Goal: Task Accomplishment & Management: Manage account settings

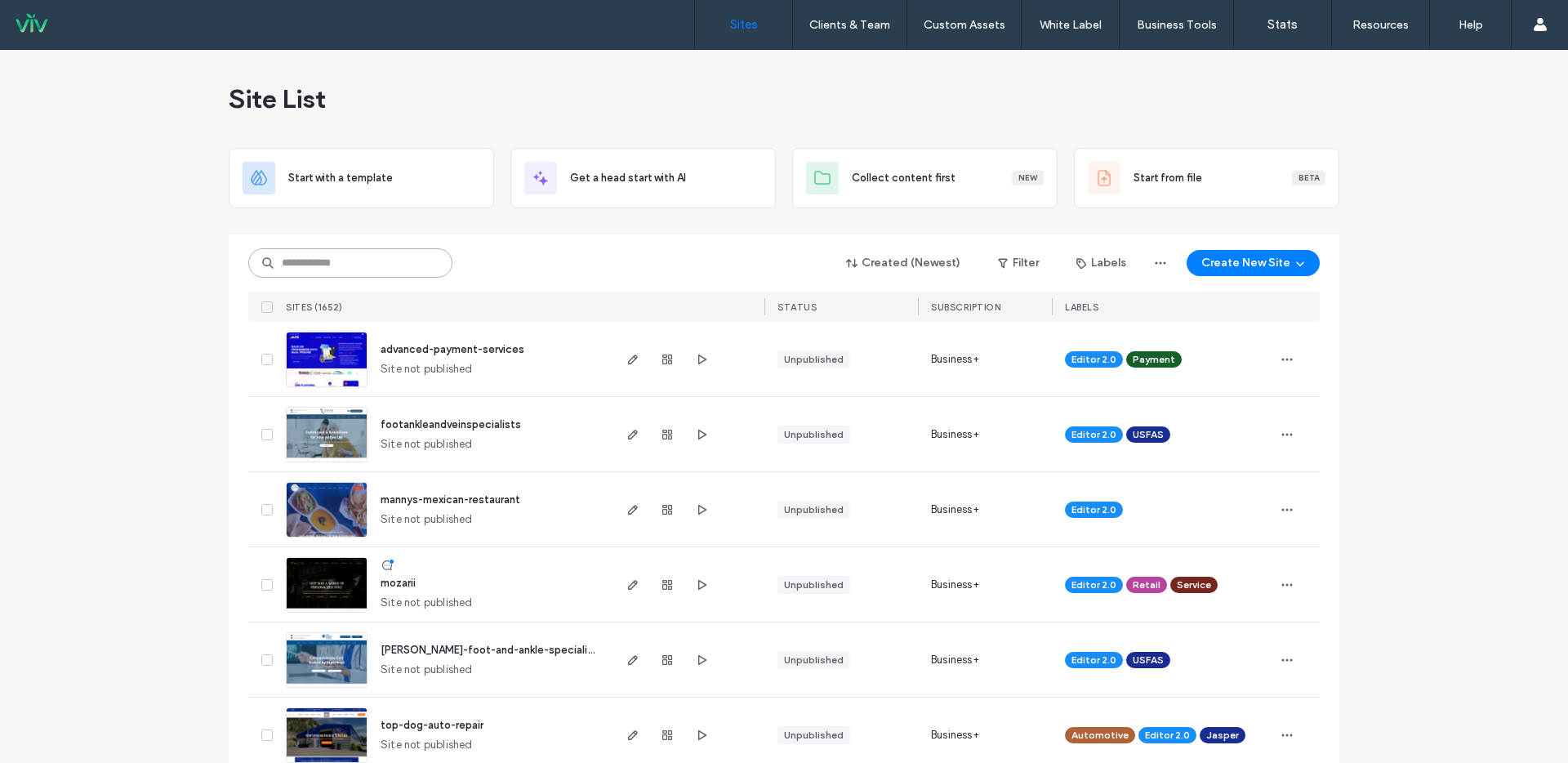
click at [353, 265] on input at bounding box center [350, 263] width 205 height 29
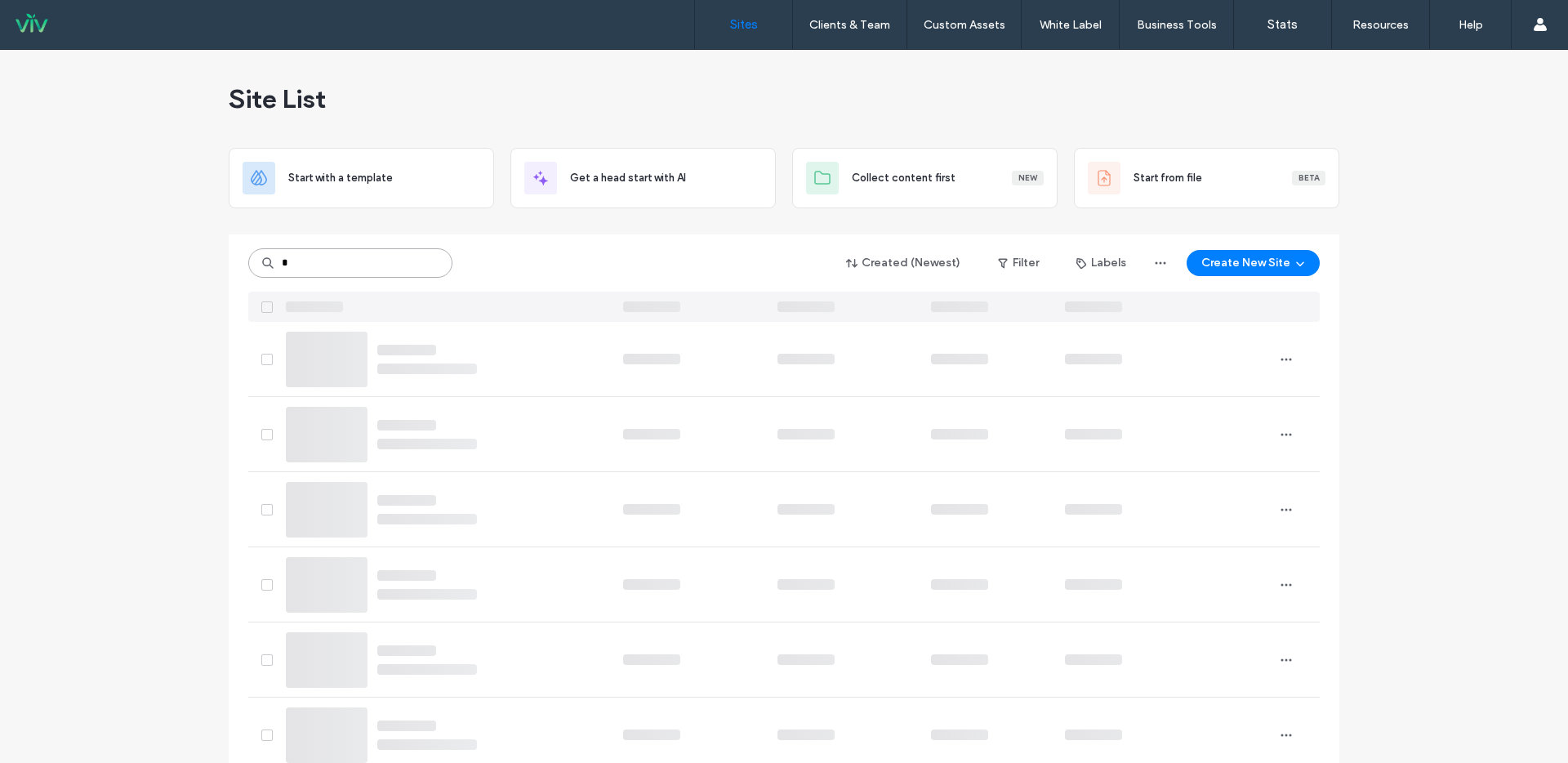
type input "*"
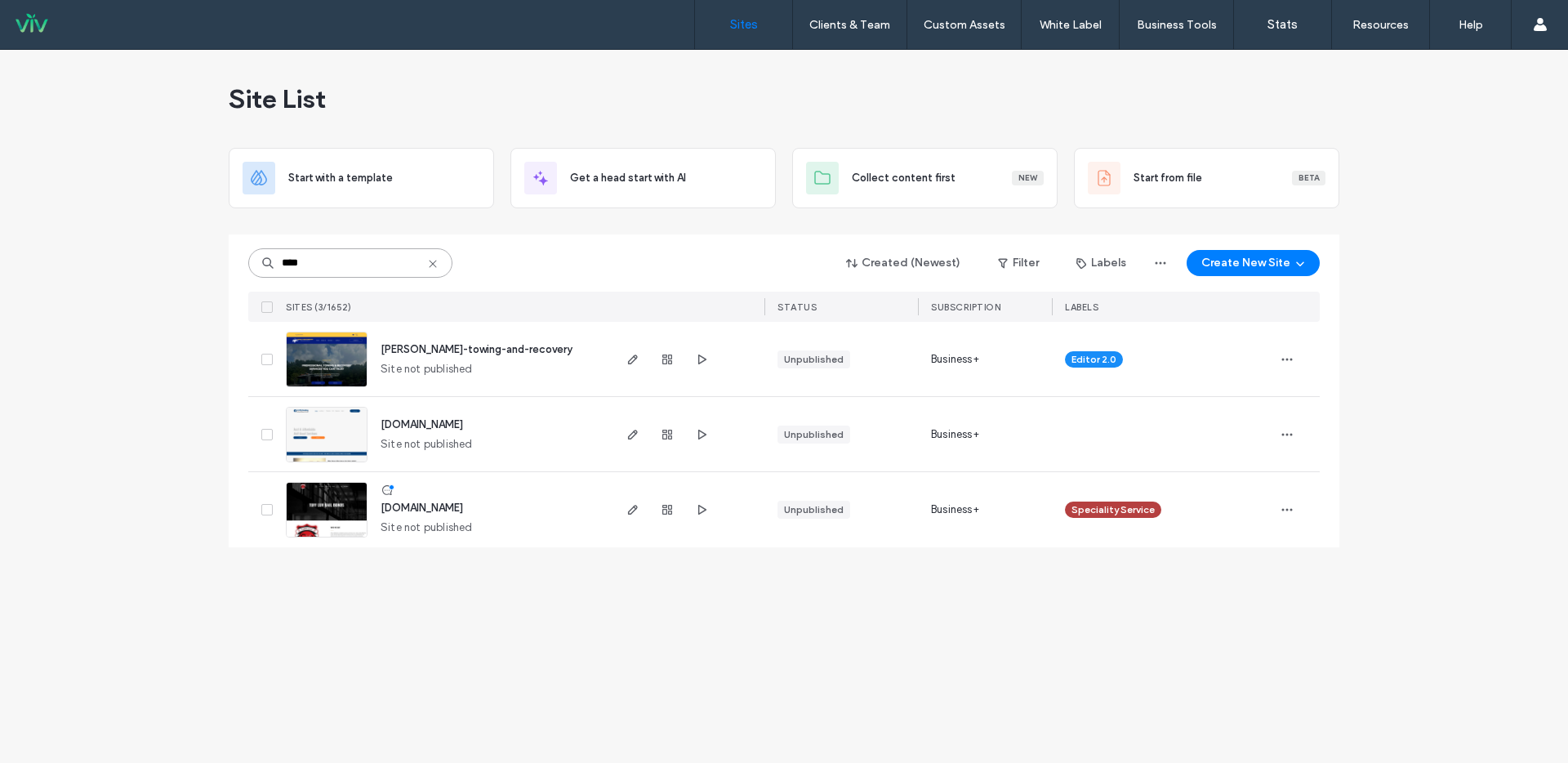
type input "****"
click at [499, 350] on span "bond-fortenberry-towing-and-recovery" at bounding box center [476, 349] width 192 height 13
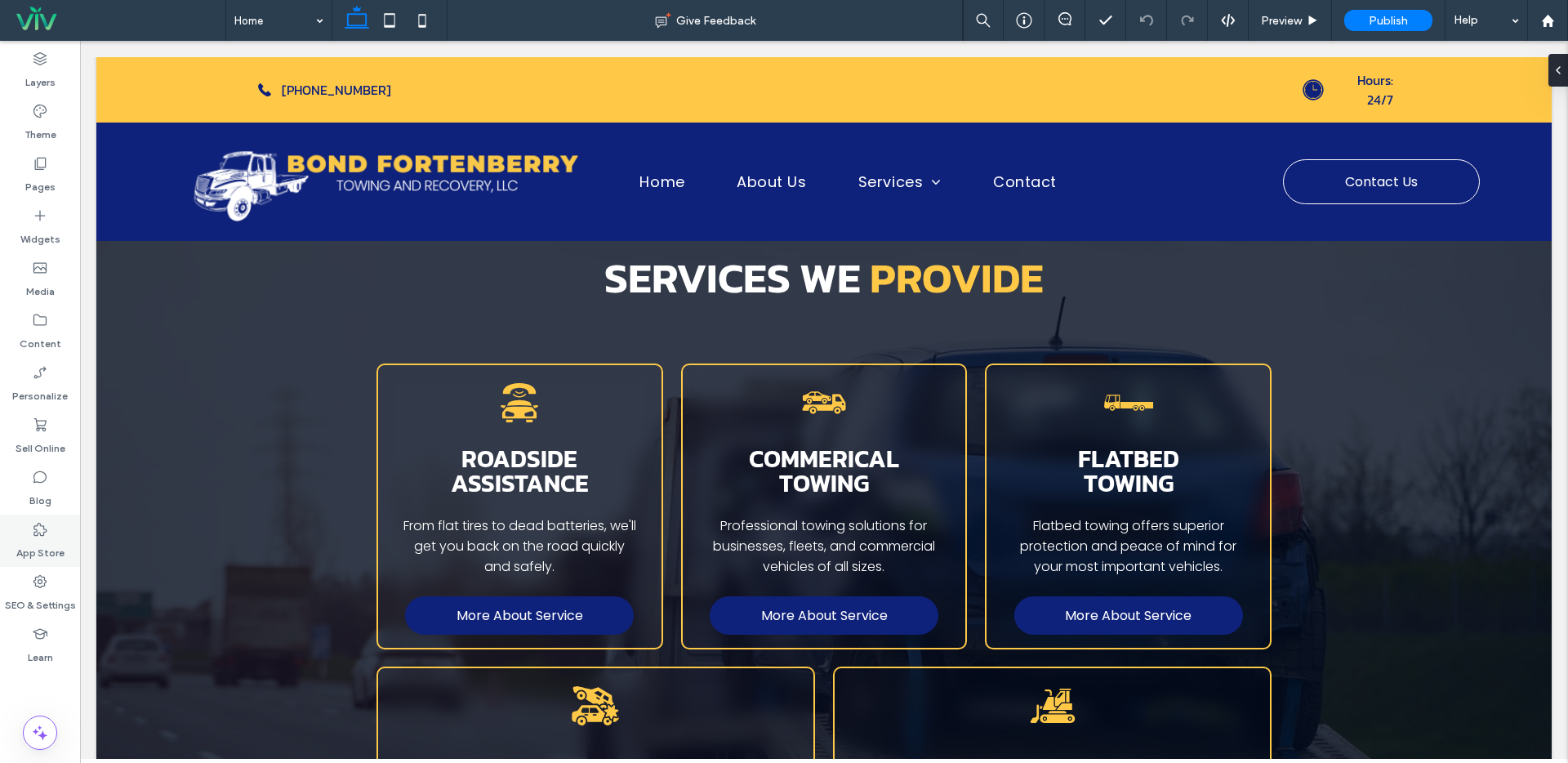
scroll to position [1579, 0]
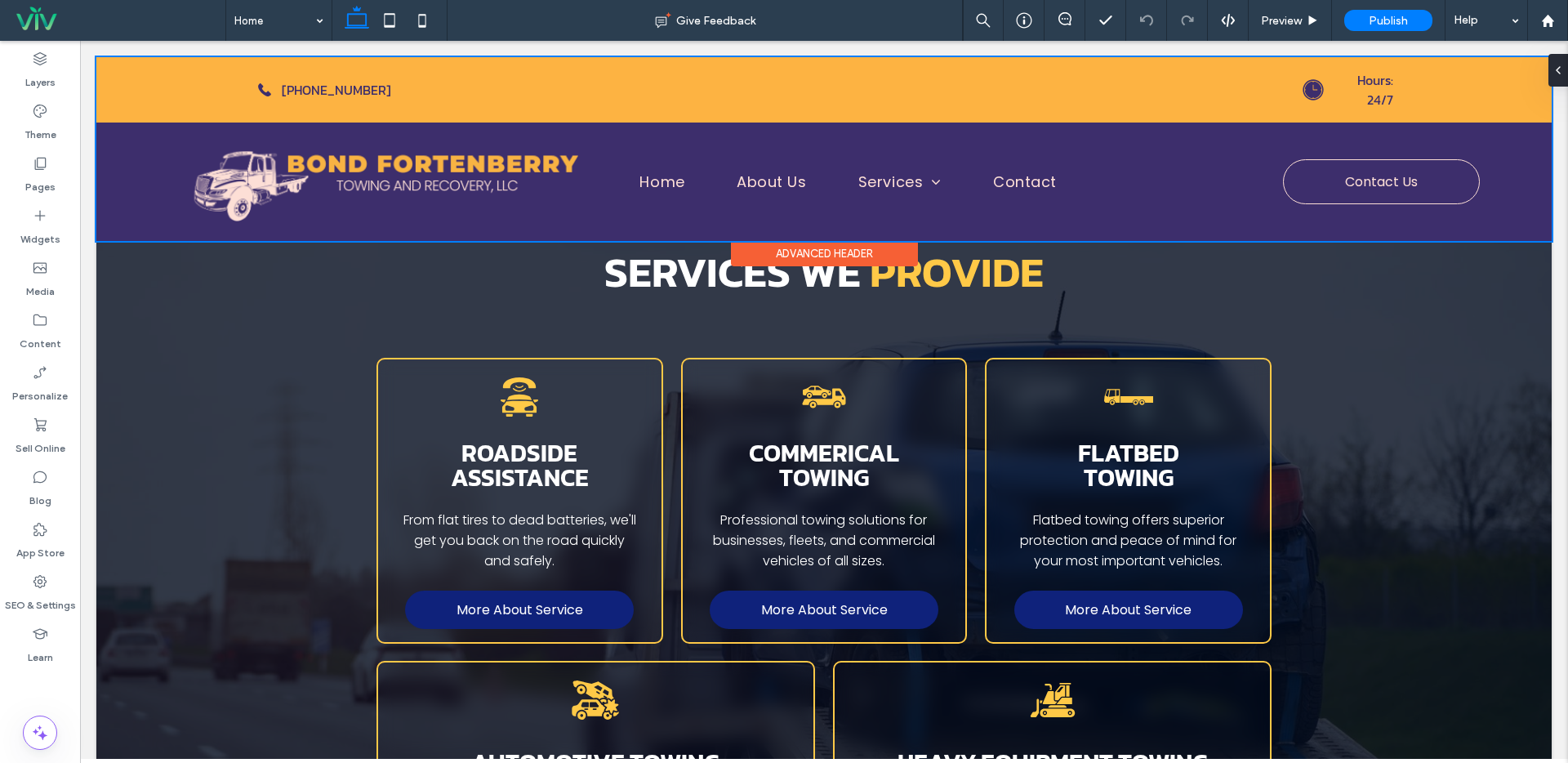
click at [864, 174] on div at bounding box center [824, 149] width 1455 height 184
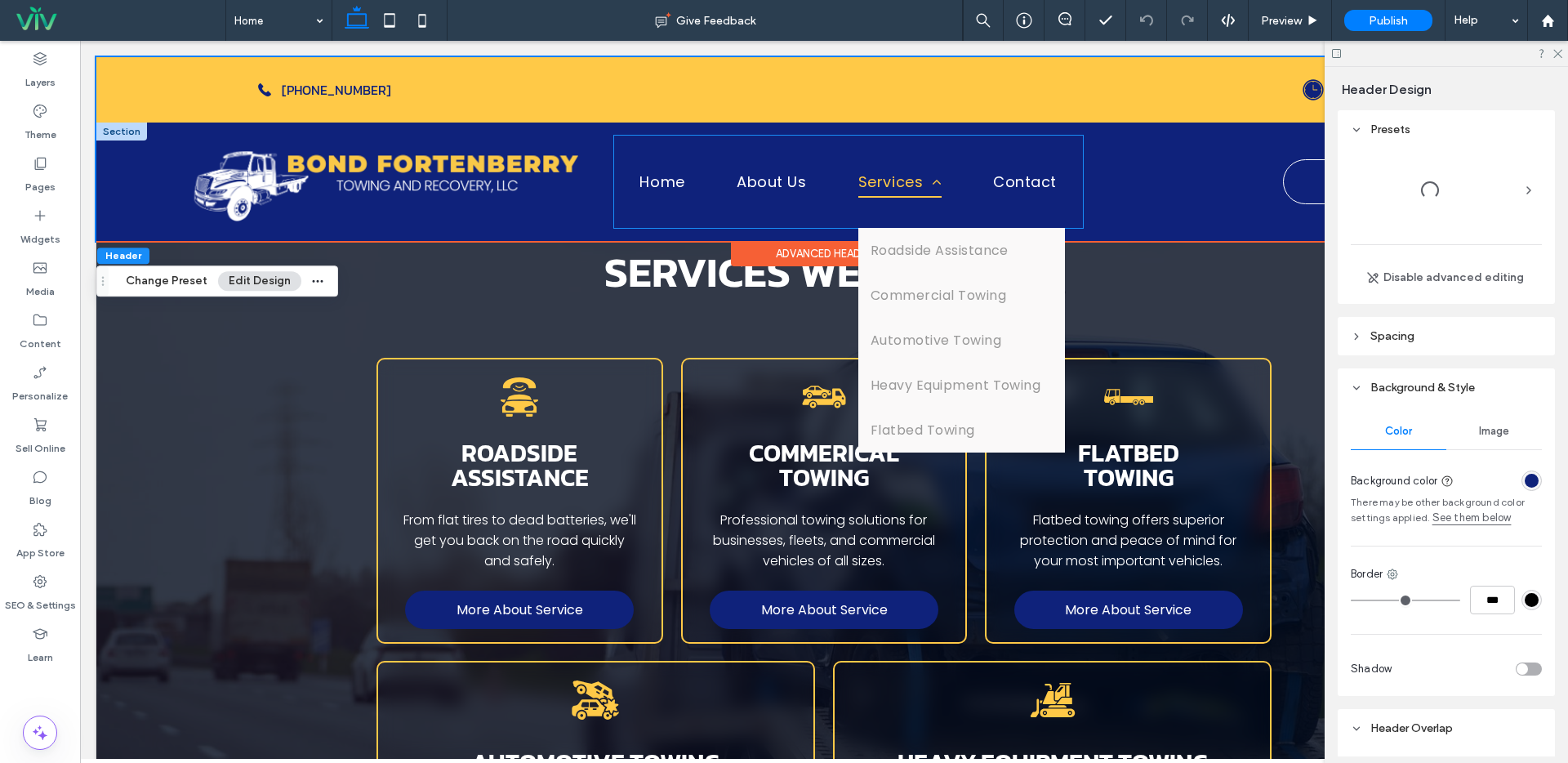
click at [862, 183] on span "Services" at bounding box center [900, 181] width 83 height 31
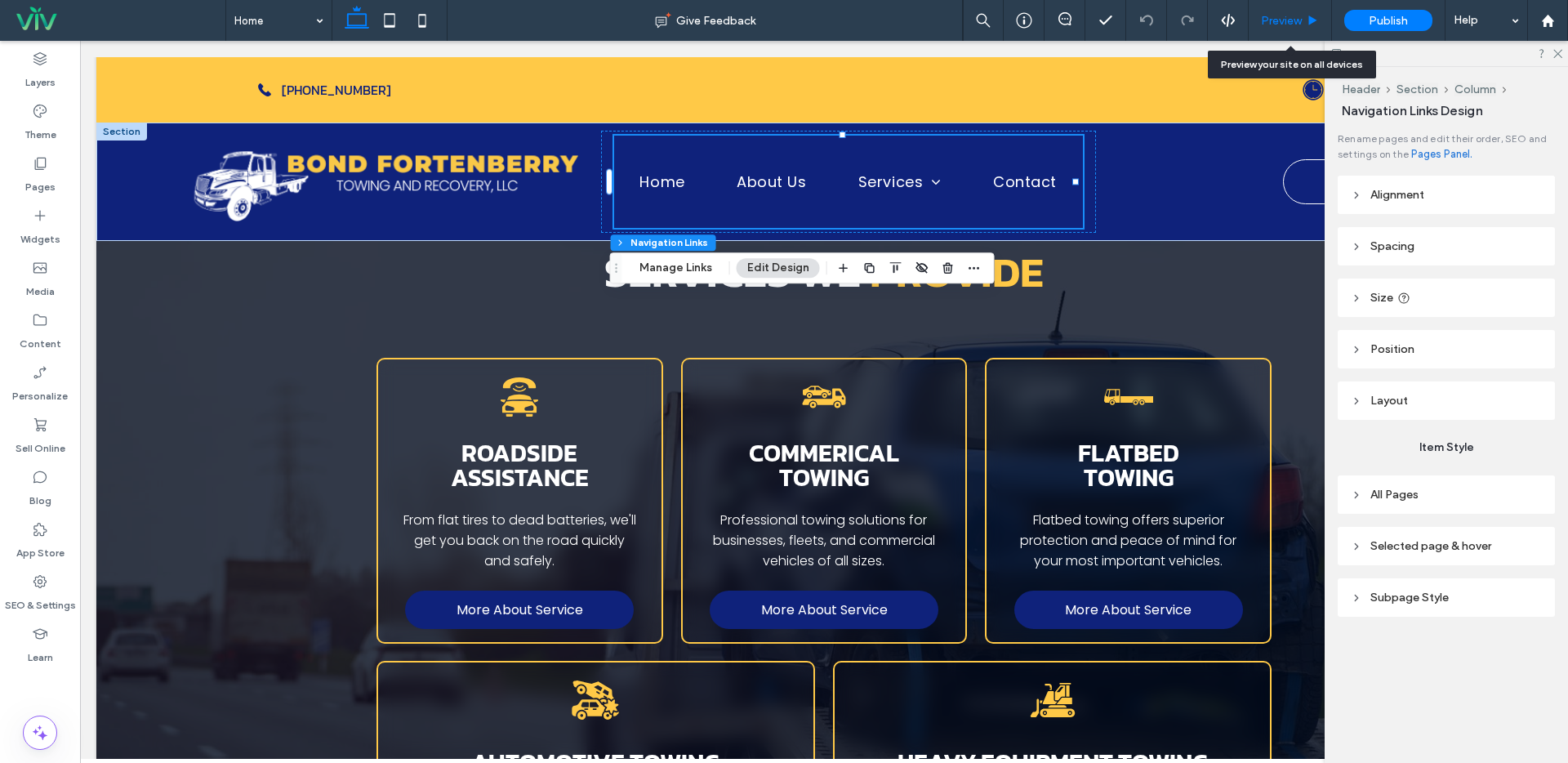
click at [1290, 10] on div "Preview" at bounding box center [1290, 21] width 83 height 41
click at [1282, 24] on span "Preview" at bounding box center [1281, 21] width 41 height 14
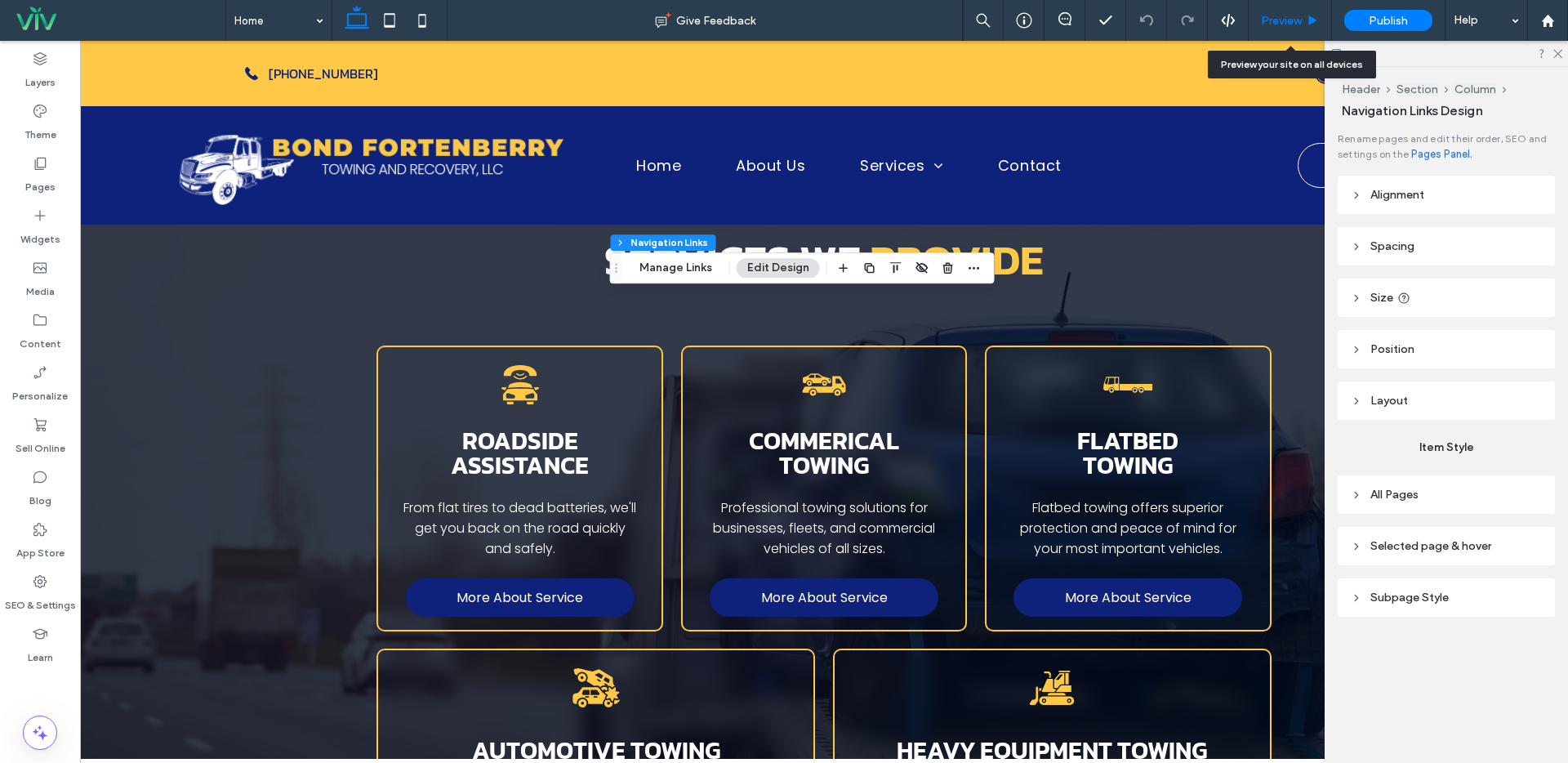
scroll to position [1567, 0]
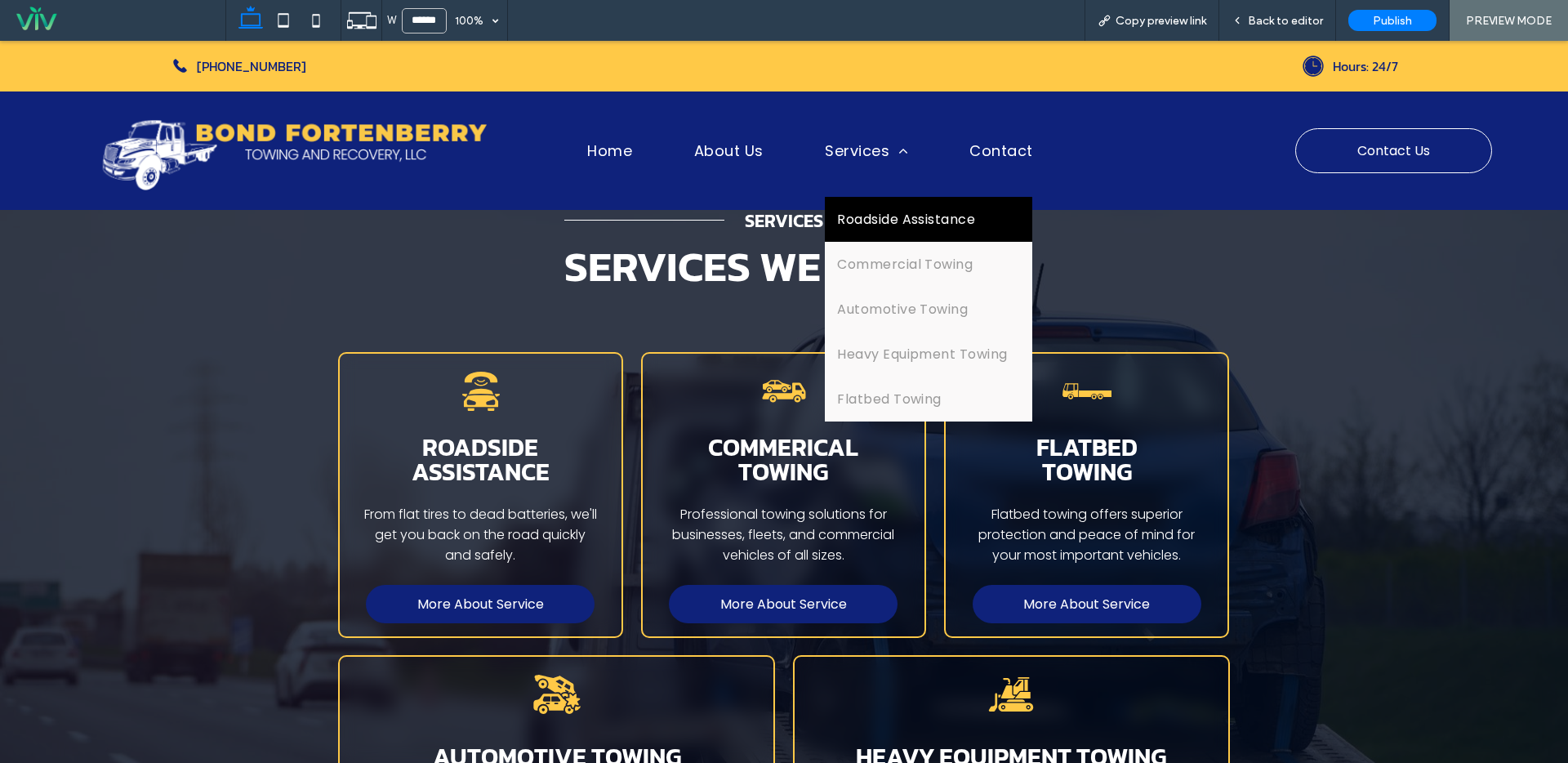
click at [888, 226] on span "Roadside Assistance" at bounding box center [906, 219] width 138 height 21
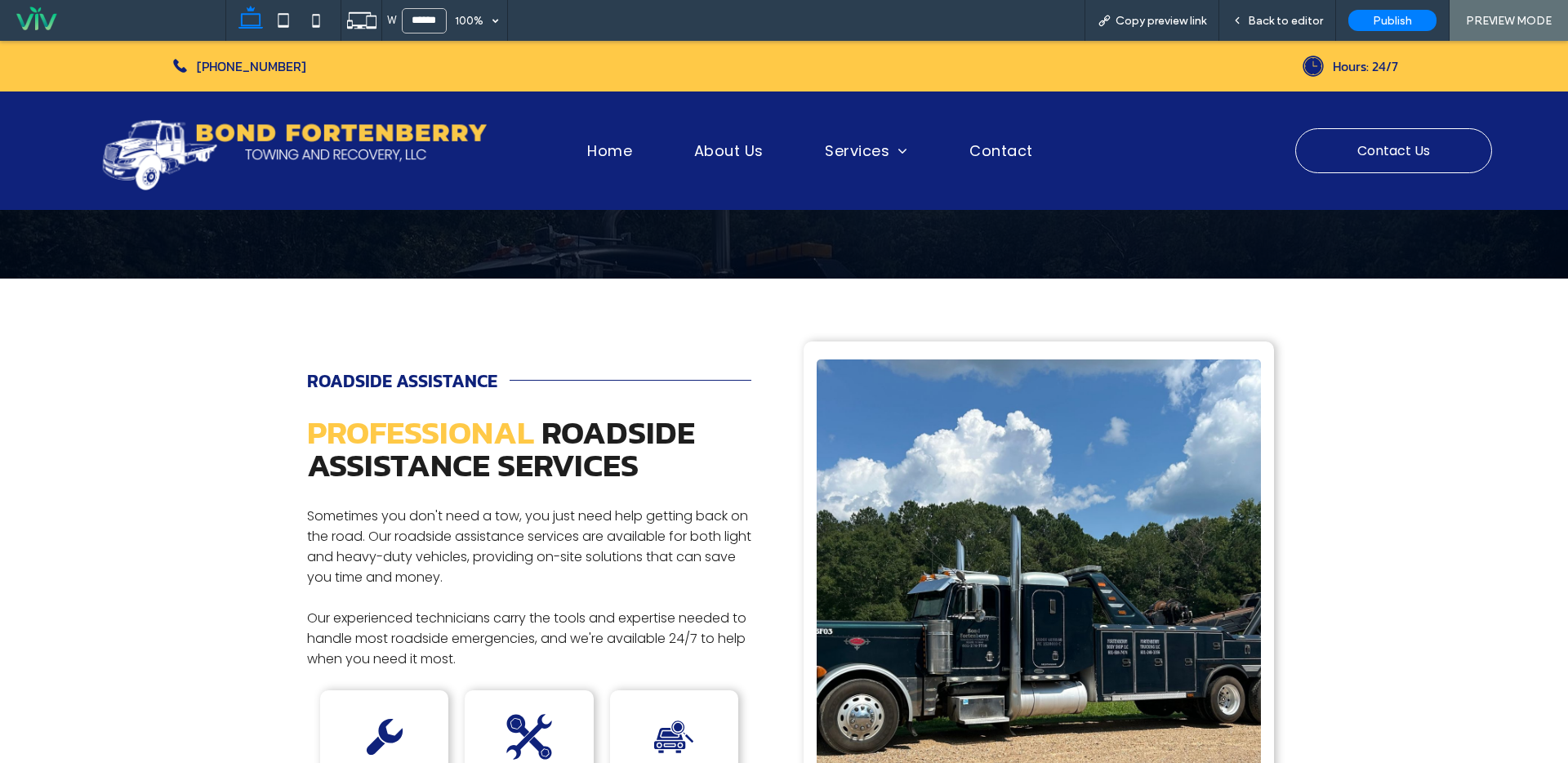
scroll to position [29, 0]
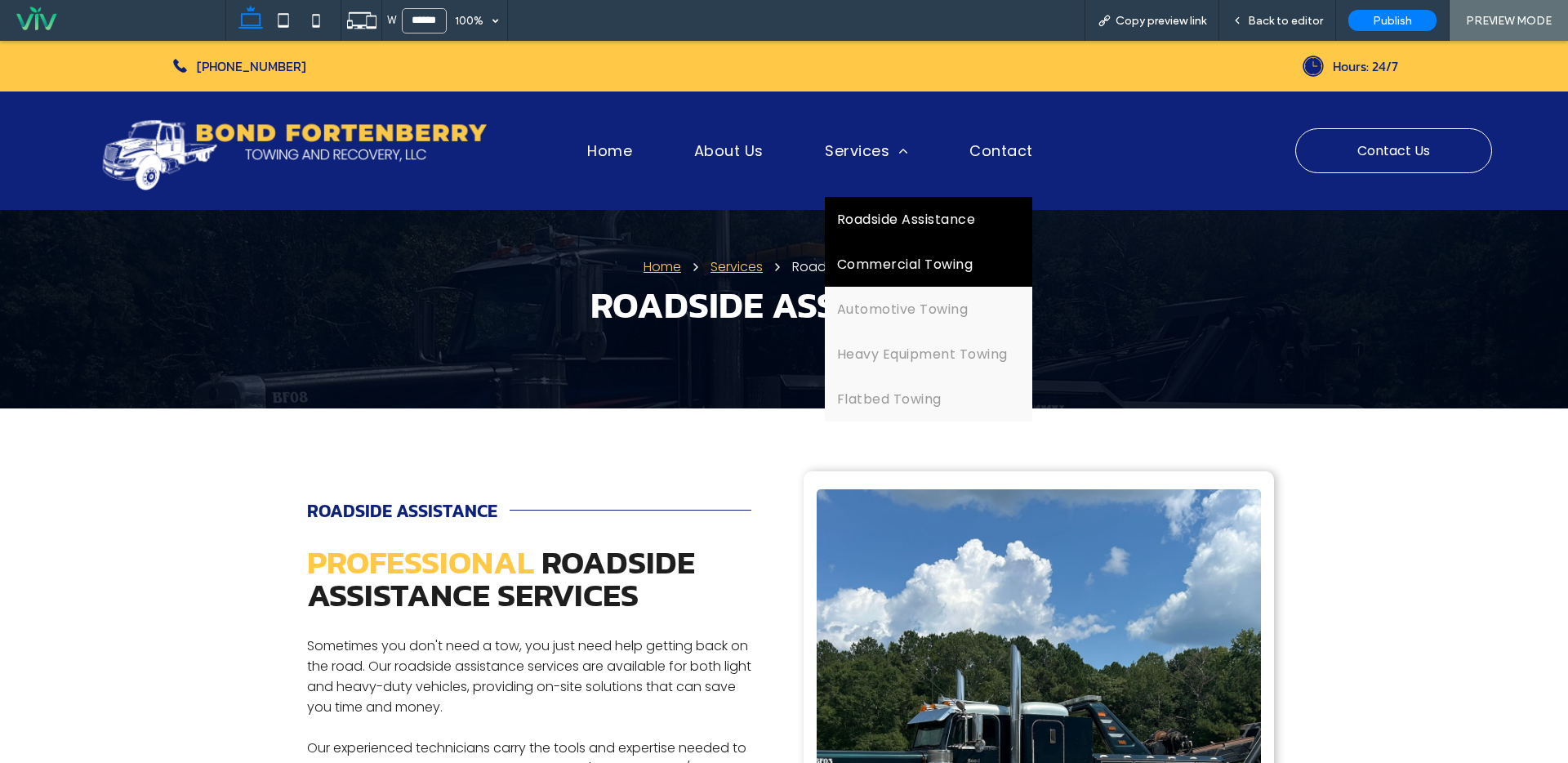
click at [901, 271] on span "Commercial Towing" at bounding box center [905, 264] width 136 height 21
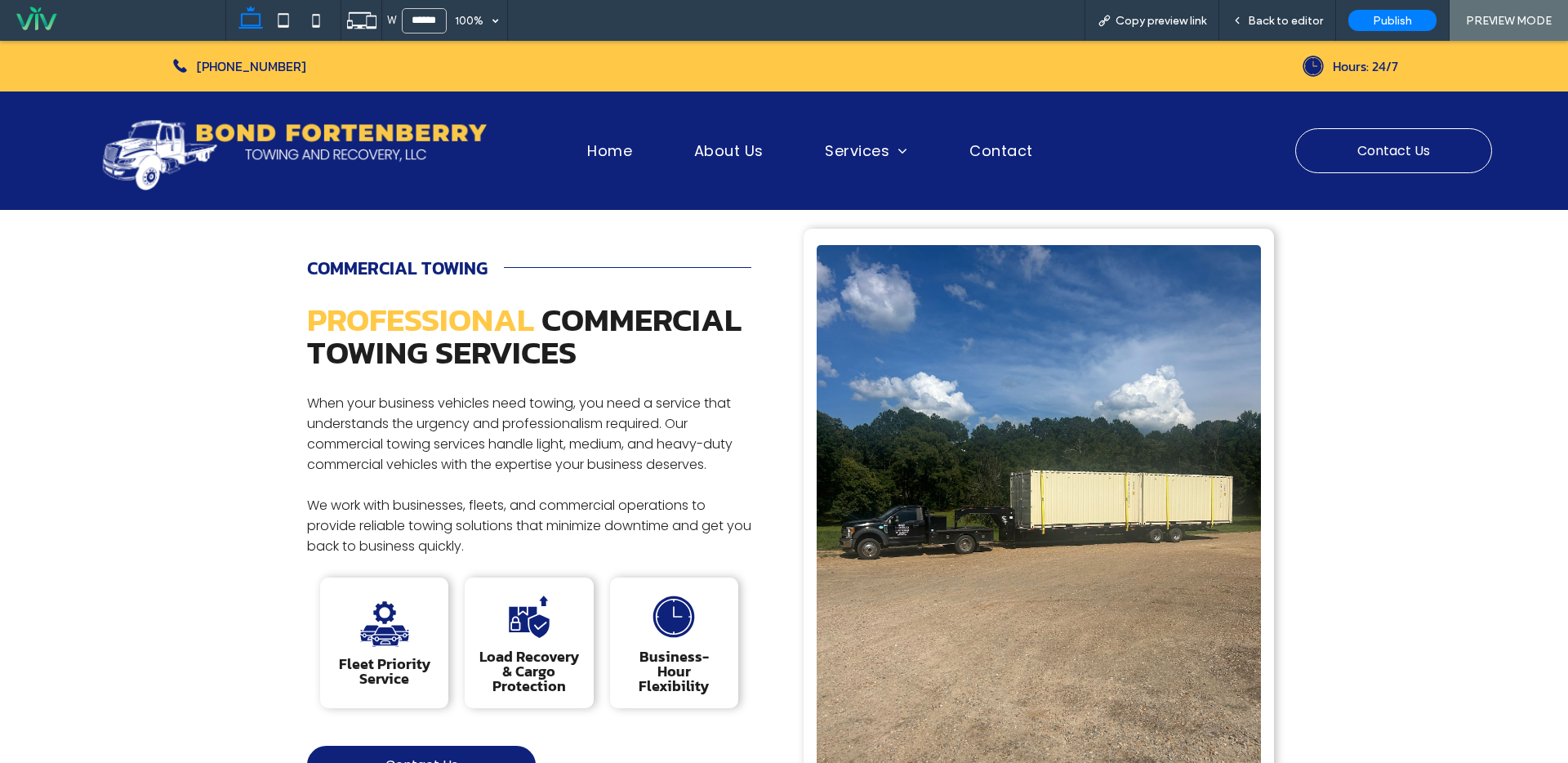
scroll to position [317, 0]
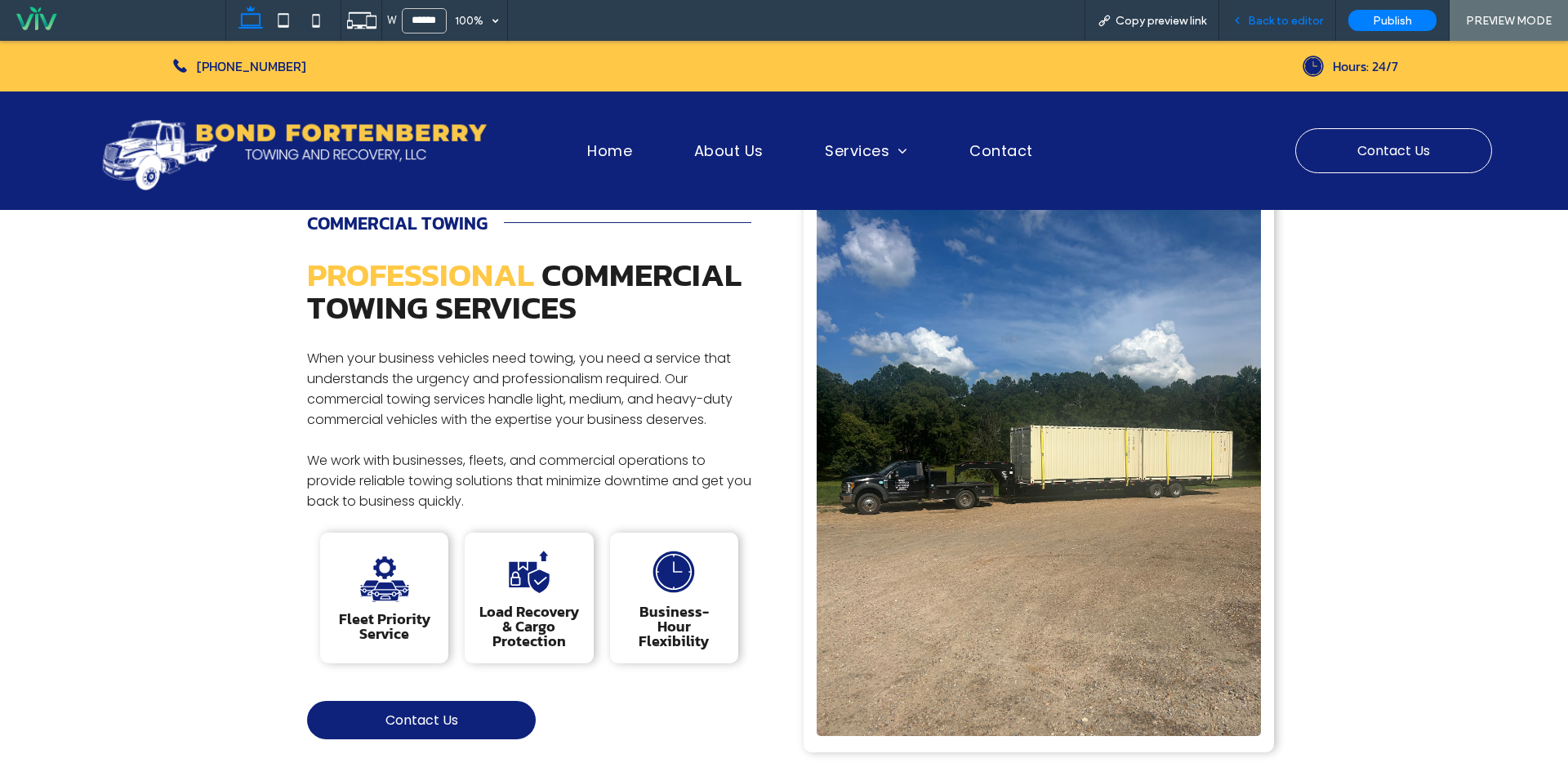
click at [1259, 17] on span "Back to editor" at bounding box center [1286, 21] width 75 height 14
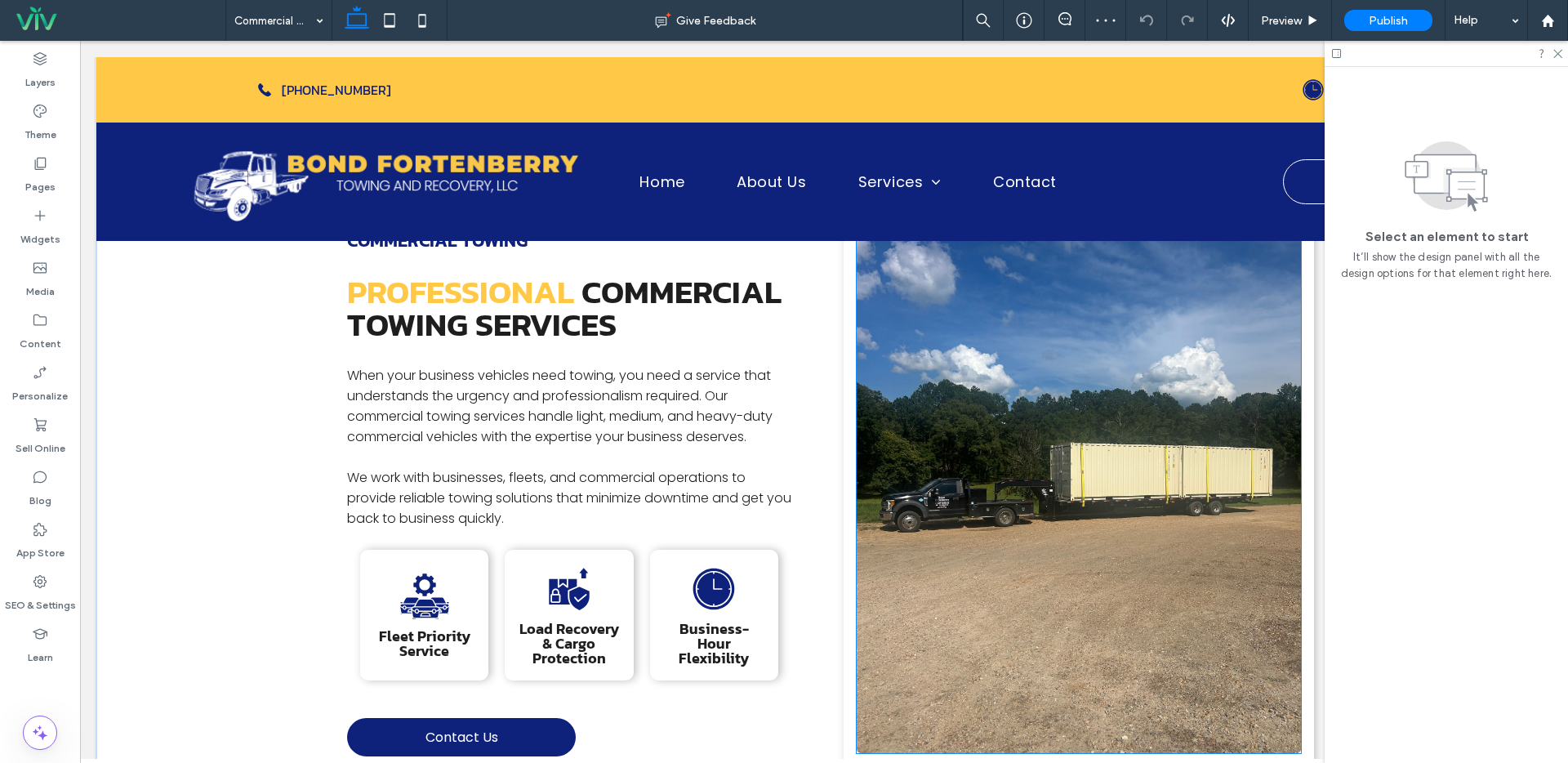
click at [1010, 532] on img at bounding box center [1078, 485] width 444 height 536
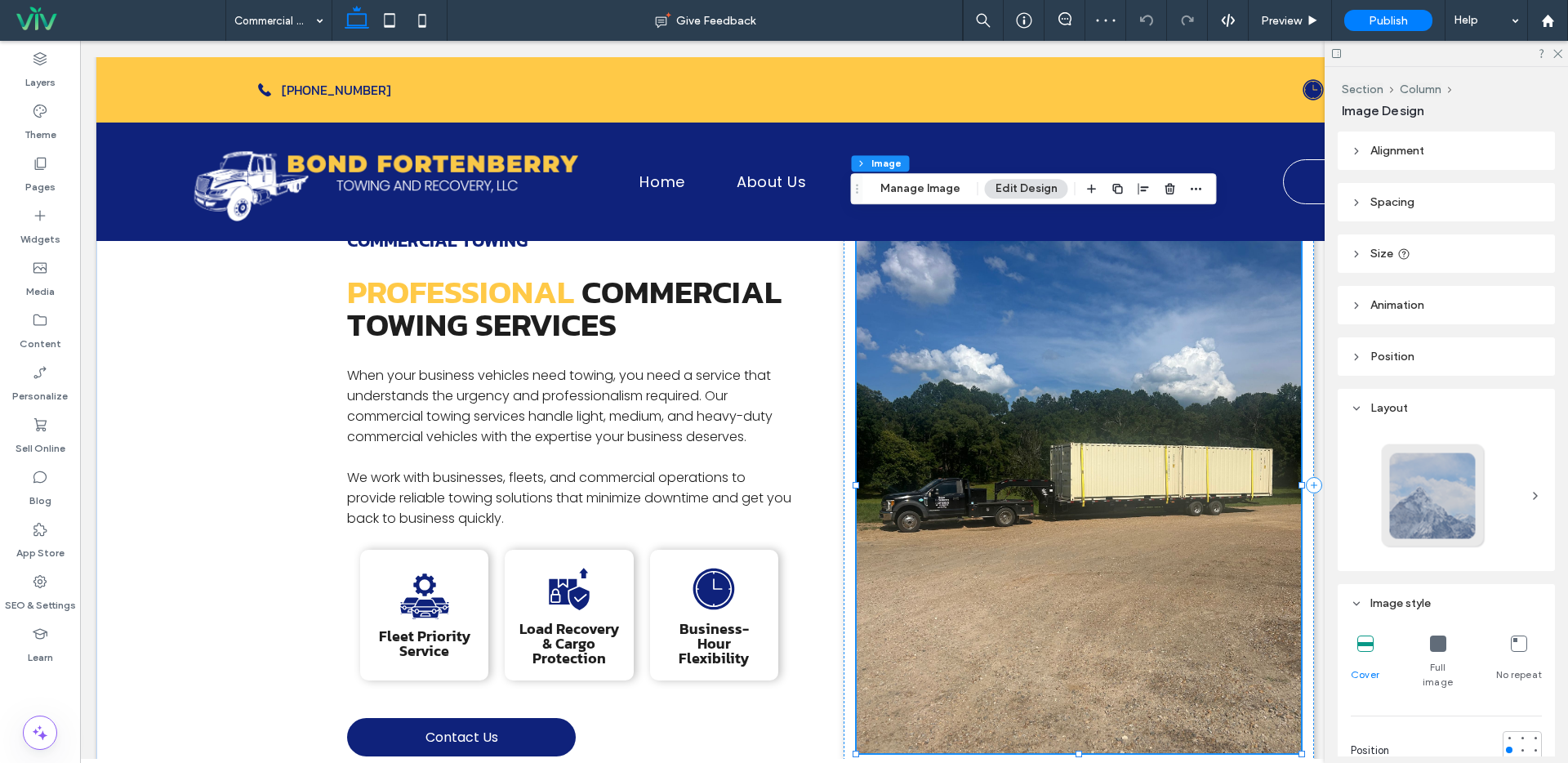
click at [996, 512] on img at bounding box center [1078, 485] width 444 height 536
click at [979, 337] on img at bounding box center [1078, 485] width 444 height 536
click at [937, 187] on button "Manage Image" at bounding box center [919, 189] width 101 height 20
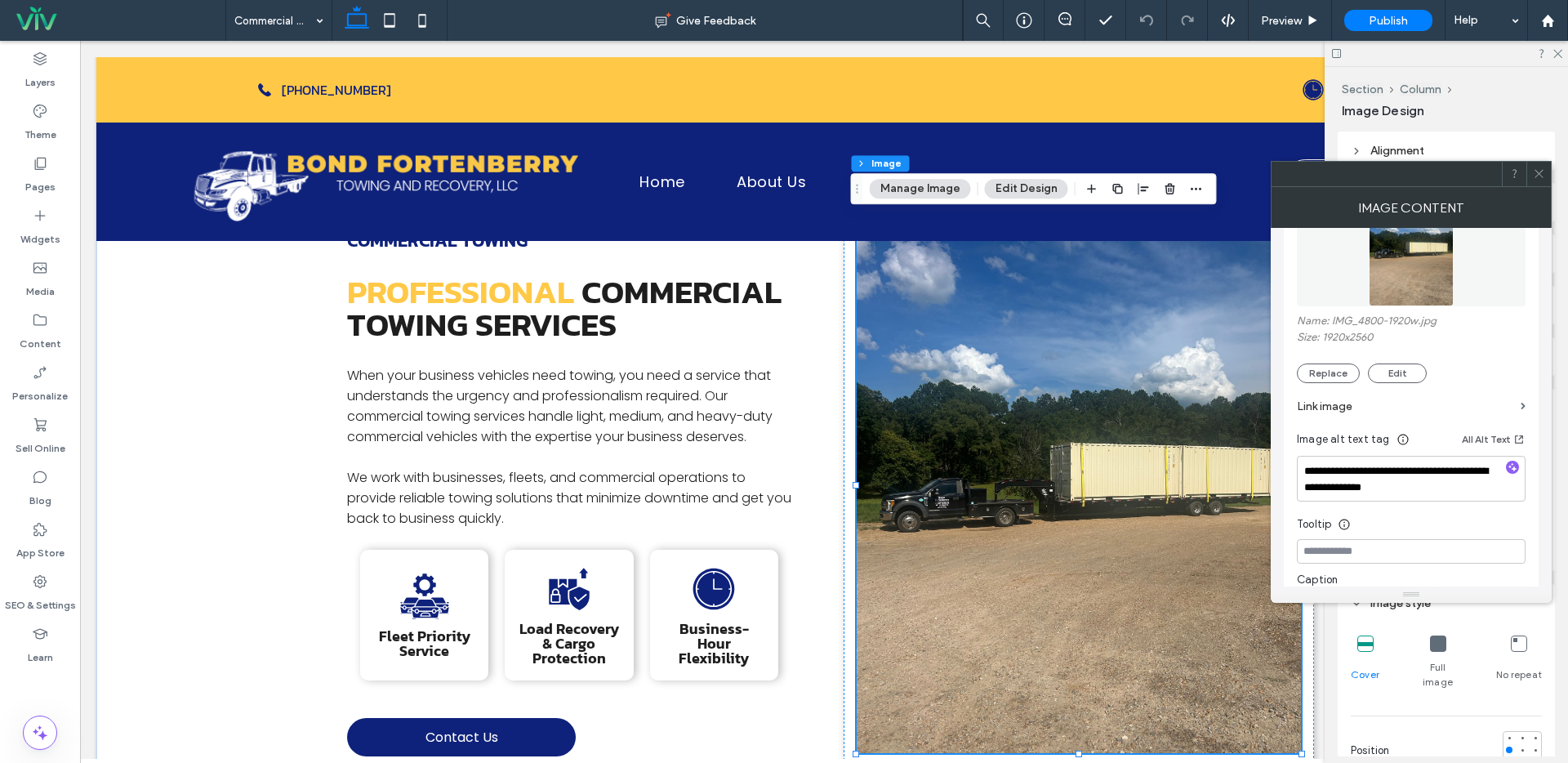
scroll to position [239, 0]
click at [1346, 369] on button "Replace" at bounding box center [1328, 370] width 63 height 20
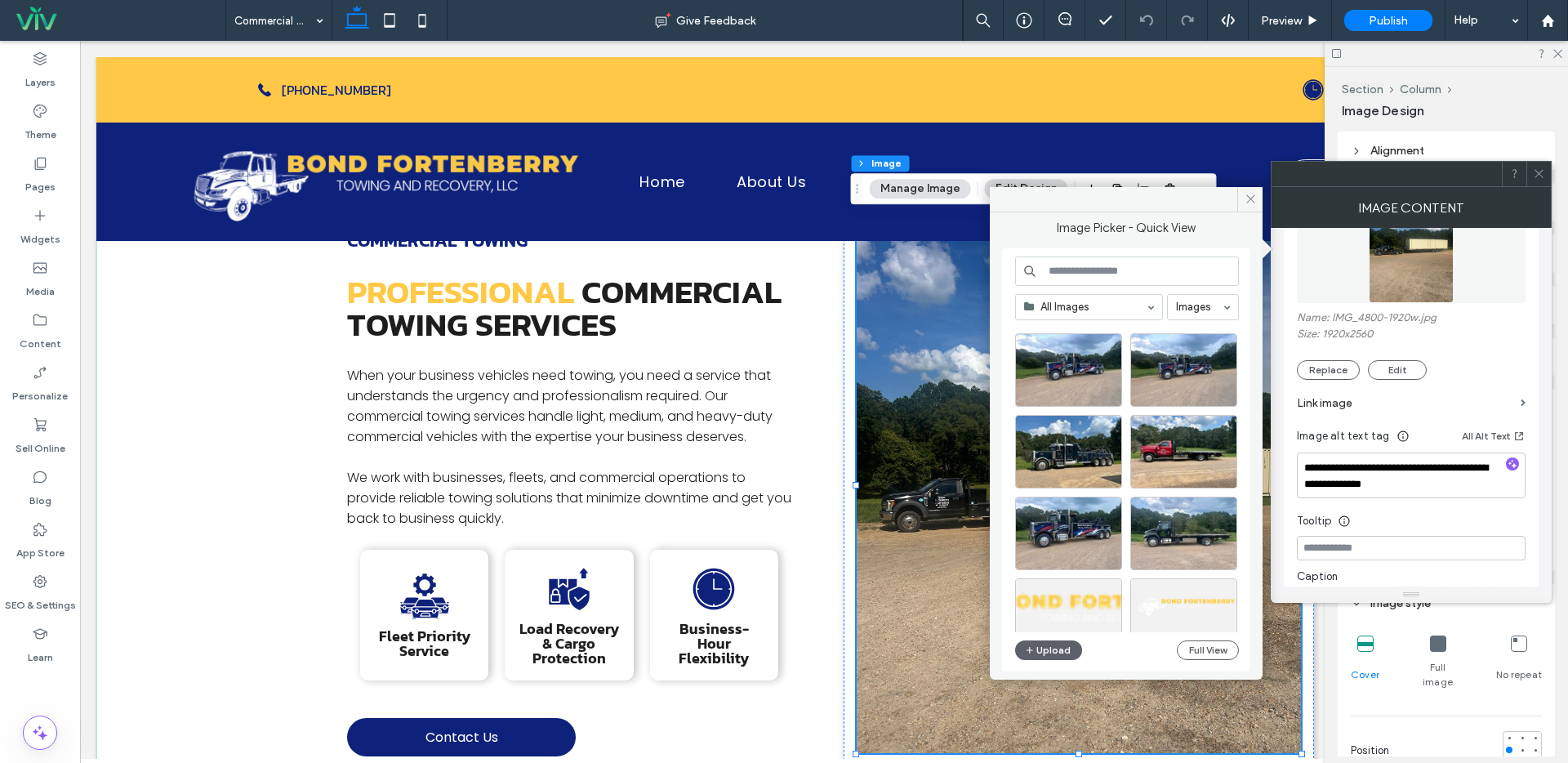
scroll to position [0, 0]
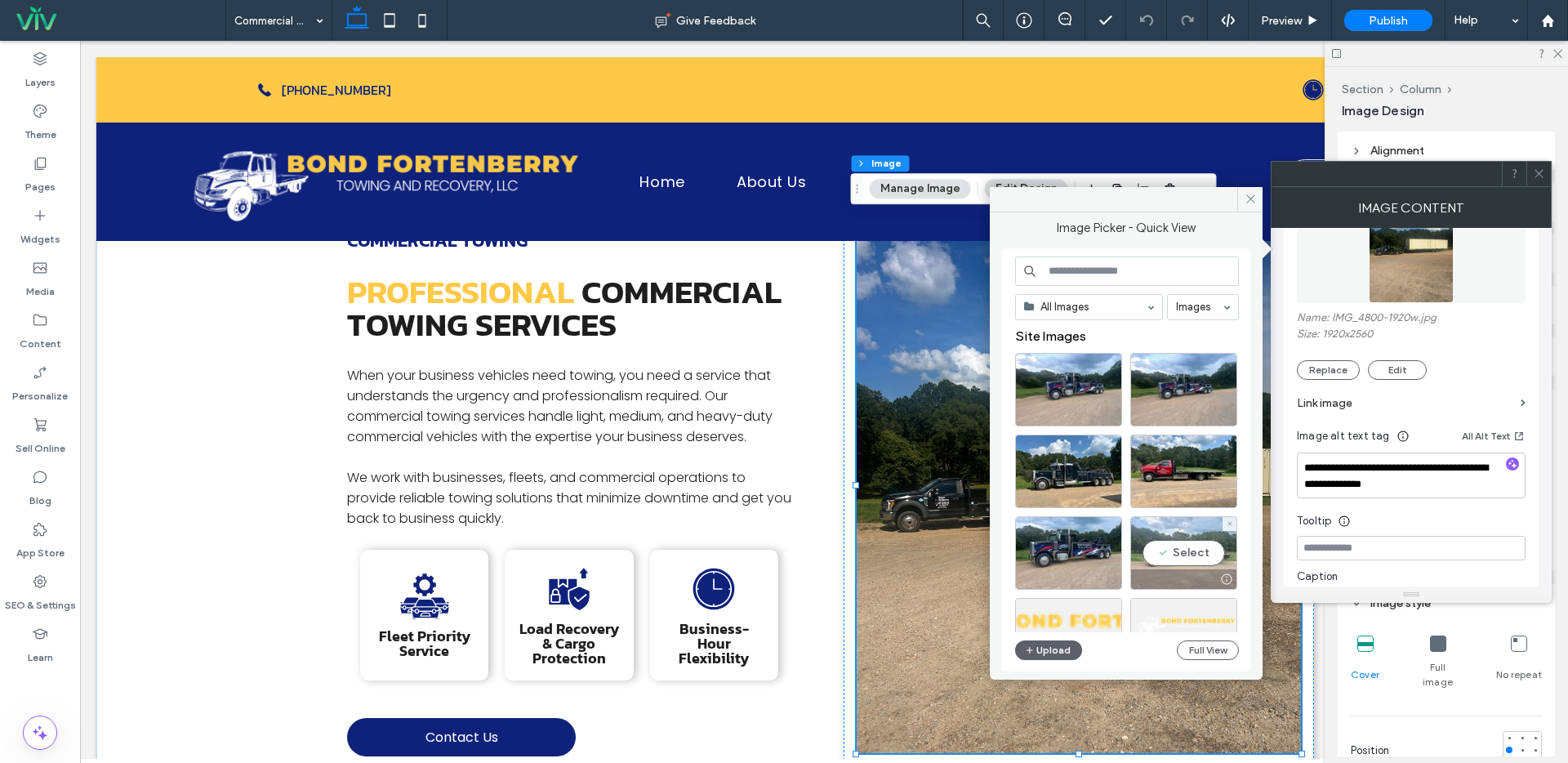
click at [1205, 558] on div "Select" at bounding box center [1184, 553] width 107 height 73
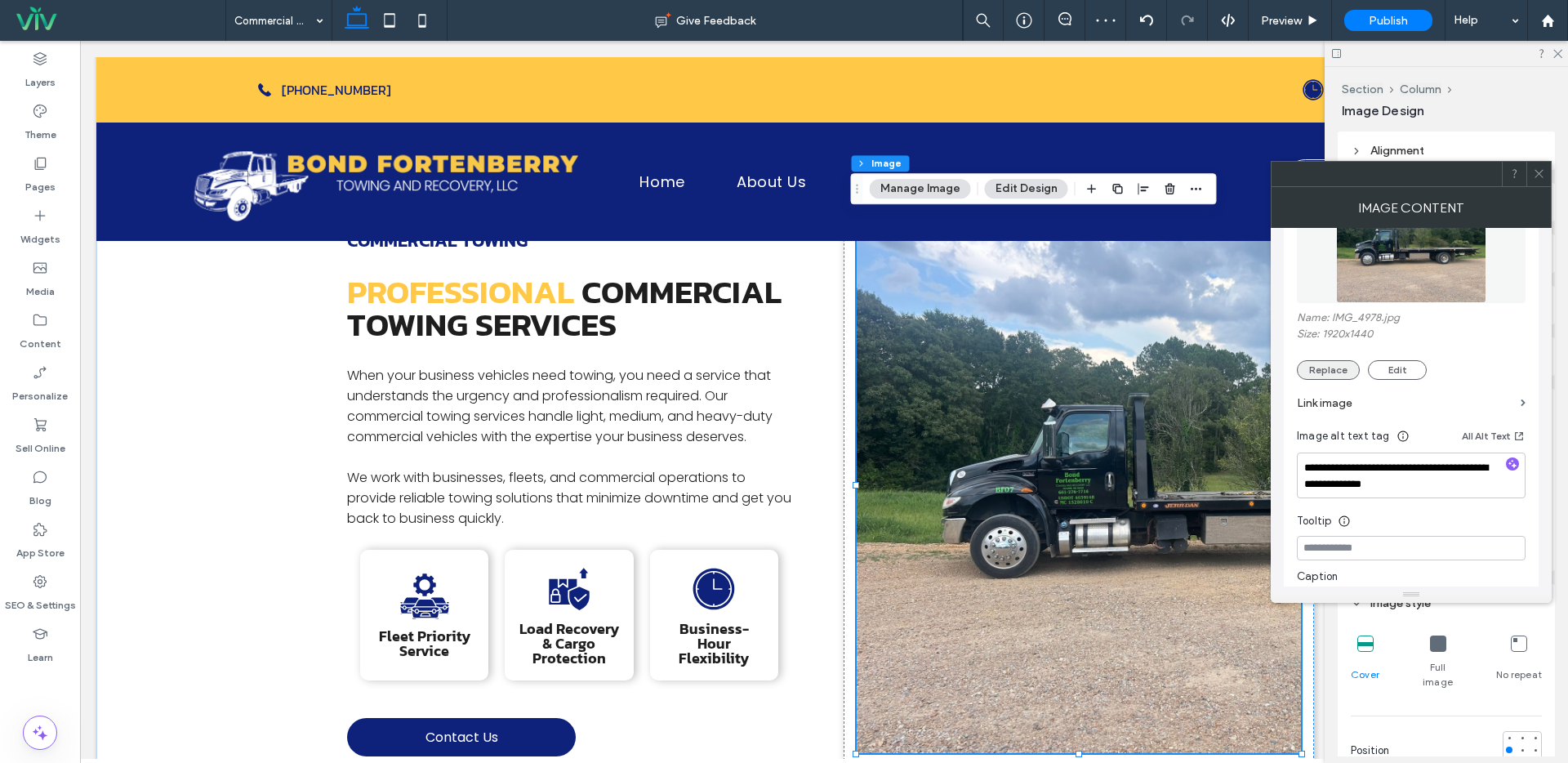
click at [1345, 376] on button "Replace" at bounding box center [1328, 370] width 63 height 20
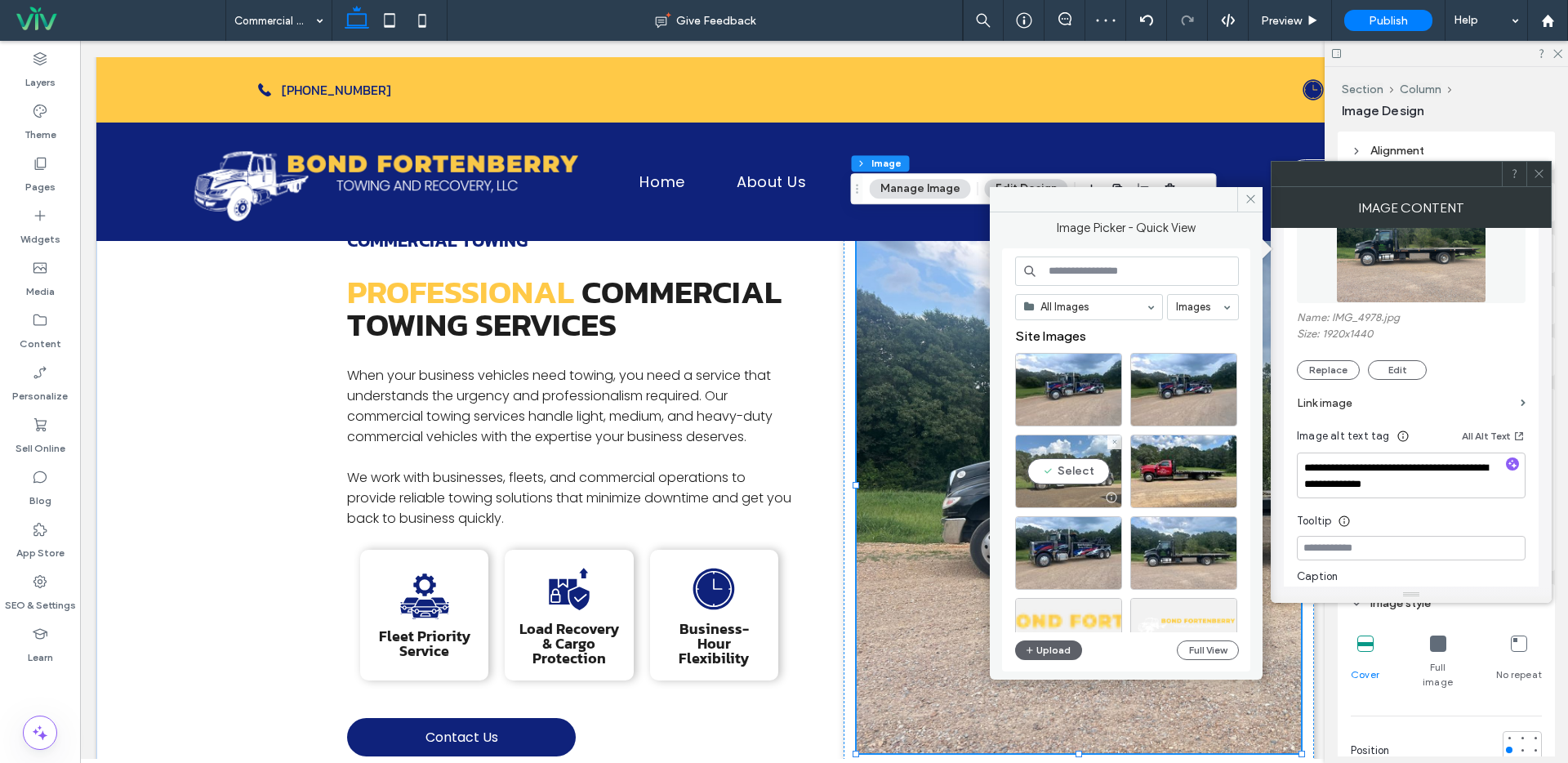
click at [1092, 467] on div "Select" at bounding box center [1069, 471] width 107 height 73
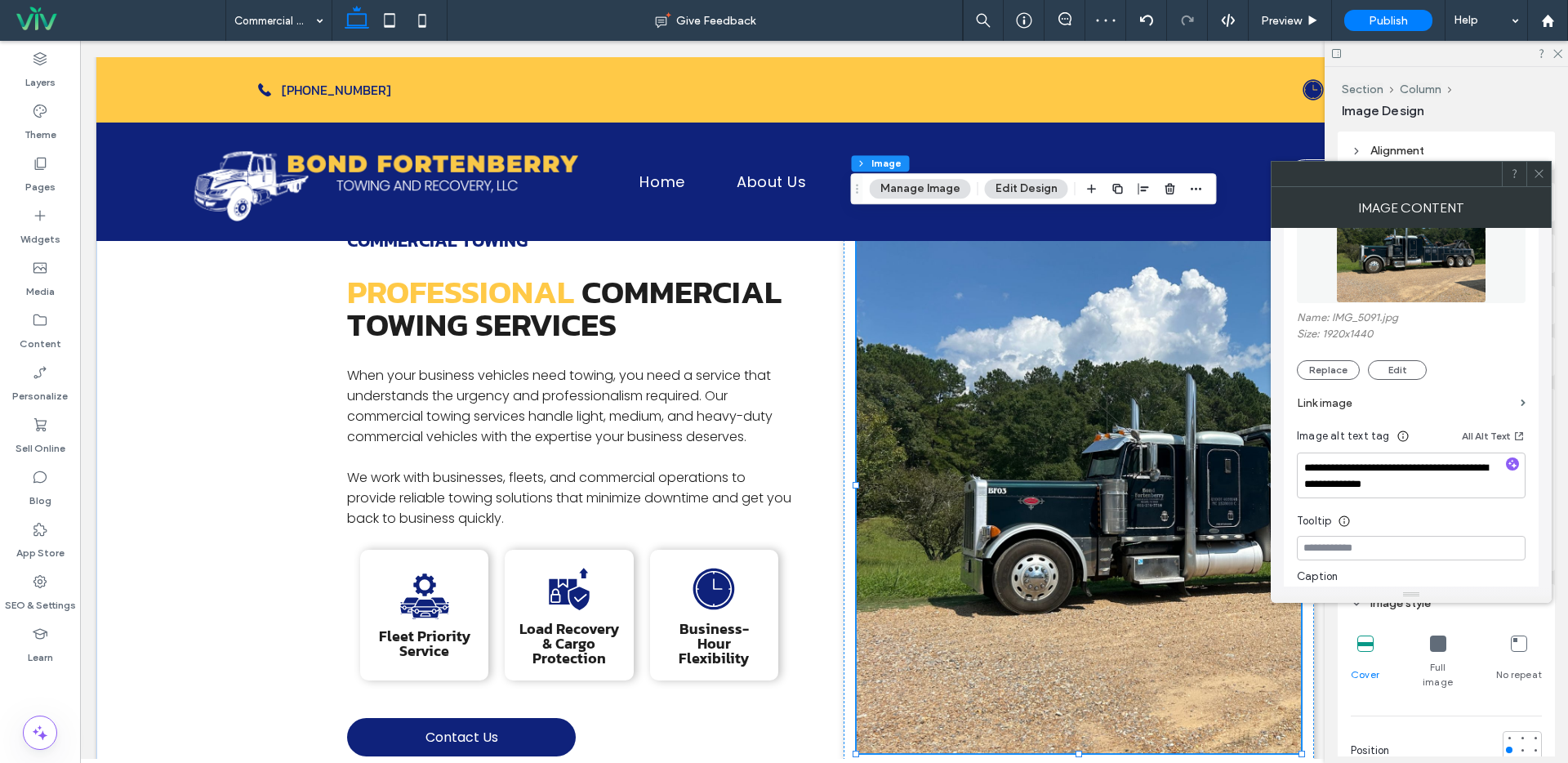
click at [1320, 382] on section "Link image" at bounding box center [1411, 403] width 229 height 46
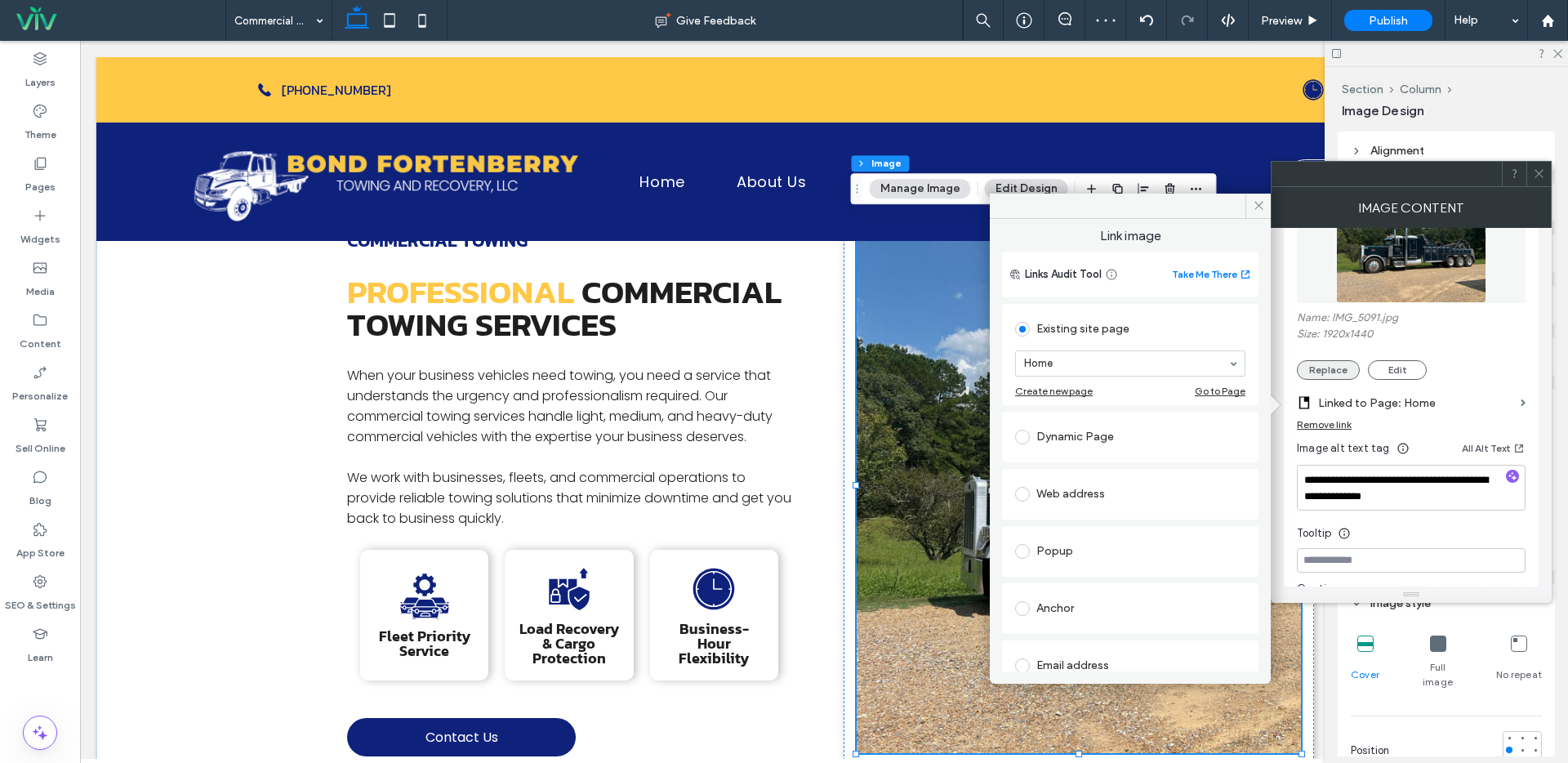
click at [1337, 367] on button "Replace" at bounding box center [1328, 370] width 63 height 20
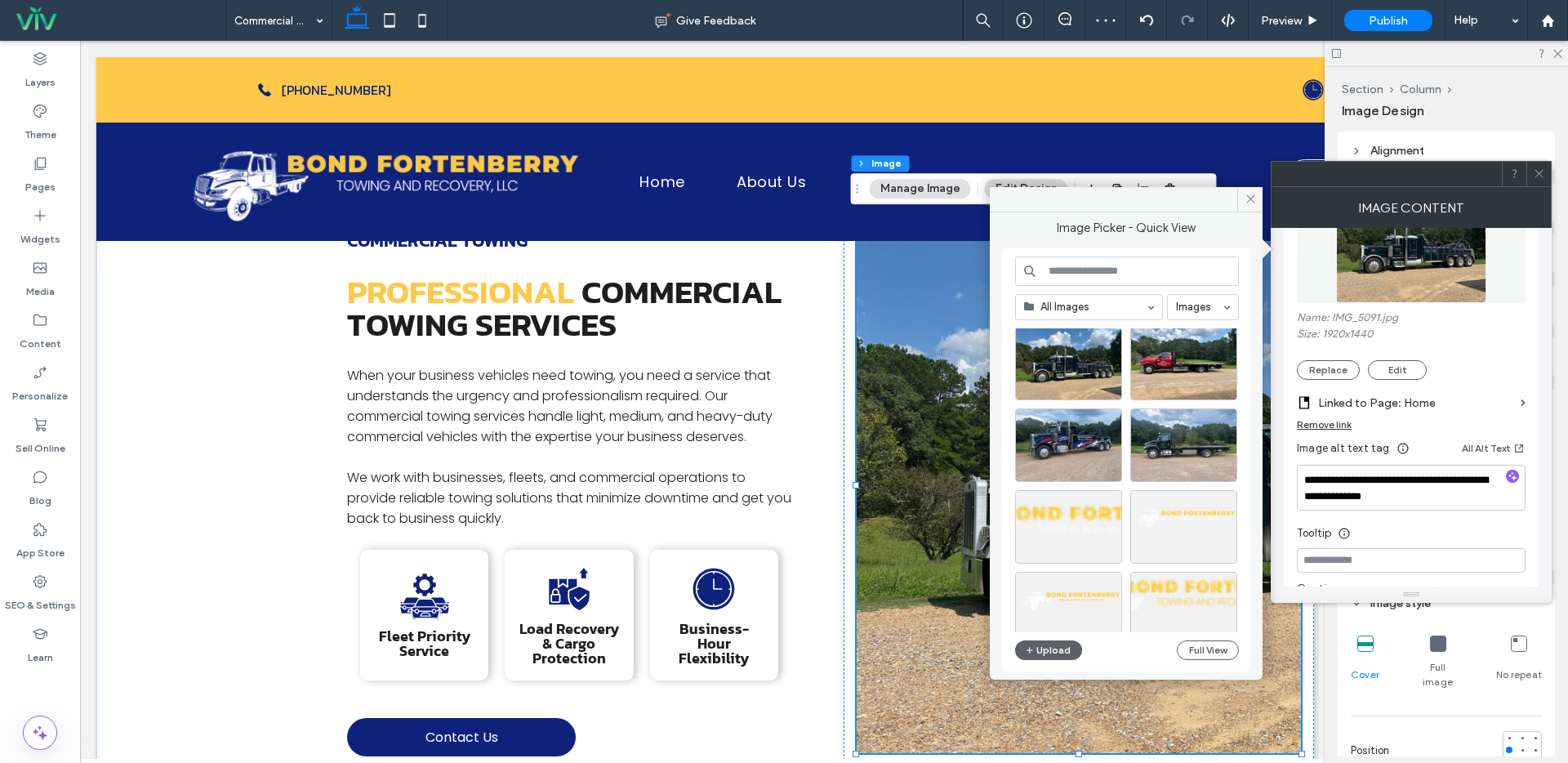
scroll to position [122, 0]
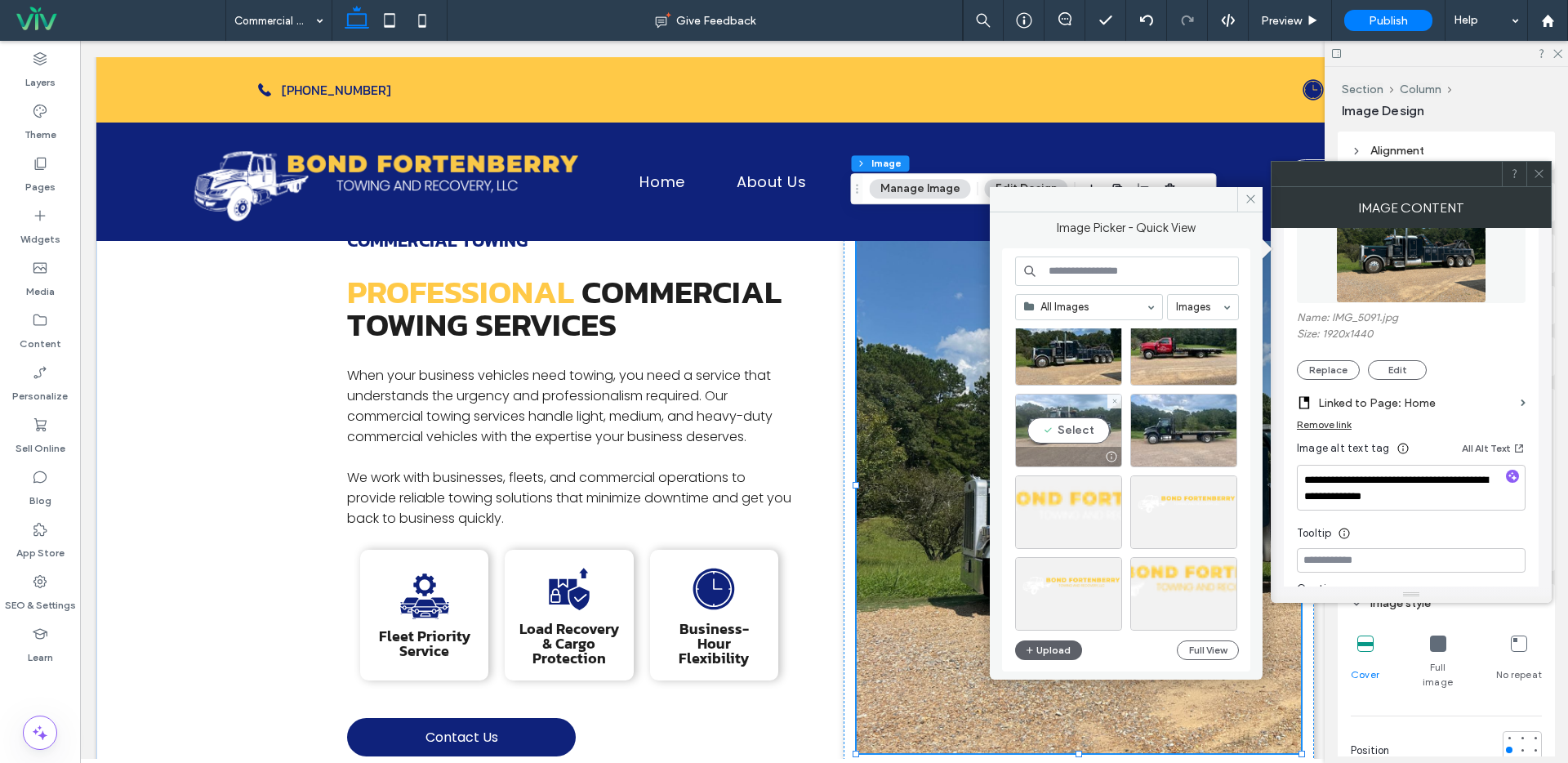
click at [1074, 425] on div "Select" at bounding box center [1069, 431] width 107 height 73
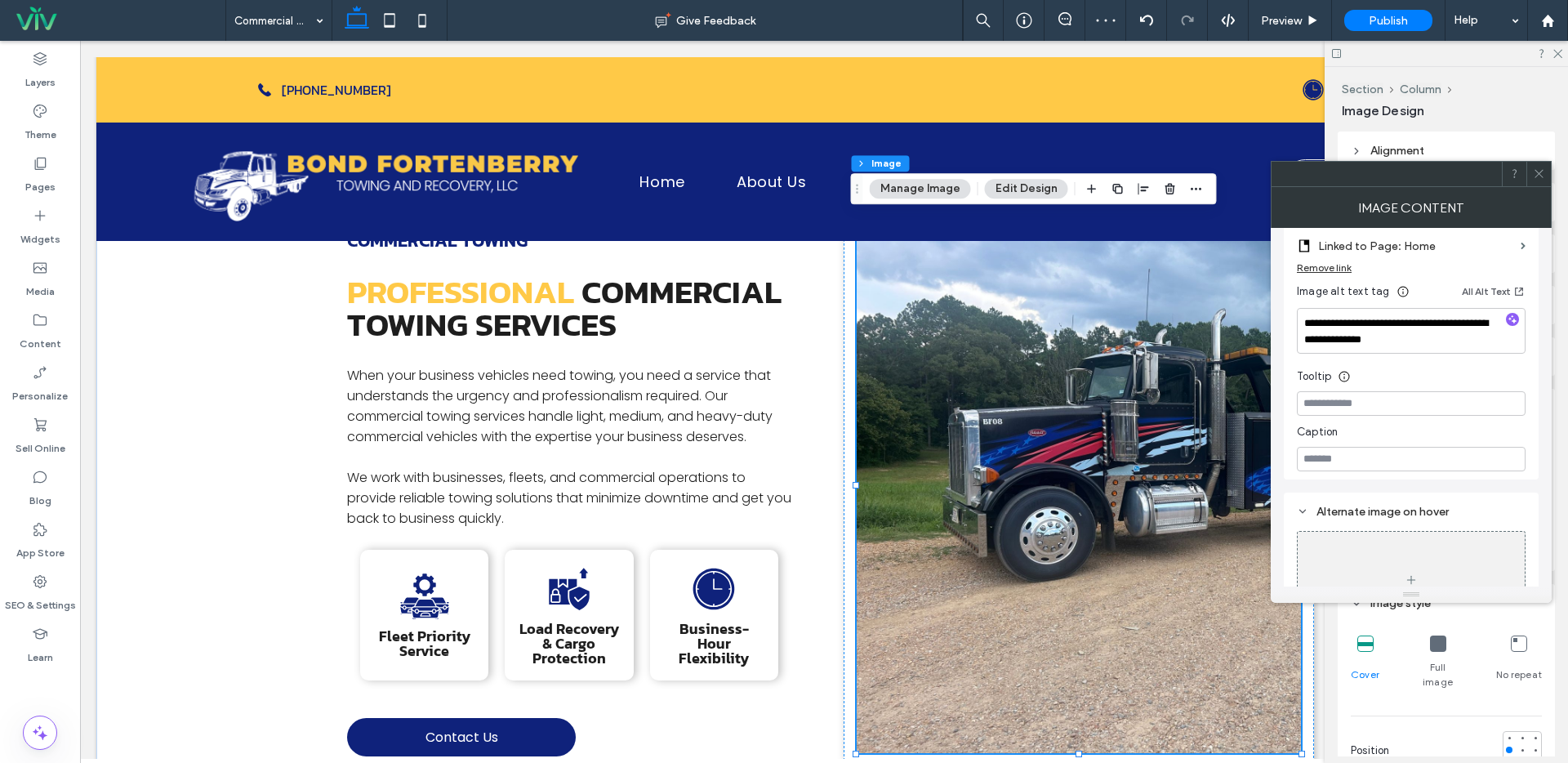
scroll to position [399, 0]
click at [1519, 746] on div at bounding box center [1522, 749] width 6 height 6
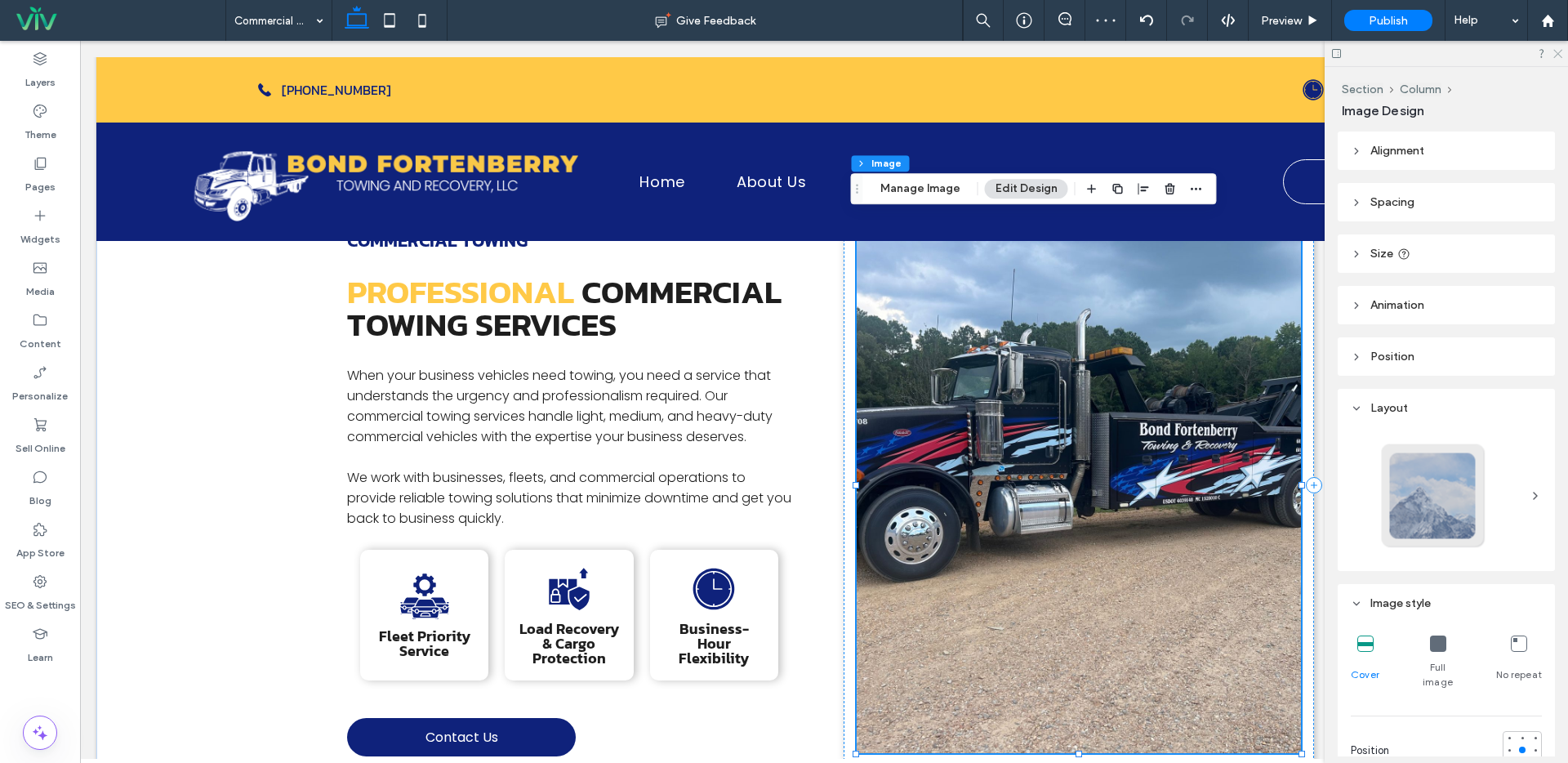
click at [1555, 56] on icon at bounding box center [1557, 53] width 11 height 11
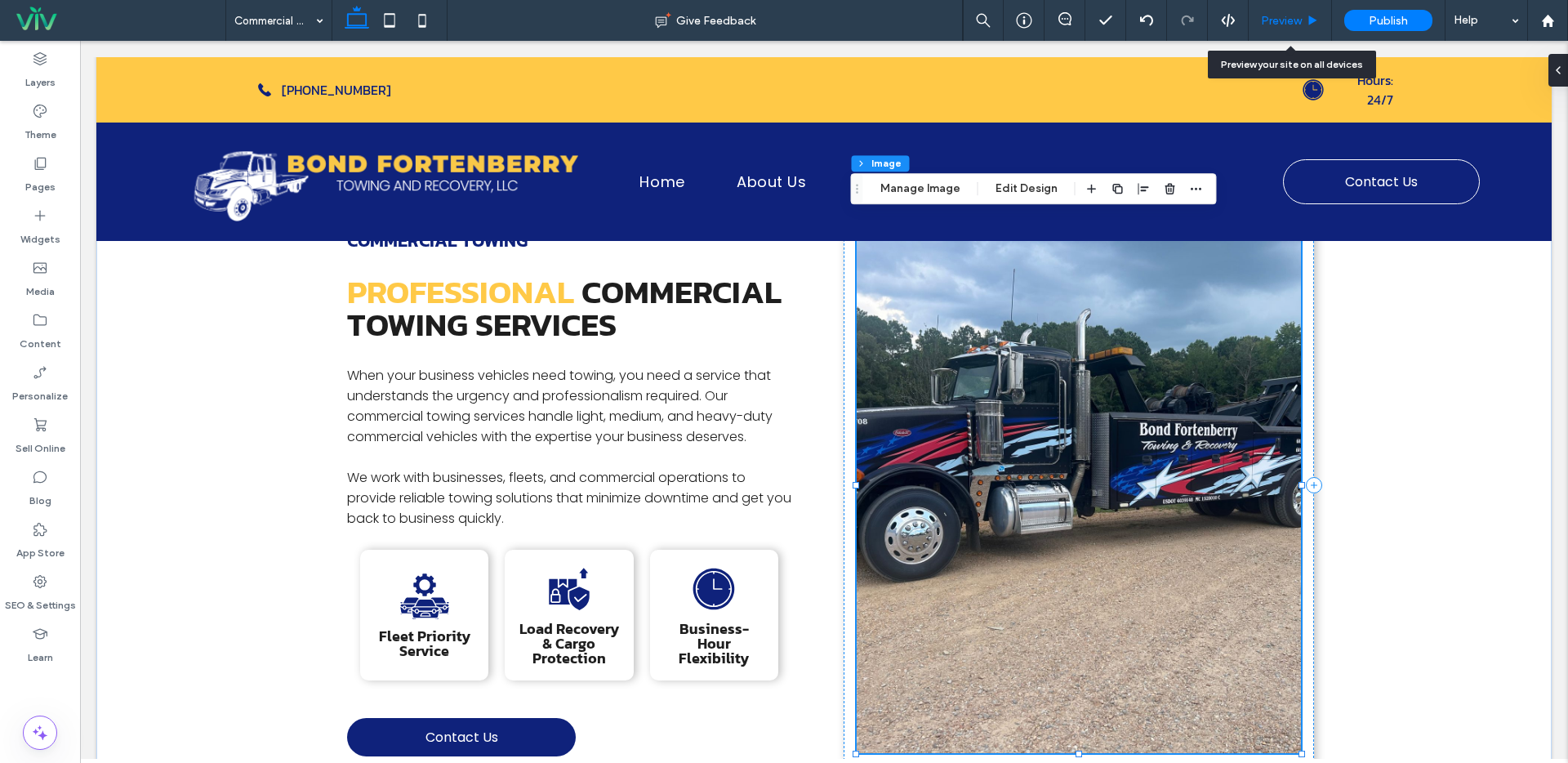
click at [1285, 29] on div "Preview" at bounding box center [1290, 21] width 83 height 41
click at [1286, 12] on div "Preview" at bounding box center [1290, 21] width 83 height 41
click at [1421, 349] on div "Commercial towing Professional Commercial Towing Services When your business ve…" at bounding box center [824, 485] width 1455 height 685
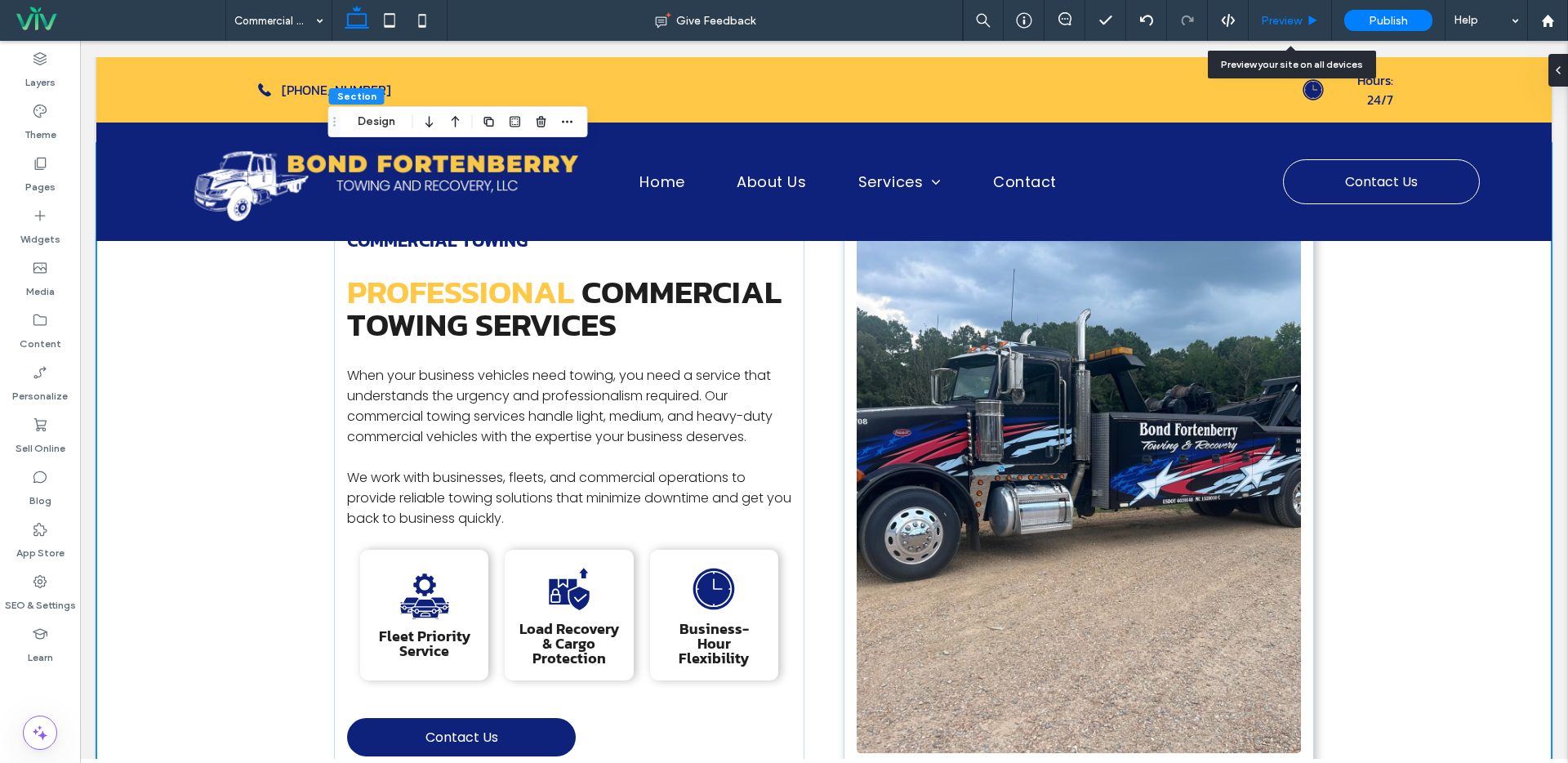
click at [1295, 4] on div "Preview" at bounding box center [1290, 21] width 83 height 41
click at [1290, 20] on span "Preview" at bounding box center [1281, 21] width 41 height 14
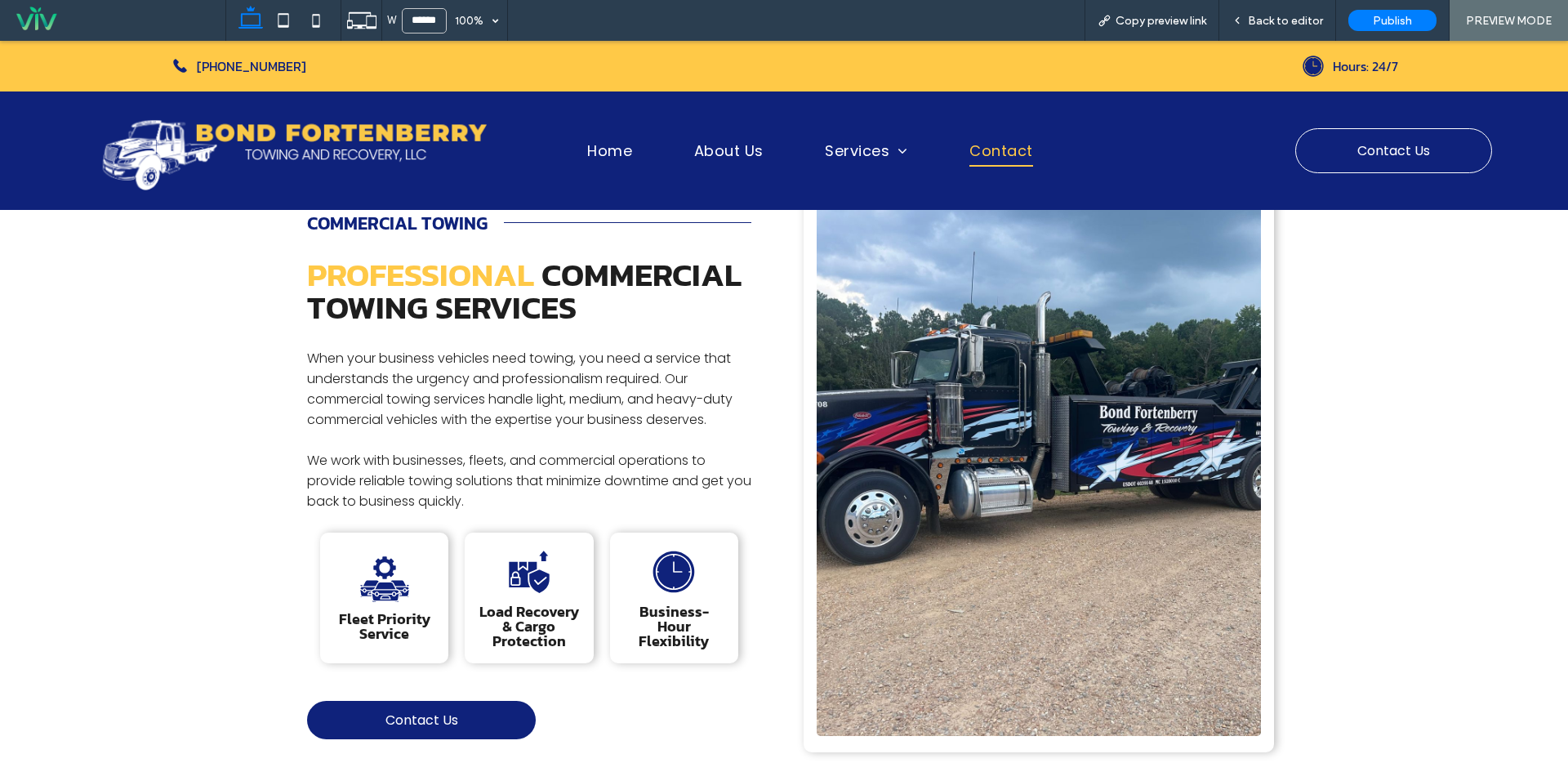
scroll to position [302, 0]
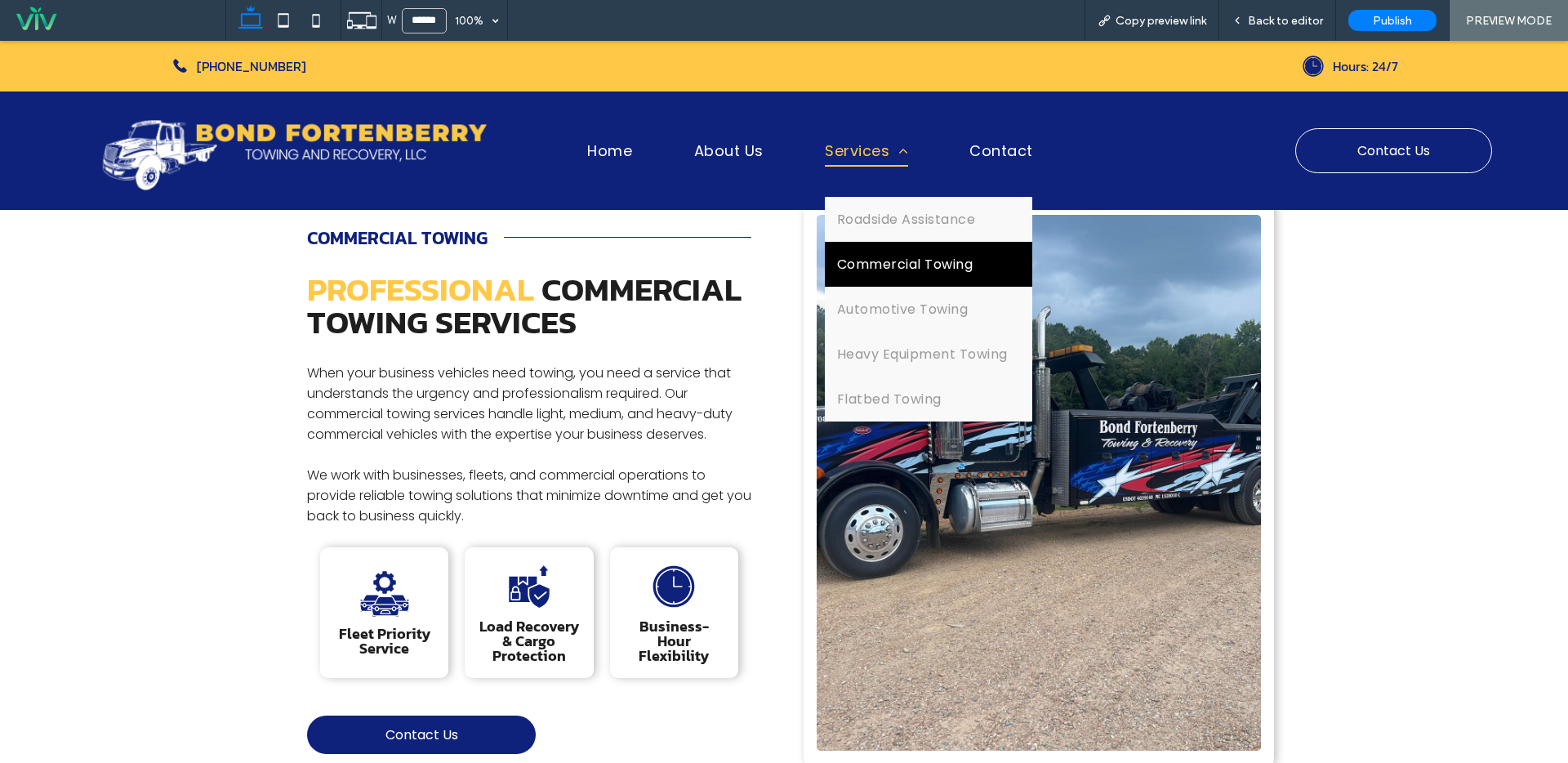
click at [892, 156] on span at bounding box center [898, 151] width 19 height 14
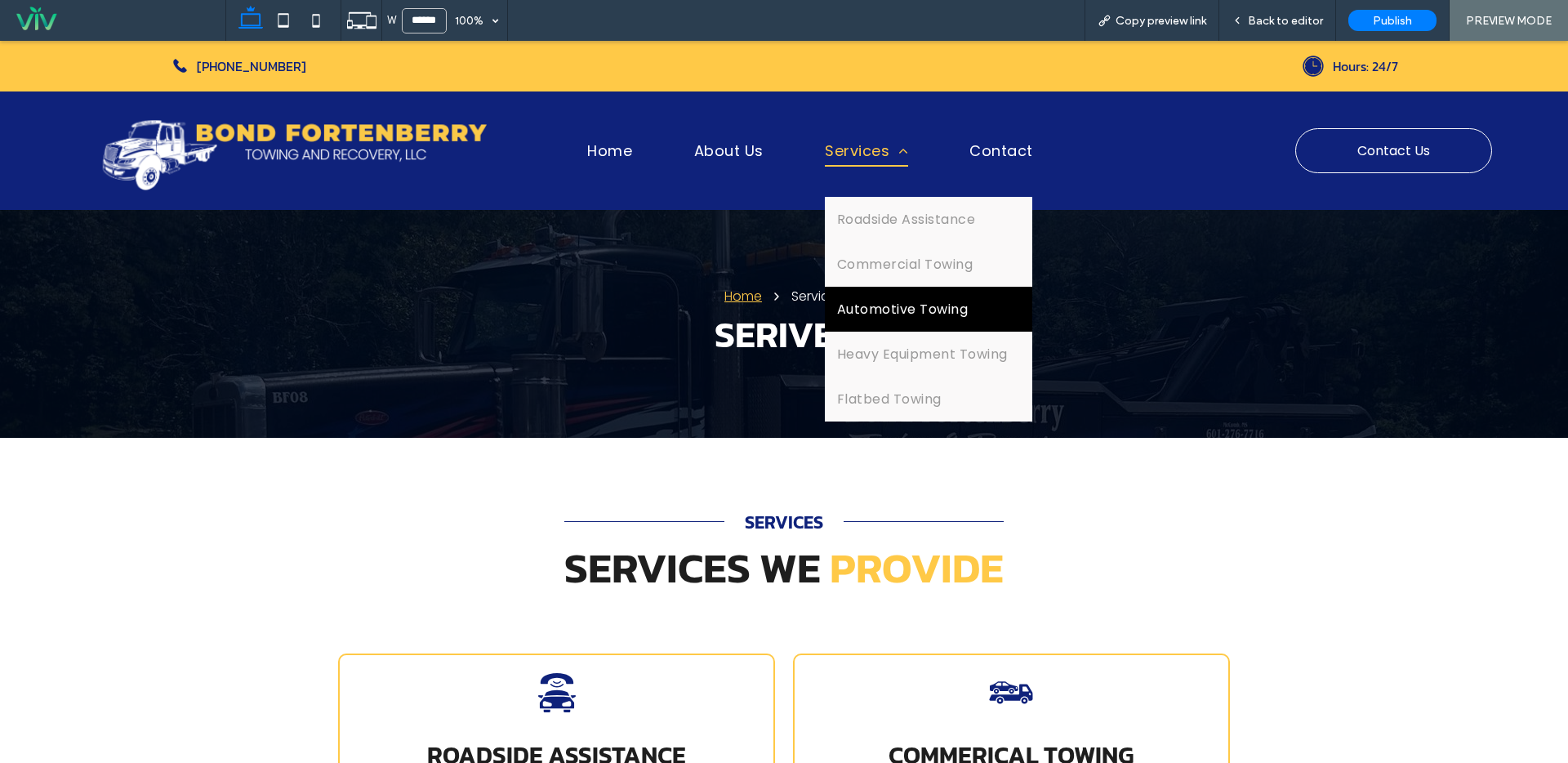
click at [906, 323] on link "Automotive Towing" at bounding box center [928, 309] width 207 height 45
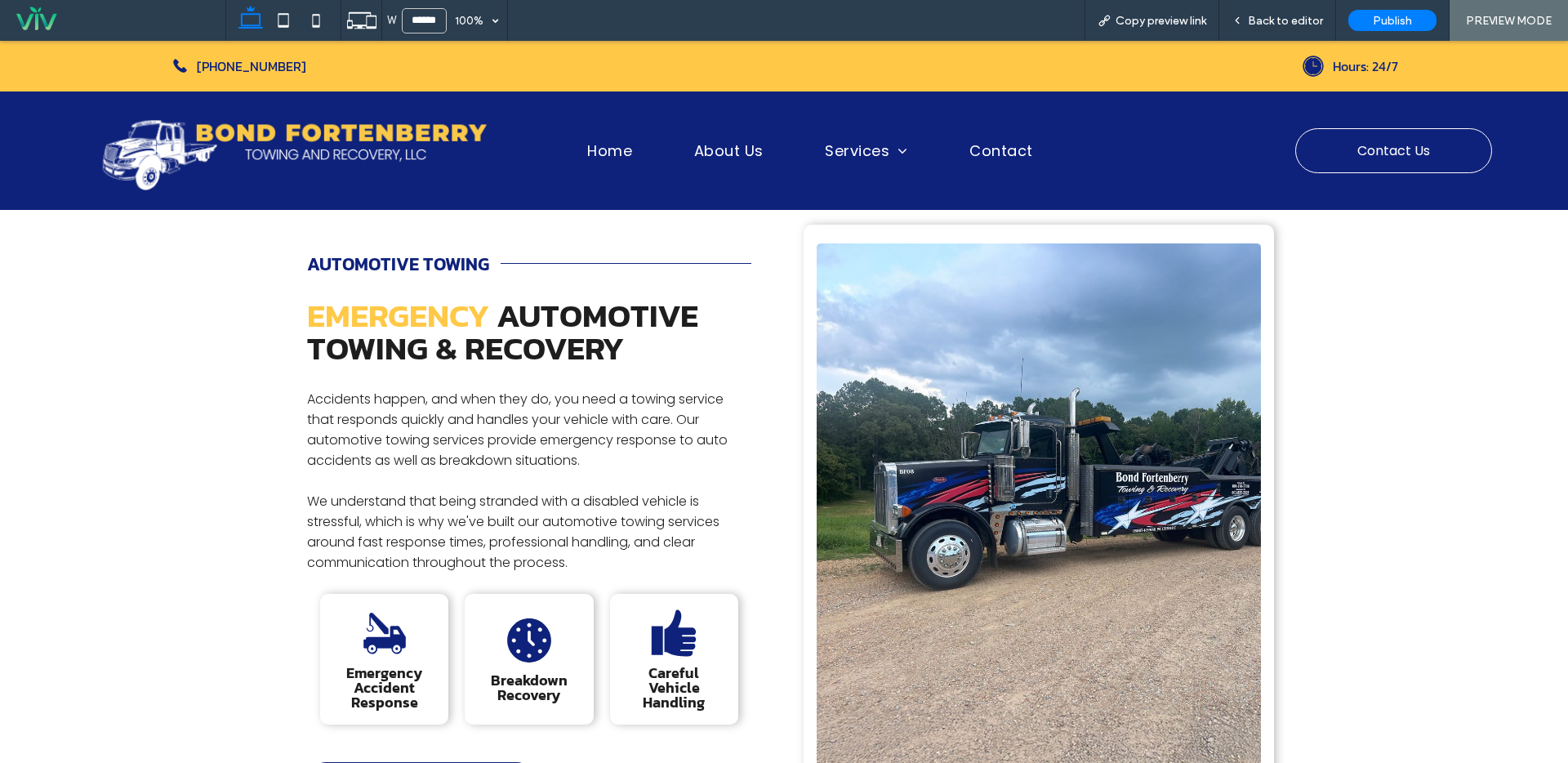
scroll to position [279, 0]
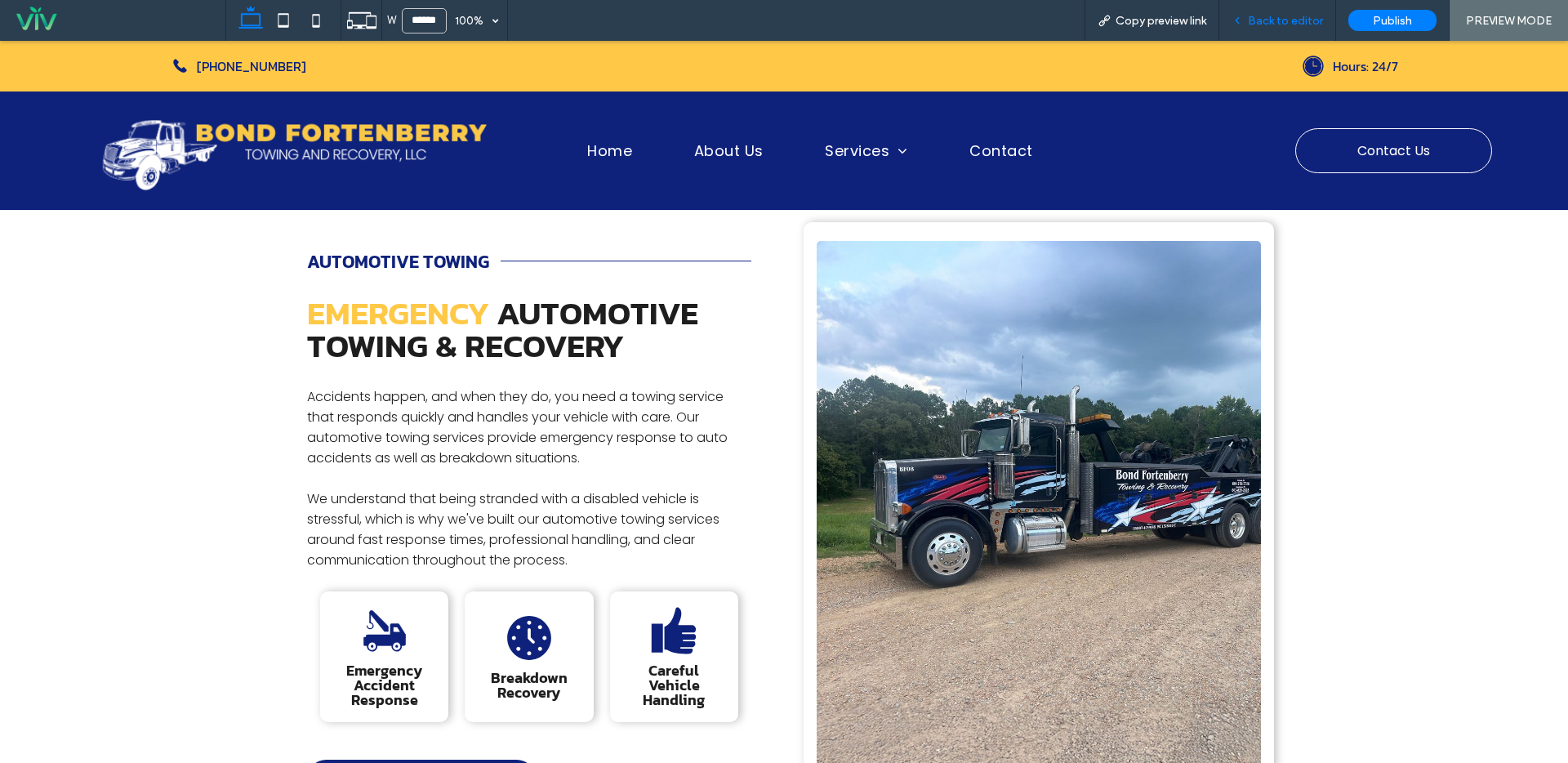
click at [1301, 21] on span "Back to editor" at bounding box center [1286, 21] width 75 height 14
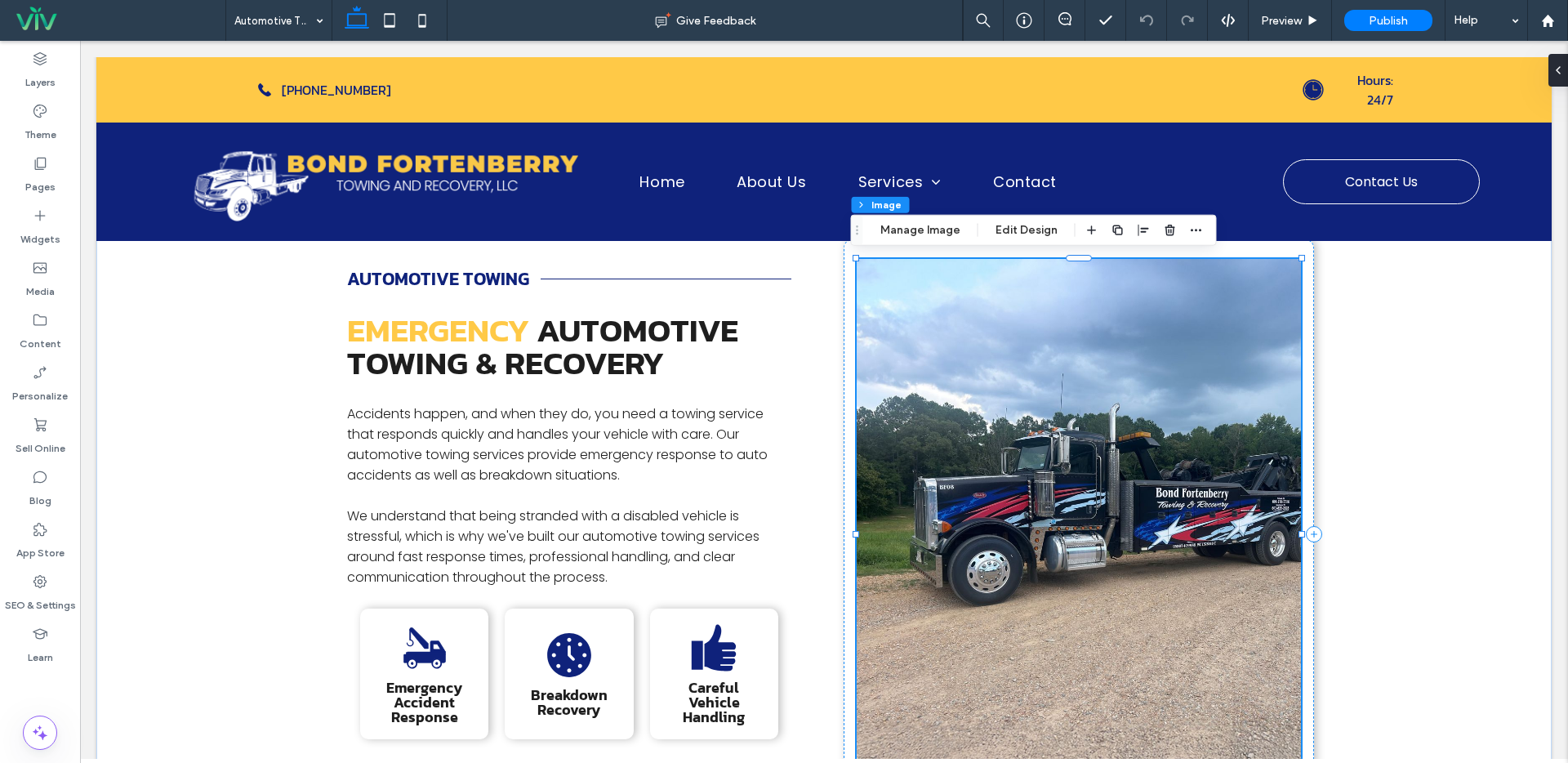
type input "*"
click at [935, 232] on button "Manage Image" at bounding box center [919, 231] width 101 height 20
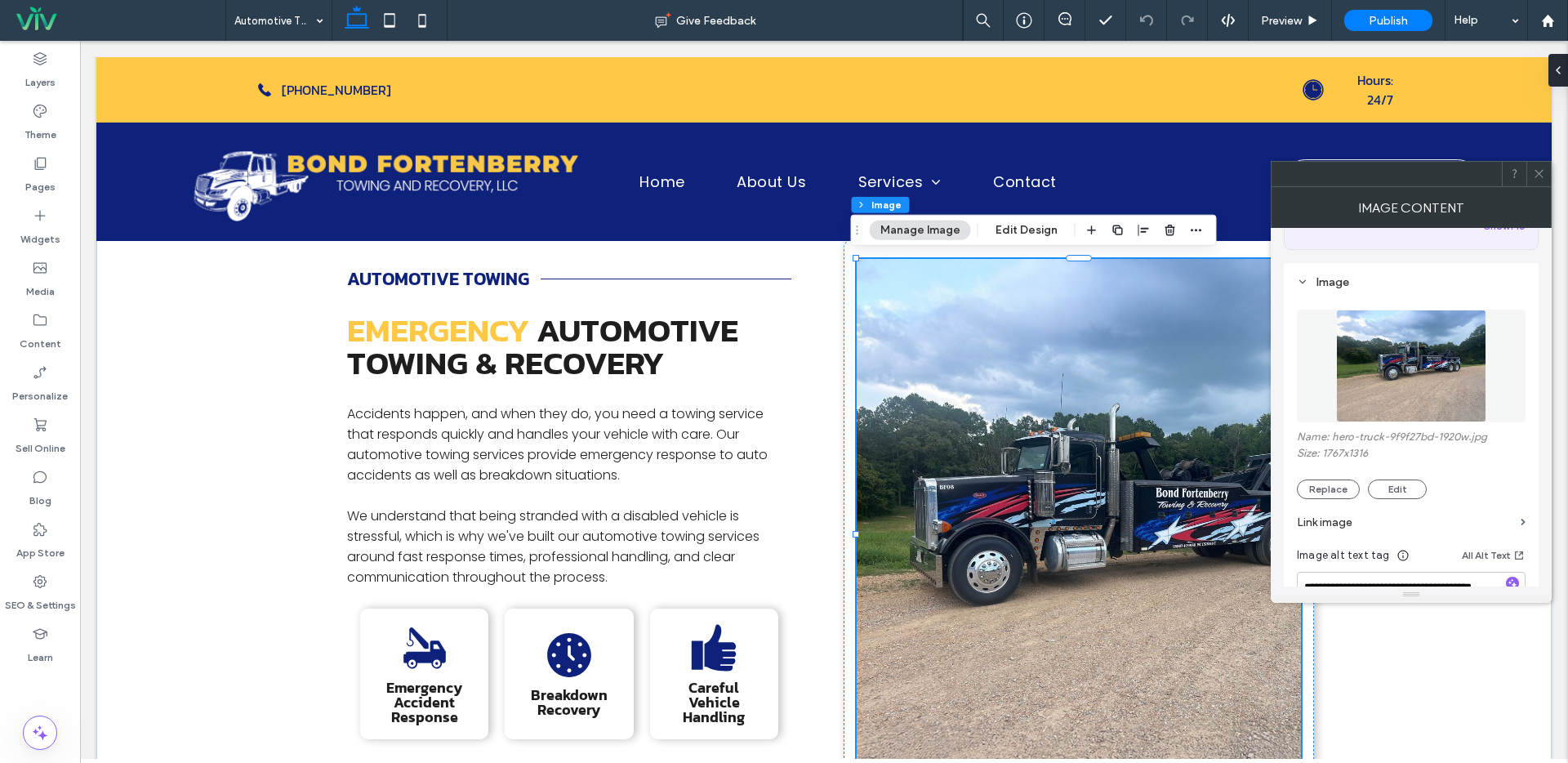
scroll to position [129, 0]
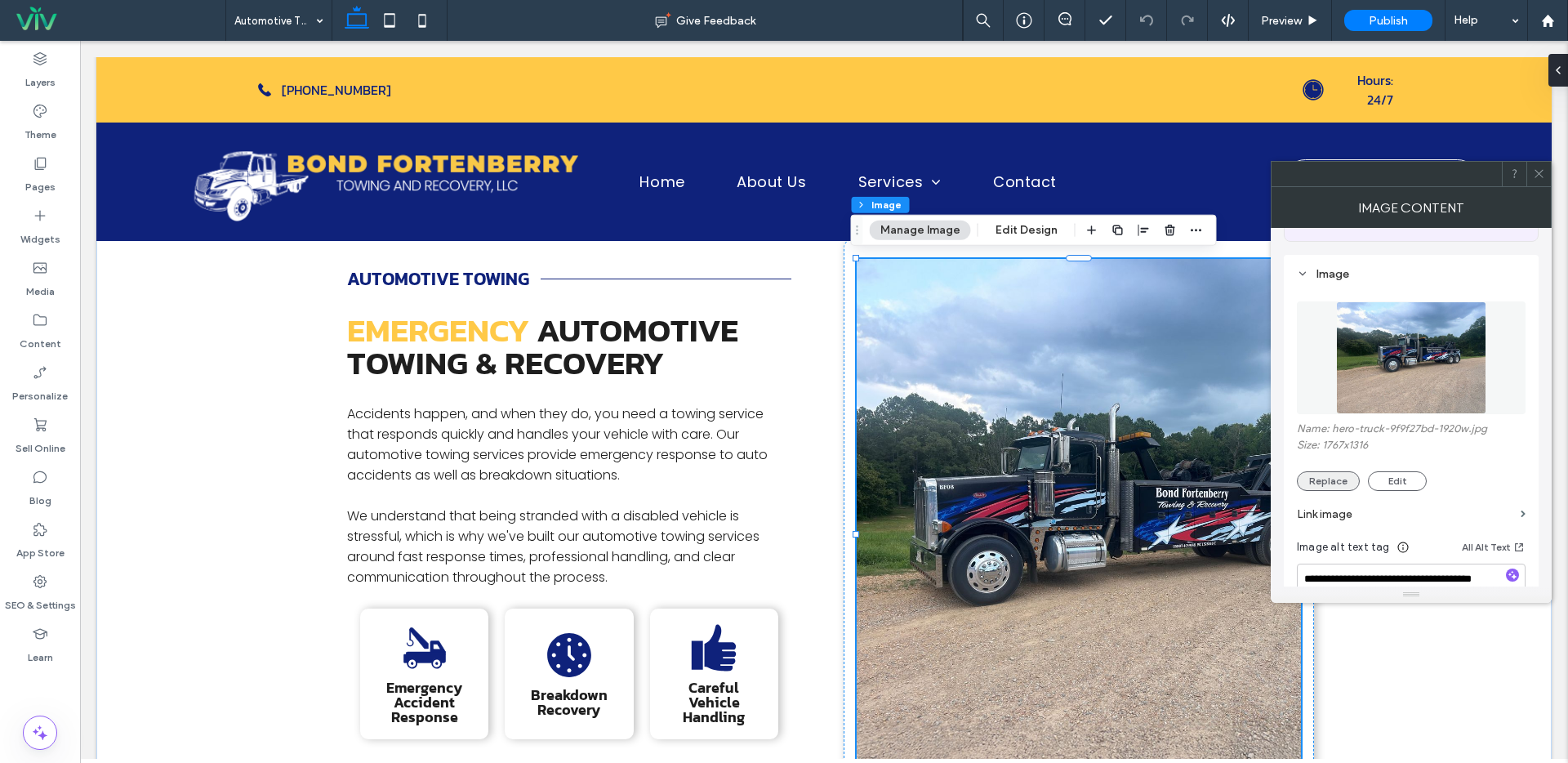
click at [1332, 482] on button "Replace" at bounding box center [1328, 481] width 63 height 20
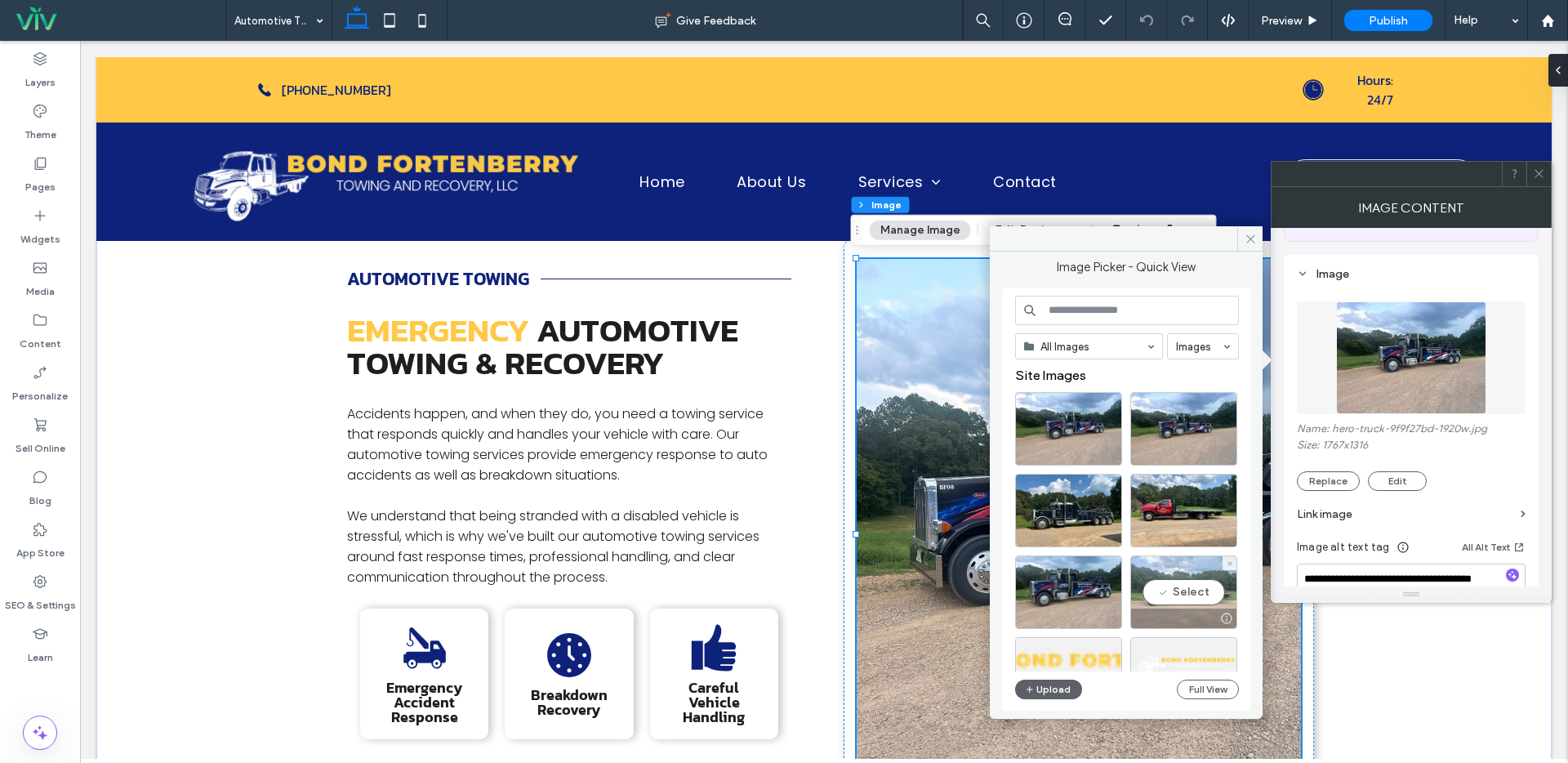
click at [1161, 591] on div "Select" at bounding box center [1184, 592] width 107 height 73
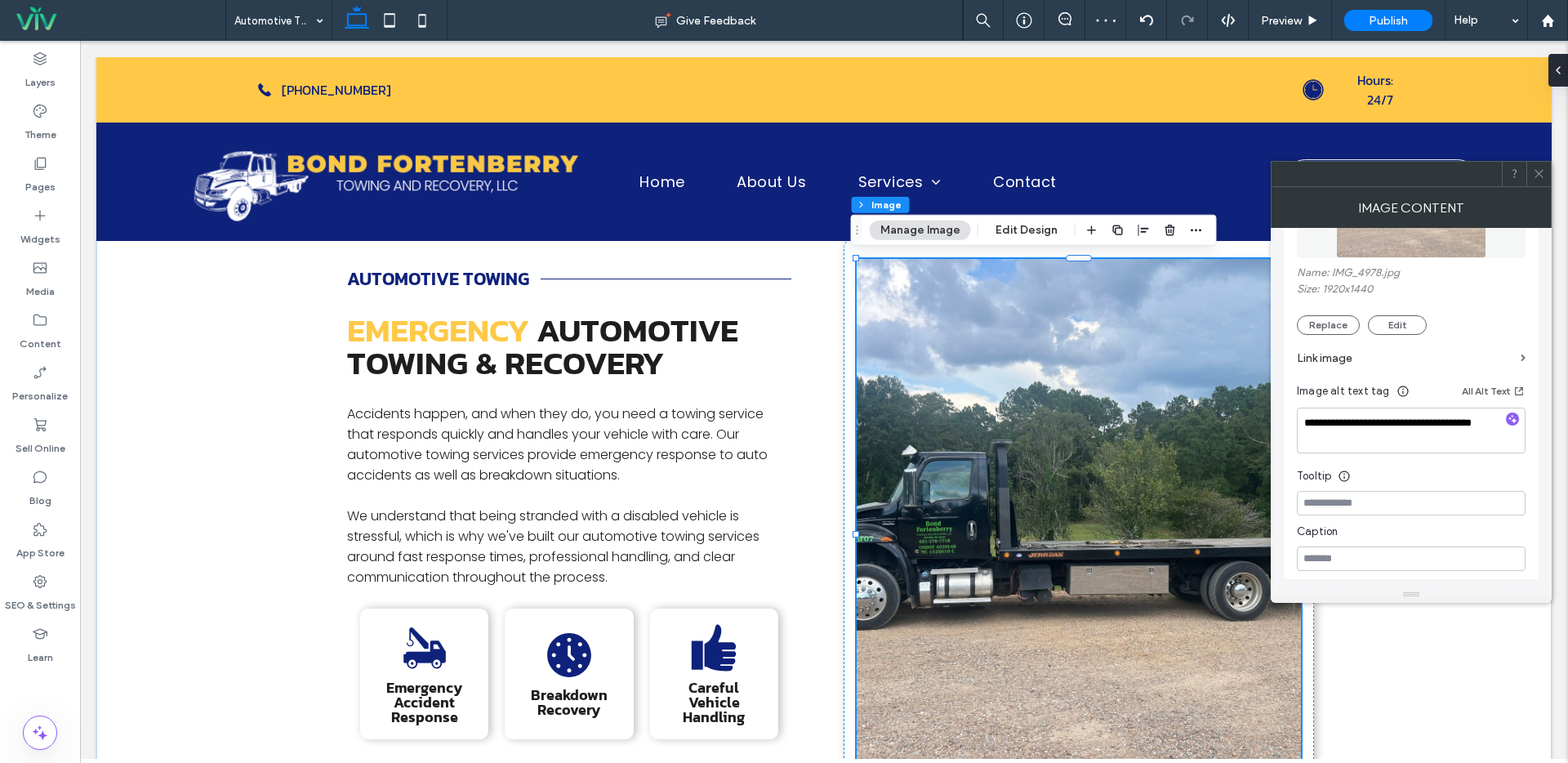
scroll to position [289, 0]
click at [1539, 171] on icon at bounding box center [1539, 173] width 13 height 13
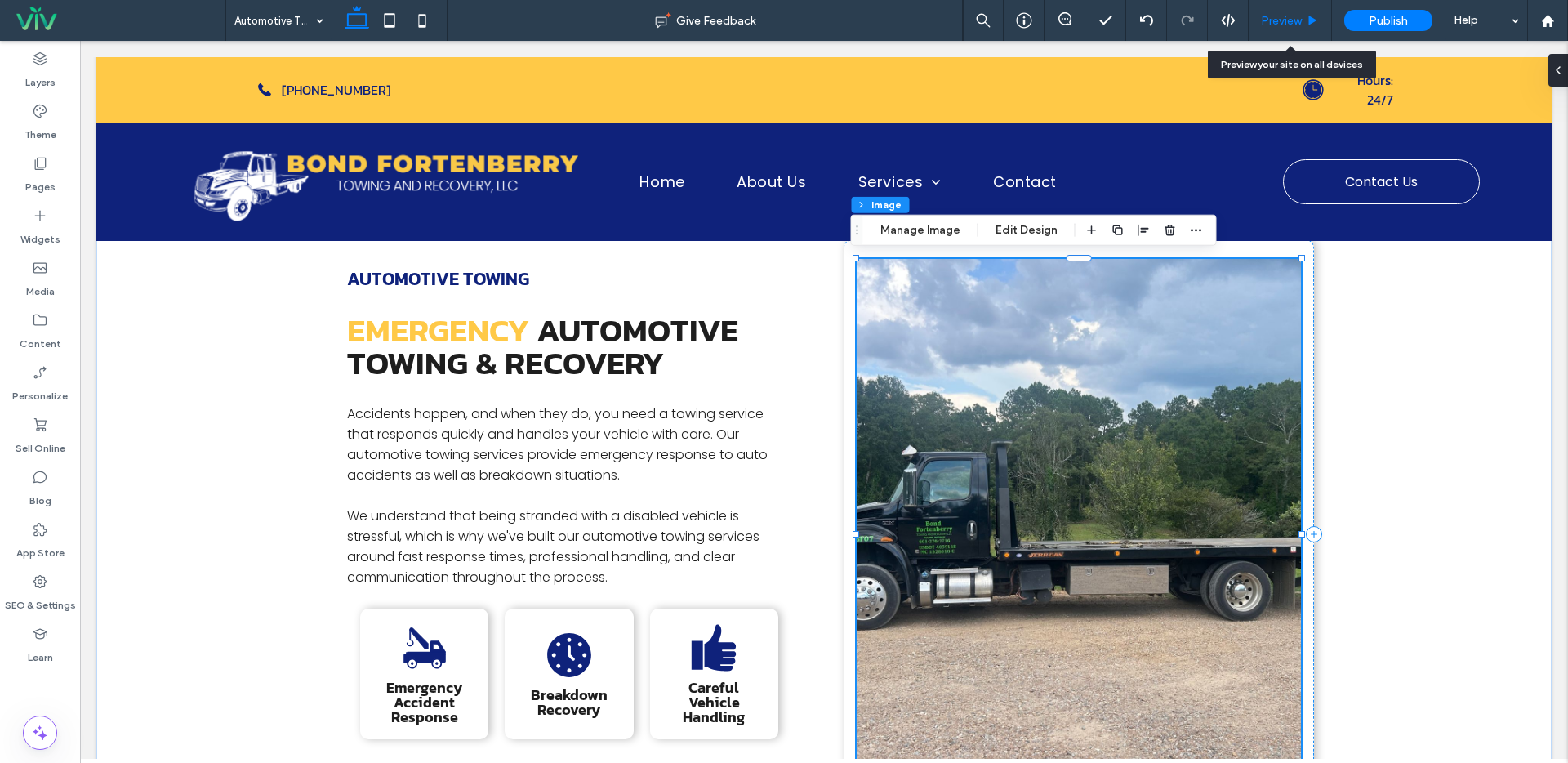
click at [1278, 13] on div "Preview" at bounding box center [1290, 21] width 83 height 41
click at [1283, 17] on span "Preview" at bounding box center [1281, 21] width 41 height 14
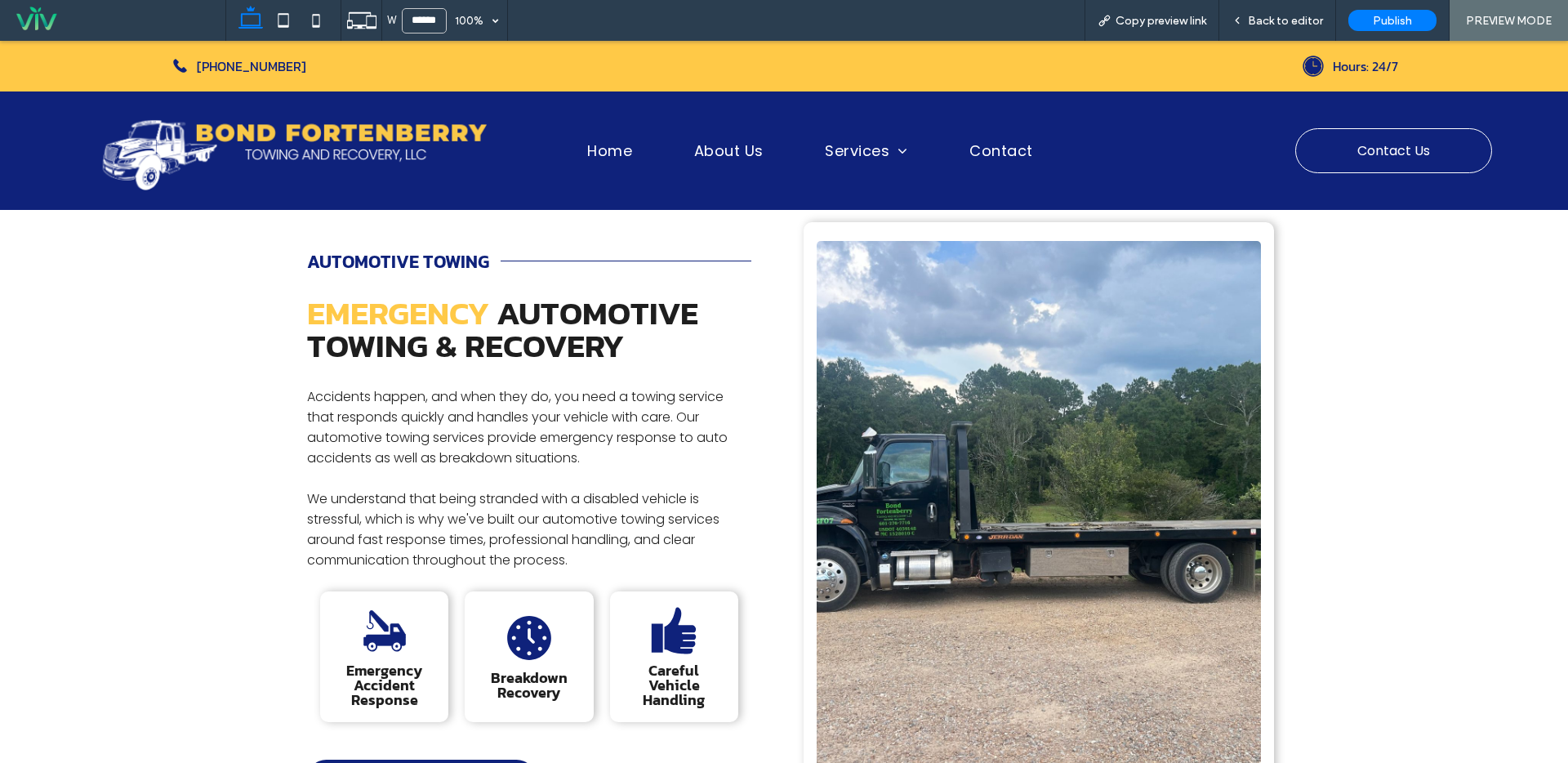
scroll to position [264, 0]
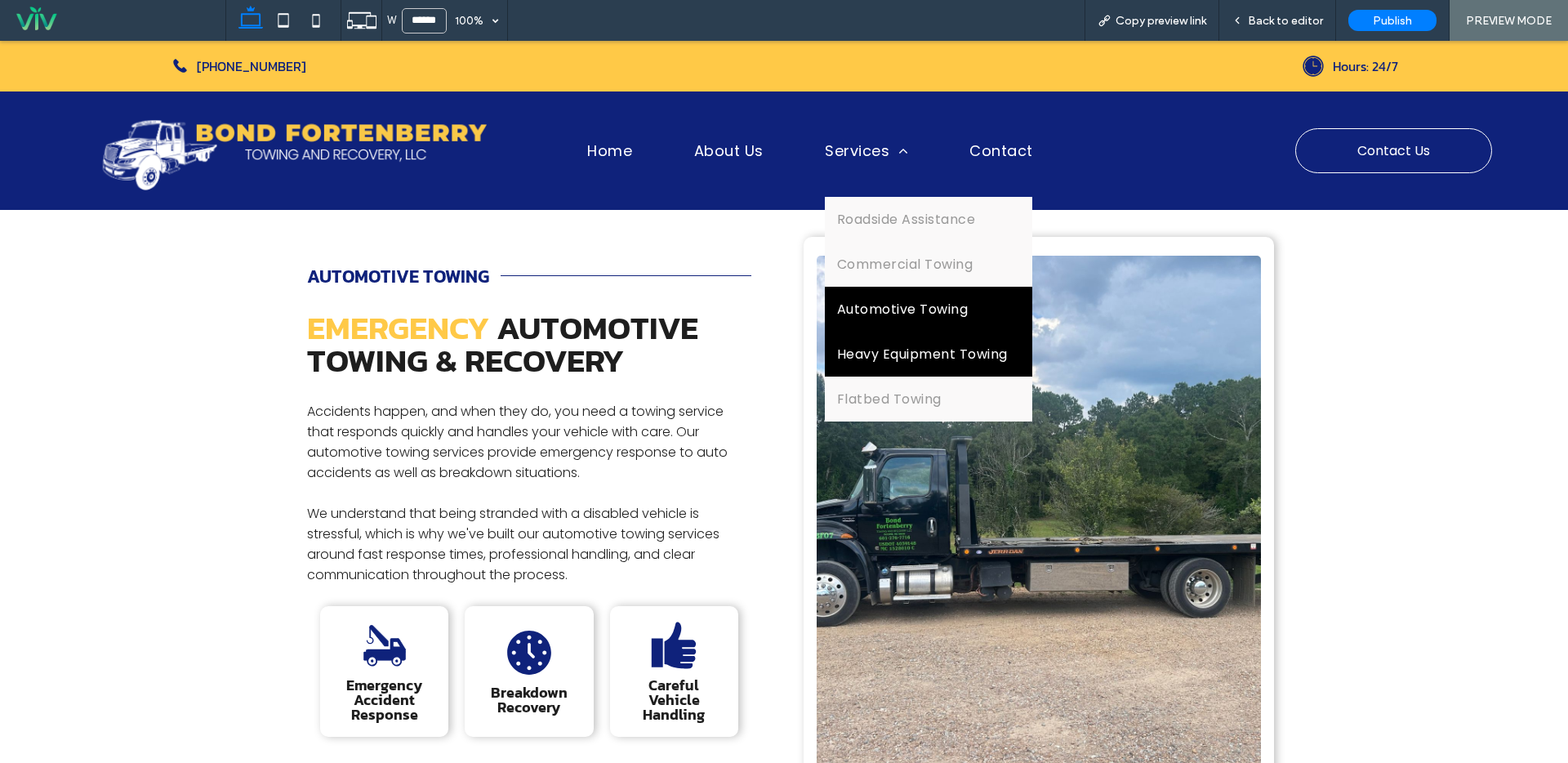
click at [871, 345] on span "Heavy Equipment Towing" at bounding box center [922, 354] width 171 height 21
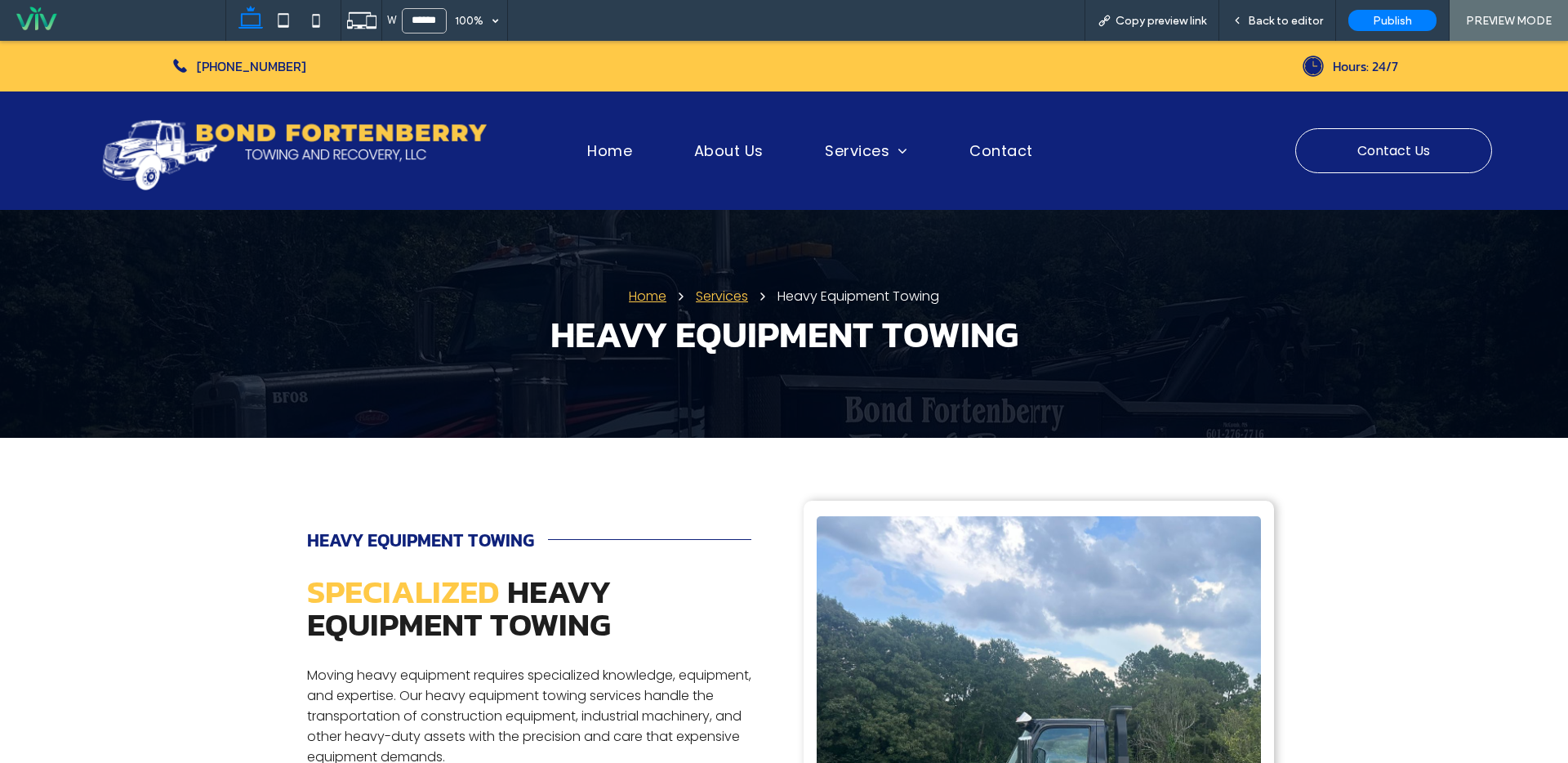
scroll to position [310, 0]
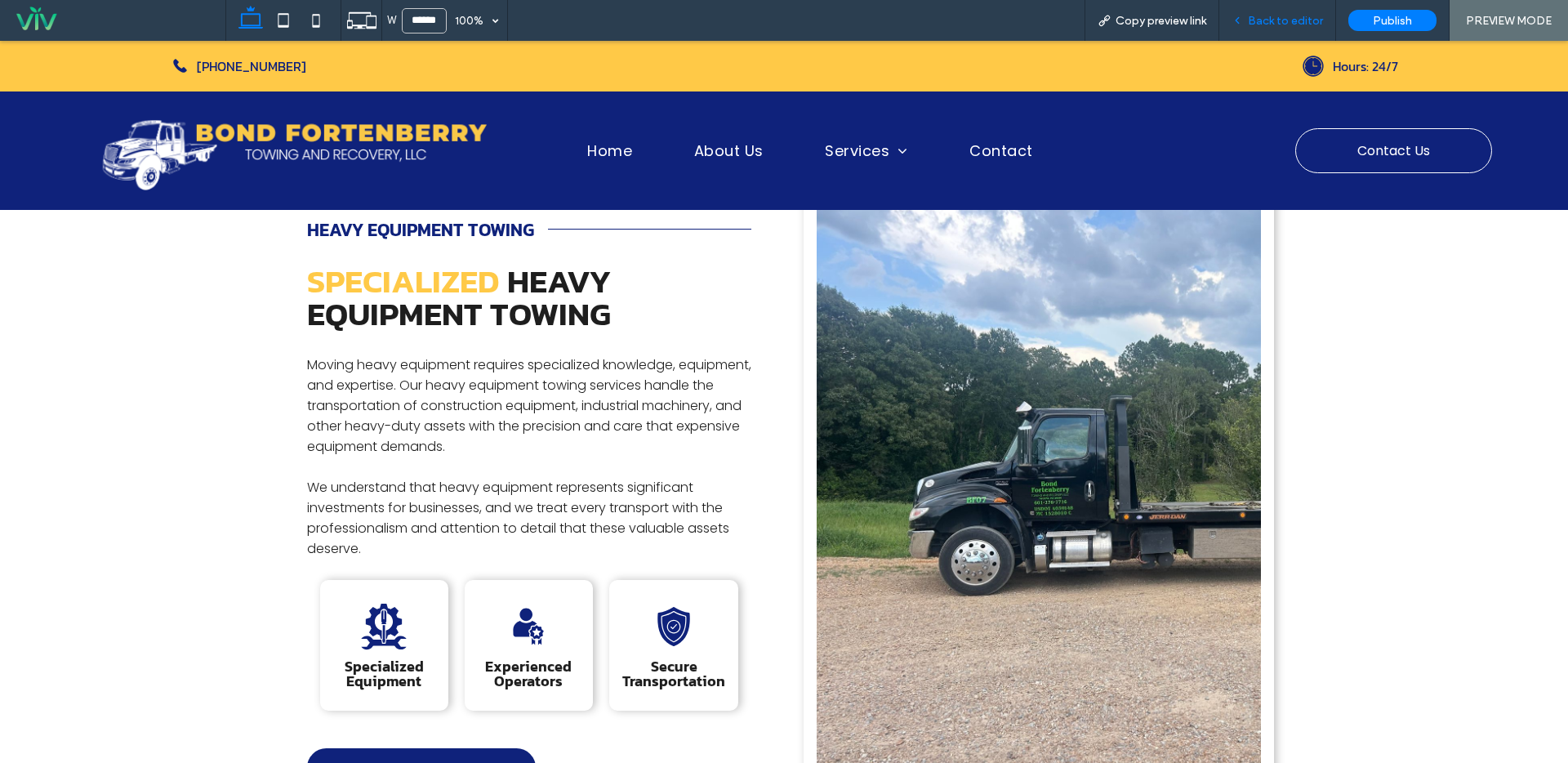
click at [1316, 14] on span "Back to editor" at bounding box center [1286, 21] width 75 height 14
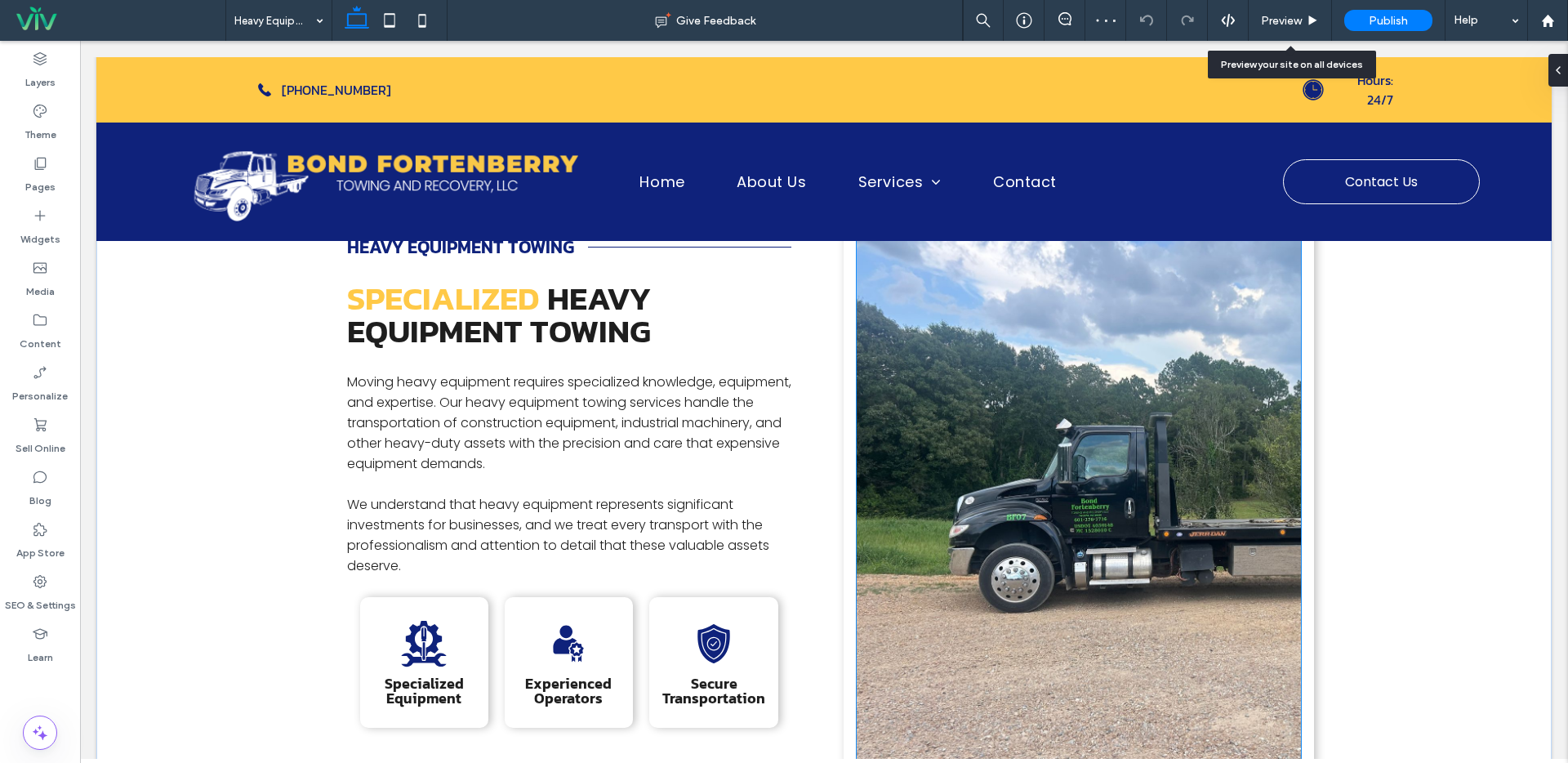
click at [1105, 316] on img at bounding box center [1078, 512] width 444 height 578
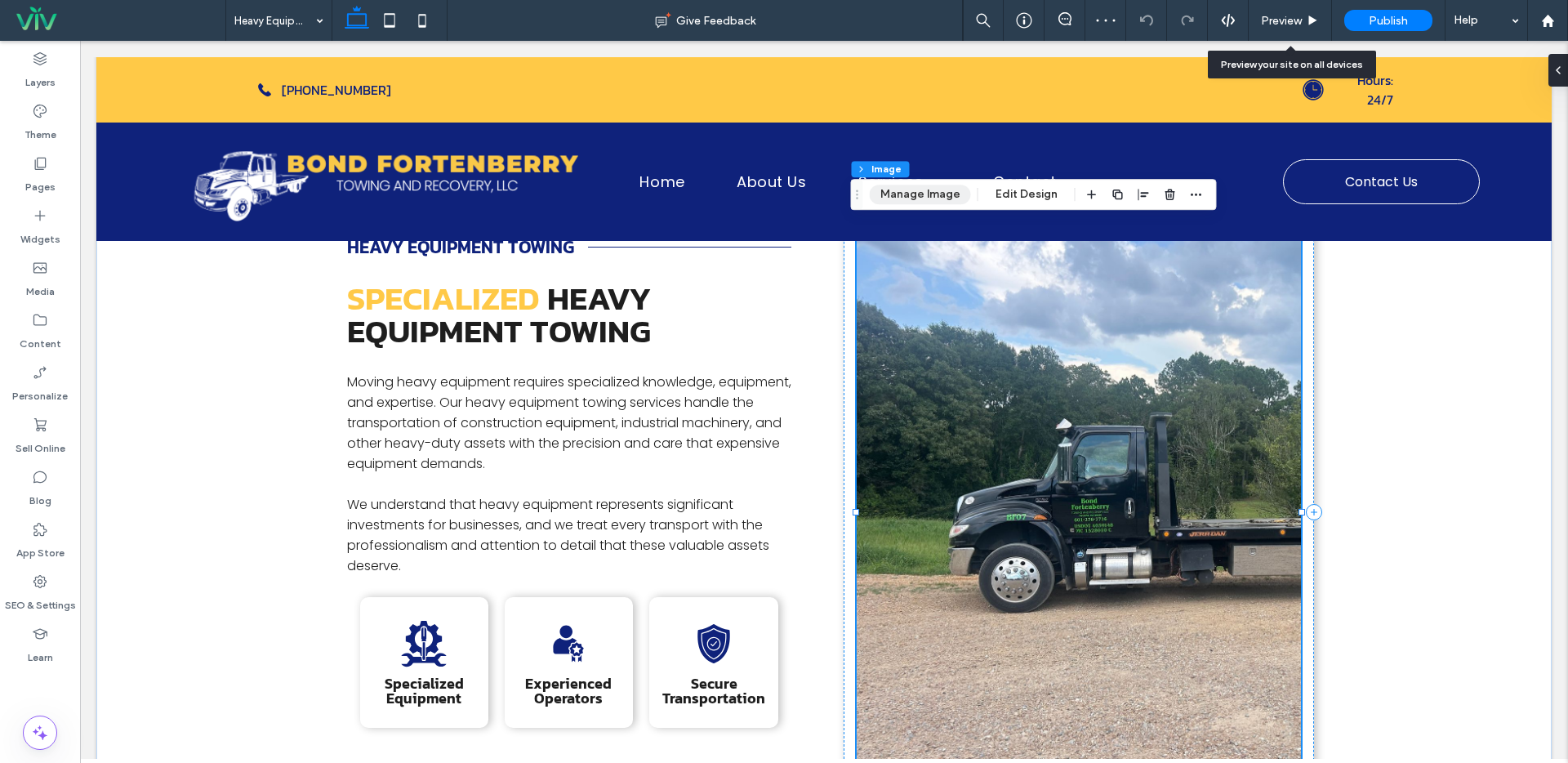
click at [915, 185] on button "Manage Image" at bounding box center [919, 195] width 101 height 20
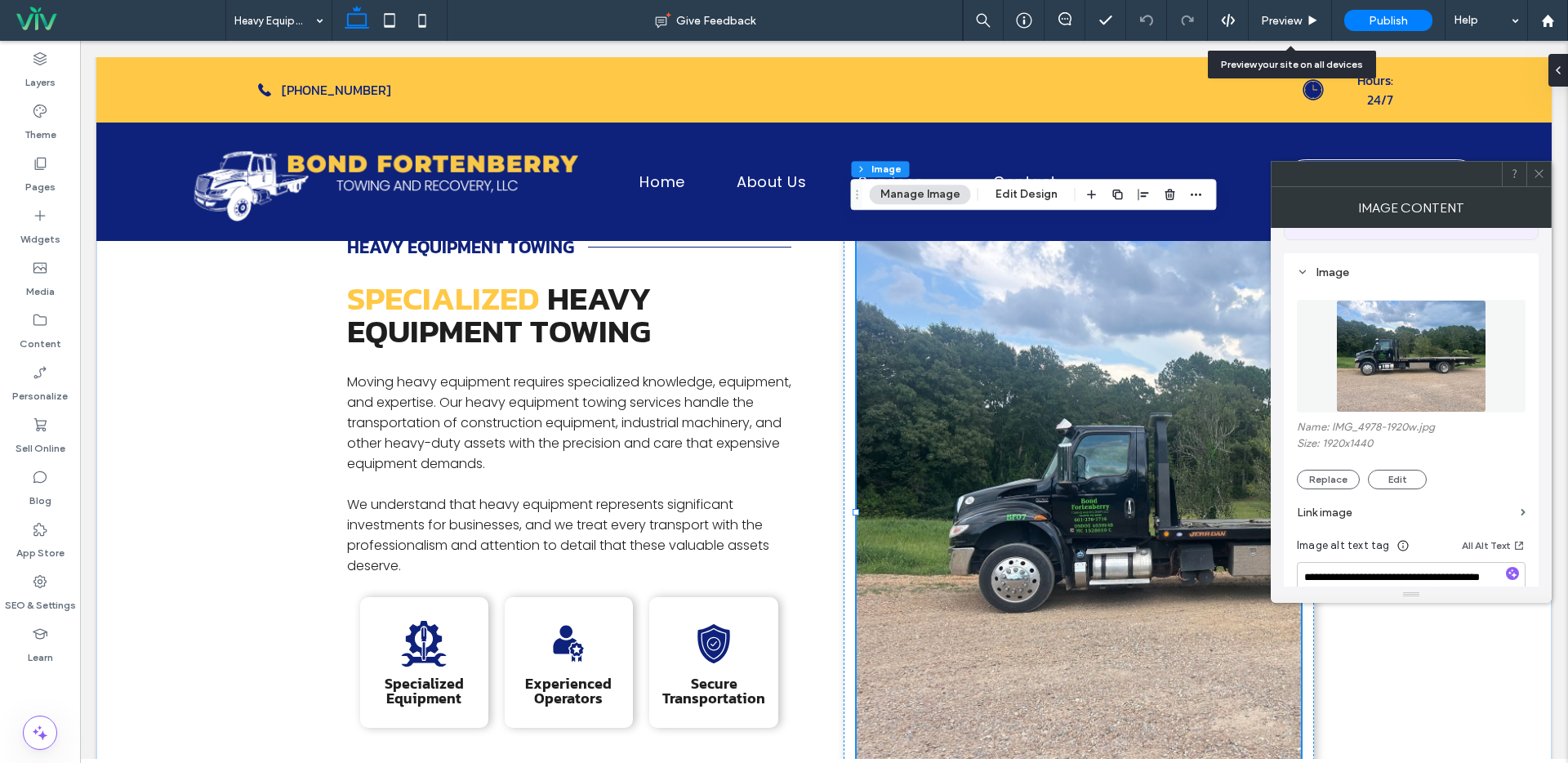
scroll to position [135, 0]
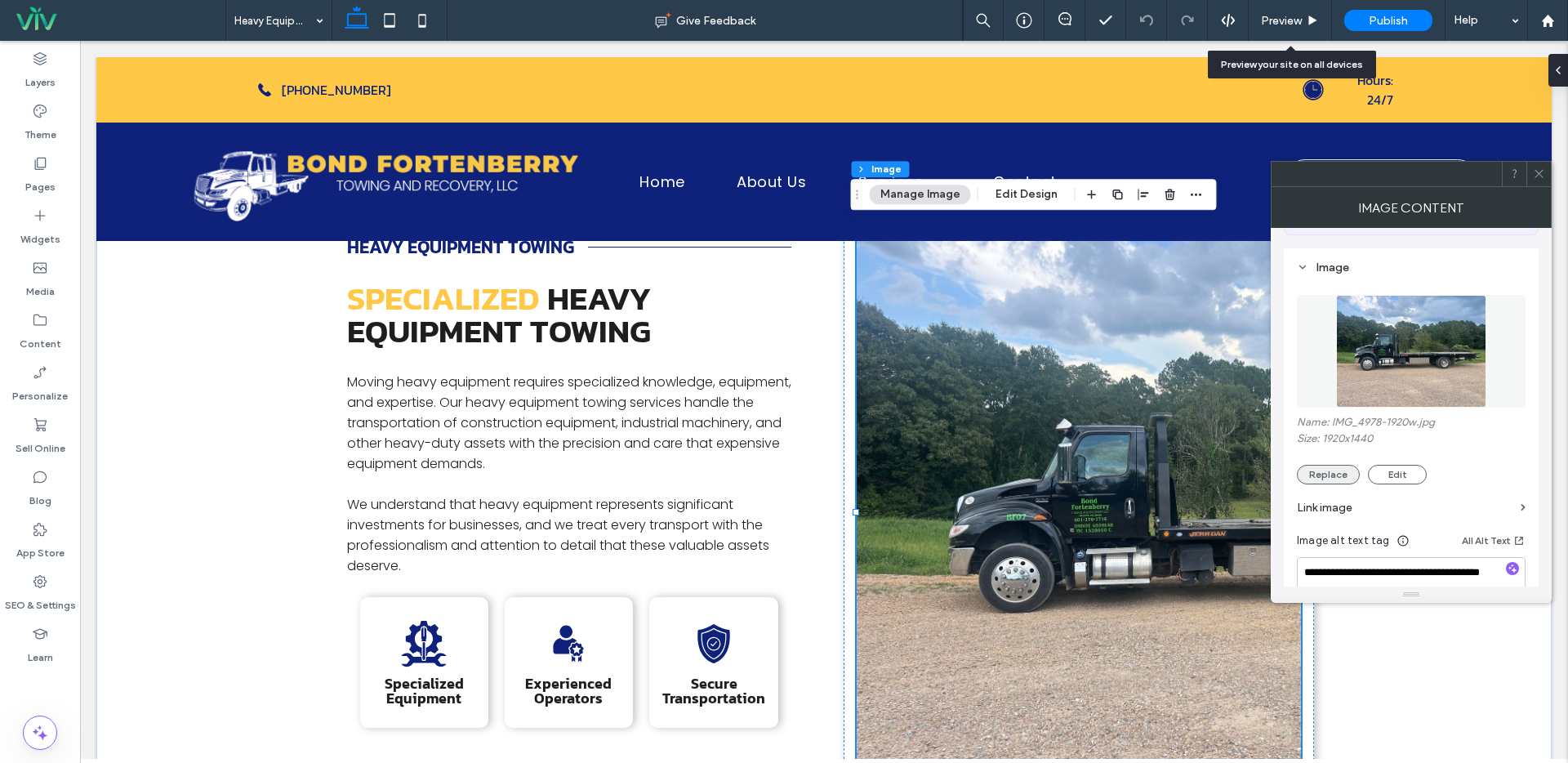
click at [1343, 478] on button "Replace" at bounding box center [1328, 474] width 63 height 20
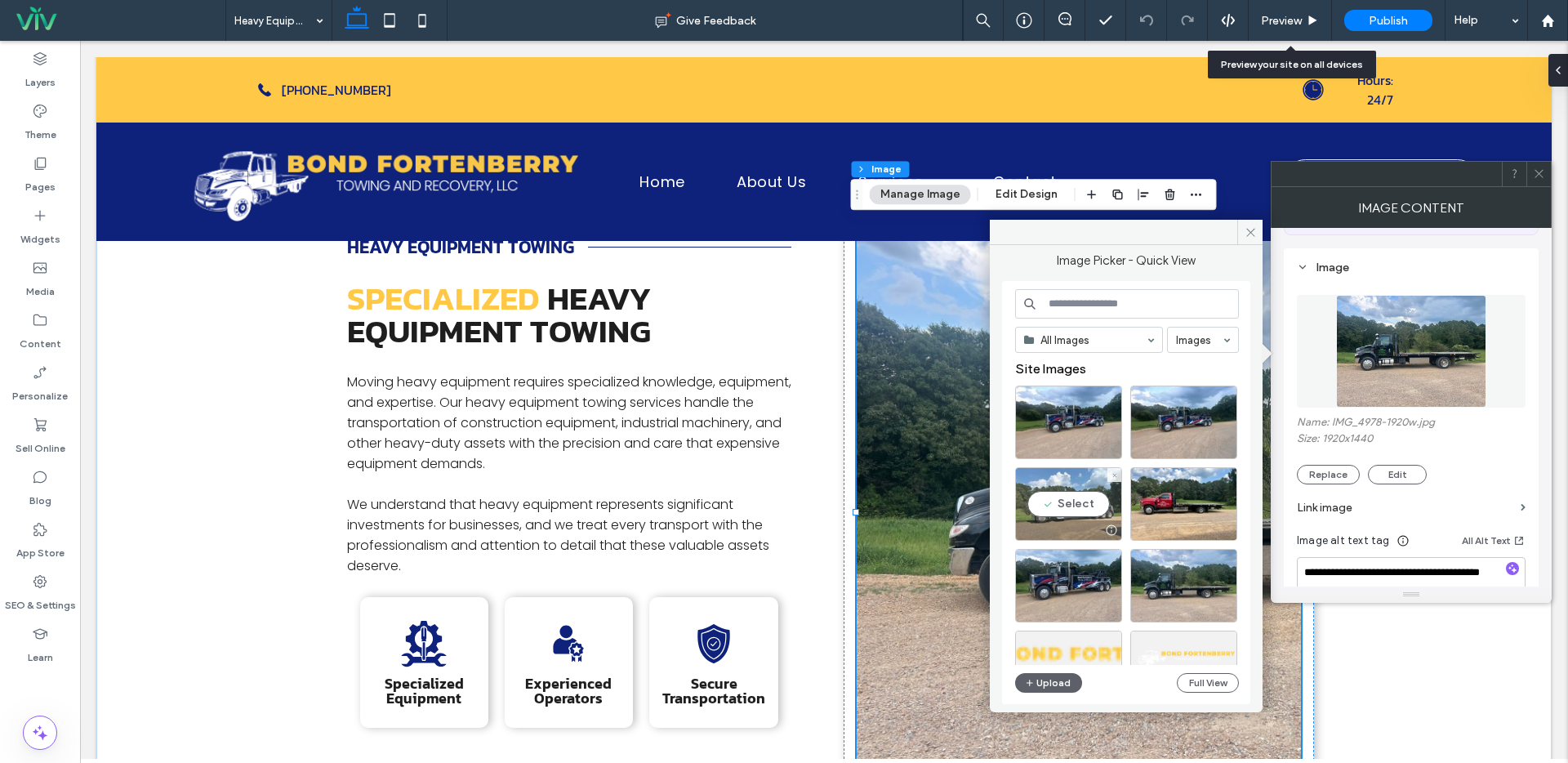
click at [1050, 497] on div "Select" at bounding box center [1069, 504] width 107 height 73
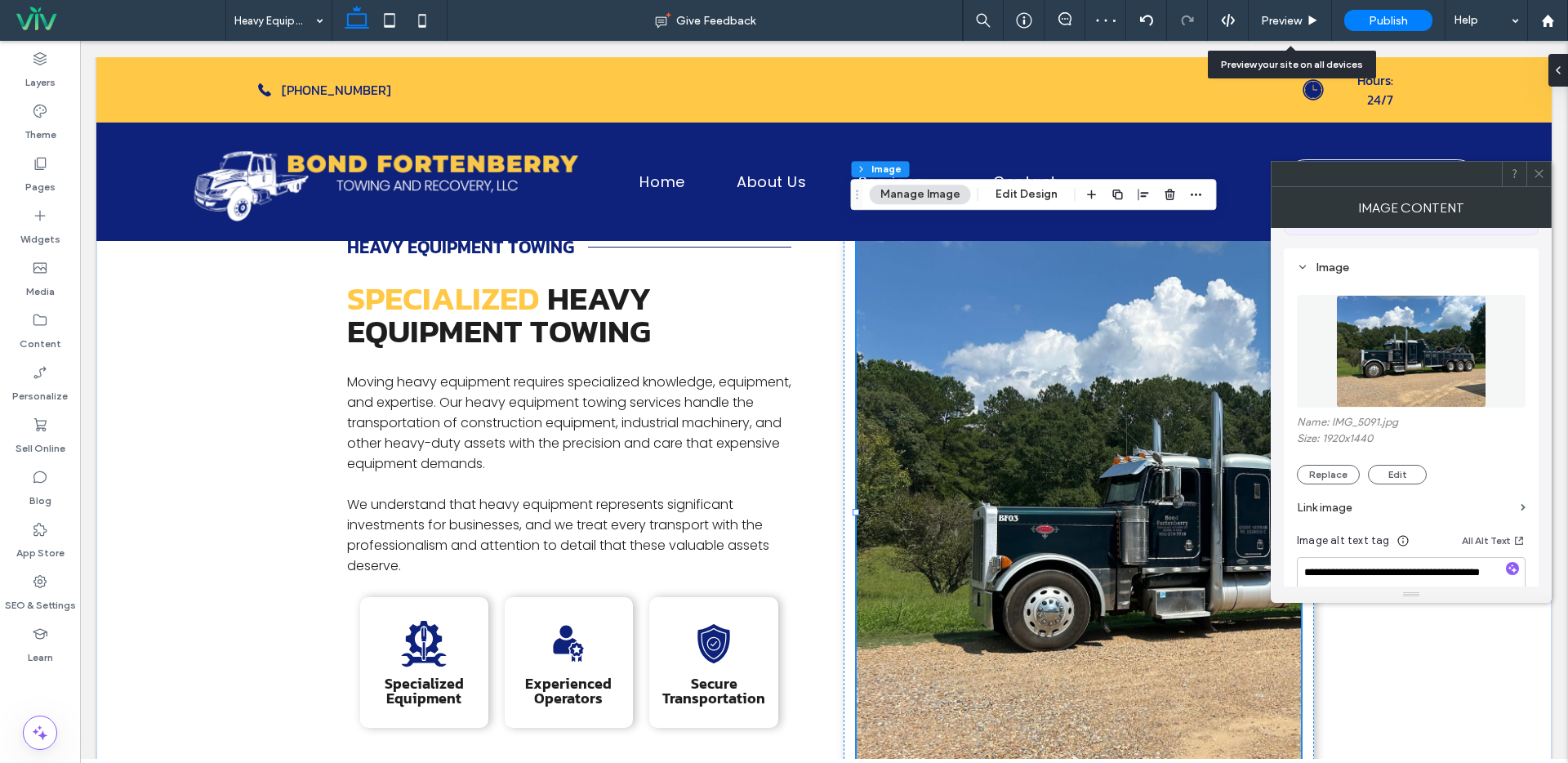
scroll to position [449, 0]
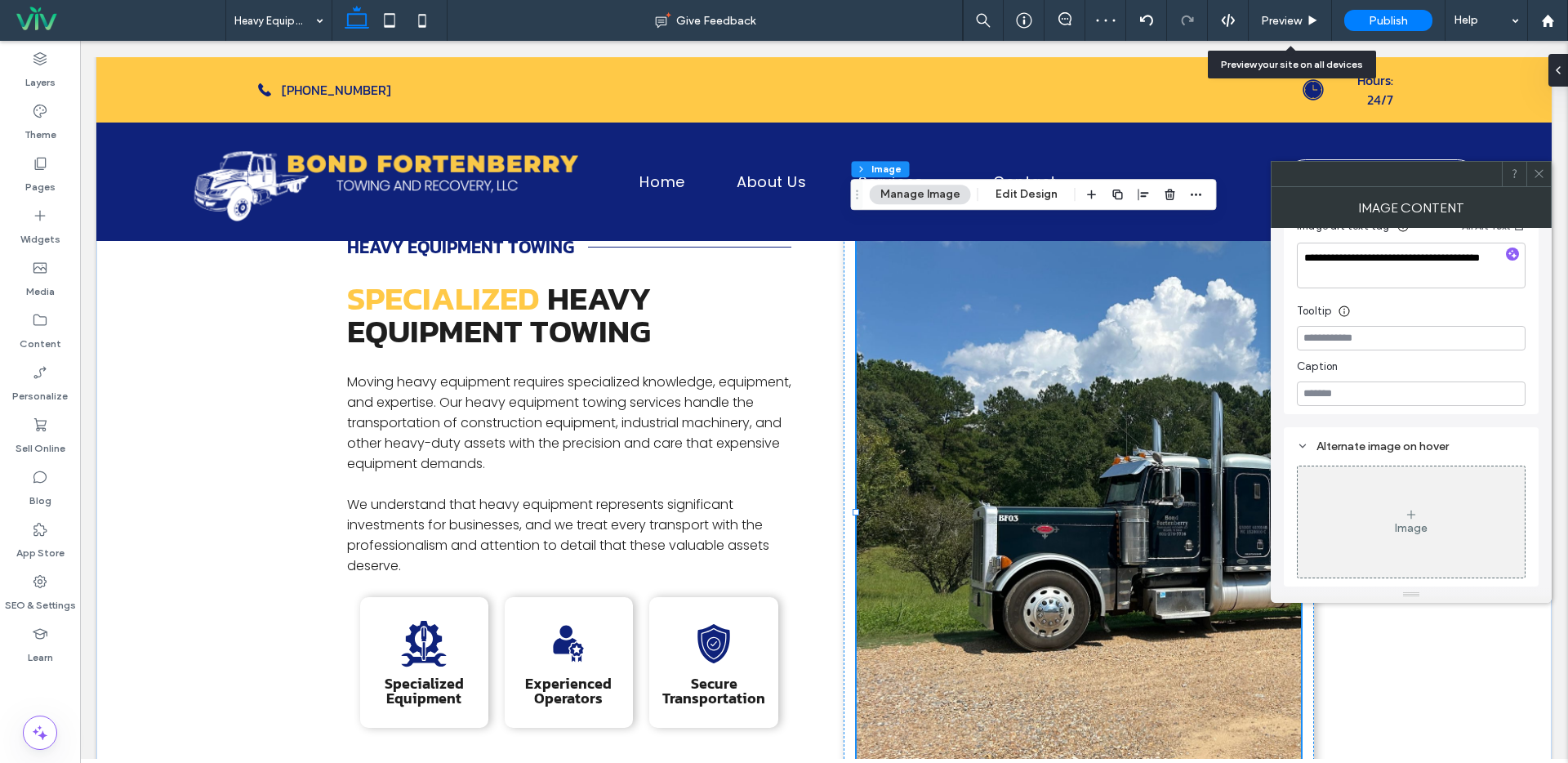
click at [1542, 177] on icon at bounding box center [1539, 173] width 13 height 13
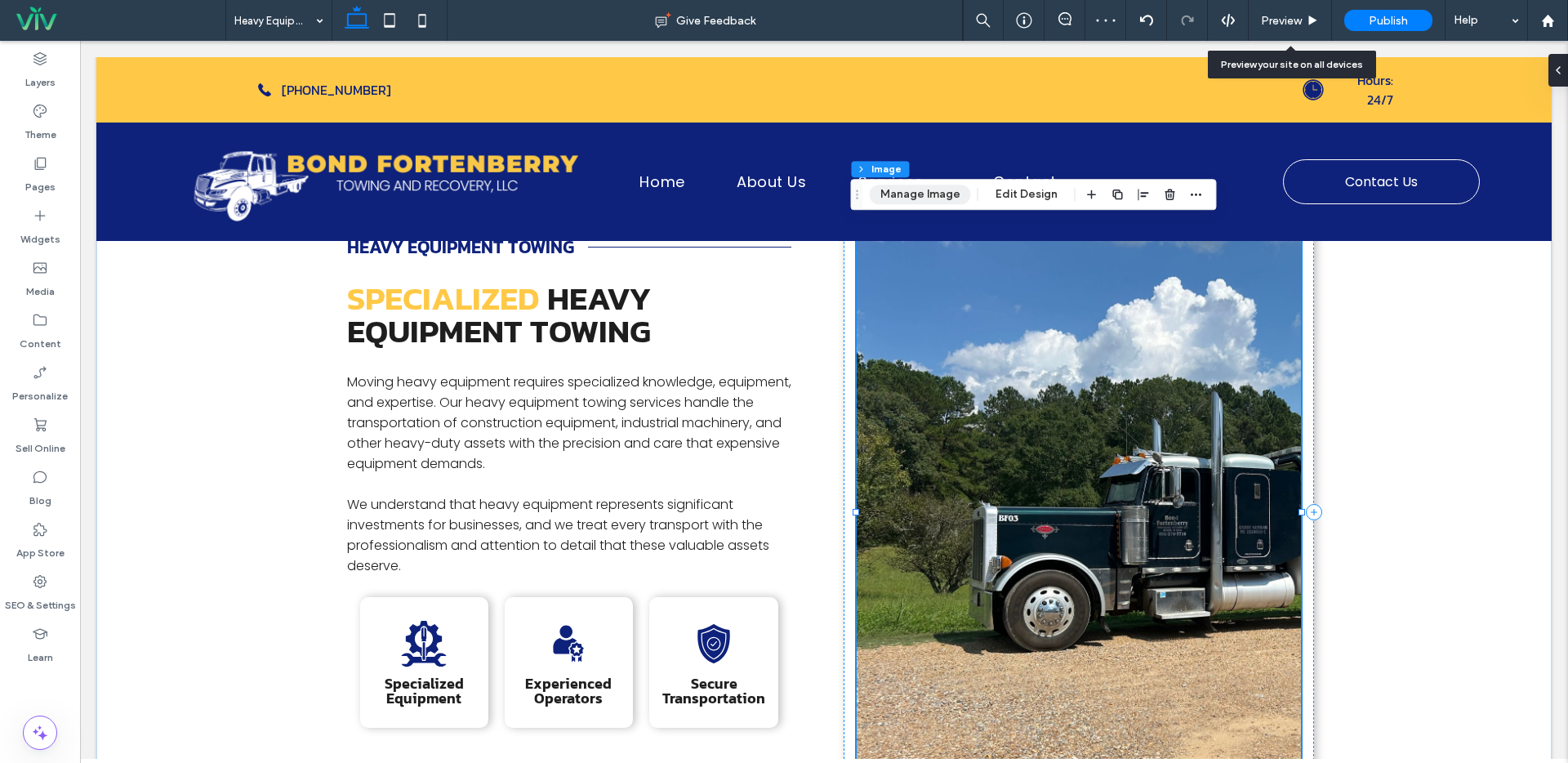
click at [942, 200] on button "Manage Image" at bounding box center [919, 195] width 101 height 20
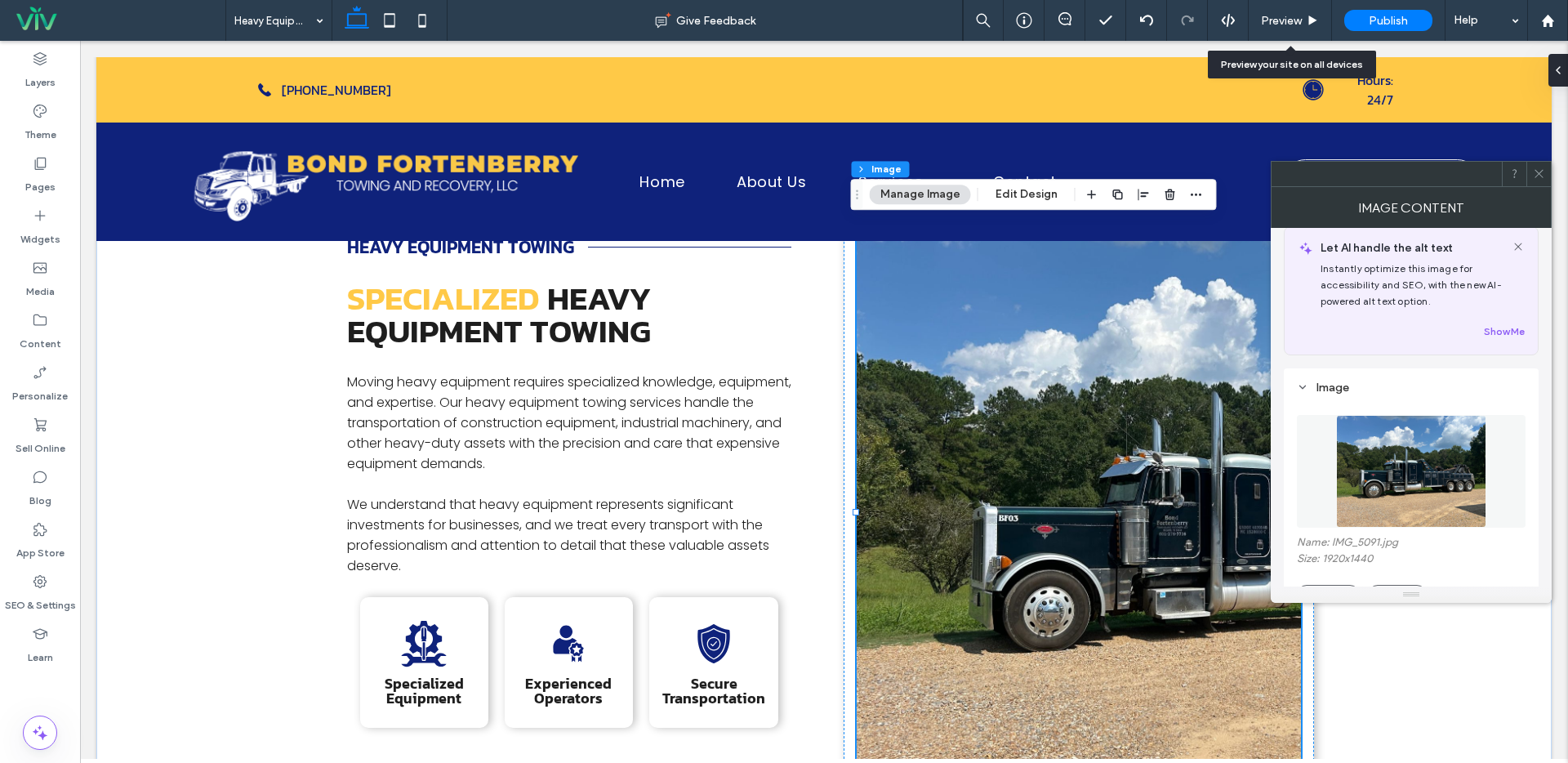
scroll to position [29, 0]
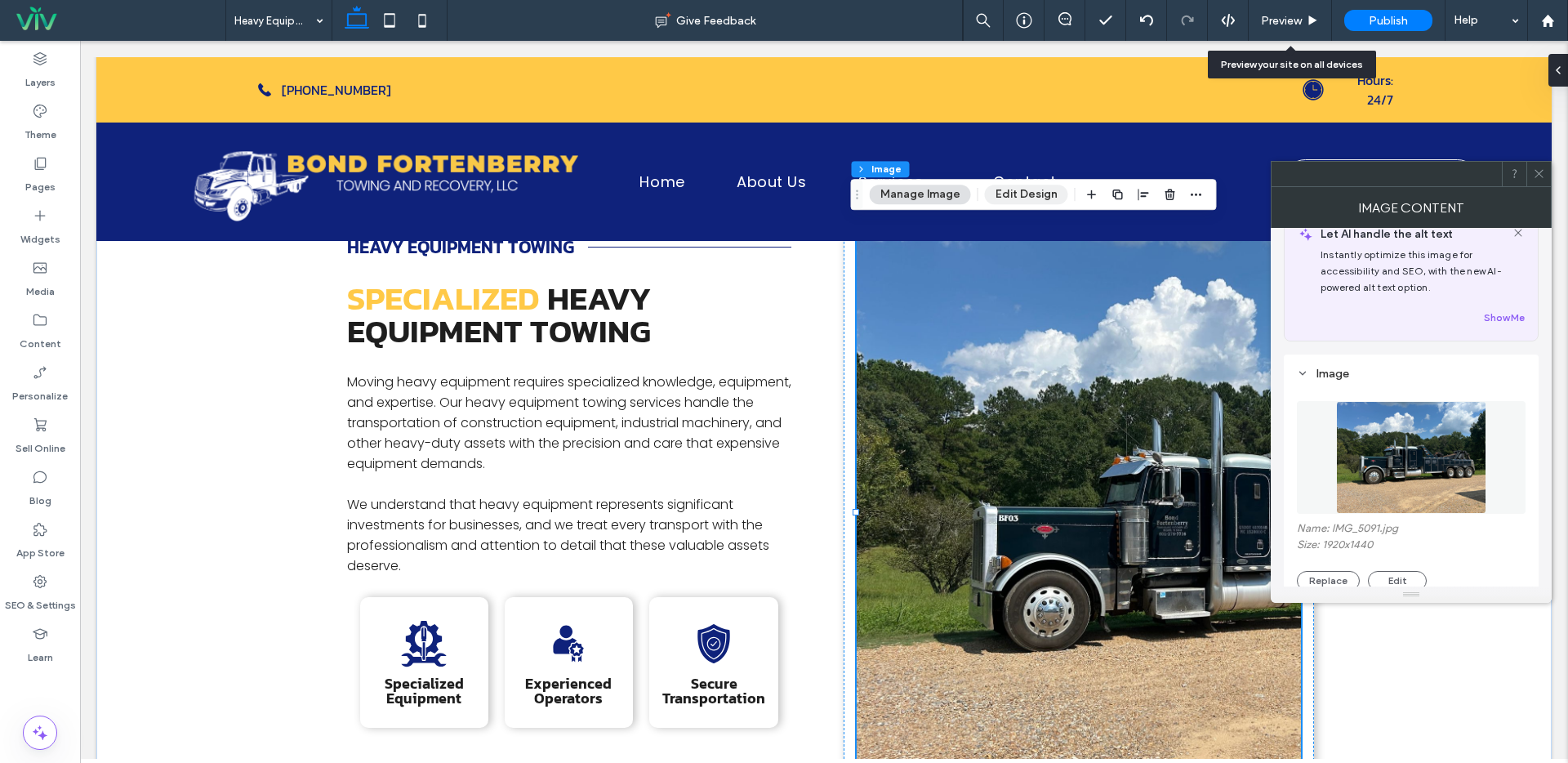
click at [1027, 194] on button "Edit Design" at bounding box center [1026, 195] width 83 height 20
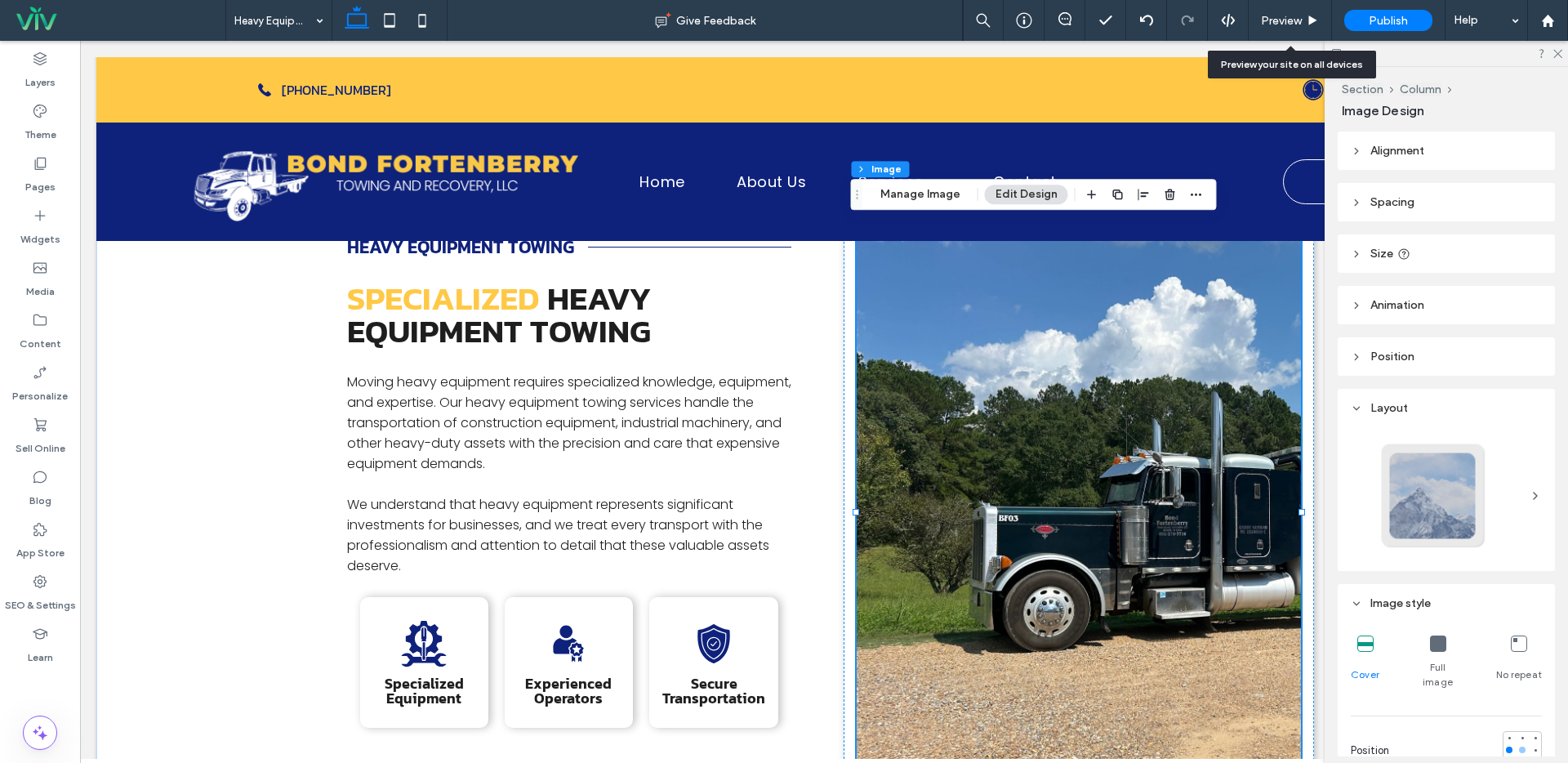
click at [1519, 746] on div at bounding box center [1522, 749] width 6 height 6
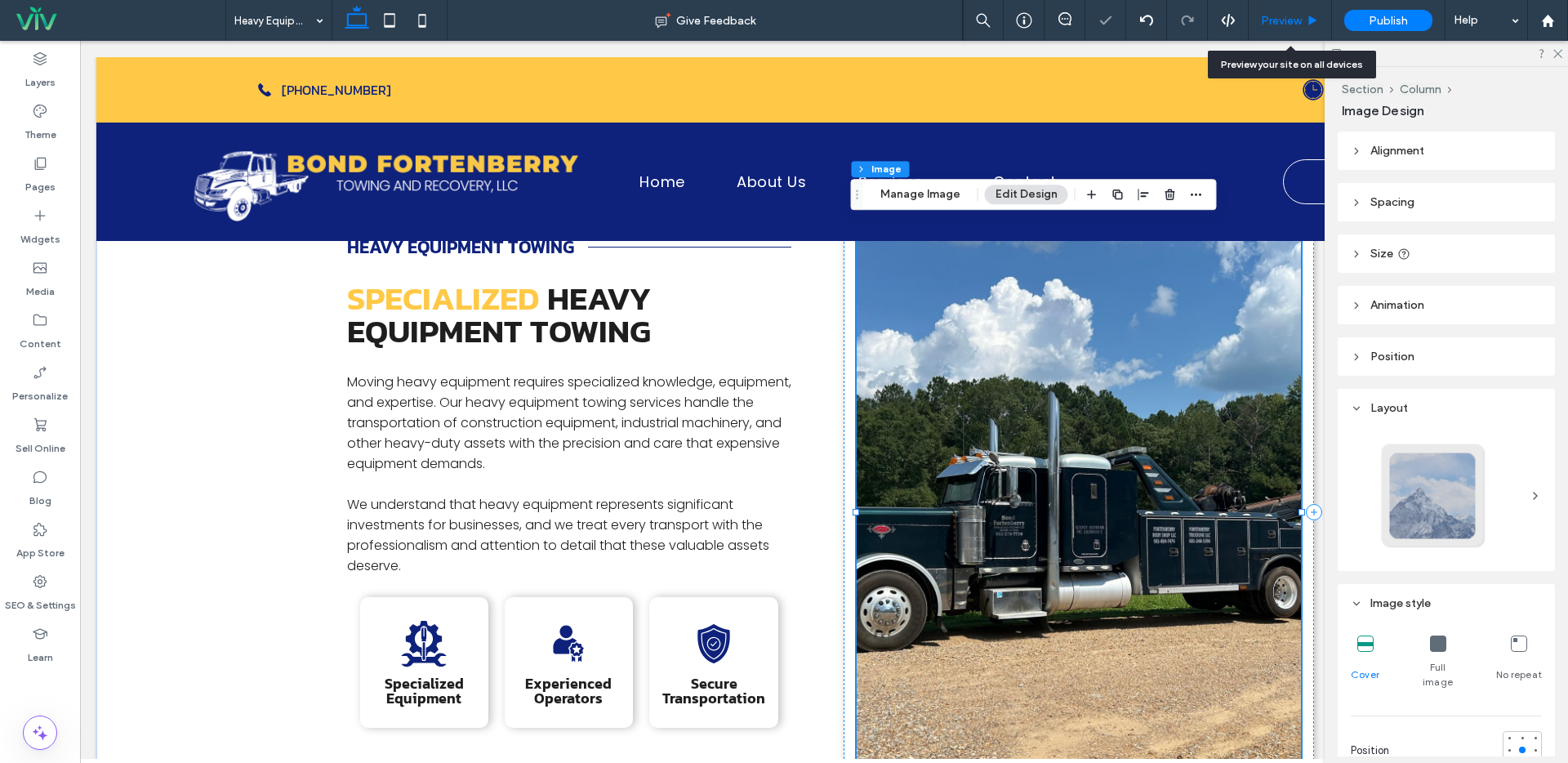
click at [1281, 27] on span "Preview" at bounding box center [1281, 21] width 41 height 14
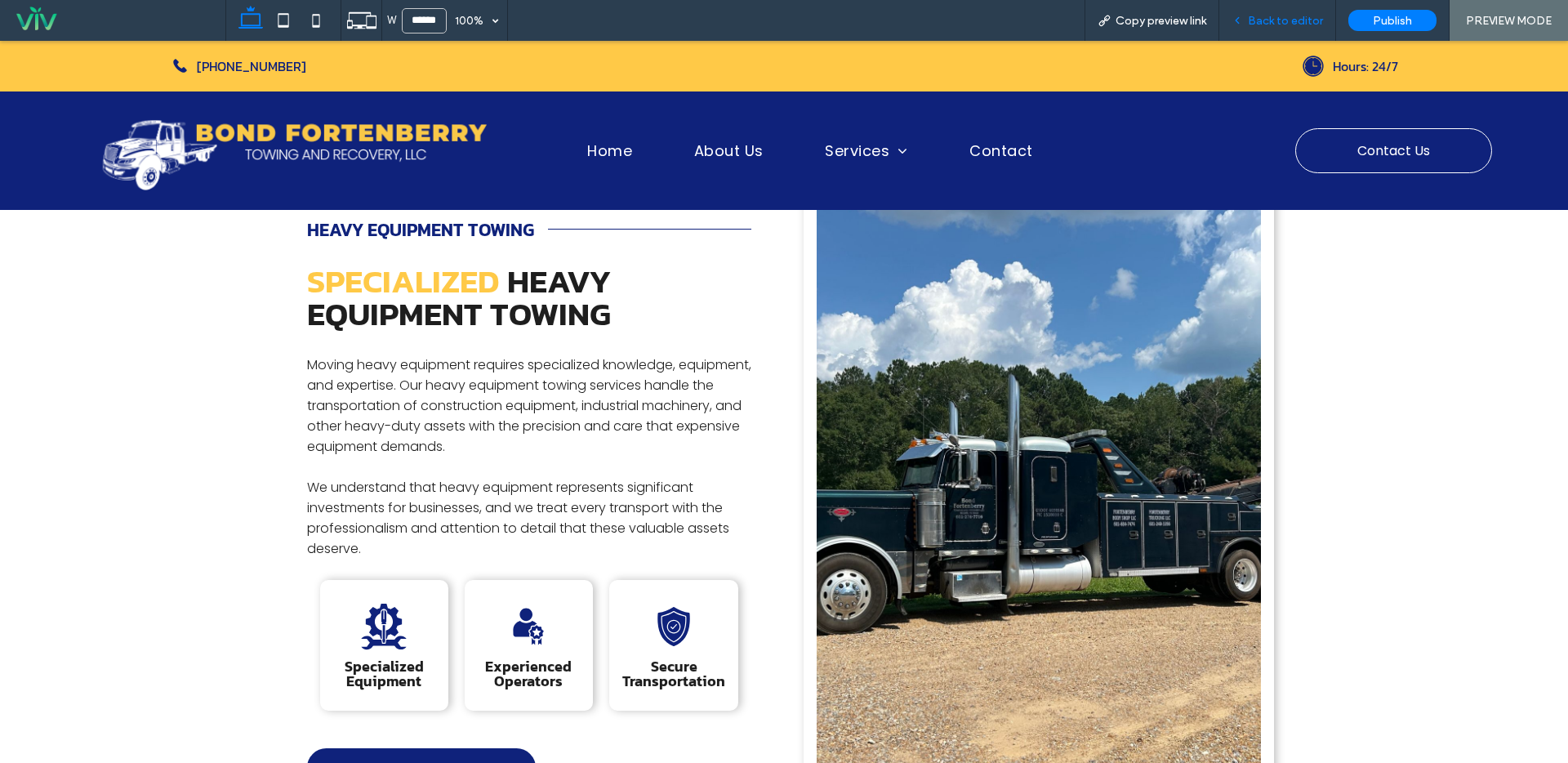
click at [1287, 20] on span "Back to editor" at bounding box center [1286, 21] width 75 height 14
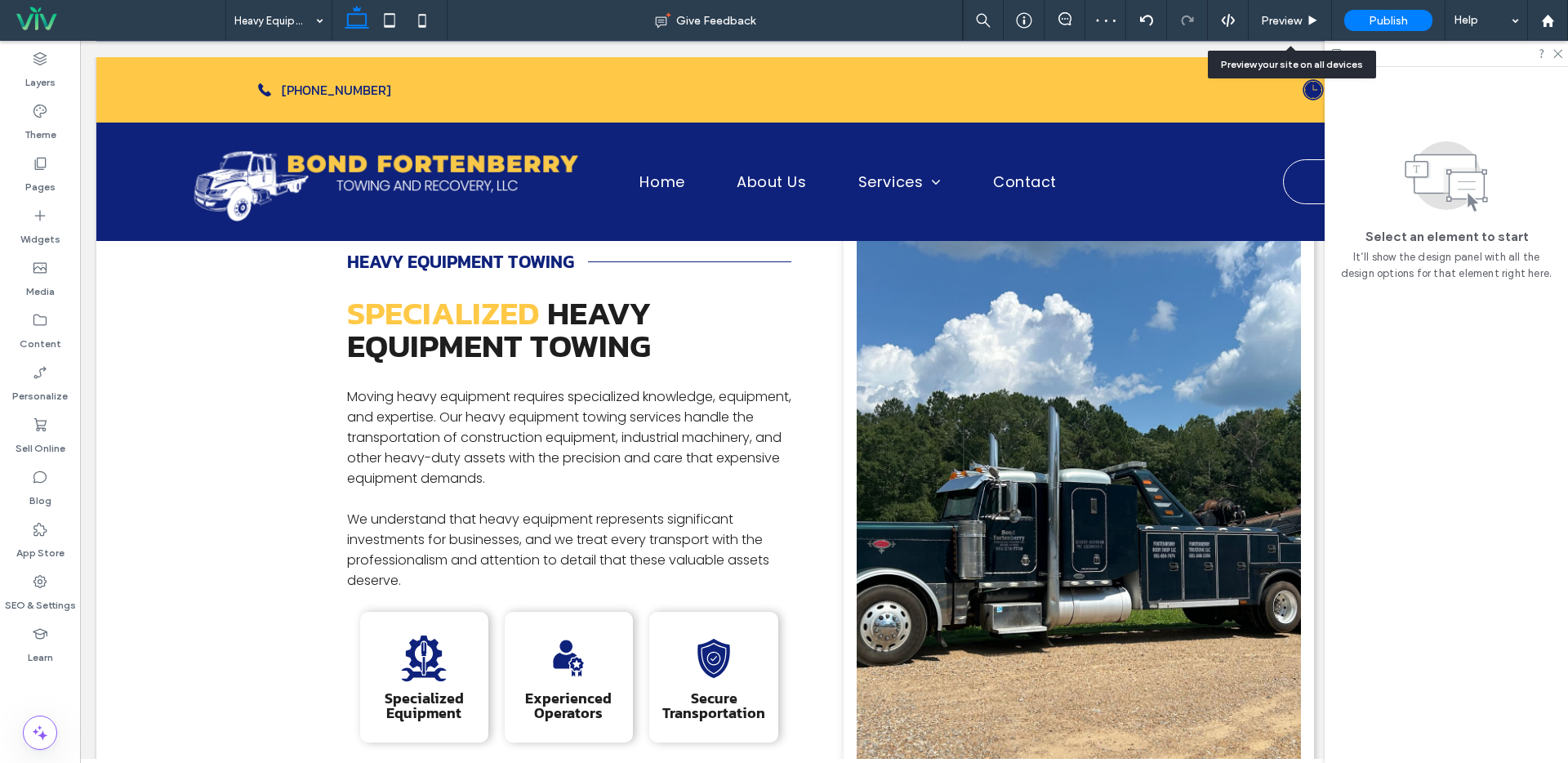
click at [1287, 20] on span "Preview" at bounding box center [1281, 21] width 41 height 14
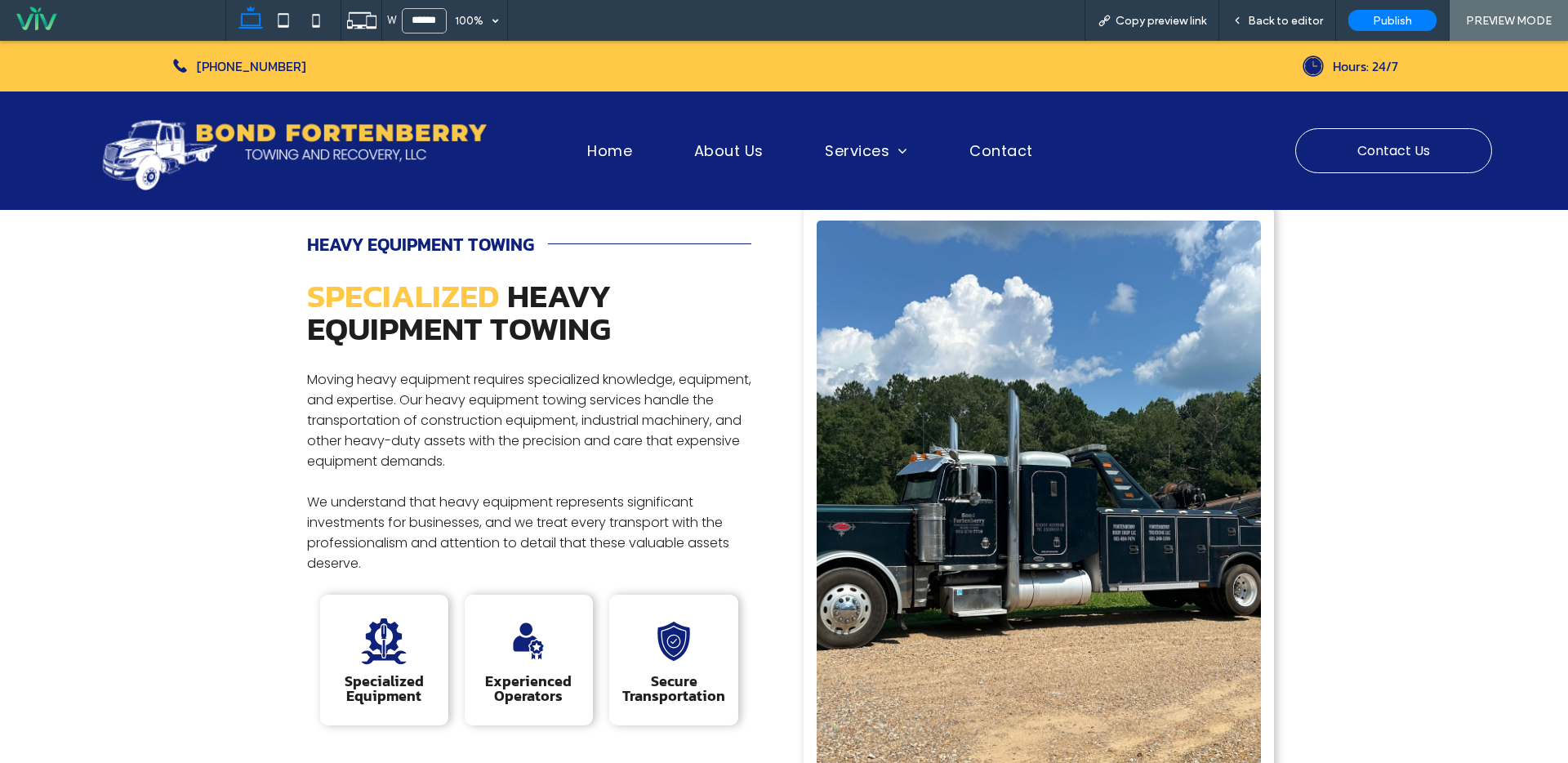
scroll to position [281, 0]
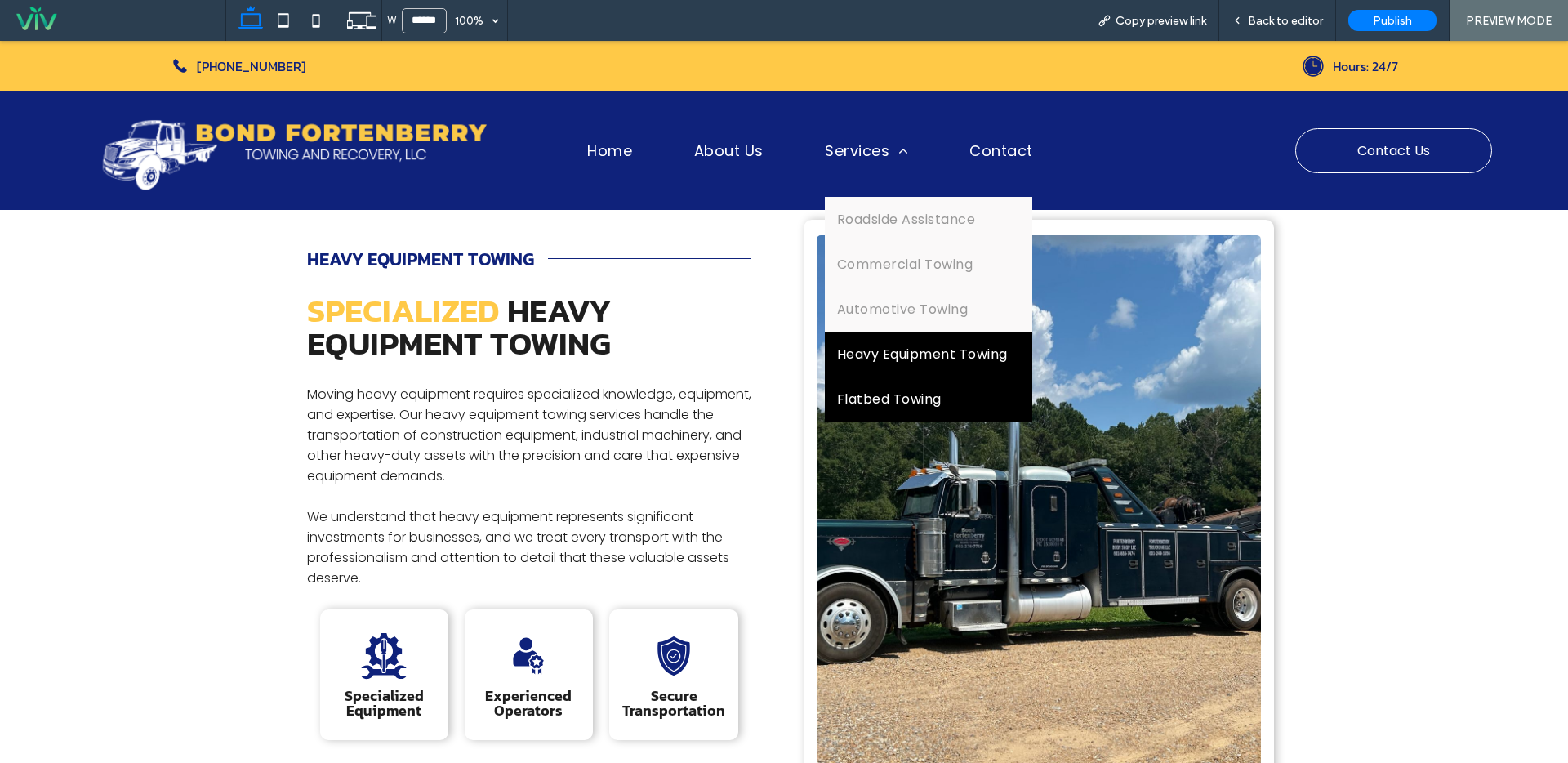
click at [894, 391] on span "Flatbed Towing" at bounding box center [889, 398] width 105 height 21
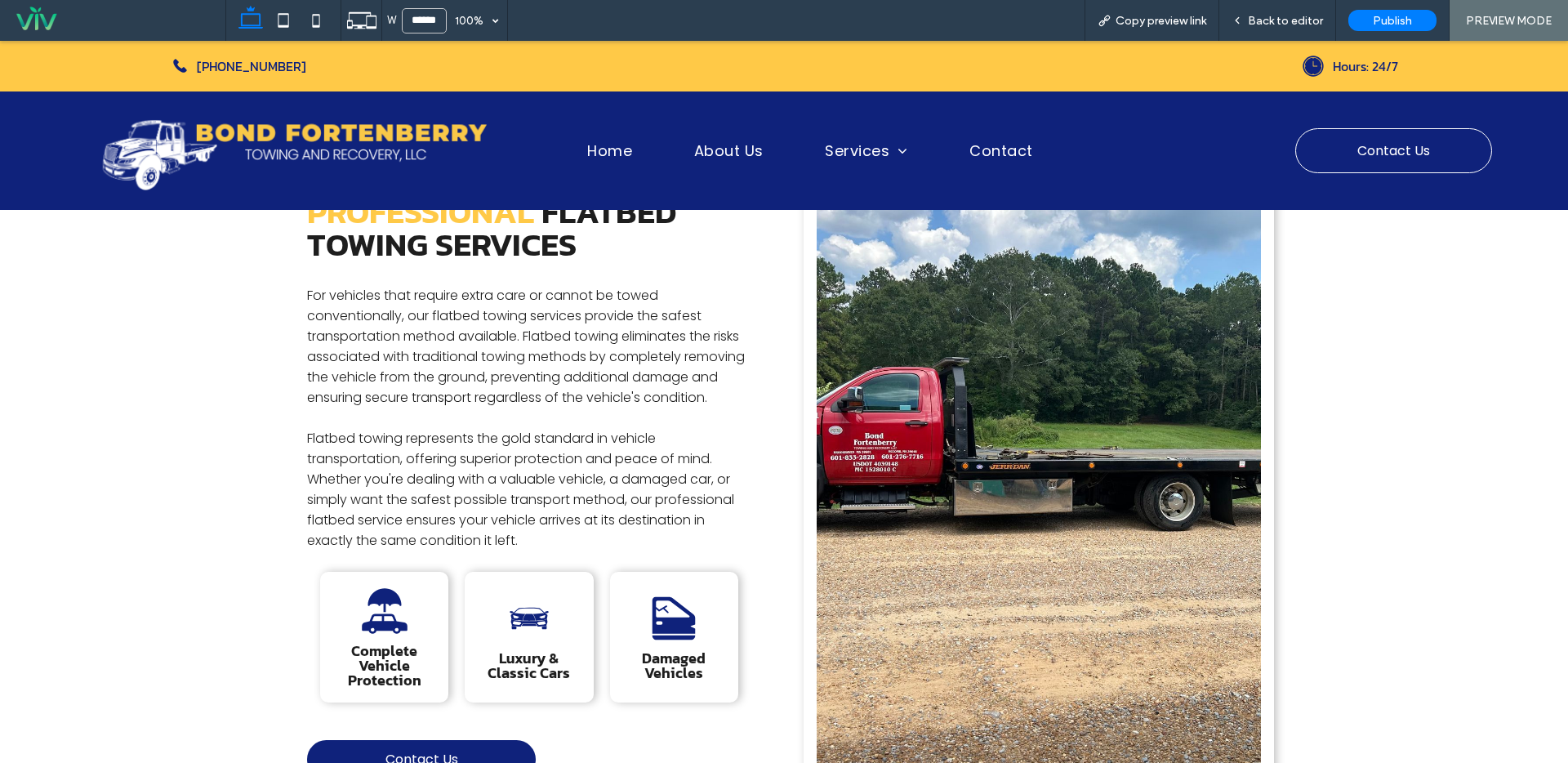
scroll to position [3, 0]
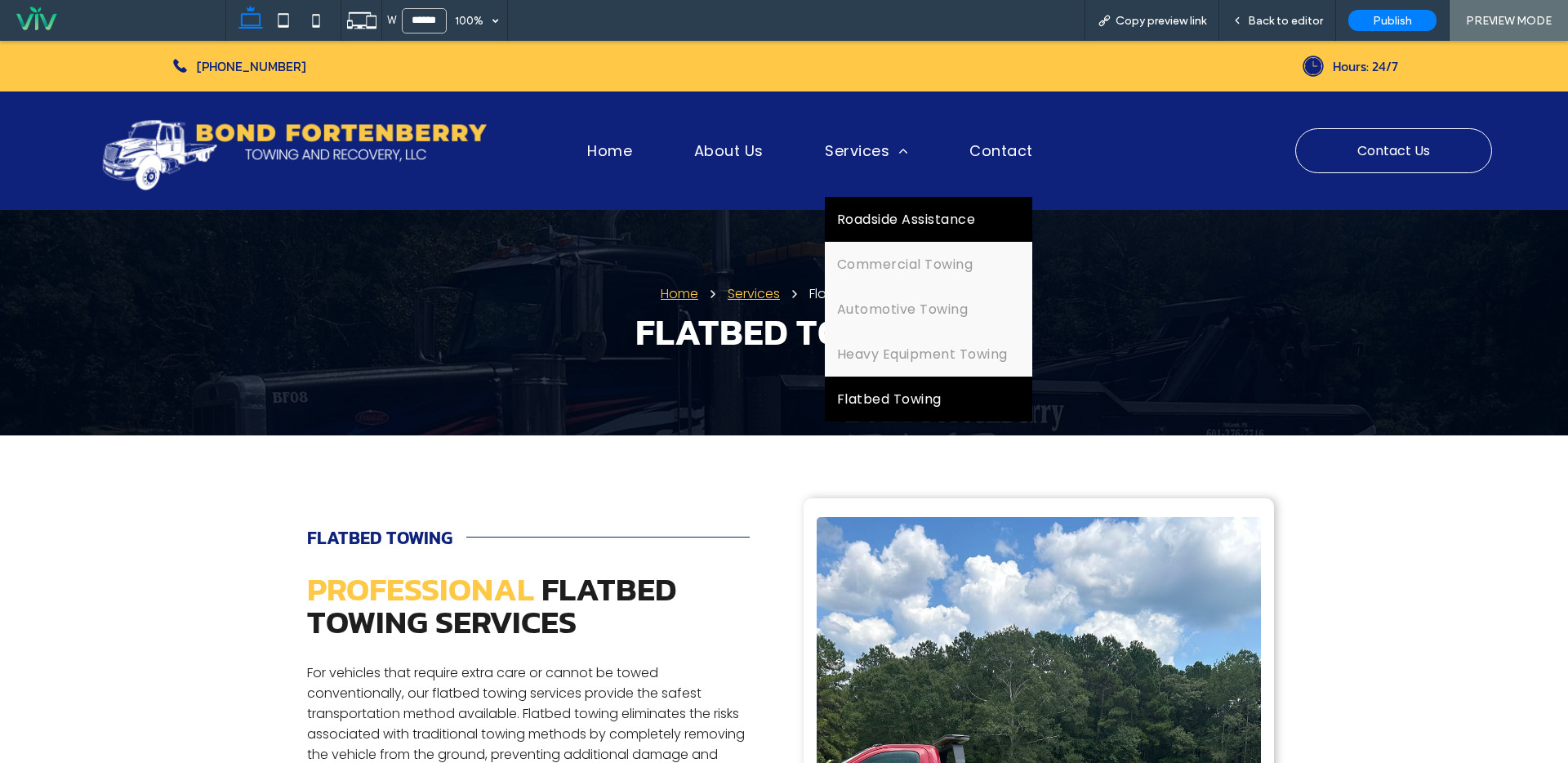
click at [876, 210] on span "Roadside Assistance" at bounding box center [906, 219] width 138 height 21
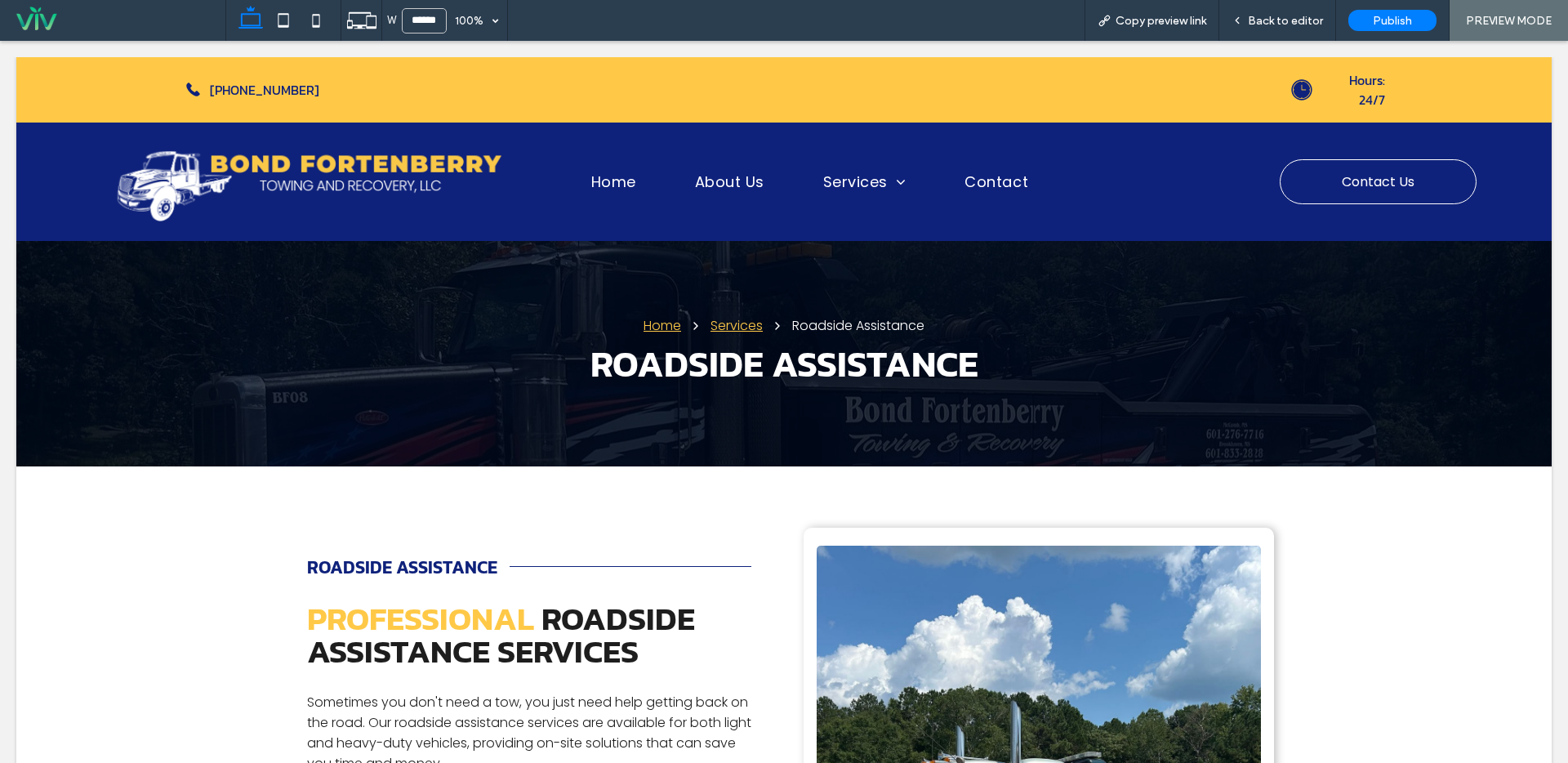
scroll to position [0, 0]
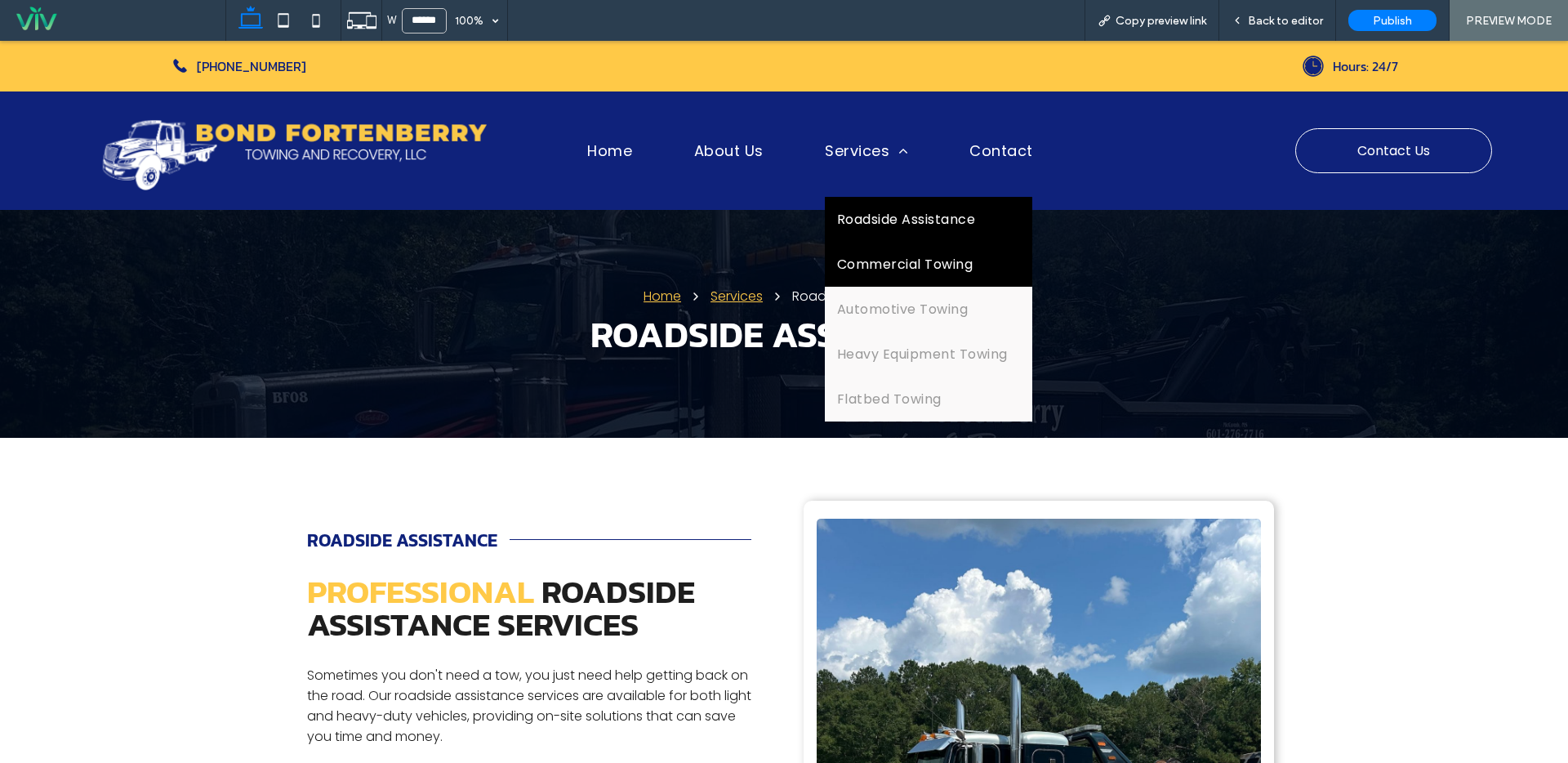
click at [910, 269] on span "Commercial Towing" at bounding box center [905, 264] width 136 height 21
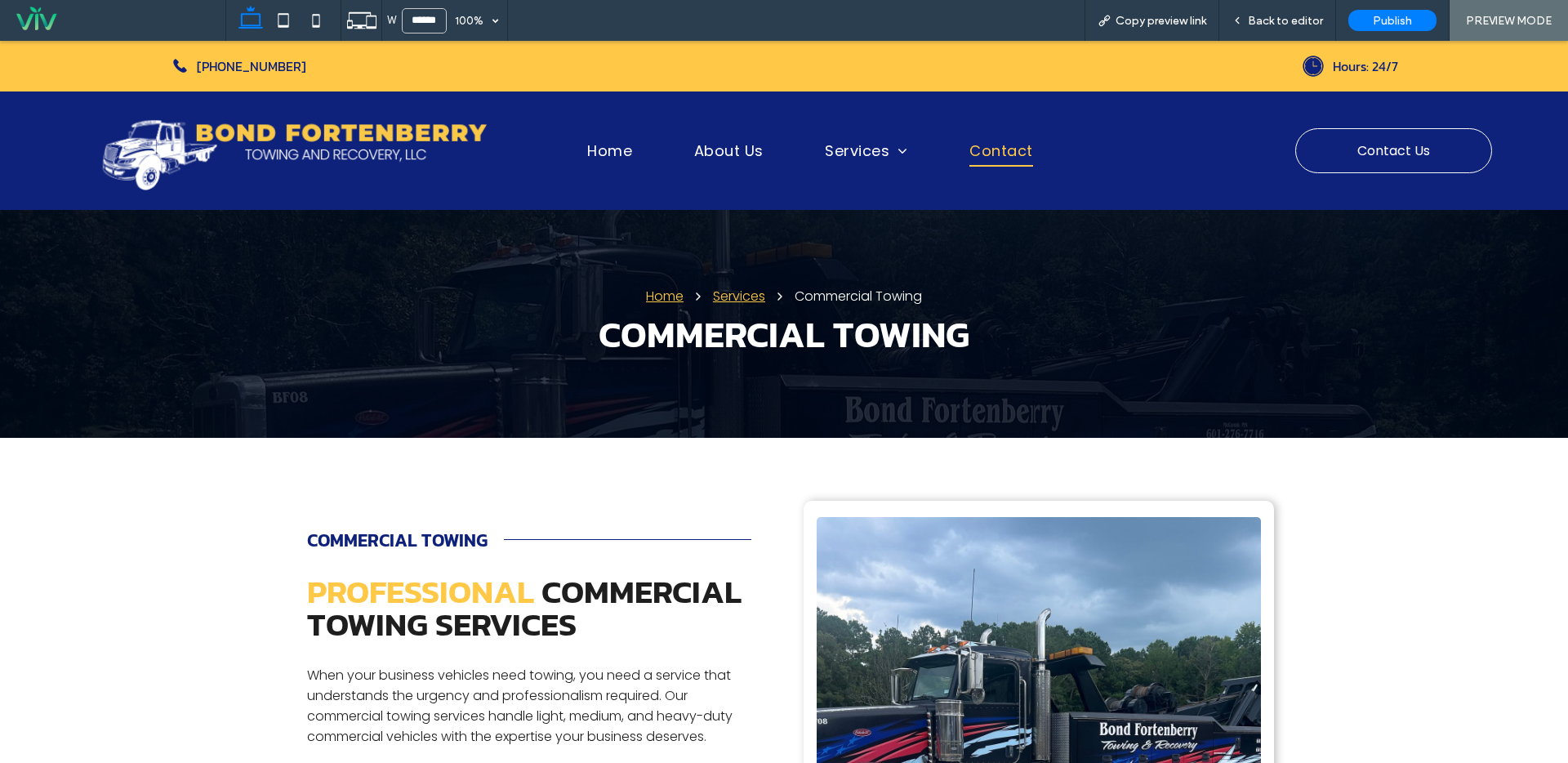
click at [1017, 156] on span "Contact" at bounding box center [1001, 151] width 63 height 31
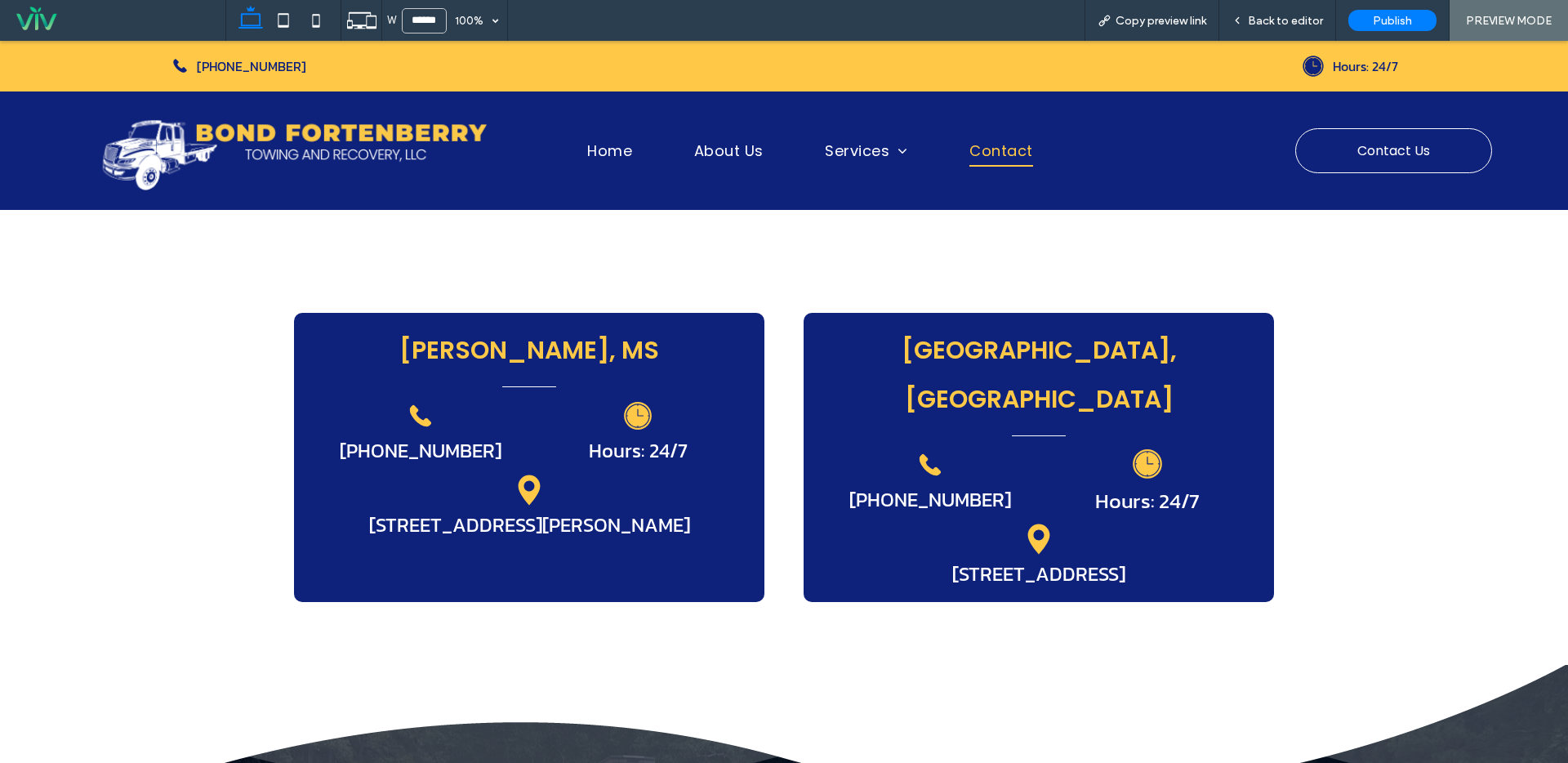
scroll to position [390, 0]
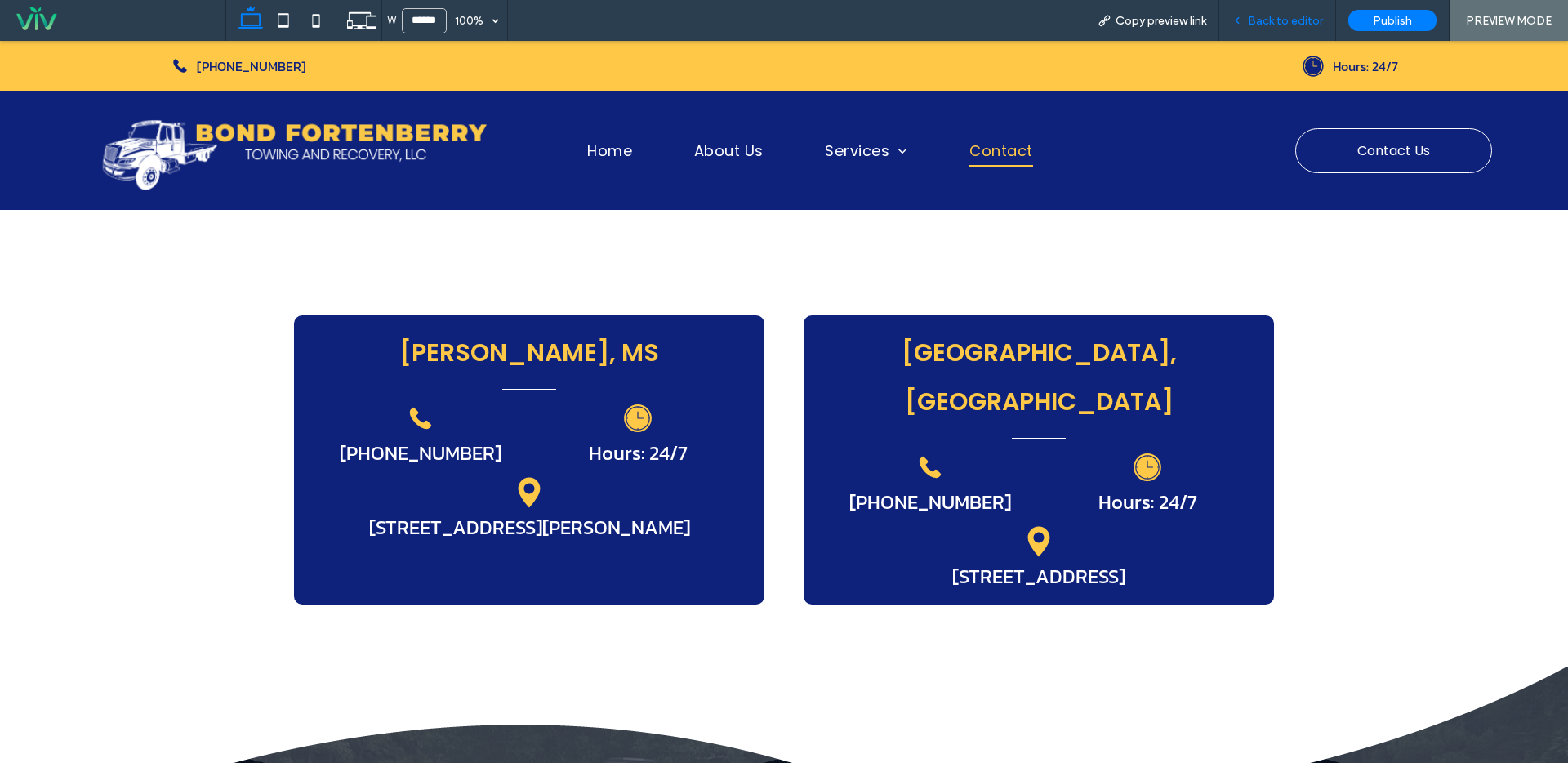
click at [1290, 18] on span "Back to editor" at bounding box center [1286, 21] width 75 height 14
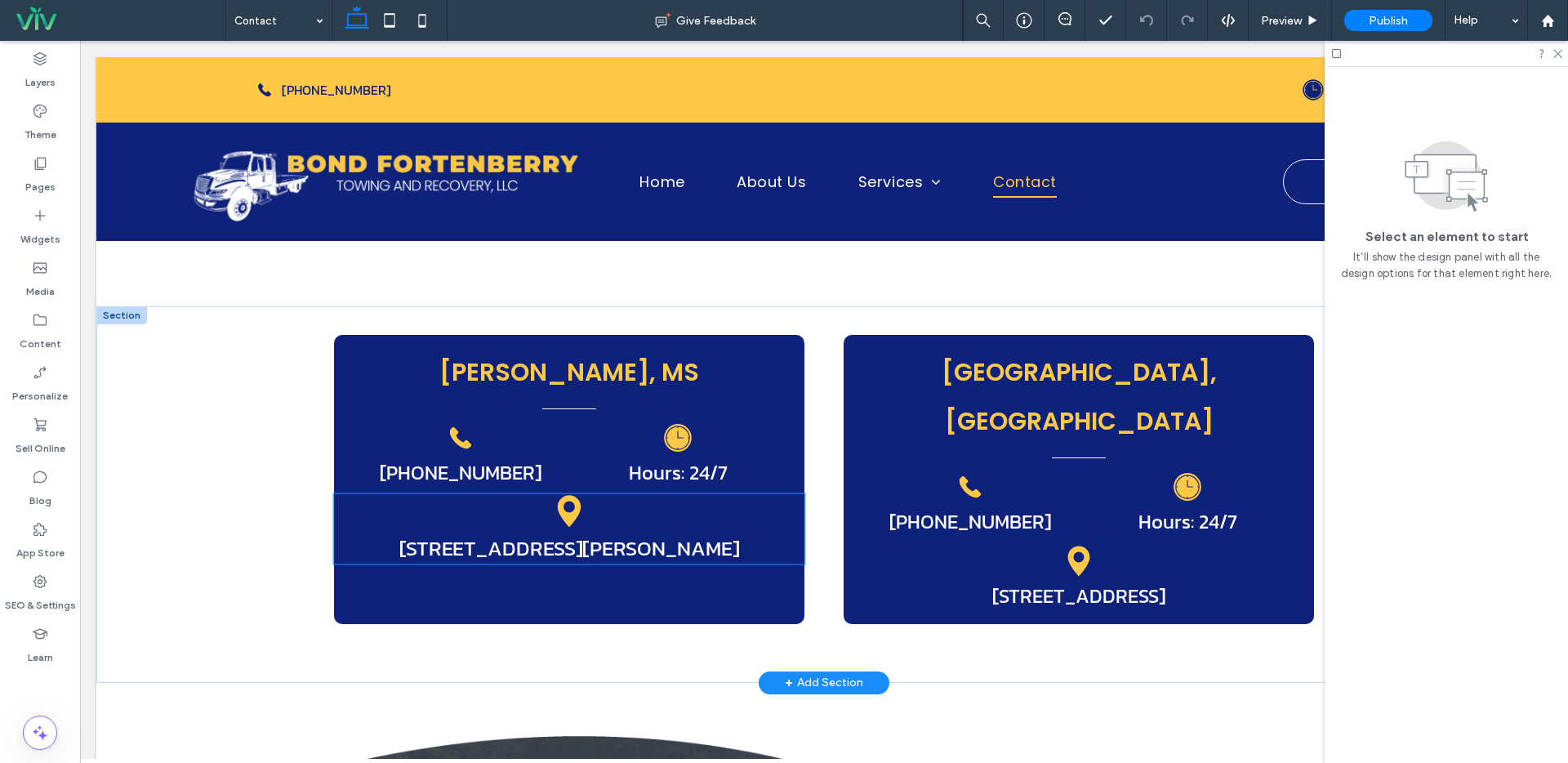
click at [563, 550] on span "1165 Highway 98 B Mccomb, MS" at bounding box center [569, 549] width 340 height 30
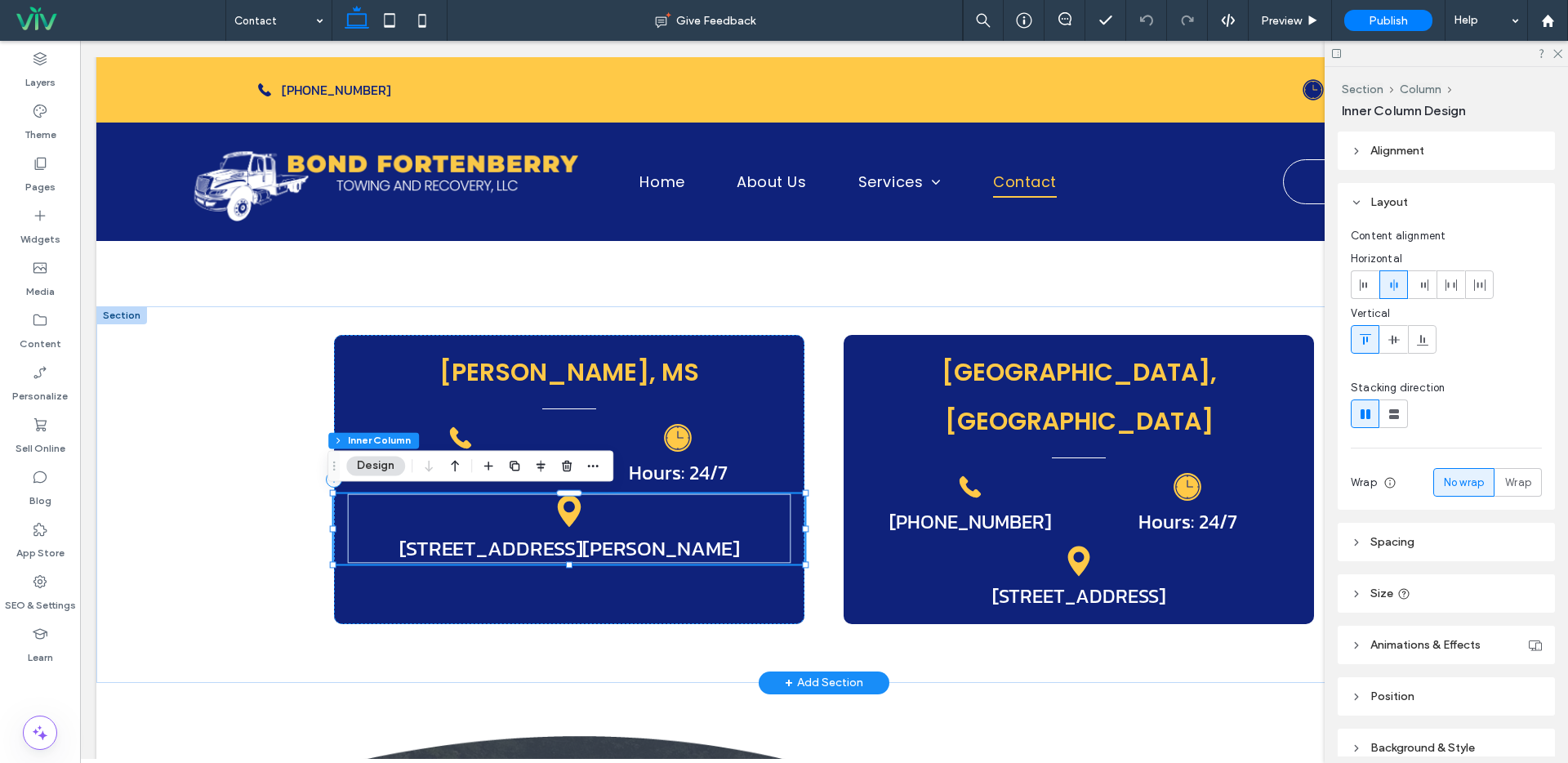
click at [571, 546] on span "1165 Highway 98 B Mccomb, MS" at bounding box center [569, 549] width 340 height 30
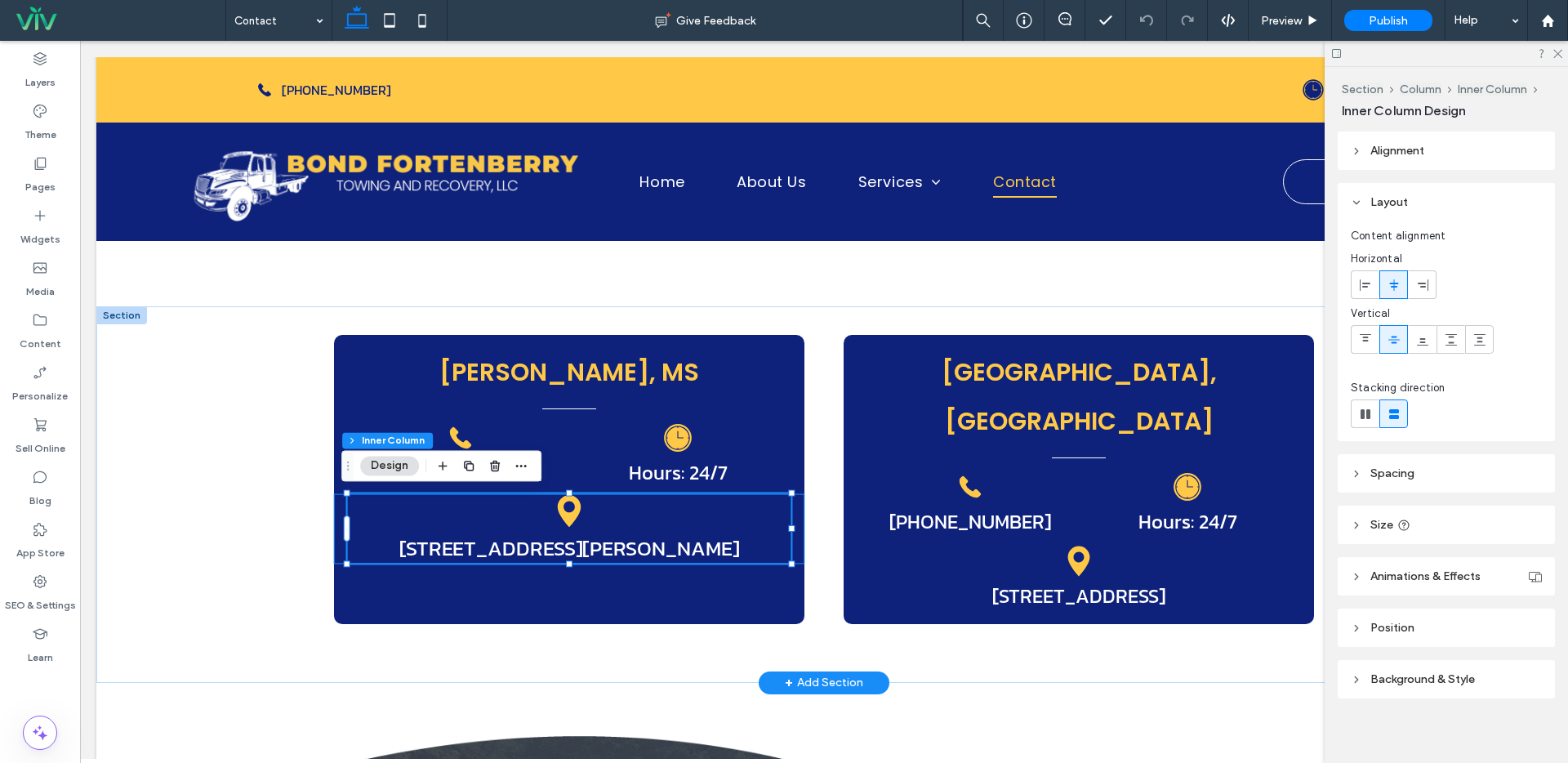
click at [568, 549] on span "1165 Highway 98 B Mccomb, MS" at bounding box center [569, 549] width 340 height 30
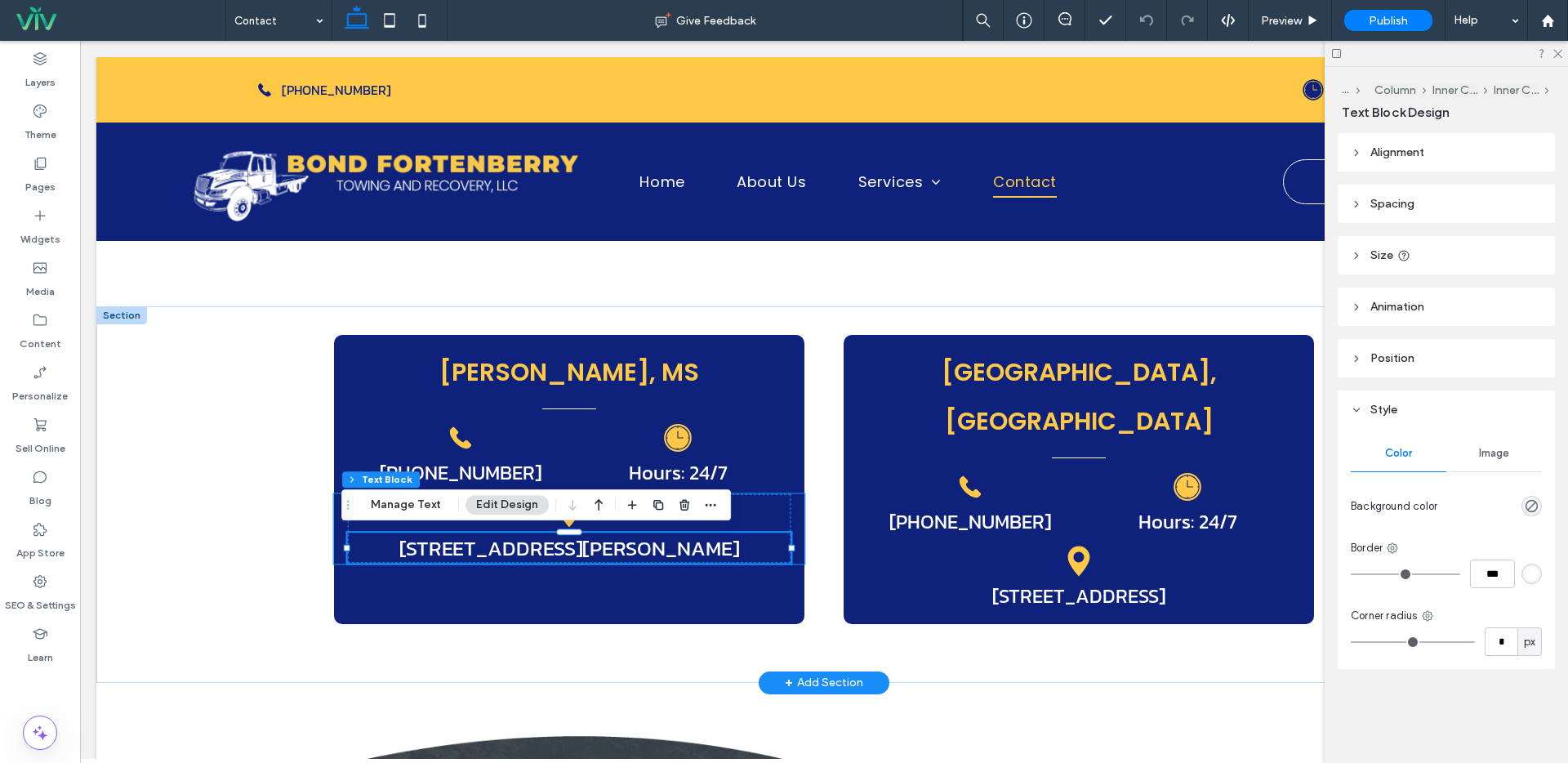
click at [569, 549] on span "1165 Highway 98 B Mccomb, MS" at bounding box center [569, 549] width 340 height 30
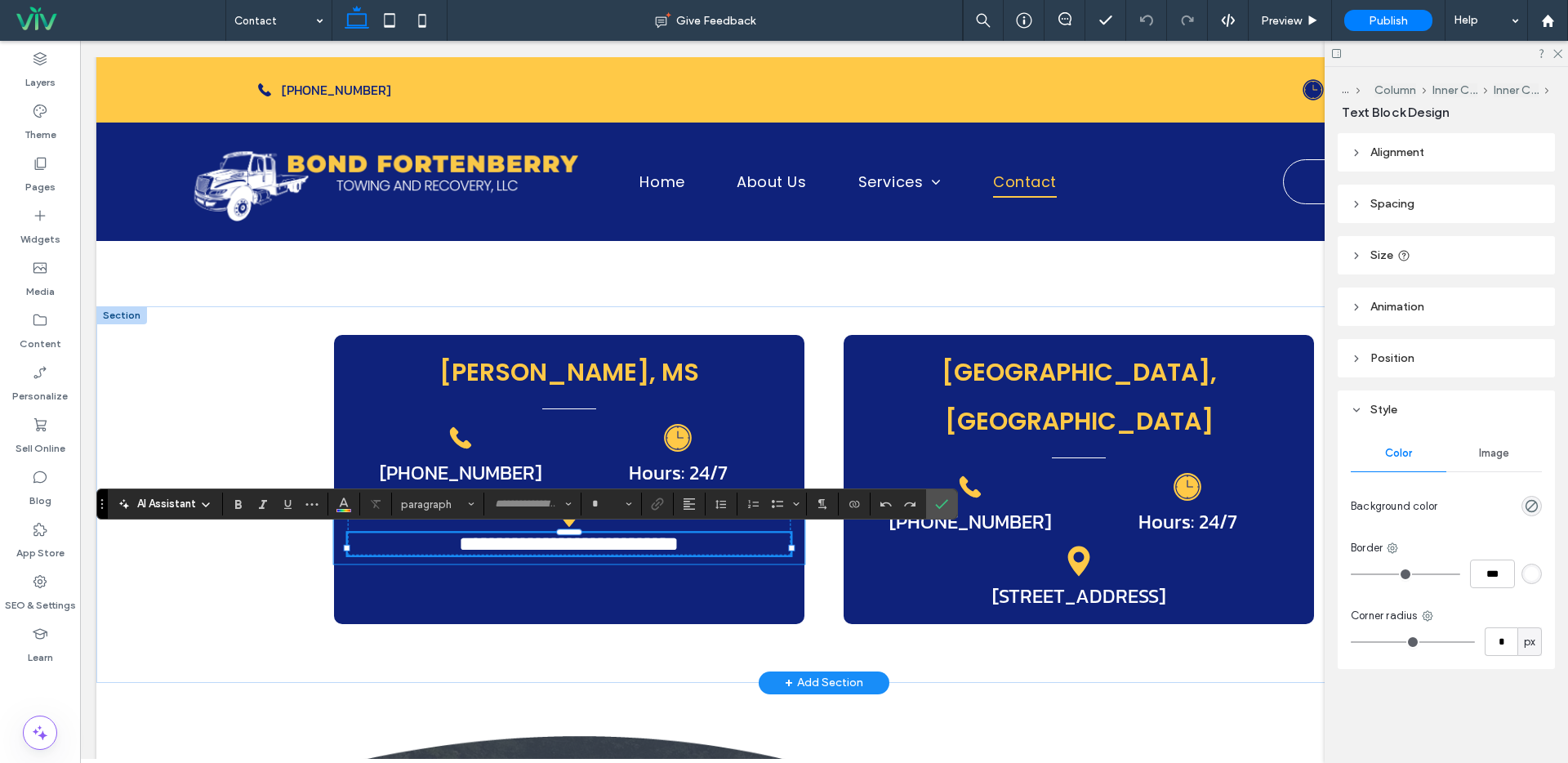
type input "*****"
type input "**"
click at [946, 504] on icon "Confirm" at bounding box center [942, 504] width 13 height 13
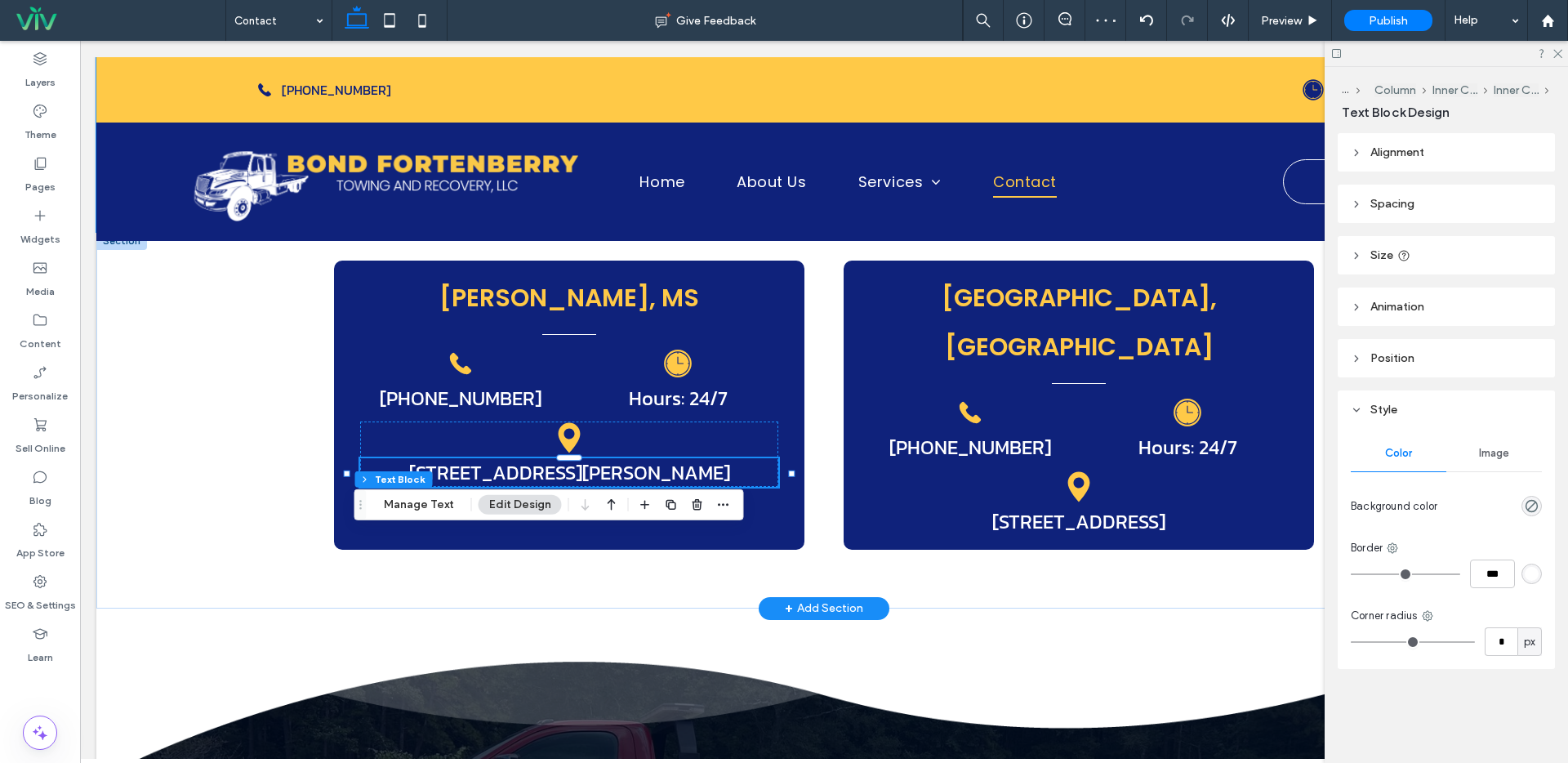
scroll to position [517, 0]
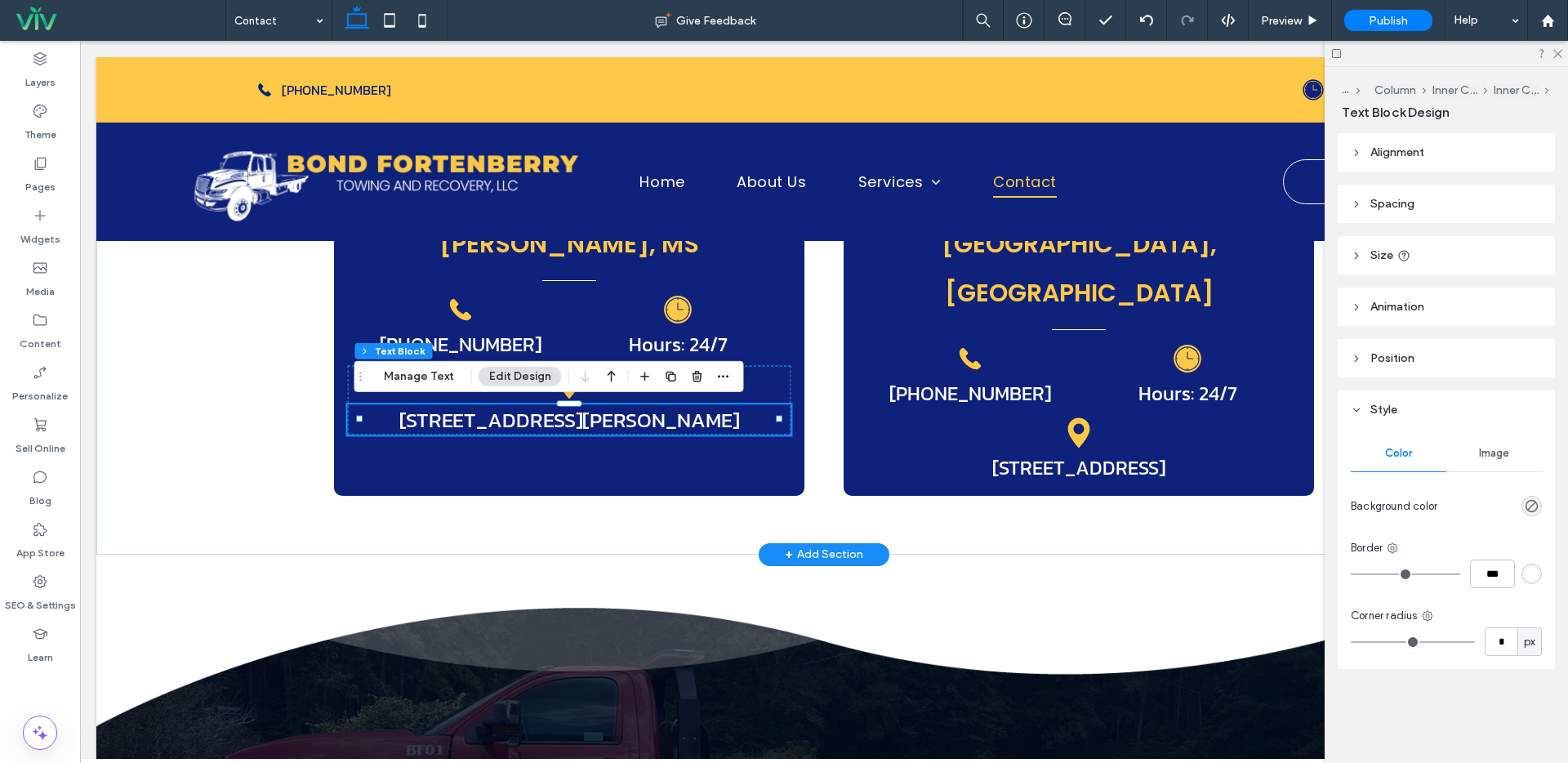
click at [706, 417] on h1 "1165 Highway 98 E Mccomb, MS" at bounding box center [569, 420] width 443 height 30
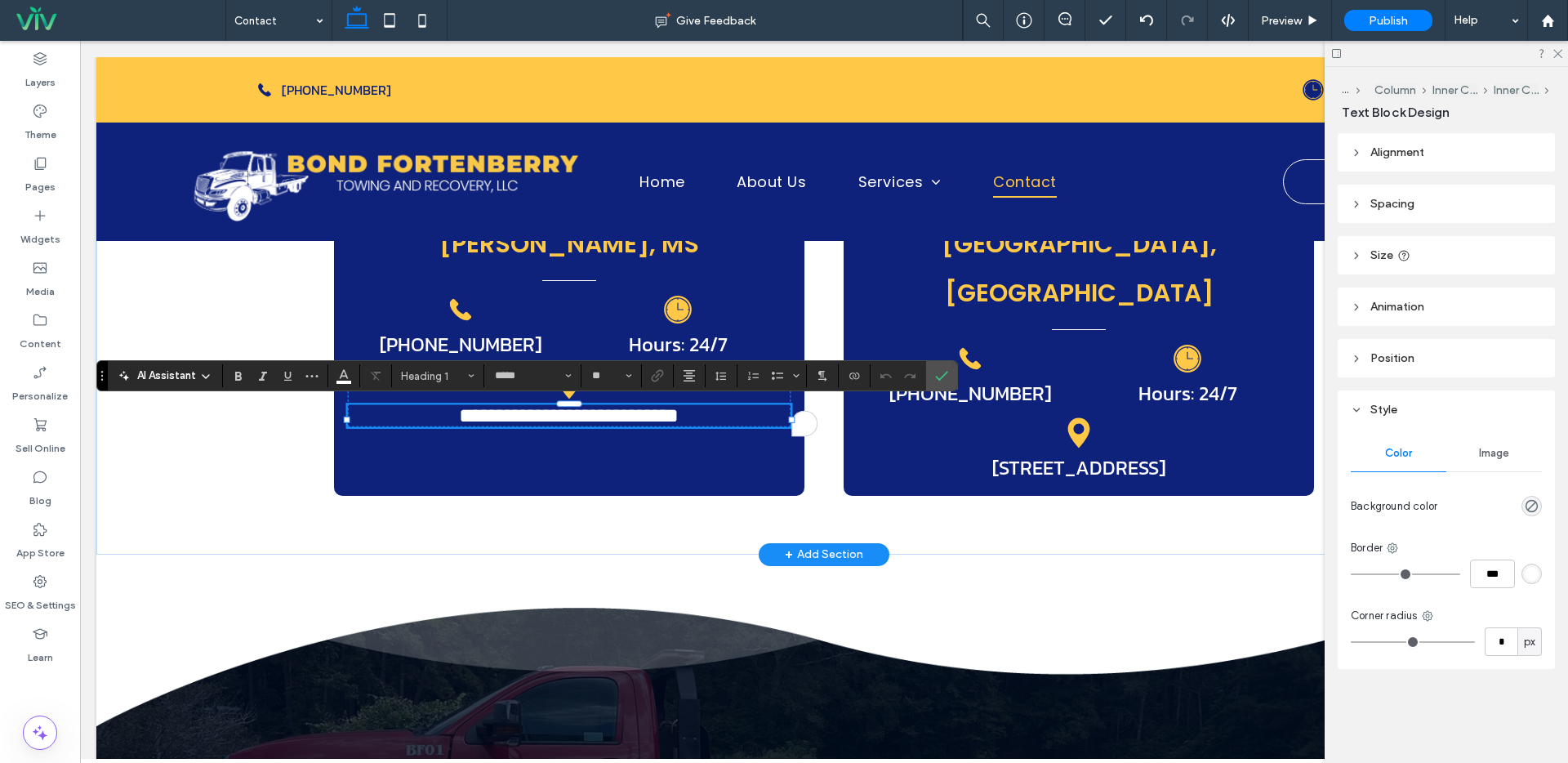
click at [717, 420] on h1 "**********" at bounding box center [569, 416] width 443 height 23
click at [940, 370] on icon "Confirm" at bounding box center [942, 375] width 13 height 13
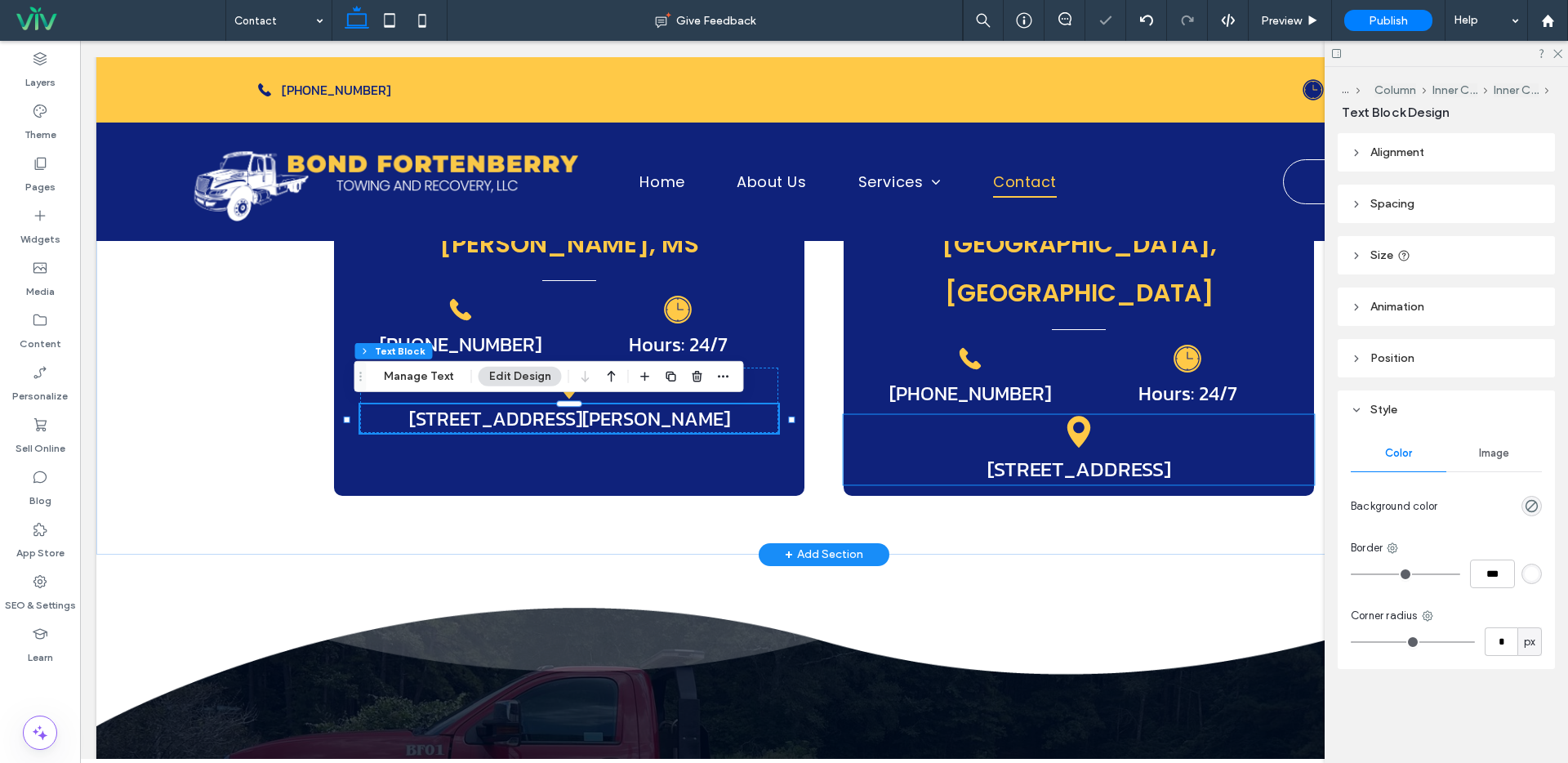
click at [1117, 454] on span "148 Hwy 84 East, Brook Haven, MS" at bounding box center [1079, 469] width 184 height 30
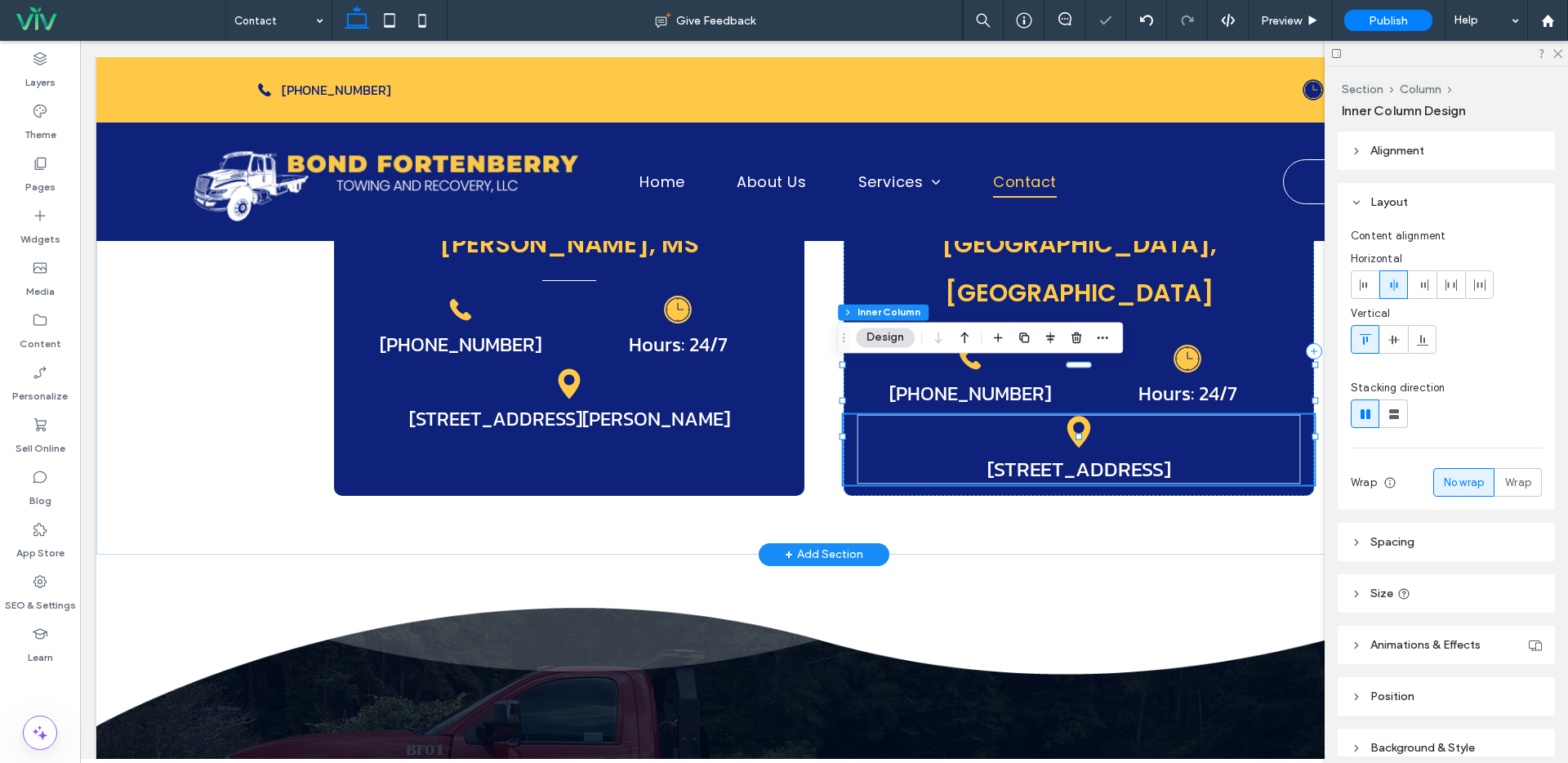
click at [1117, 454] on span "148 Hwy 84 East, Brook Haven, MS" at bounding box center [1079, 469] width 184 height 30
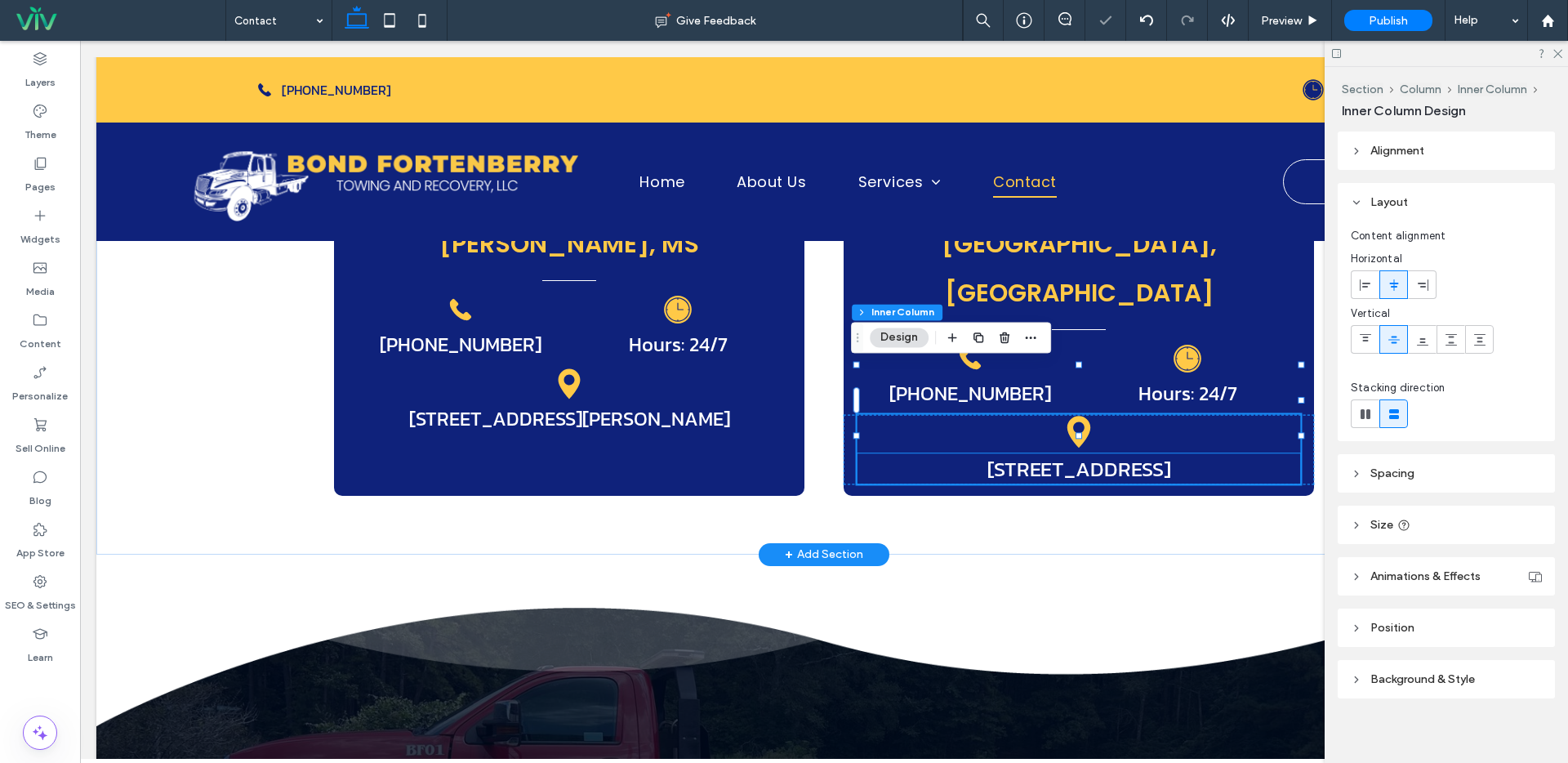
click at [1262, 454] on h1 "148 Hwy 84 East, Brook Haven, MS" at bounding box center [1079, 469] width 443 height 30
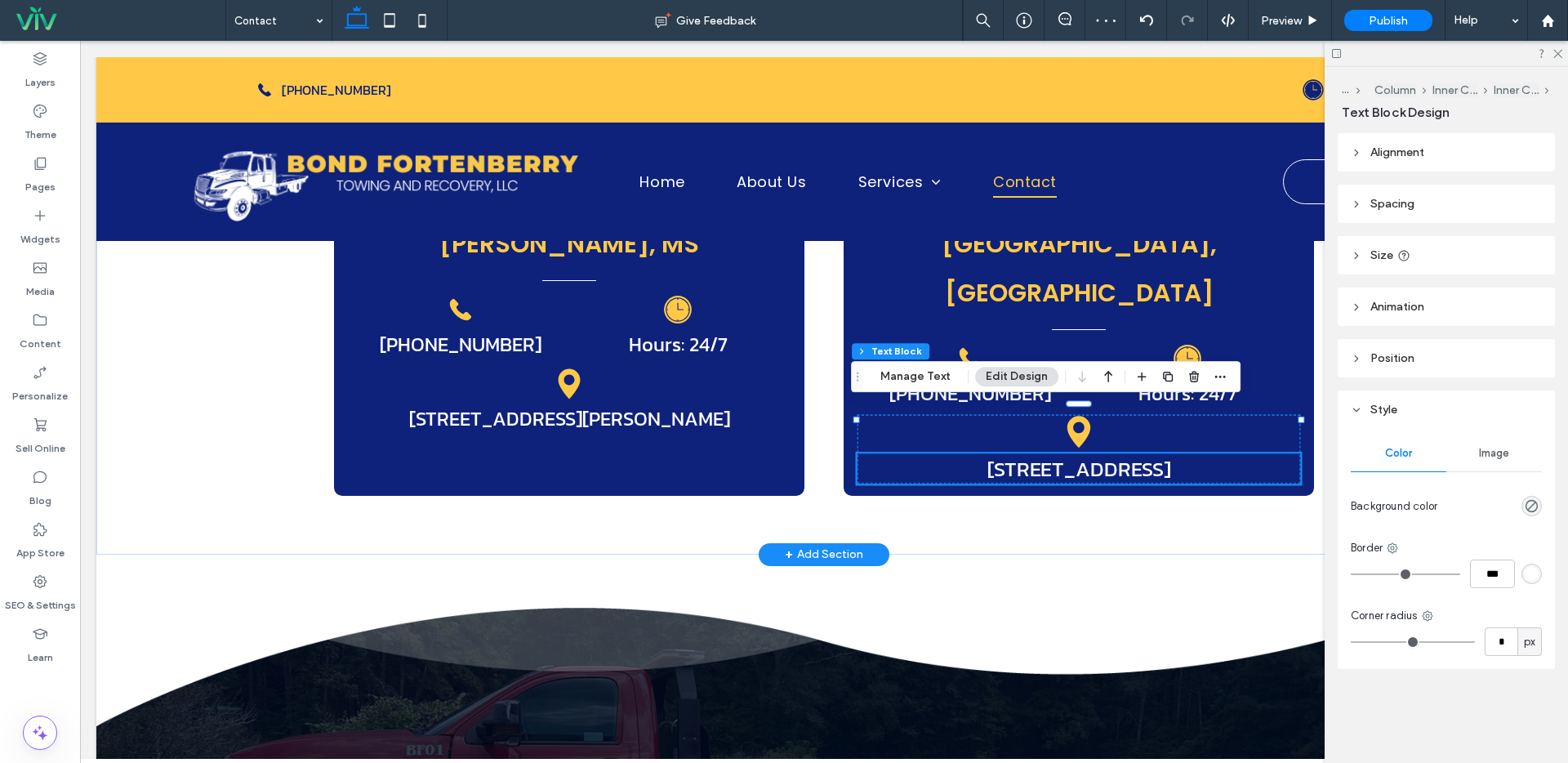
click at [1259, 454] on h1 "148 Hwy 84 East, Brook Haven, MS" at bounding box center [1079, 469] width 443 height 30
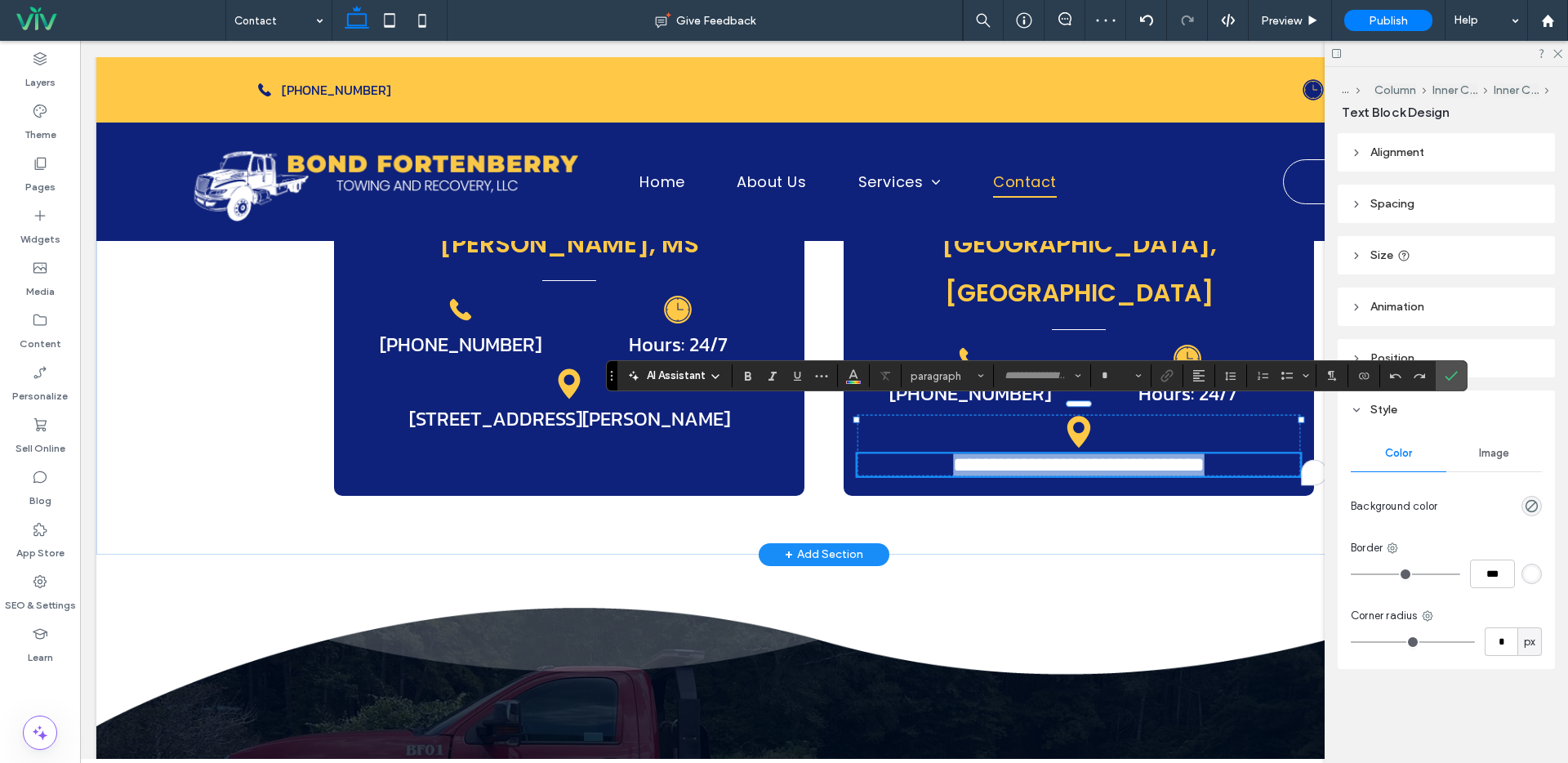
type input "*****"
type input "**"
click at [1260, 454] on h1 "**********" at bounding box center [1079, 465] width 443 height 23
click at [1133, 455] on span "**********" at bounding box center [1078, 465] width 251 height 21
click at [1243, 454] on h1 "**********" at bounding box center [1079, 465] width 443 height 23
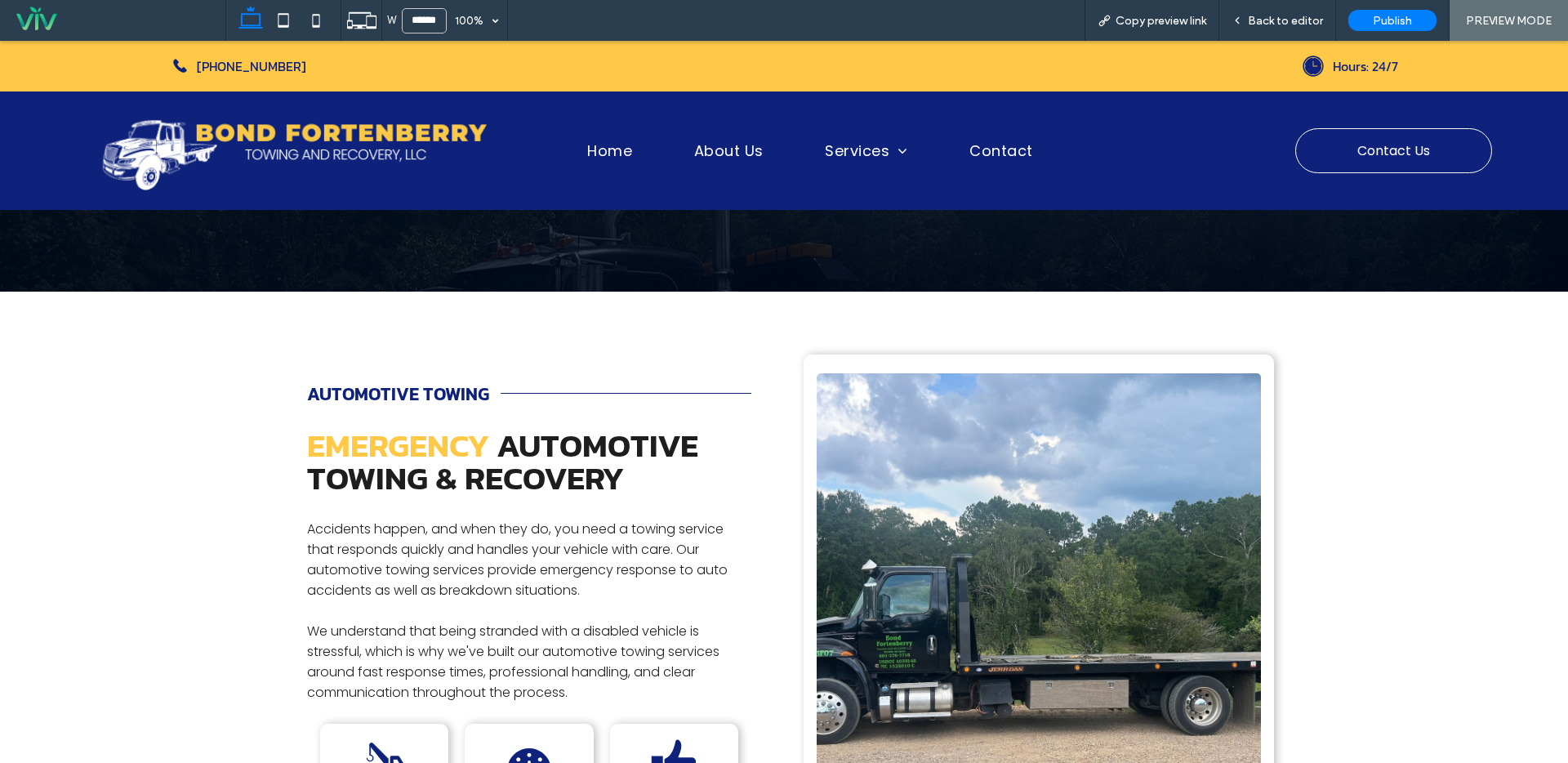
scroll to position [147, 0]
click at [1284, 30] on div "Back to editor" at bounding box center [1278, 21] width 117 height 41
click at [1289, 15] on span "Back to editor" at bounding box center [1286, 21] width 75 height 14
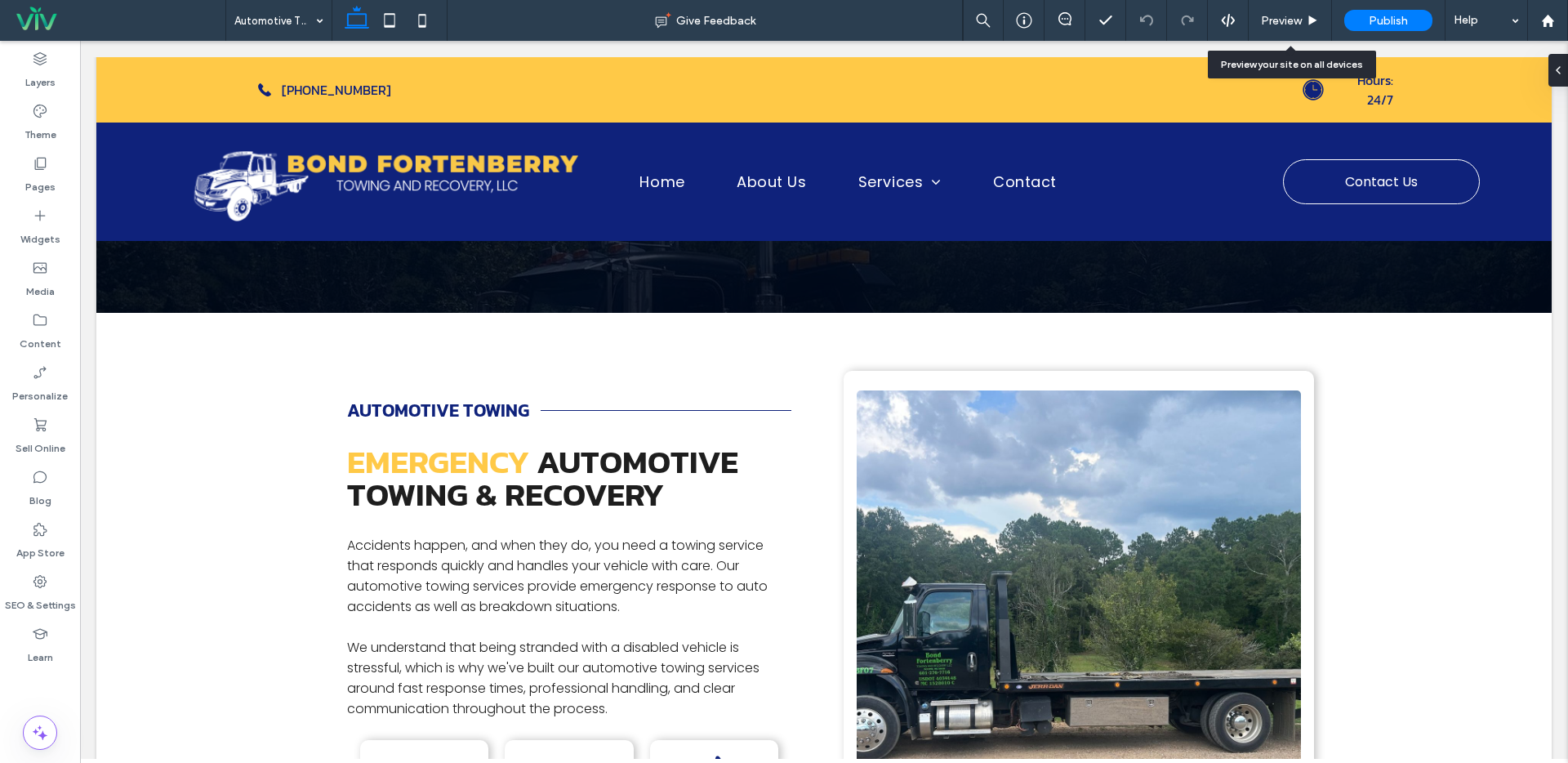
click at [1289, 15] on span "Preview" at bounding box center [1281, 21] width 41 height 14
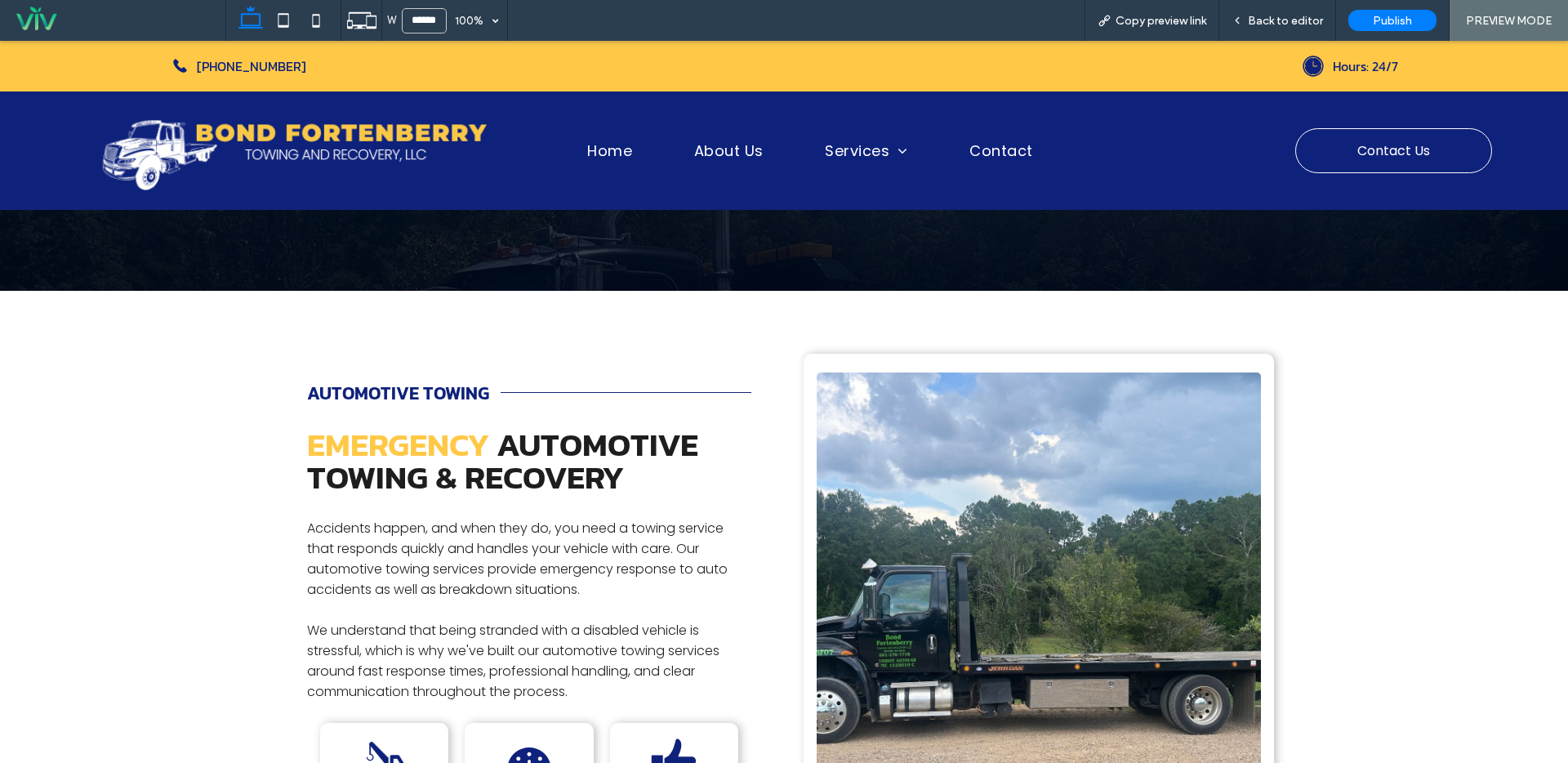
scroll to position [132, 0]
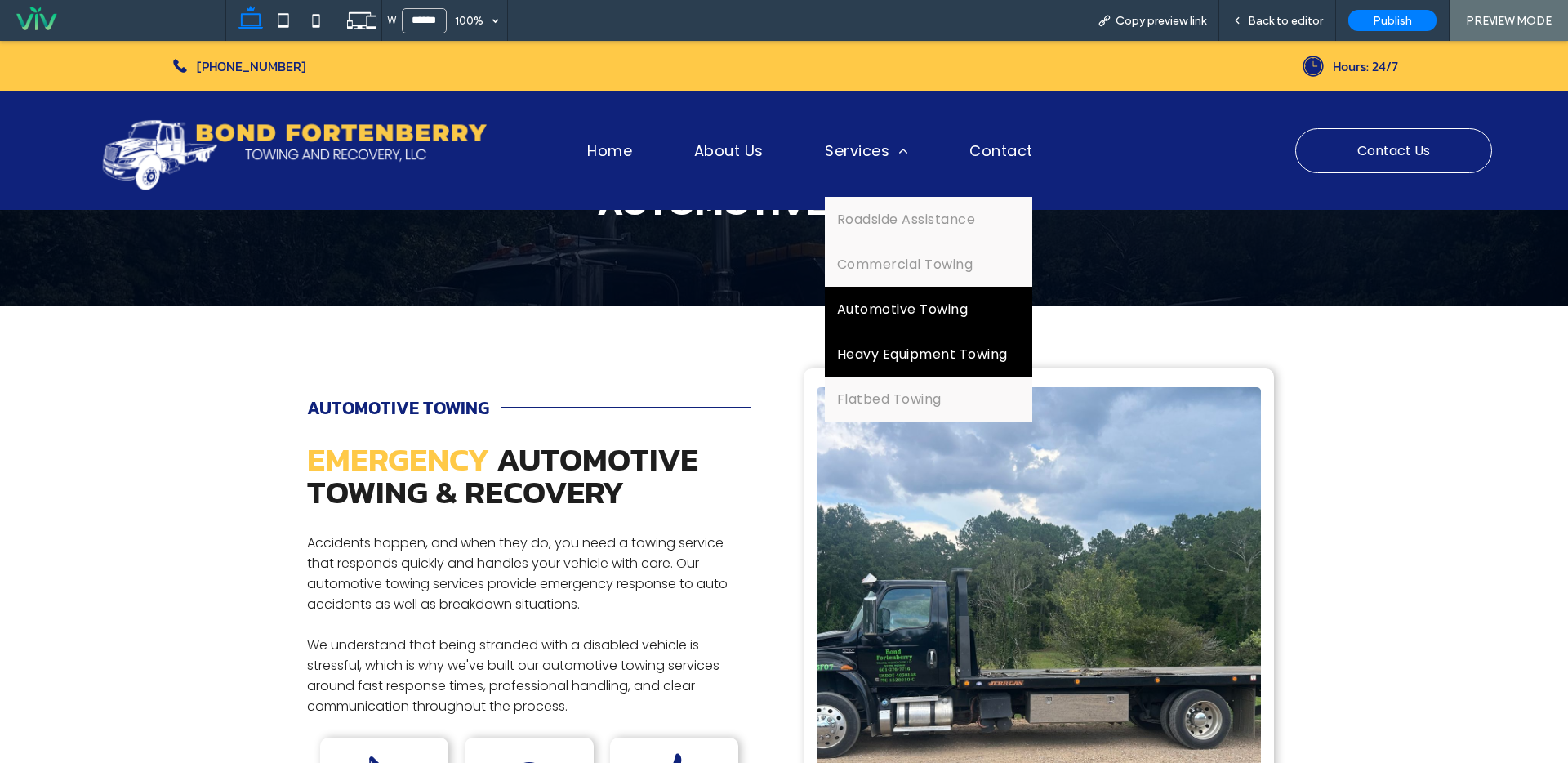
click at [918, 365] on link "Heavy Equipment Towing" at bounding box center [928, 354] width 207 height 45
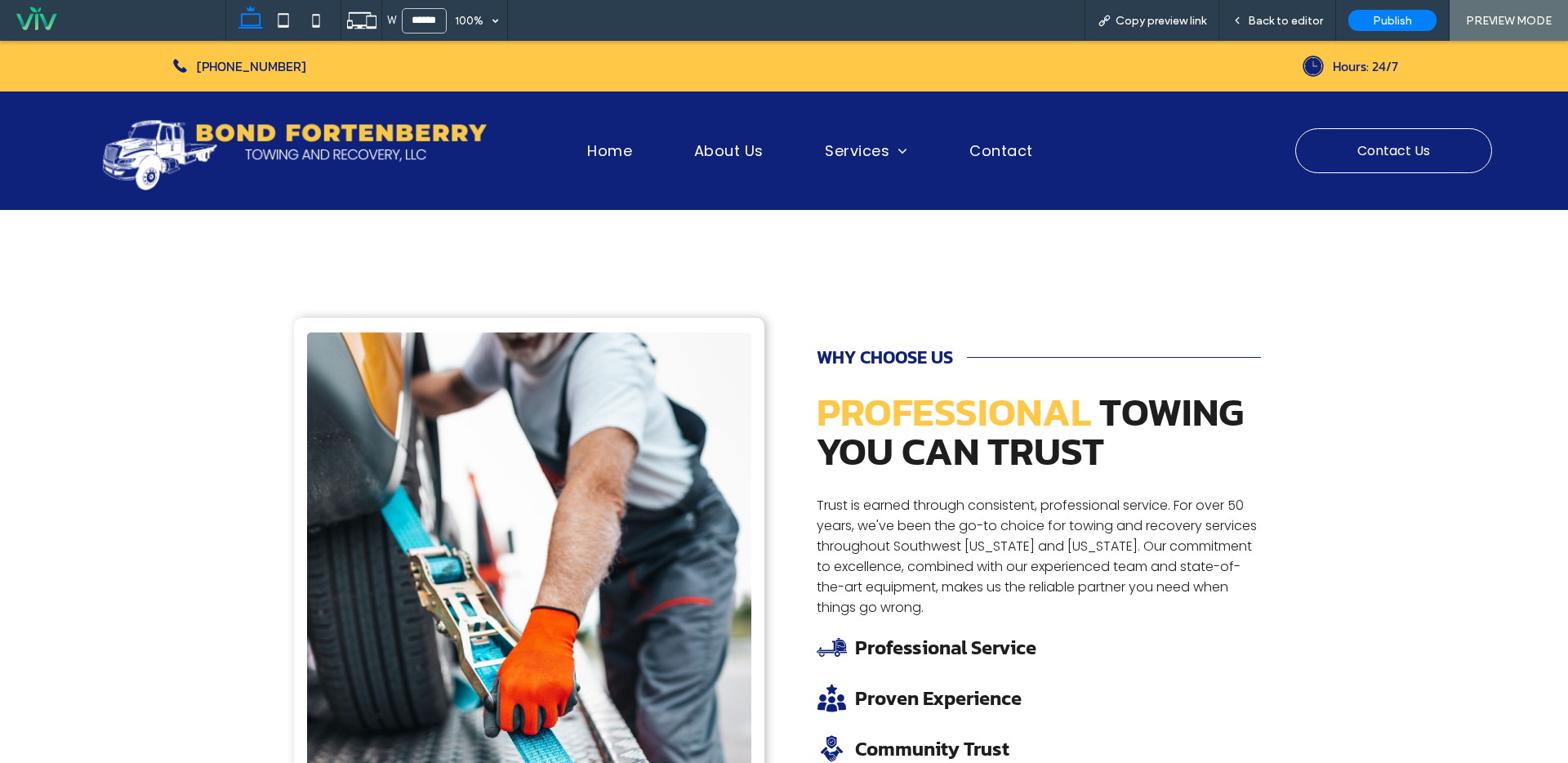
scroll to position [375, 0]
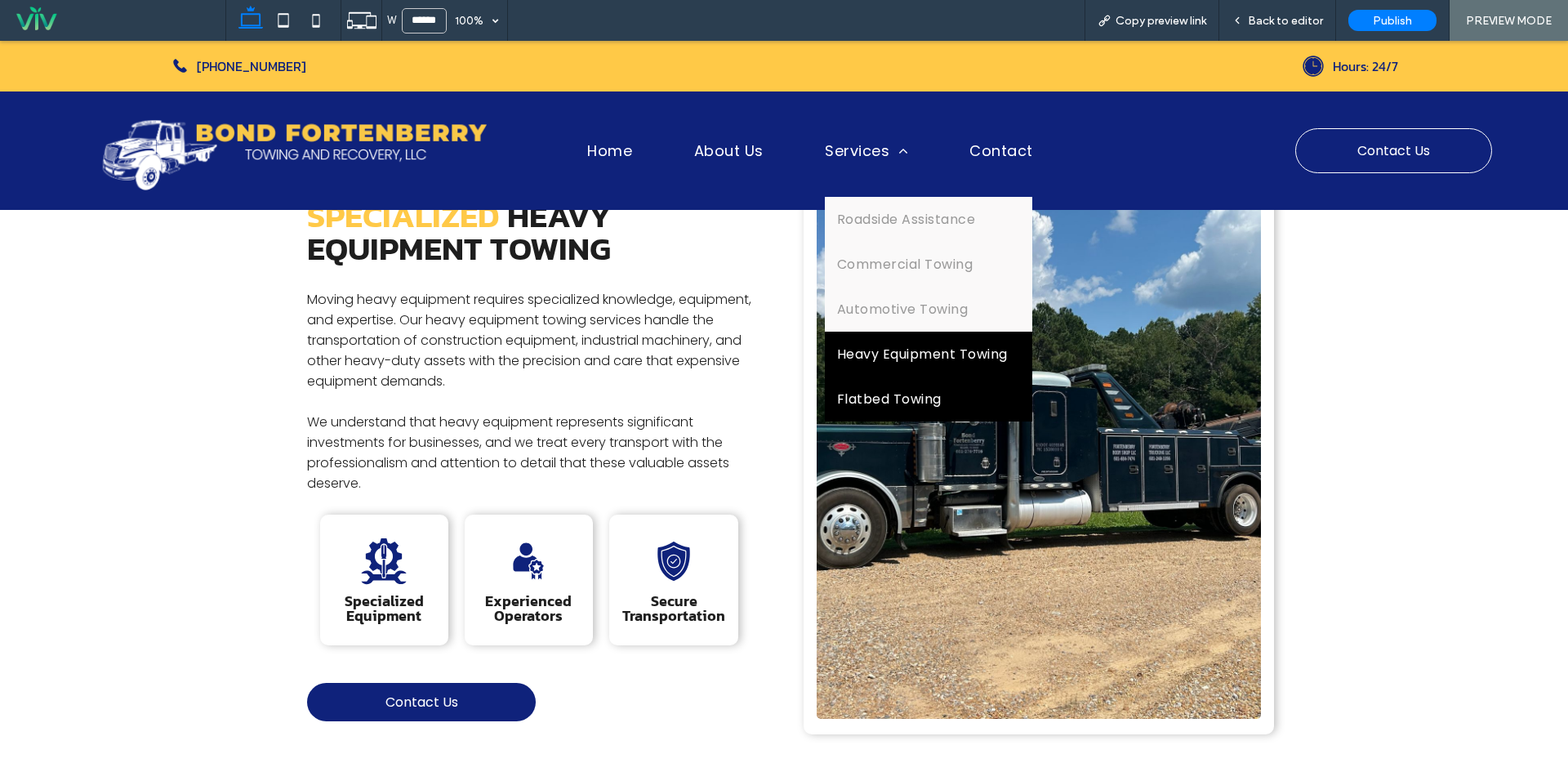
click at [906, 398] on span "Flatbed Towing" at bounding box center [889, 398] width 105 height 21
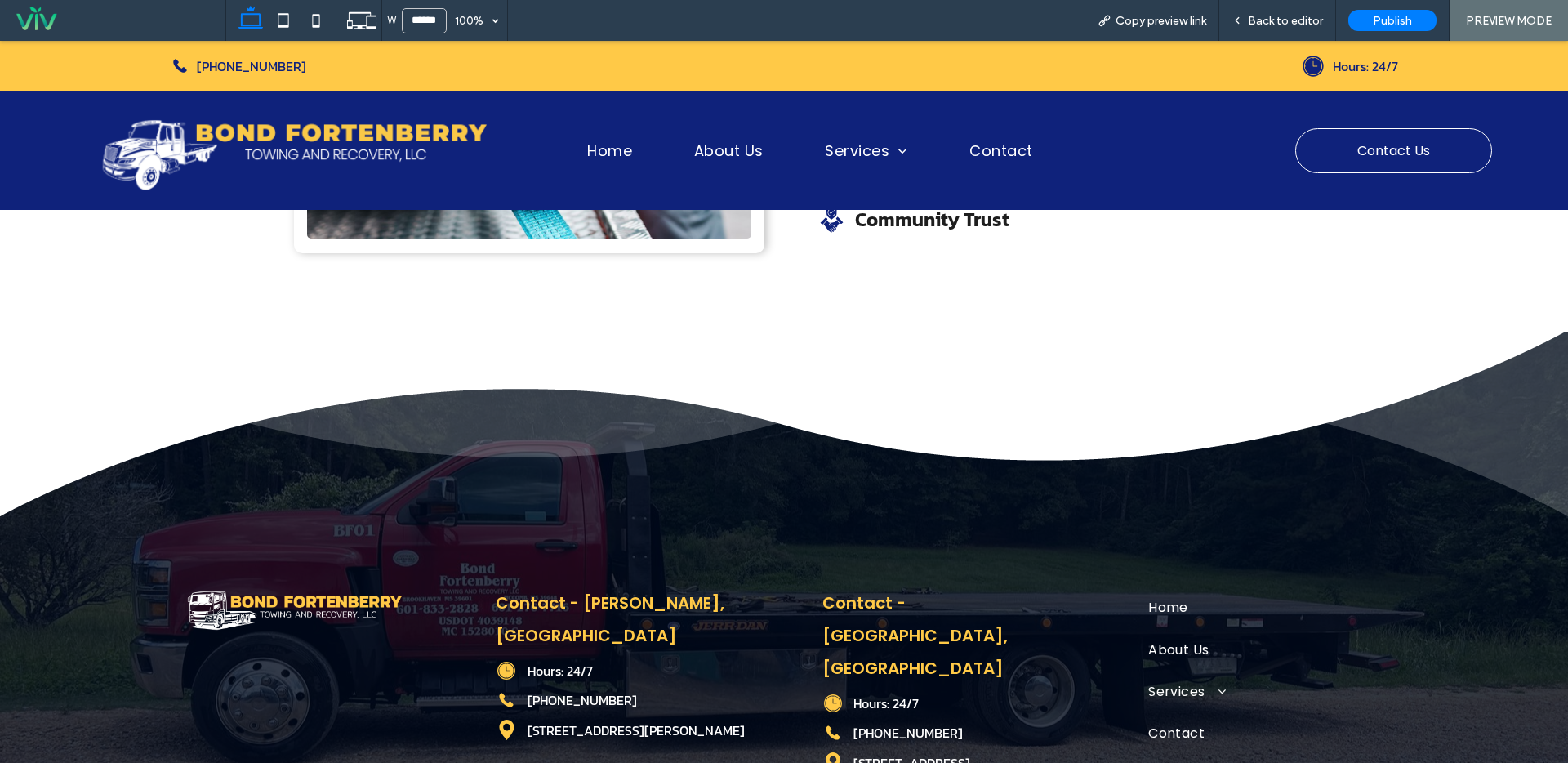
scroll to position [1525, 0]
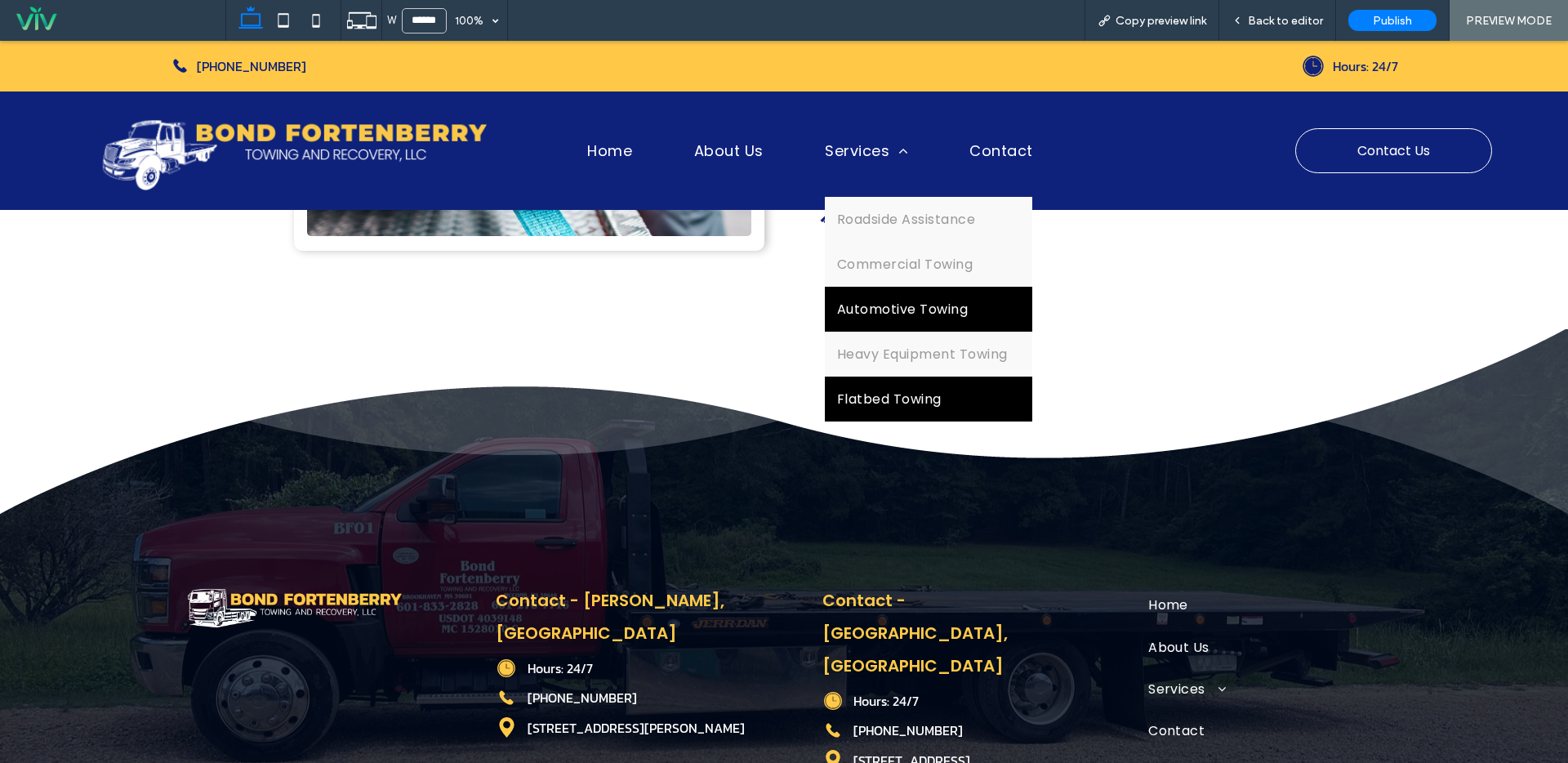
click at [884, 313] on span "Automotive Towing" at bounding box center [902, 309] width 130 height 21
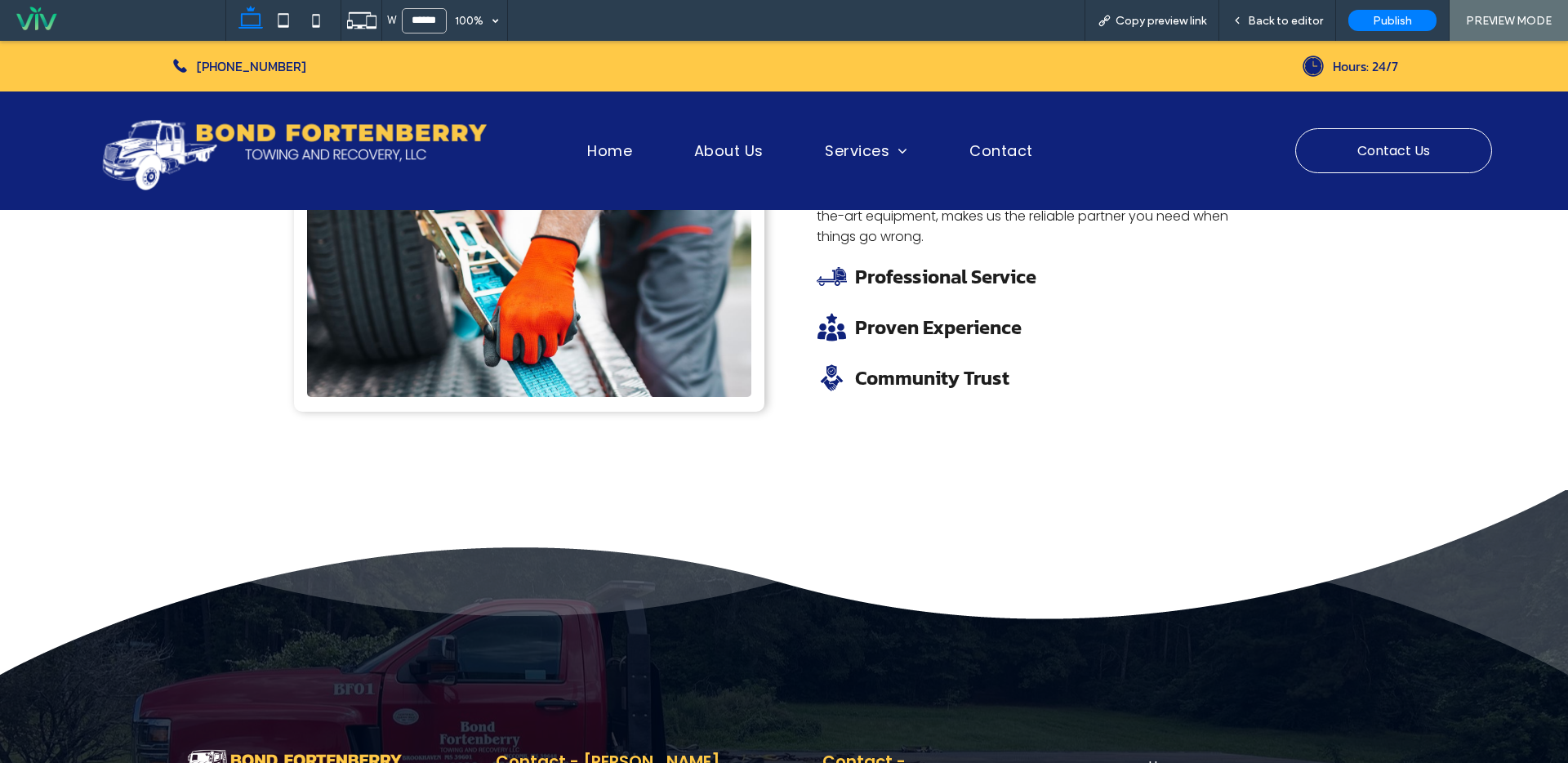
scroll to position [1262, 0]
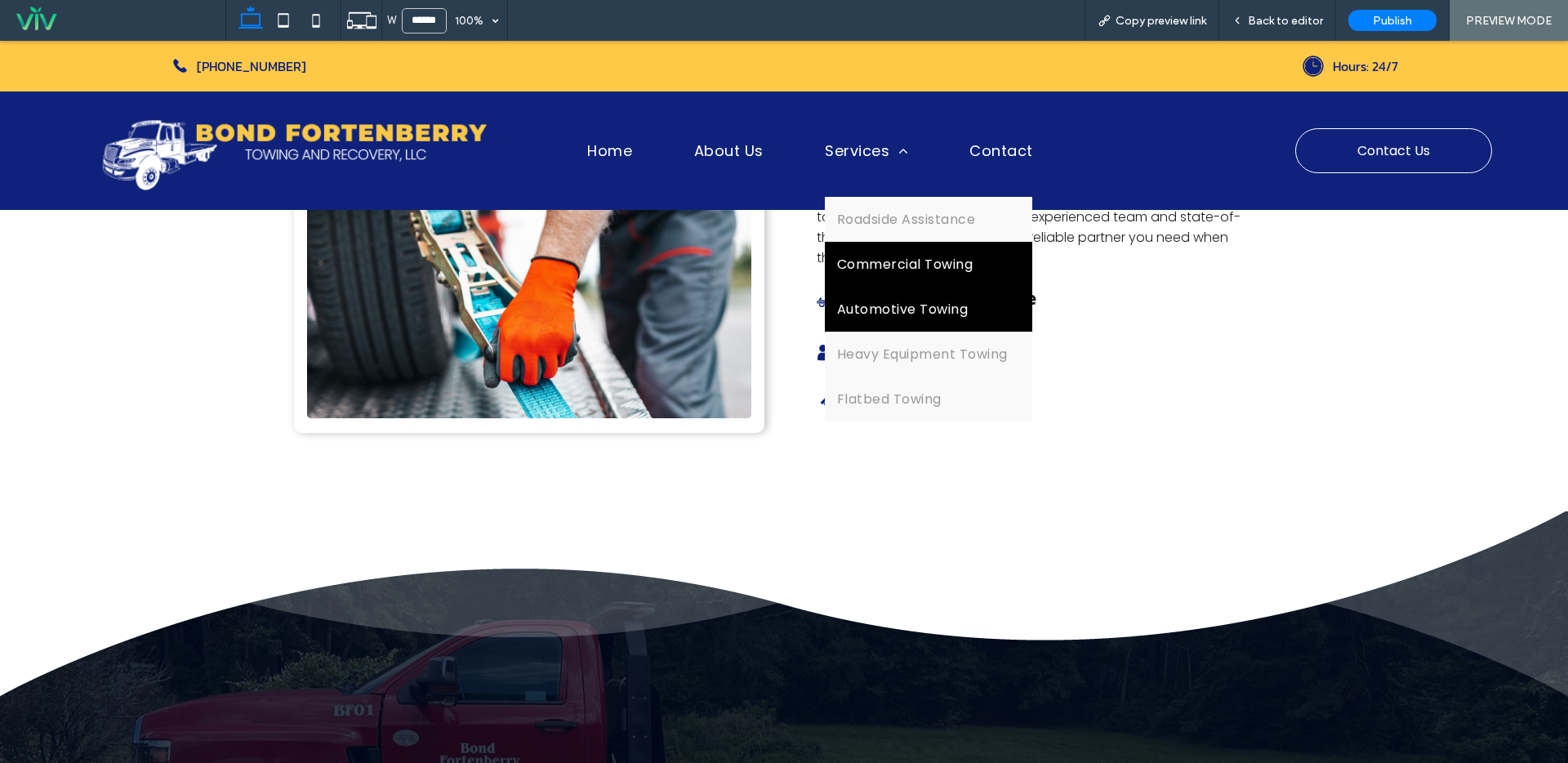
click at [881, 267] on span "Commercial Towing" at bounding box center [905, 264] width 136 height 21
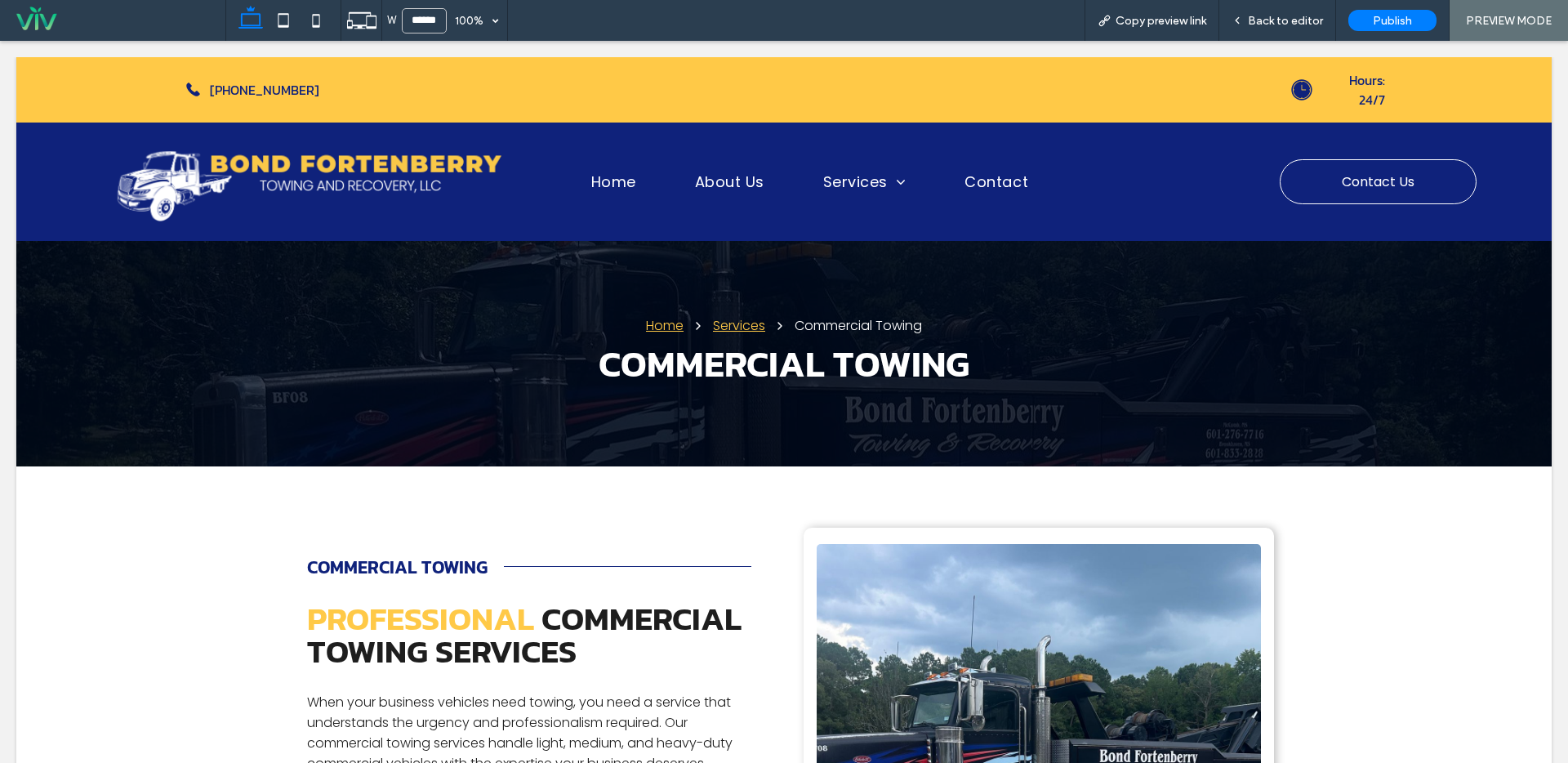
scroll to position [0, 0]
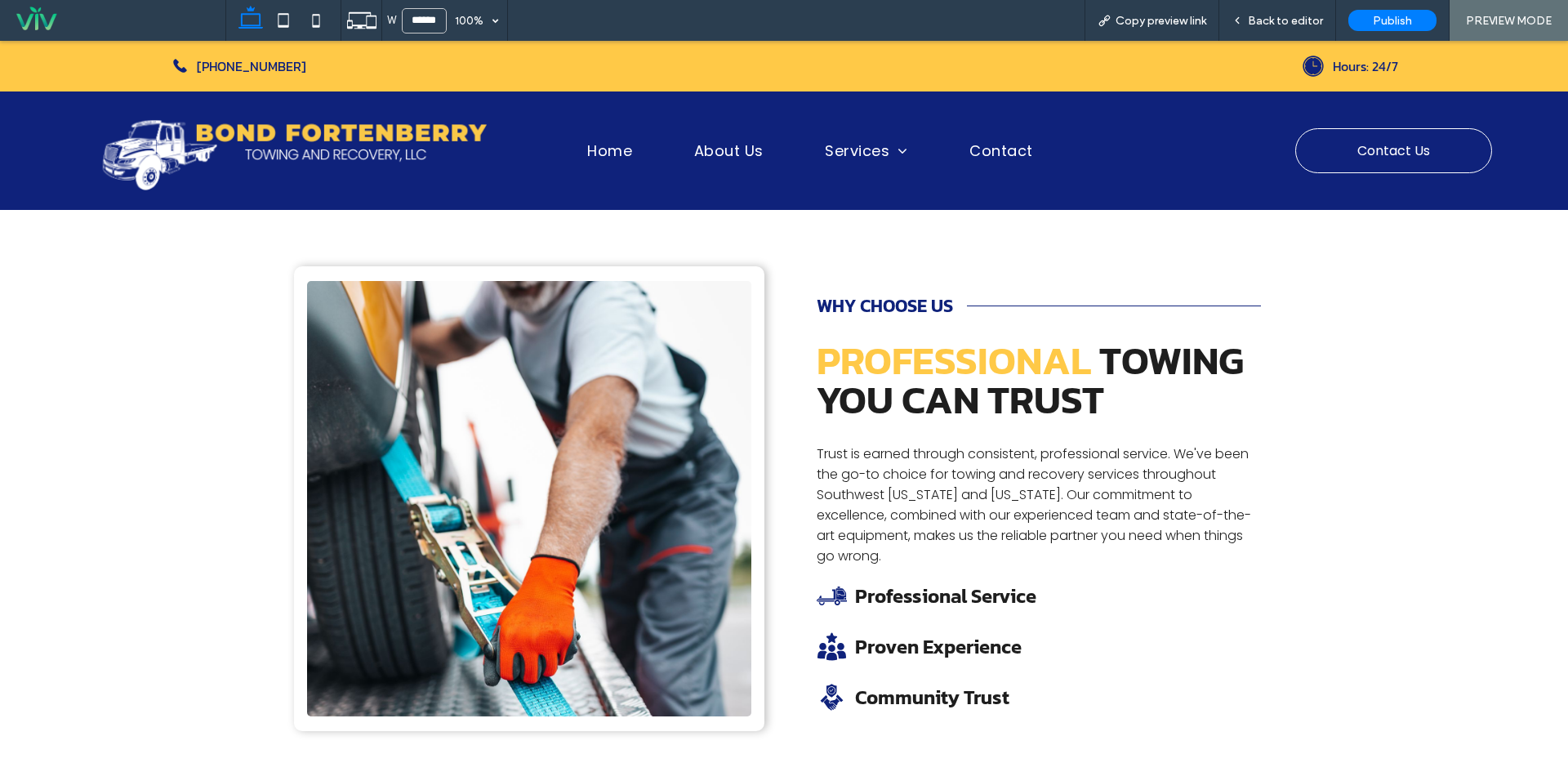
scroll to position [988, 0]
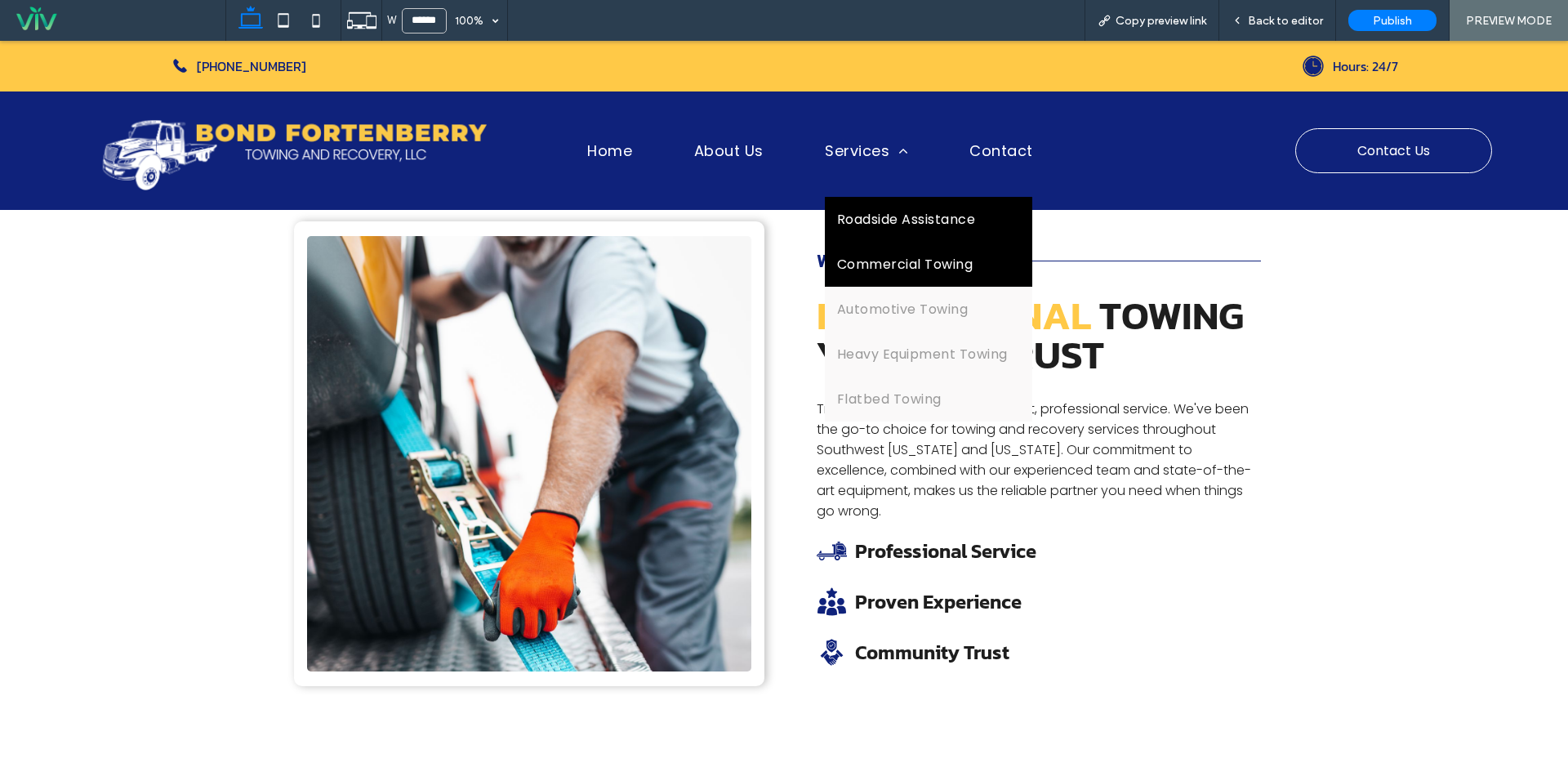
click at [868, 211] on span "Roadside Assistance" at bounding box center [906, 219] width 138 height 21
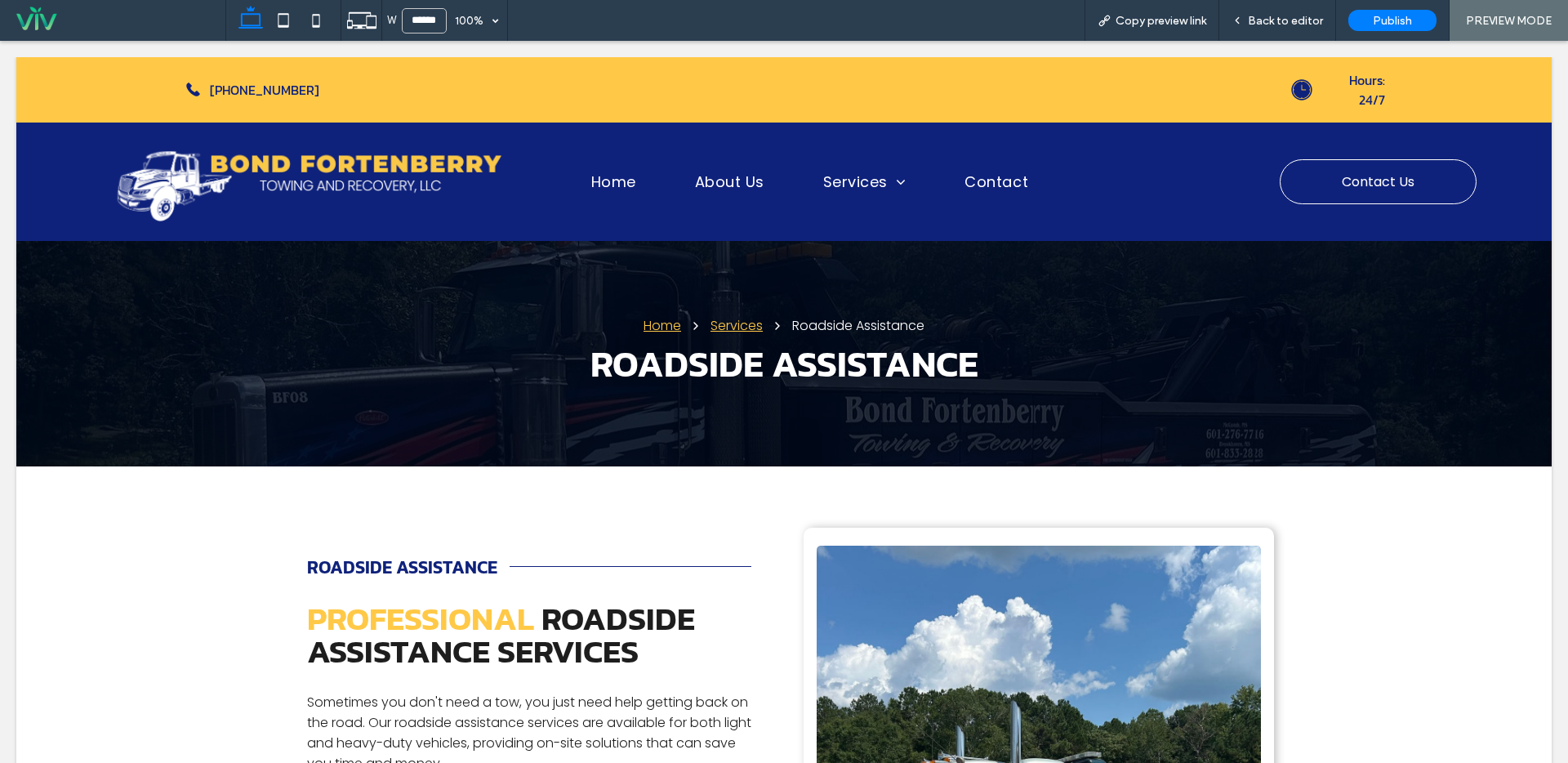
scroll to position [0, 0]
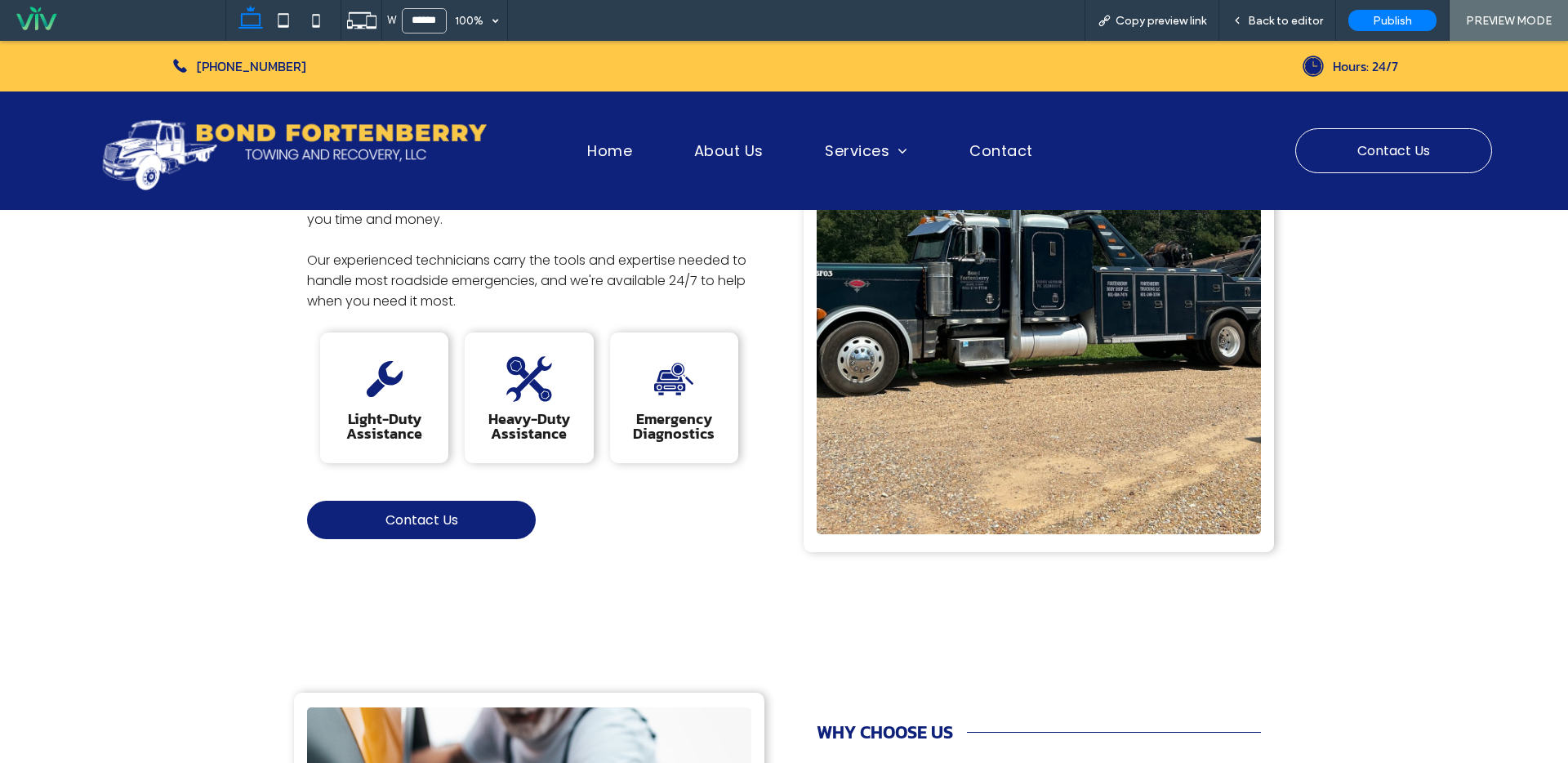
scroll to position [834, 0]
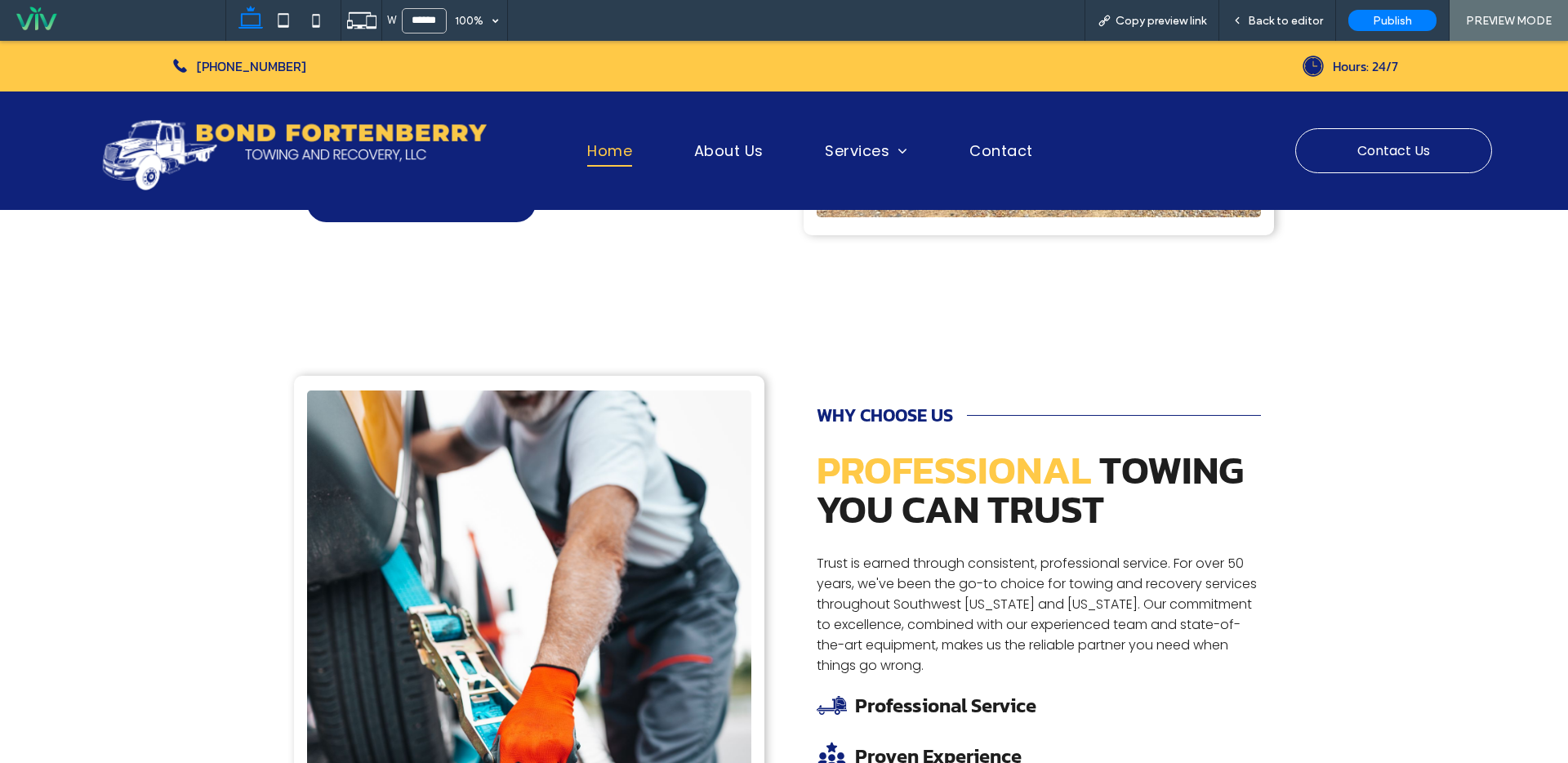
click at [592, 149] on span "Home" at bounding box center [609, 151] width 45 height 31
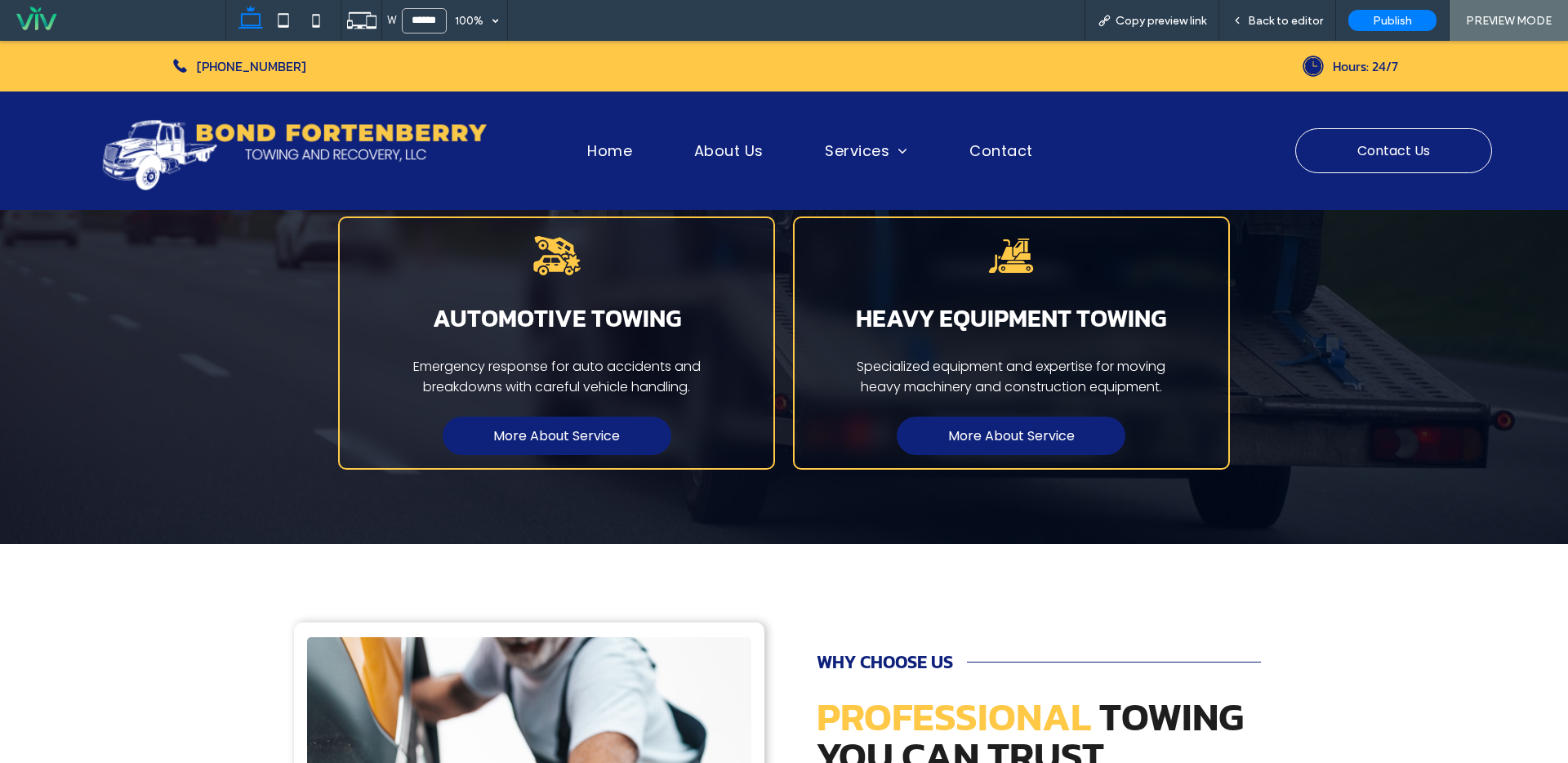
scroll to position [1656, 0]
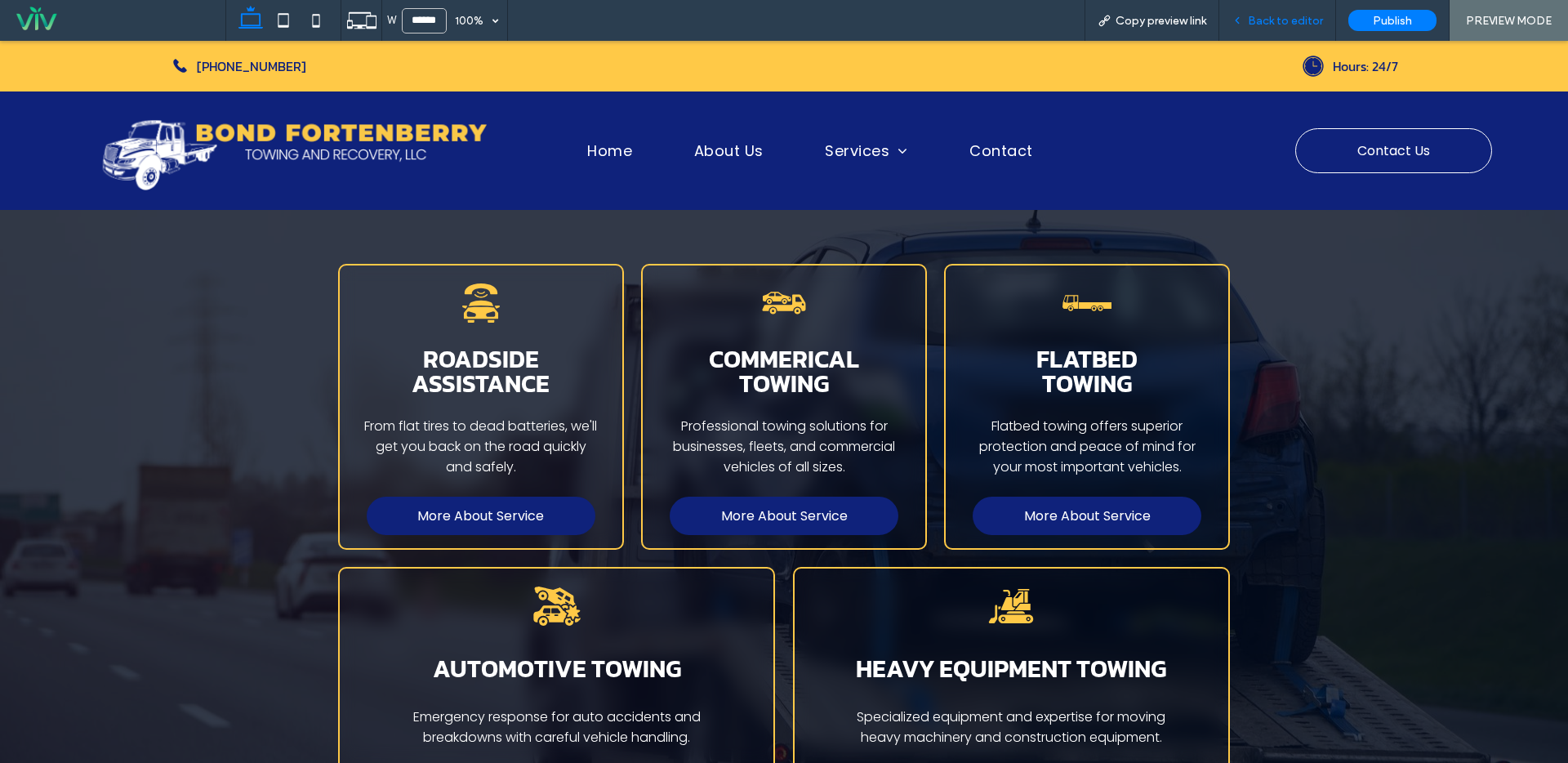
click at [1293, 24] on span "Back to editor" at bounding box center [1286, 21] width 75 height 14
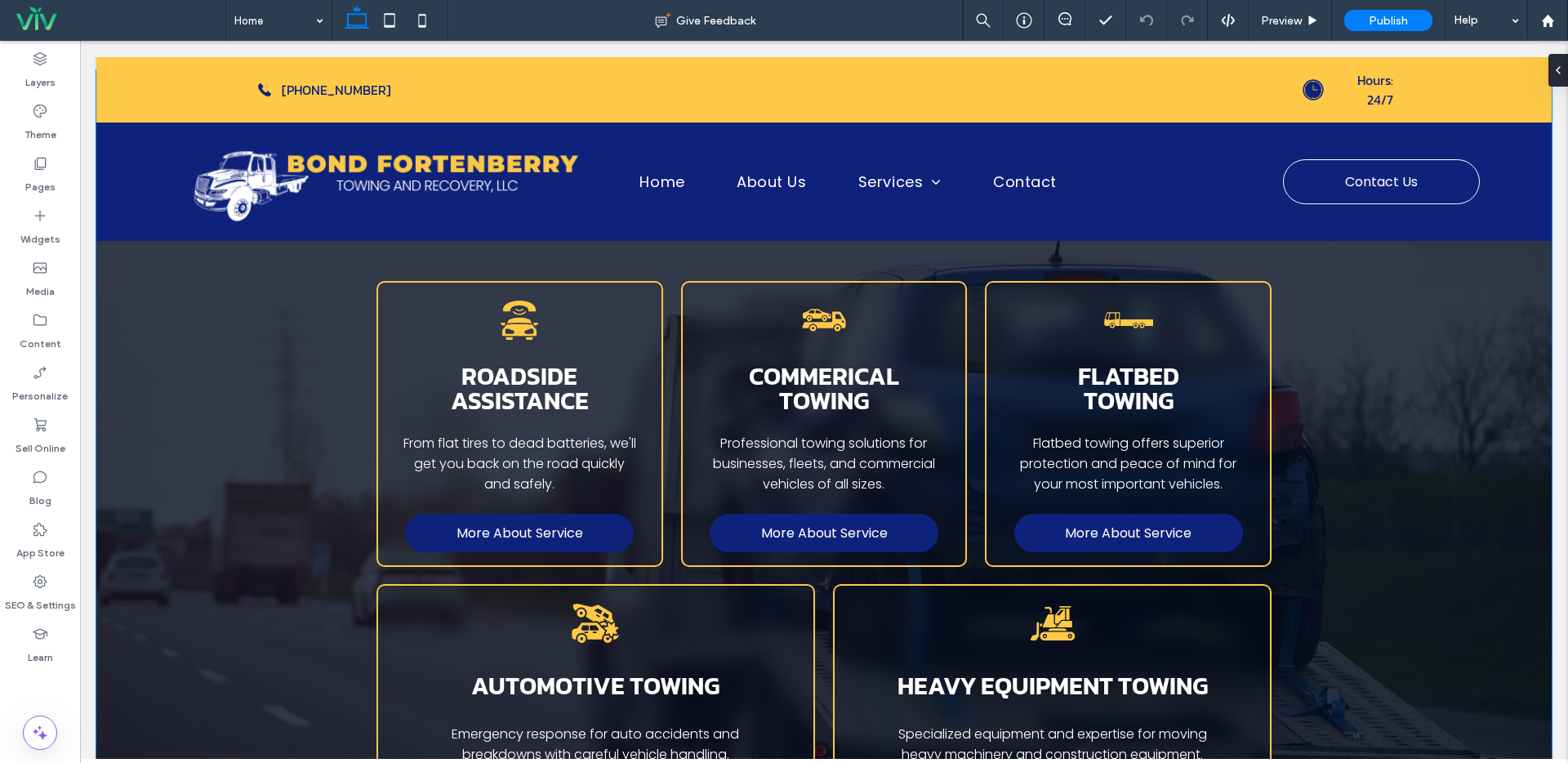
click at [1446, 323] on div "Services Services we provide A black and white icon of a car with a phone on to…" at bounding box center [824, 490] width 1455 height 838
click at [1448, 323] on div "Services Services we provide A black and white icon of a car with a phone on to…" at bounding box center [824, 490] width 1455 height 838
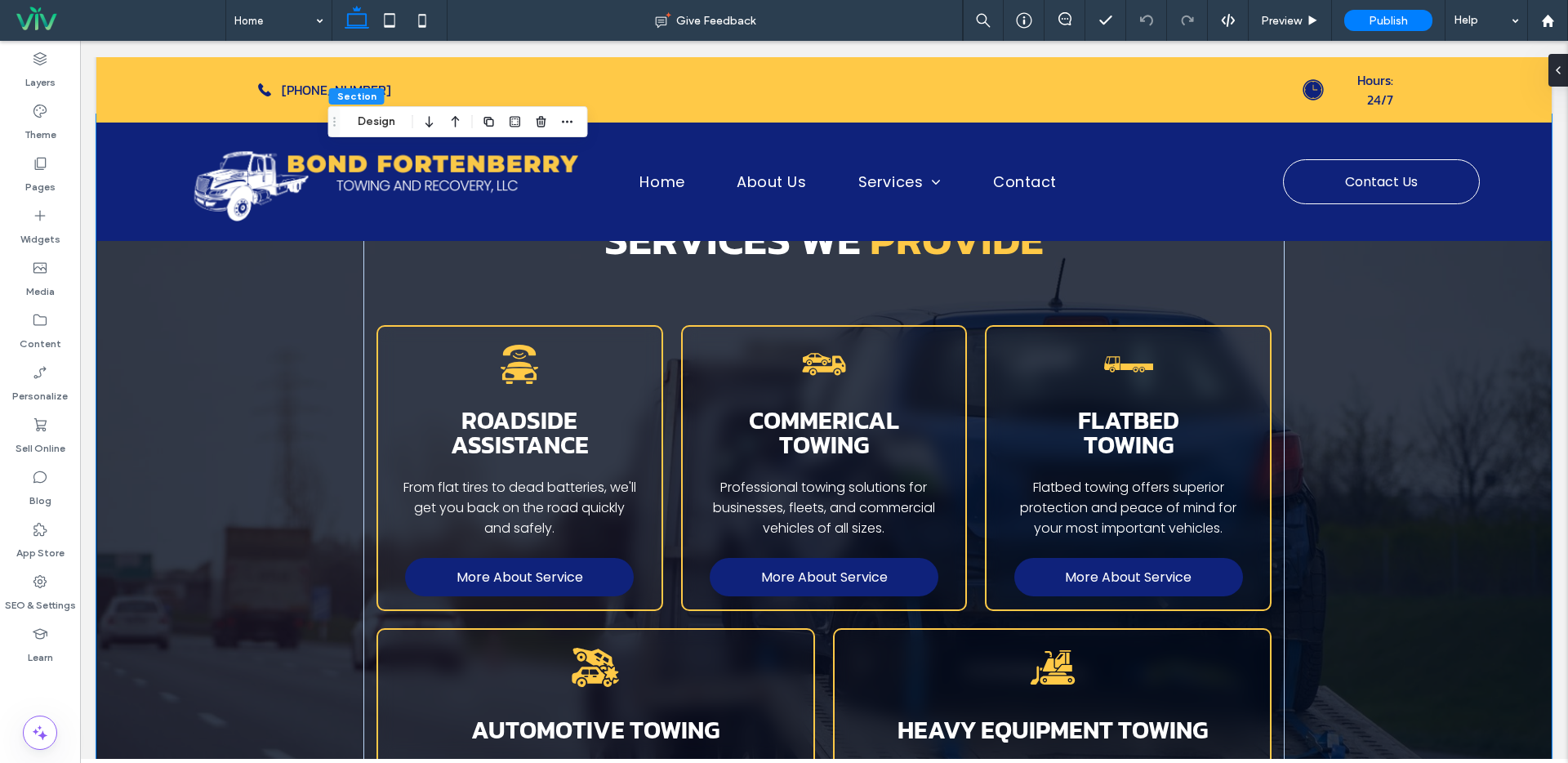
scroll to position [1512, 0]
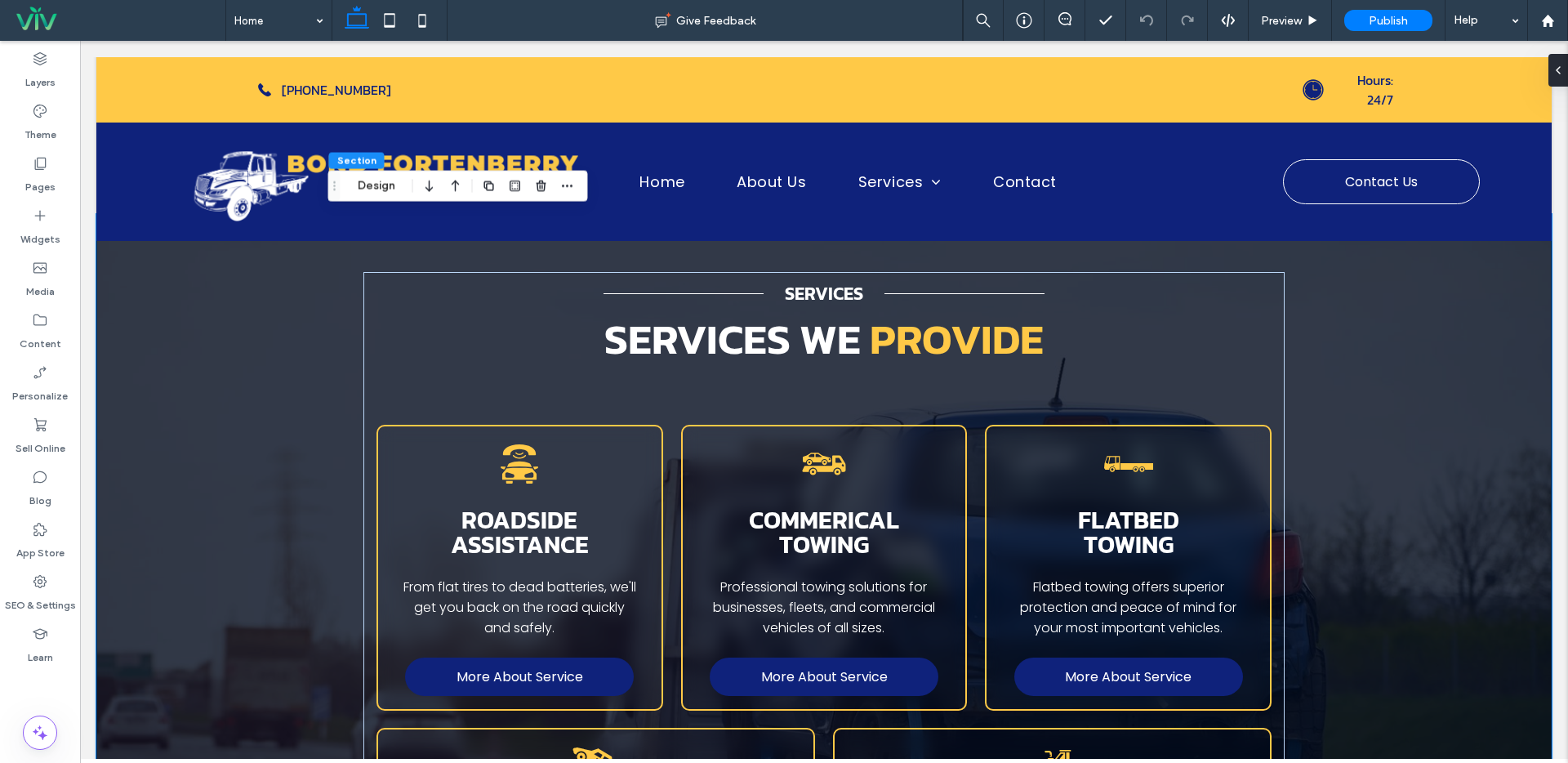
click at [213, 352] on div "Services Services we provide A black and white icon of a car with a phone on to…" at bounding box center [824, 633] width 1455 height 838
click at [375, 191] on button "Design" at bounding box center [376, 186] width 59 height 20
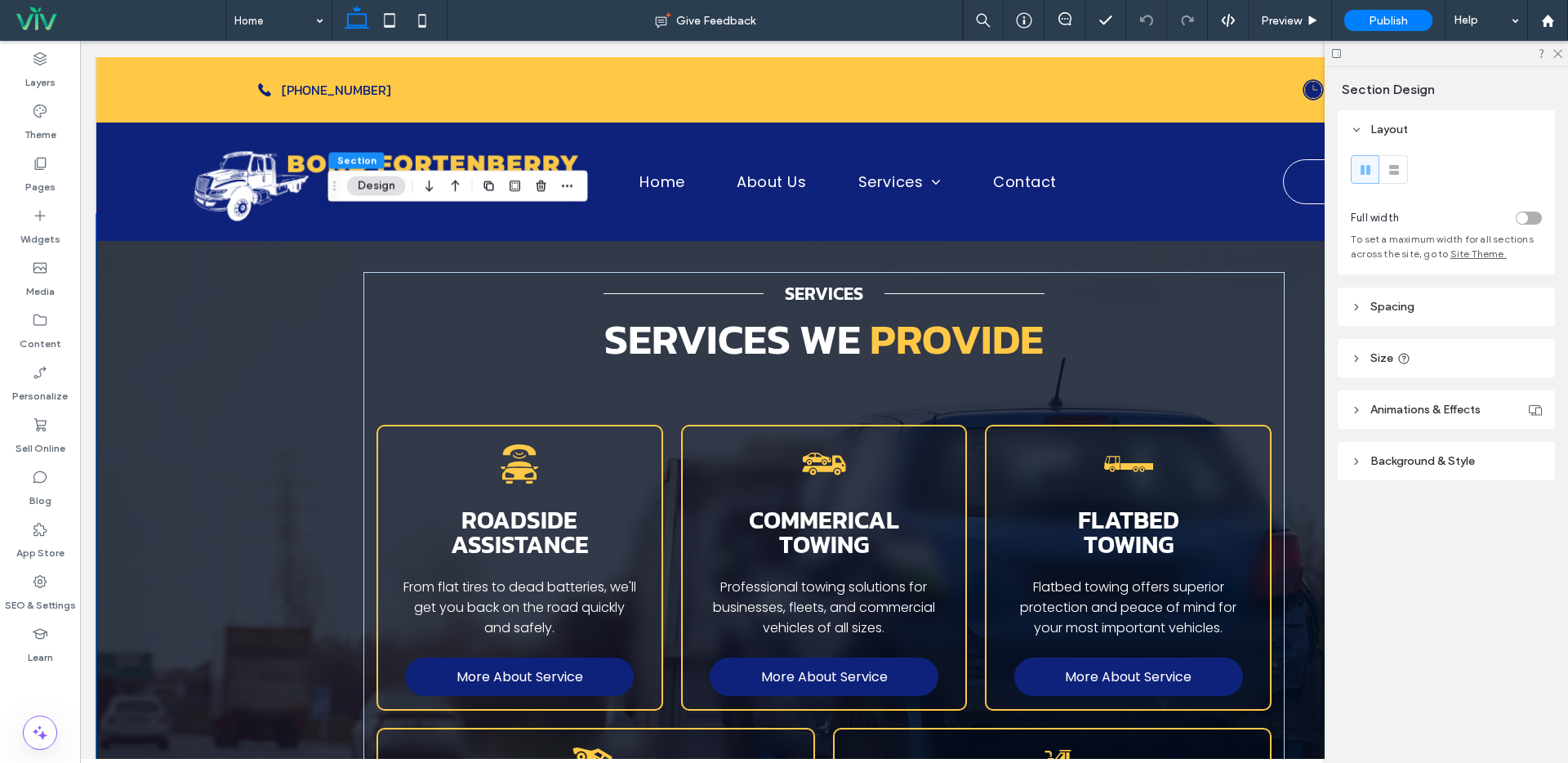
click at [1438, 461] on span "Background & Style" at bounding box center [1422, 461] width 105 height 14
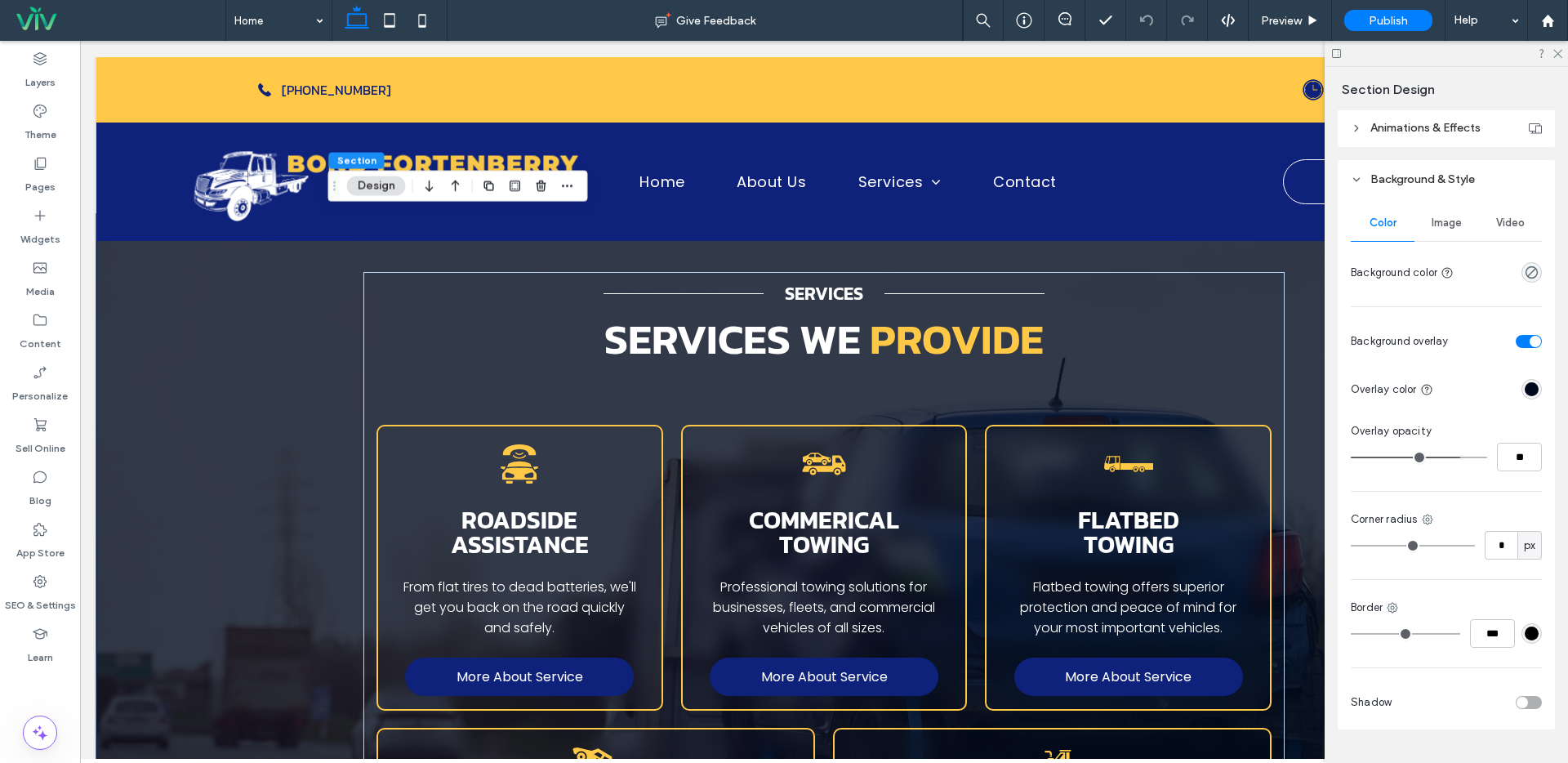
scroll to position [299, 0]
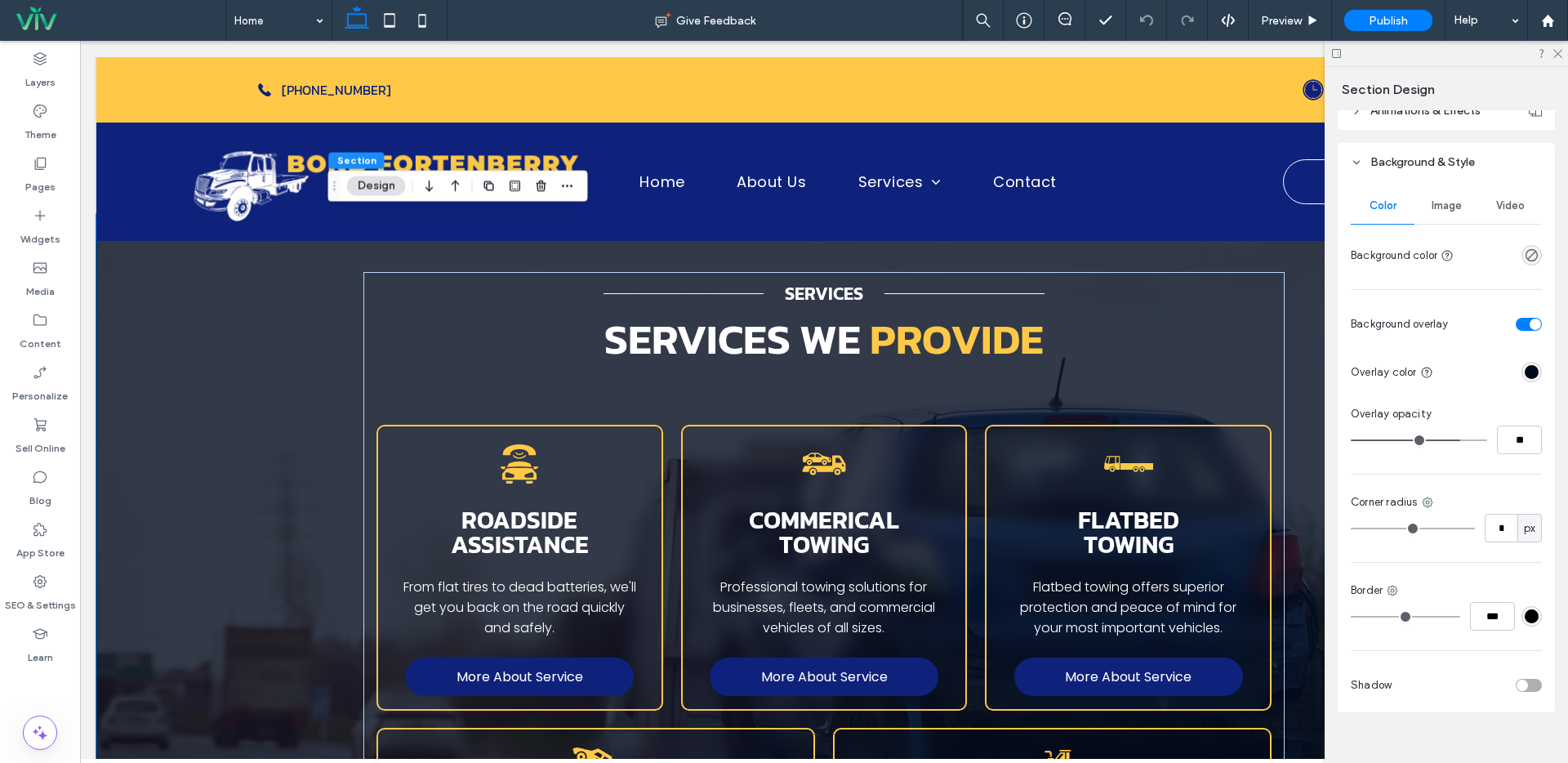
click at [1446, 207] on span "Image" at bounding box center [1446, 205] width 30 height 13
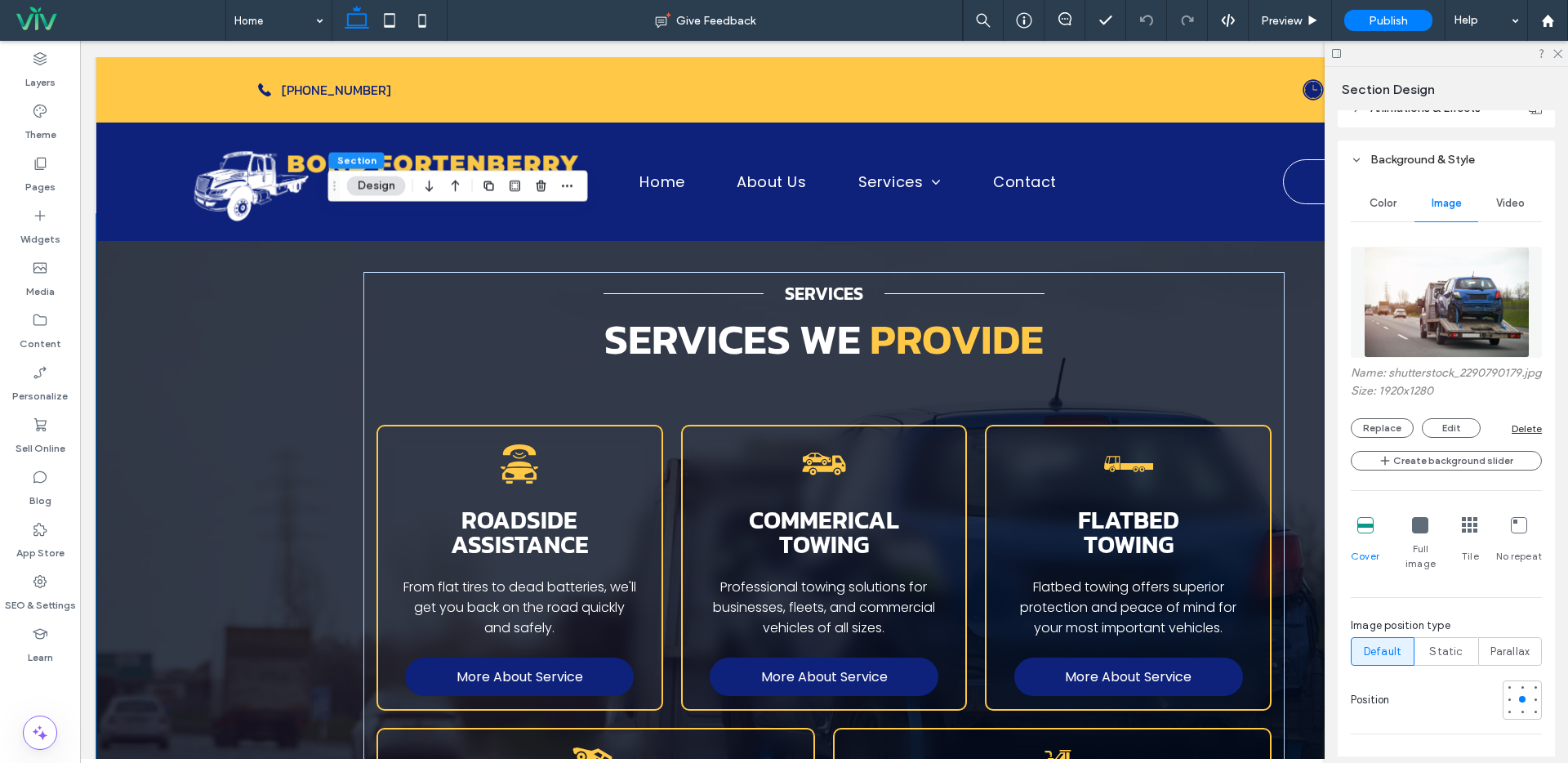
scroll to position [302, 0]
click at [1411, 429] on div "Name: shutterstock_2290790179.jpg Size: 1920x1280 Replace Edit Delete" at bounding box center [1446, 401] width 191 height 71
click at [1390, 437] on button "Replace" at bounding box center [1382, 427] width 63 height 20
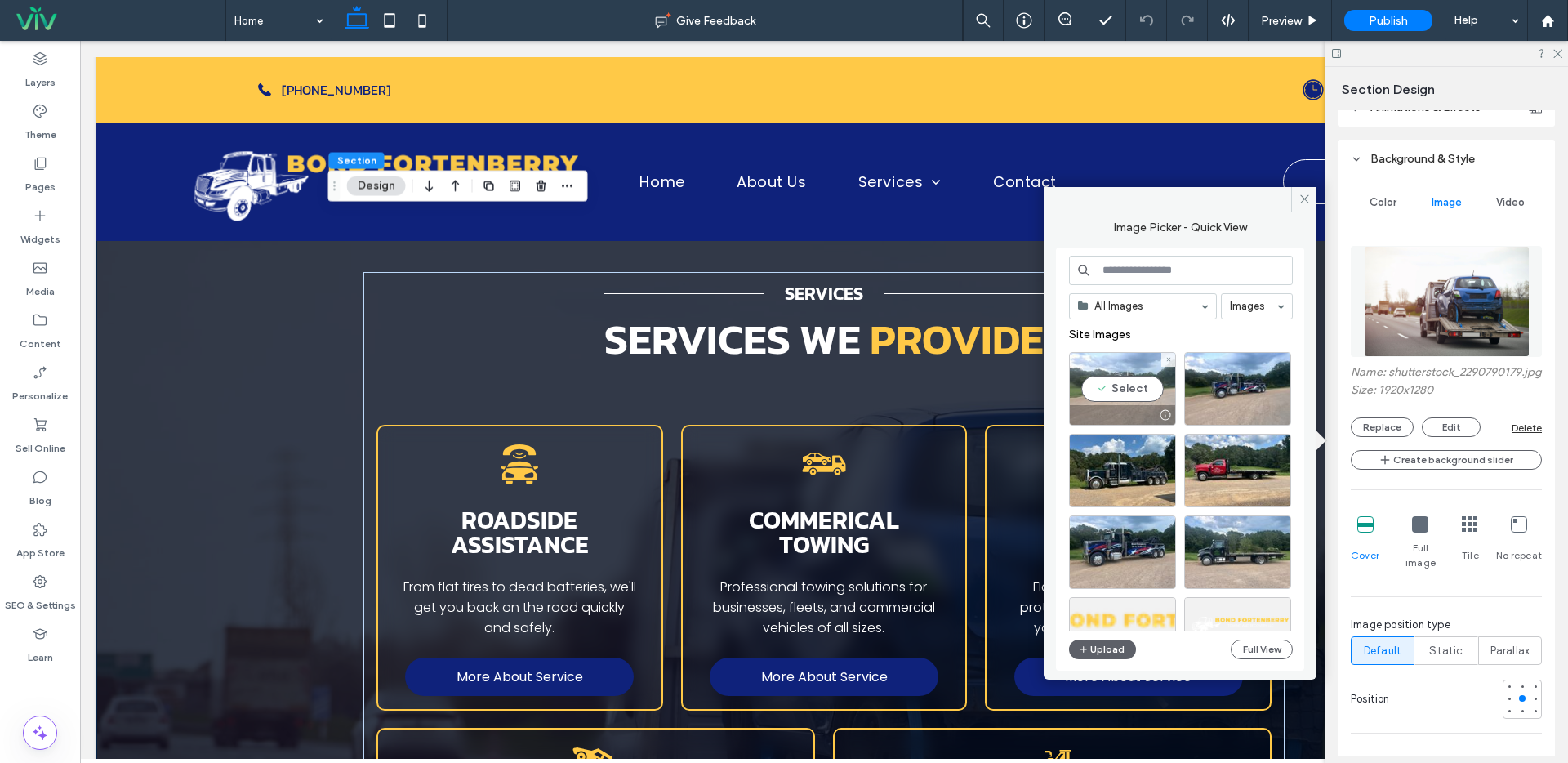
click at [1126, 388] on div "Select" at bounding box center [1122, 389] width 107 height 73
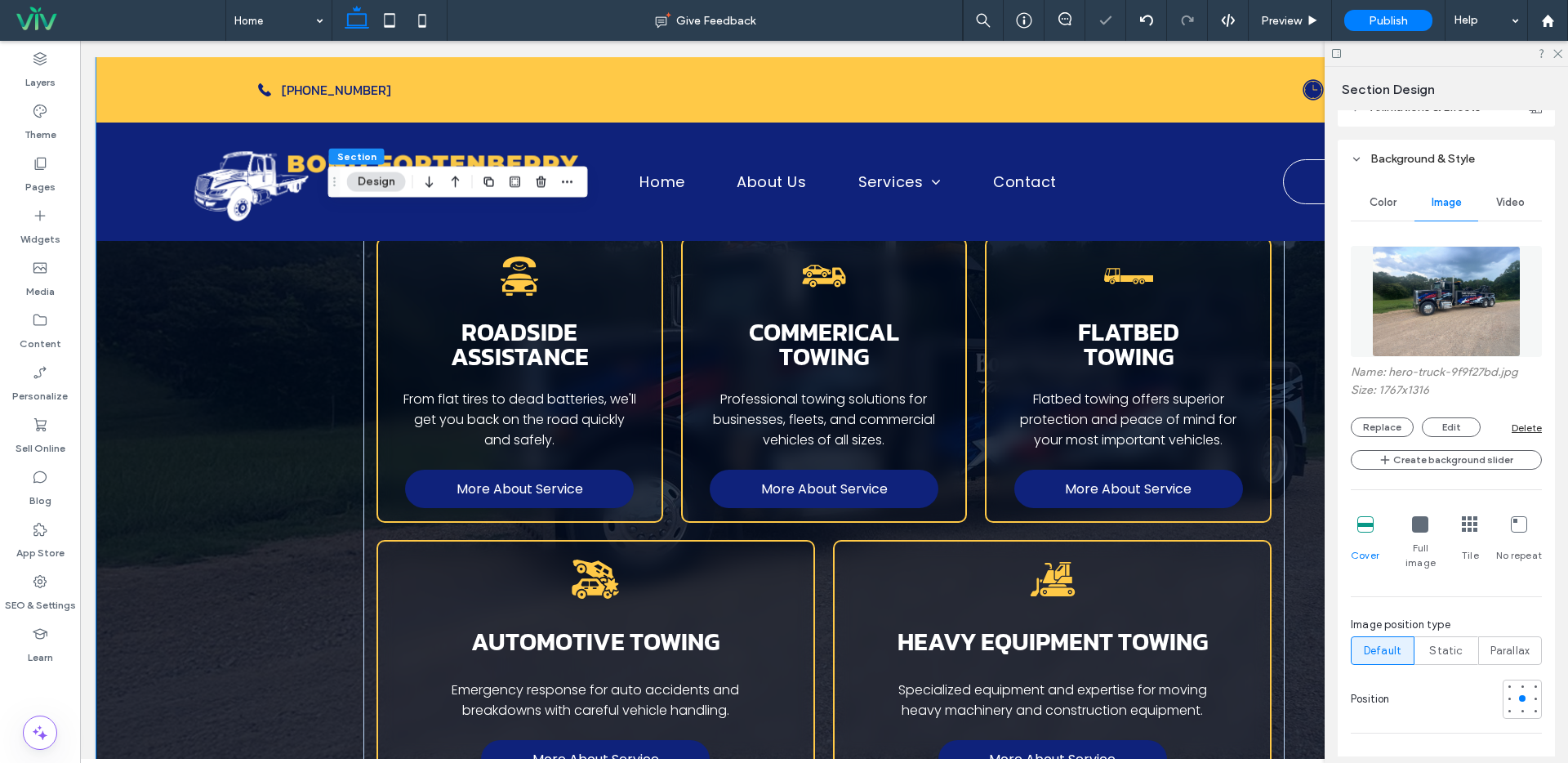
scroll to position [1765, 0]
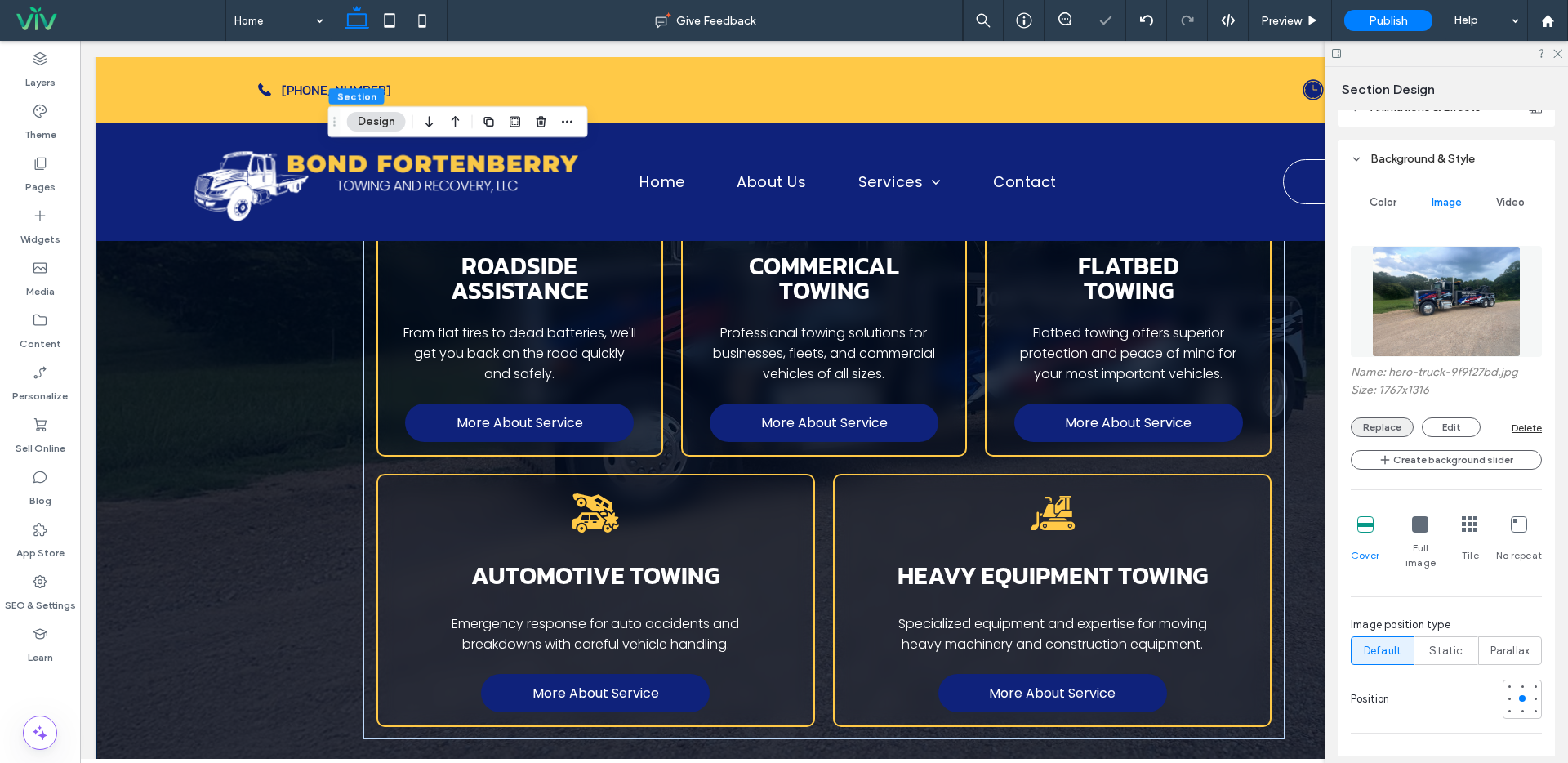
click at [1379, 420] on button "Replace" at bounding box center [1382, 427] width 63 height 20
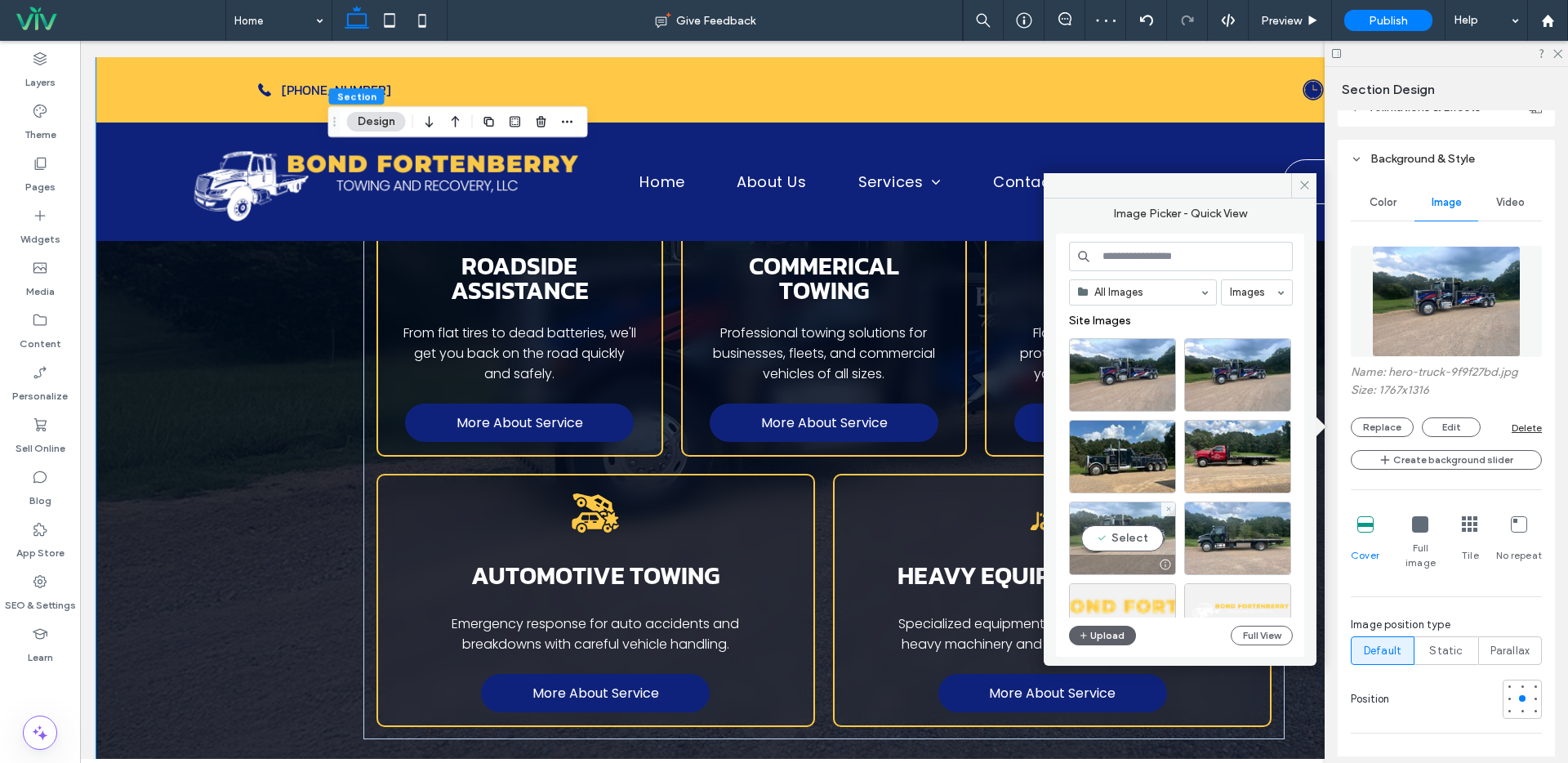
click at [1142, 546] on div "Select" at bounding box center [1122, 538] width 107 height 73
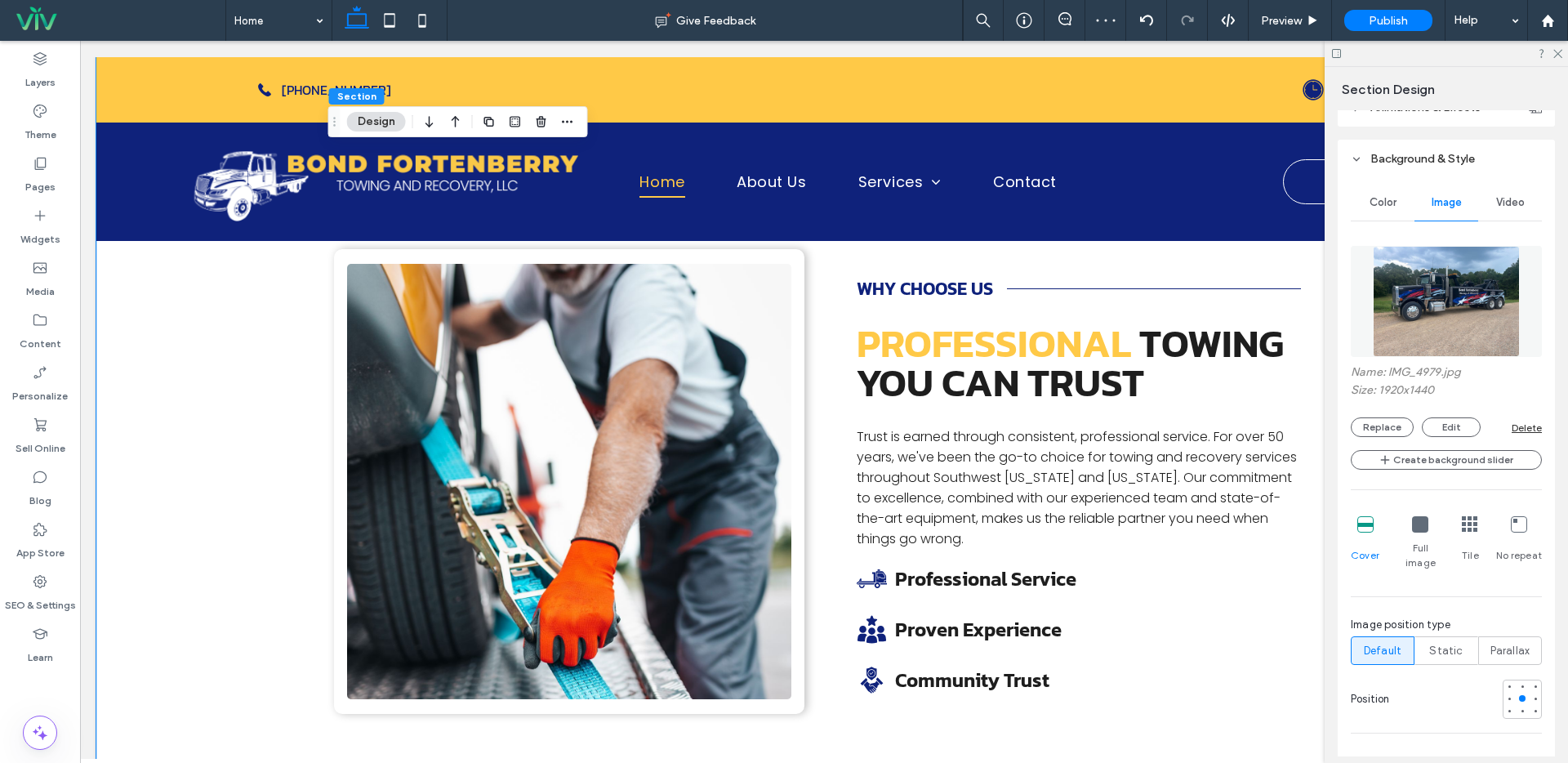
scroll to position [2645, 0]
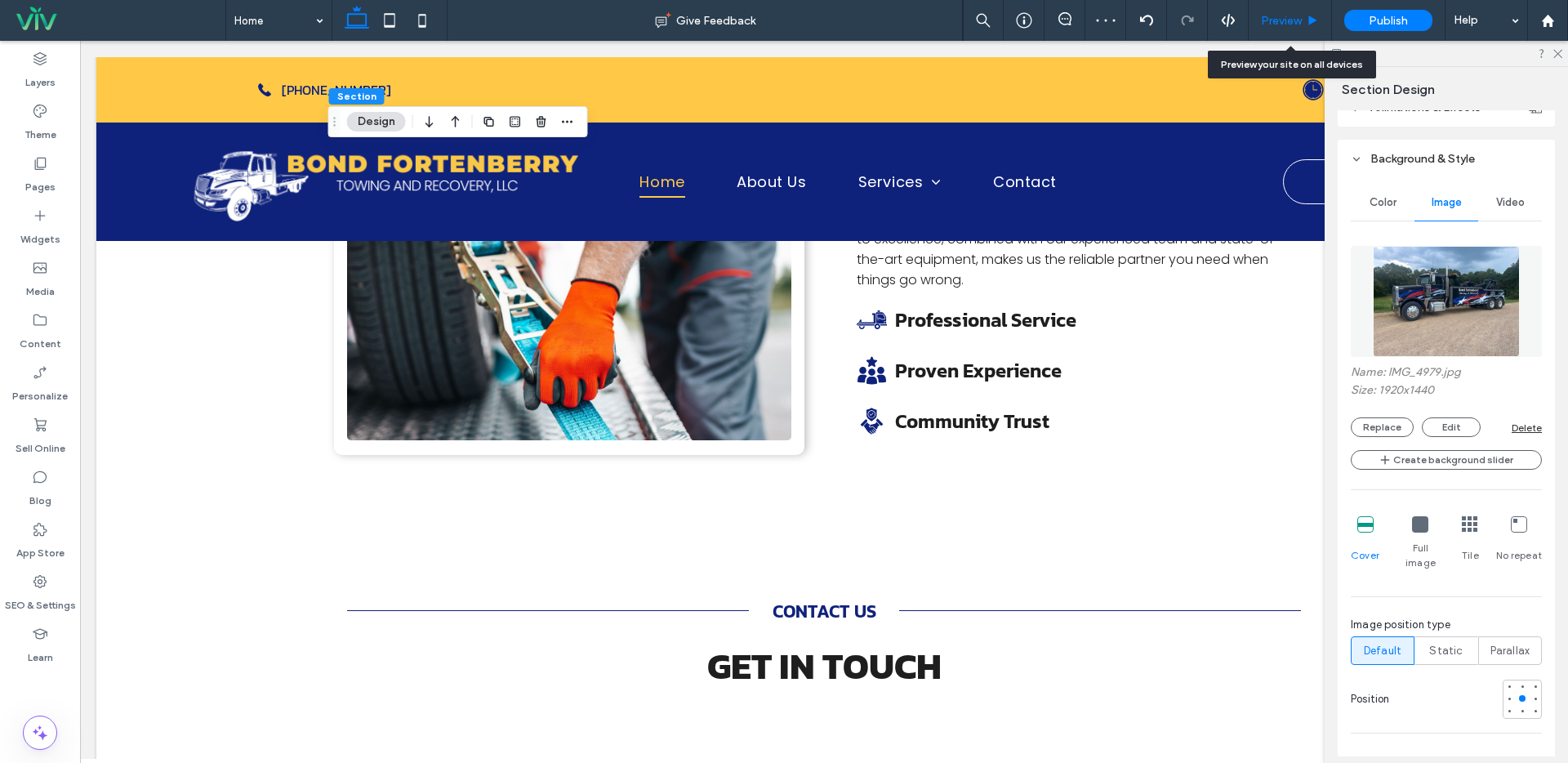
click at [1286, 18] on span "Preview" at bounding box center [1281, 21] width 41 height 14
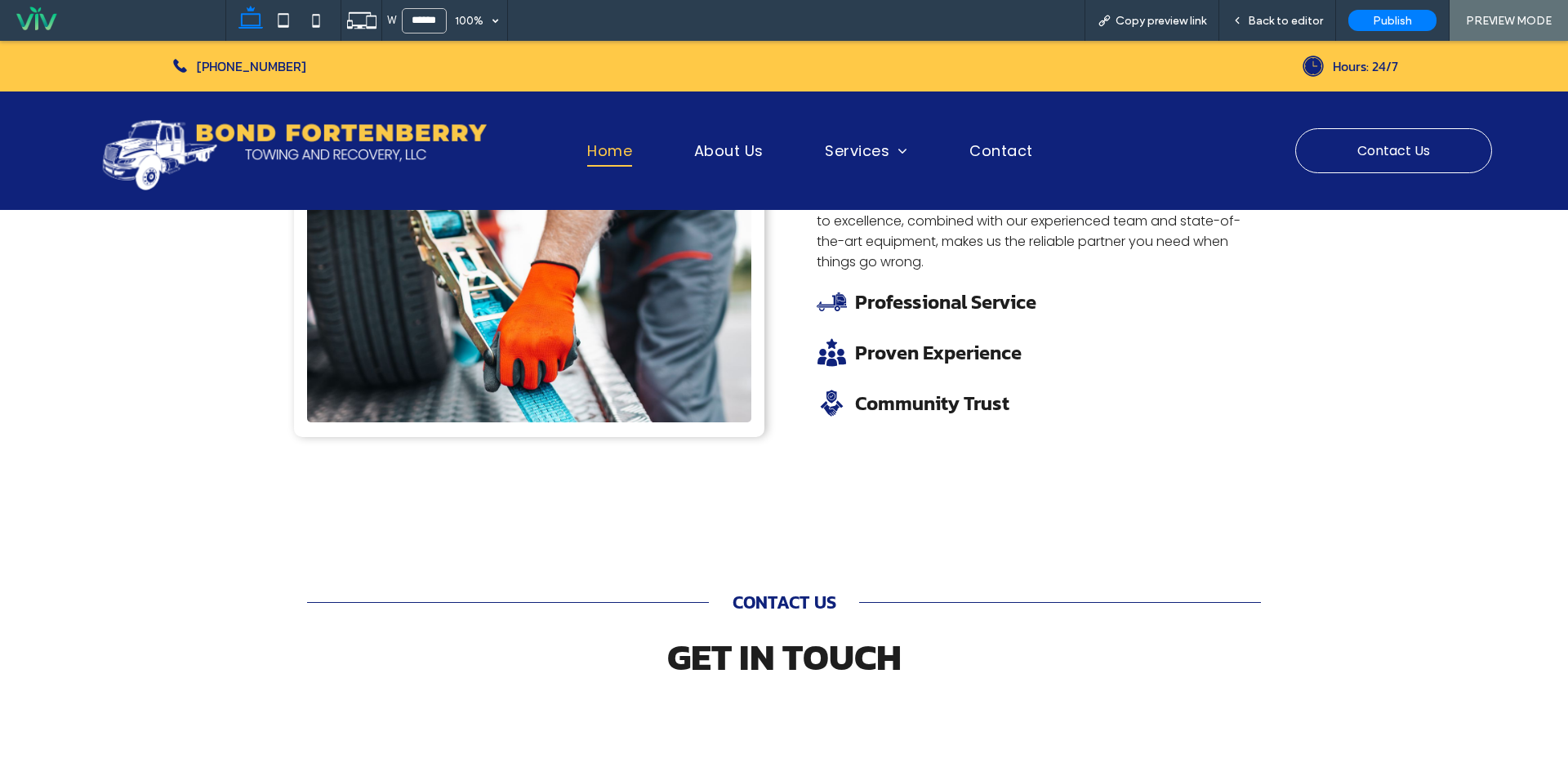
scroll to position [2646, 0]
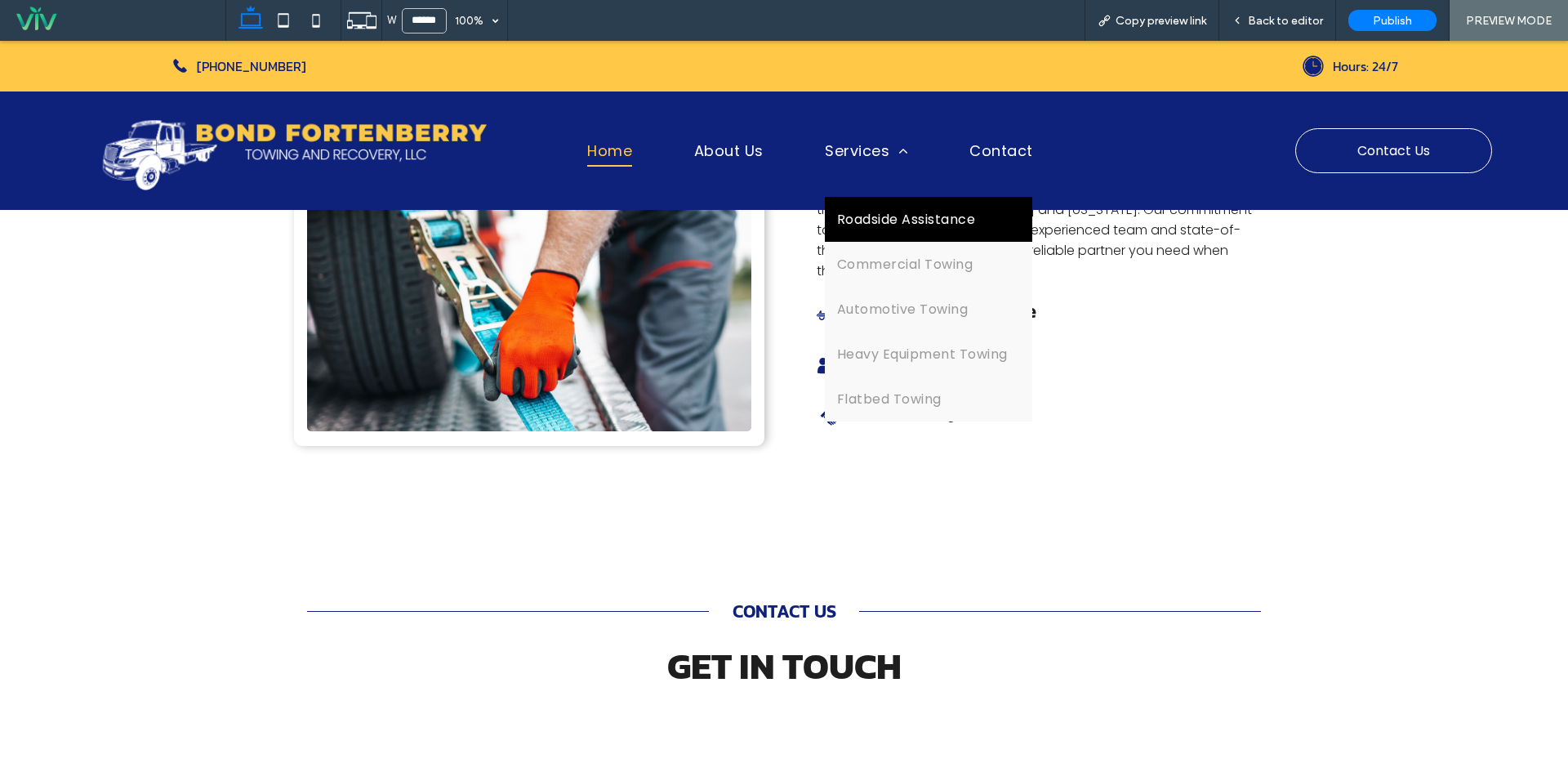
click at [863, 208] on link "Roadside Assistance" at bounding box center [928, 219] width 207 height 45
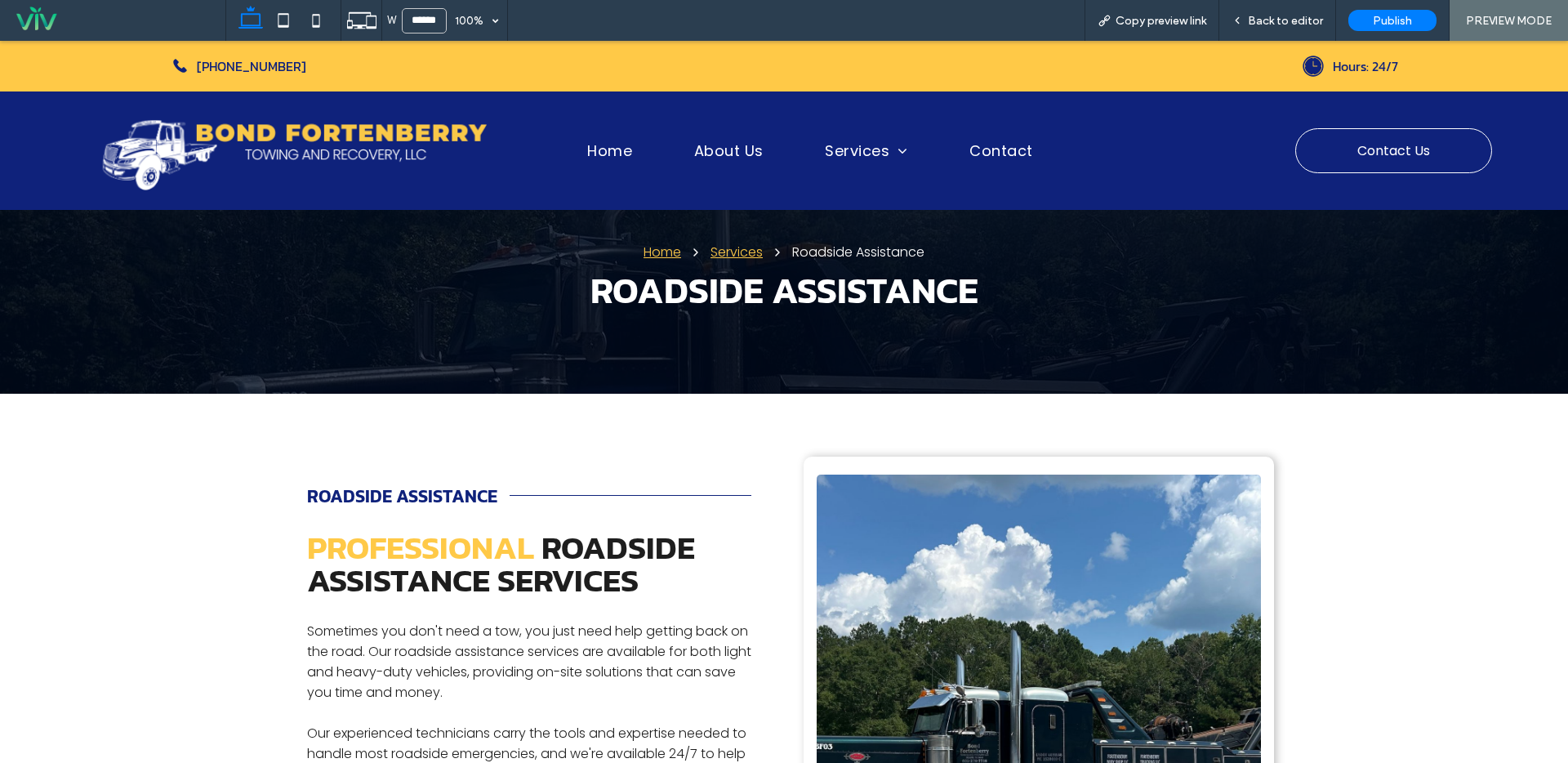
scroll to position [144, 0]
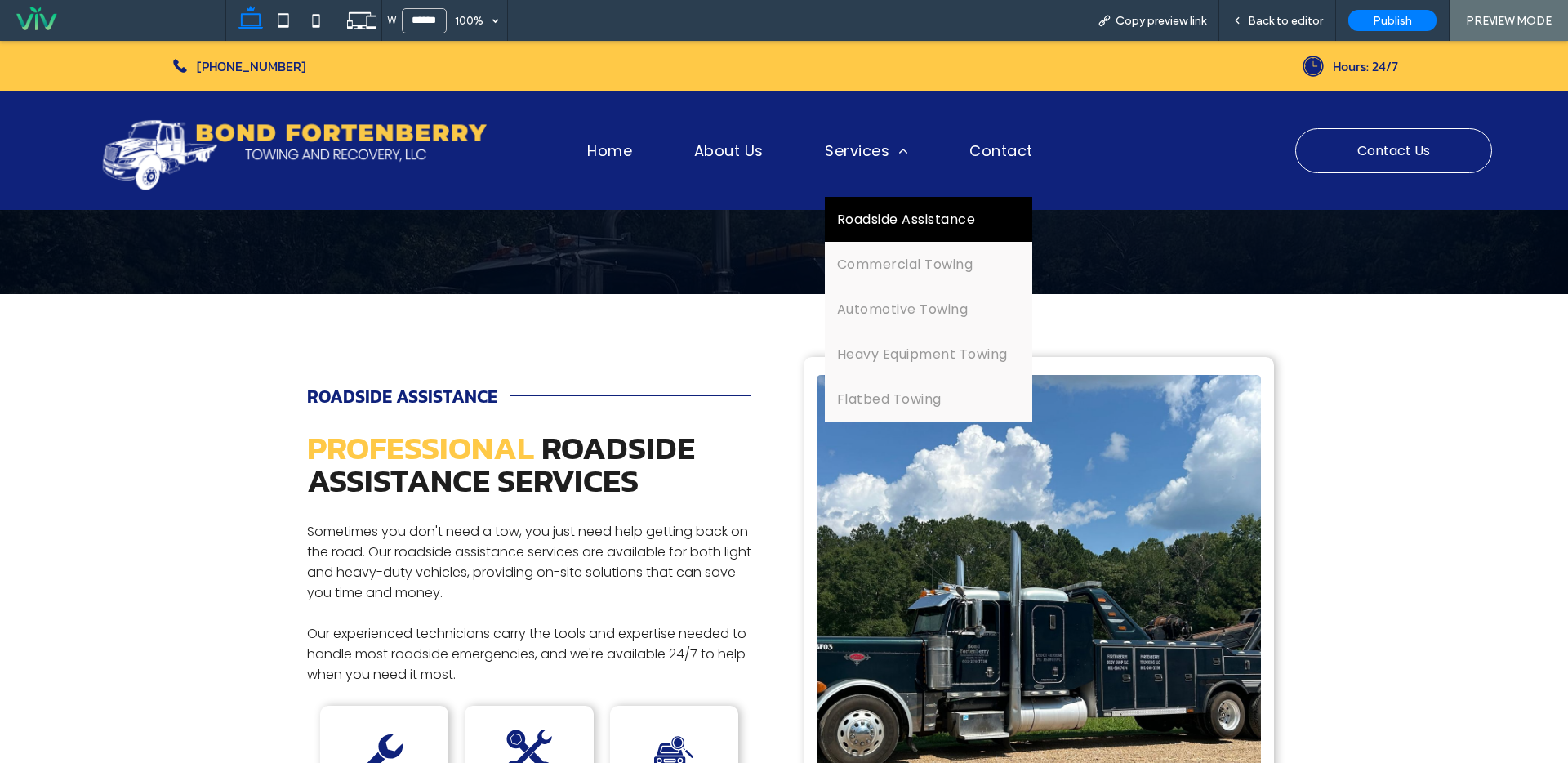
click at [909, 222] on span "Roadside Assistance" at bounding box center [906, 219] width 138 height 21
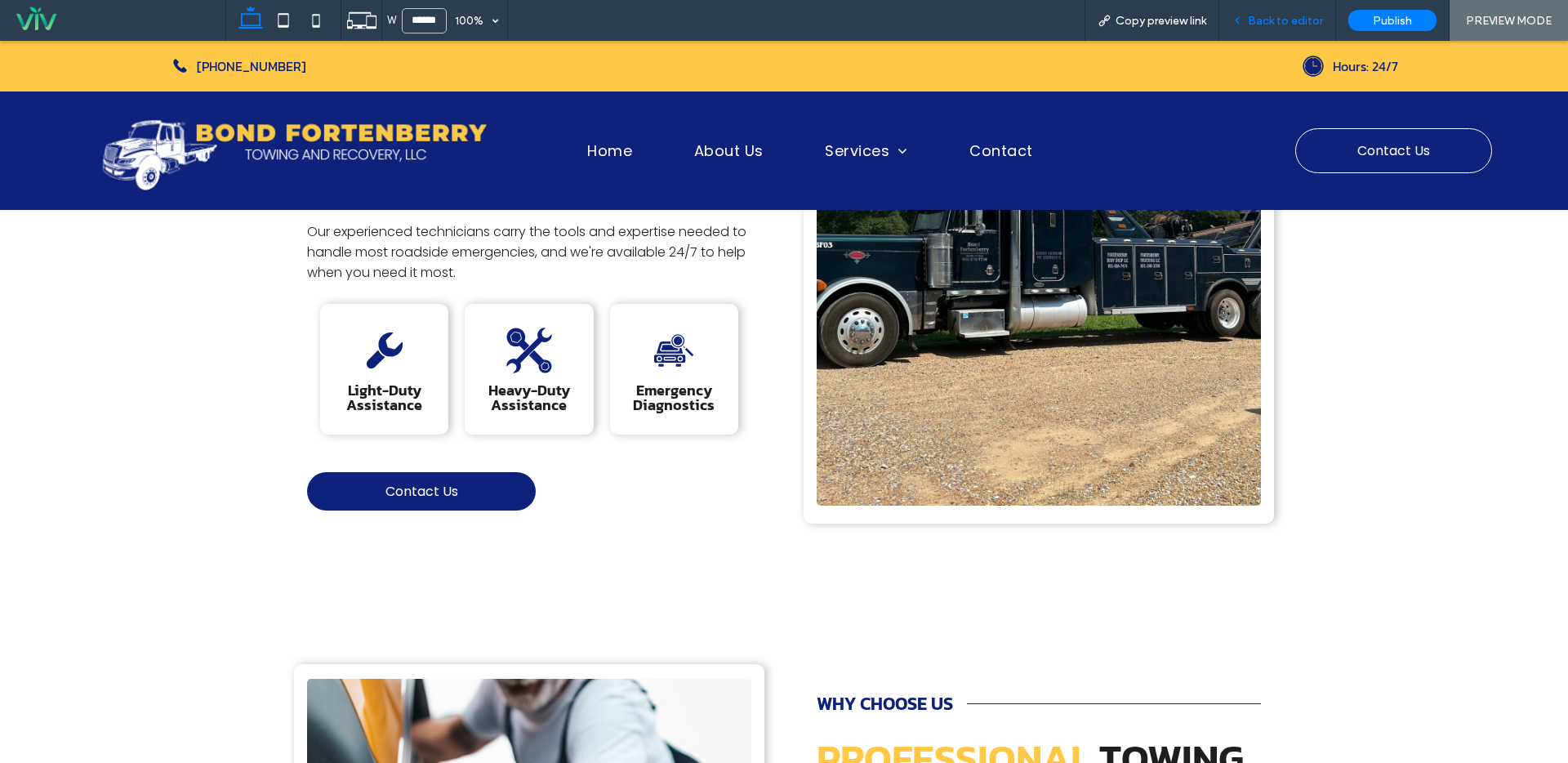
click at [1285, 25] on span "Back to editor" at bounding box center [1286, 21] width 75 height 14
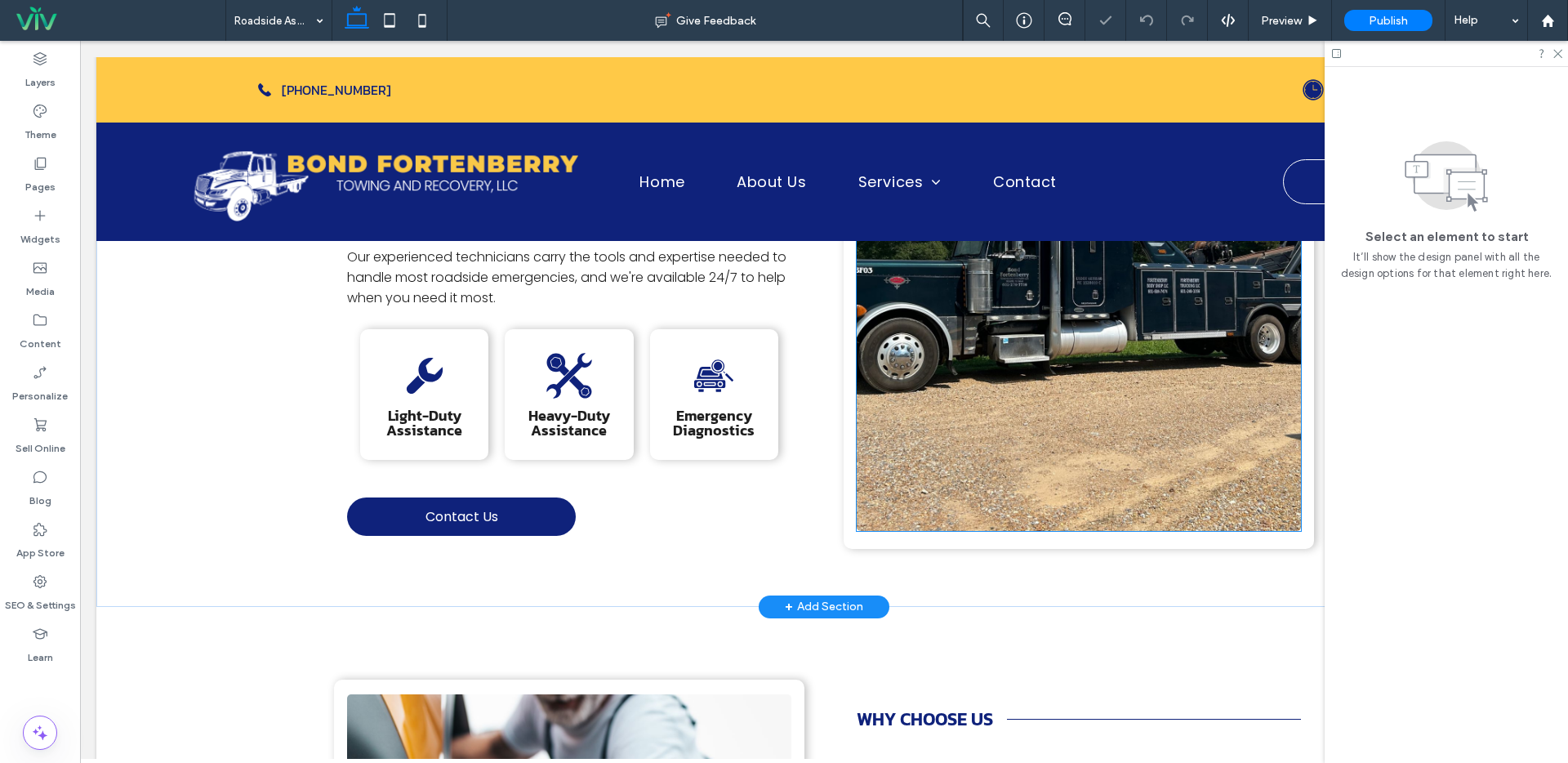
scroll to position [536, 0]
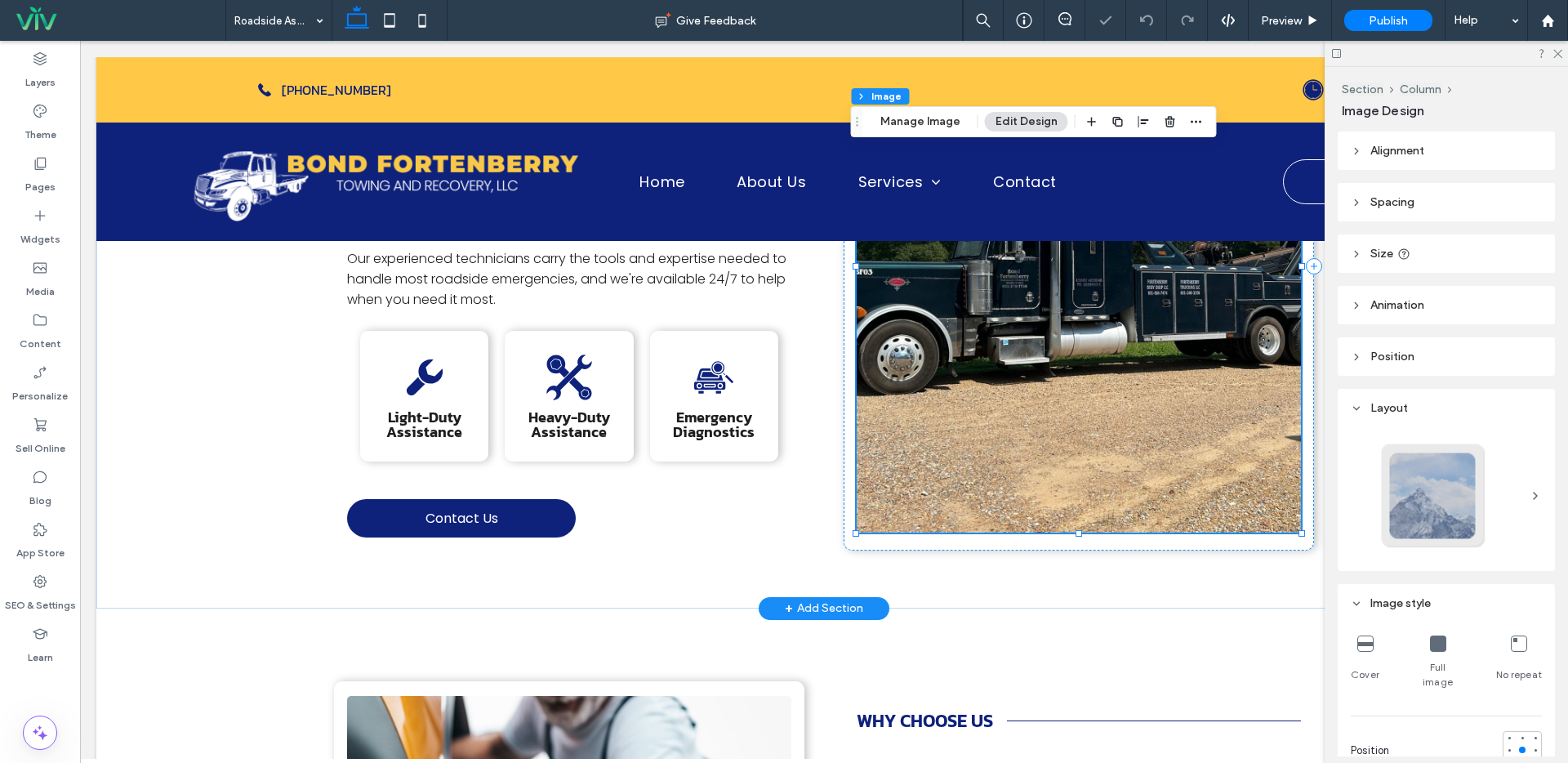
type input "*"
click at [1122, 299] on img at bounding box center [1078, 266] width 444 height 532
click at [1427, 654] on div "Full image" at bounding box center [1438, 662] width 47 height 67
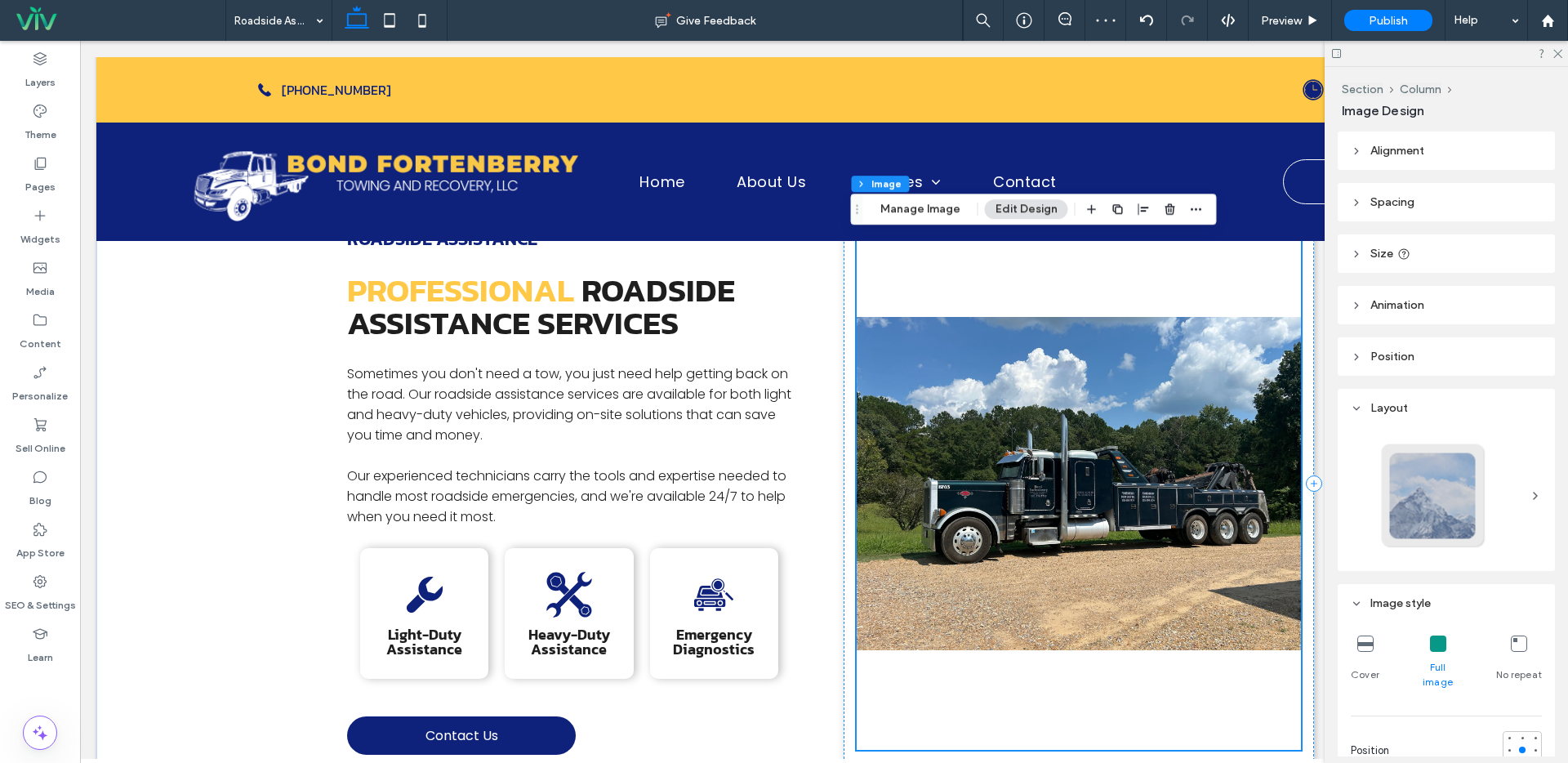
scroll to position [226, 0]
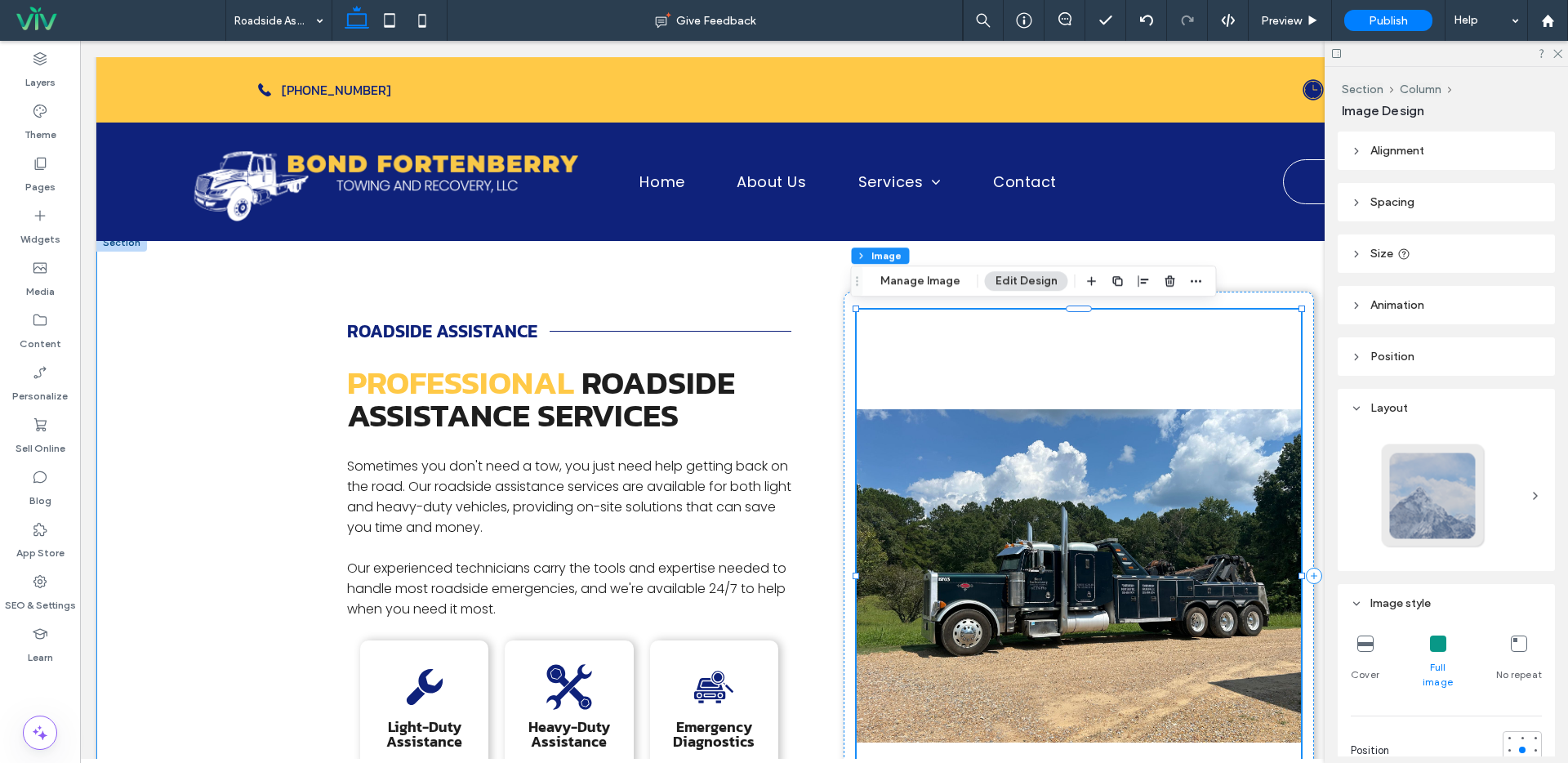
click at [1287, 252] on div "Roadside Assistance Professional Roadside Assistance Services Sometimes you don…" at bounding box center [824, 575] width 980 height 685
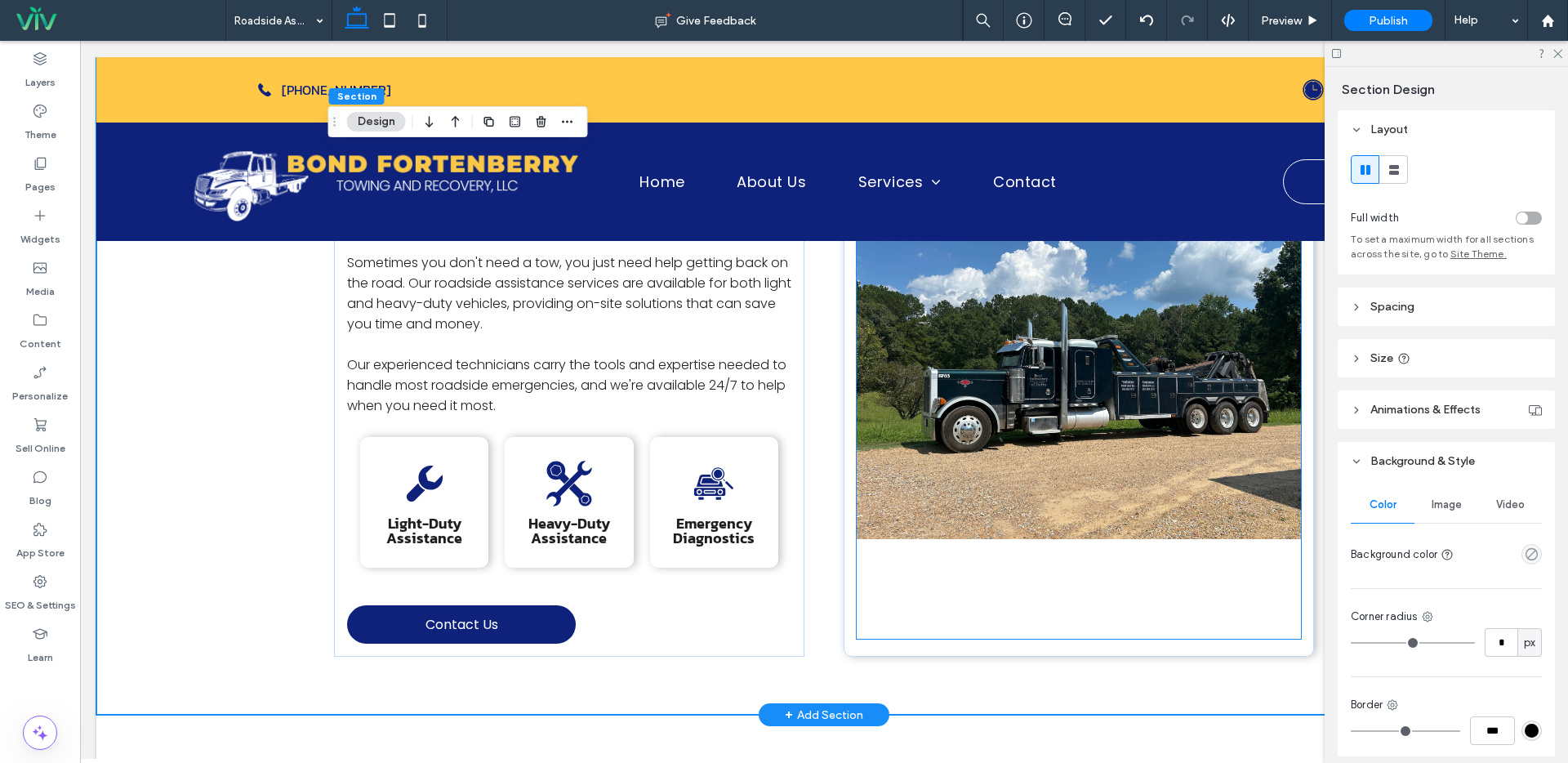
scroll to position [487, 0]
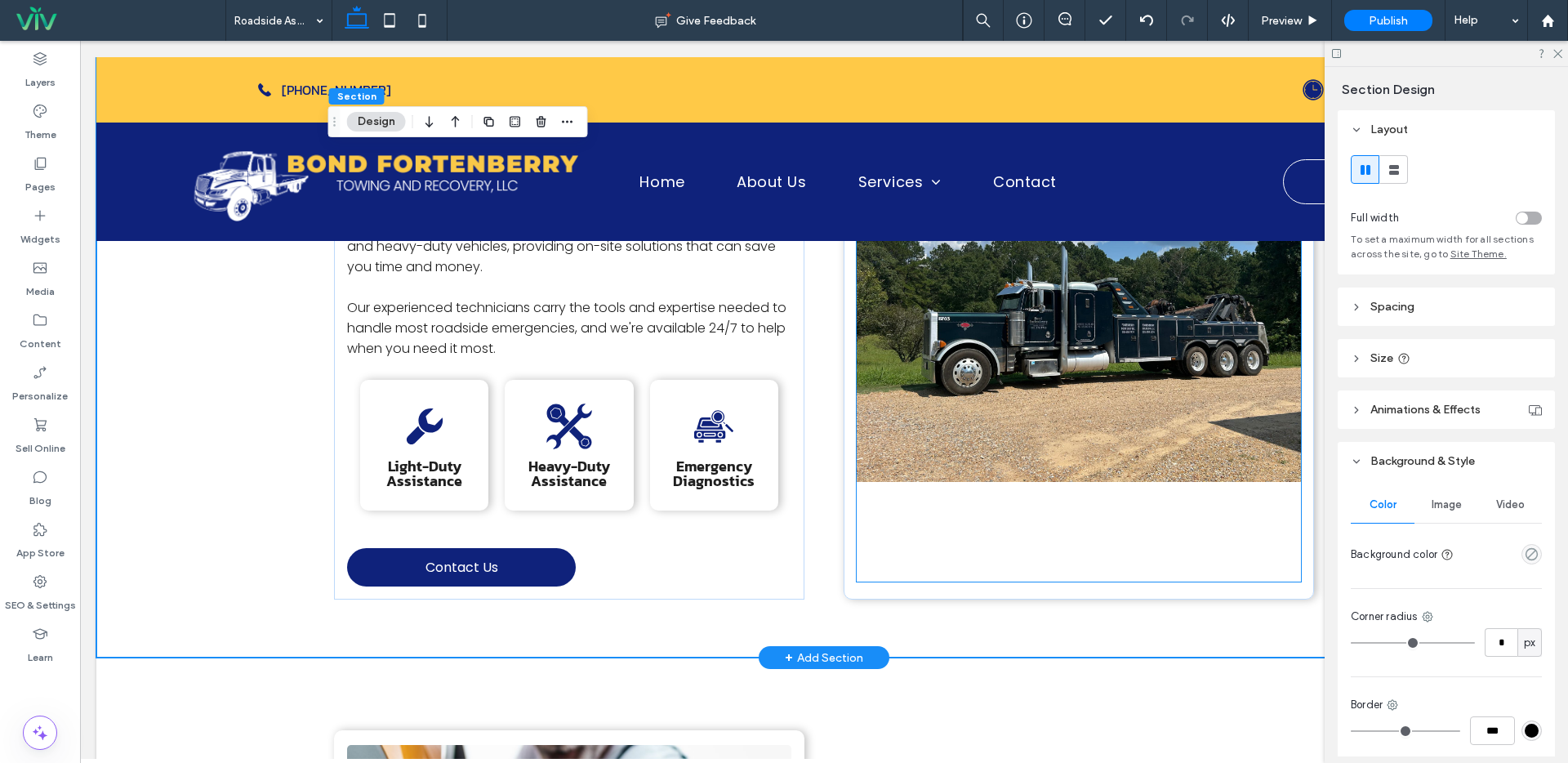
click at [1010, 281] on img at bounding box center [1078, 315] width 444 height 532
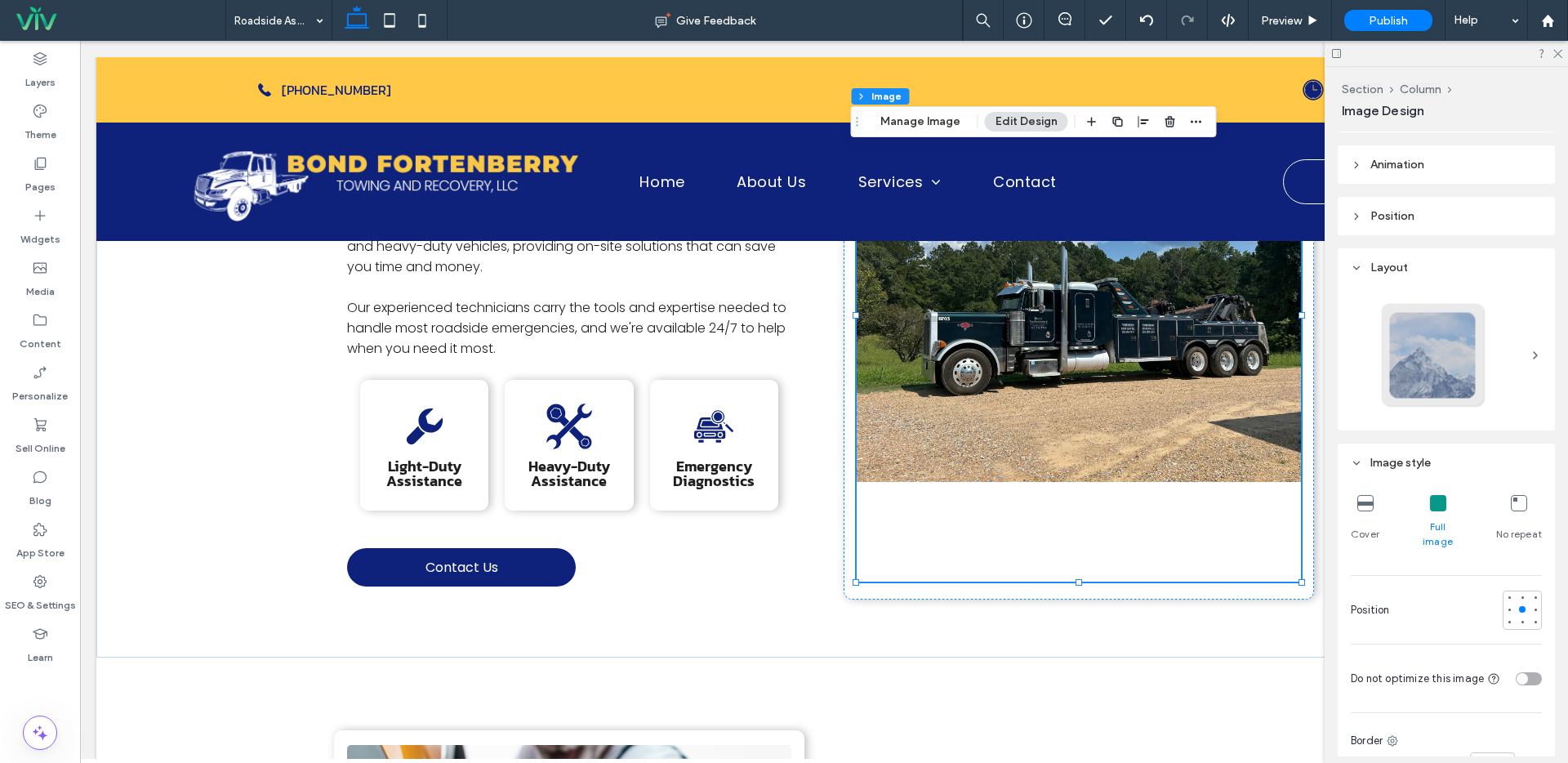
scroll to position [144, 0]
click at [1365, 499] on icon at bounding box center [1365, 499] width 16 height 16
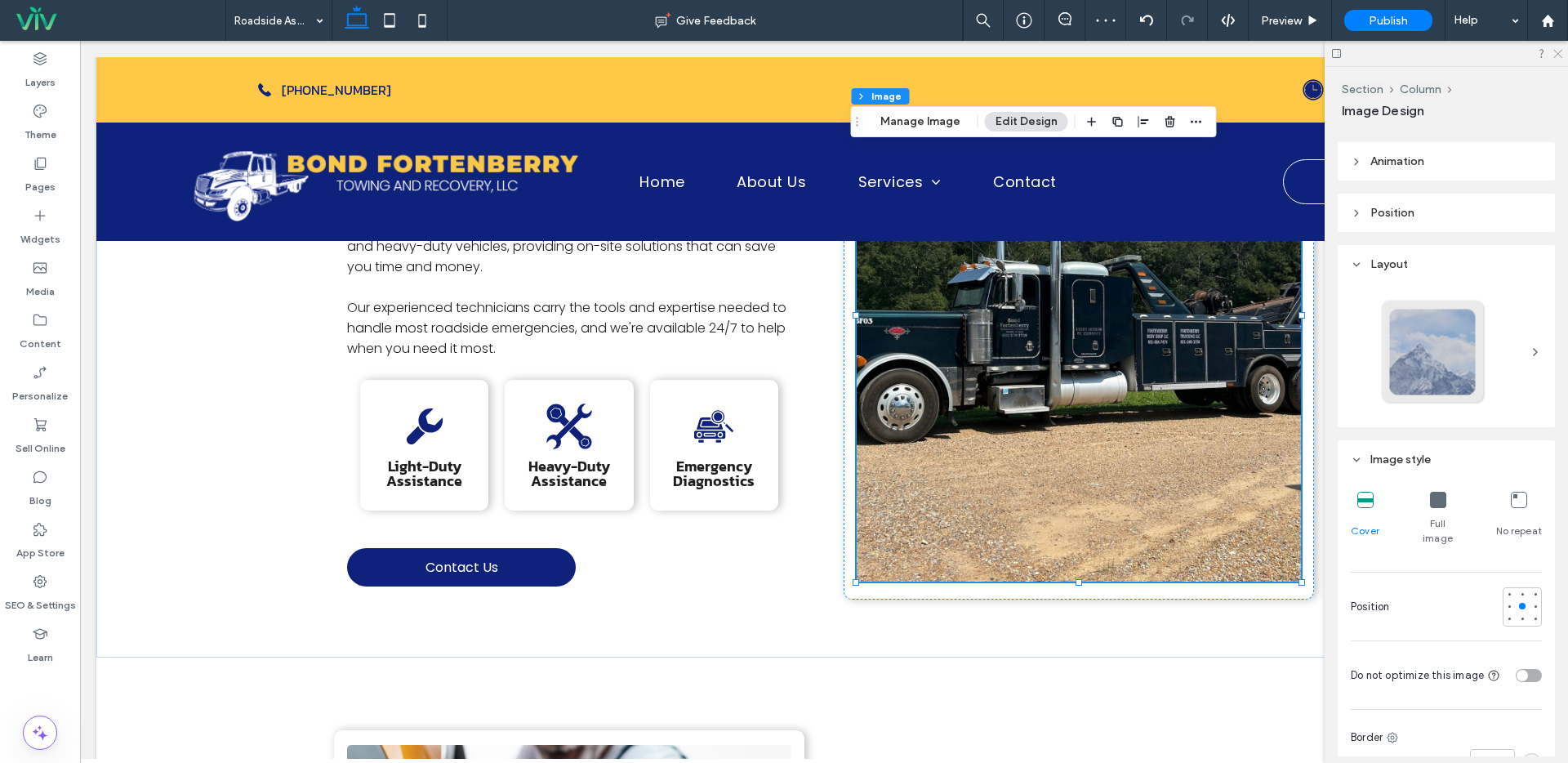
click at [1559, 52] on use at bounding box center [1557, 54] width 9 height 9
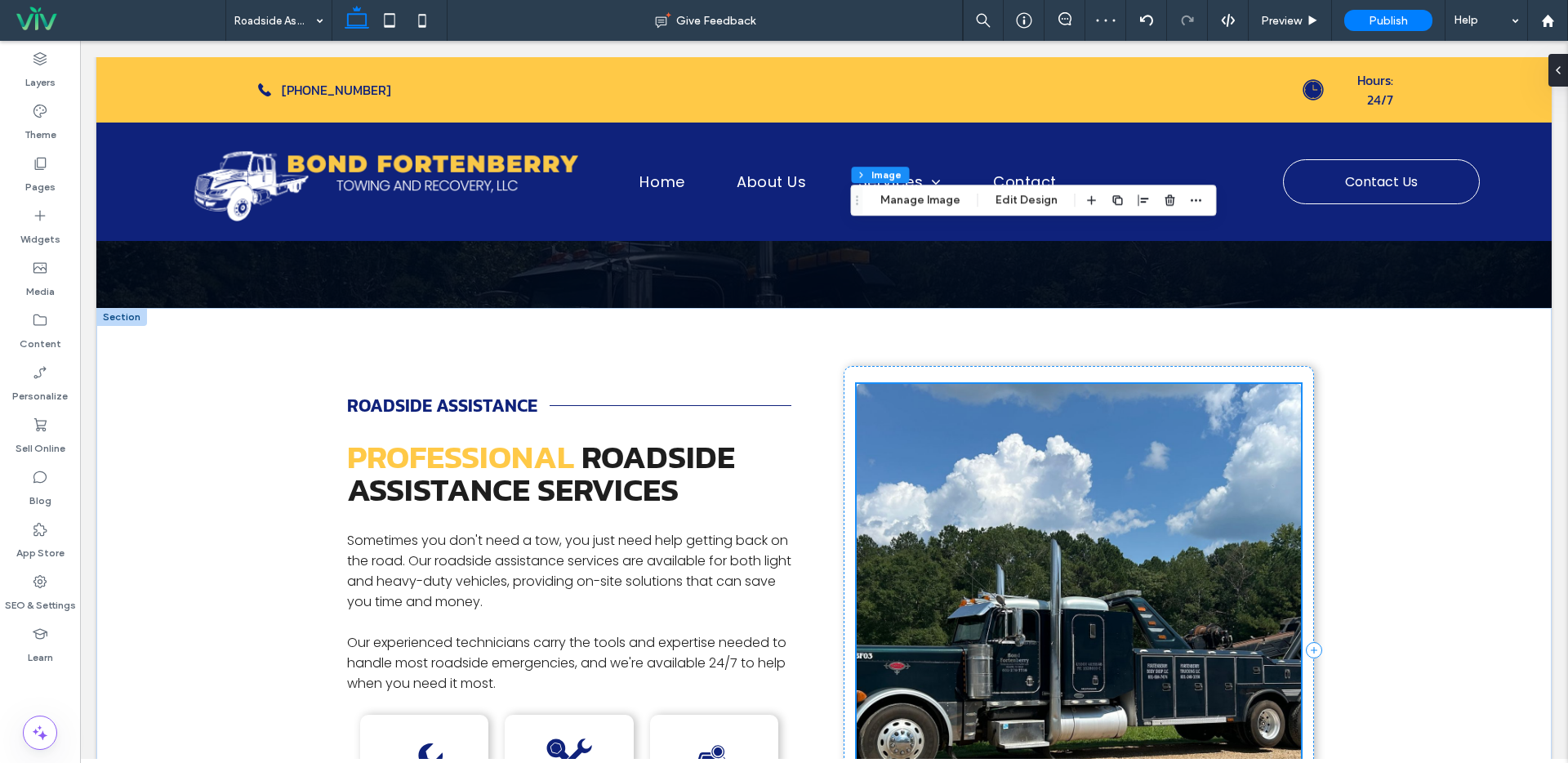
scroll to position [147, 0]
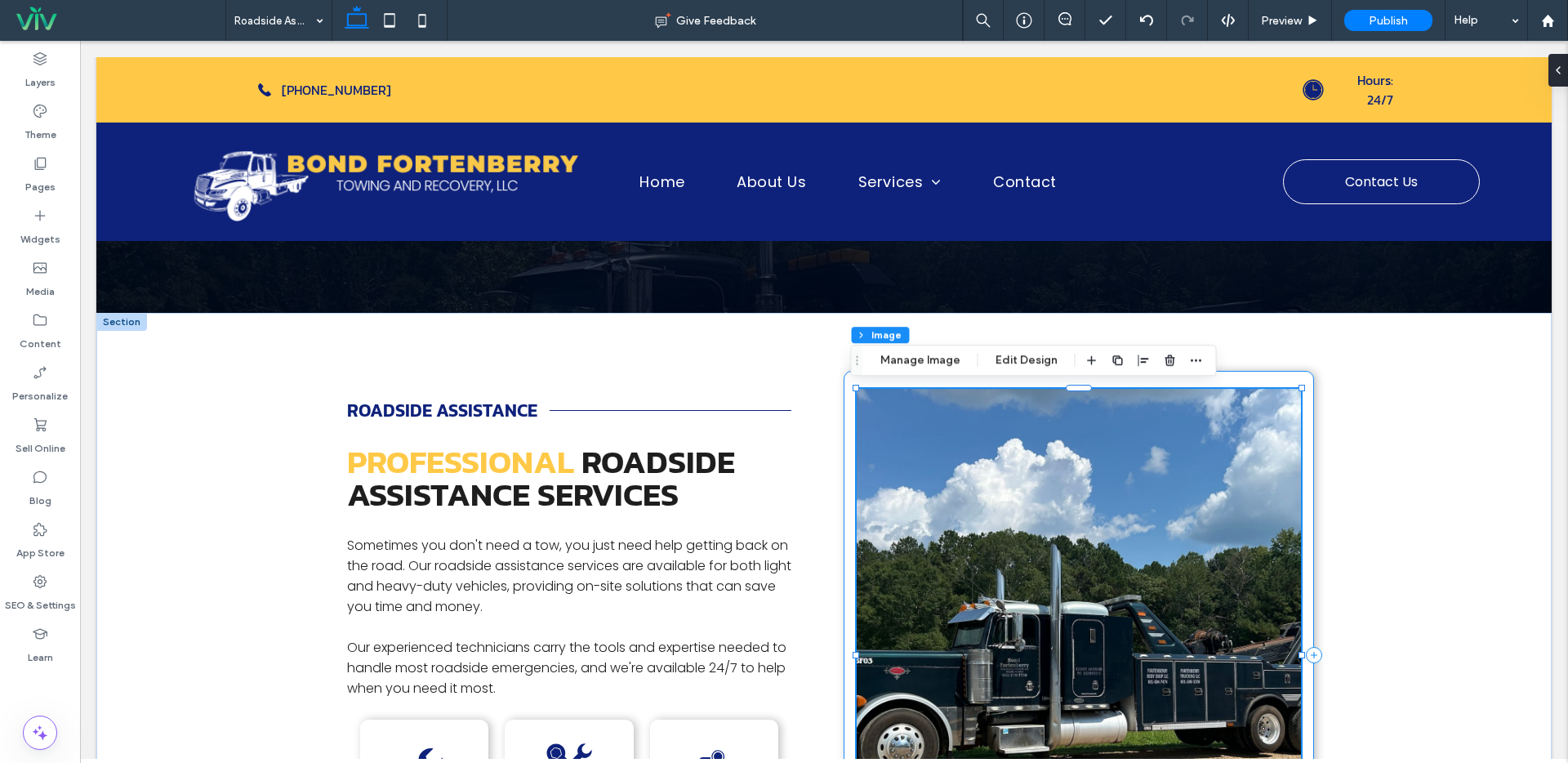
click at [845, 376] on div at bounding box center [1078, 655] width 470 height 568
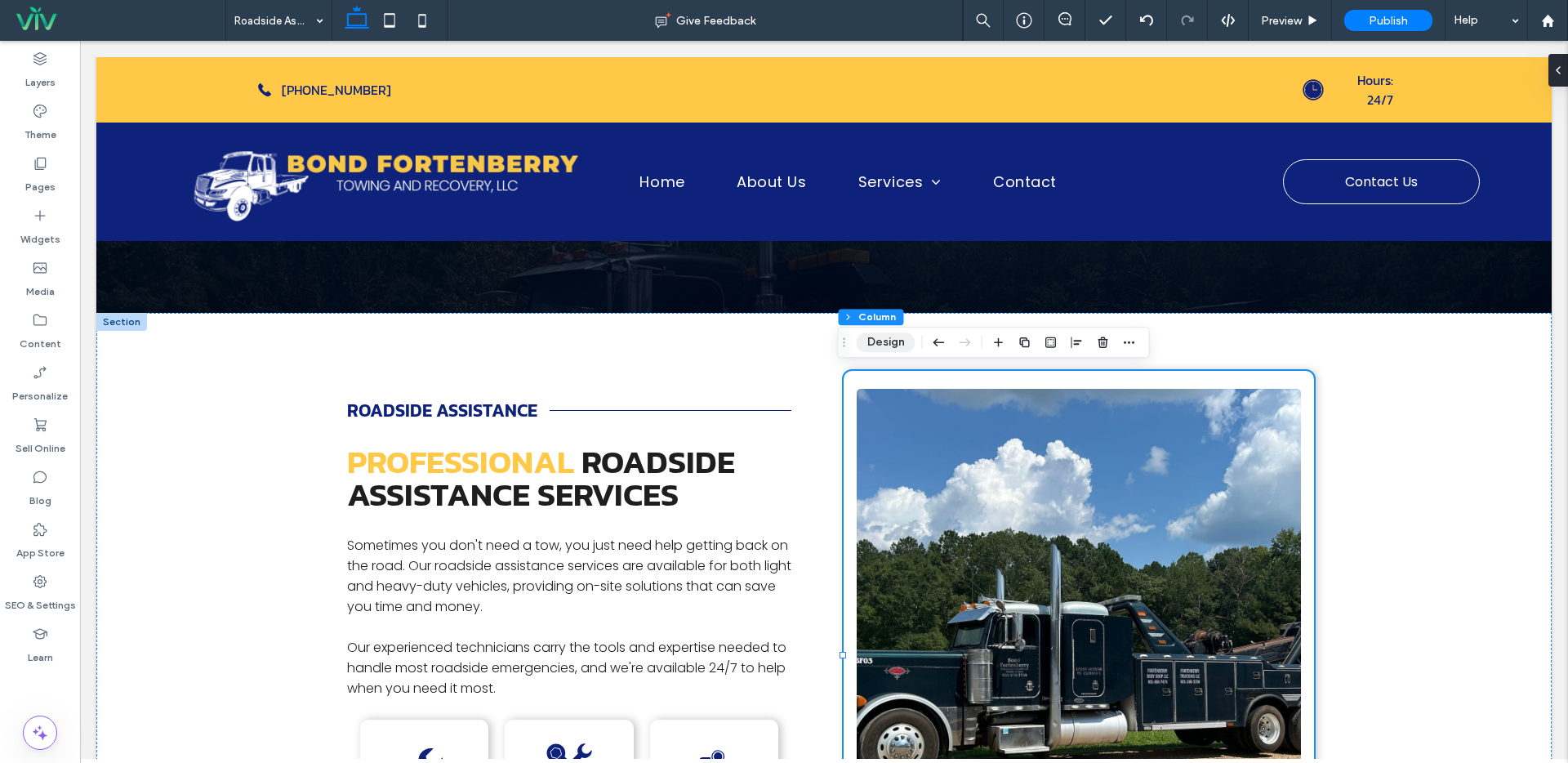
click at [876, 347] on button "Design" at bounding box center [886, 342] width 59 height 20
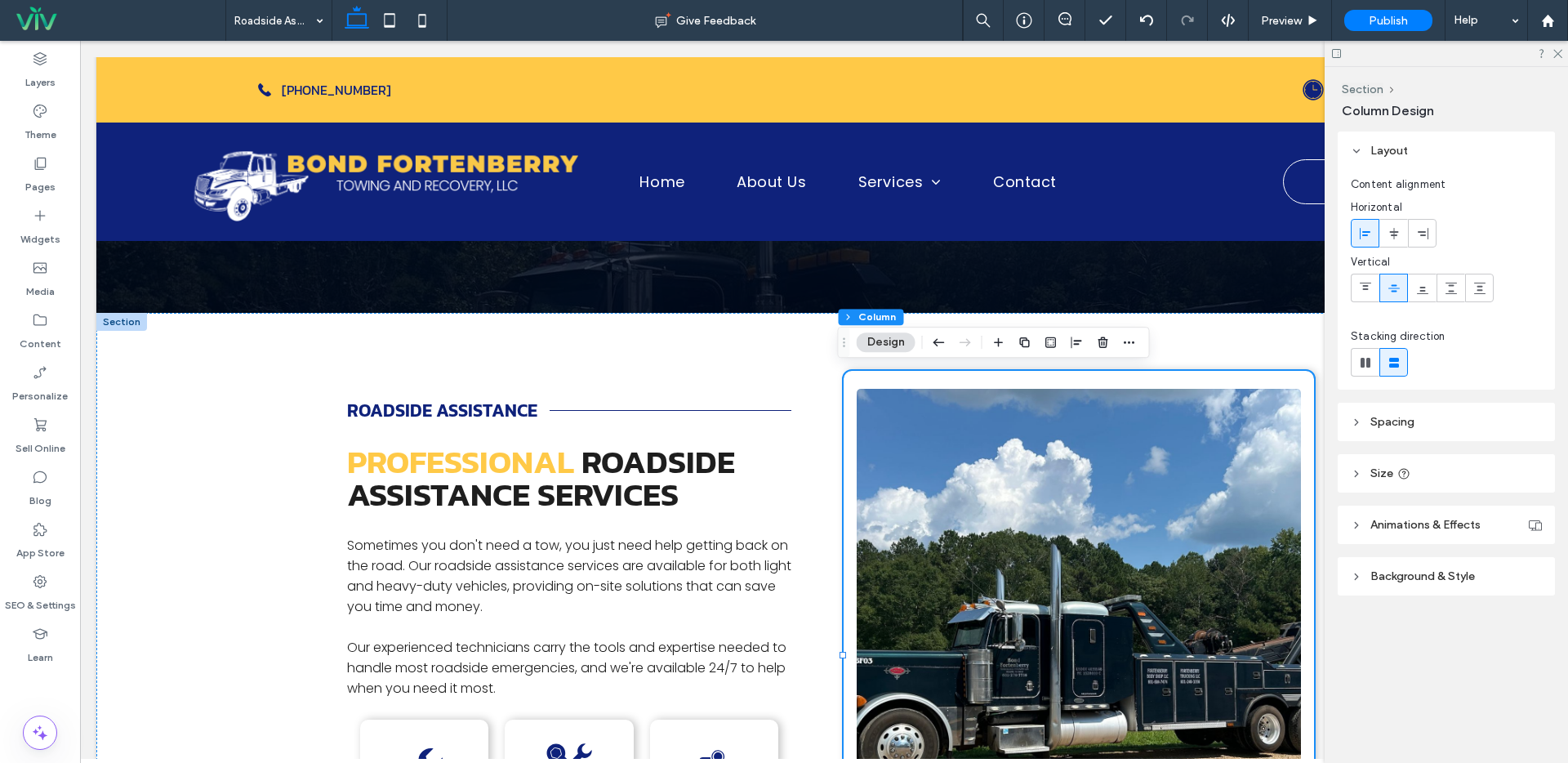
click at [1431, 574] on span "Background & Style" at bounding box center [1422, 576] width 105 height 14
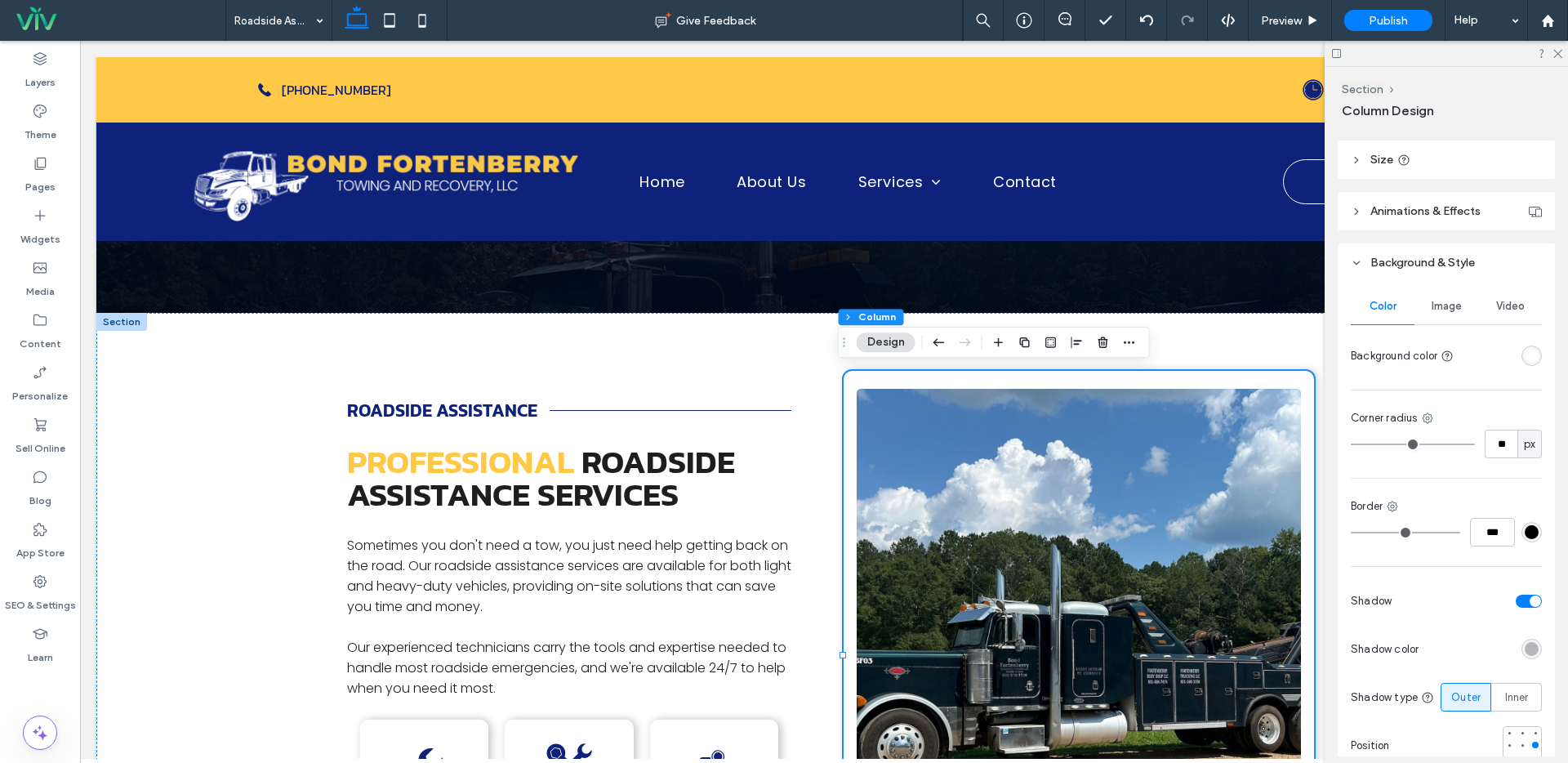
scroll to position [317, 0]
type input "*"
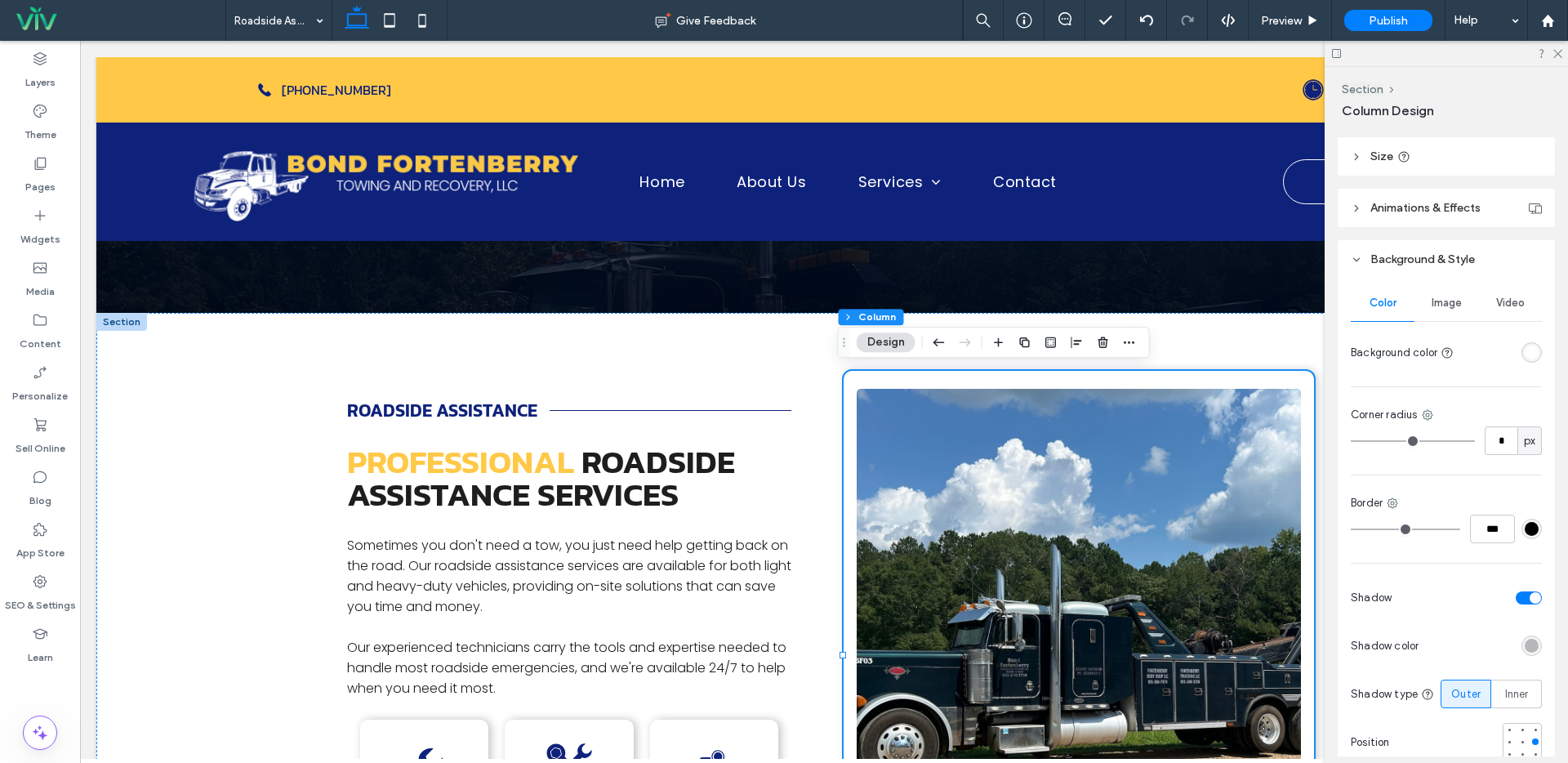
drag, startPoint x: 1369, startPoint y: 440, endPoint x: 1355, endPoint y: 498, distance: 59.7
type input "*"
click at [1351, 440] on input "range" at bounding box center [1413, 441] width 124 height 2
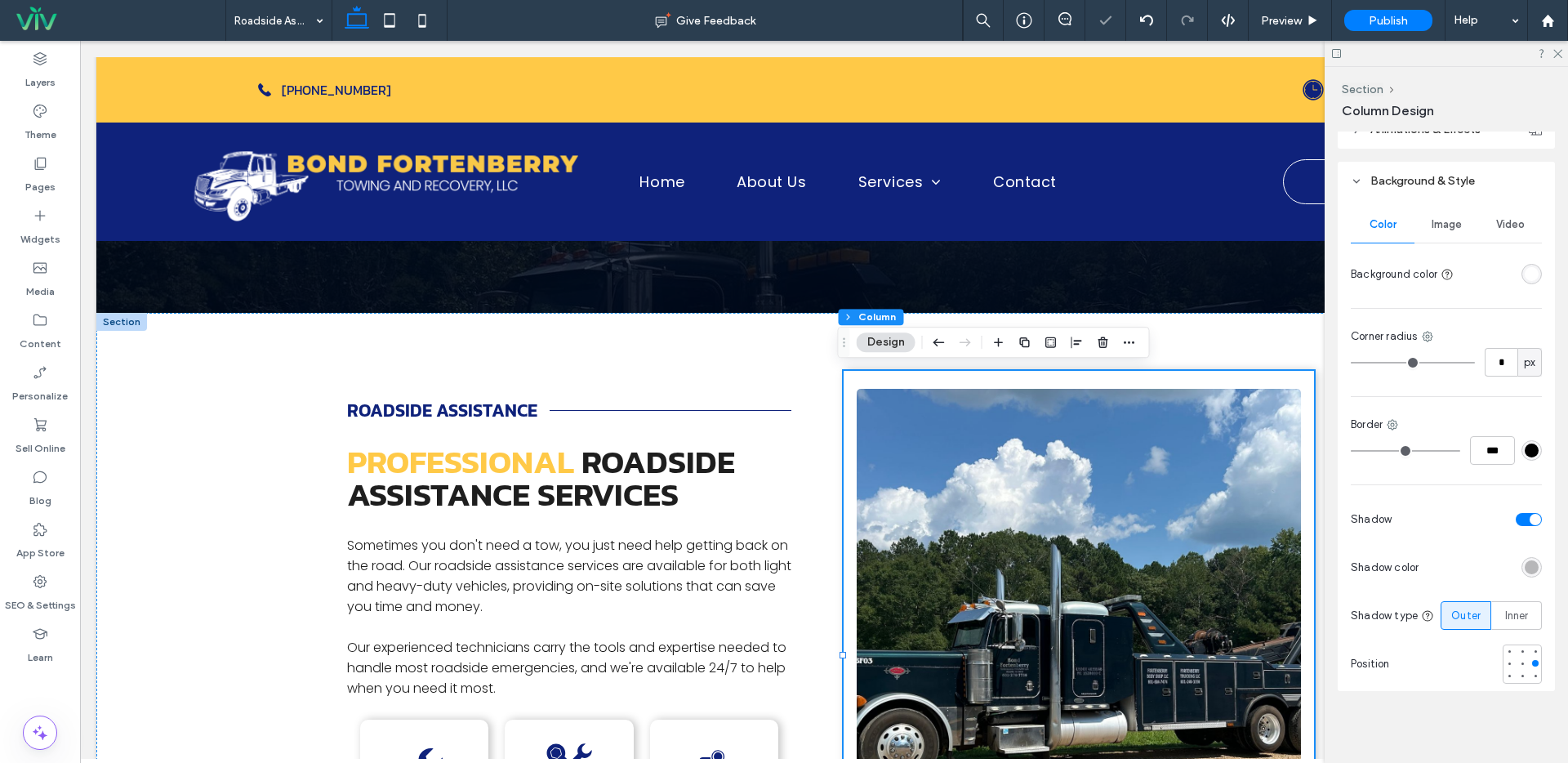
scroll to position [399, 0]
click at [1518, 516] on div "toggle" at bounding box center [1528, 519] width 26 height 13
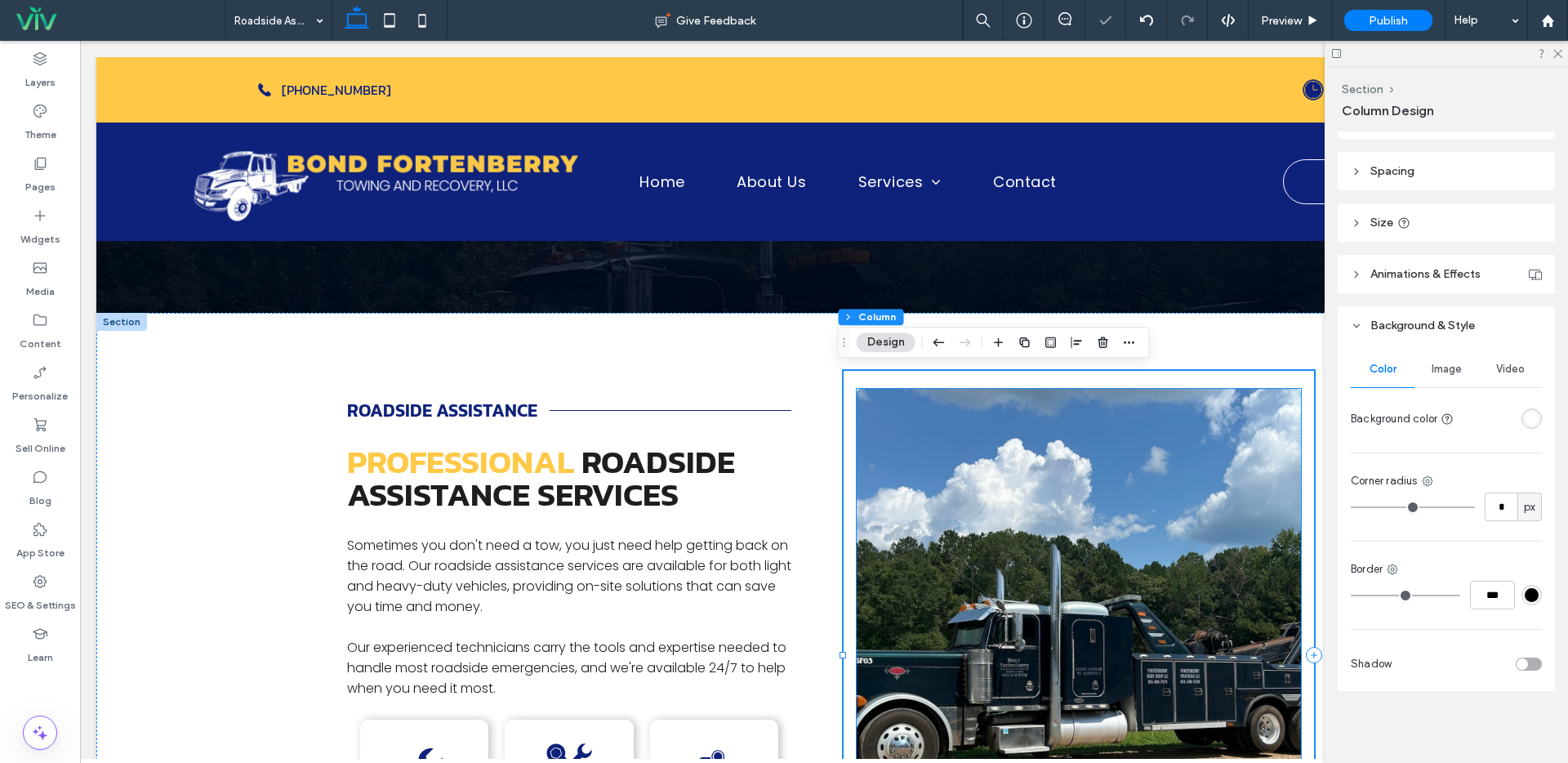
click at [1025, 540] on img at bounding box center [1078, 655] width 444 height 532
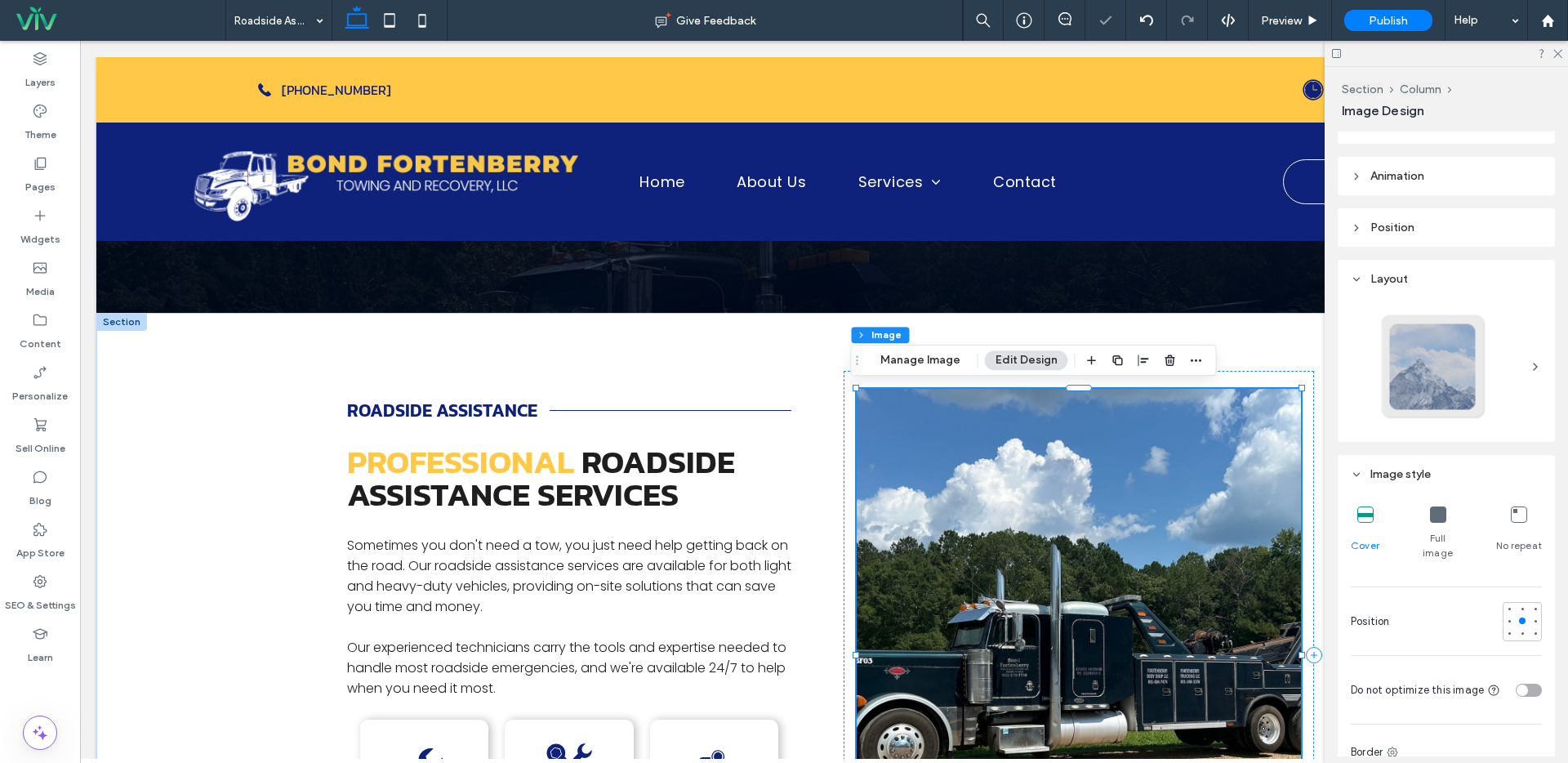
scroll to position [138, 0]
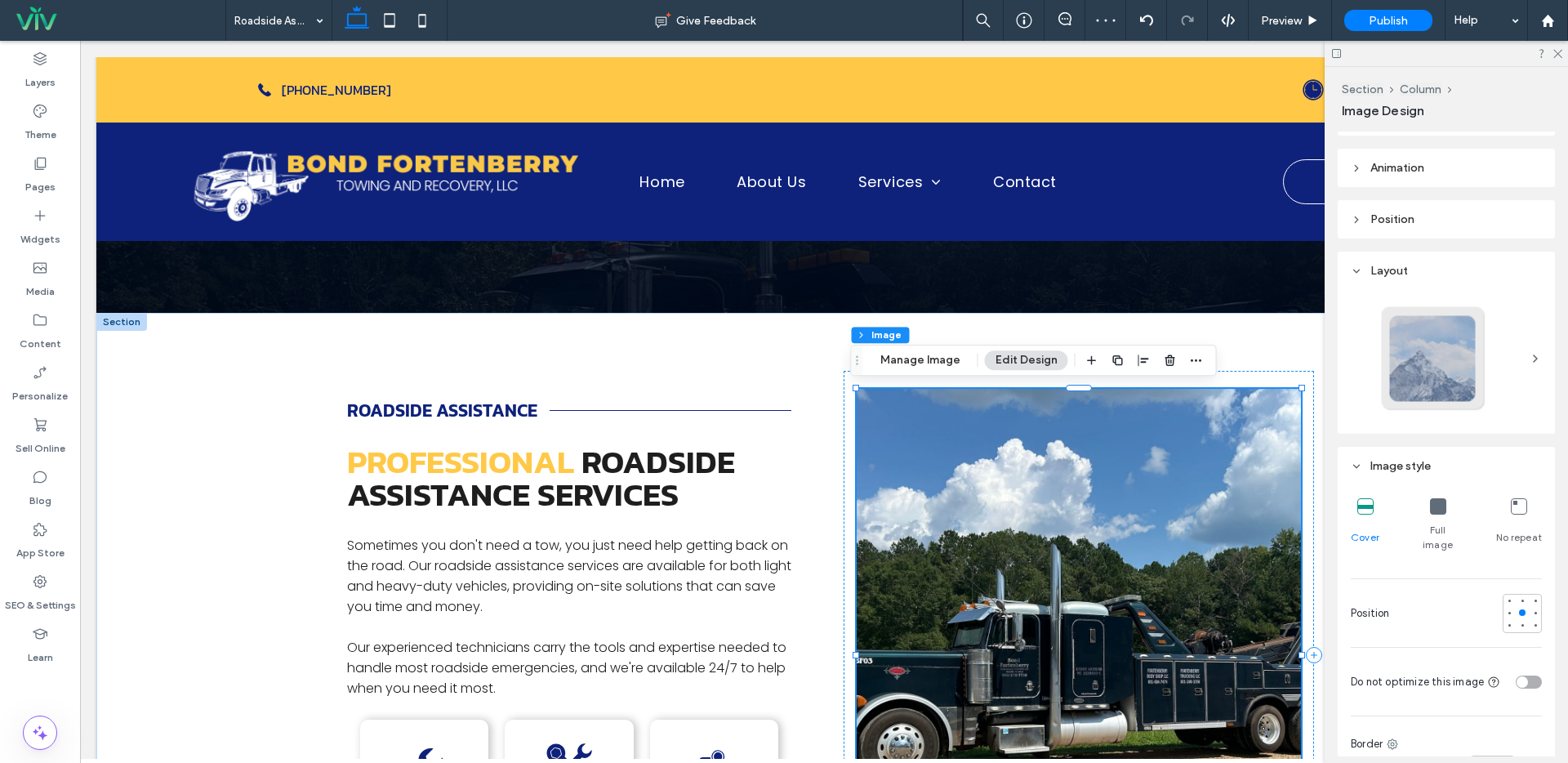
click at [1435, 499] on icon at bounding box center [1438, 507] width 16 height 16
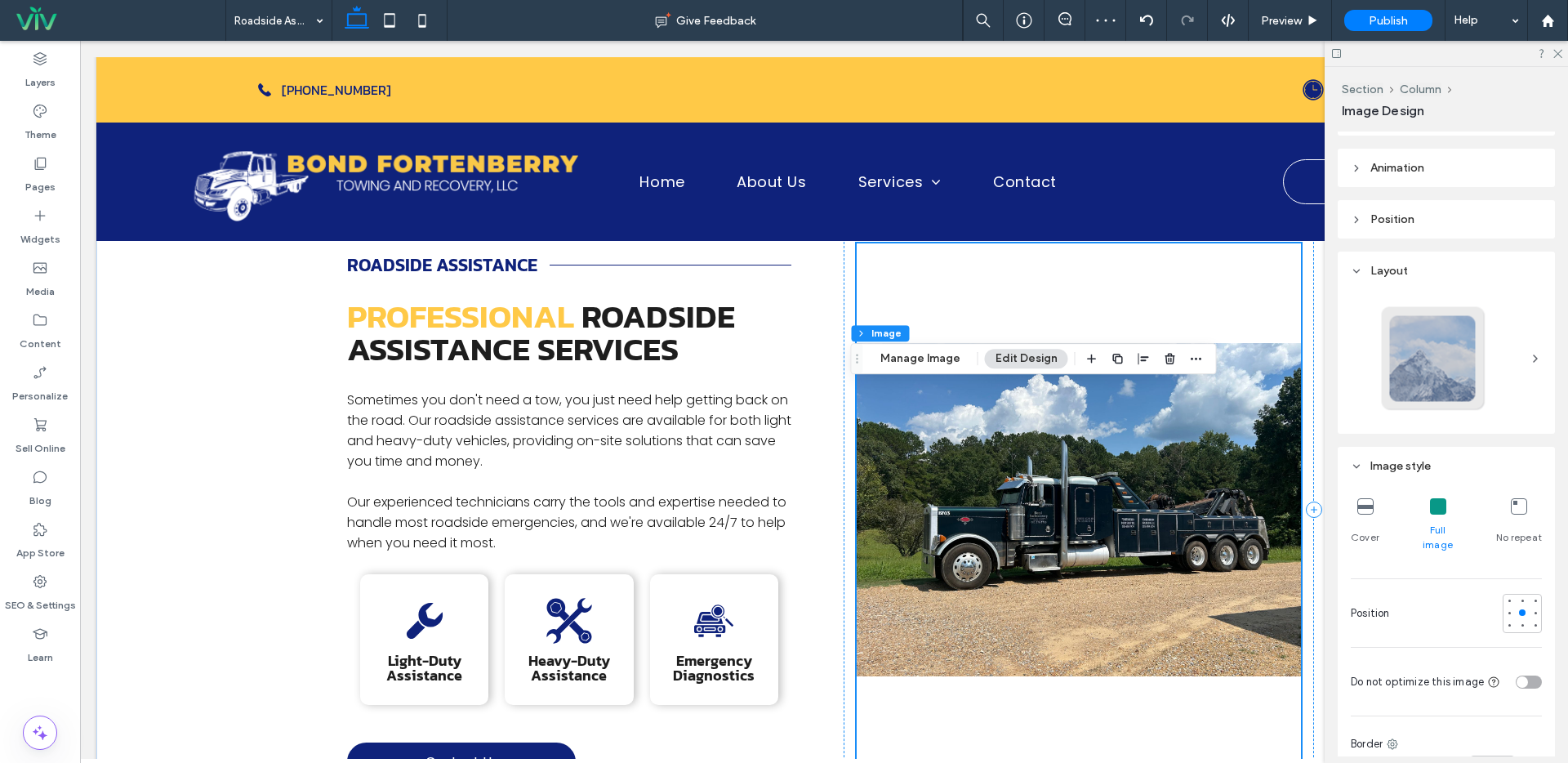
scroll to position [300, 0]
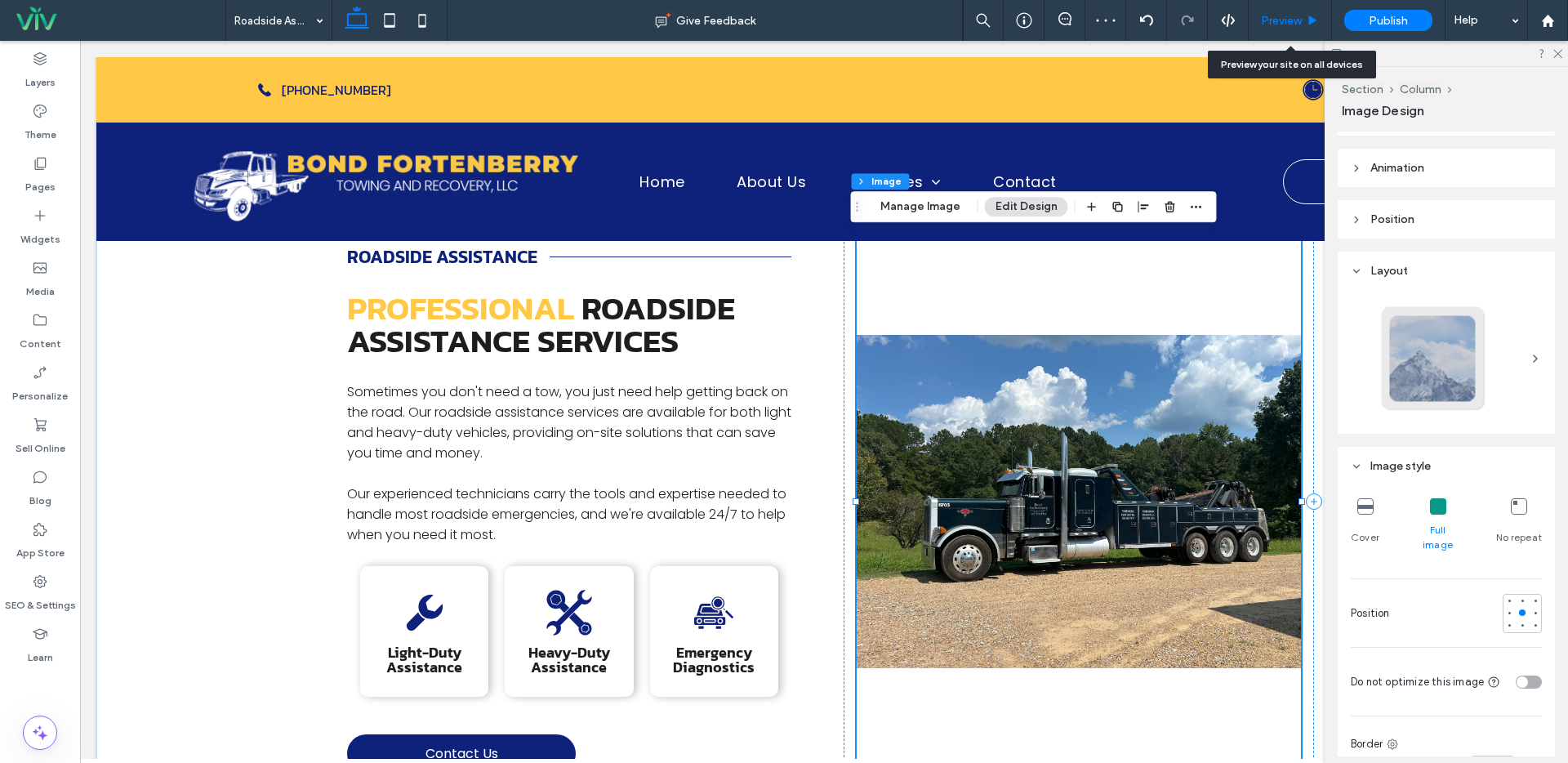
click at [1287, 14] on span "Preview" at bounding box center [1281, 21] width 41 height 14
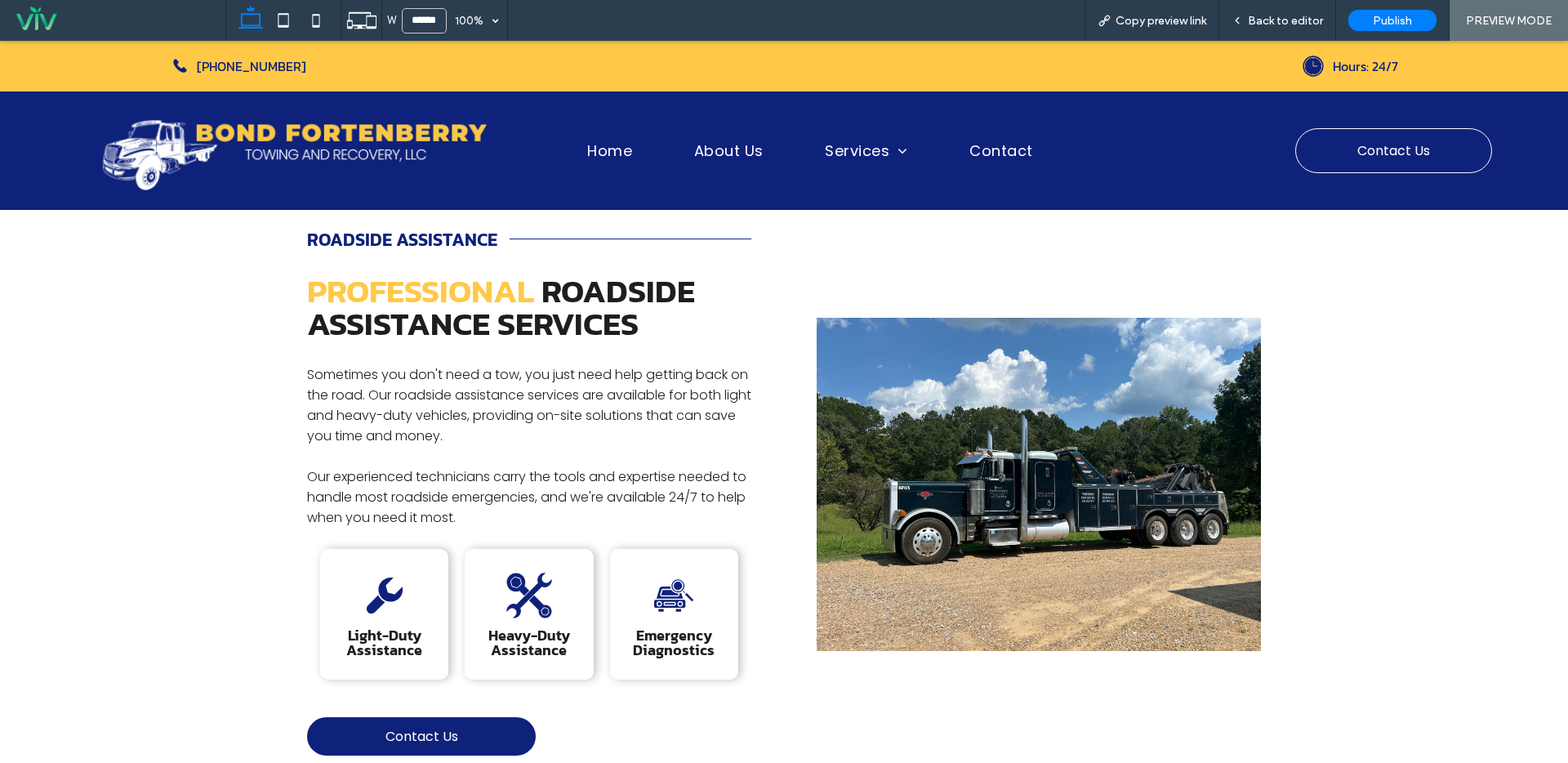
scroll to position [286, 0]
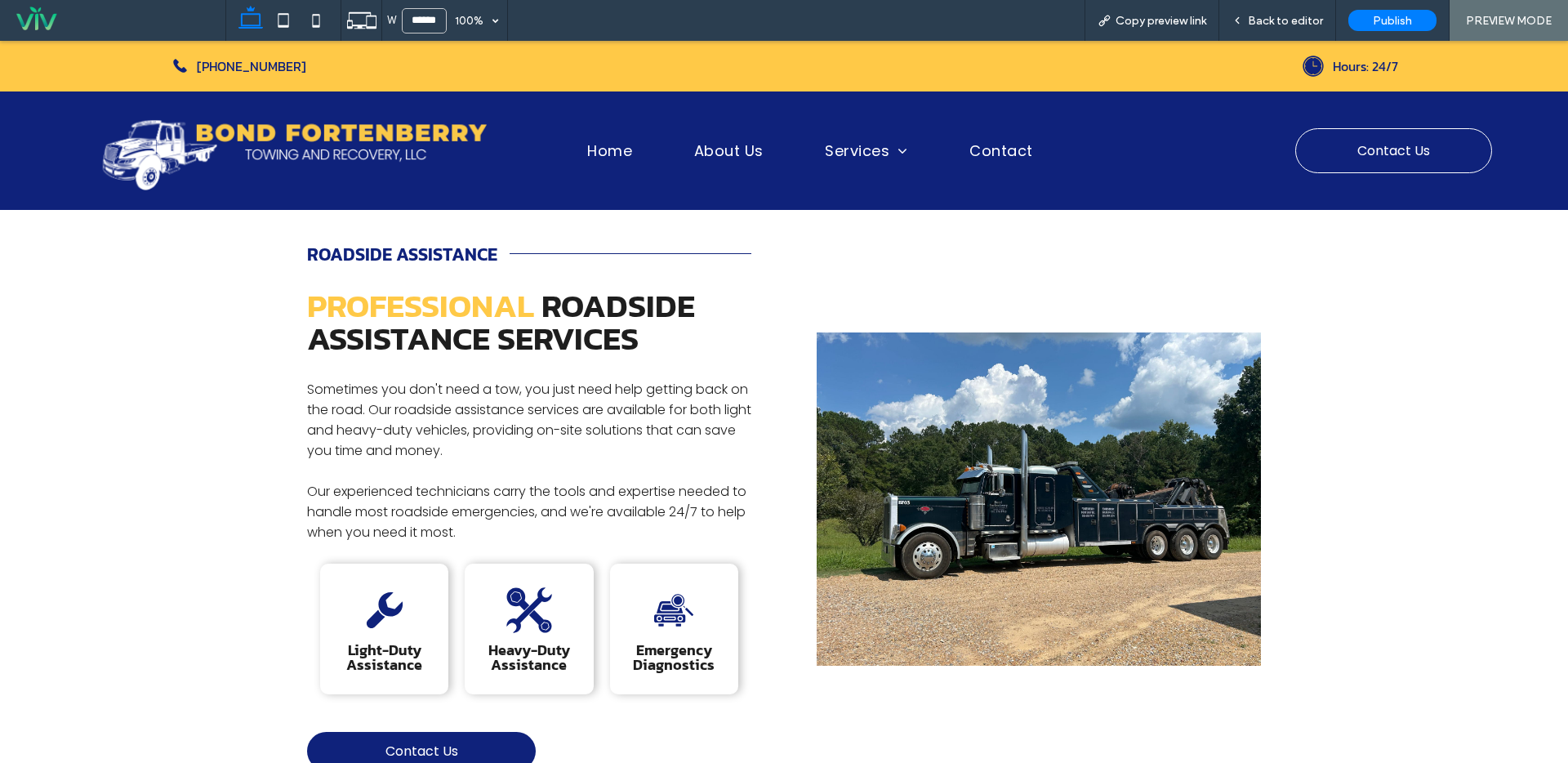
click at [1086, 378] on img at bounding box center [1038, 499] width 444 height 532
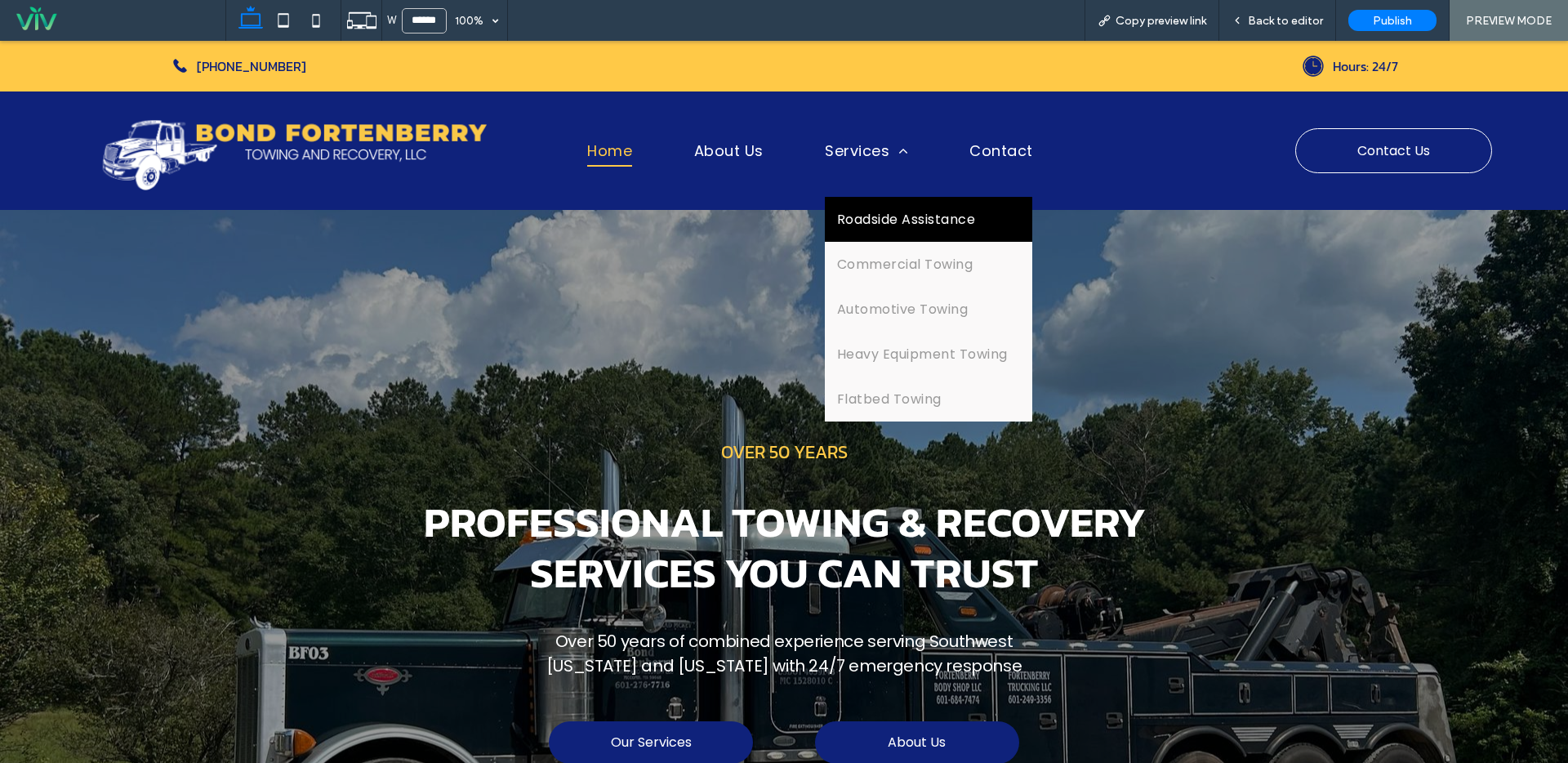
click at [876, 231] on link "Roadside Assistance" at bounding box center [928, 219] width 207 height 45
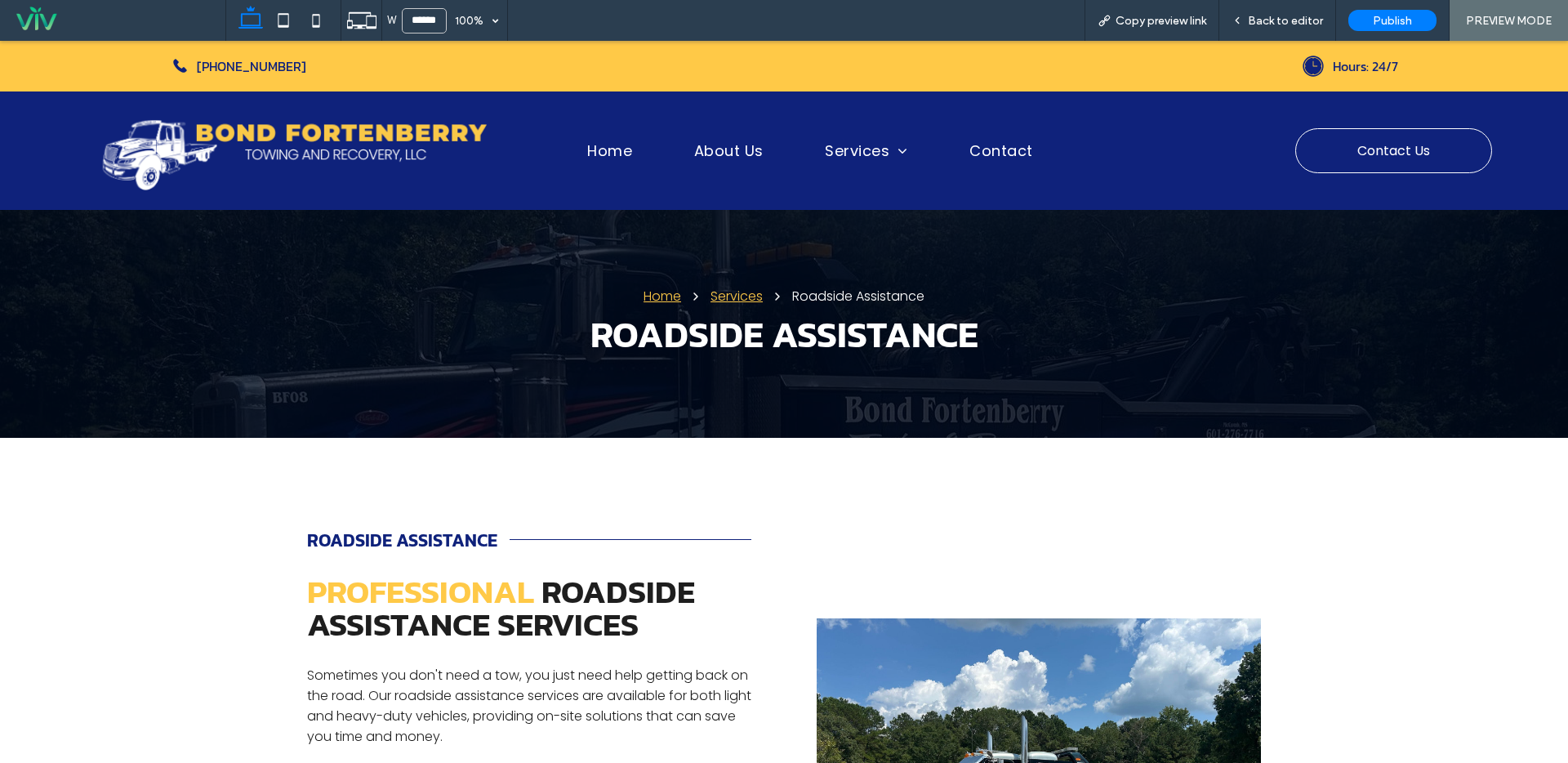
scroll to position [314, 0]
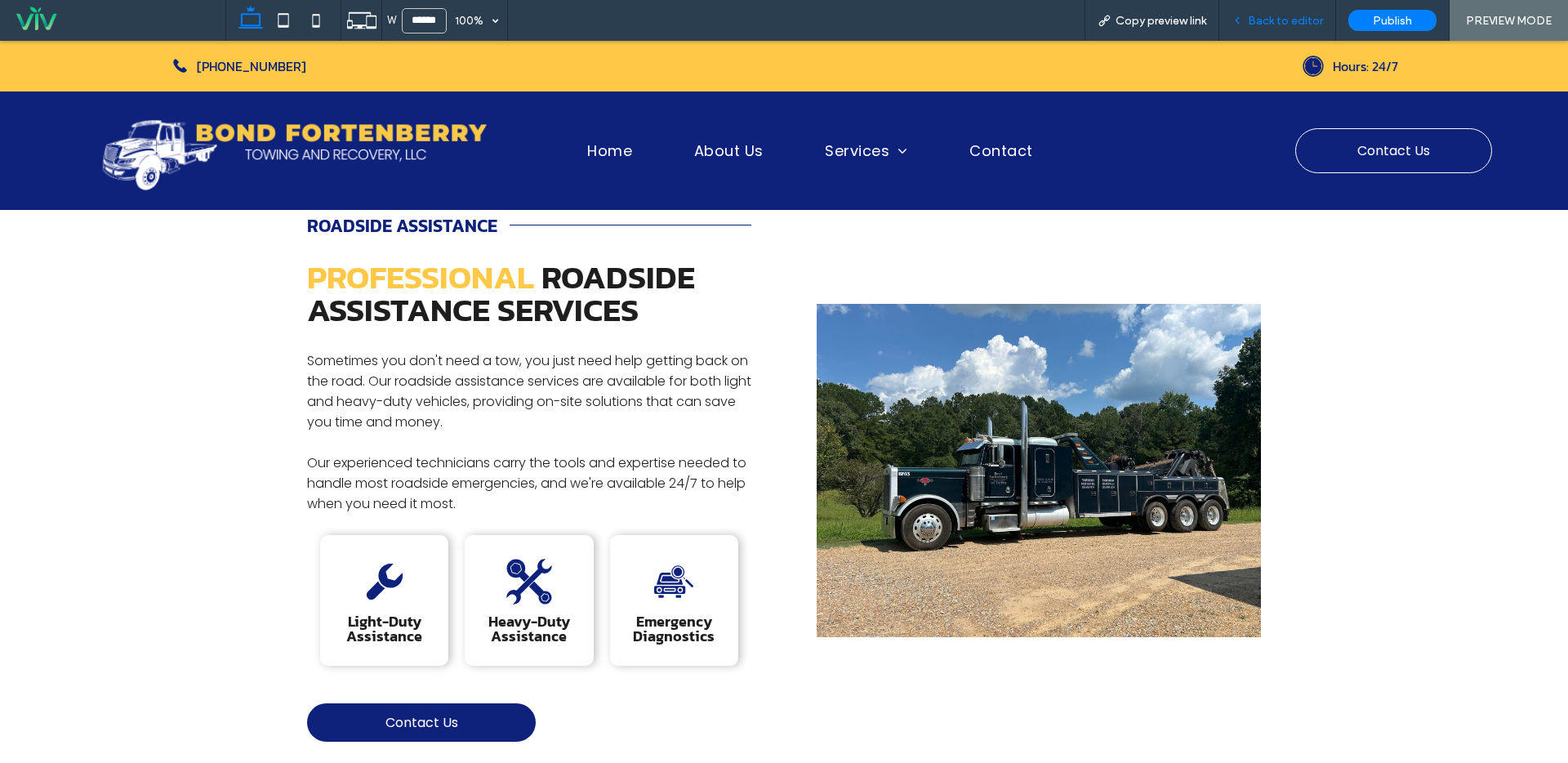
click at [1282, 19] on span "Back to editor" at bounding box center [1286, 21] width 75 height 14
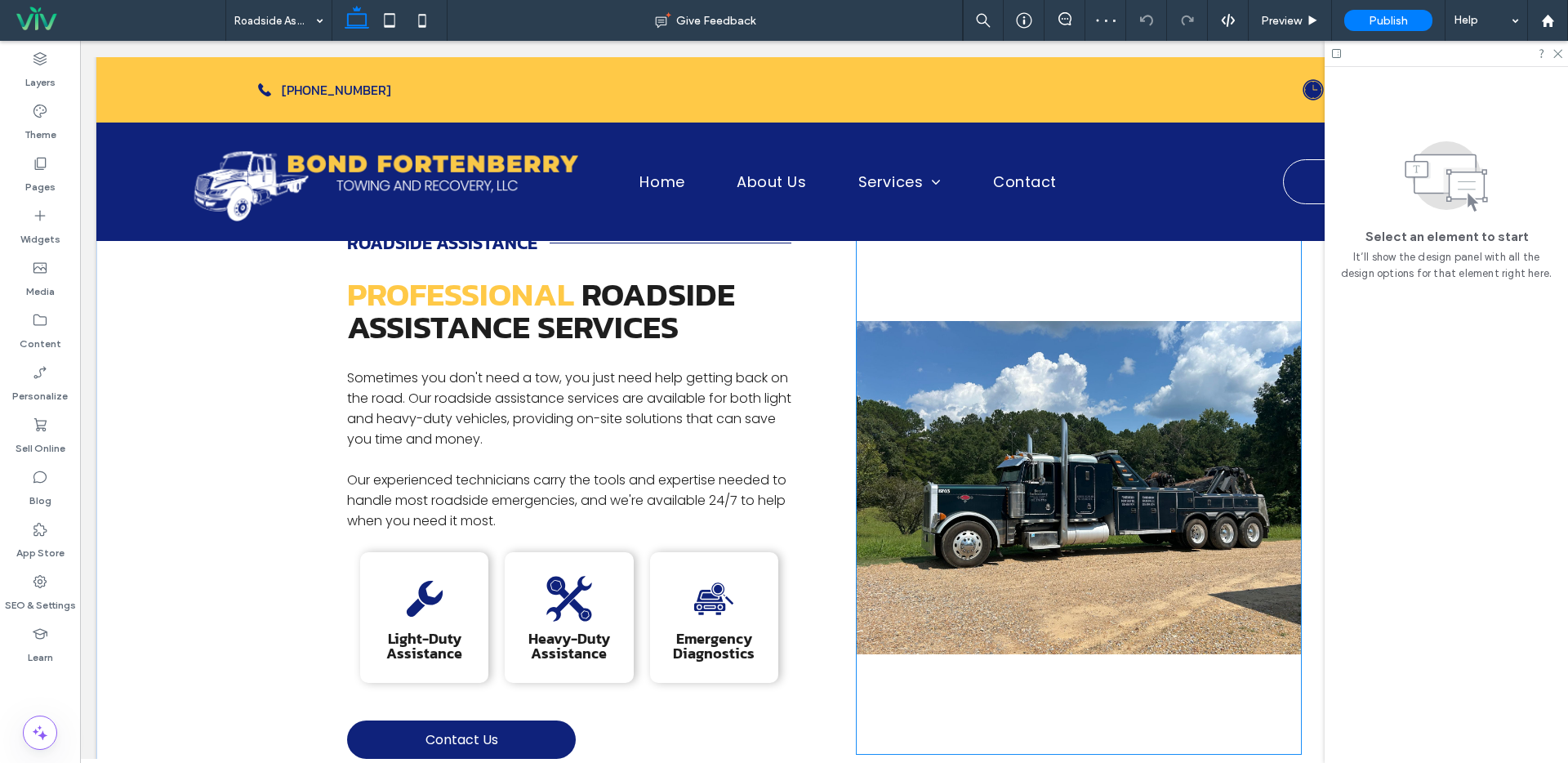
click at [1061, 496] on img at bounding box center [1078, 488] width 444 height 532
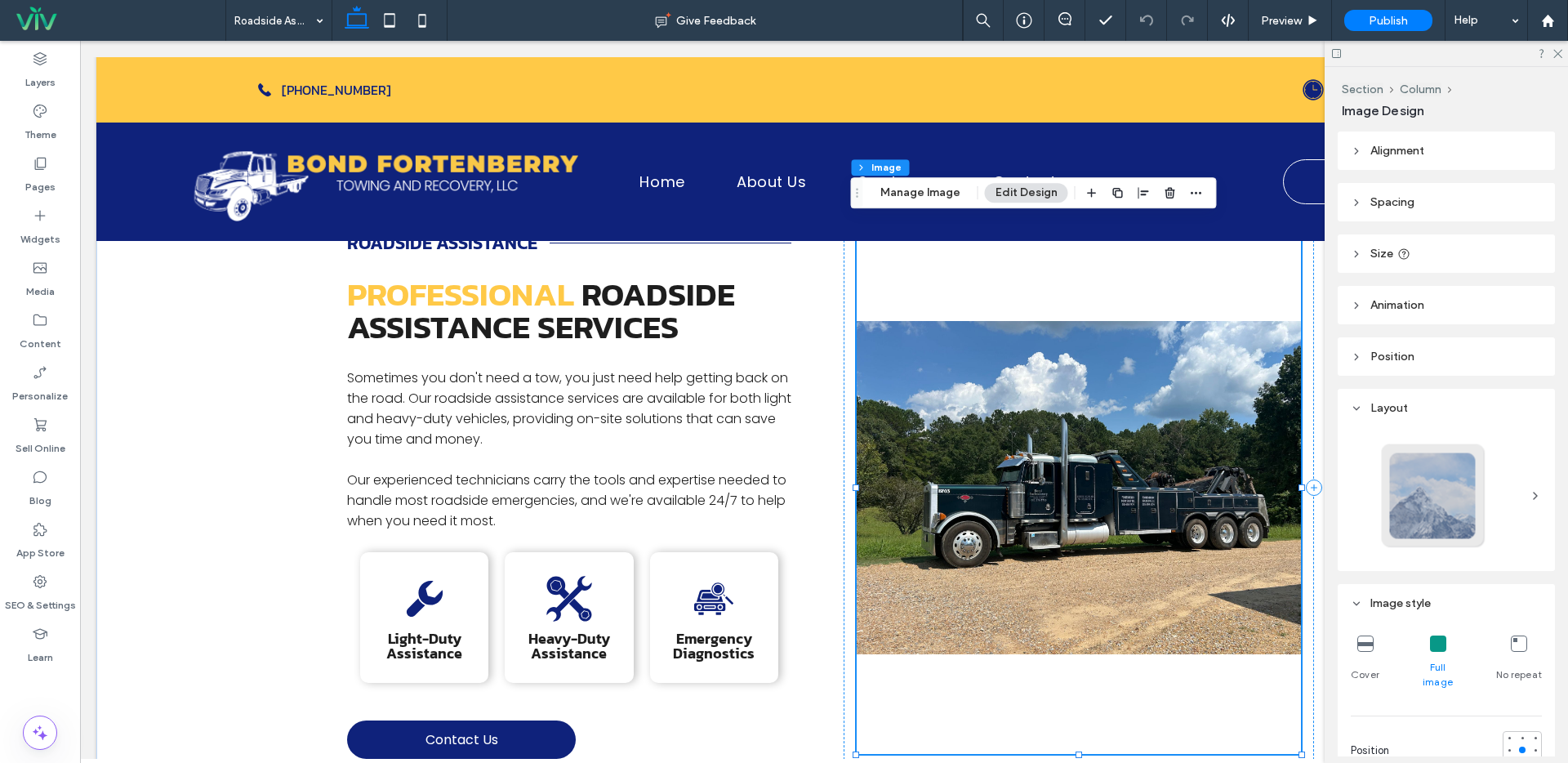
type input "*"
click at [1087, 448] on img at bounding box center [1078, 488] width 444 height 532
click at [1078, 435] on img at bounding box center [1078, 488] width 444 height 532
click at [1027, 390] on img at bounding box center [1078, 488] width 444 height 532
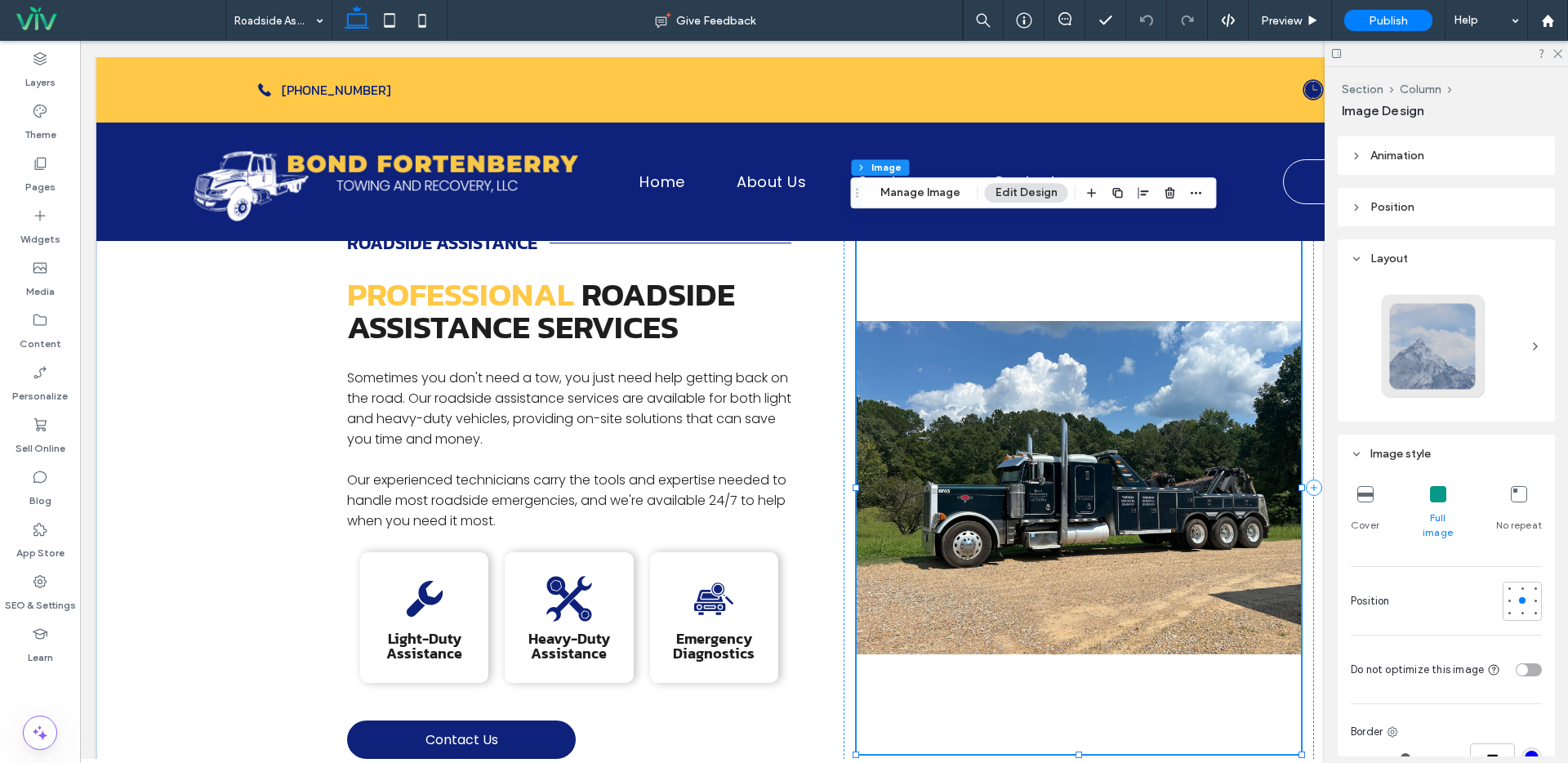
scroll to position [150, 0]
click at [1360, 495] on icon at bounding box center [1365, 493] width 16 height 16
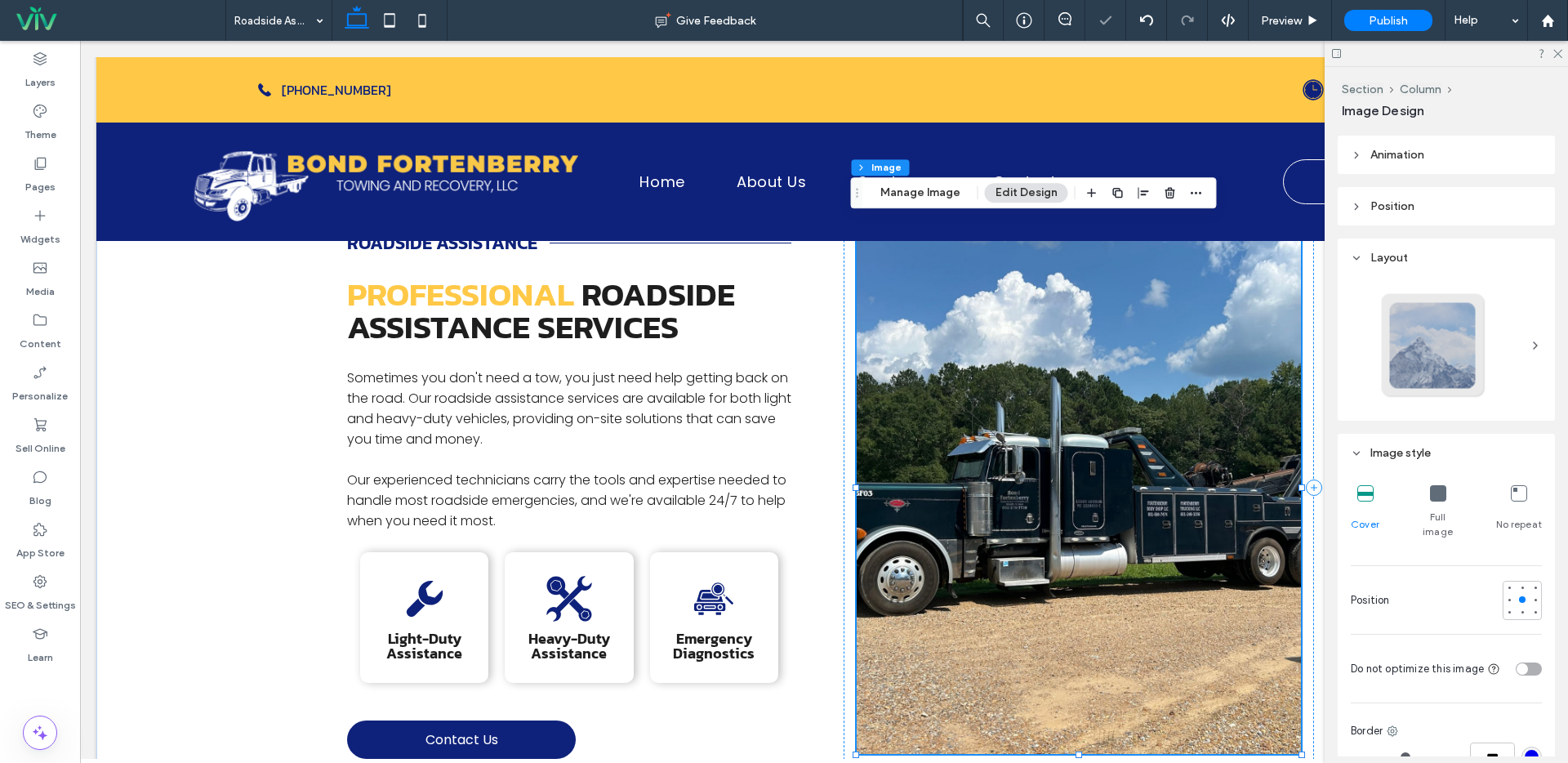
click at [1159, 547] on img at bounding box center [1078, 488] width 444 height 532
click at [1252, 727] on img at bounding box center [1078, 488] width 444 height 532
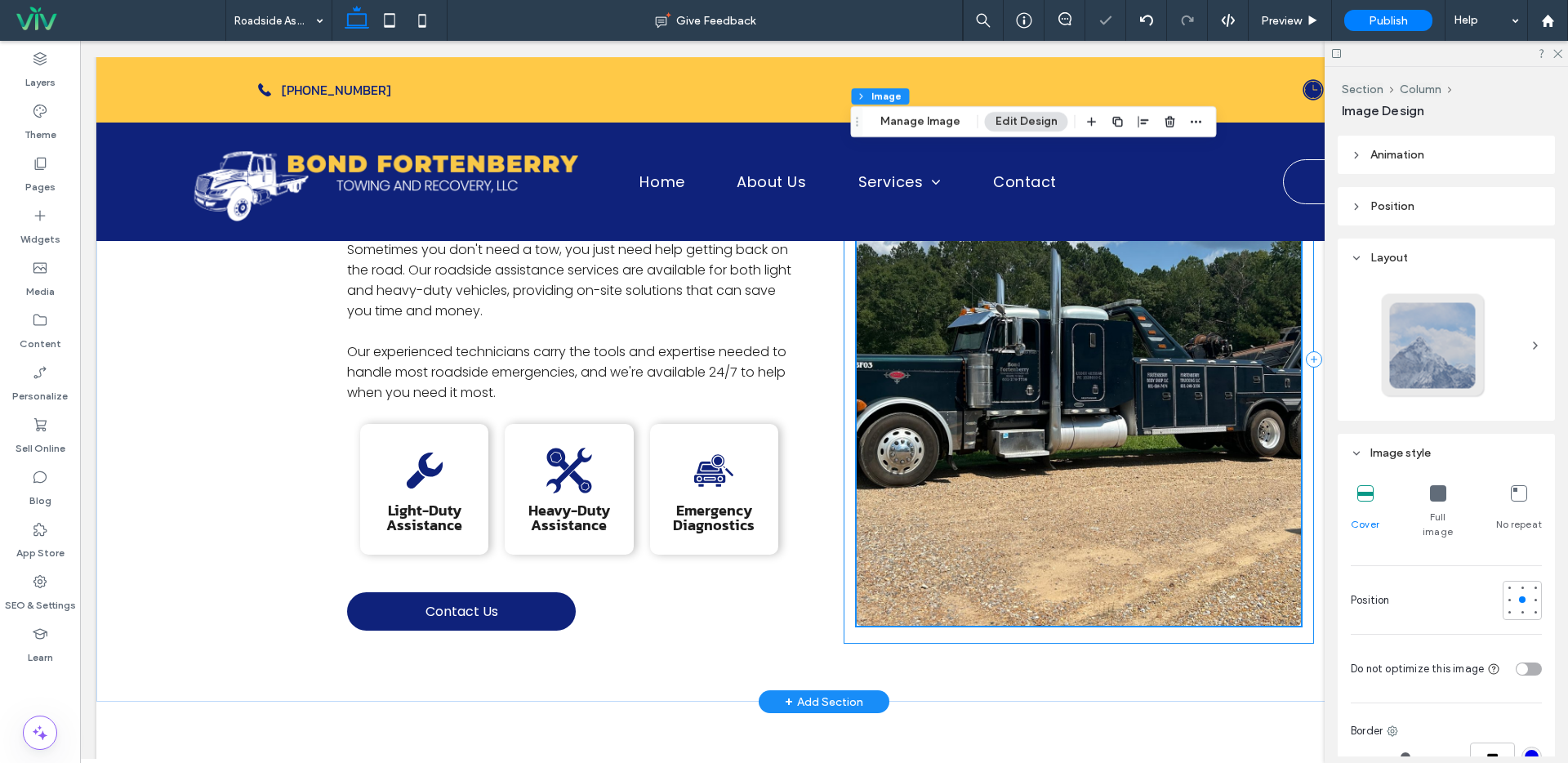
scroll to position [452, 0]
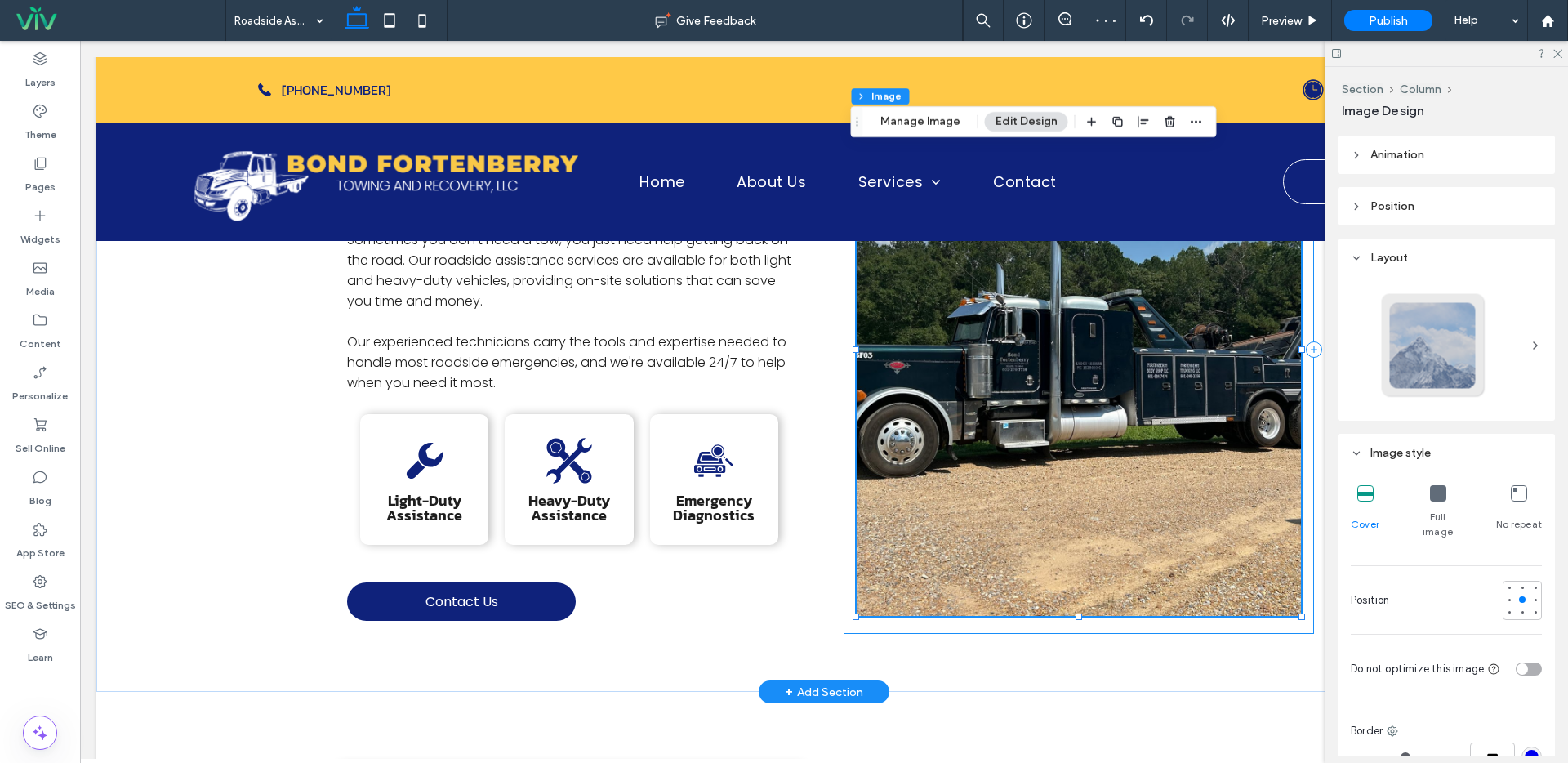
click at [1249, 566] on img at bounding box center [1078, 349] width 444 height 532
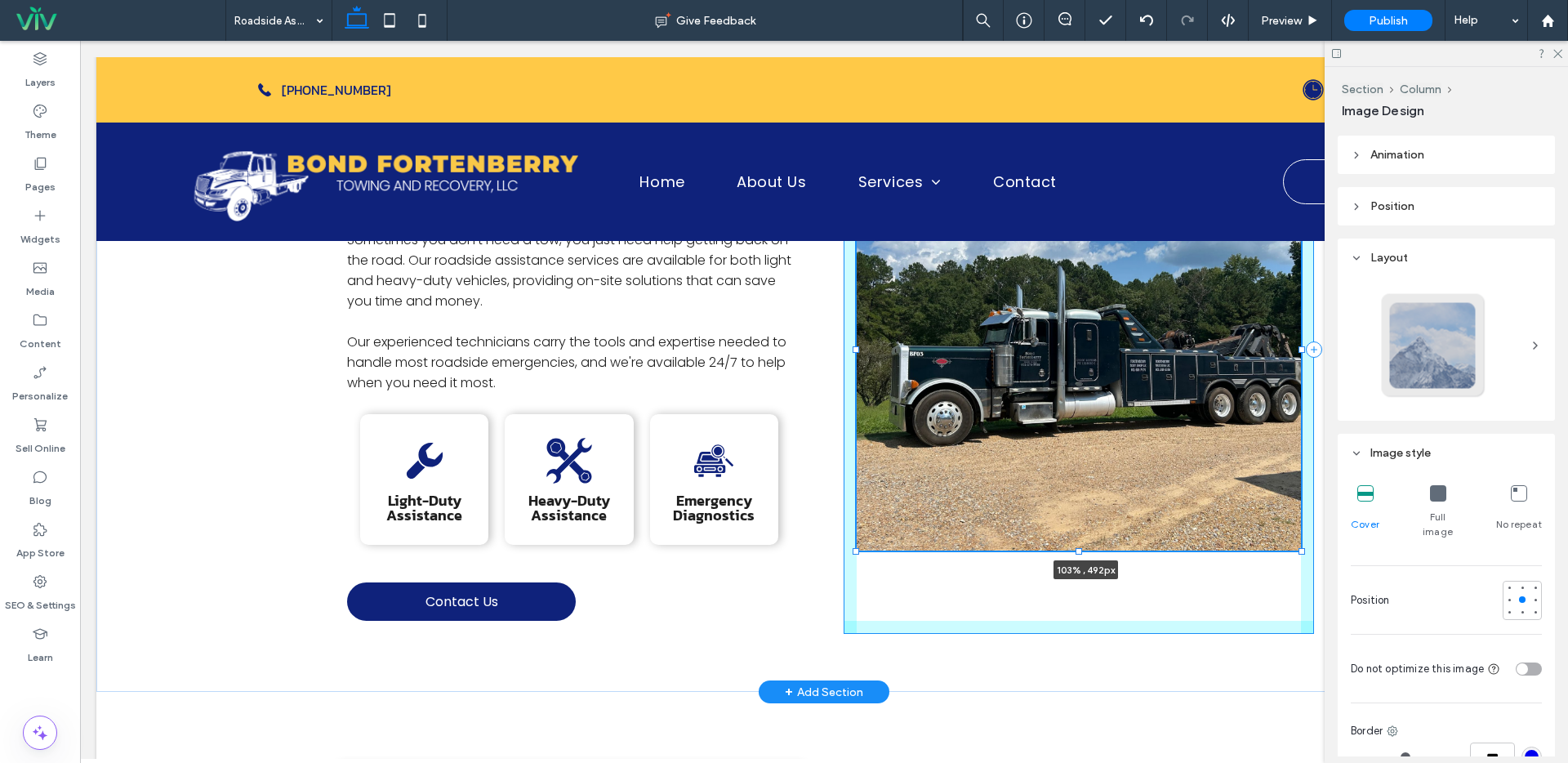
drag, startPoint x: 1296, startPoint y: 616, endPoint x: 1311, endPoint y: 550, distance: 67.7
click at [1311, 550] on div "Roadside Assistance Professional Roadside Assistance Services Sometimes you don…" at bounding box center [824, 349] width 1455 height 685
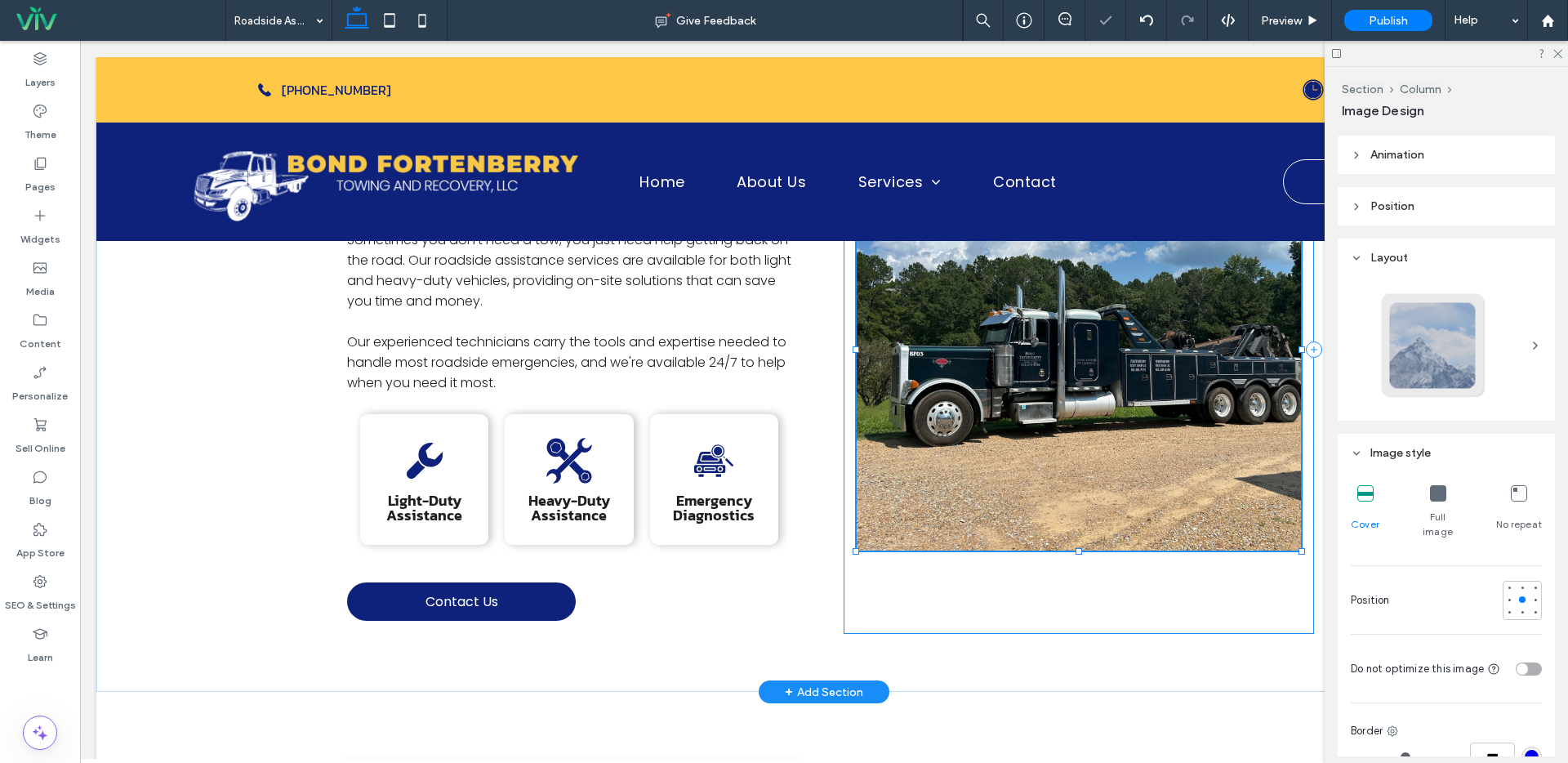
type input "***"
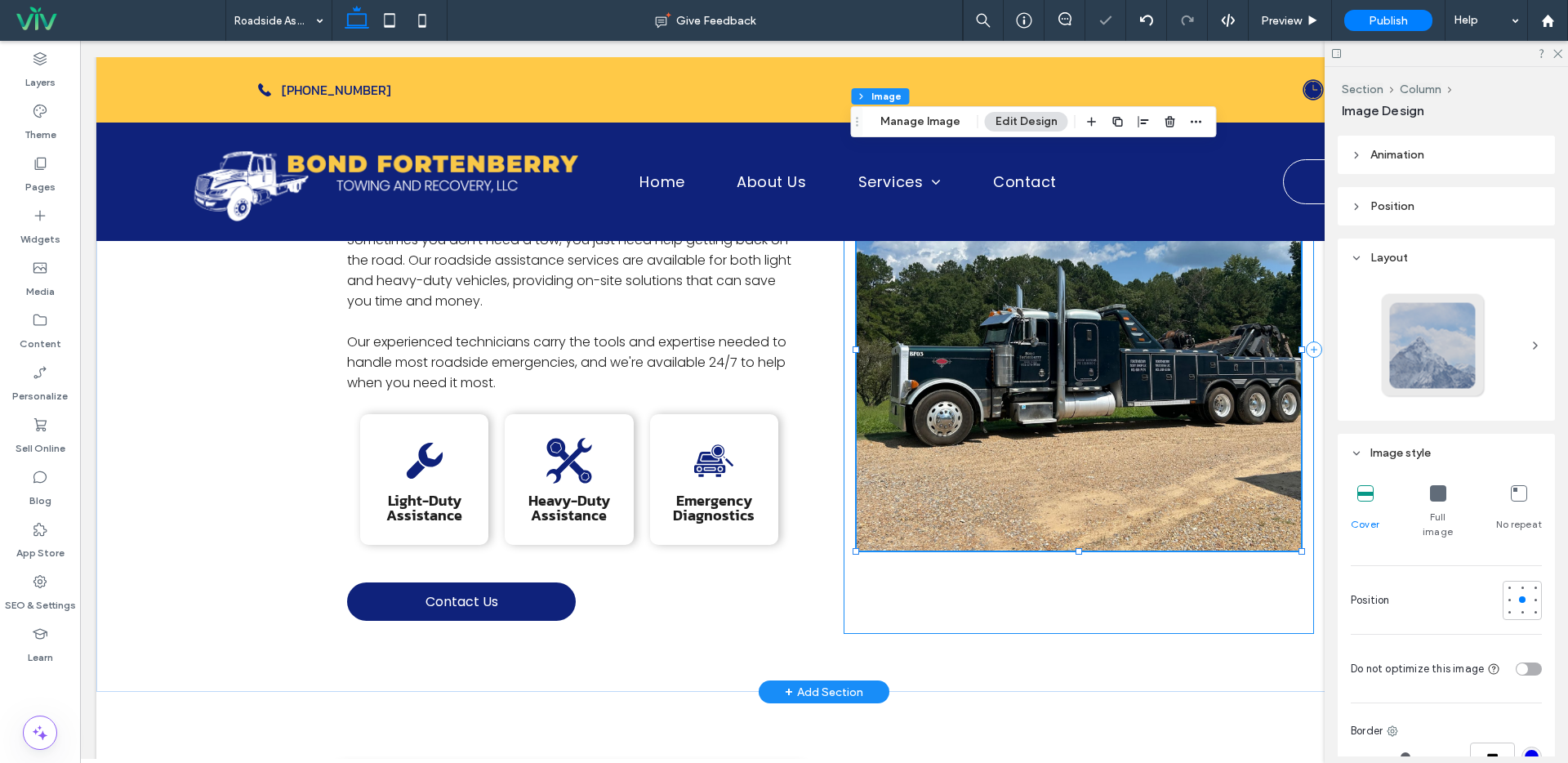
click at [1207, 622] on div "103% , 492px" at bounding box center [1078, 349] width 470 height 568
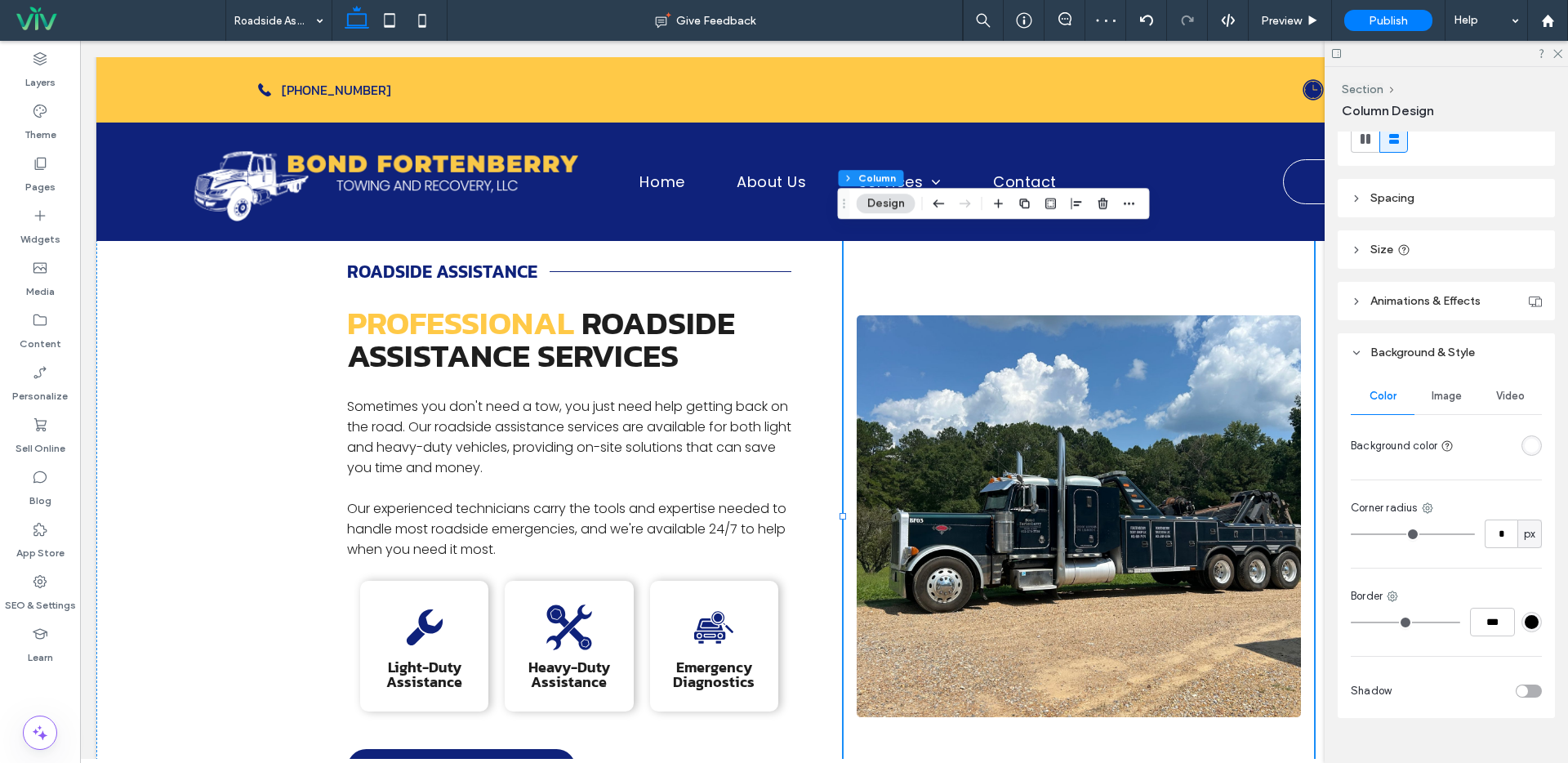
scroll to position [228, 0]
type input "*"
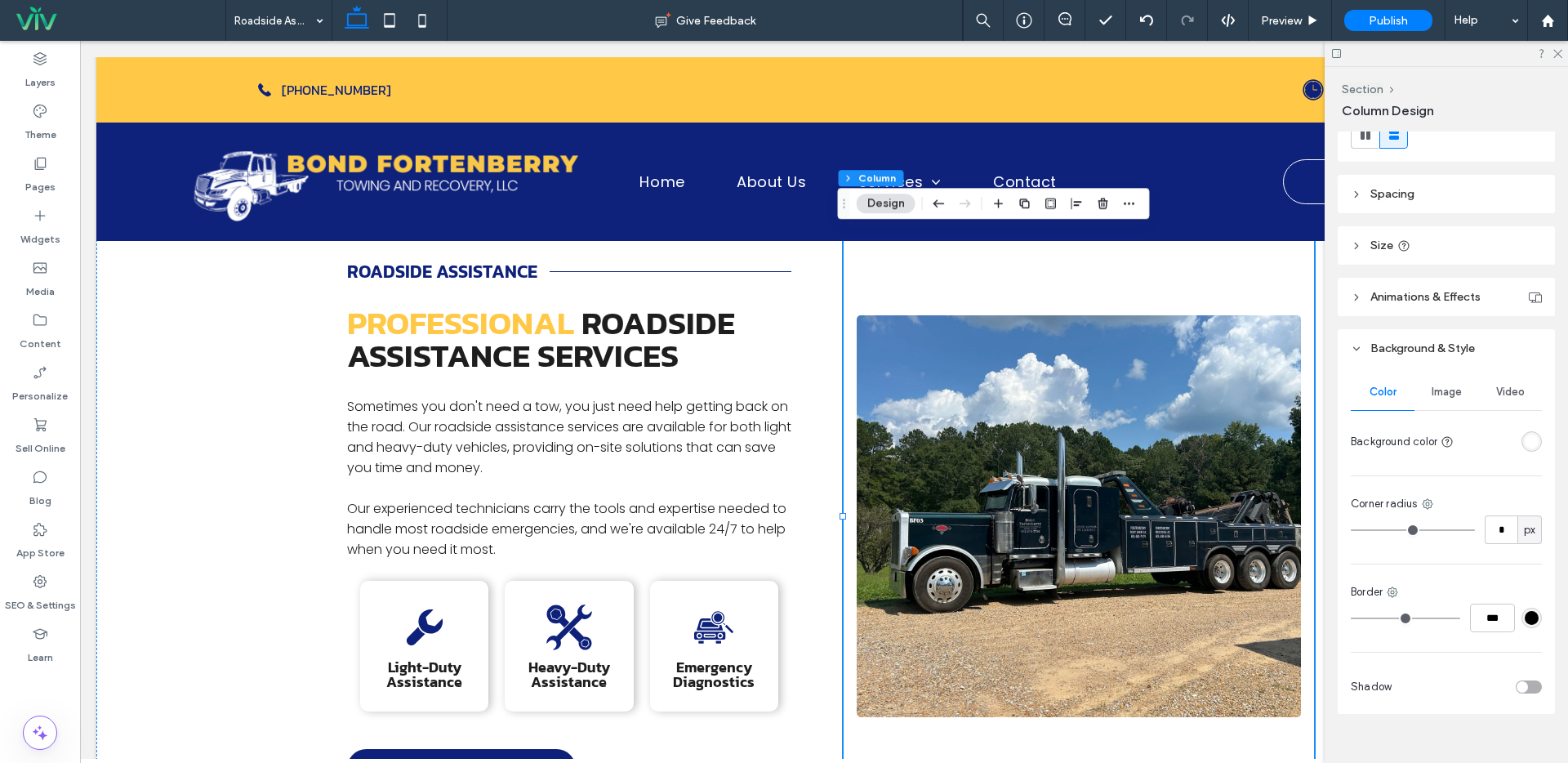
type input "*"
click at [1361, 529] on input "range" at bounding box center [1413, 530] width 124 height 2
type input "*"
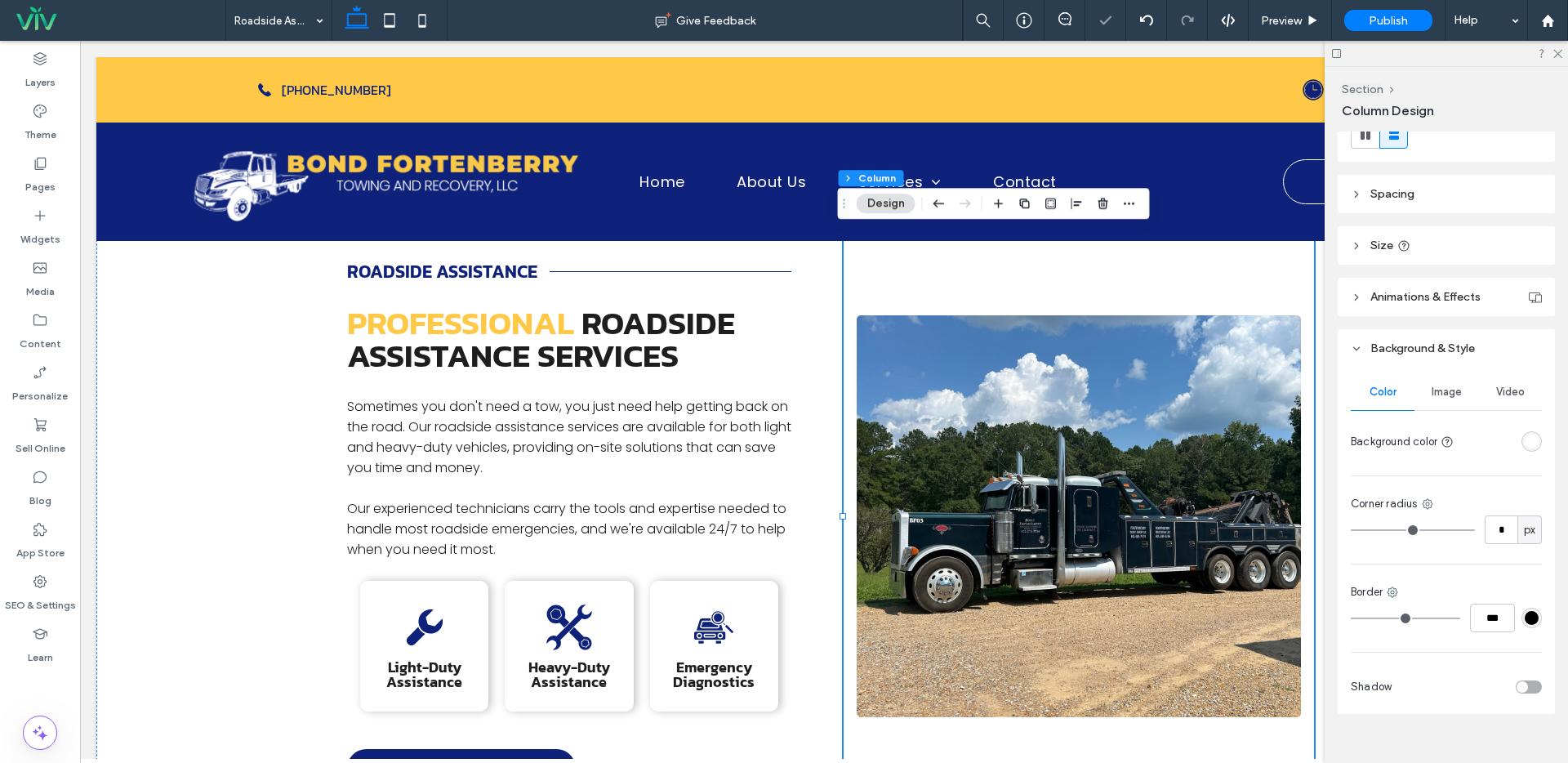
type input "*"
click at [1363, 530] on input "range" at bounding box center [1413, 530] width 124 height 2
type input "*"
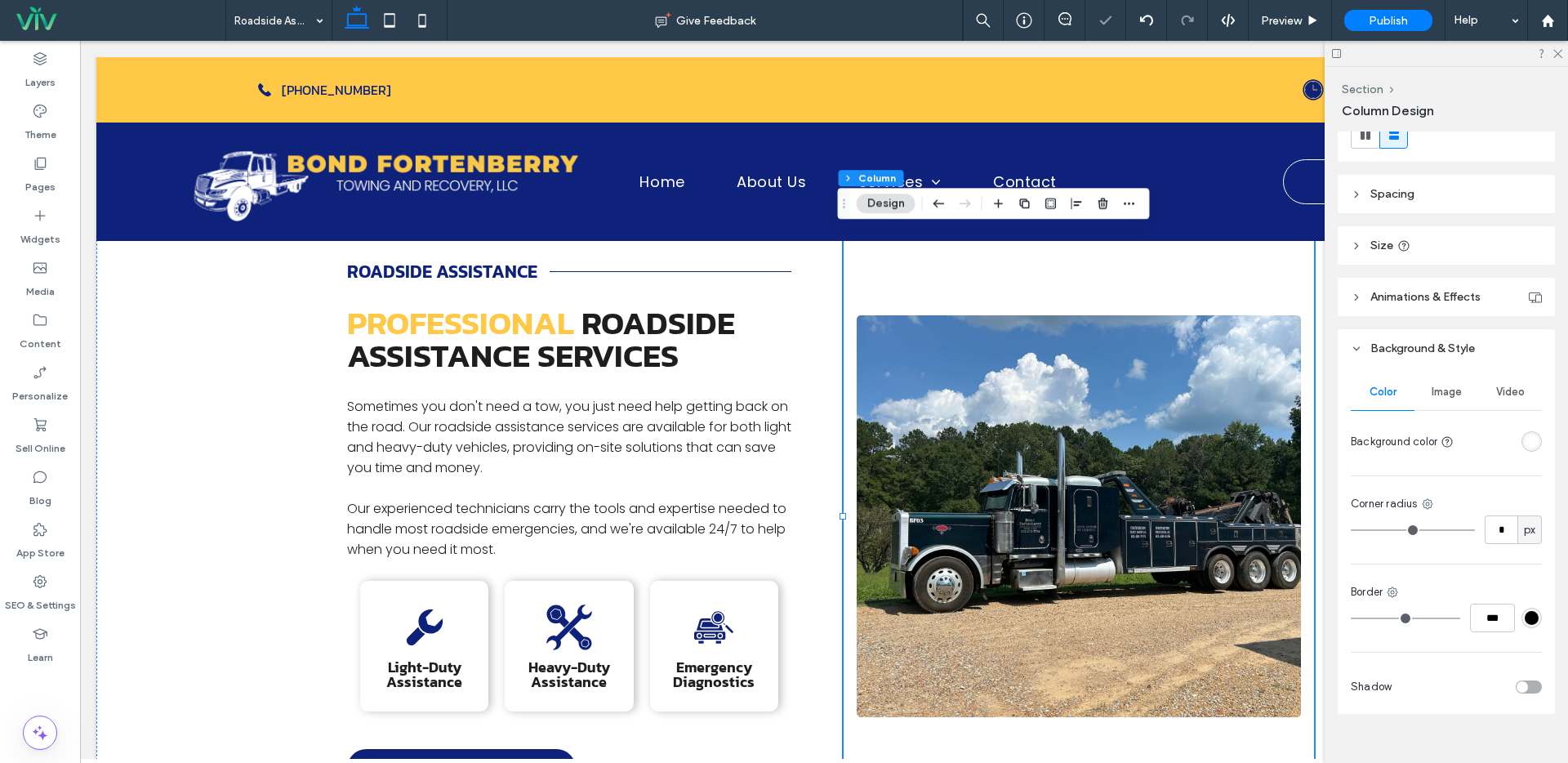
type input "*"
click at [1365, 530] on input "range" at bounding box center [1413, 530] width 124 height 2
type input "*"
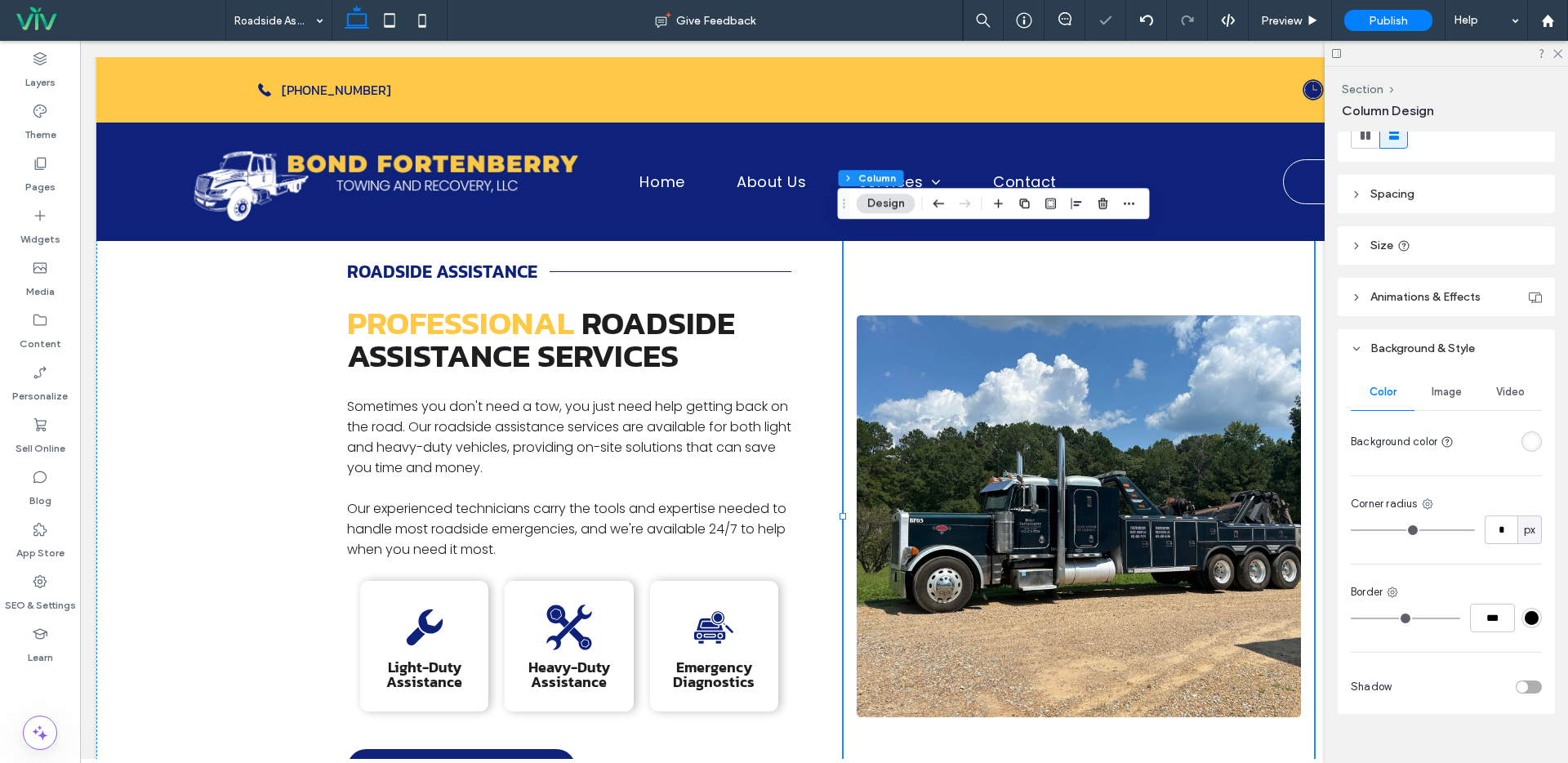
type input "**"
click at [1366, 530] on input "range" at bounding box center [1413, 530] width 124 height 2
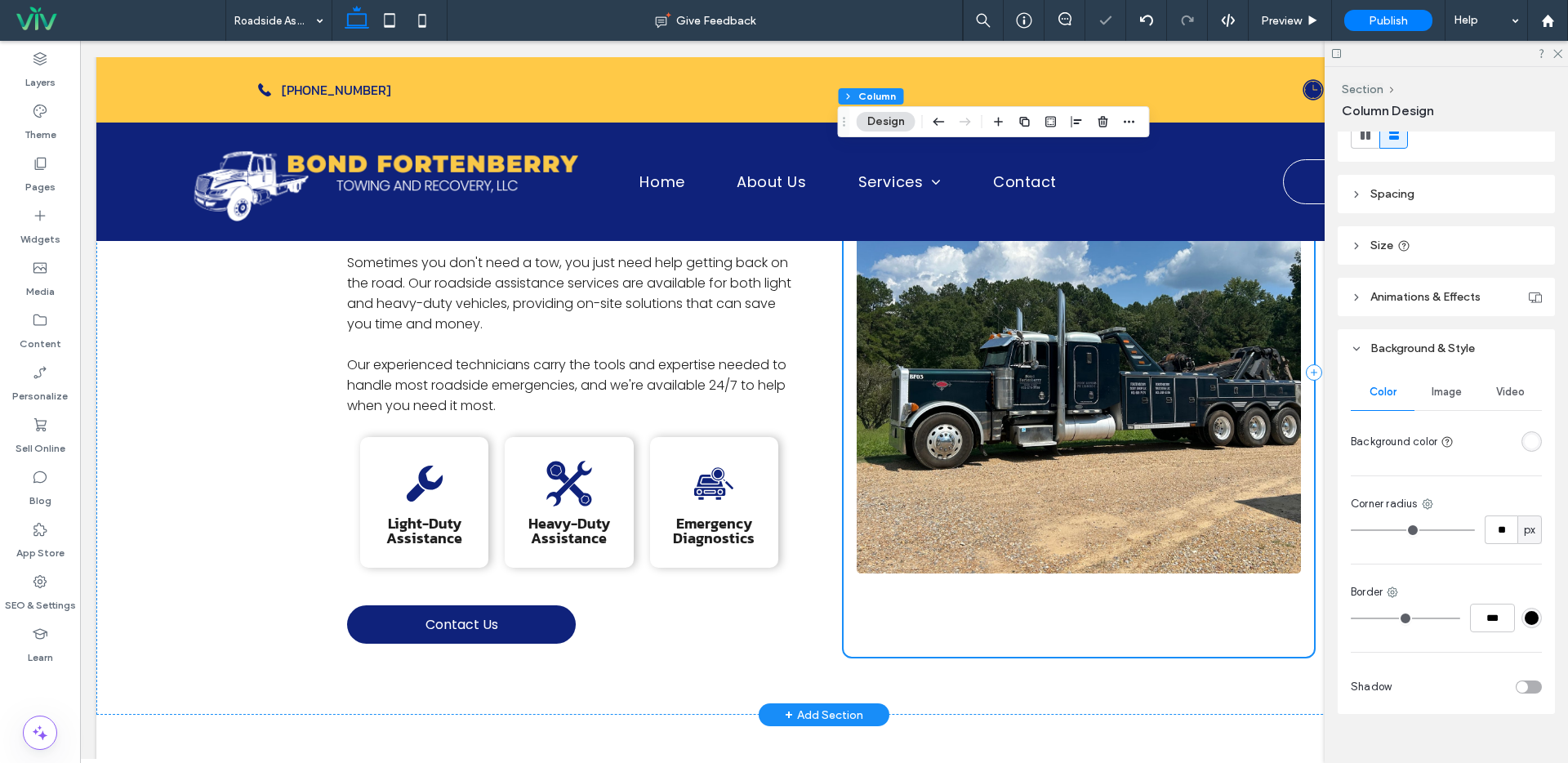
click at [1065, 628] on div at bounding box center [1078, 373] width 470 height 568
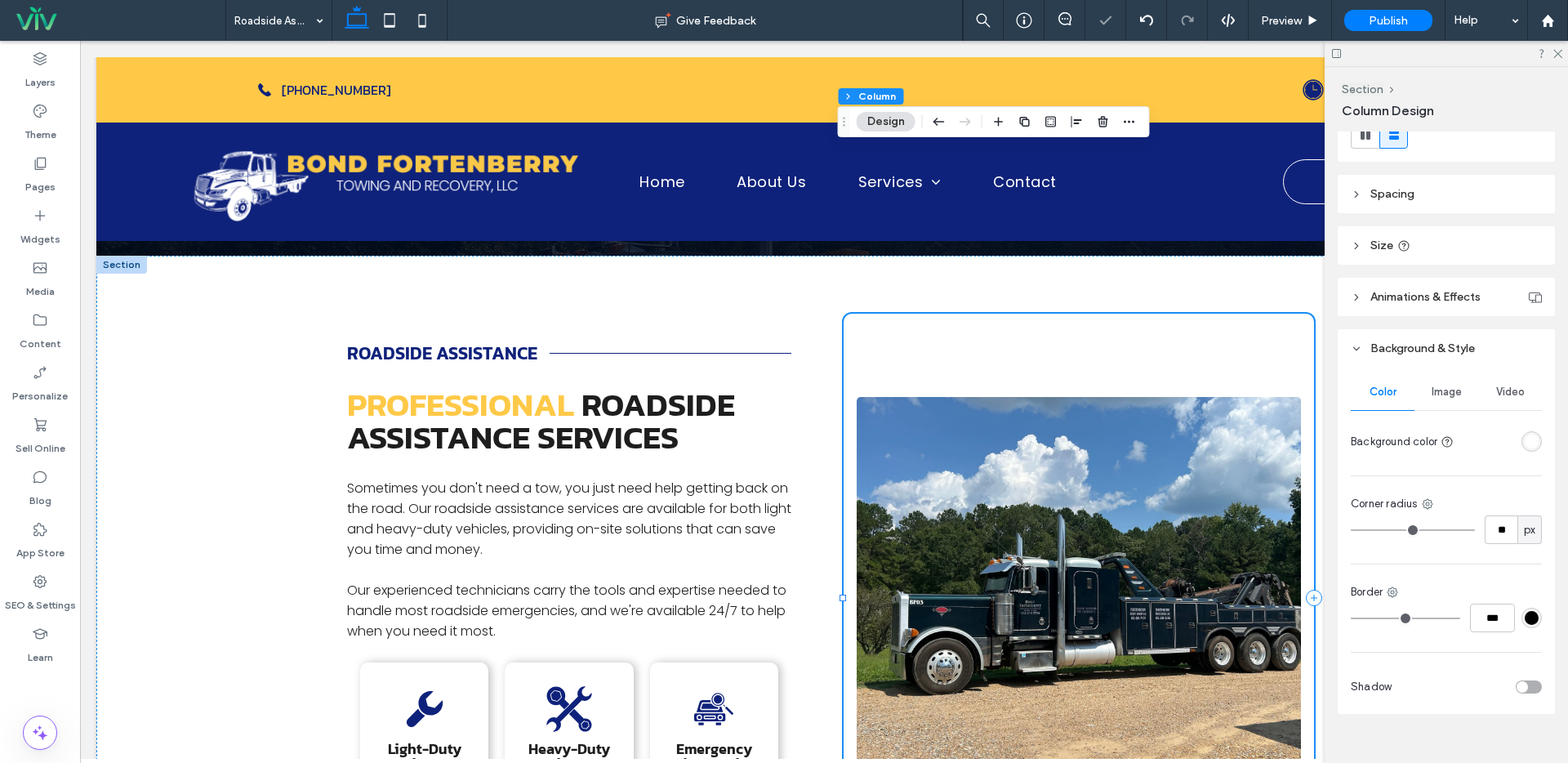
scroll to position [80, 0]
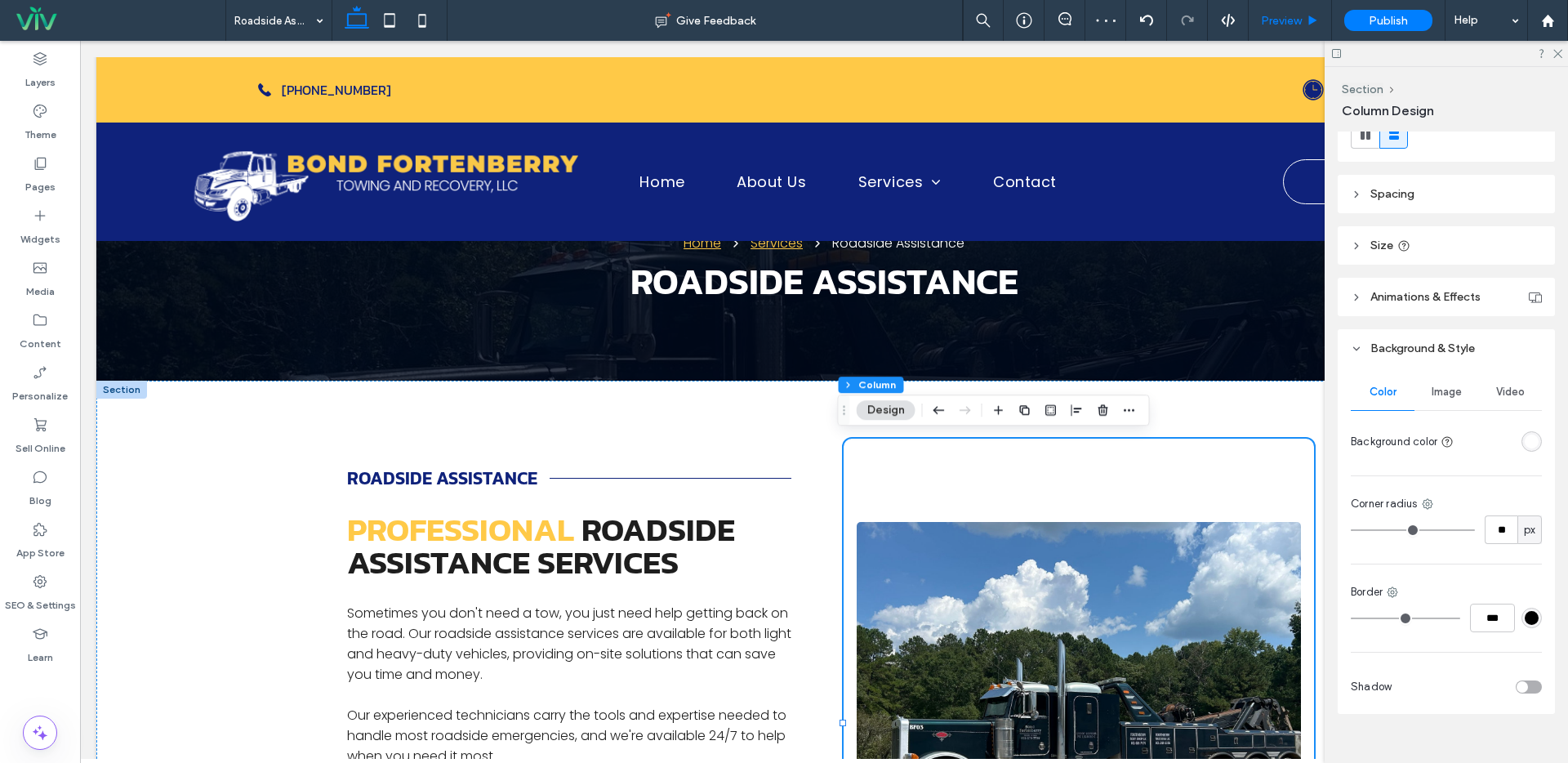
click at [1291, 24] on span "Preview" at bounding box center [1281, 21] width 41 height 14
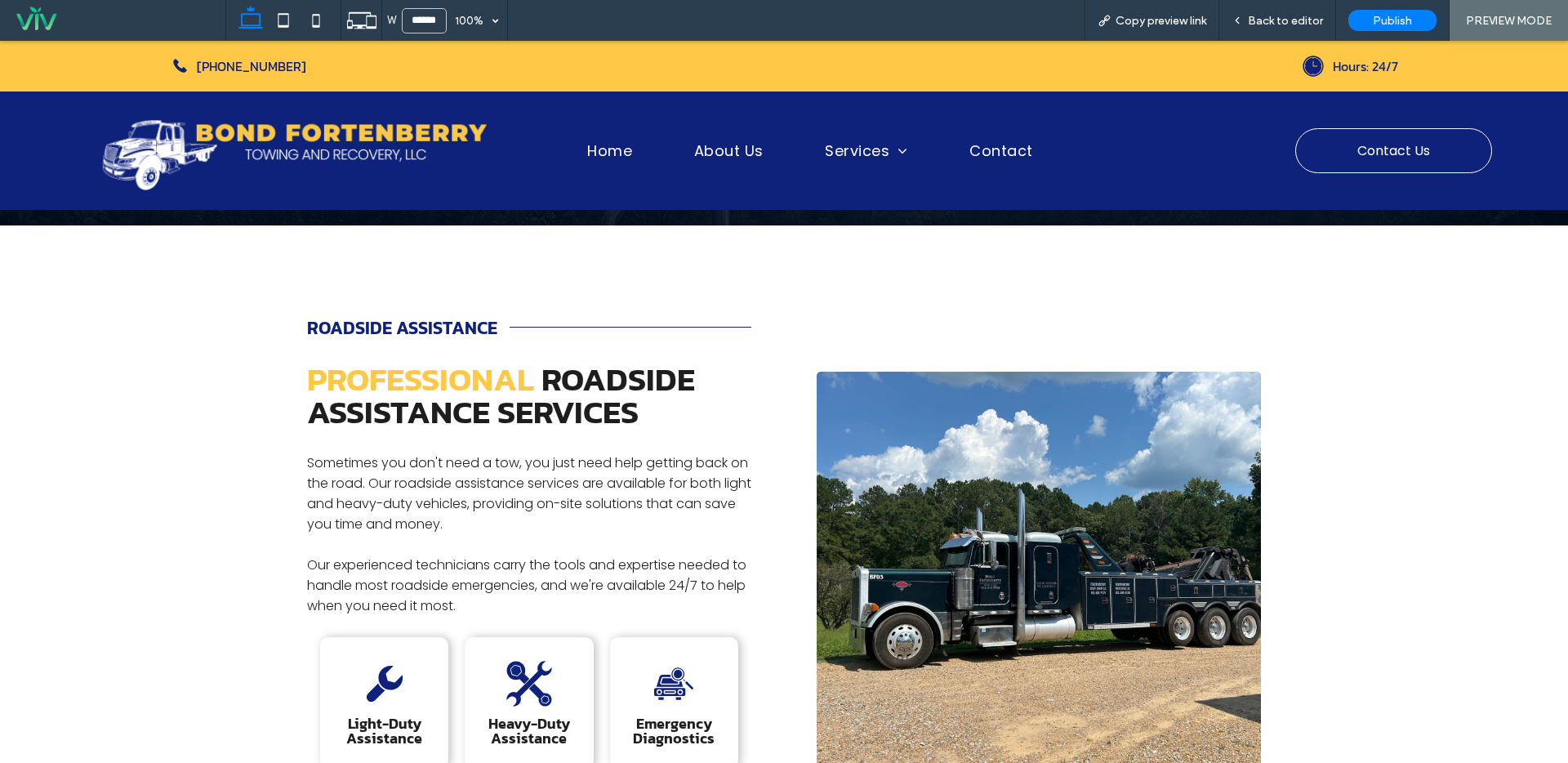
scroll to position [295, 0]
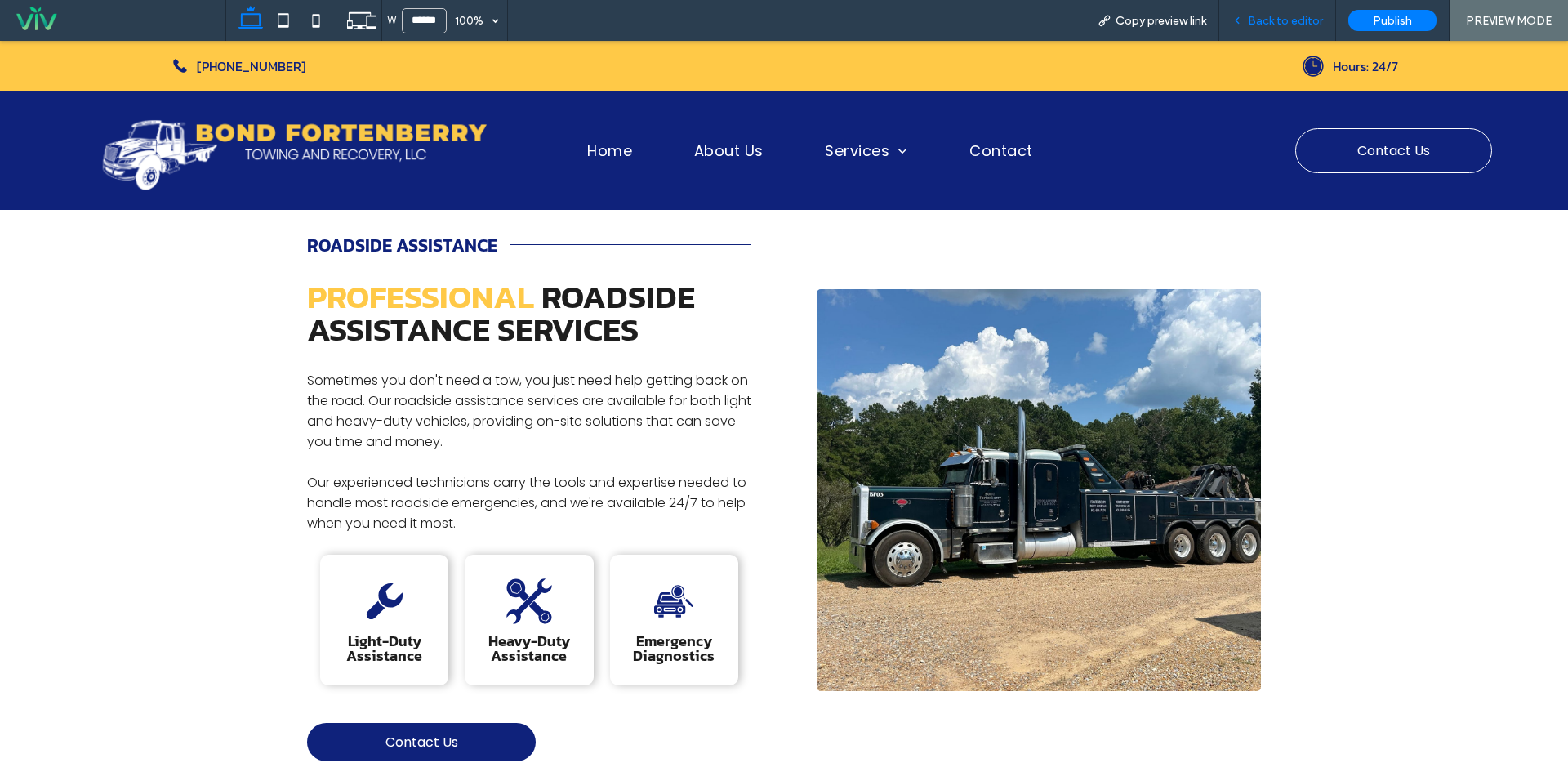
click at [1284, 24] on span "Back to editor" at bounding box center [1286, 21] width 75 height 14
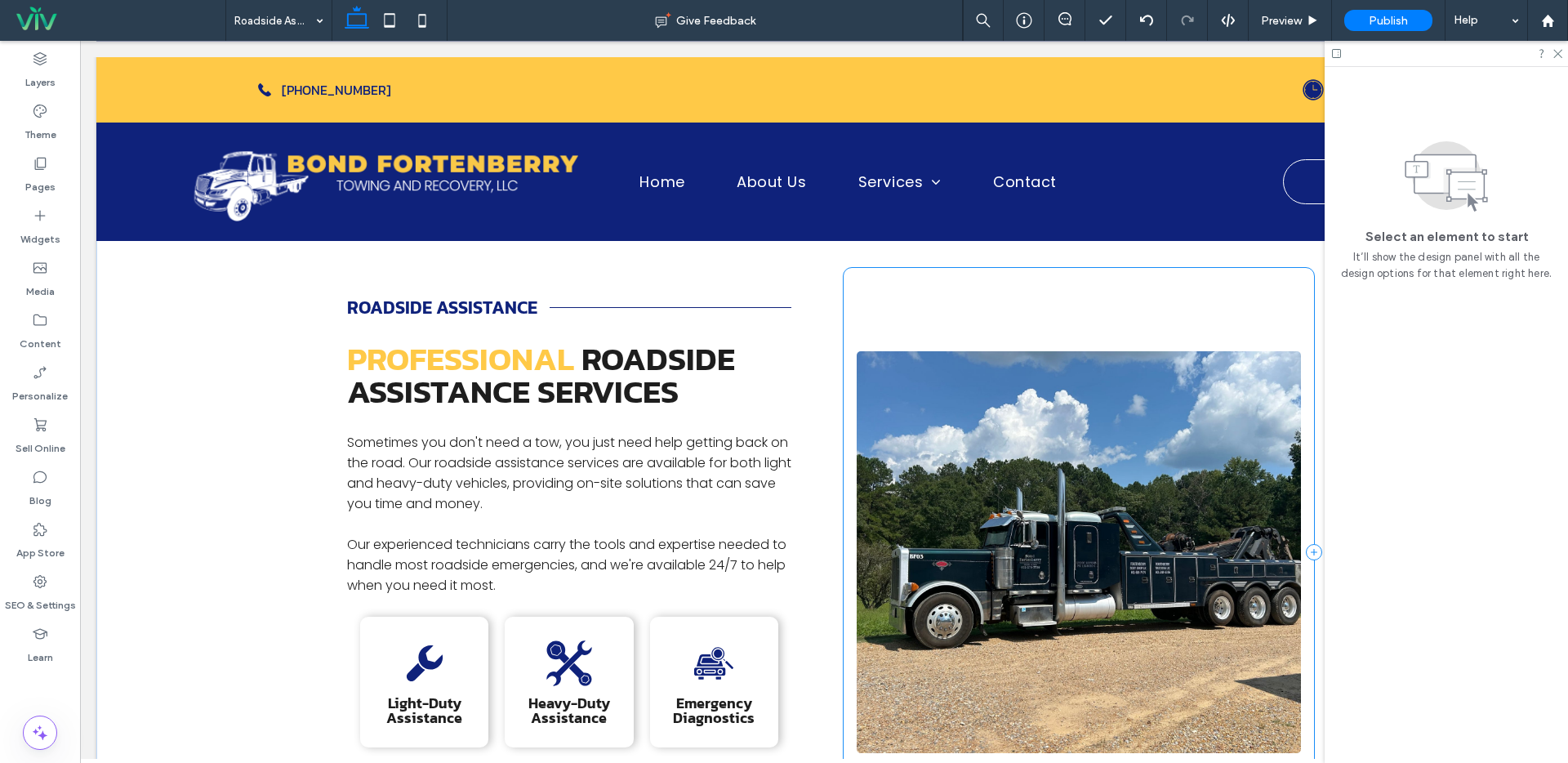
scroll to position [160, 0]
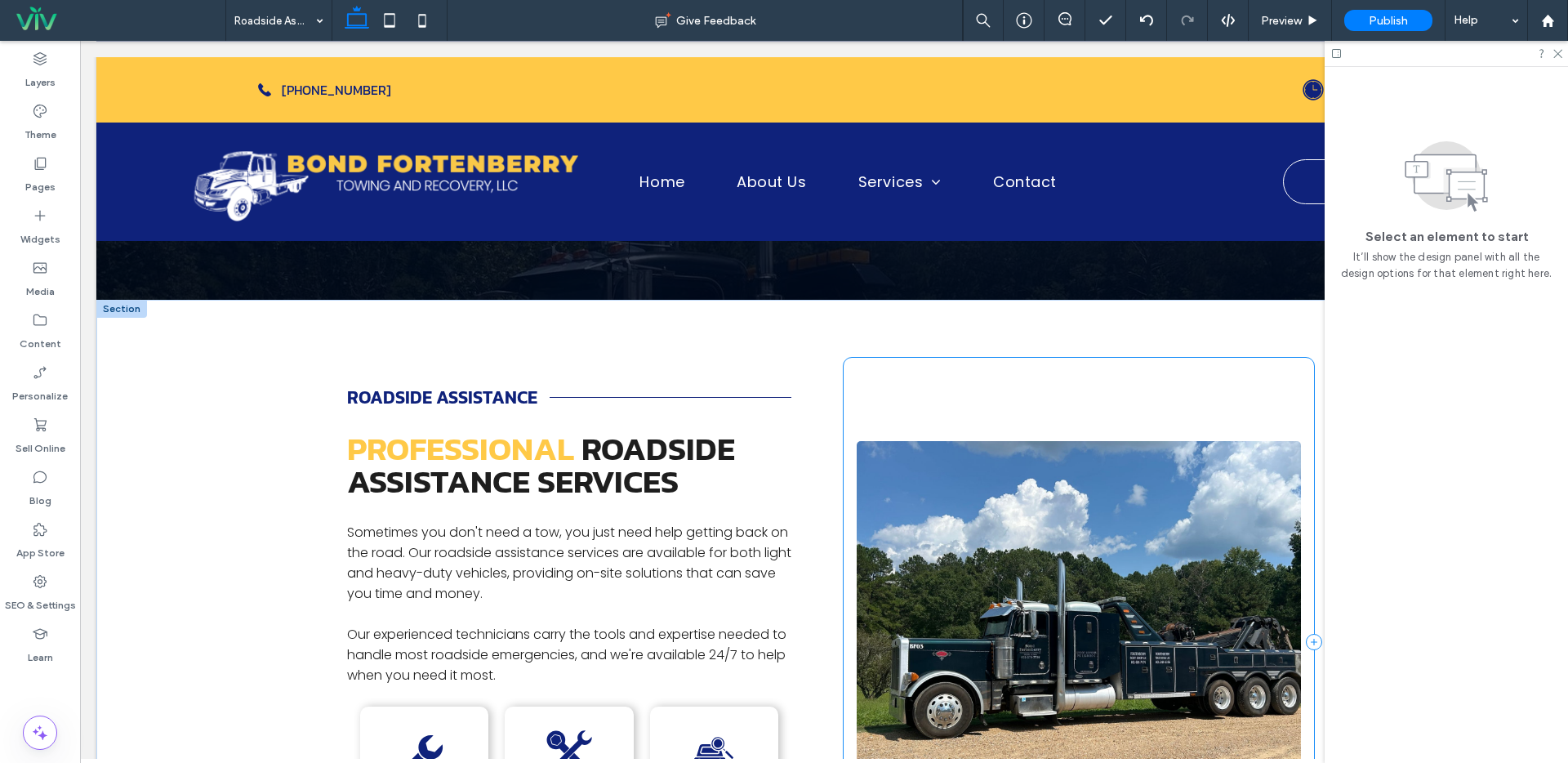
click at [1063, 490] on img at bounding box center [1078, 642] width 444 height 402
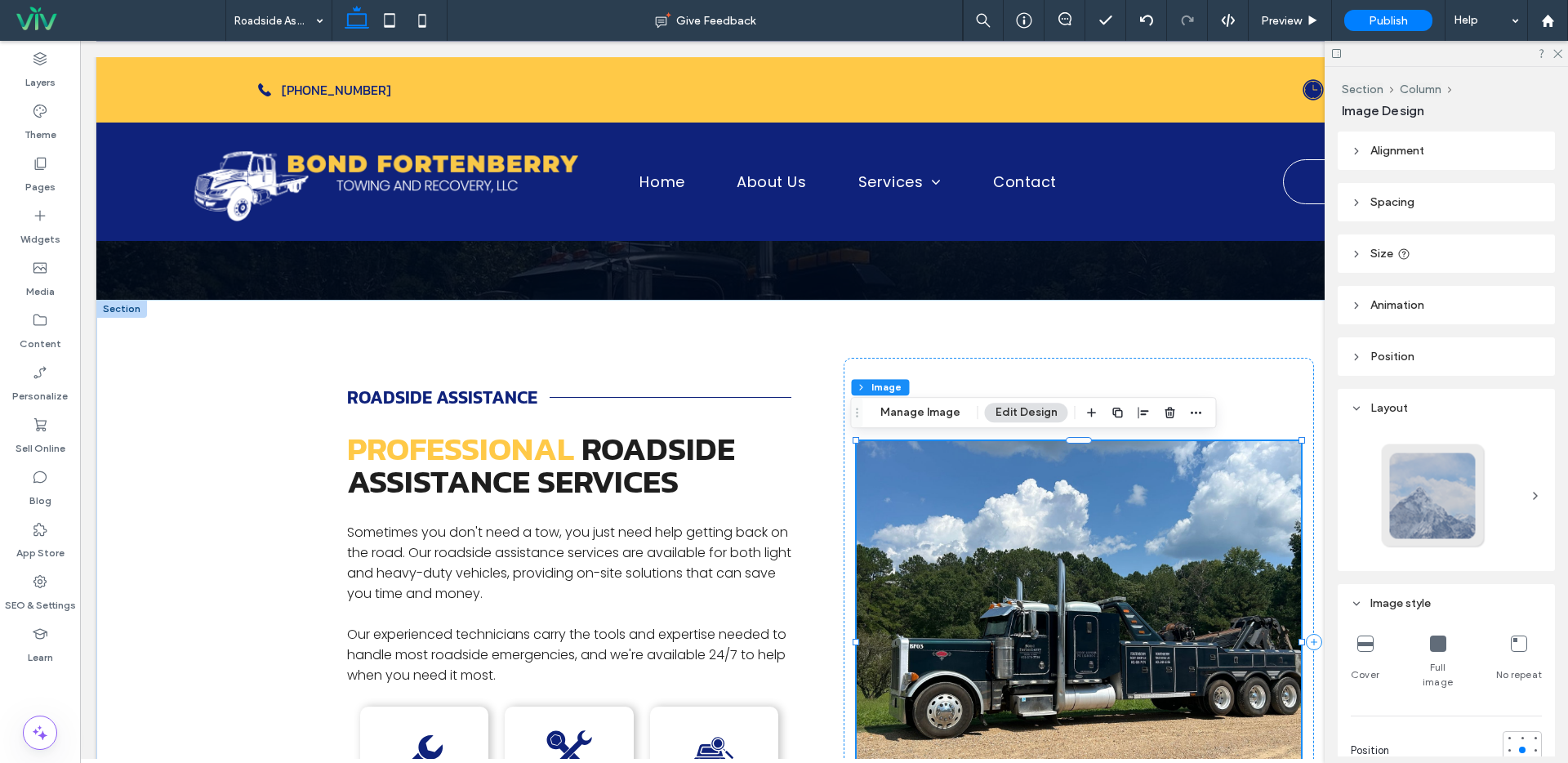
type input "*"
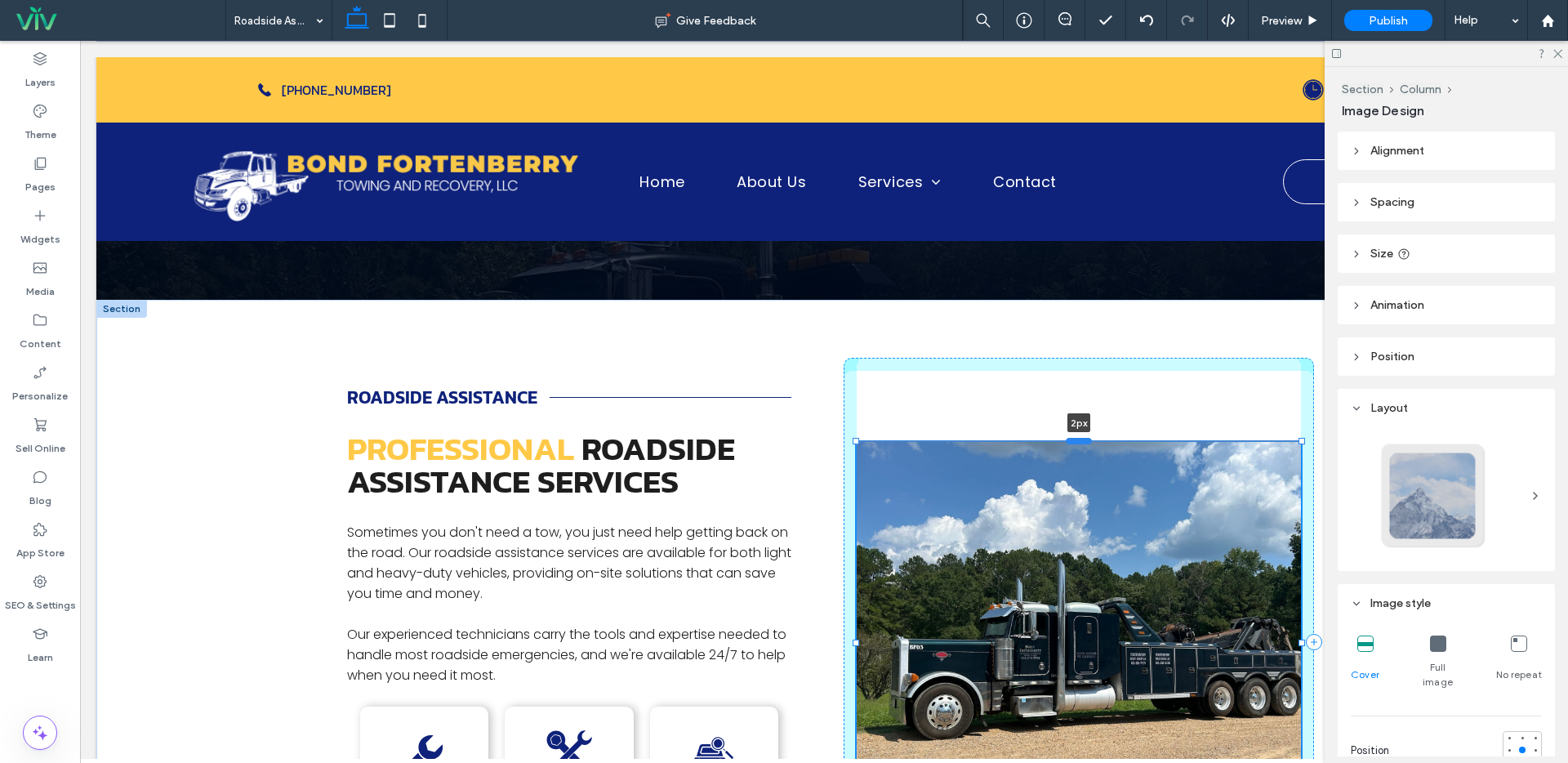
click at [1075, 439] on div at bounding box center [1078, 440] width 26 height 6
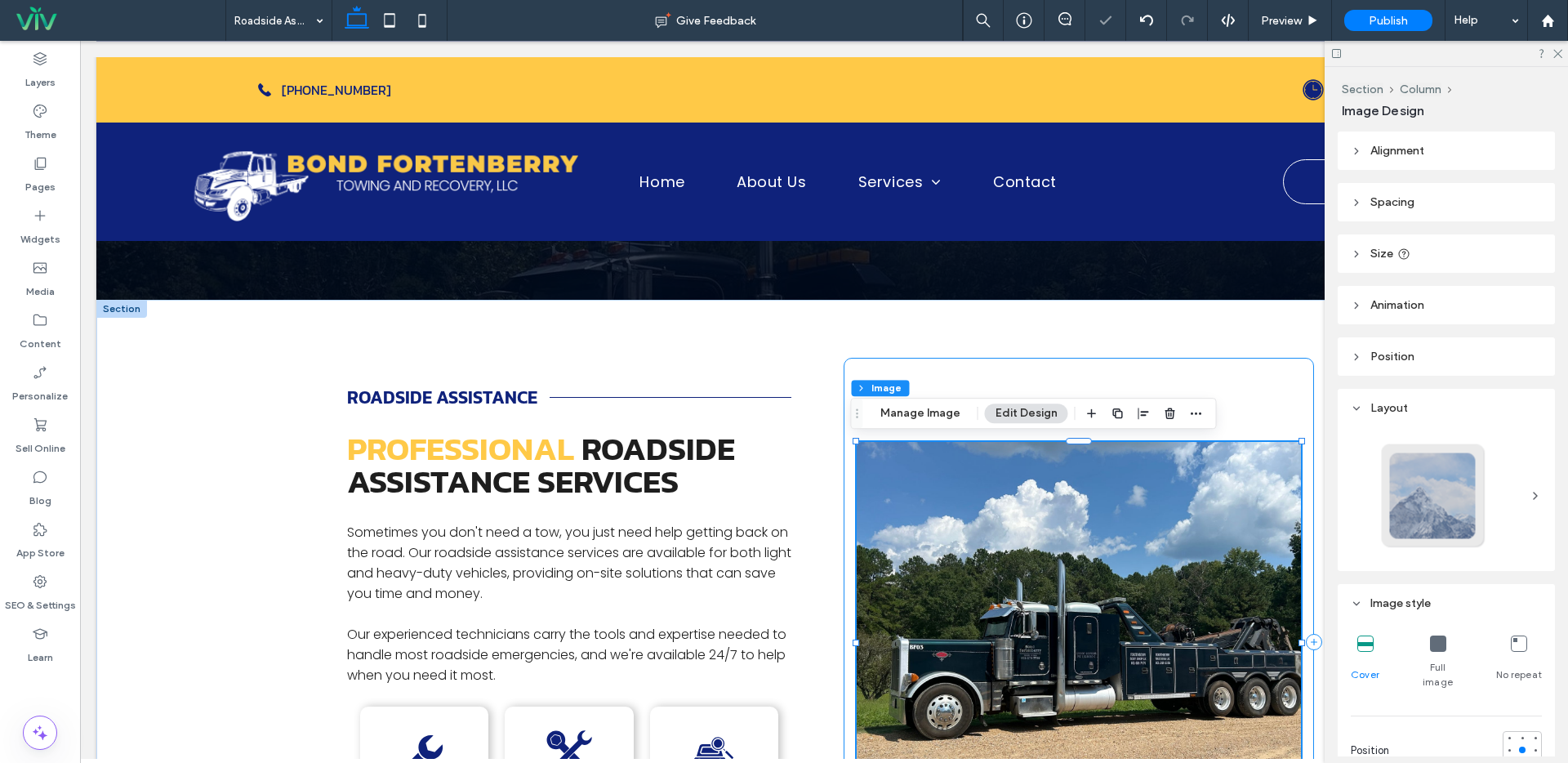
click at [1045, 354] on div "Roadside Assistance Professional Roadside Assistance Services Sometimes you don…" at bounding box center [824, 641] width 980 height 685
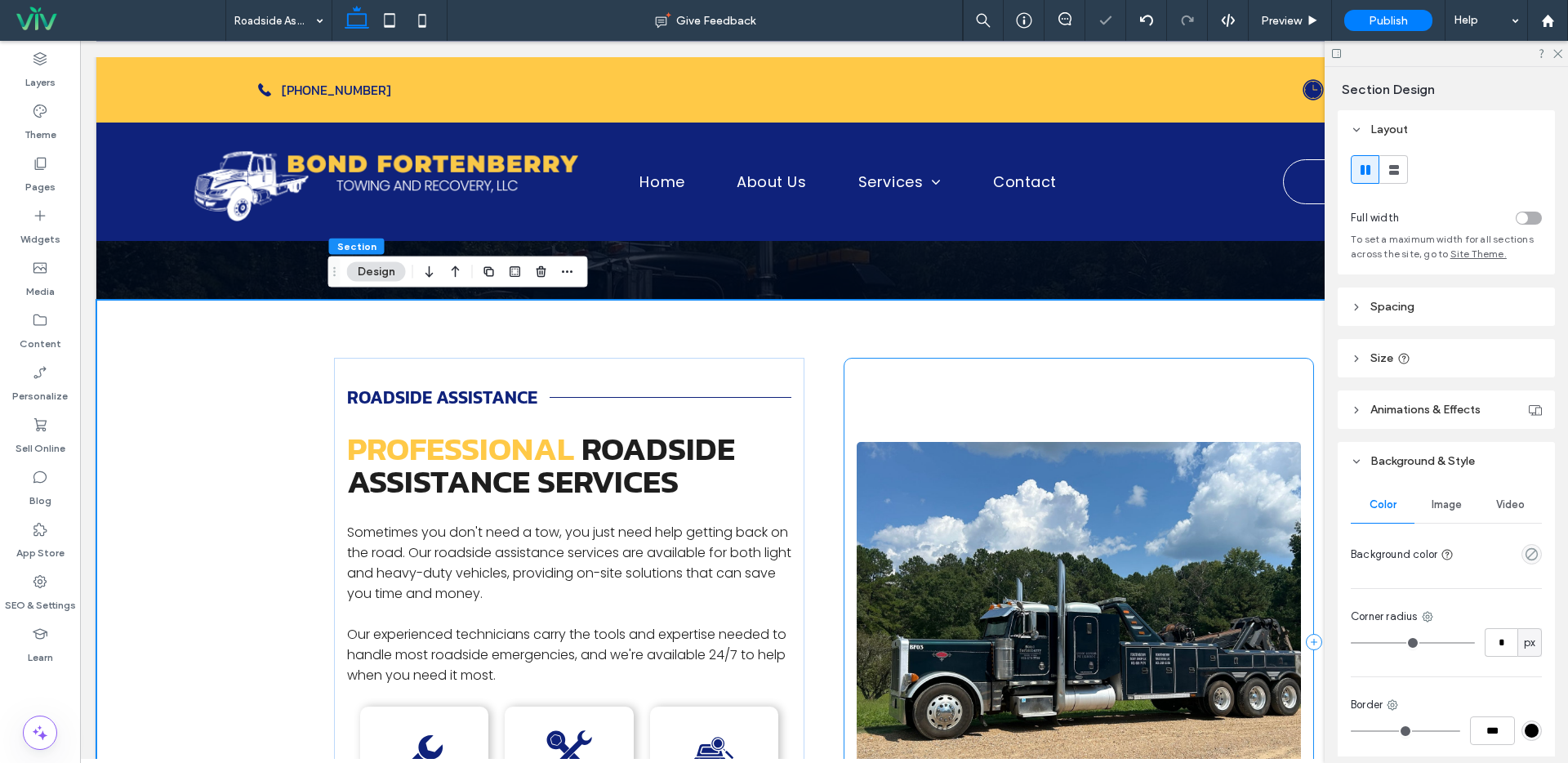
click at [1052, 383] on div at bounding box center [1078, 641] width 470 height 568
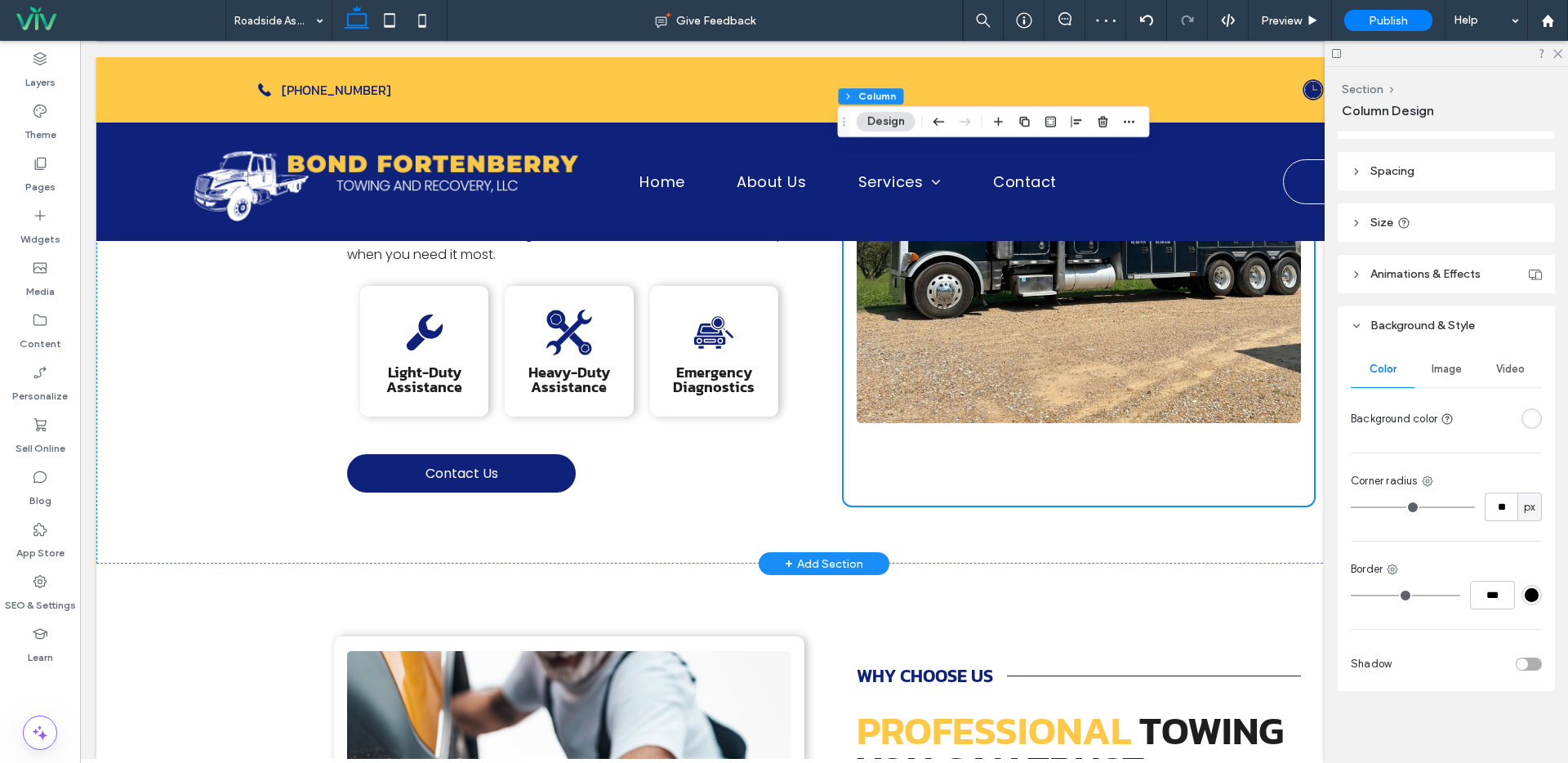
scroll to position [422, 0]
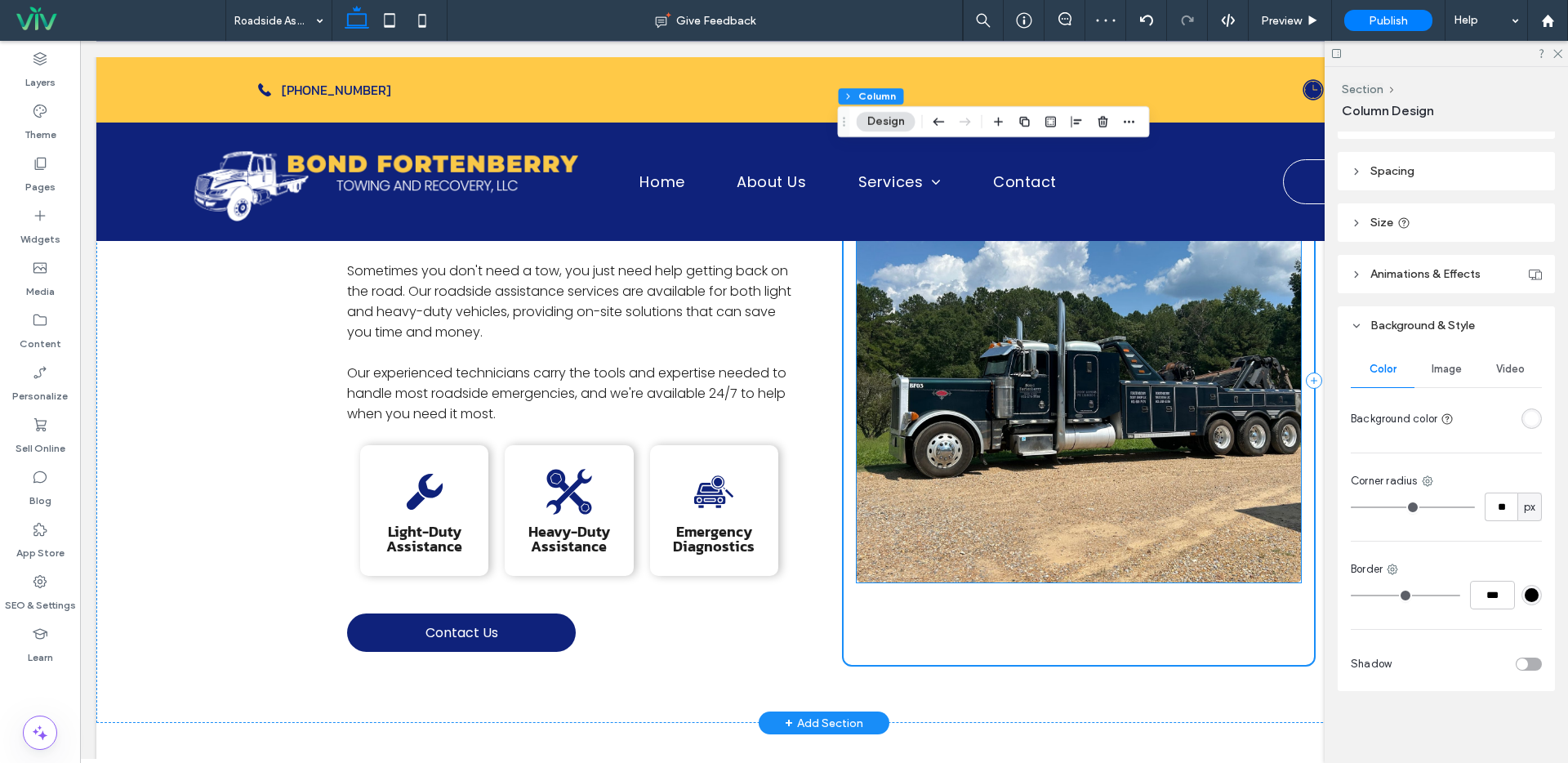
click at [1071, 449] on img at bounding box center [1078, 382] width 444 height 402
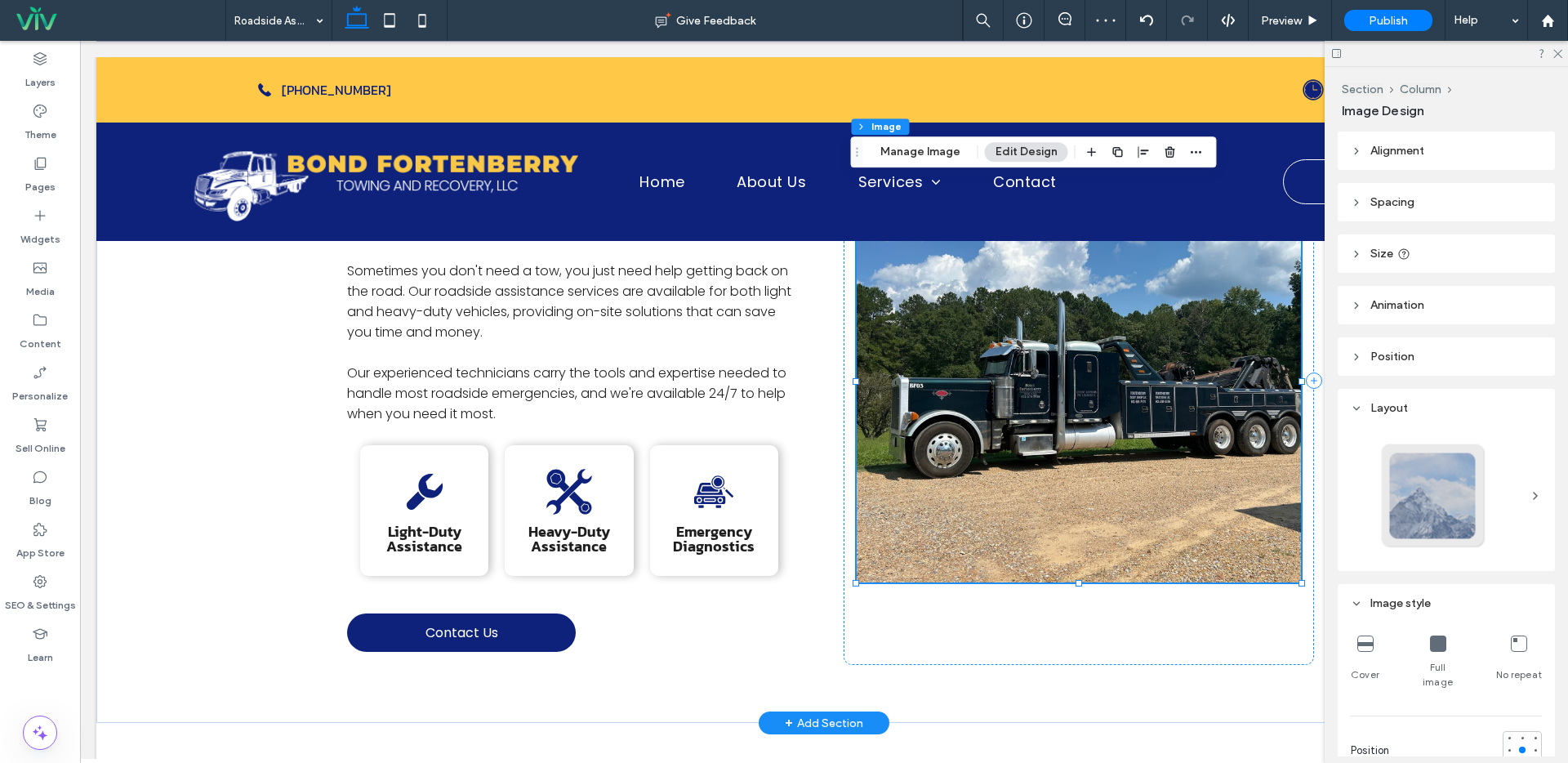
type input "*"
click at [1073, 383] on img at bounding box center [1078, 382] width 444 height 402
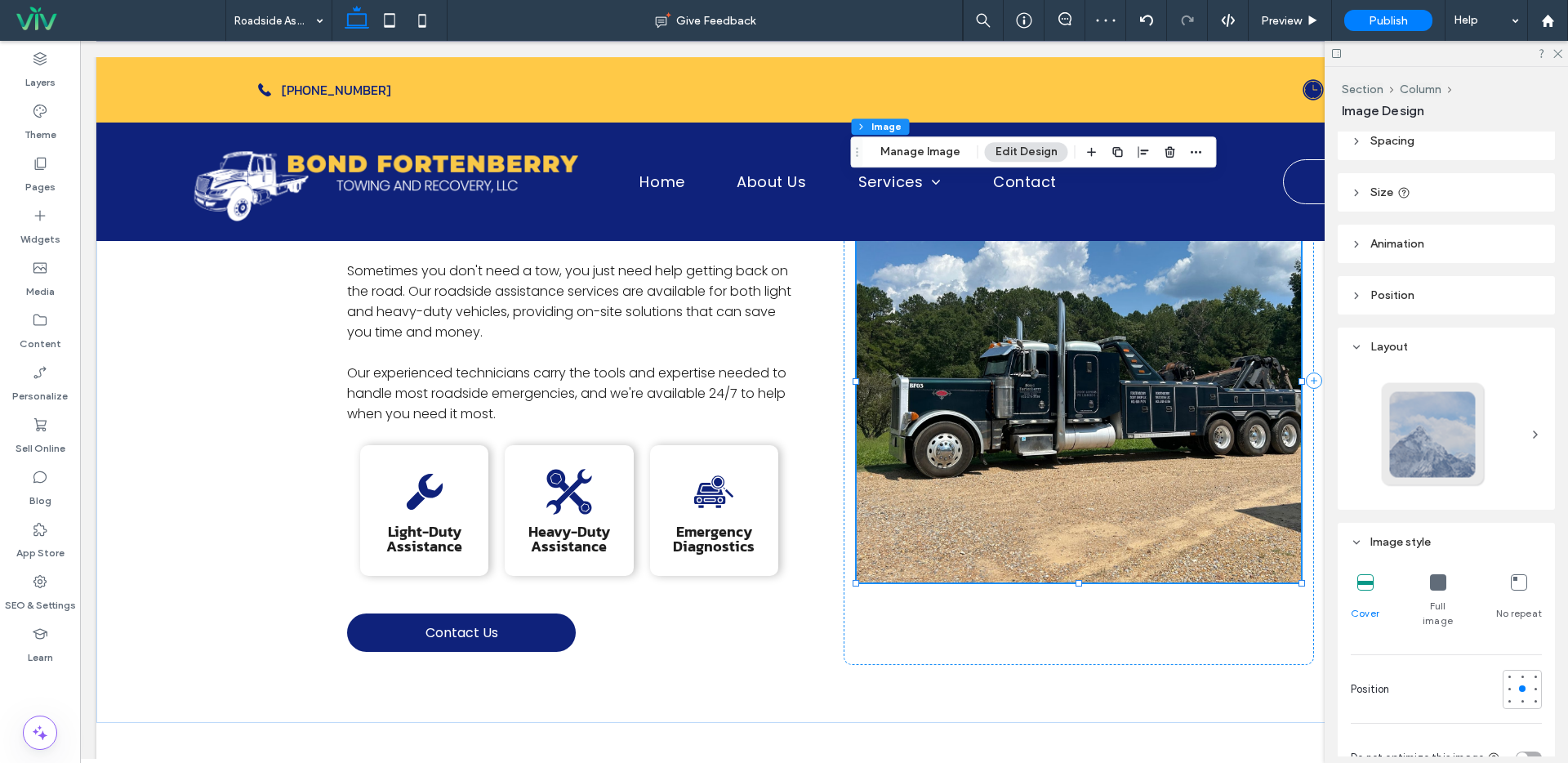
scroll to position [347, 0]
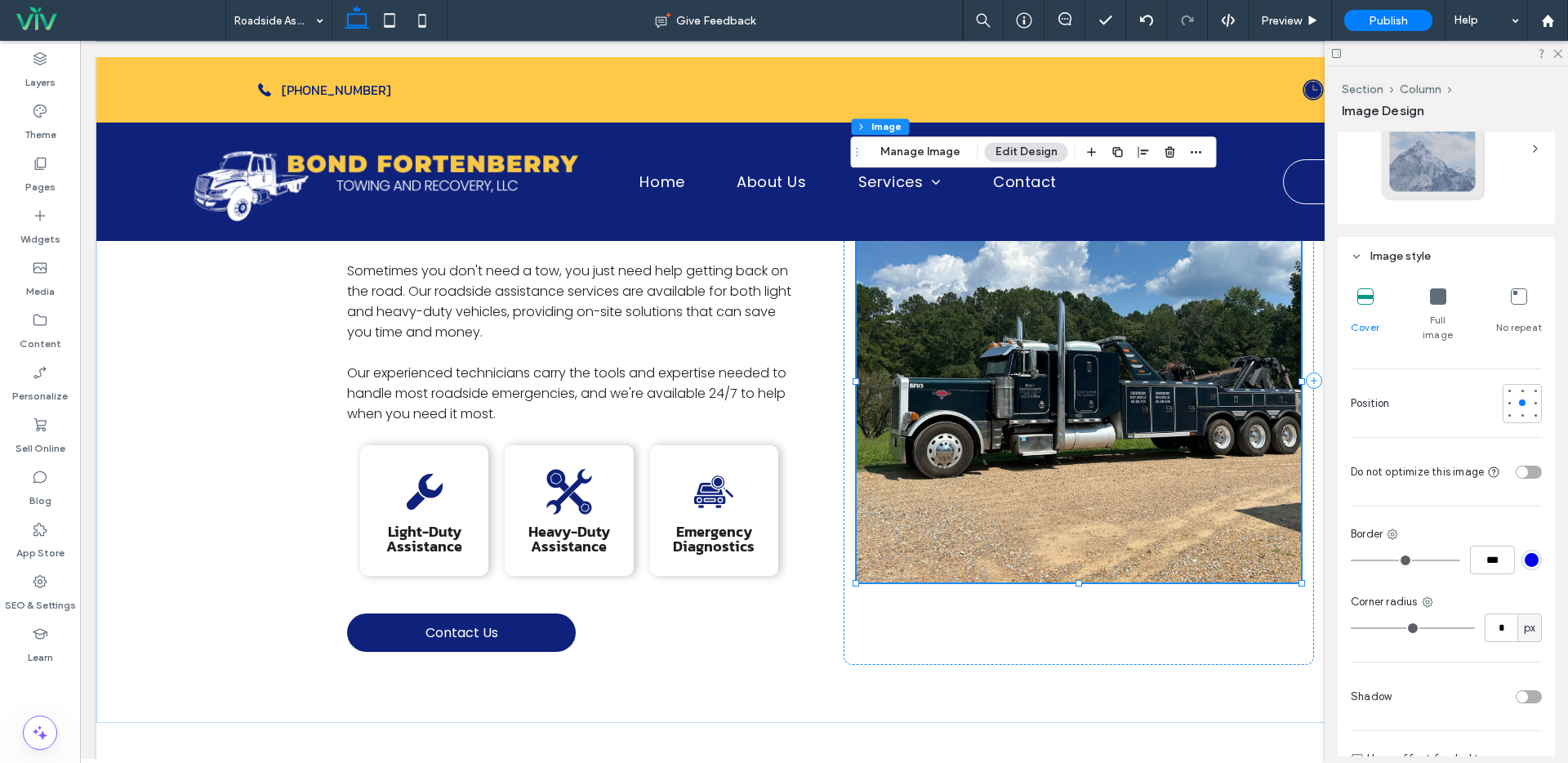
click at [1517, 691] on div "toggle" at bounding box center [1522, 696] width 12 height 12
click at [1295, 12] on div "Preview" at bounding box center [1290, 21] width 83 height 41
click at [1294, 8] on div "Preview" at bounding box center [1290, 21] width 83 height 41
click at [1287, 14] on span "Preview" at bounding box center [1281, 21] width 41 height 14
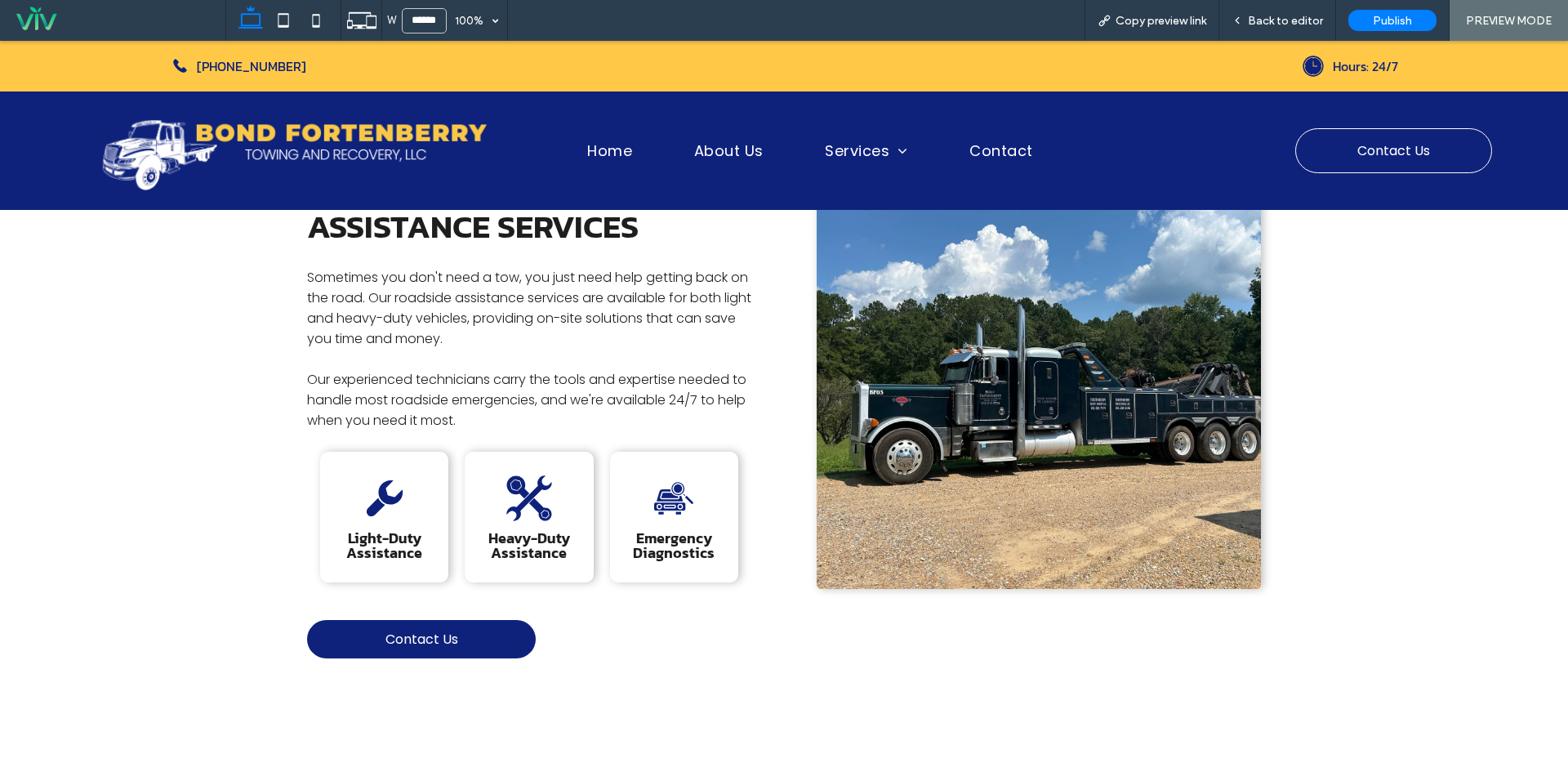
scroll to position [373, 0]
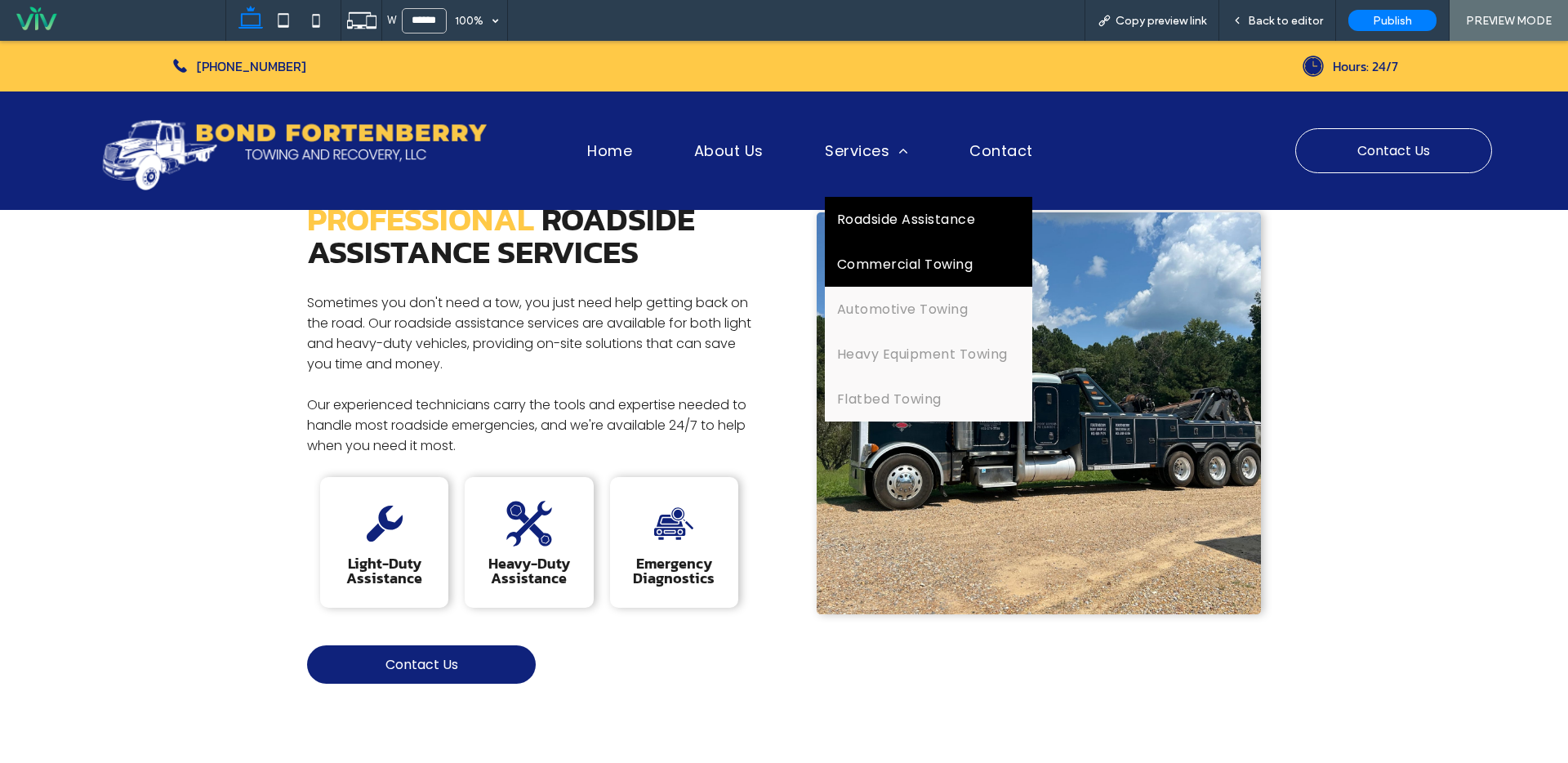
click at [878, 257] on span "Commercial Towing" at bounding box center [905, 264] width 136 height 21
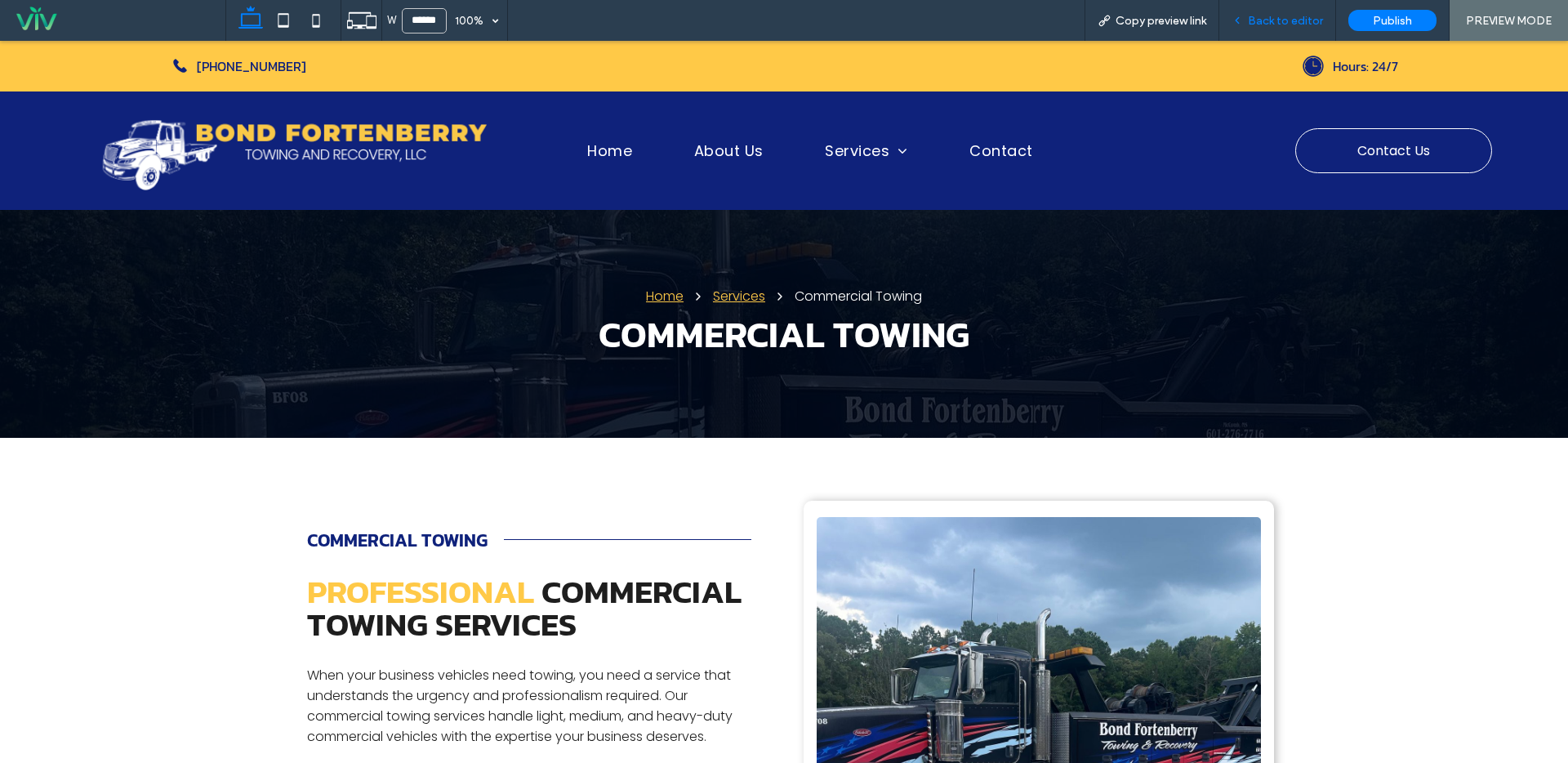
click at [1280, 21] on span "Back to editor" at bounding box center [1286, 21] width 75 height 14
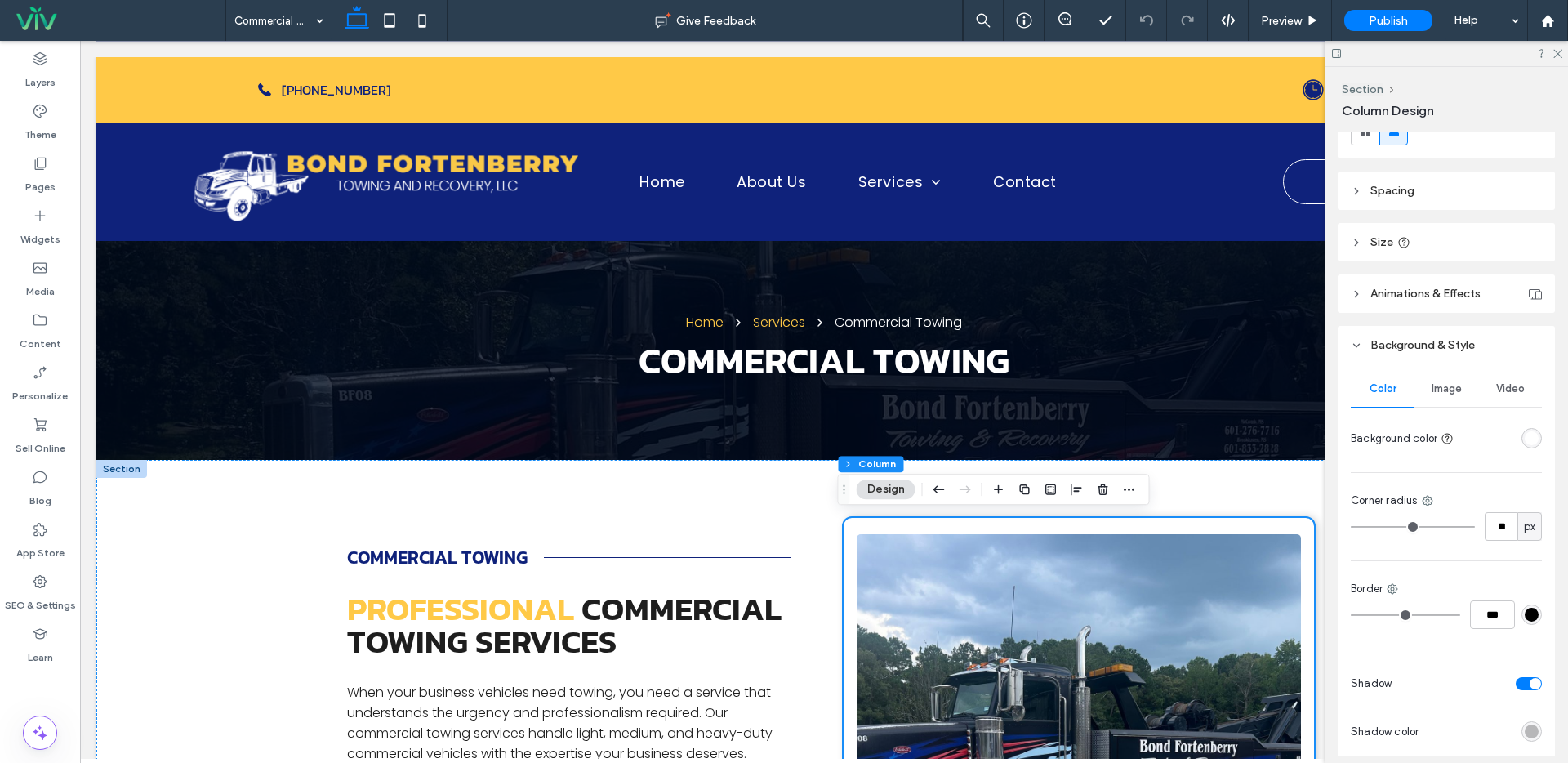
scroll to position [399, 0]
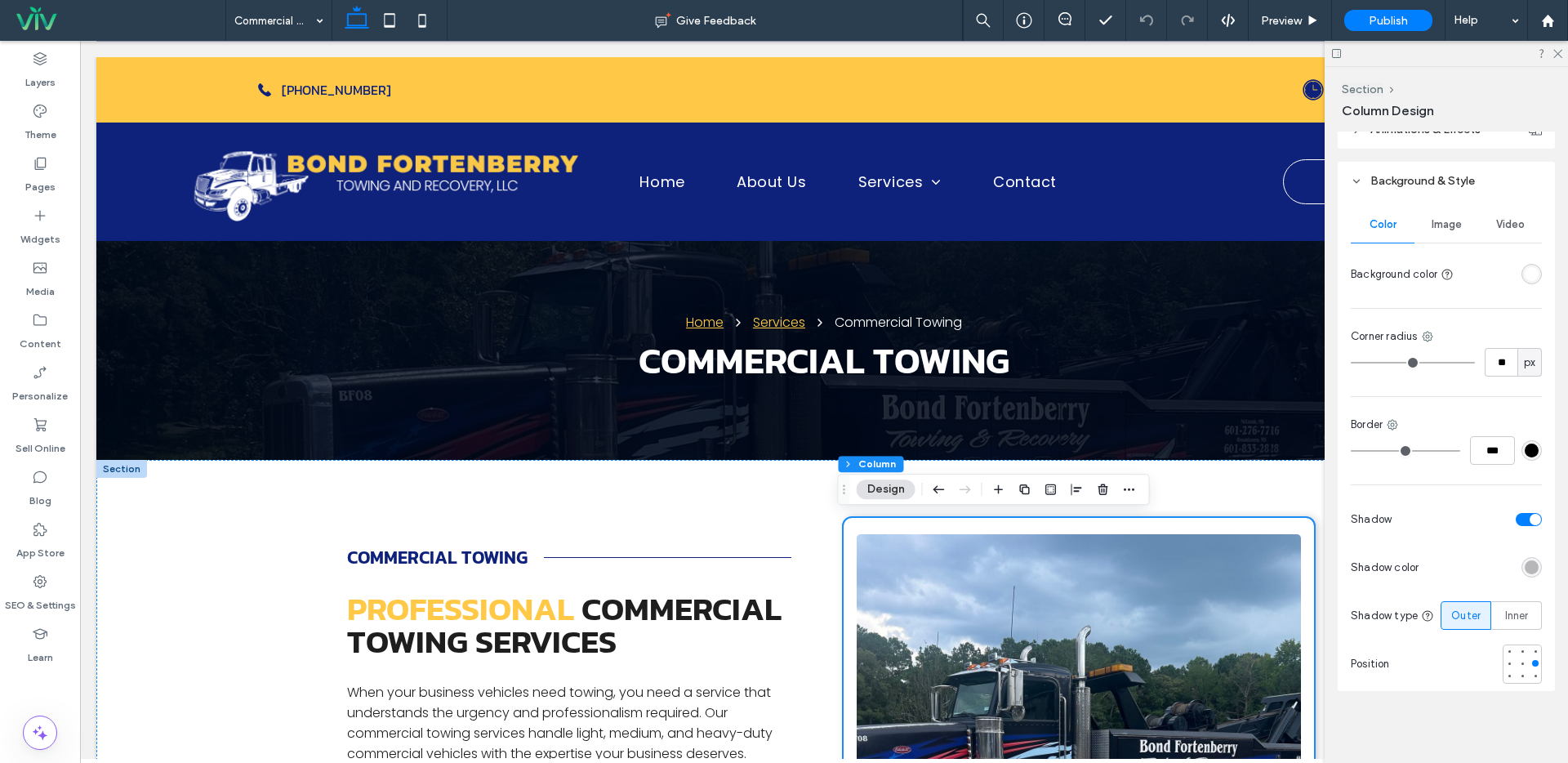
click at [1518, 516] on div "toggle" at bounding box center [1528, 519] width 26 height 13
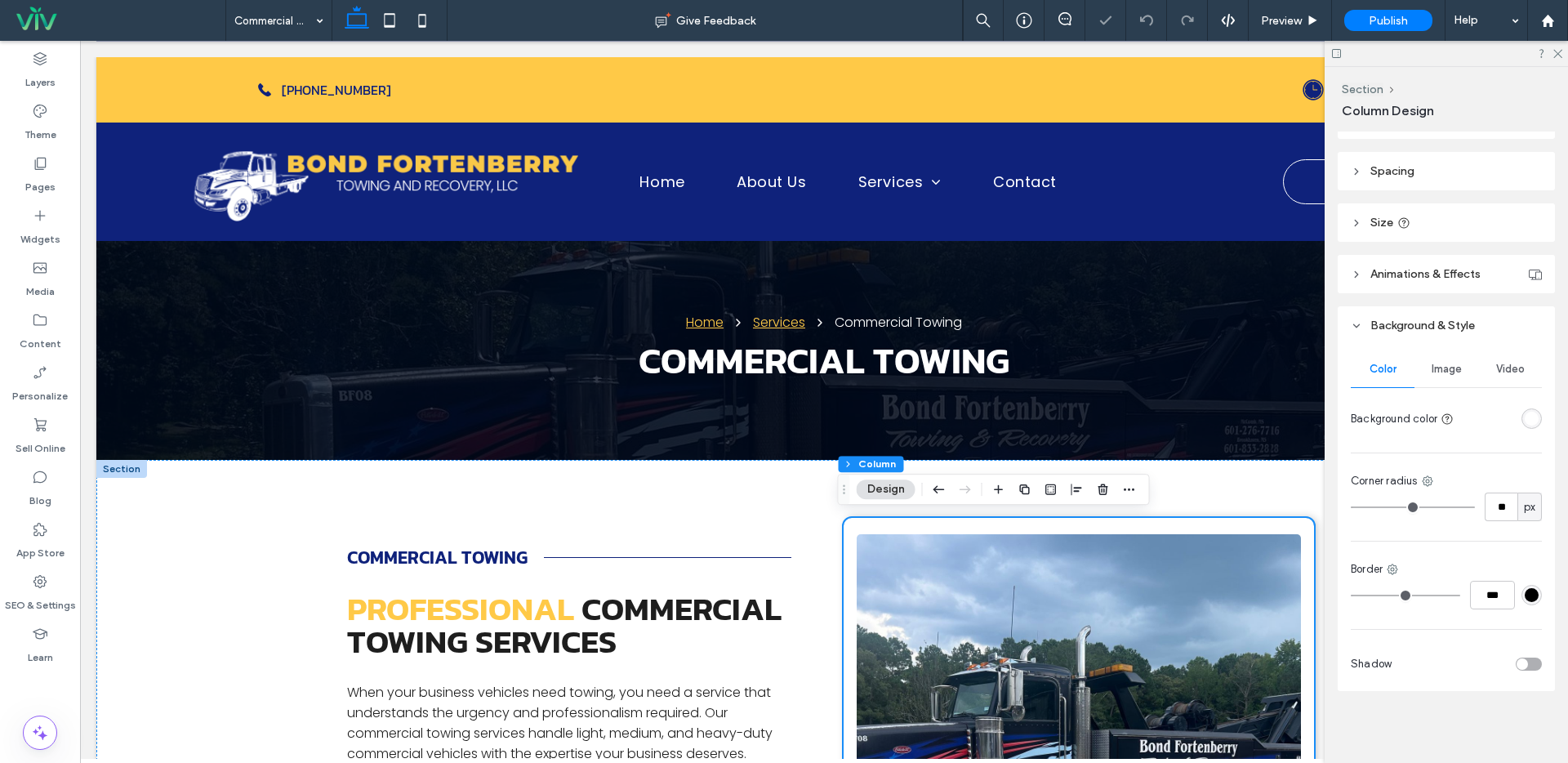
scroll to position [251, 0]
type input "**"
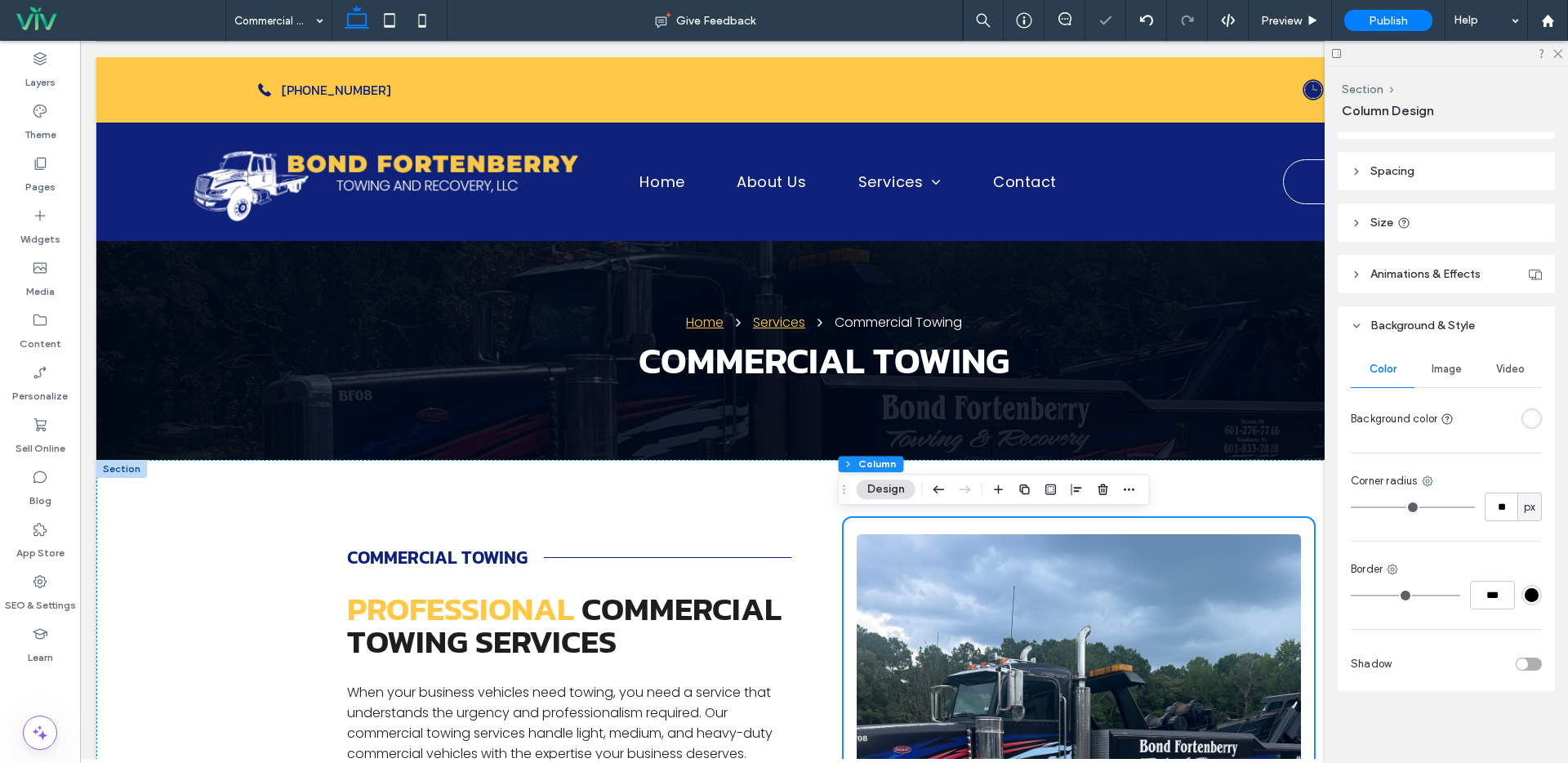
type input "*"
drag, startPoint x: 1372, startPoint y: 510, endPoint x: 1281, endPoint y: 503, distance: 91.3
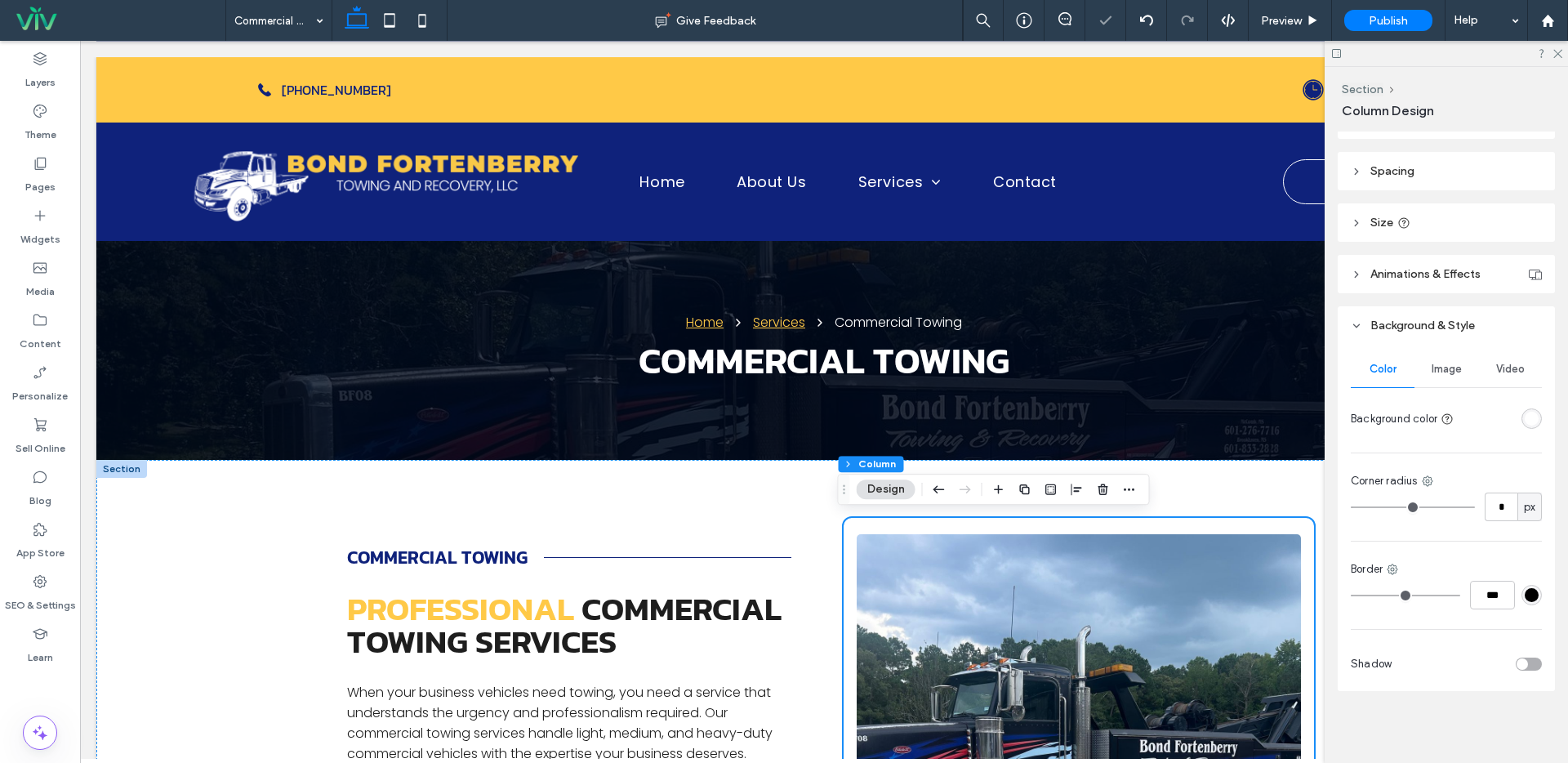
type input "*"
click at [1351, 507] on input "range" at bounding box center [1413, 507] width 124 height 2
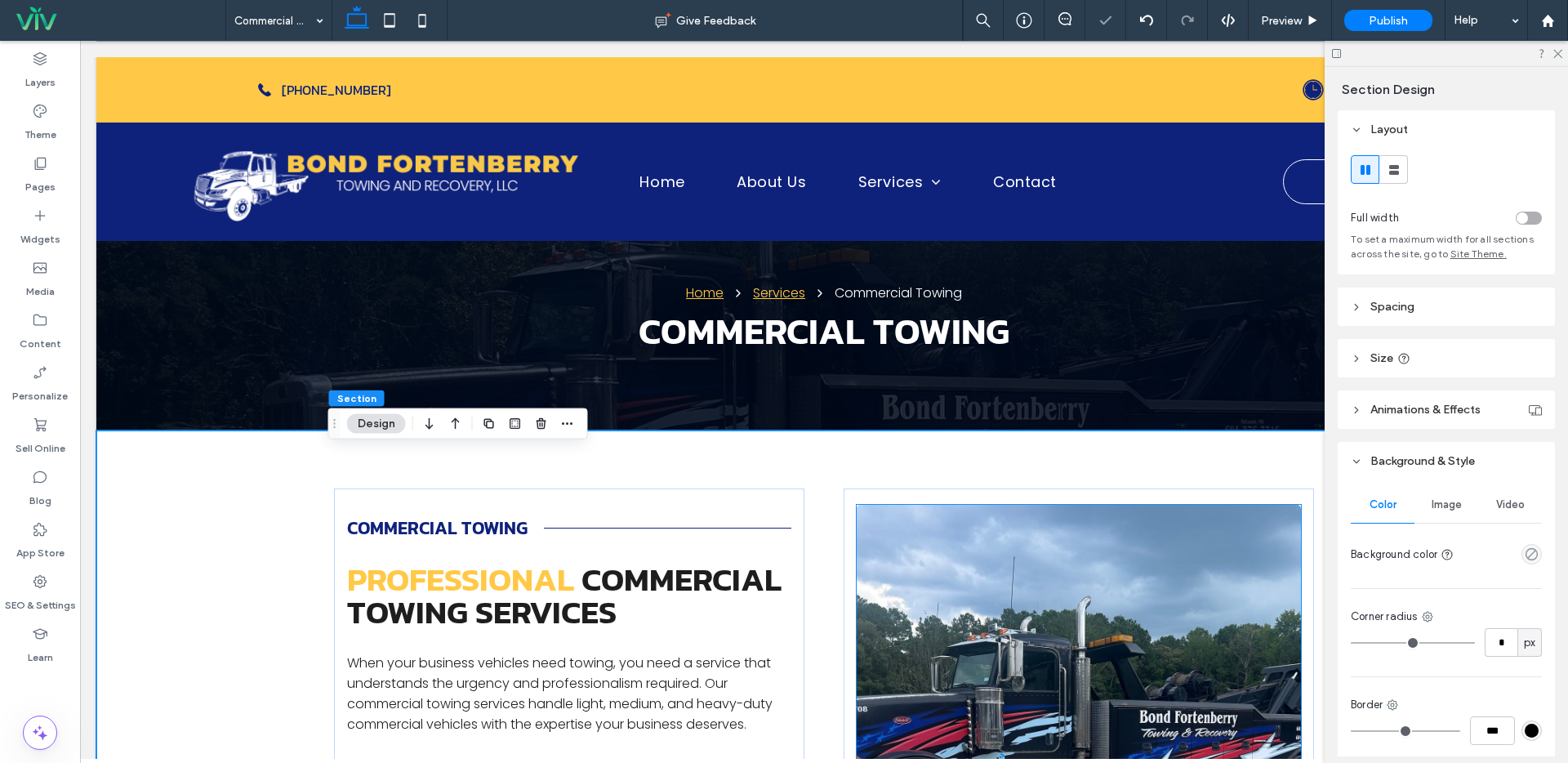
scroll to position [125, 0]
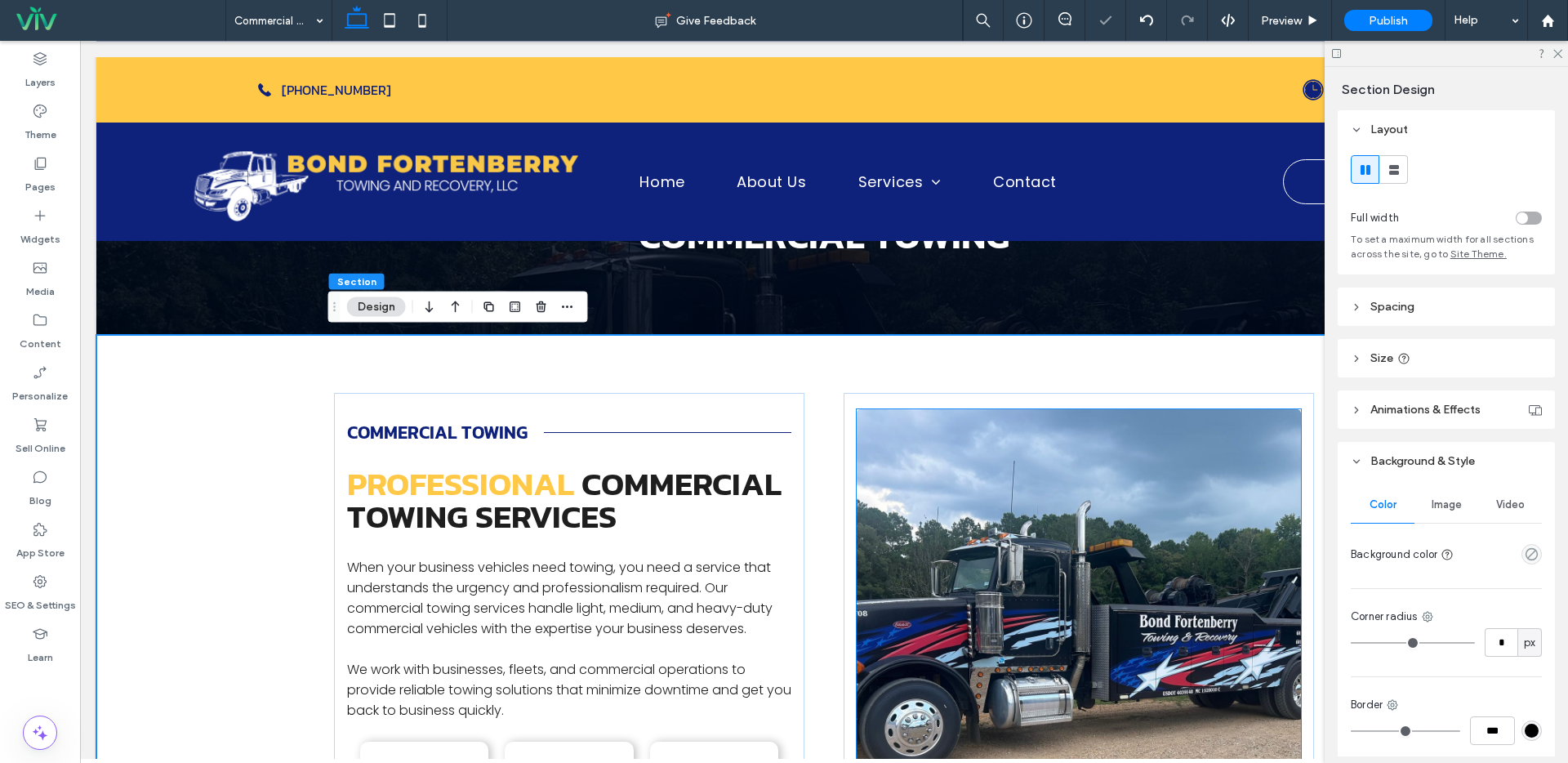
click at [1044, 506] on img at bounding box center [1078, 677] width 444 height 536
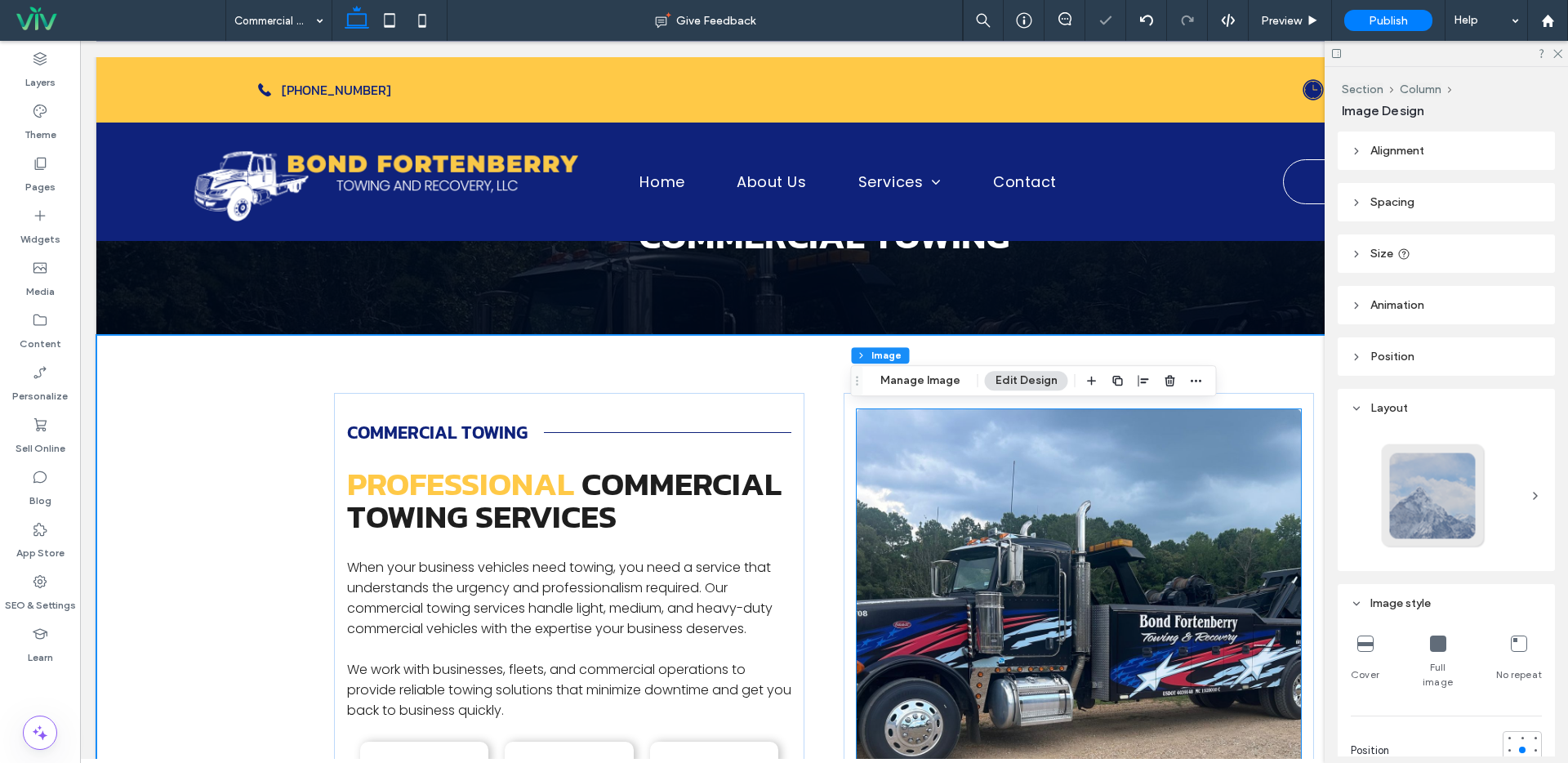
type input "*"
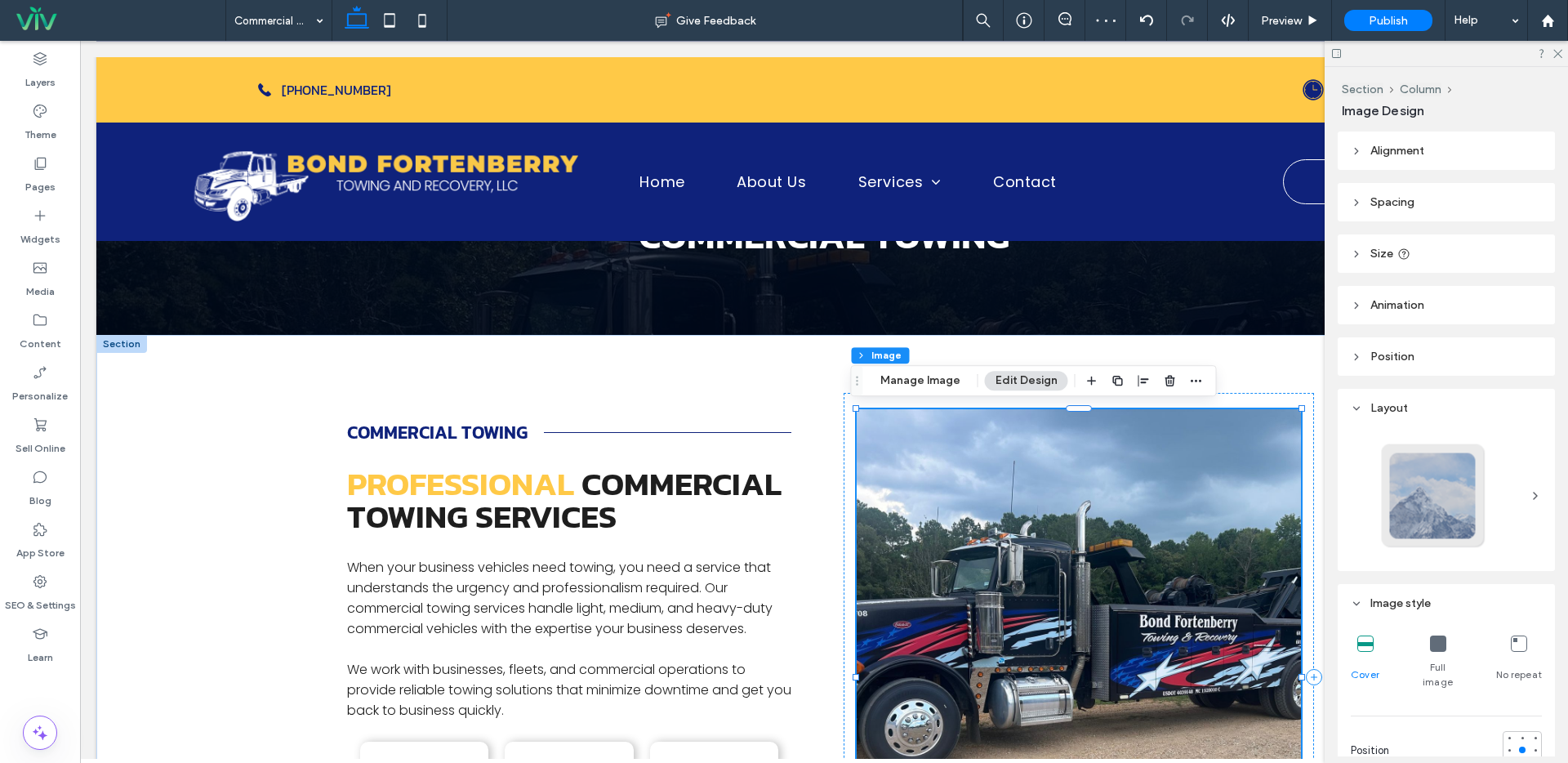
click at [1431, 633] on div "Full image" at bounding box center [1438, 662] width 47 height 67
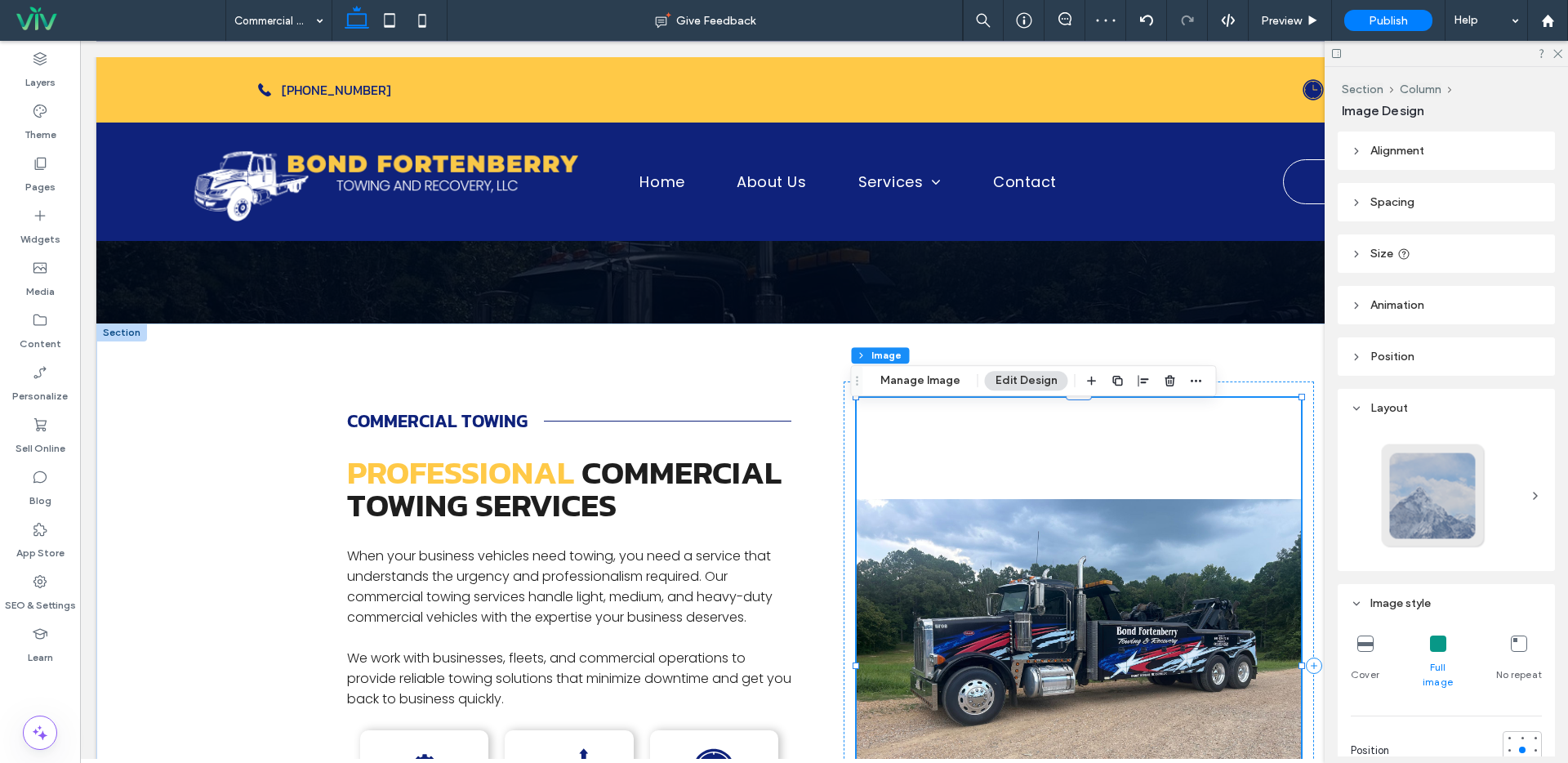
scroll to position [441, 0]
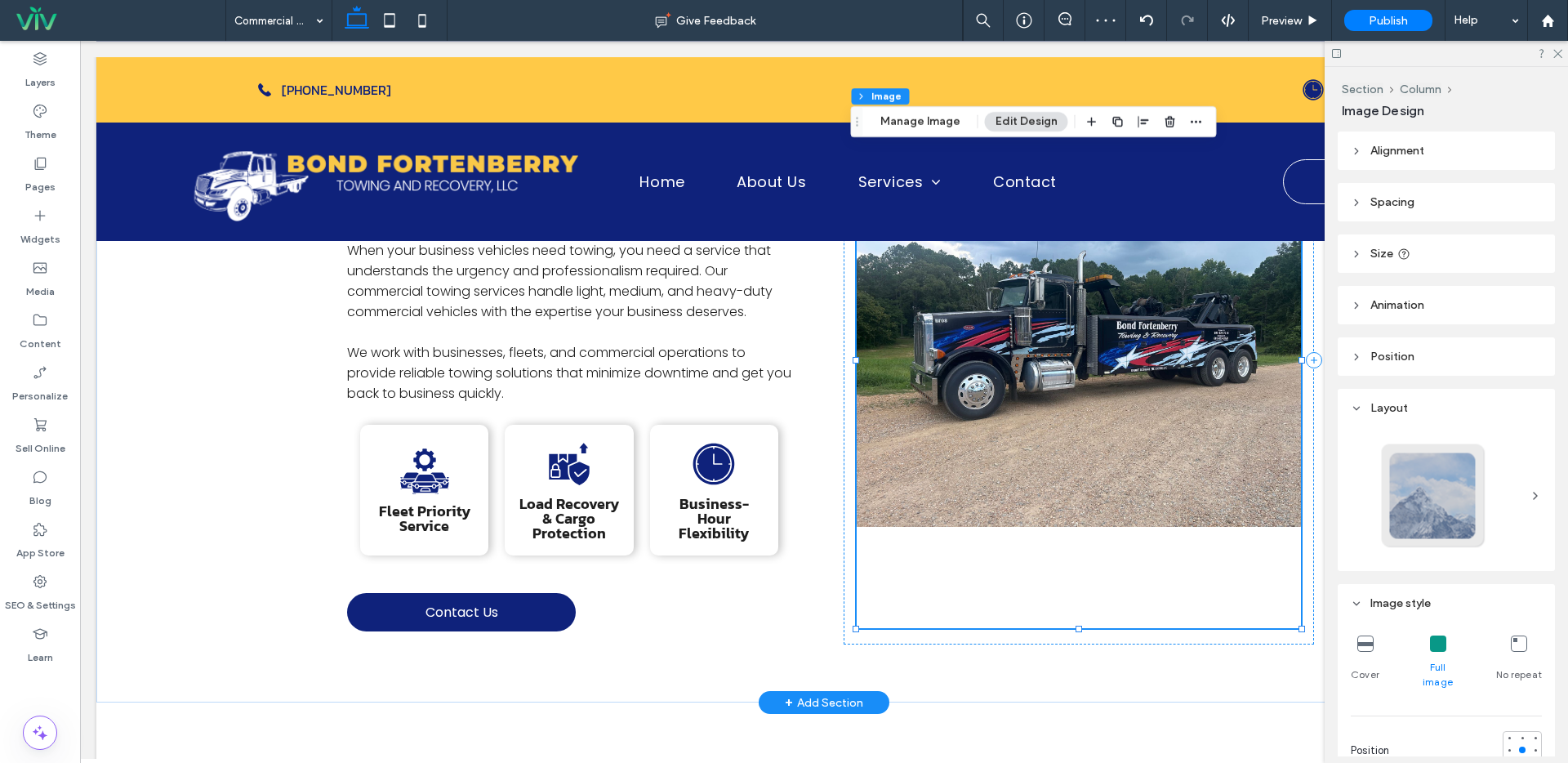
click at [1046, 416] on img at bounding box center [1078, 360] width 444 height 536
click at [1050, 388] on img at bounding box center [1078, 360] width 444 height 536
click at [891, 113] on button "Manage Image" at bounding box center [919, 122] width 101 height 20
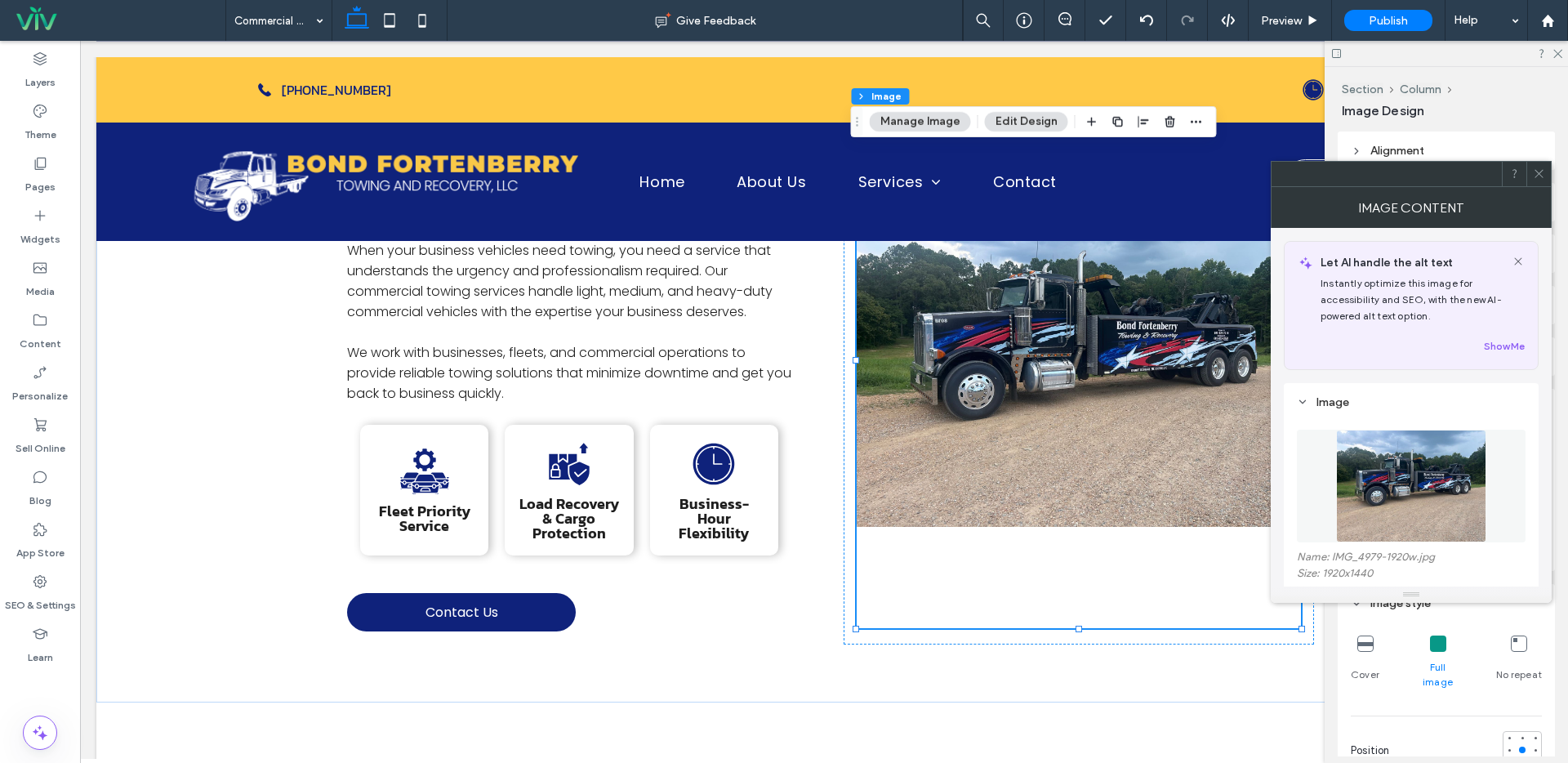
click at [1536, 172] on icon at bounding box center [1539, 173] width 13 height 13
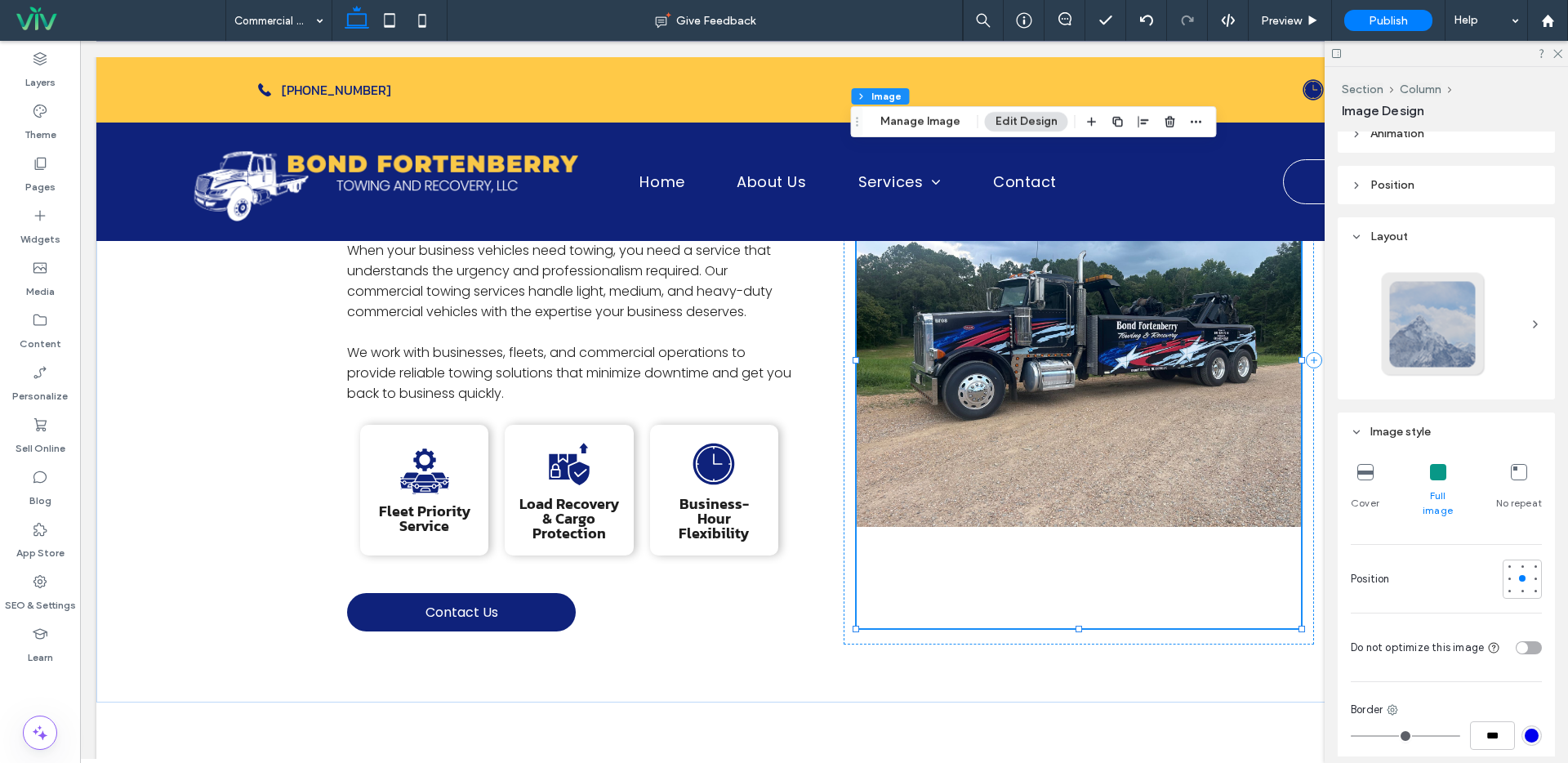
scroll to position [335, 0]
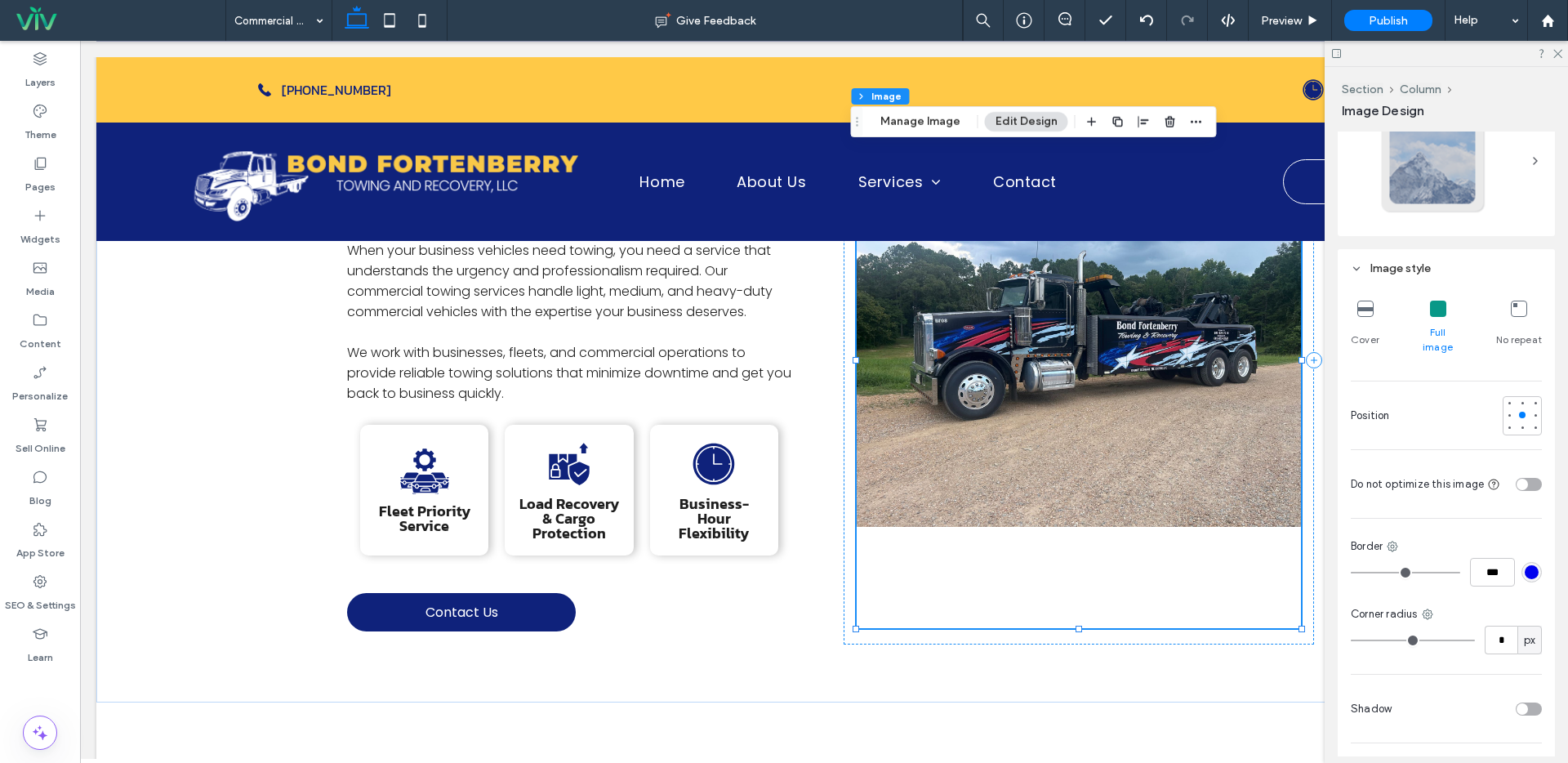
type input "*"
type input "**"
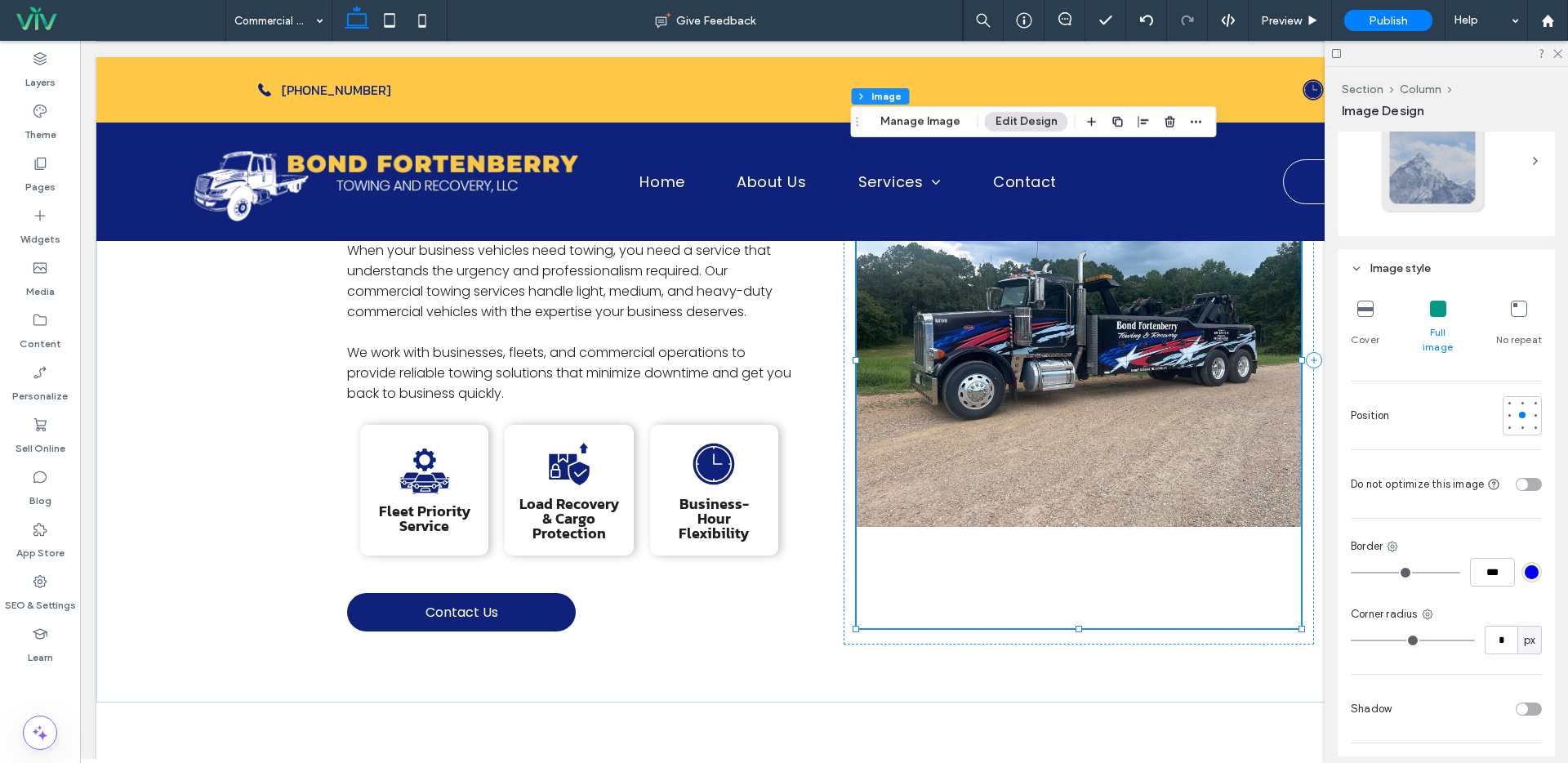
type input "**"
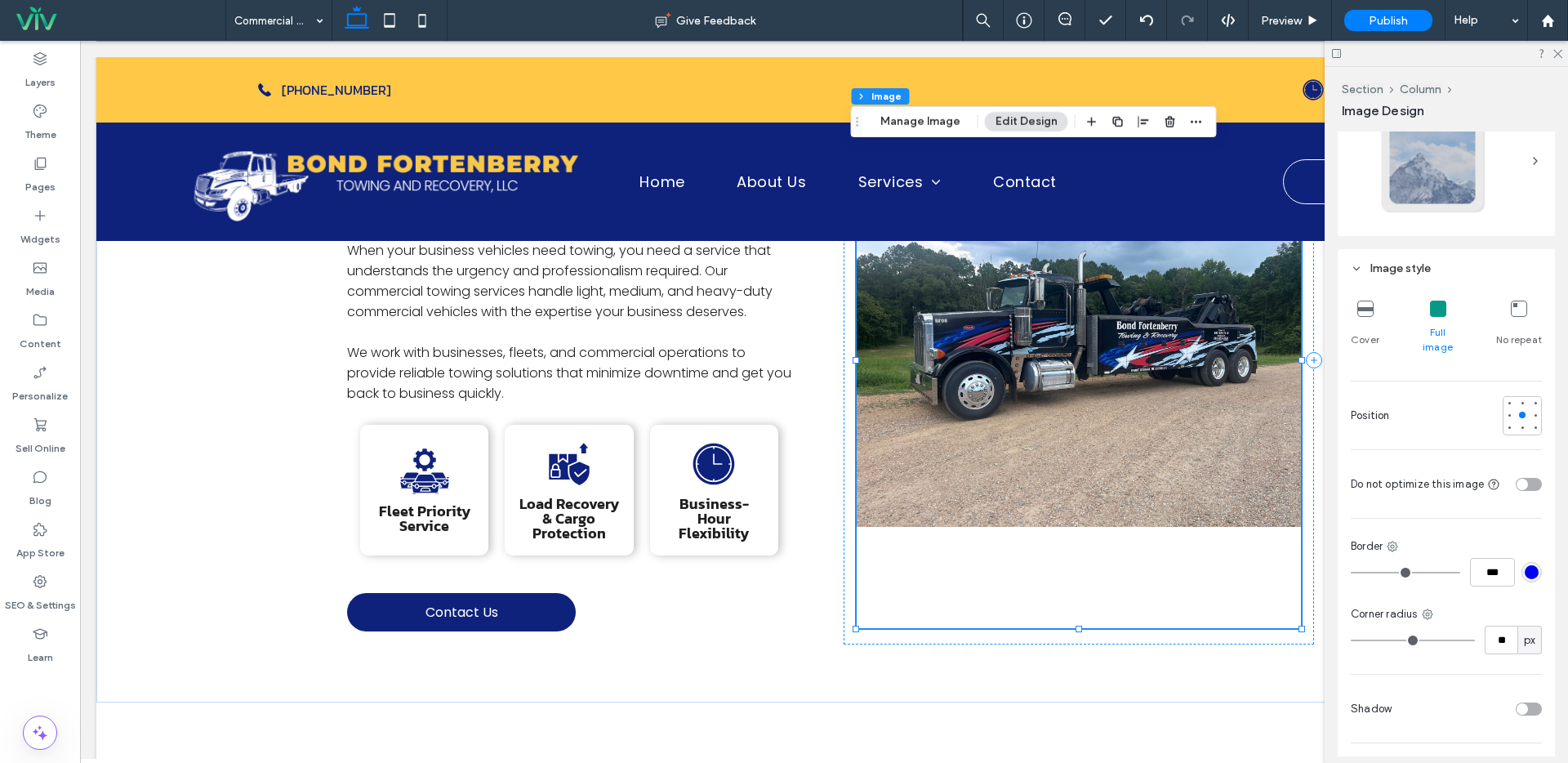
type input "**"
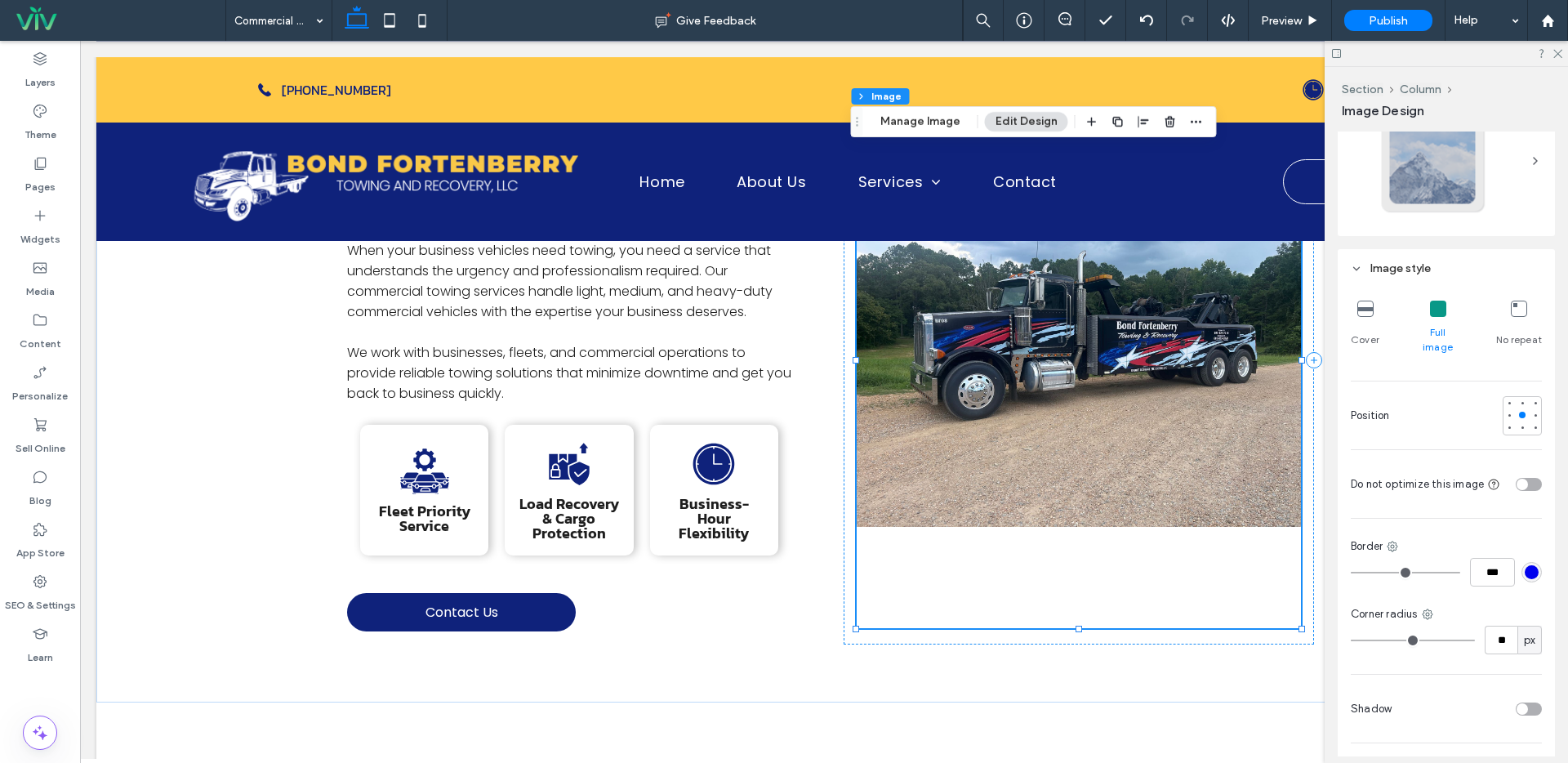
type input "**"
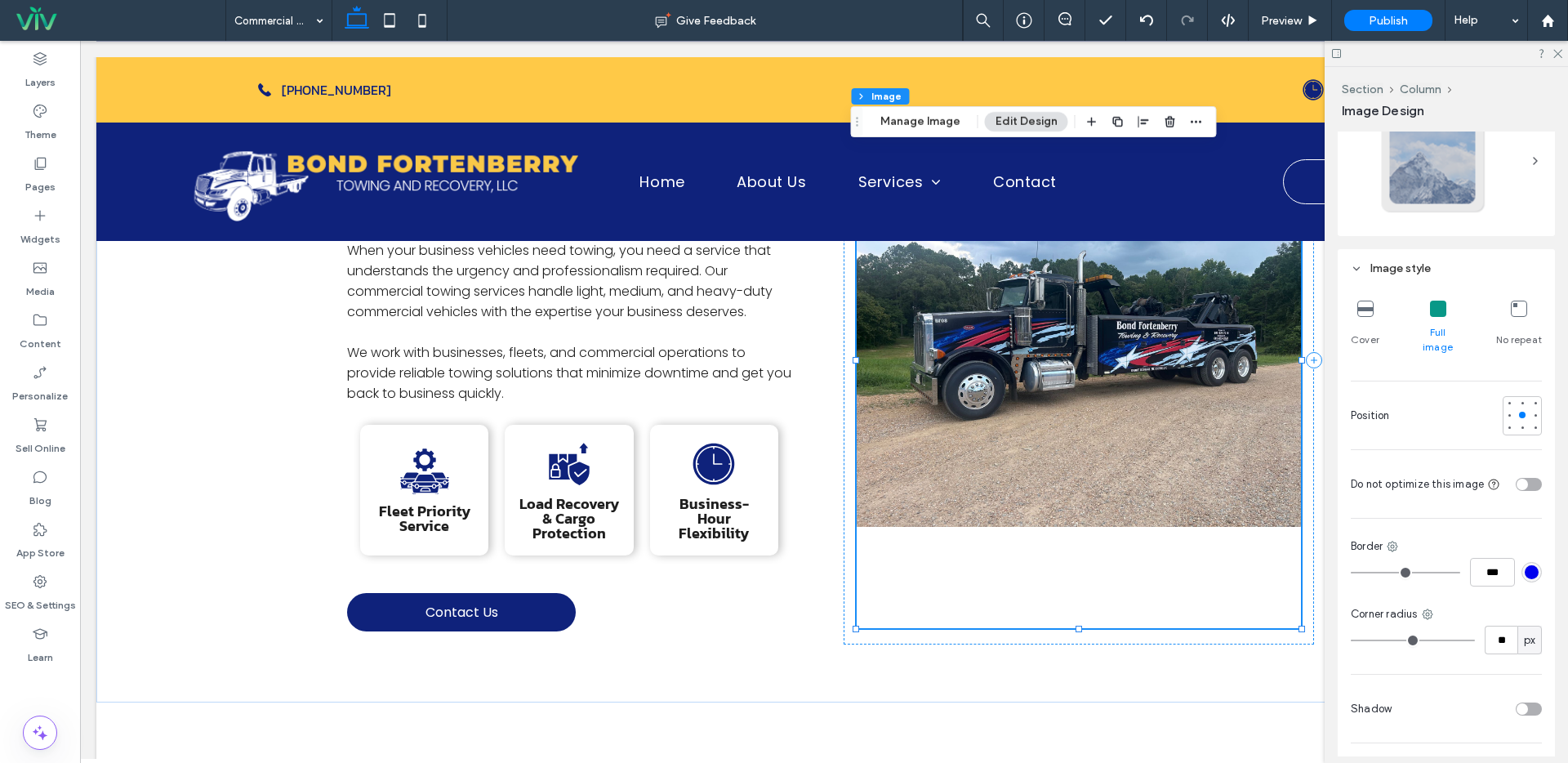
type input "**"
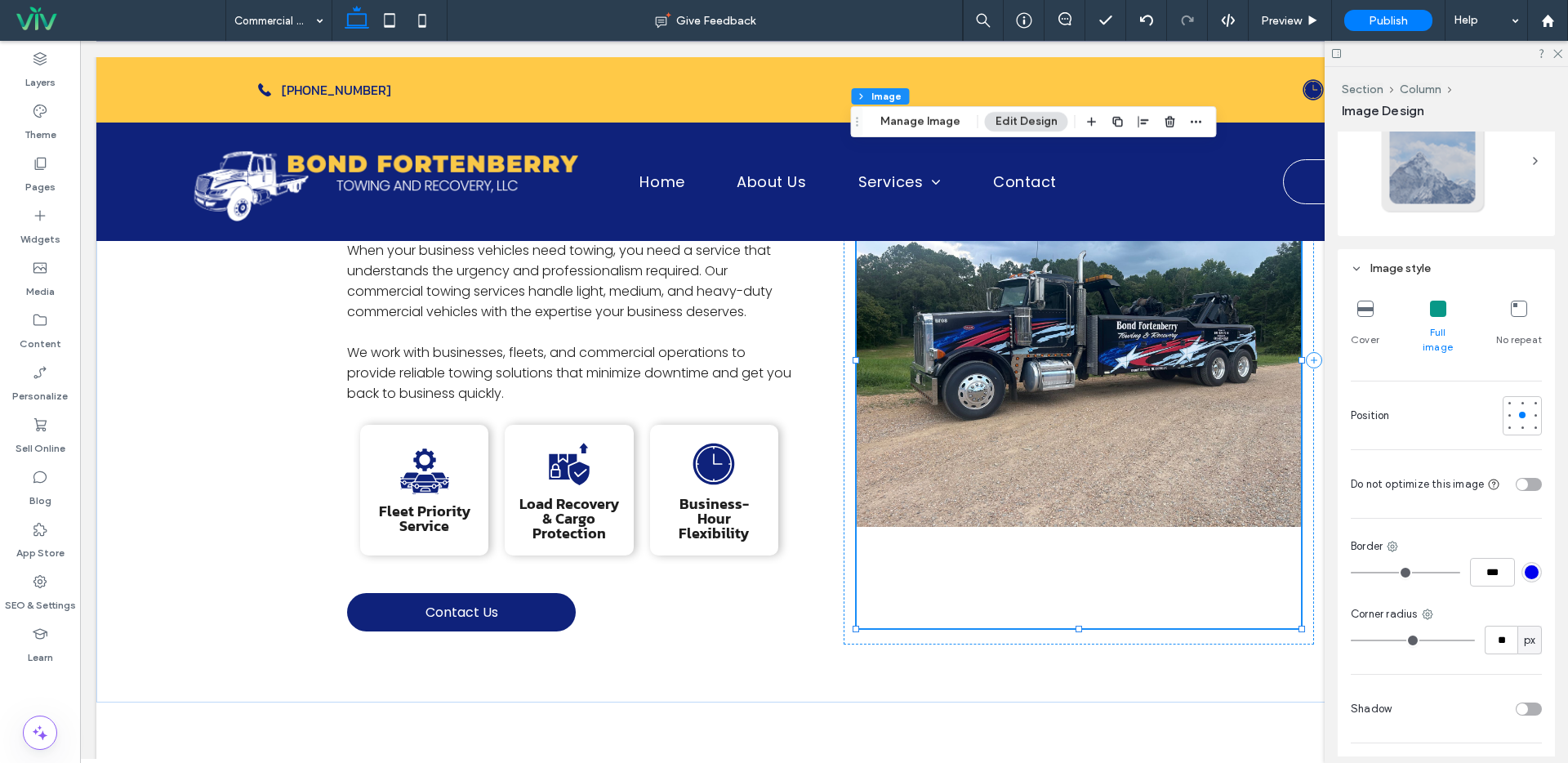
type input "**"
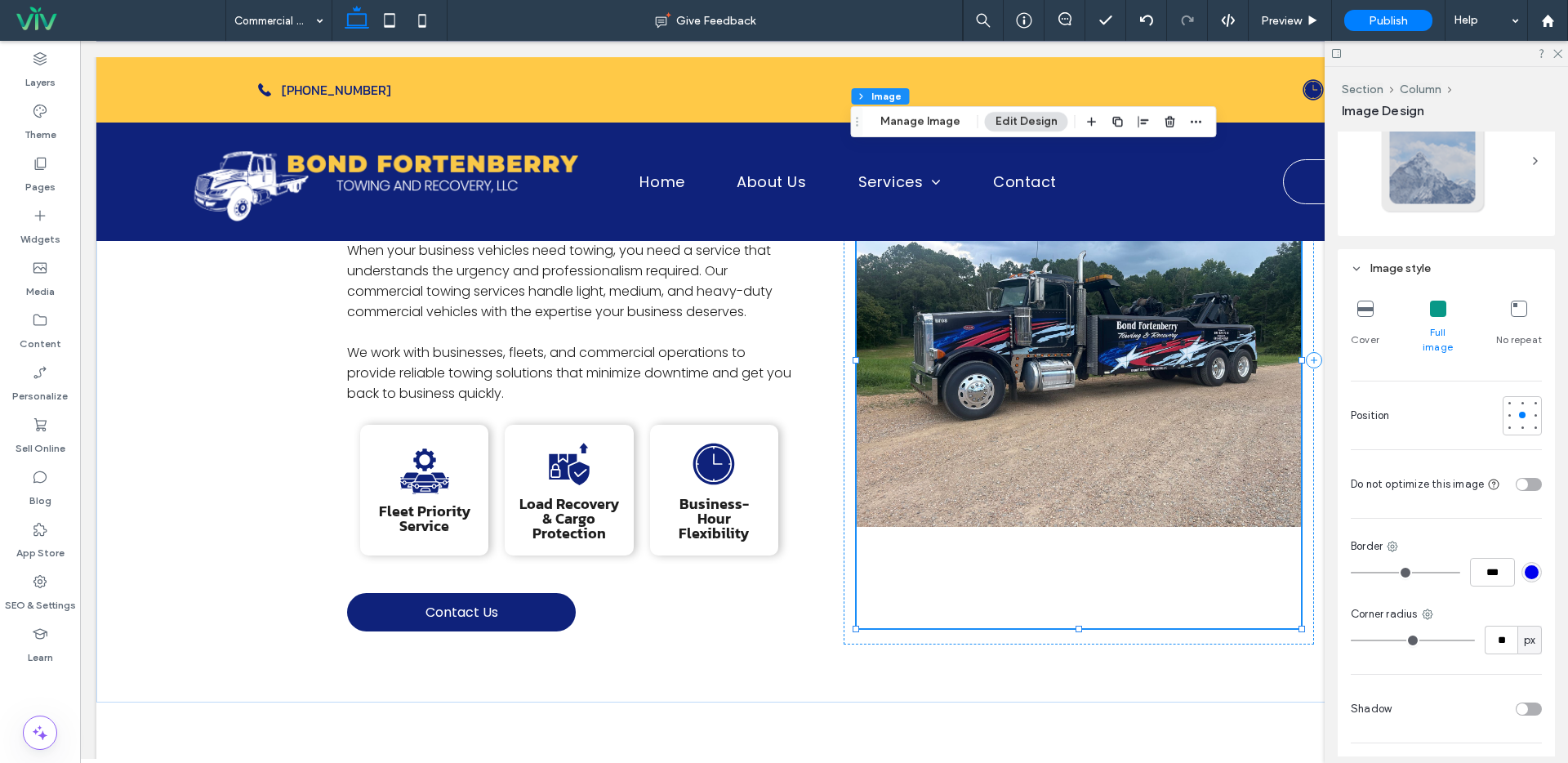
type input "**"
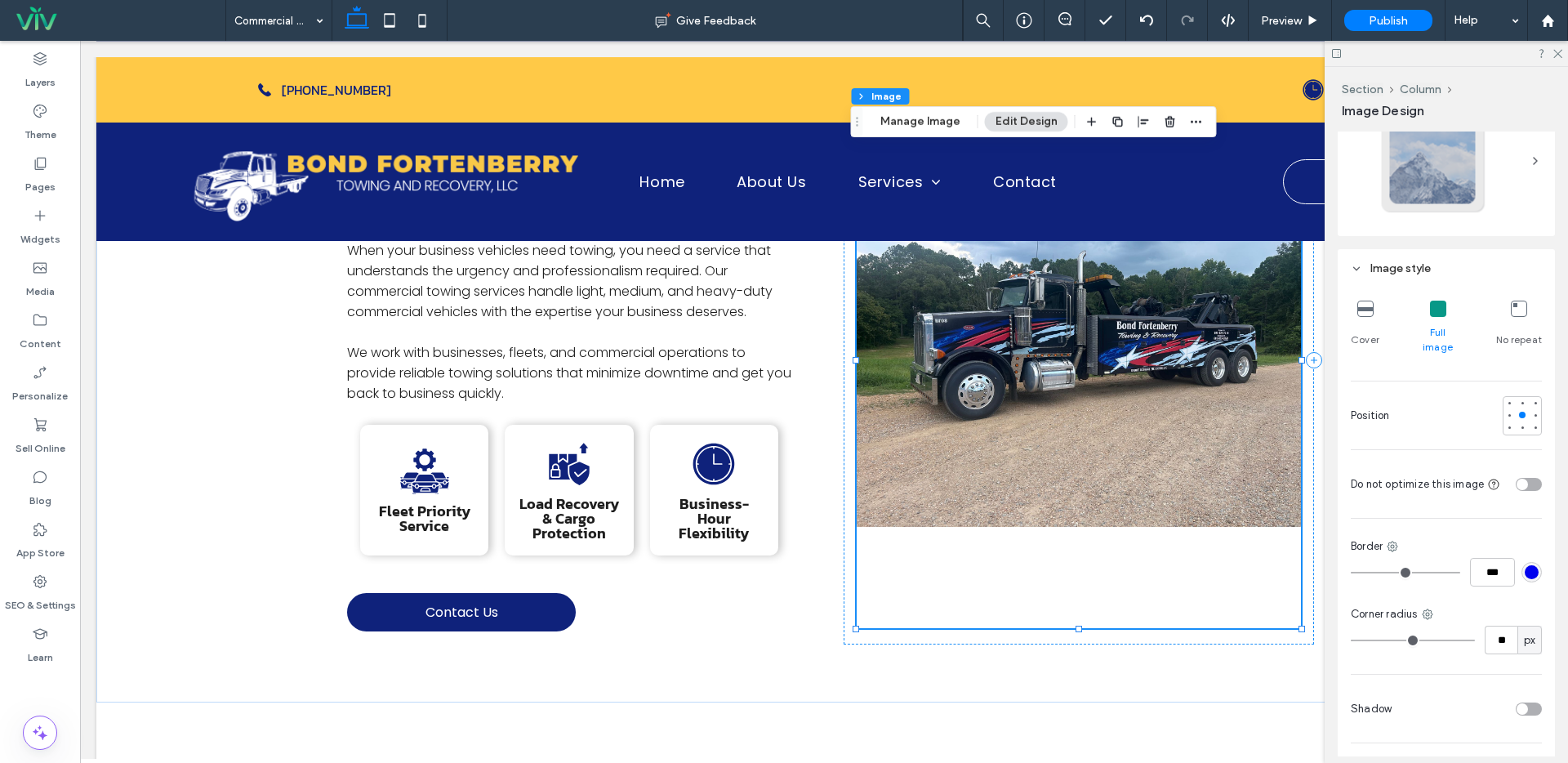
type input "**"
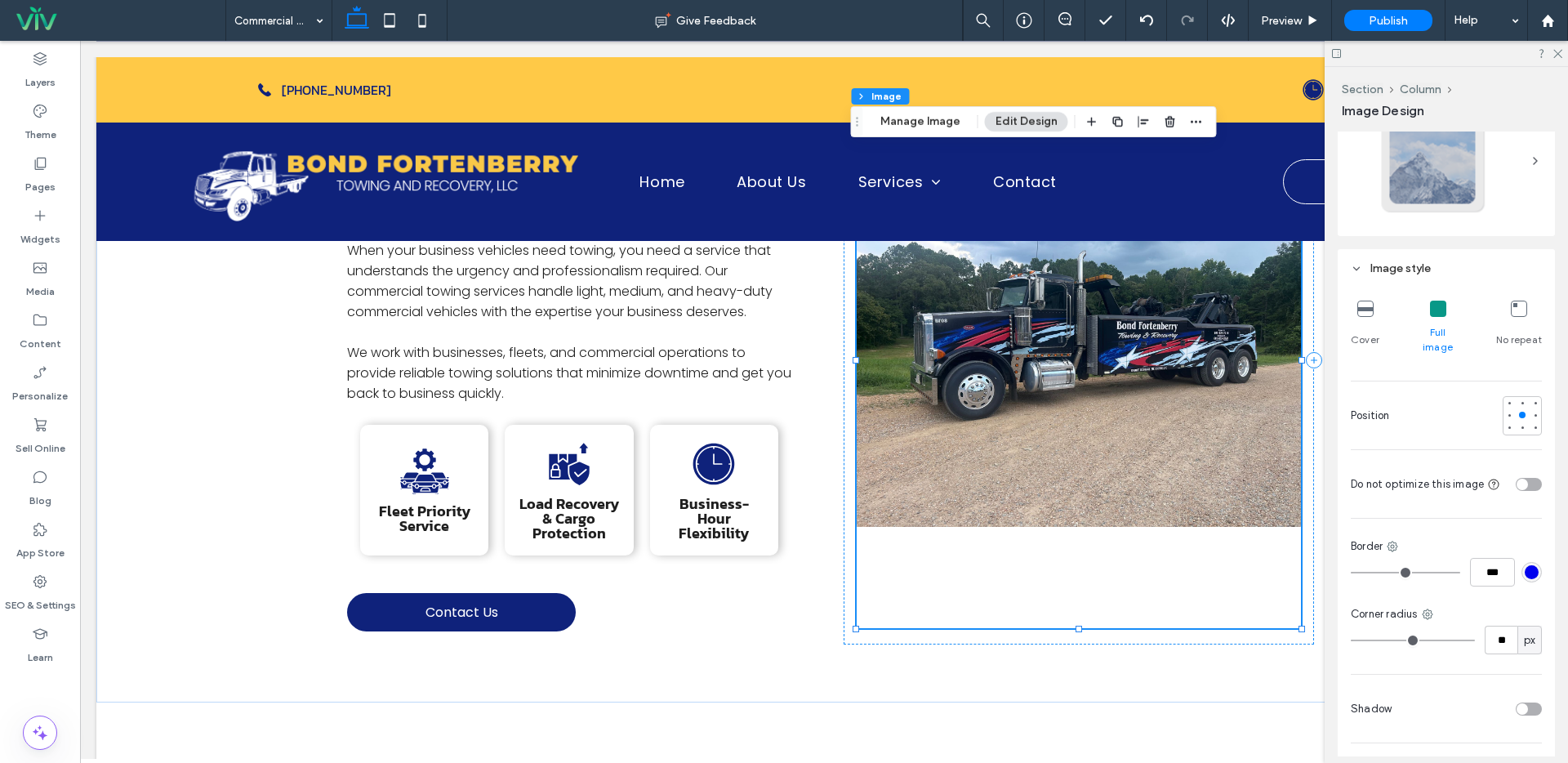
type input "**"
click at [1367, 640] on input "range" at bounding box center [1413, 641] width 124 height 2
click at [1125, 440] on img at bounding box center [1078, 360] width 444 height 536
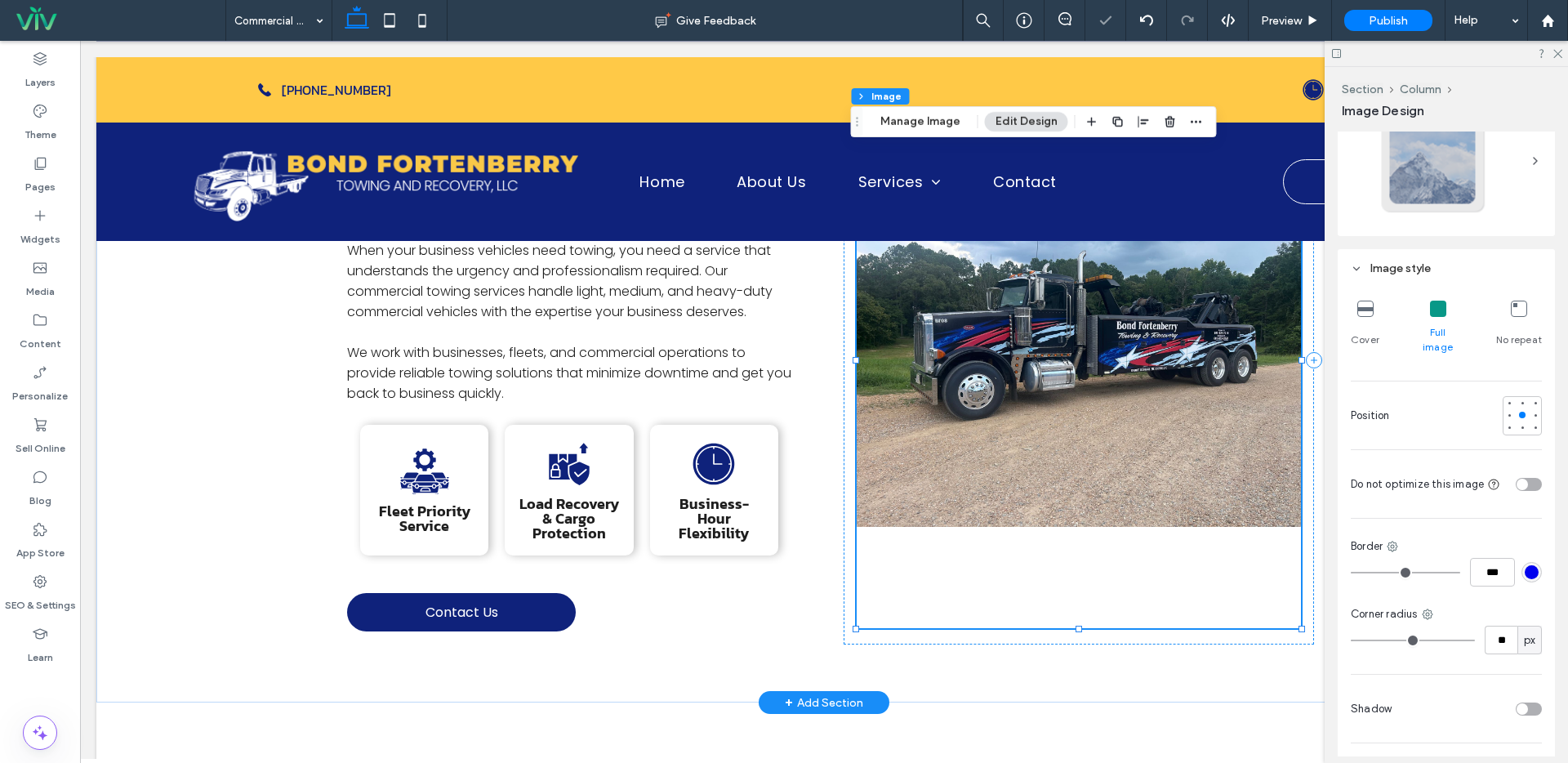
click at [1074, 380] on img at bounding box center [1078, 360] width 444 height 536
click at [1555, 54] on icon at bounding box center [1557, 53] width 11 height 11
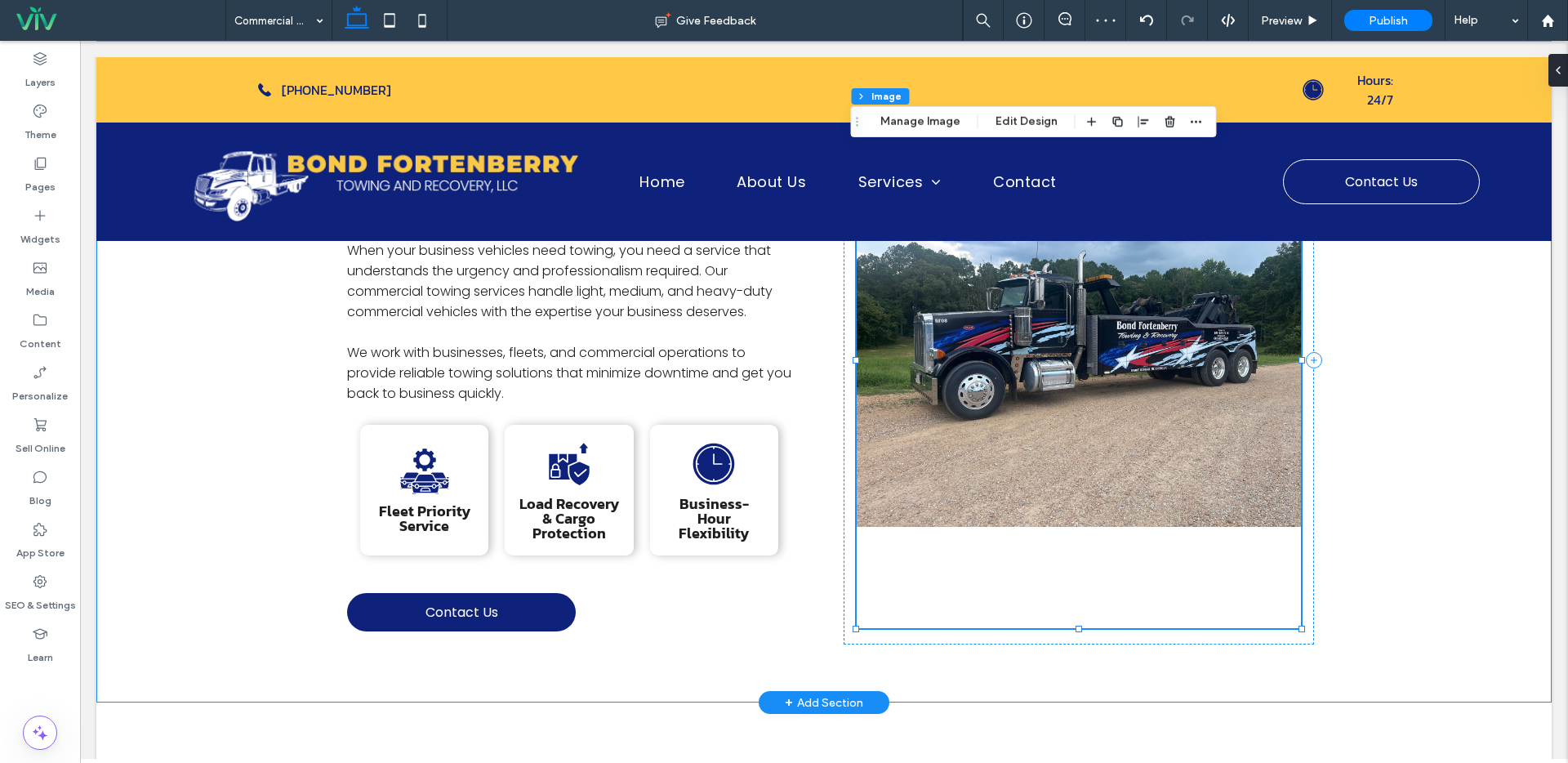
click at [1390, 395] on div "Commercial towing Professional Commercial Towing Services When your business ve…" at bounding box center [824, 360] width 1455 height 685
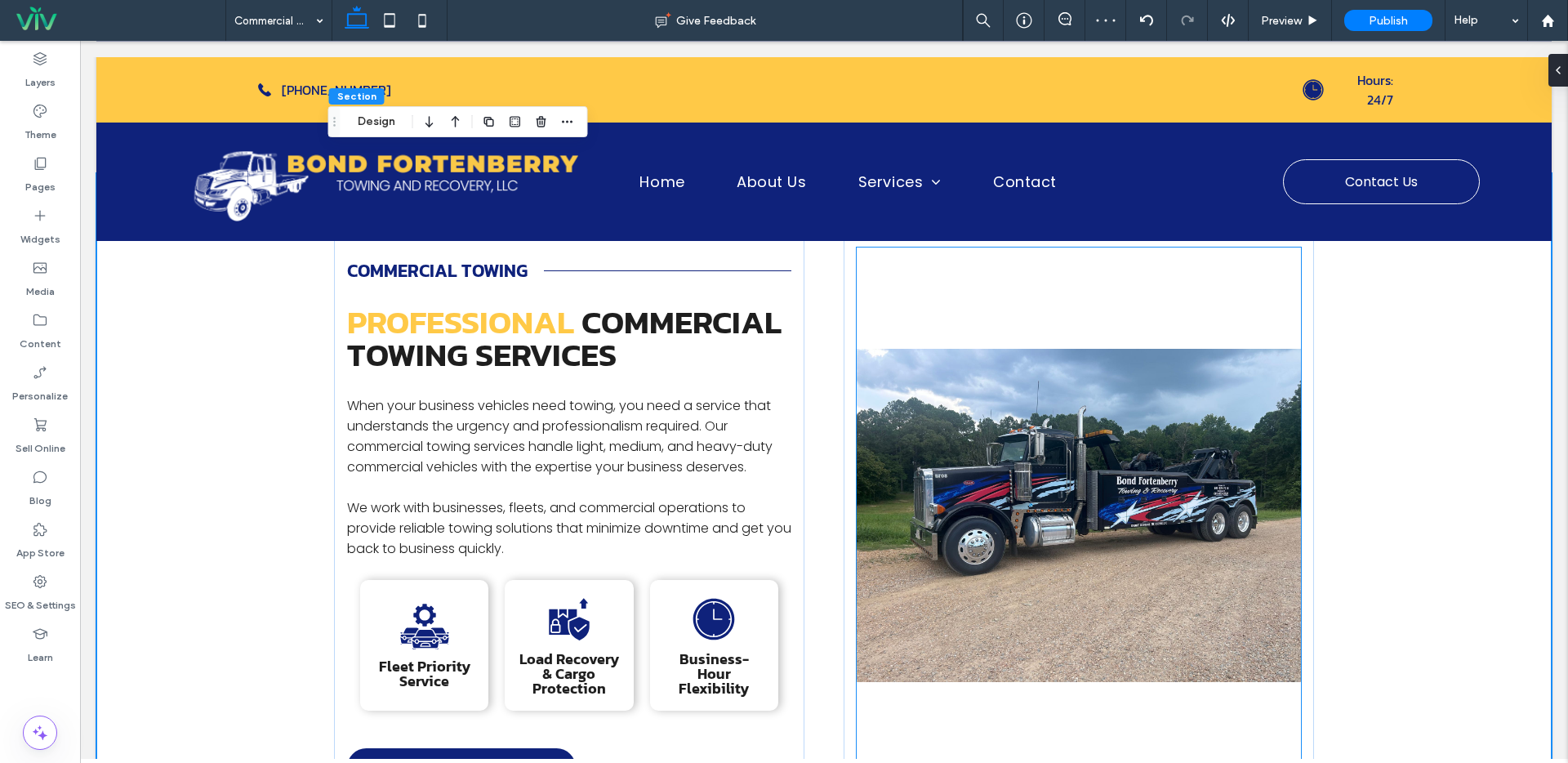
scroll to position [281, 0]
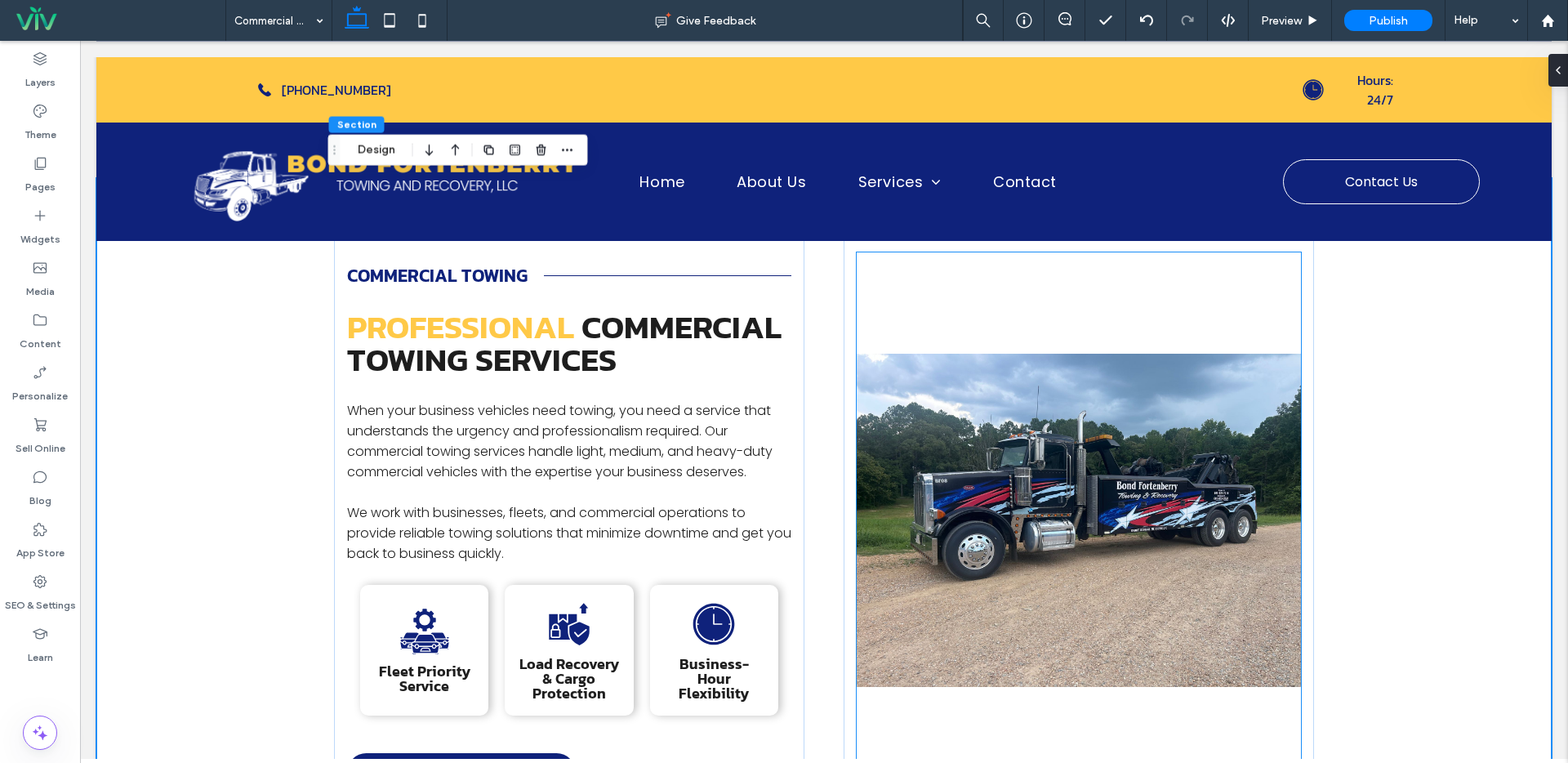
click at [1083, 468] on img at bounding box center [1078, 520] width 444 height 536
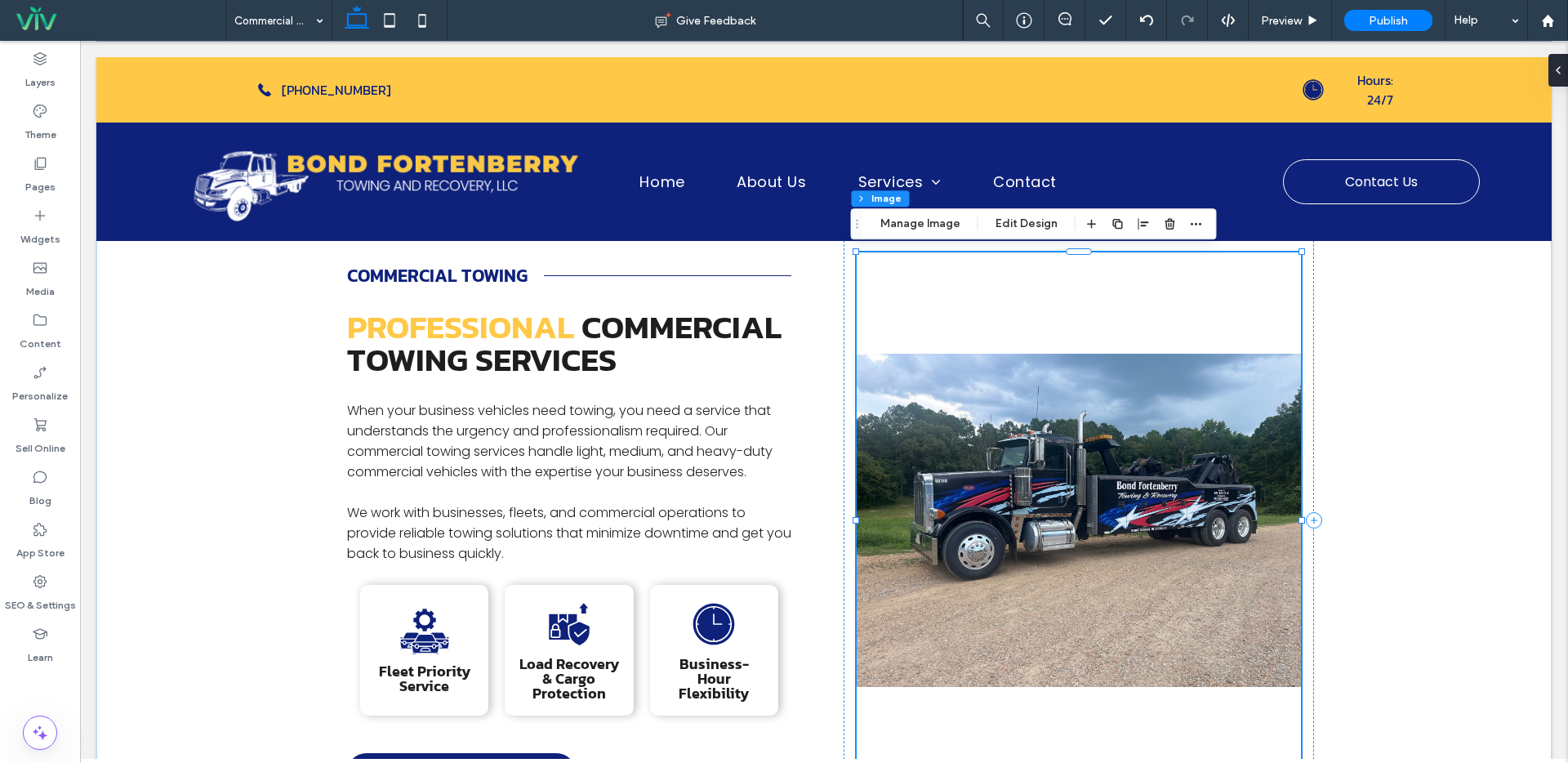
click at [983, 405] on img at bounding box center [1078, 520] width 444 height 536
click at [955, 352] on img at bounding box center [1078, 520] width 444 height 536
click at [985, 437] on img at bounding box center [1078, 520] width 444 height 536
click at [927, 215] on button "Manage Image" at bounding box center [919, 223] width 101 height 20
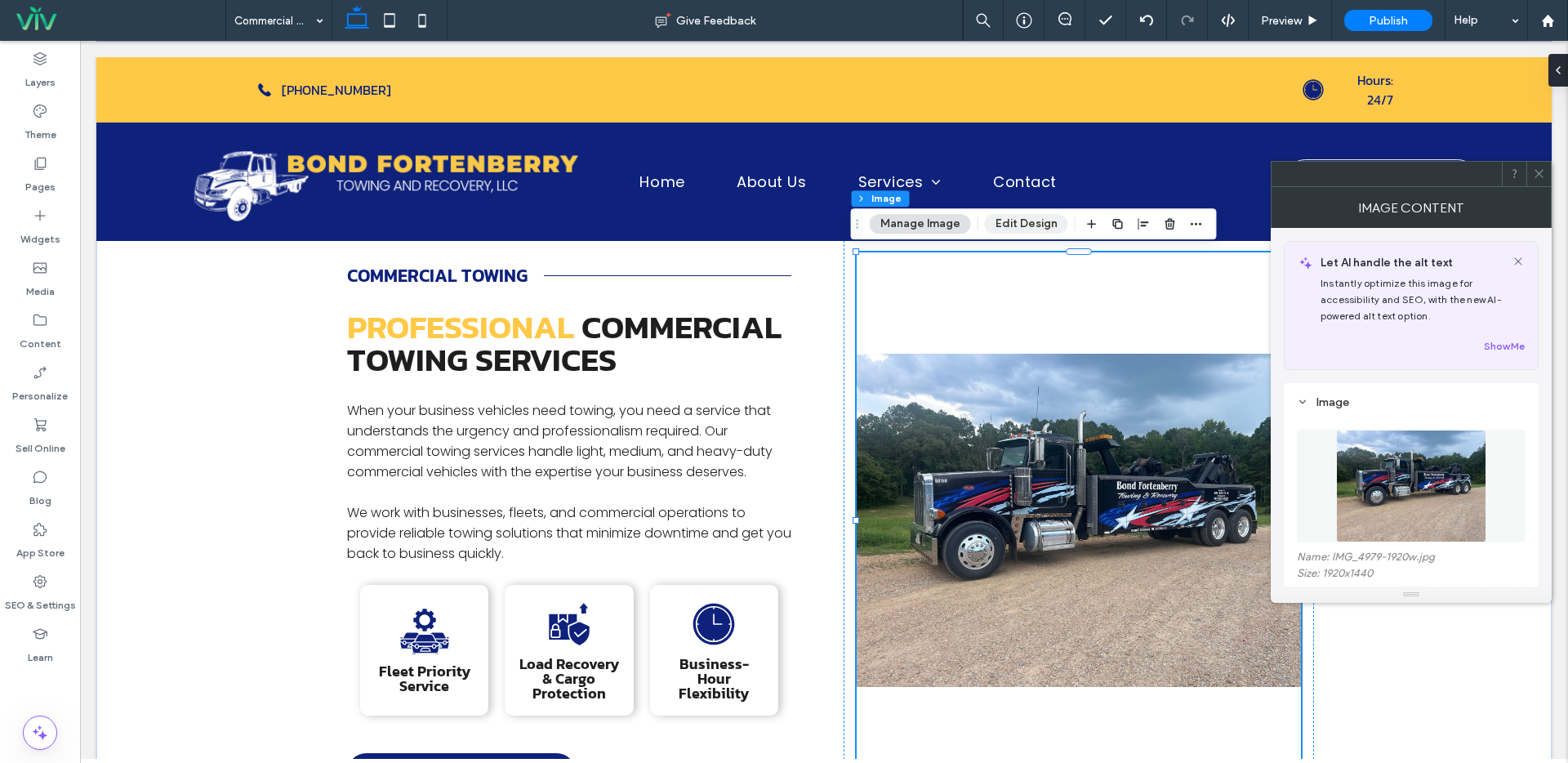
click at [1021, 214] on button "Edit Design" at bounding box center [1026, 223] width 83 height 20
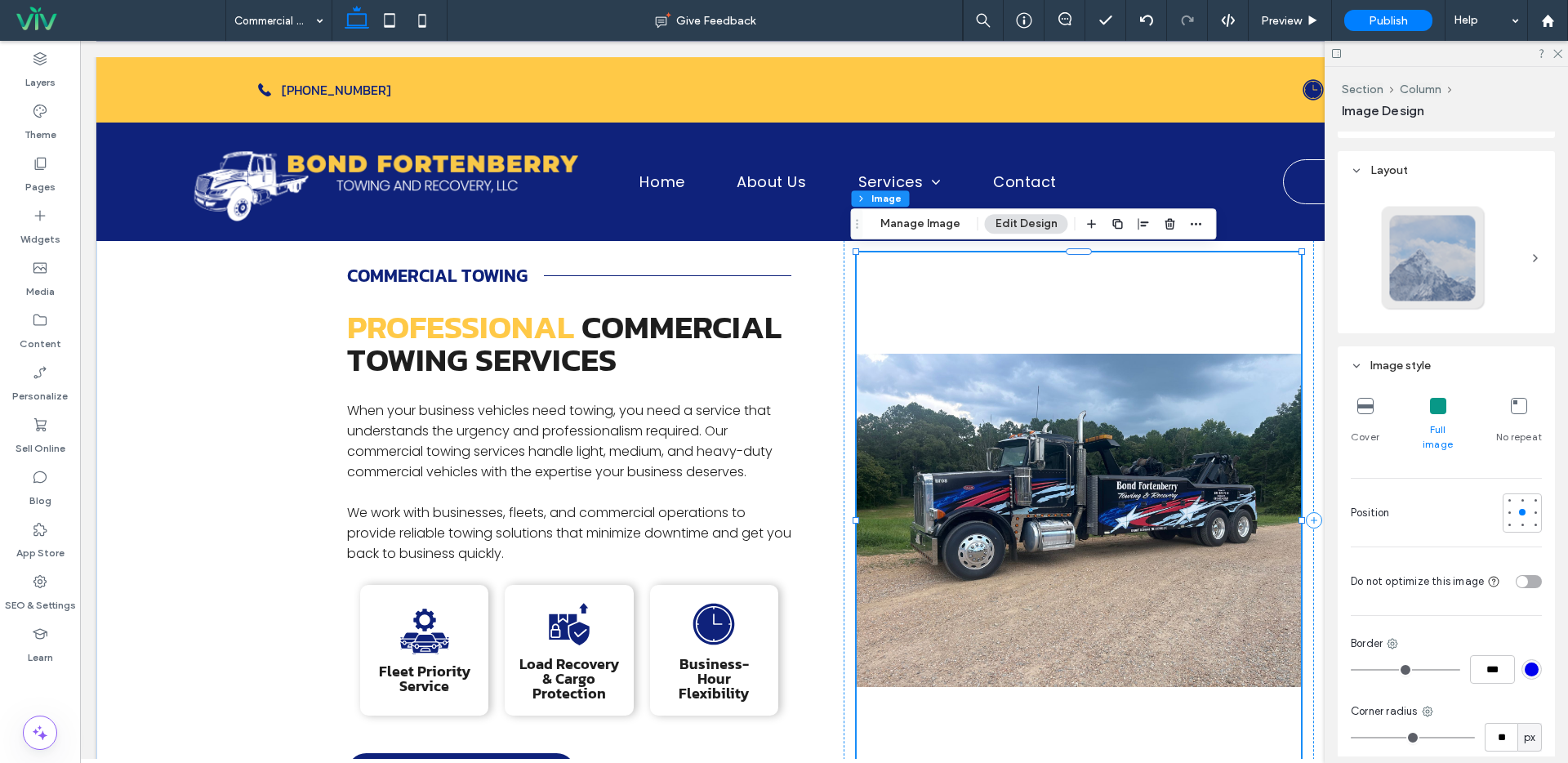
scroll to position [272, 0]
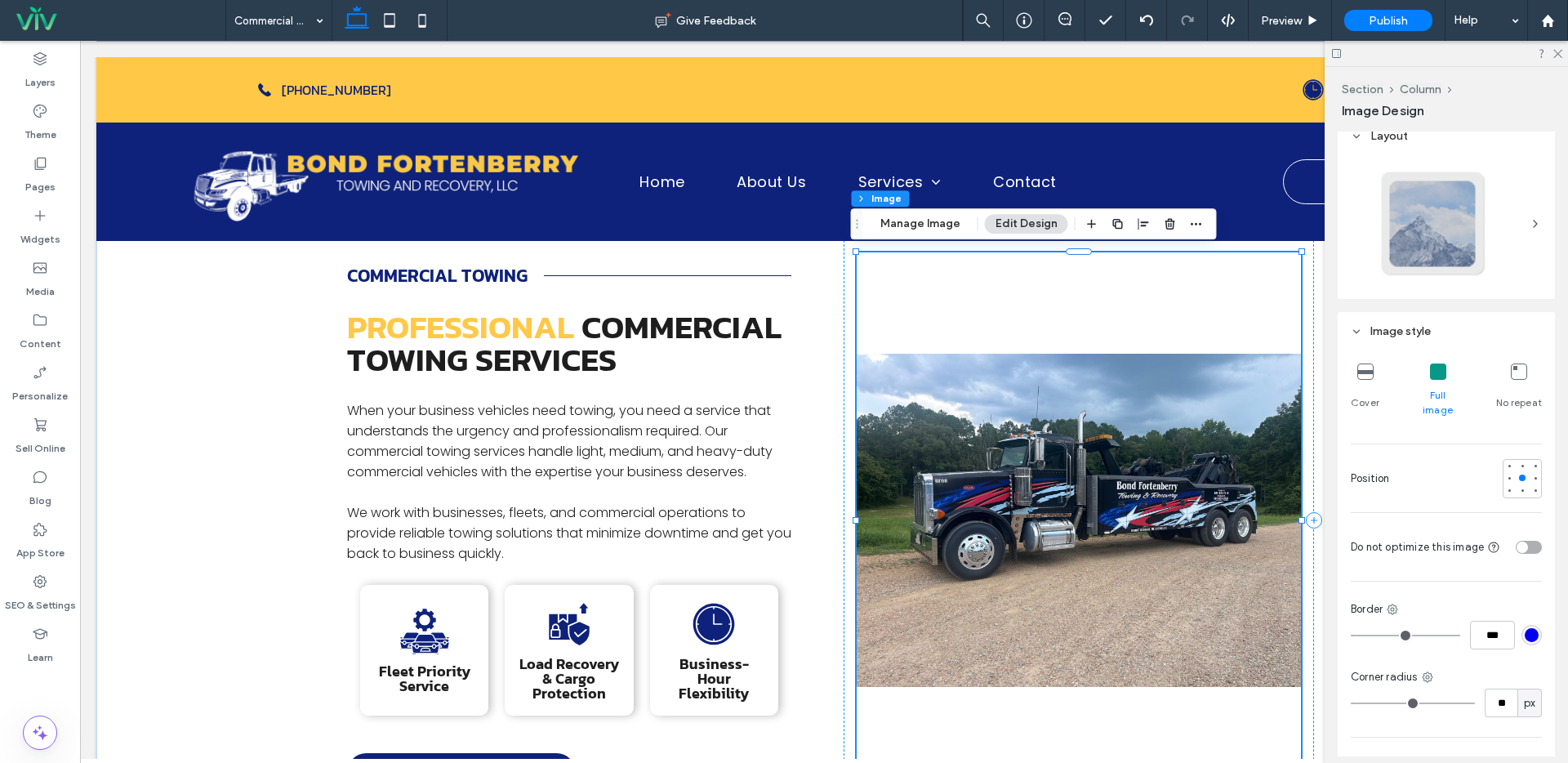
click at [952, 398] on img at bounding box center [1078, 520] width 444 height 536
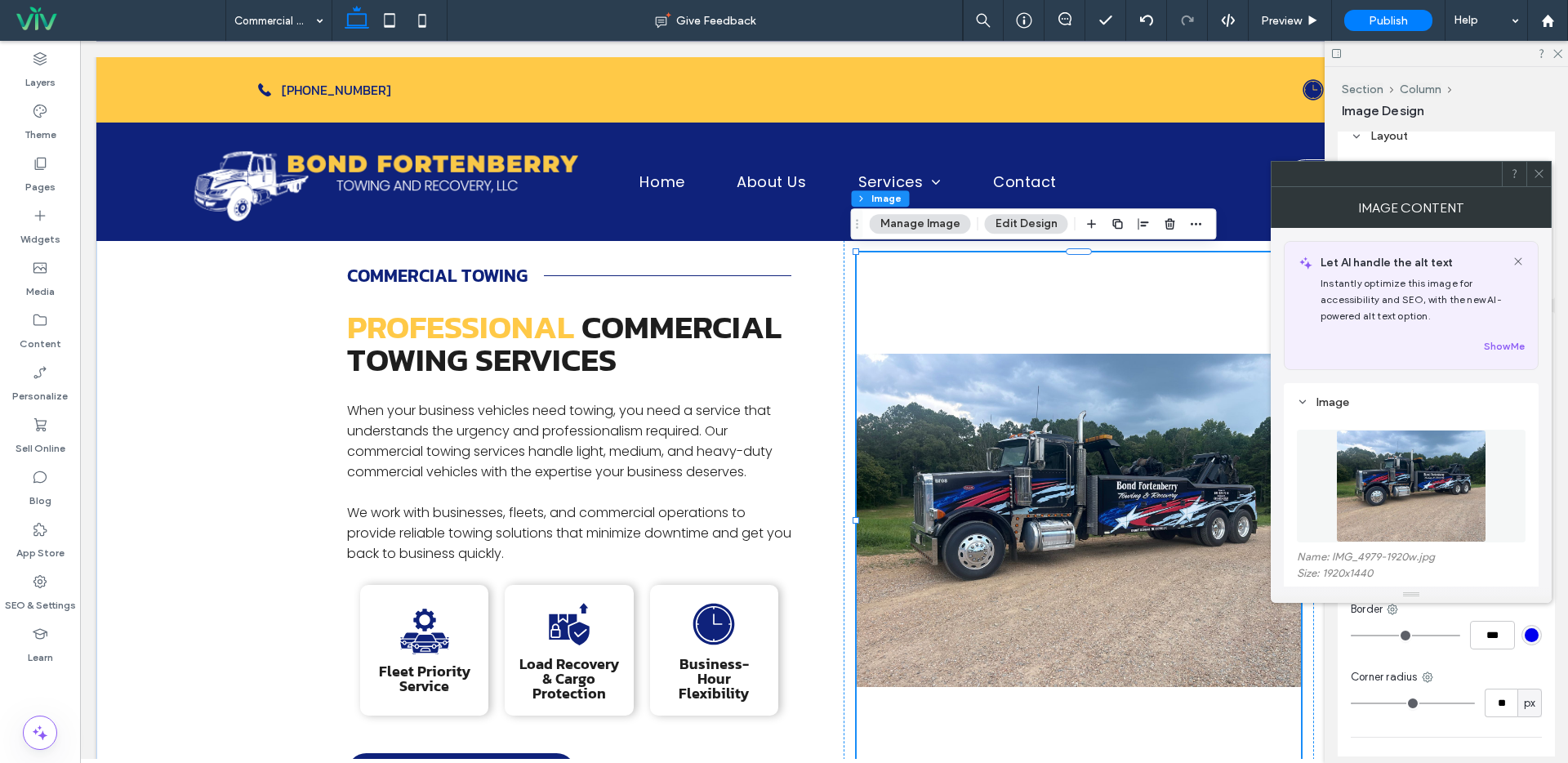
click at [1535, 166] on span at bounding box center [1539, 173] width 13 height 24
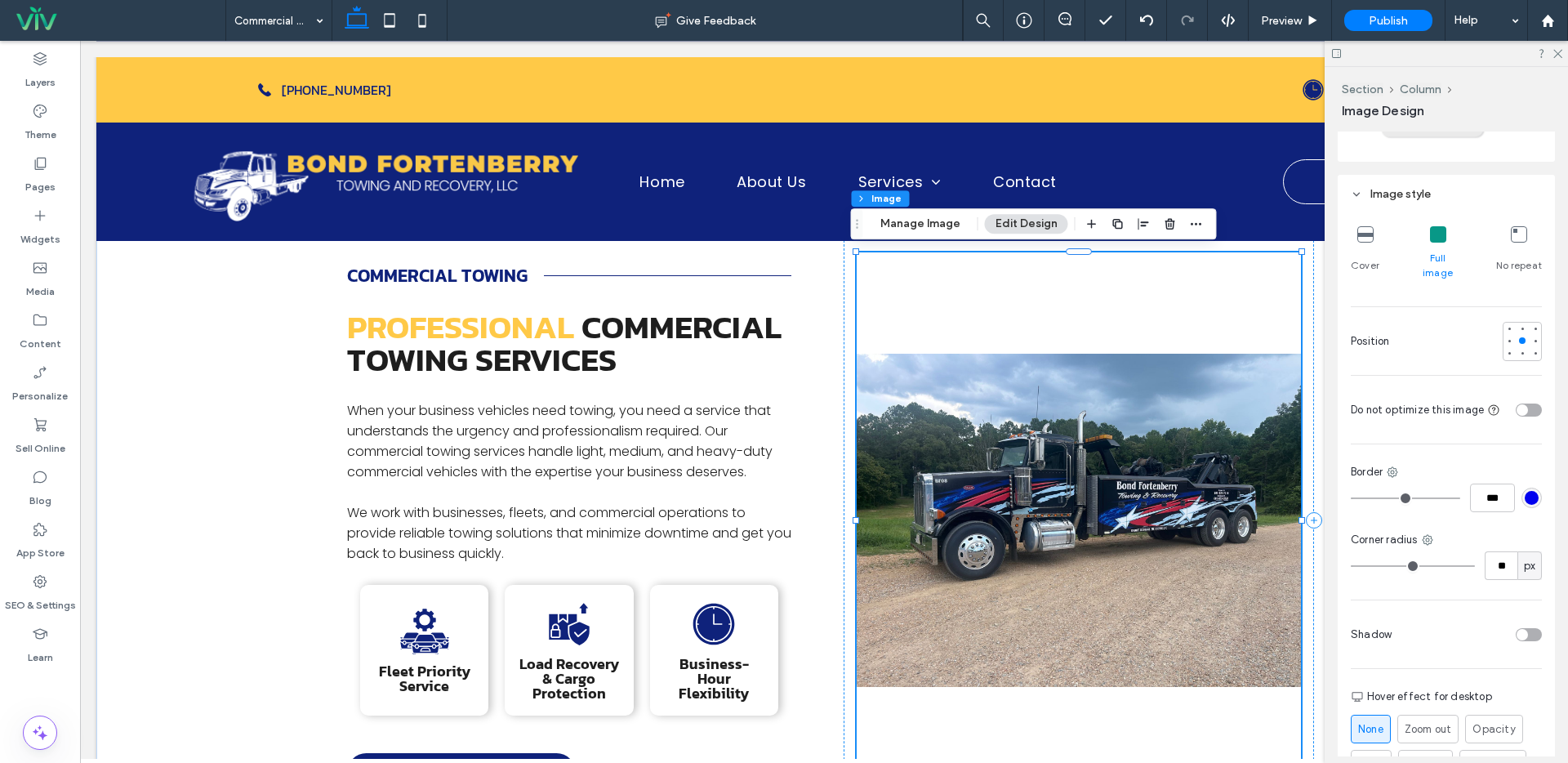
scroll to position [406, 0]
click at [1529, 632] on div "toggle" at bounding box center [1528, 638] width 26 height 13
click at [1530, 632] on div "toggle" at bounding box center [1535, 637] width 12 height 12
click at [1107, 602] on img at bounding box center [1078, 520] width 444 height 536
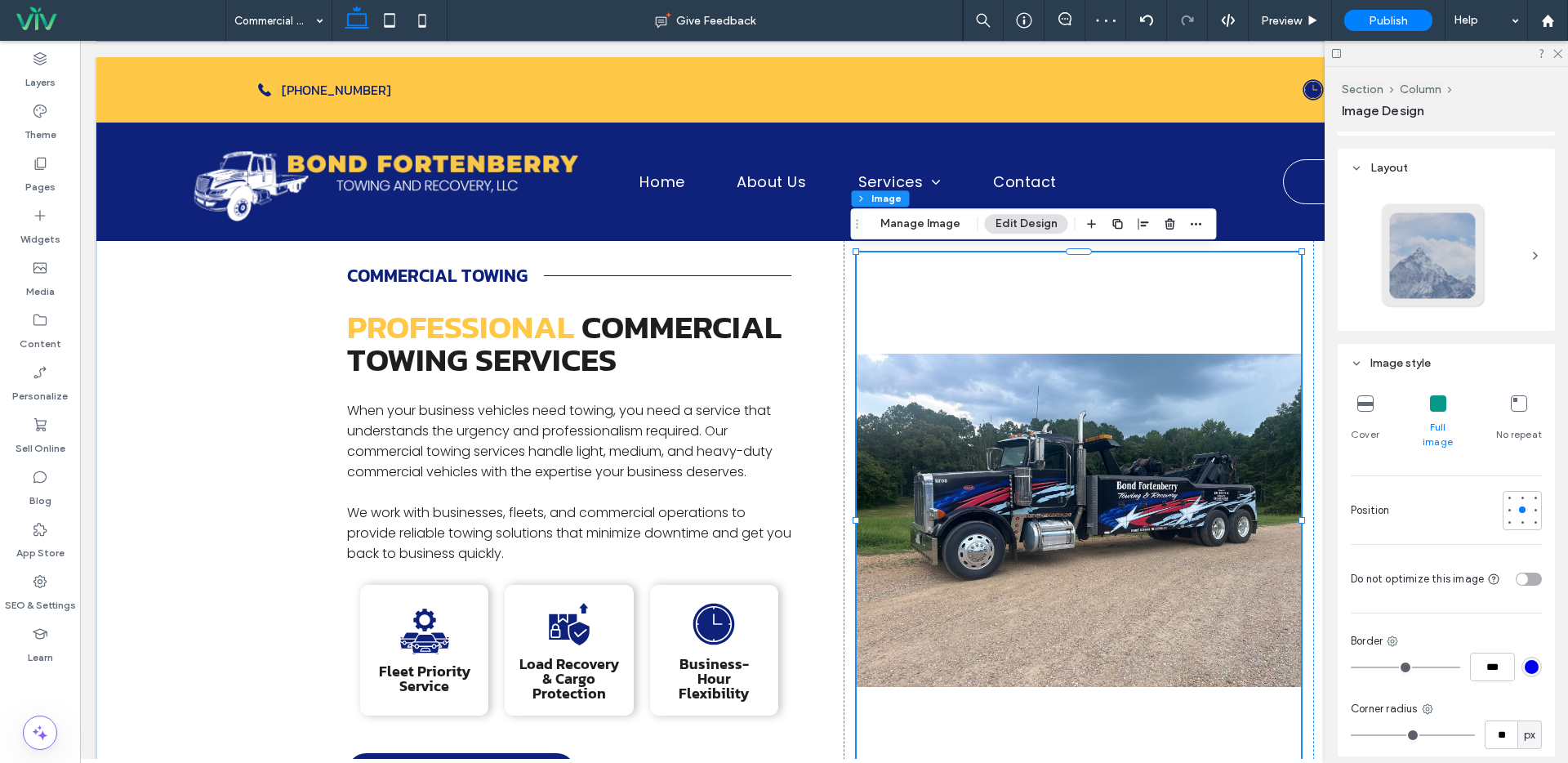
scroll to position [224, 0]
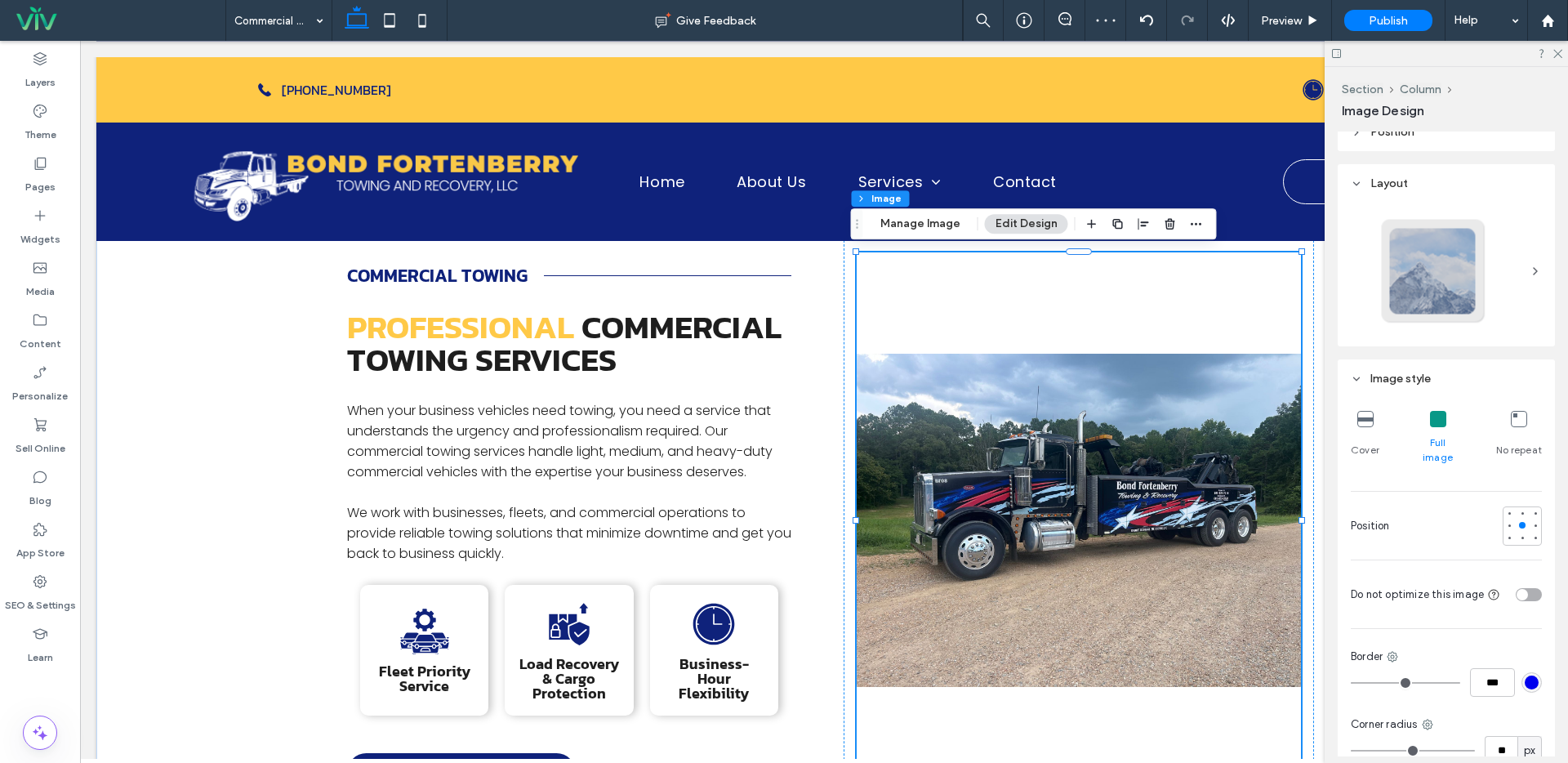
click at [1448, 262] on div at bounding box center [1433, 271] width 108 height 108
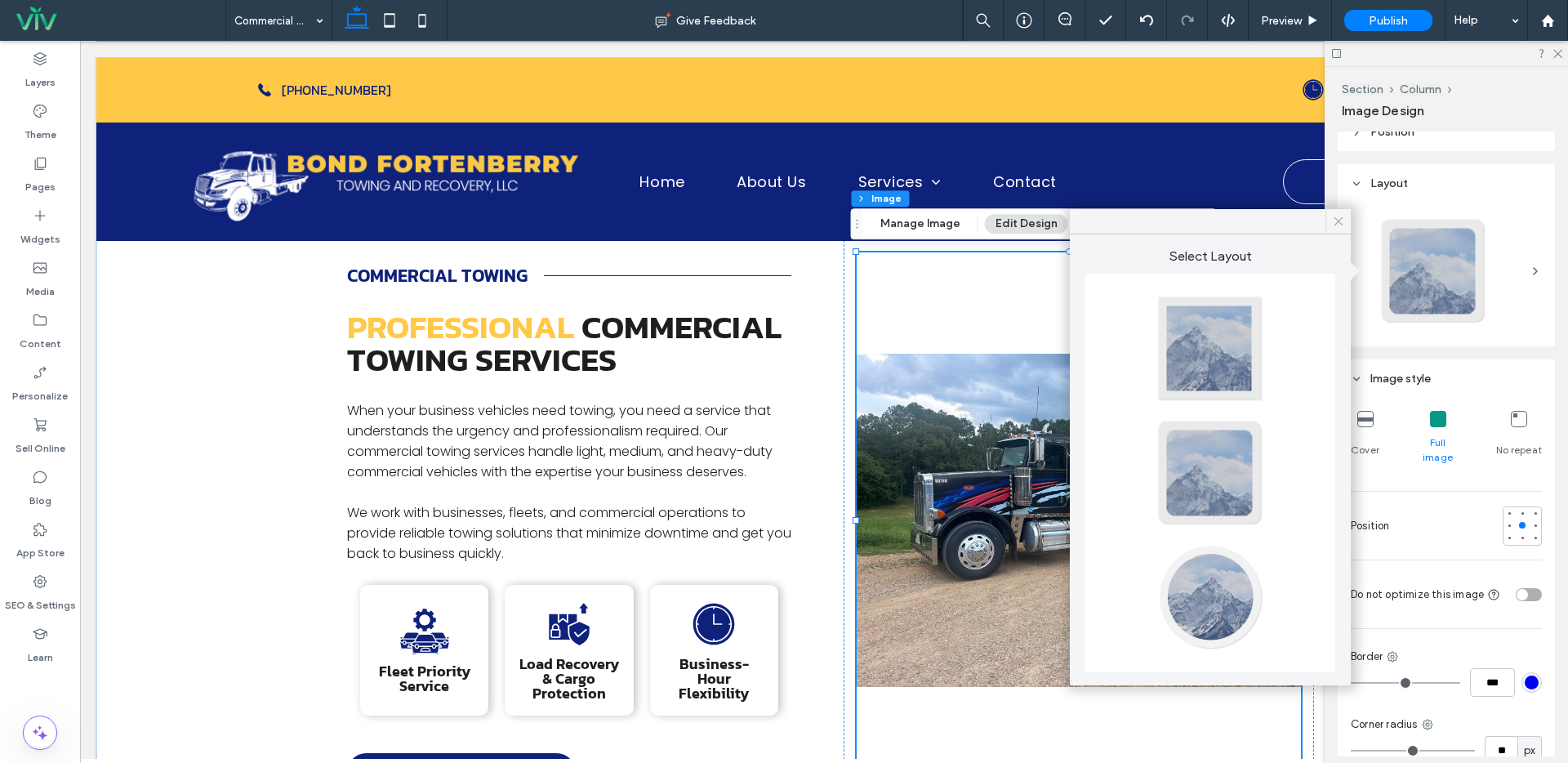
click at [1331, 227] on icon at bounding box center [1338, 221] width 14 height 14
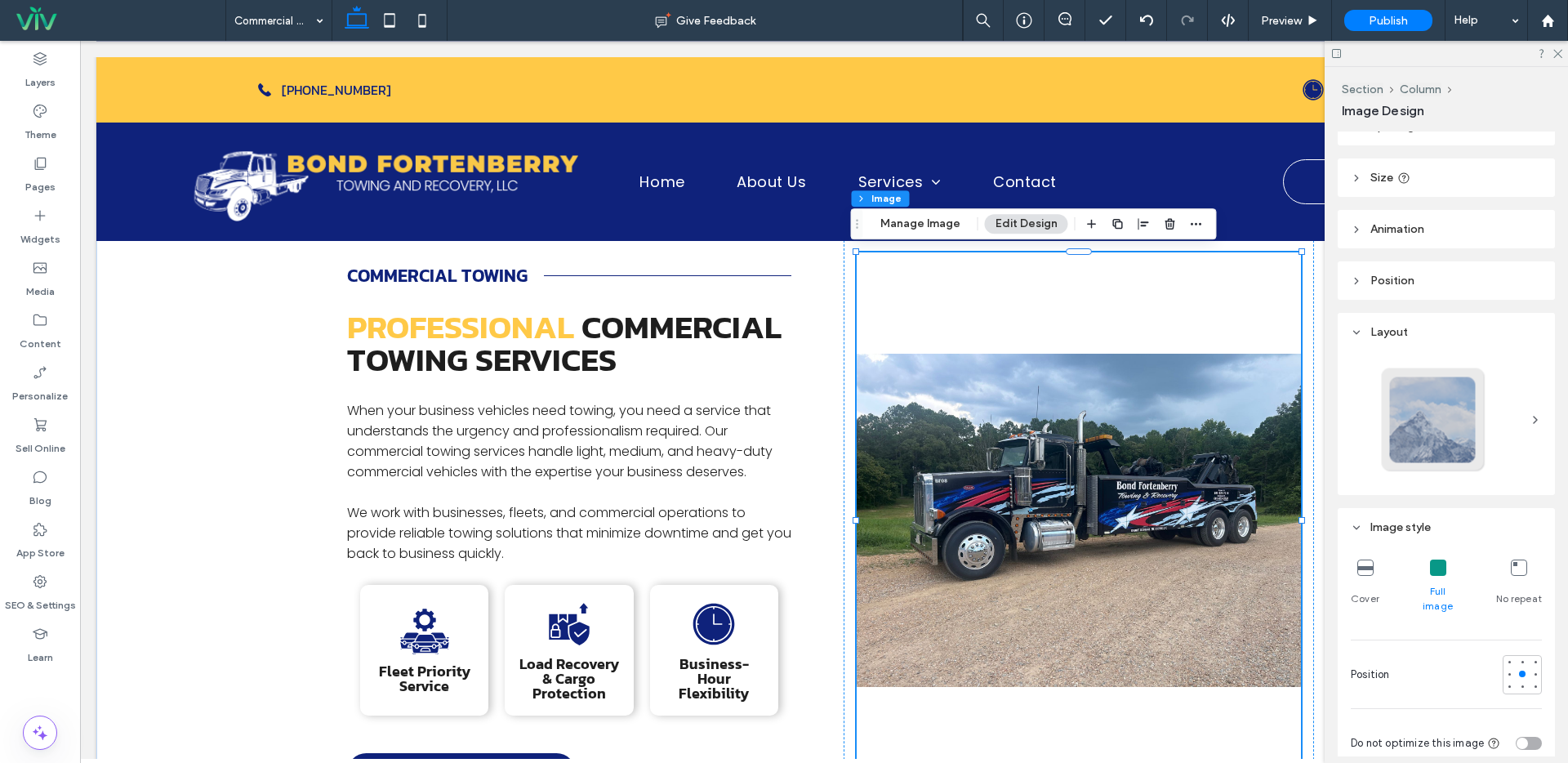
scroll to position [74, 0]
click at [1420, 596] on span "Full image" at bounding box center [1438, 600] width 47 height 29
click at [1432, 571] on icon at bounding box center [1438, 569] width 16 height 16
click at [1355, 593] on span "Cover" at bounding box center [1365, 600] width 29 height 14
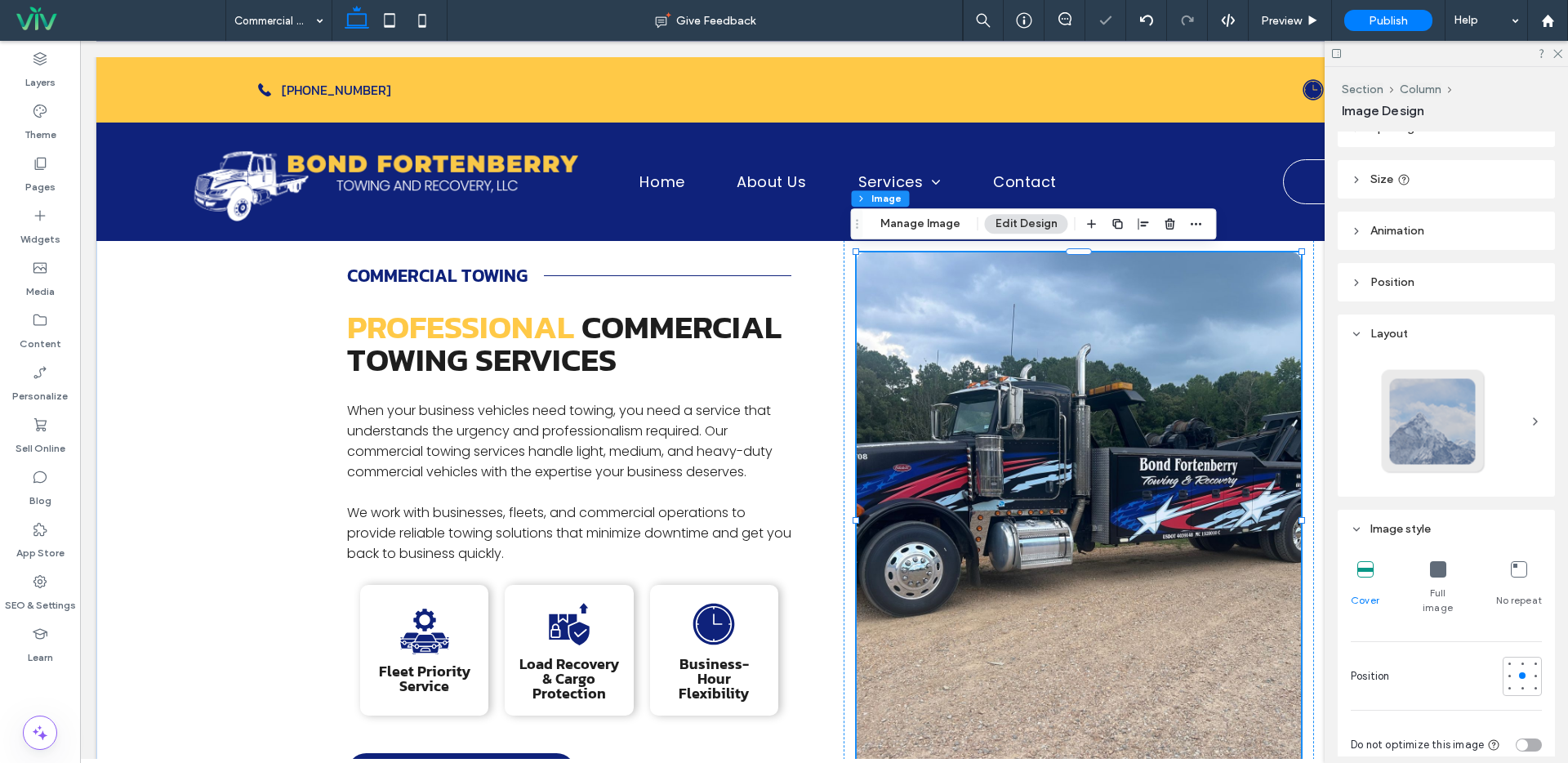
click at [1438, 566] on icon at bounding box center [1438, 569] width 16 height 16
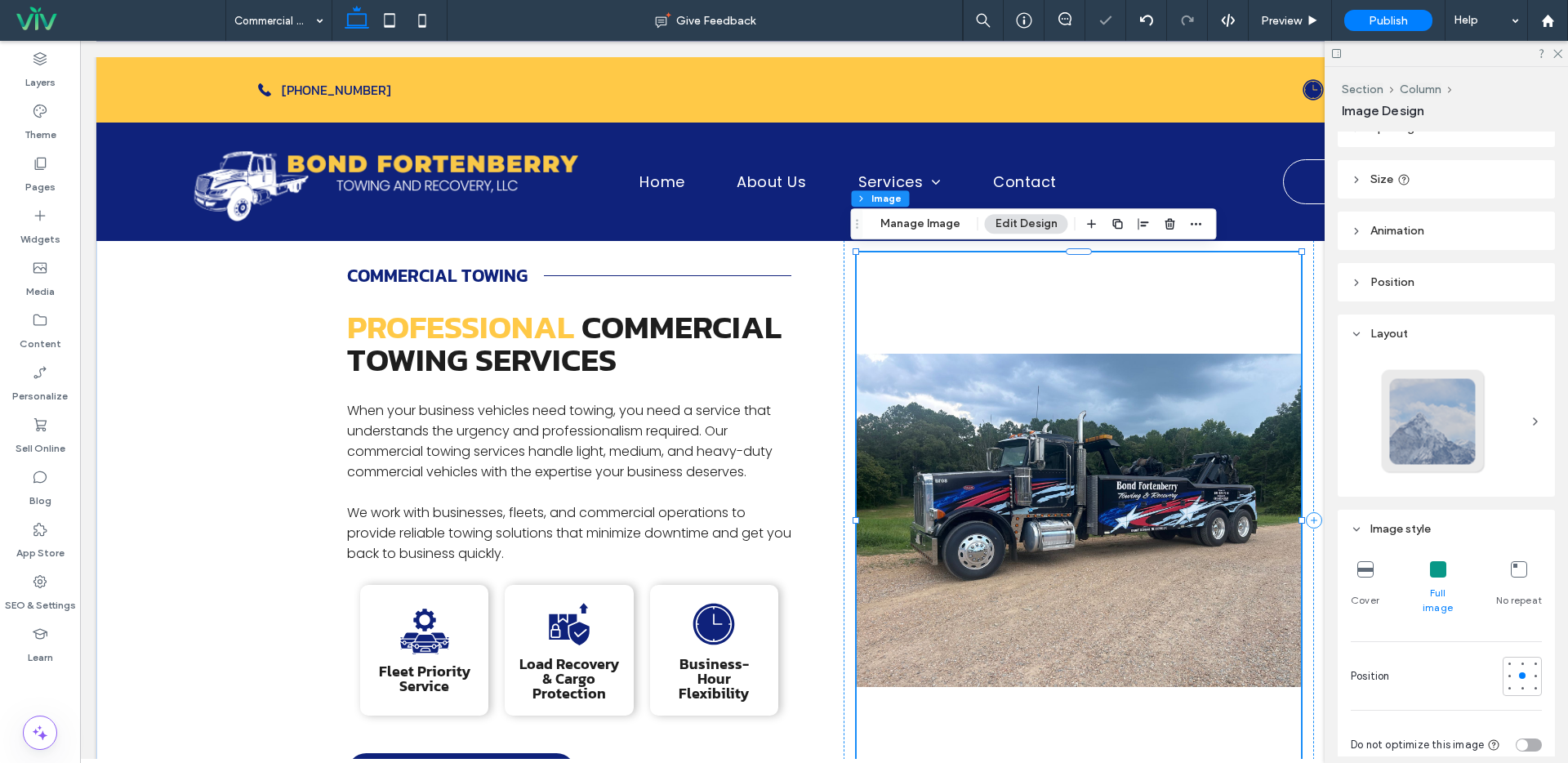
click at [1067, 579] on img at bounding box center [1078, 520] width 444 height 536
click at [1054, 527] on img at bounding box center [1078, 520] width 444 height 536
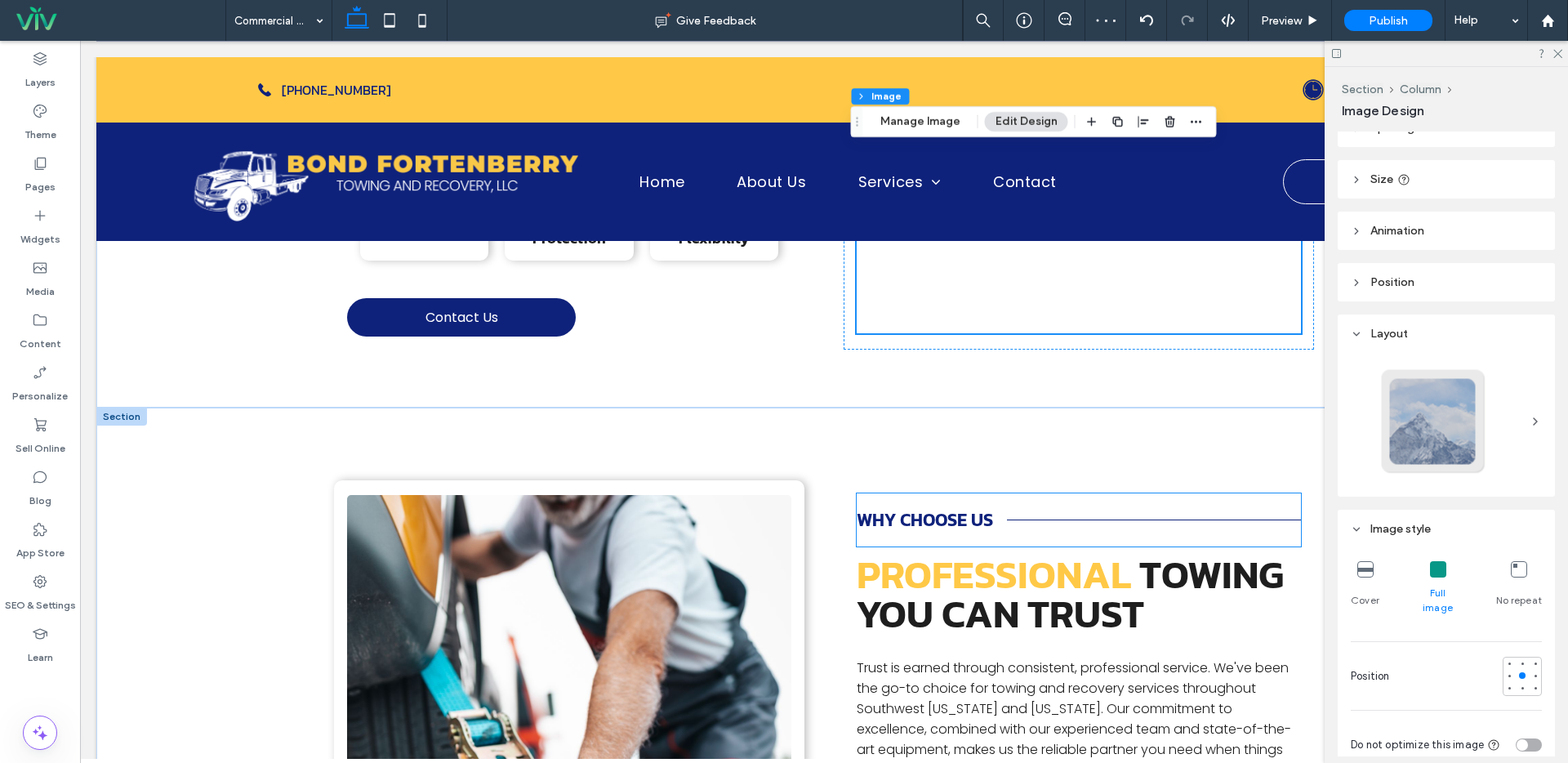
scroll to position [435, 0]
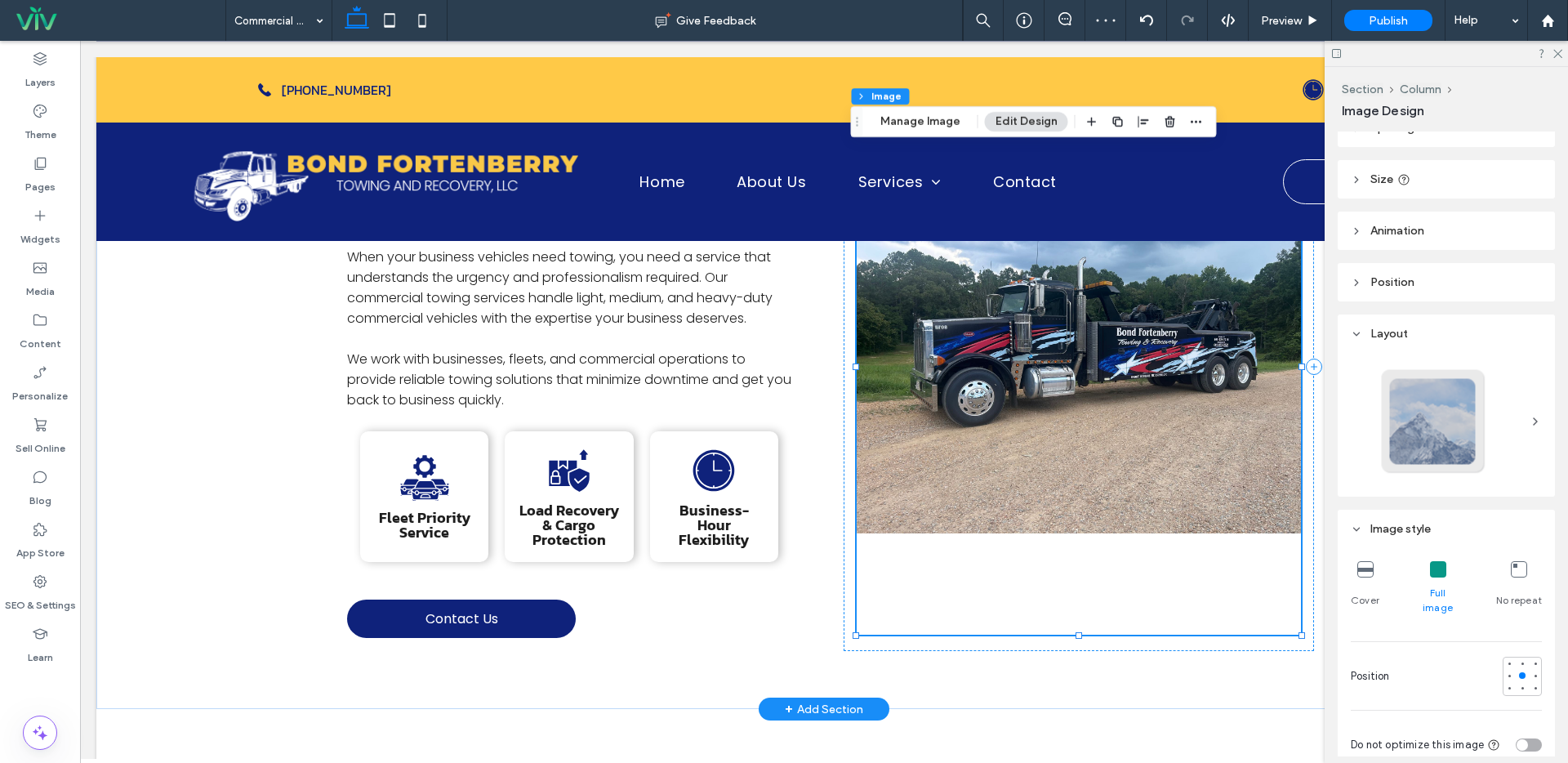
click at [1155, 512] on img at bounding box center [1078, 367] width 444 height 536
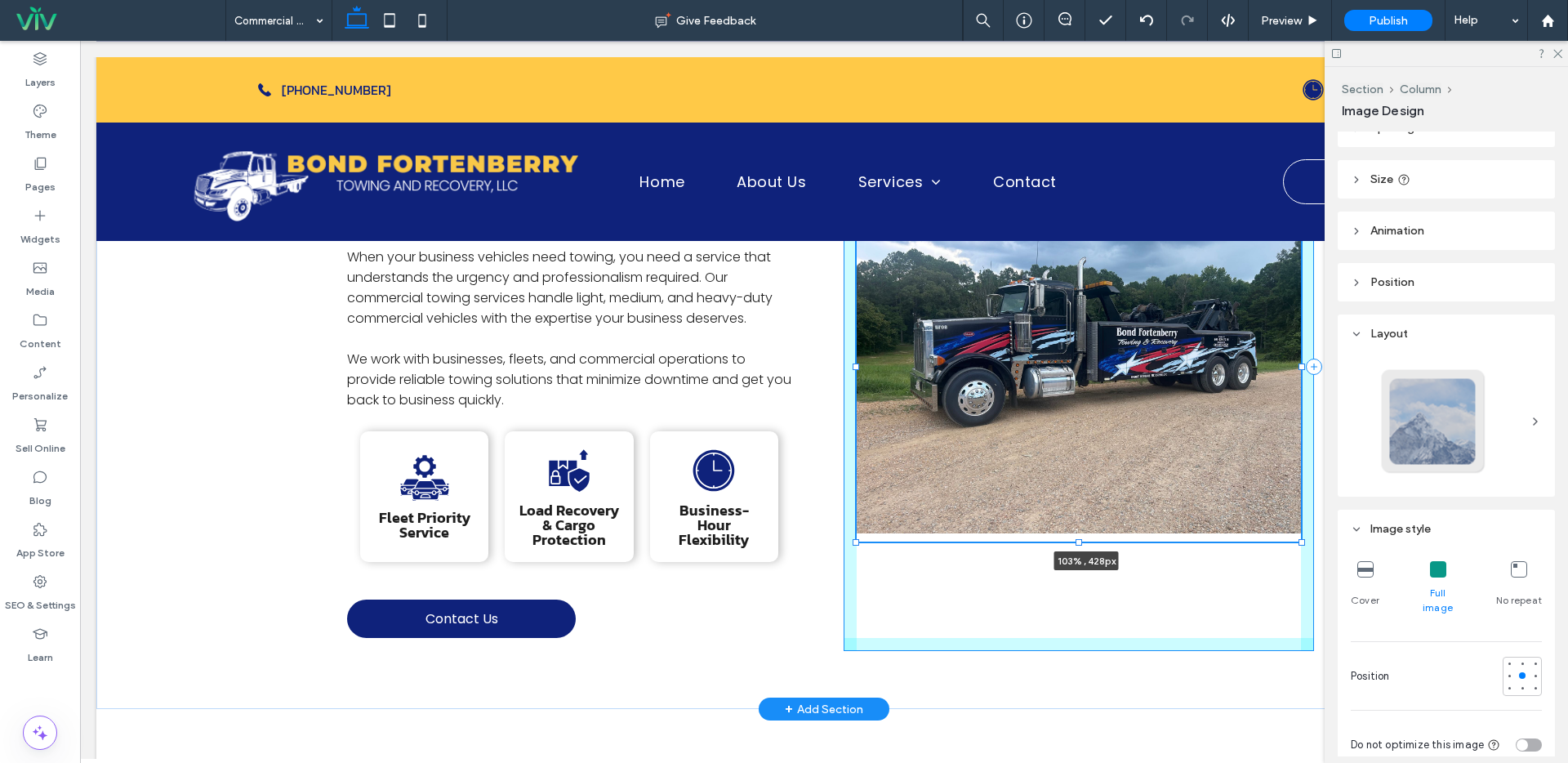
drag, startPoint x: 1297, startPoint y: 633, endPoint x: 1312, endPoint y: 540, distance: 94.2
click at [1312, 540] on div "Commercial towing Professional Commercial Towing Services When your business ve…" at bounding box center [824, 366] width 1455 height 685
type input "***"
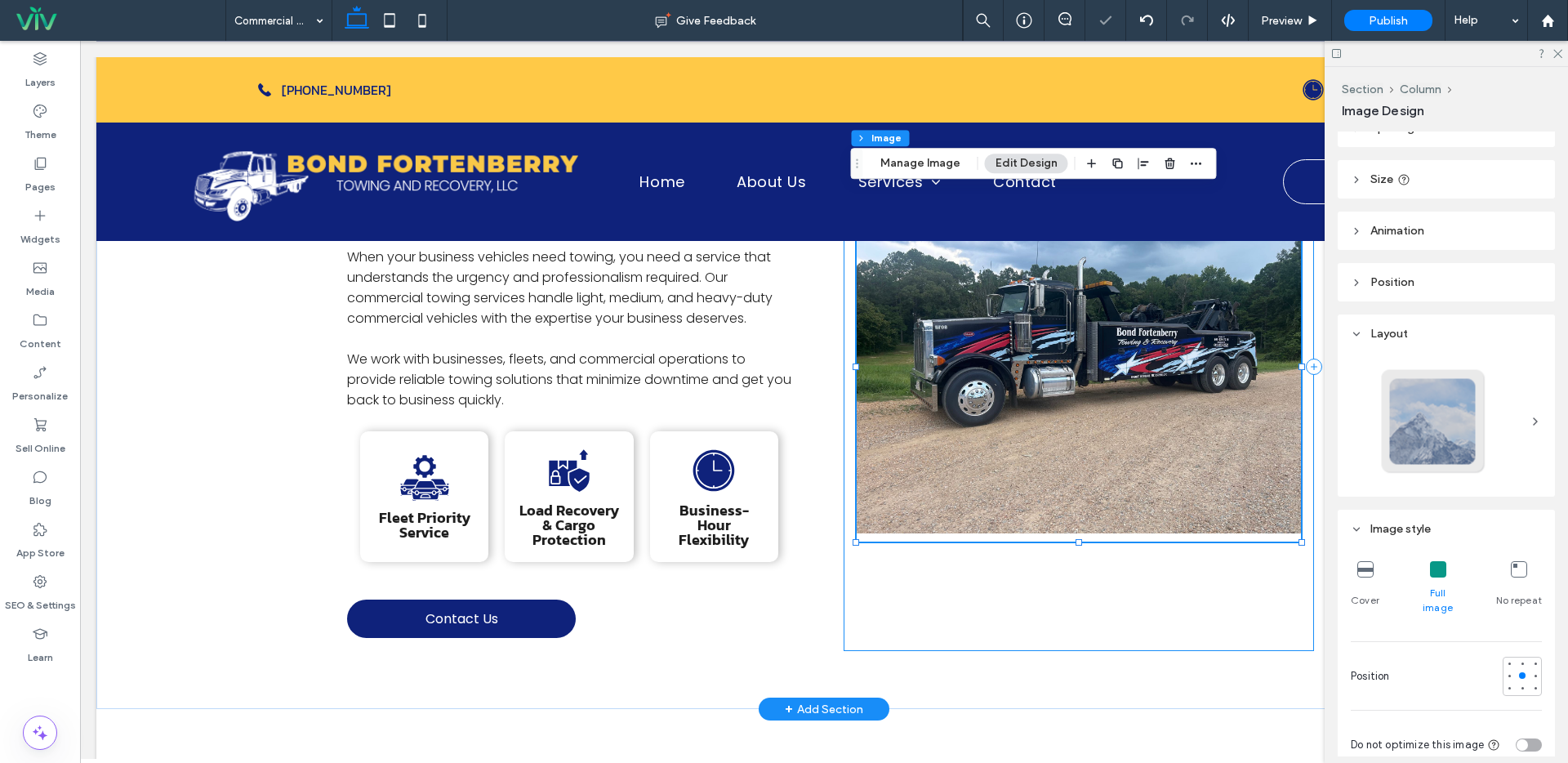
click at [1211, 594] on div "103% , 428px" at bounding box center [1078, 366] width 470 height 568
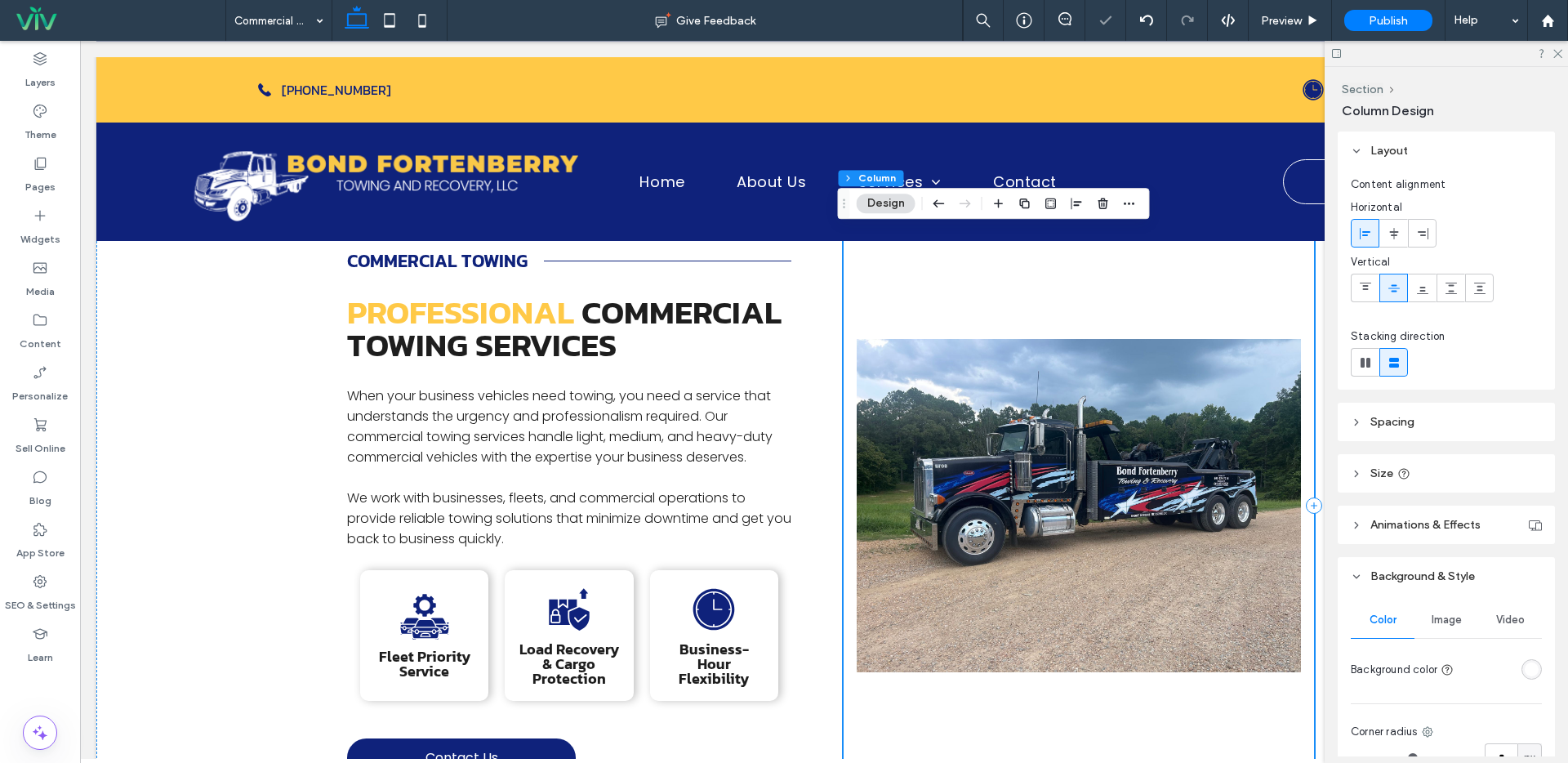
scroll to position [285, 0]
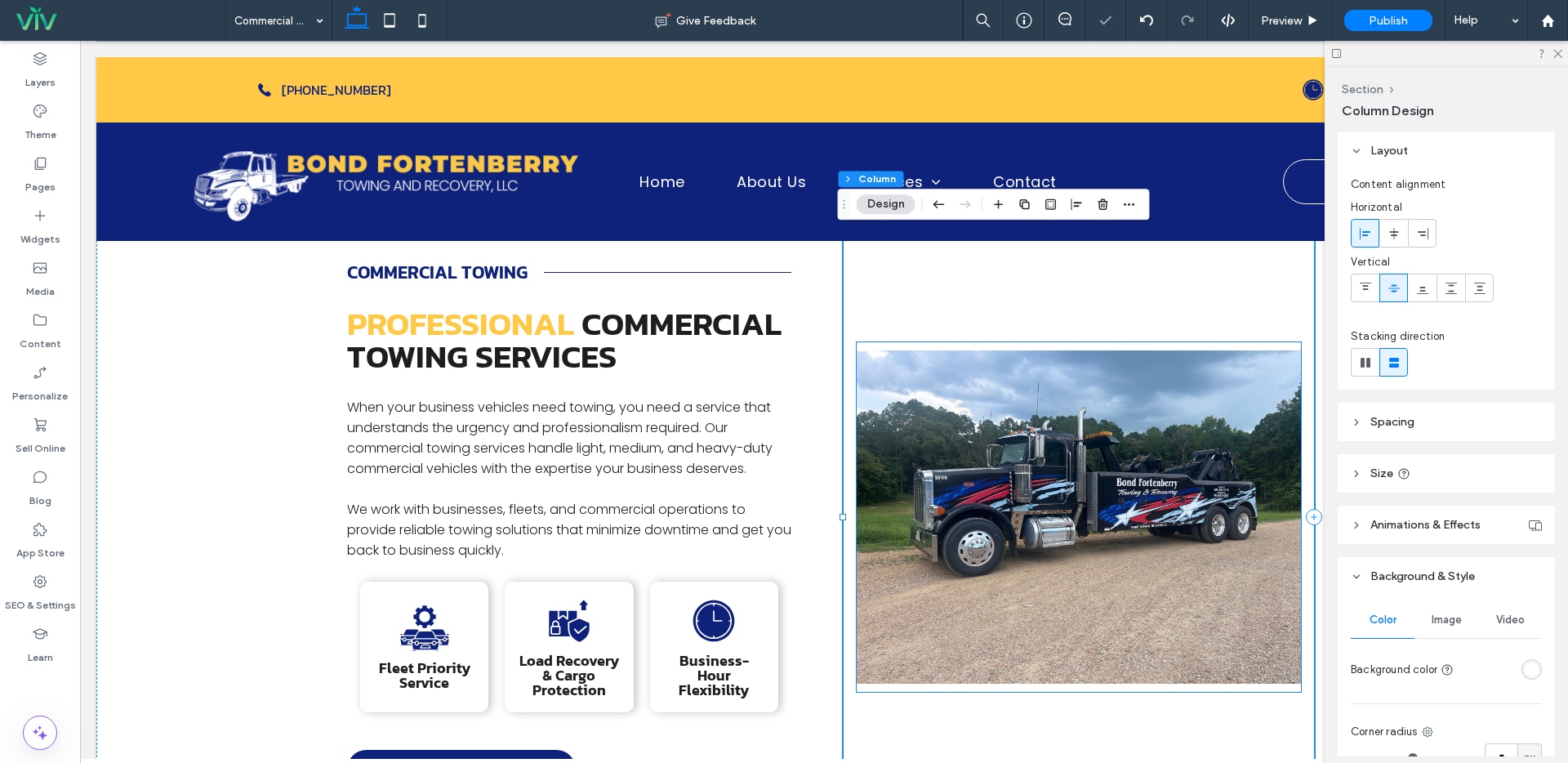
click at [1083, 527] on img at bounding box center [1078, 516] width 444 height 349
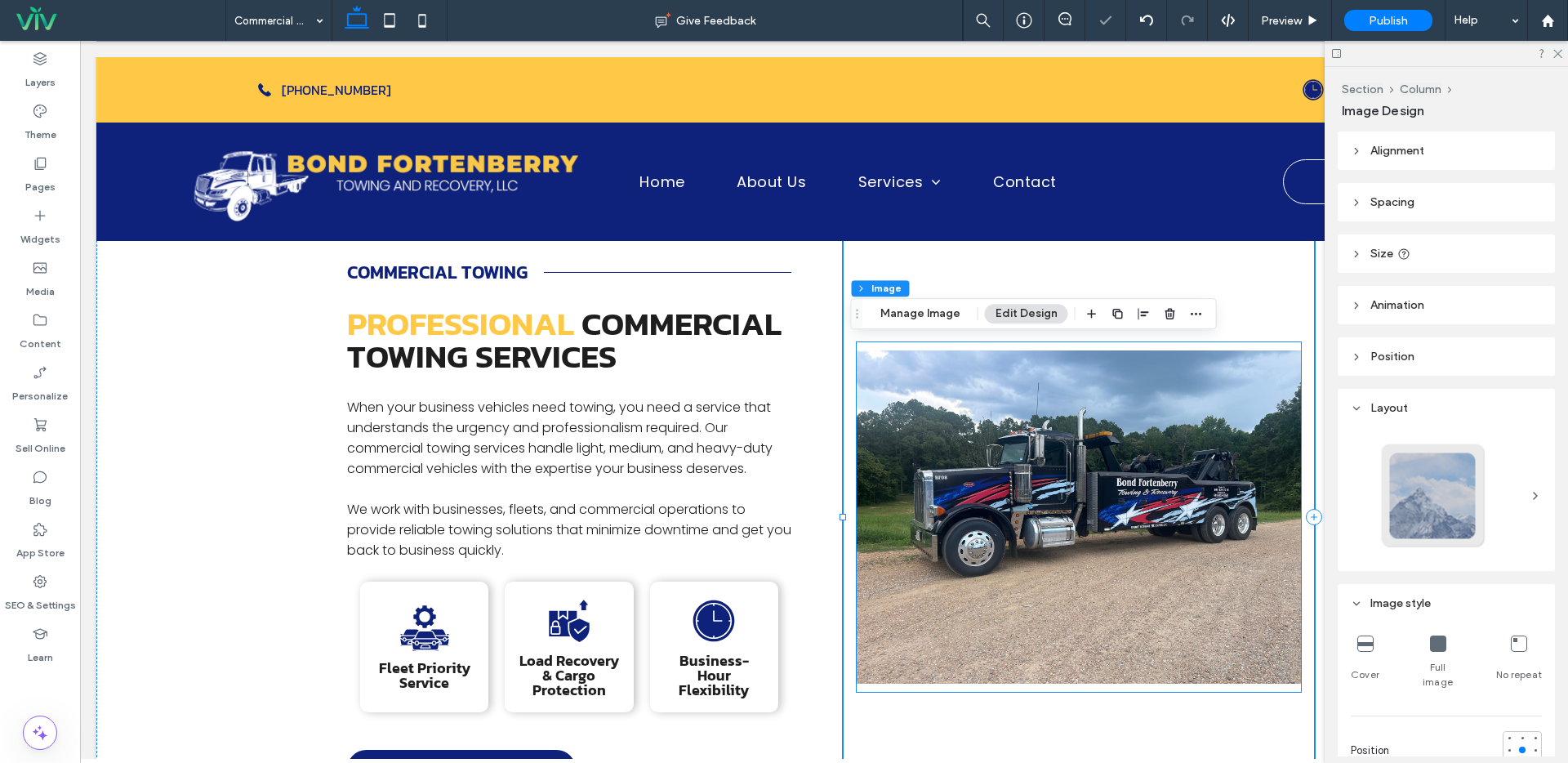
type input "**"
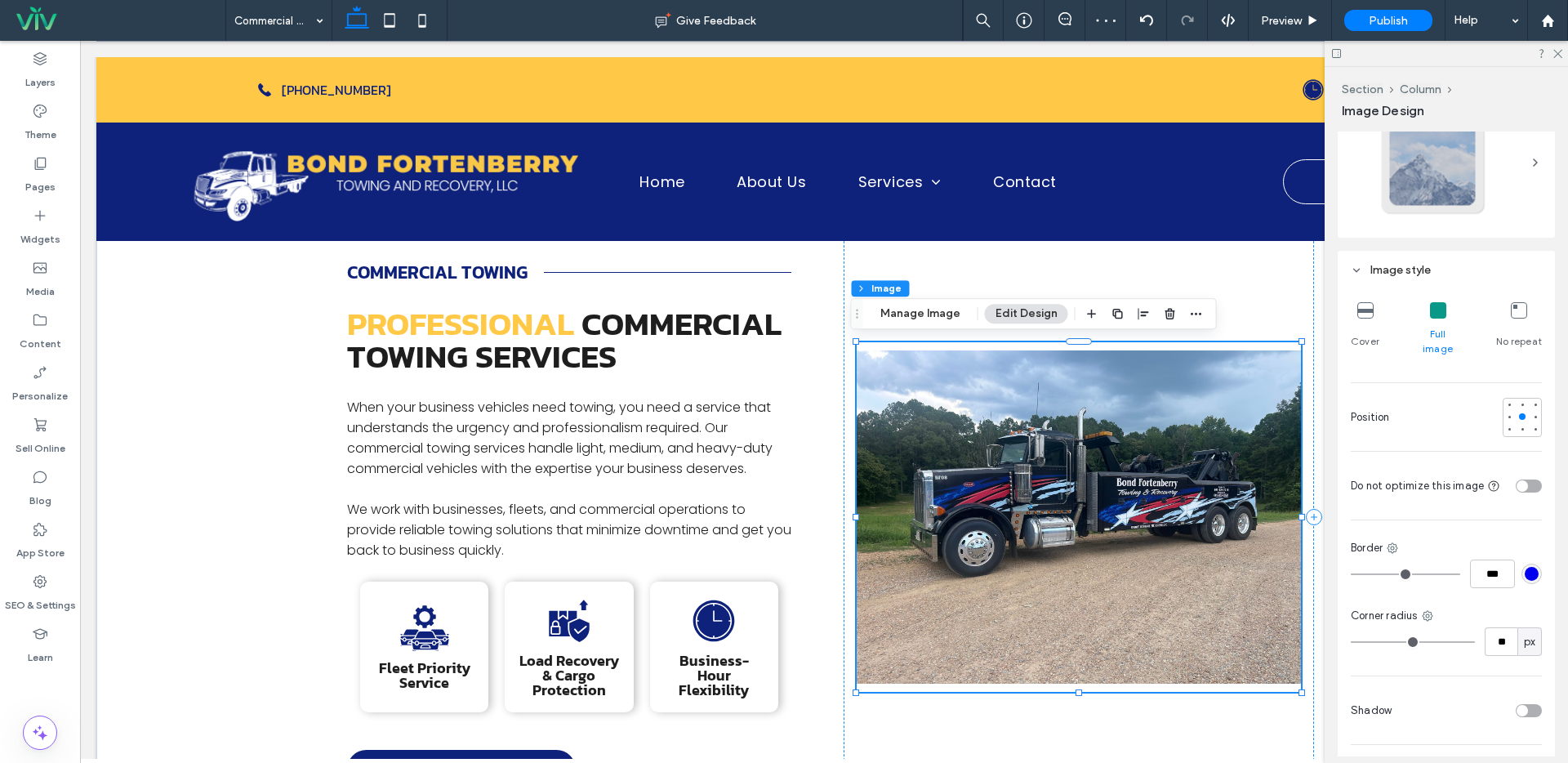
scroll to position [437, 0]
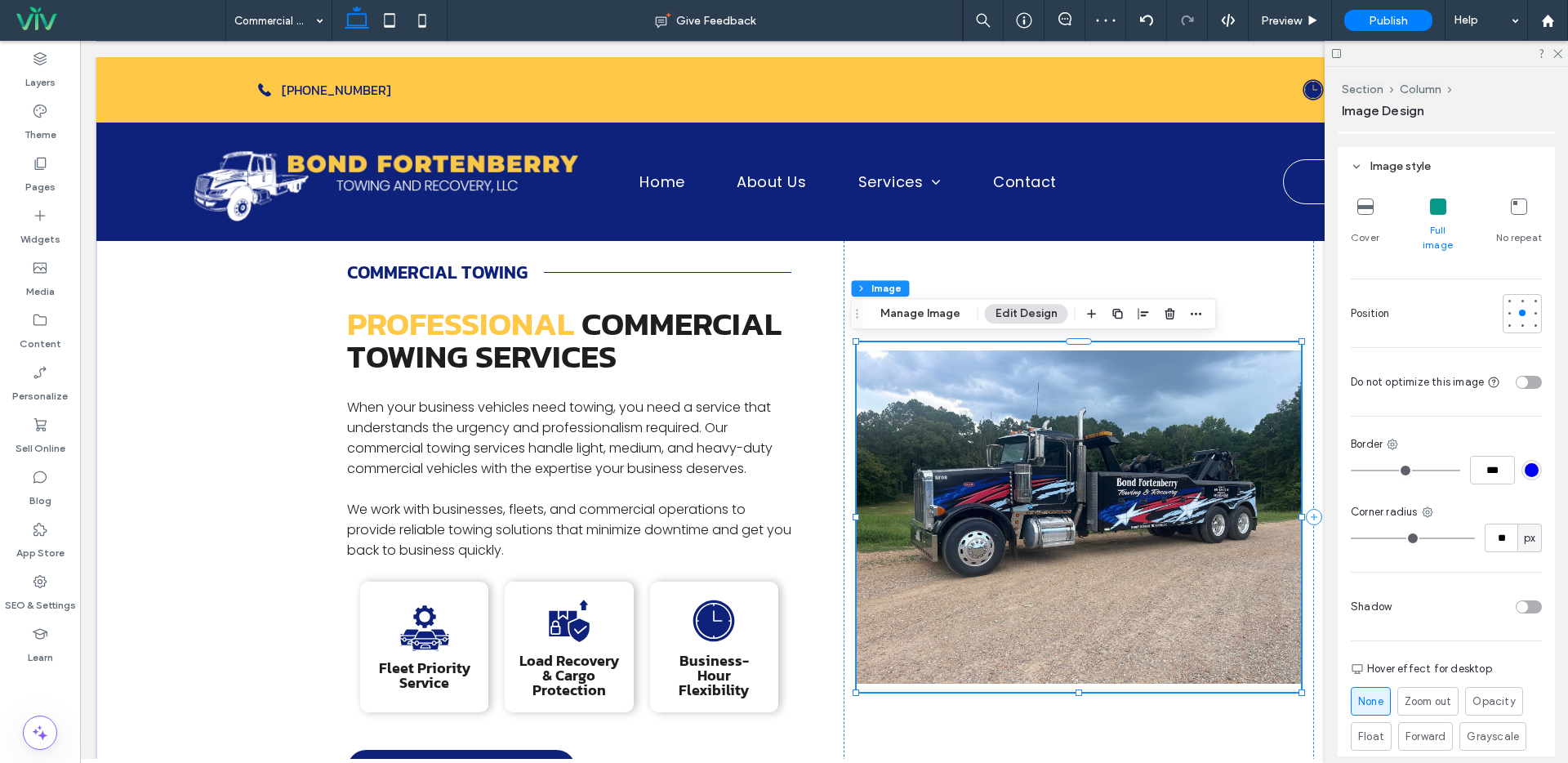
click at [1050, 490] on img at bounding box center [1078, 516] width 444 height 349
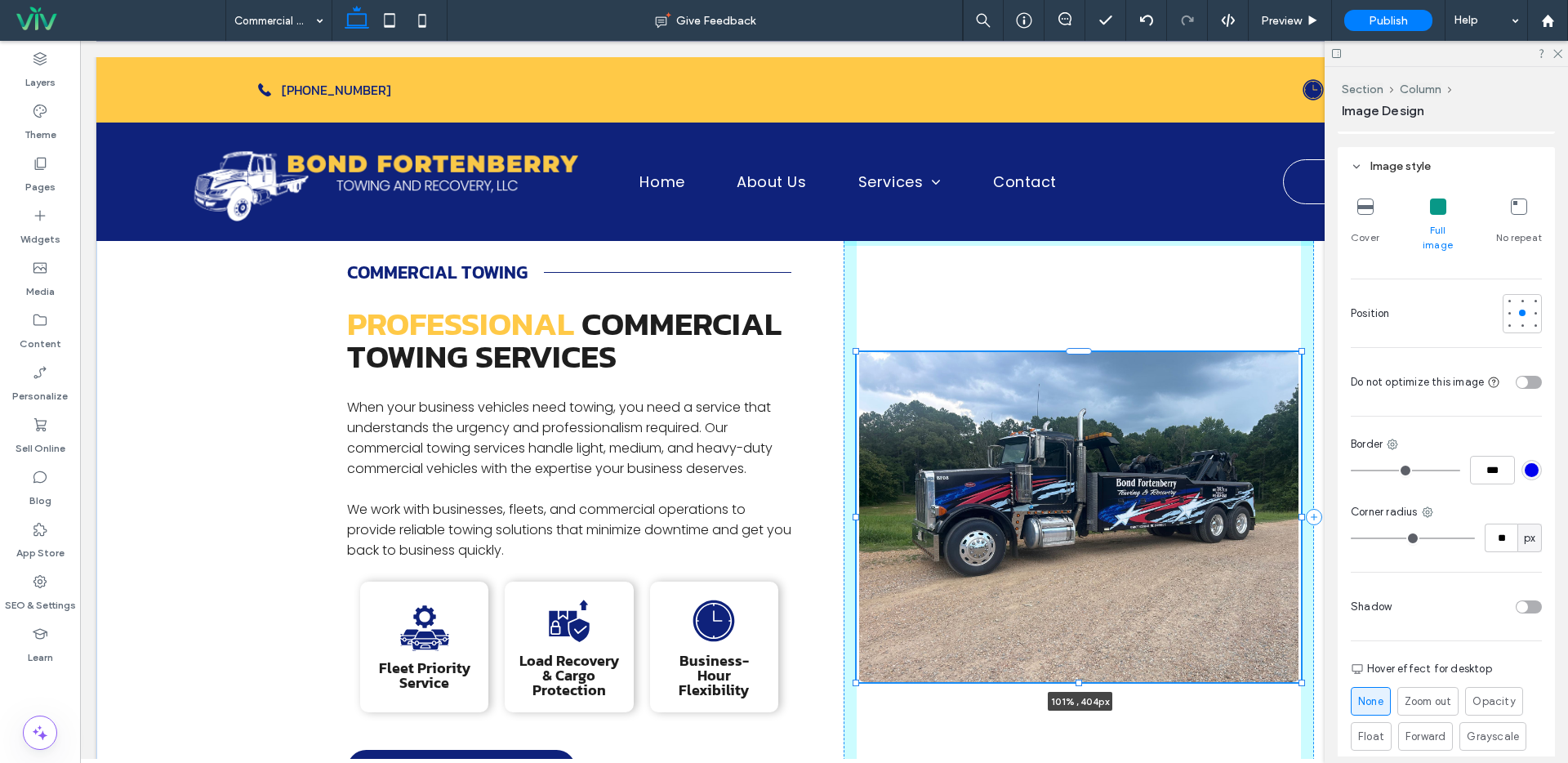
drag, startPoint x: 1293, startPoint y: 340, endPoint x: 1295, endPoint y: 349, distance: 9.2
click at [1298, 349] on div at bounding box center [1301, 349] width 6 height 6
type input "***"
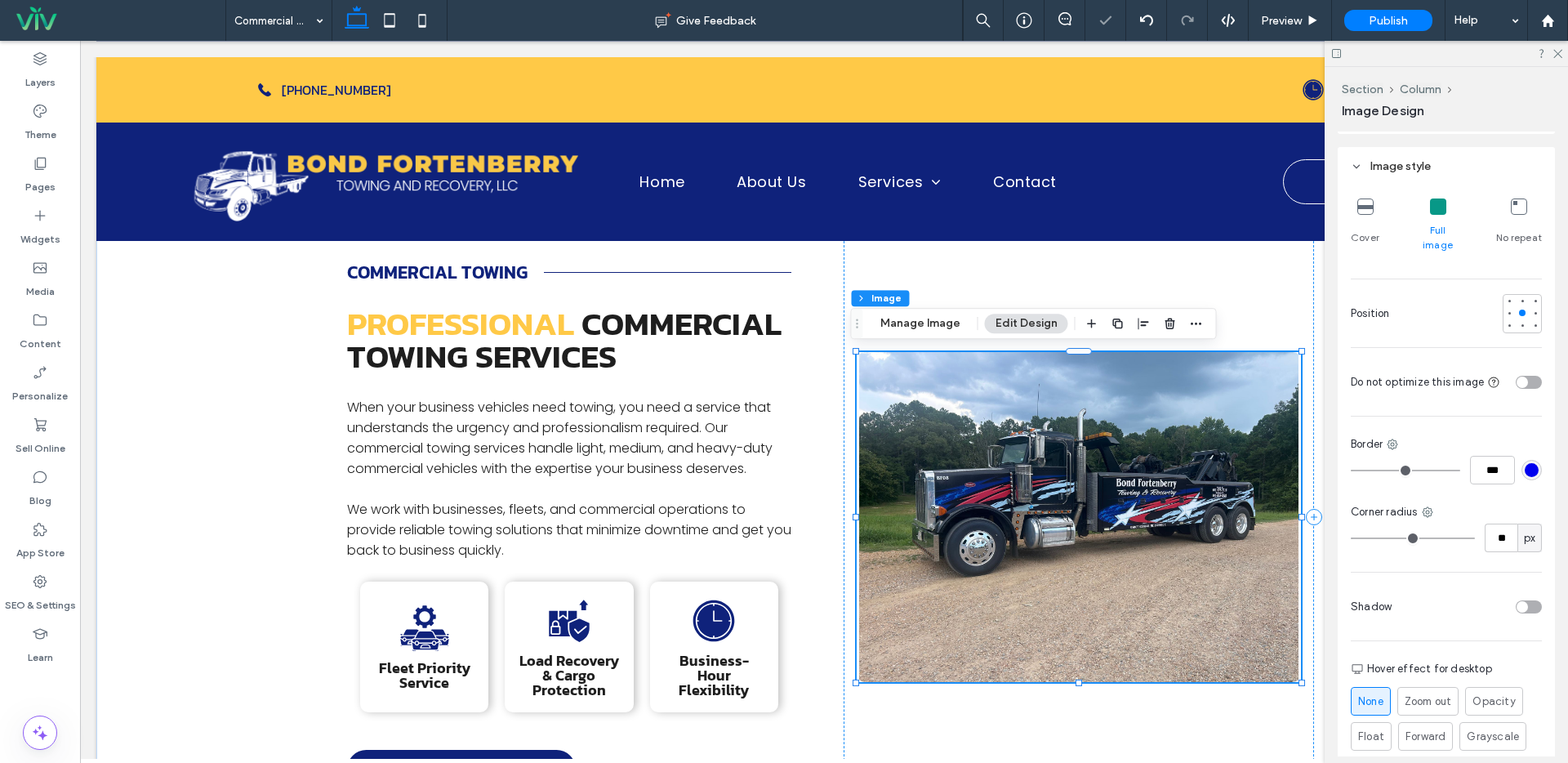
click at [1240, 419] on img at bounding box center [1078, 516] width 444 height 330
click at [1262, 298] on div at bounding box center [1078, 516] width 470 height 568
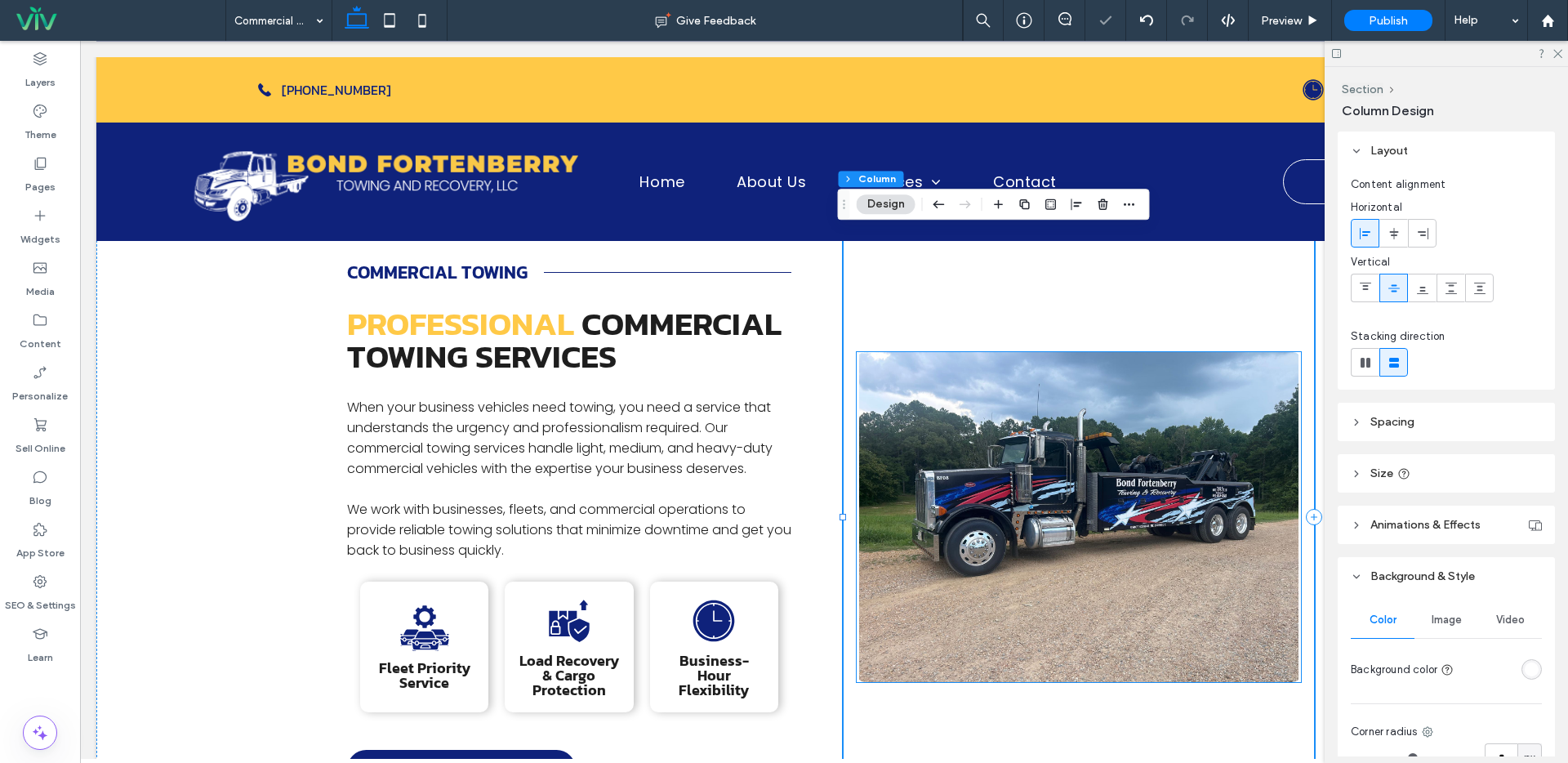
click at [1153, 451] on img at bounding box center [1078, 516] width 444 height 330
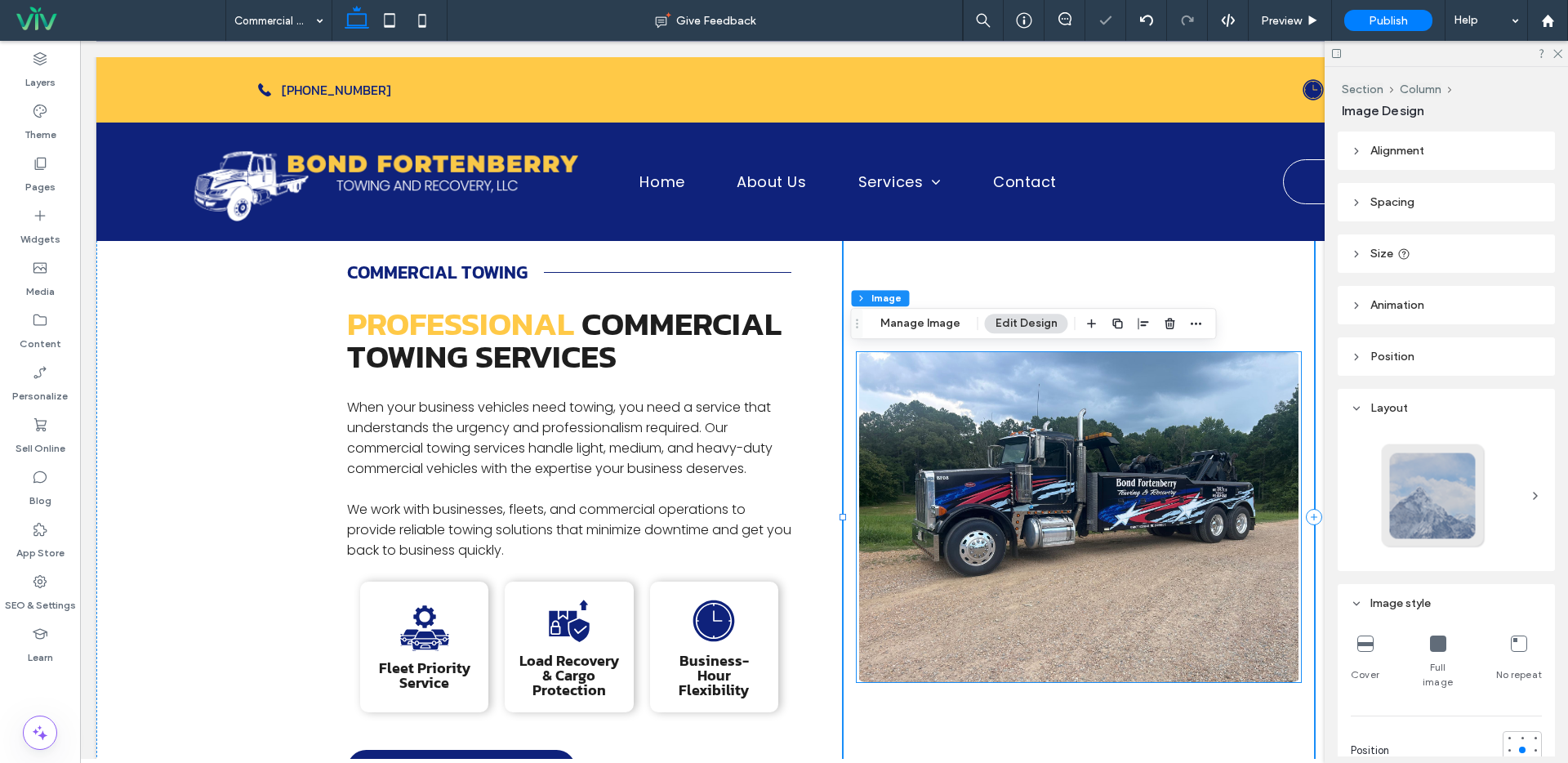
type input "**"
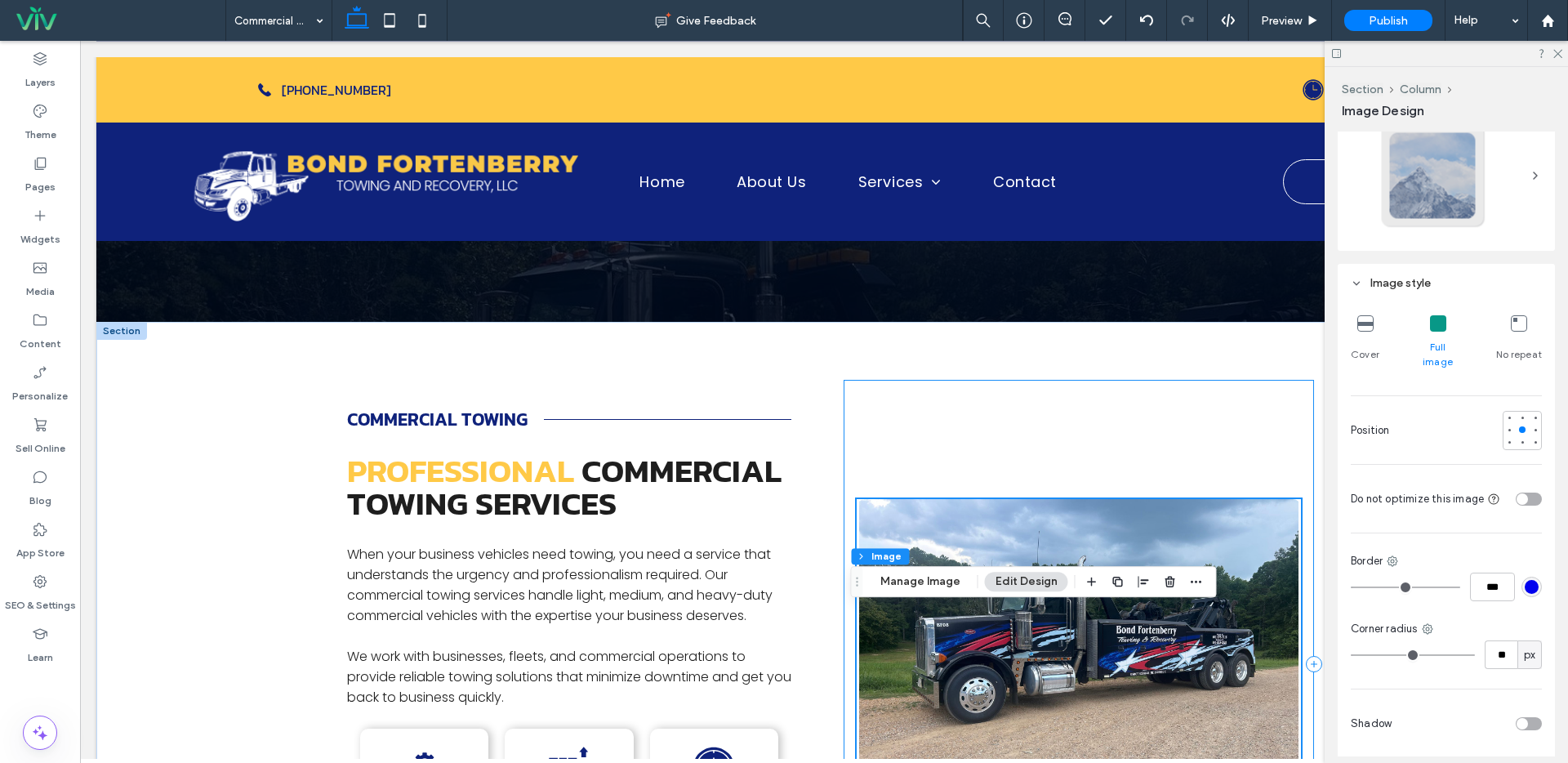
scroll to position [138, 0]
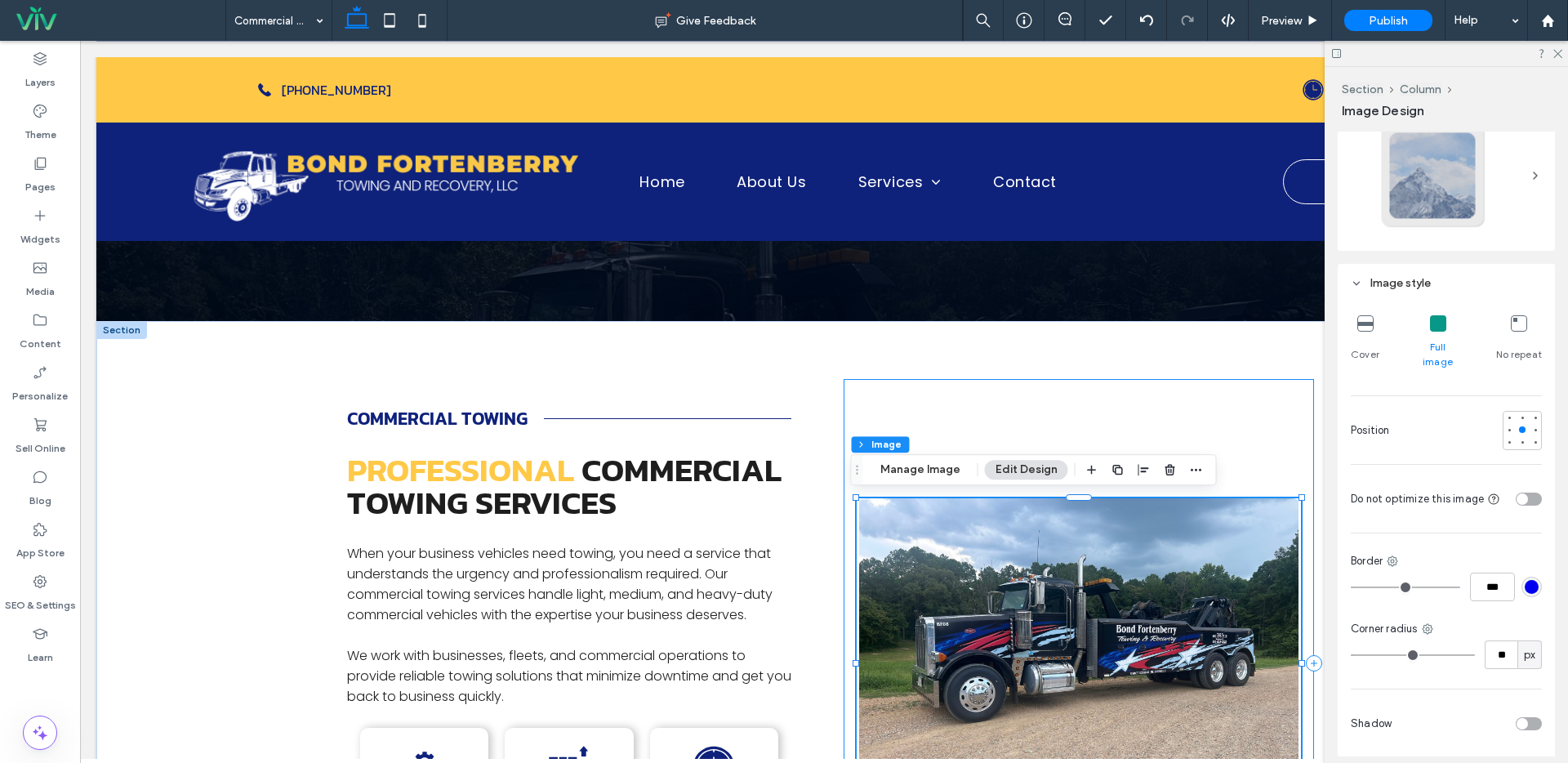
click at [998, 385] on div at bounding box center [1078, 663] width 470 height 568
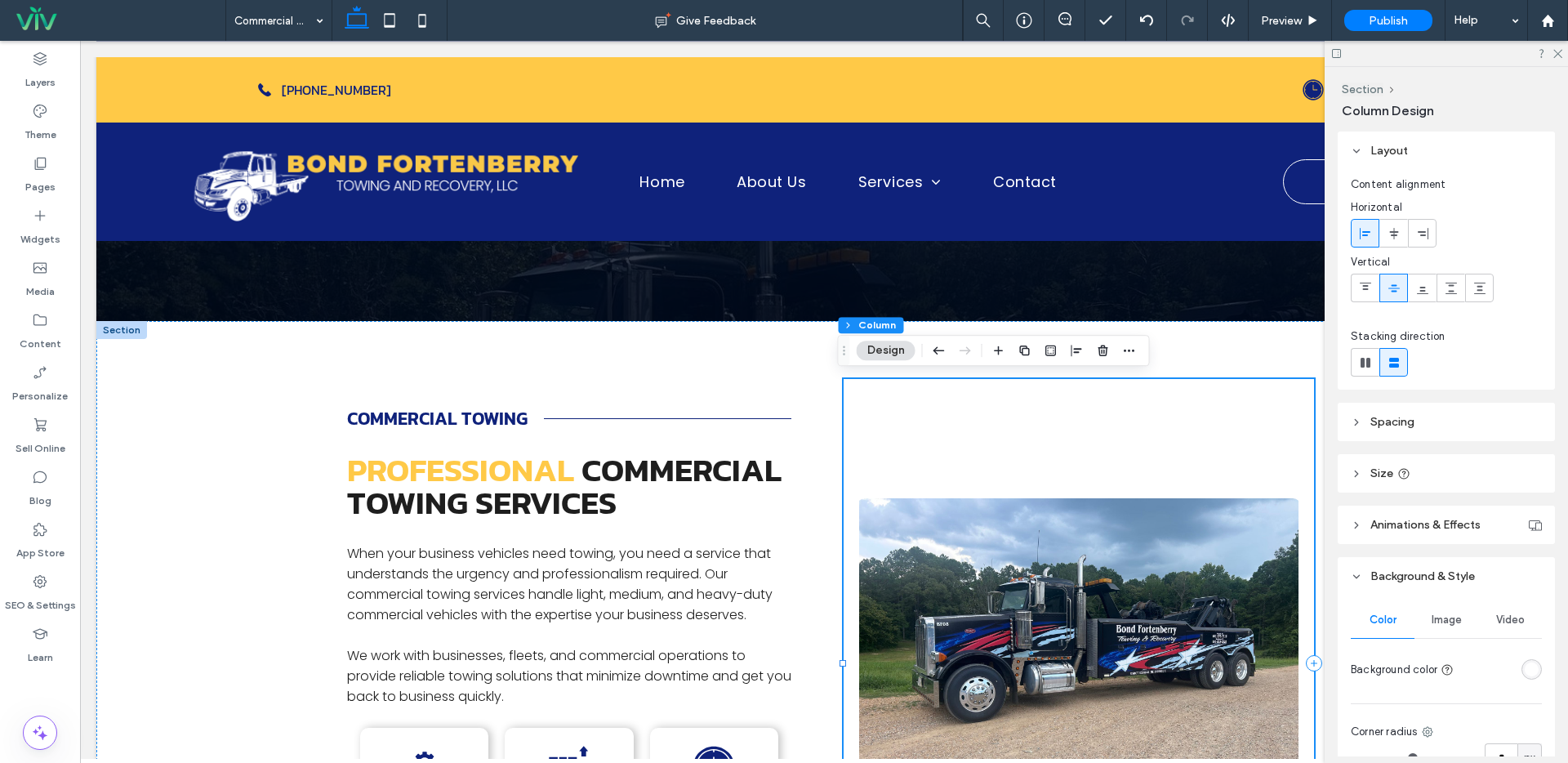
click at [1022, 465] on div at bounding box center [1078, 663] width 470 height 568
click at [1011, 536] on img at bounding box center [1078, 663] width 444 height 330
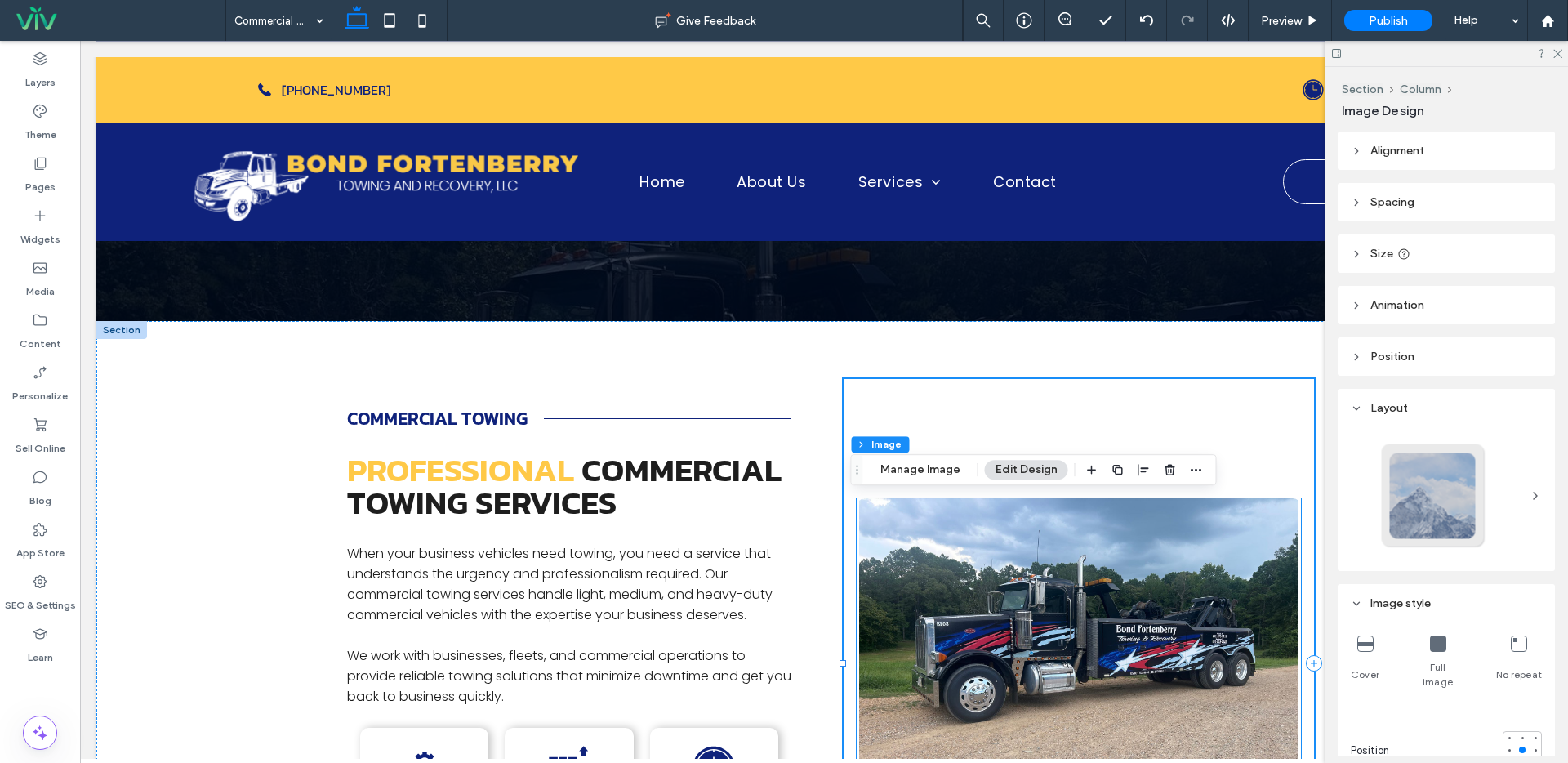
type input "**"
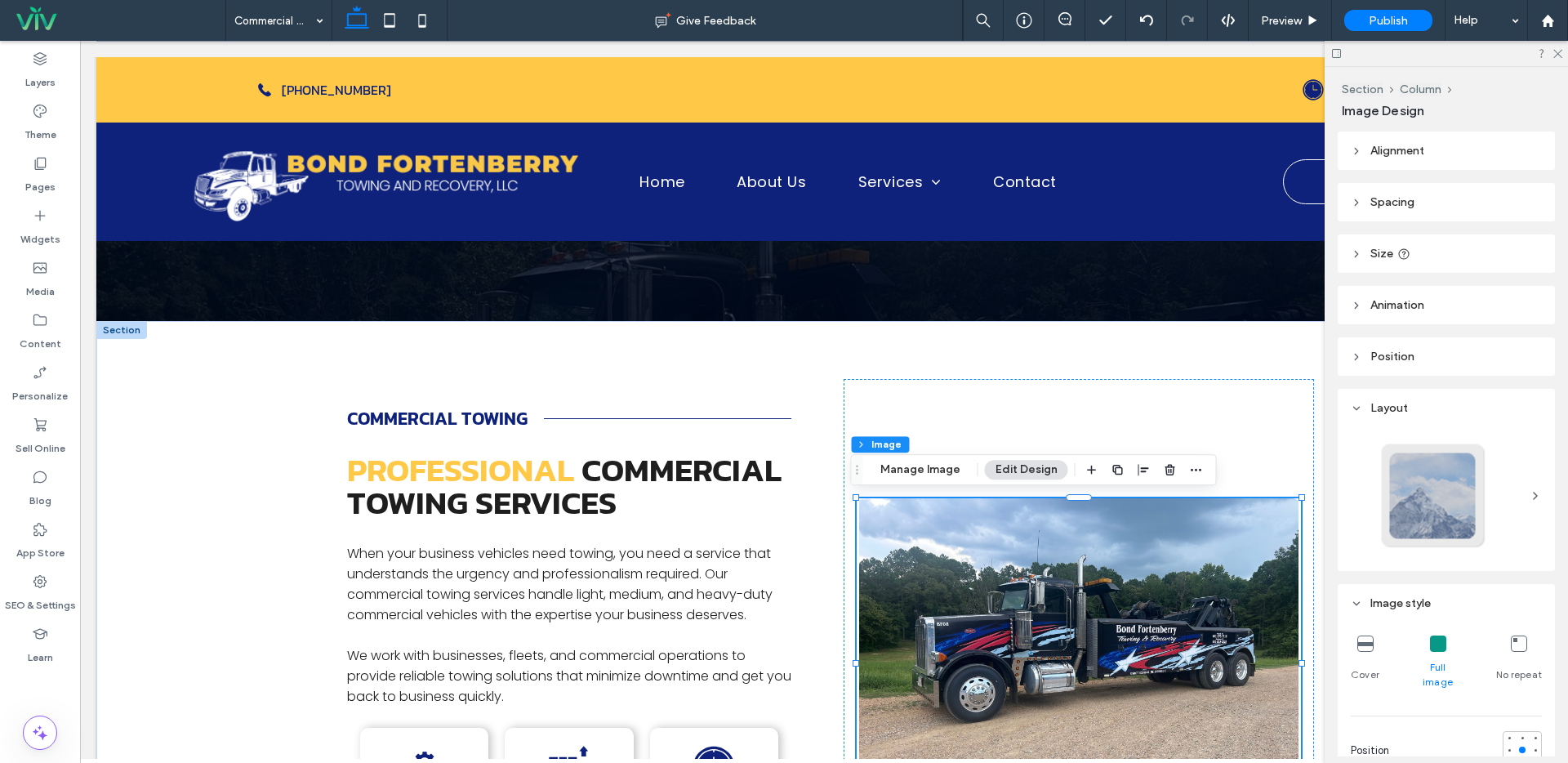
scroll to position [310, 0]
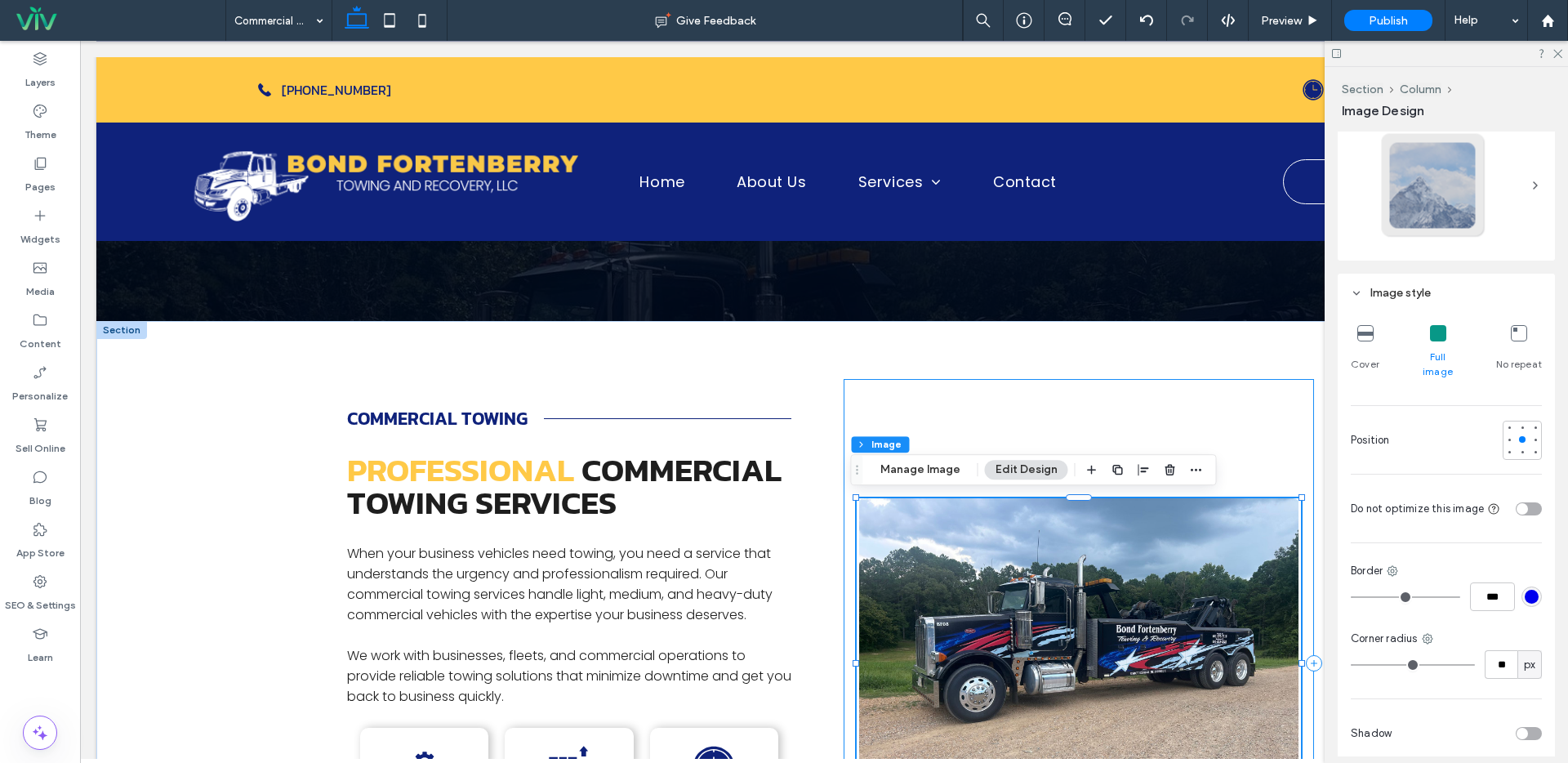
click at [1300, 546] on div at bounding box center [1300, 663] width 1 height 330
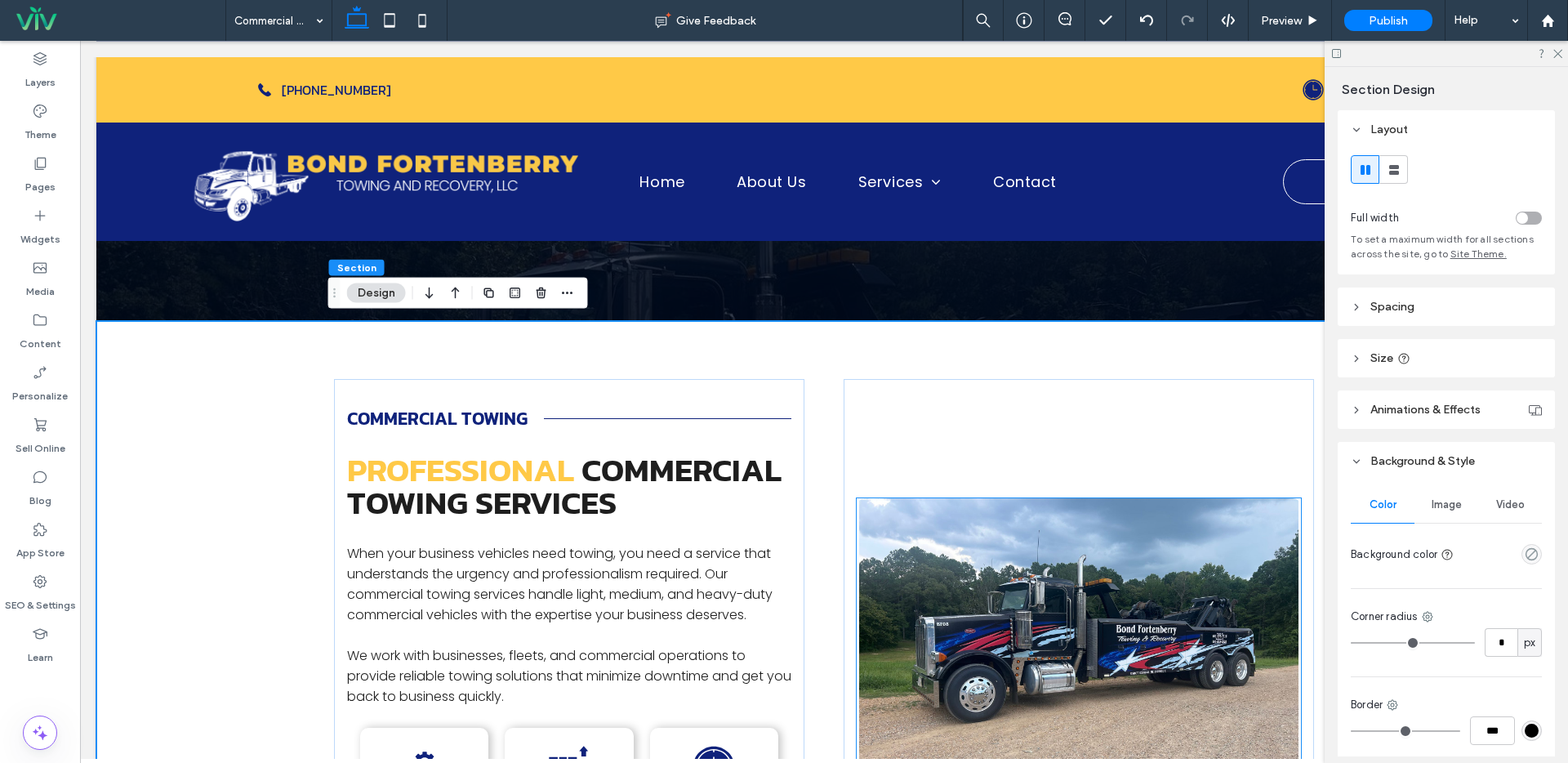
click at [1295, 546] on img at bounding box center [1078, 663] width 444 height 330
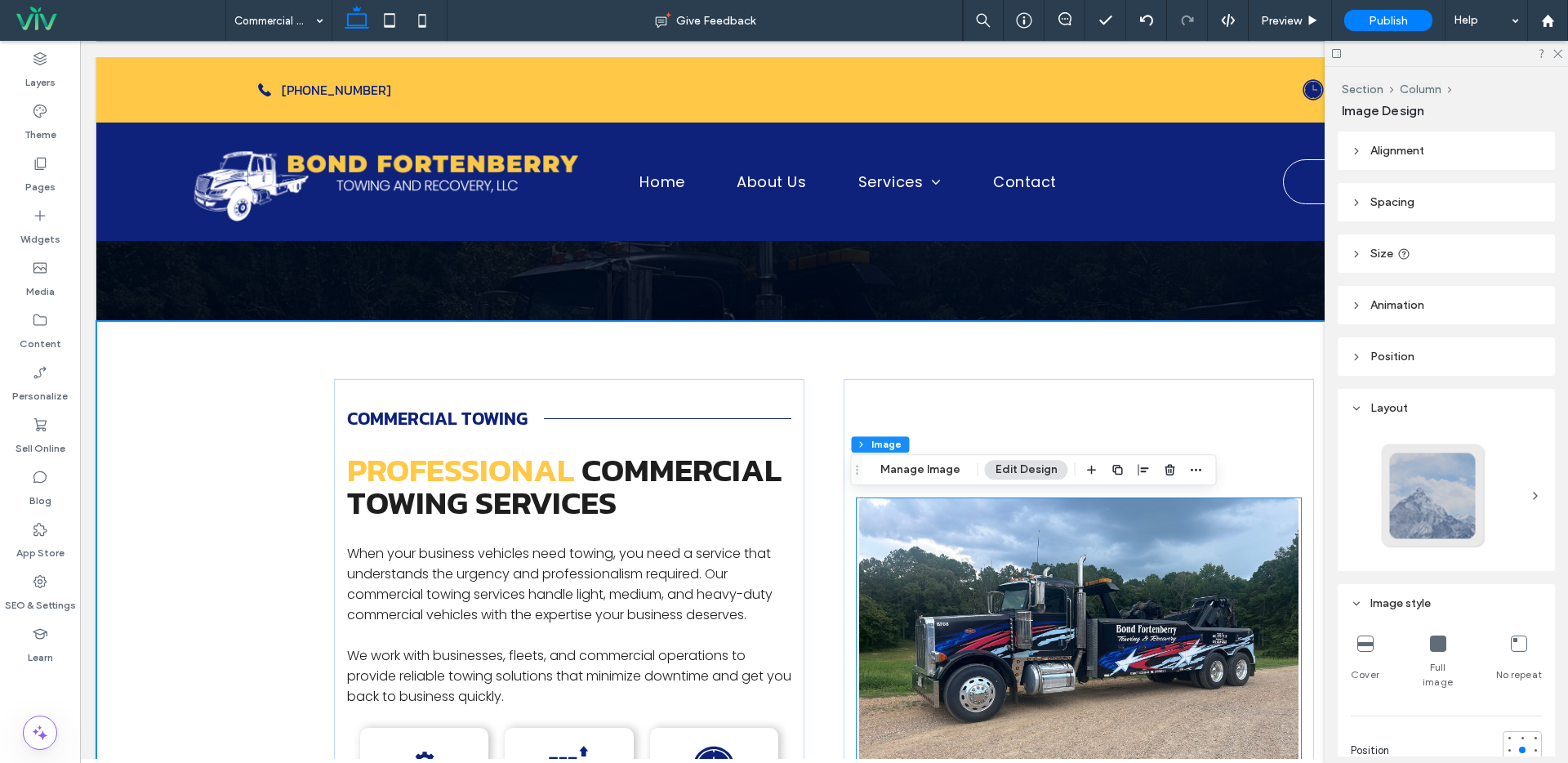
type input "**"
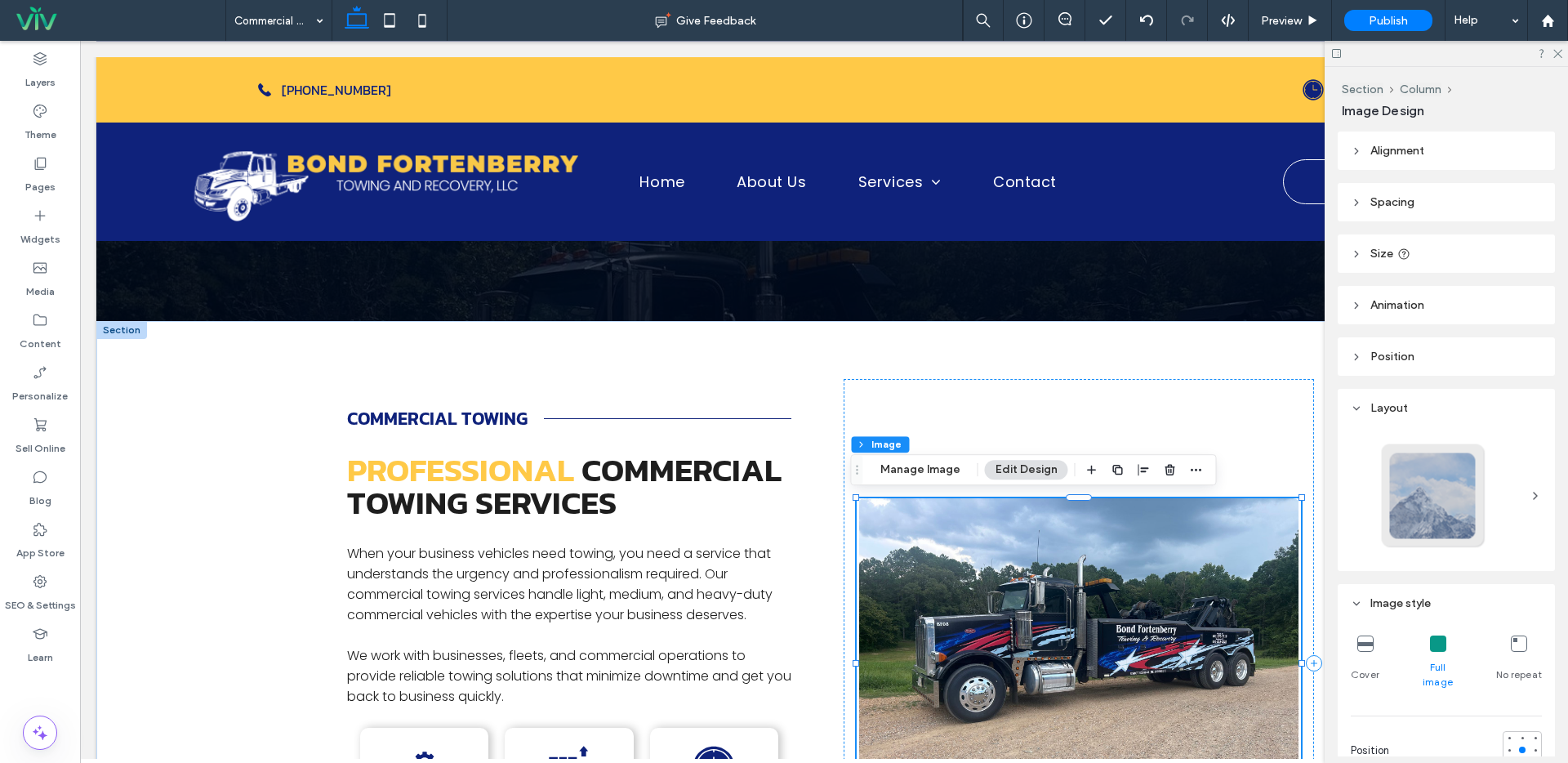
click at [1186, 548] on img at bounding box center [1078, 663] width 444 height 330
click at [942, 539] on img at bounding box center [1078, 663] width 444 height 330
click at [1013, 394] on div at bounding box center [1078, 663] width 470 height 568
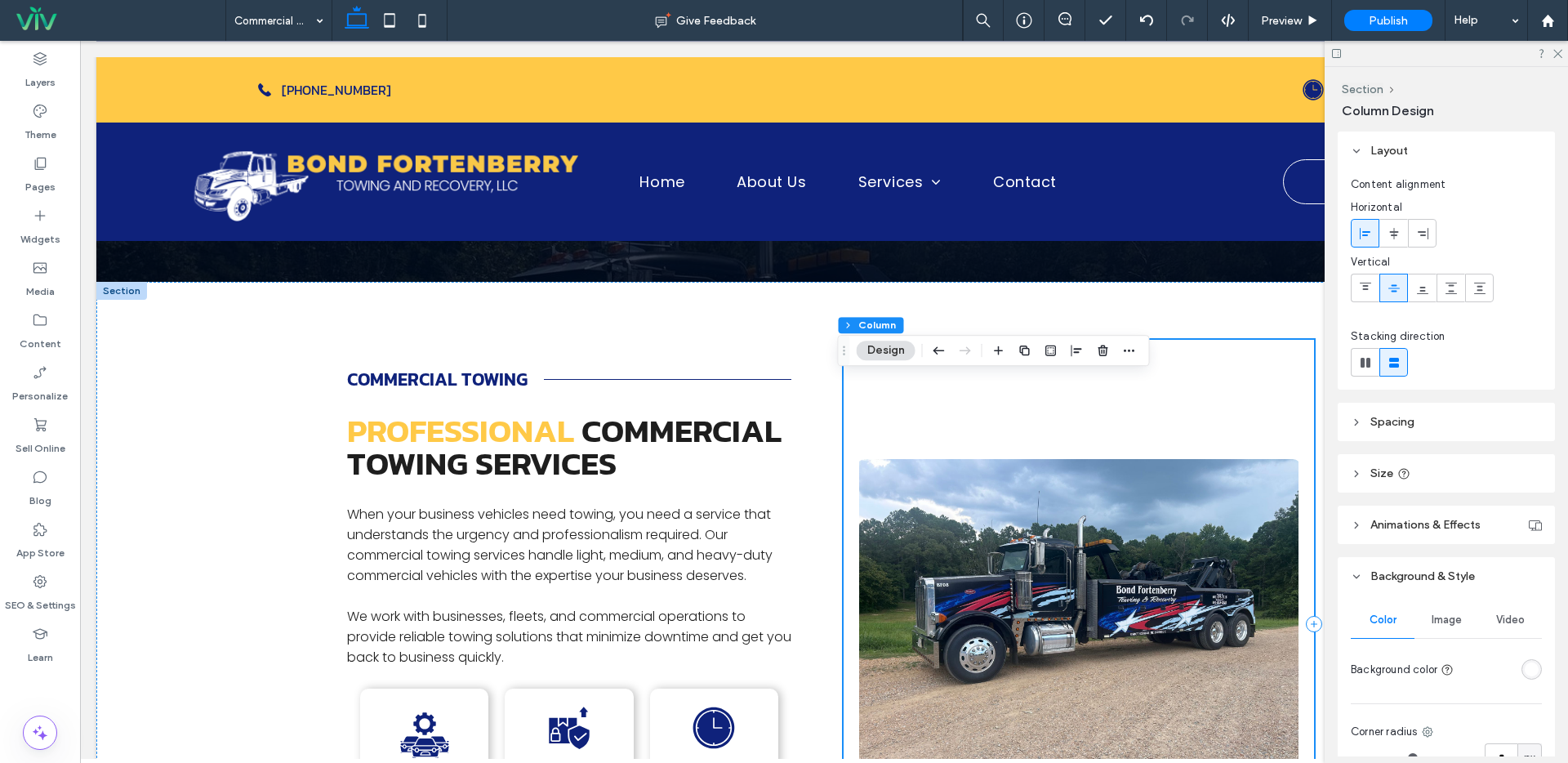
scroll to position [443, 0]
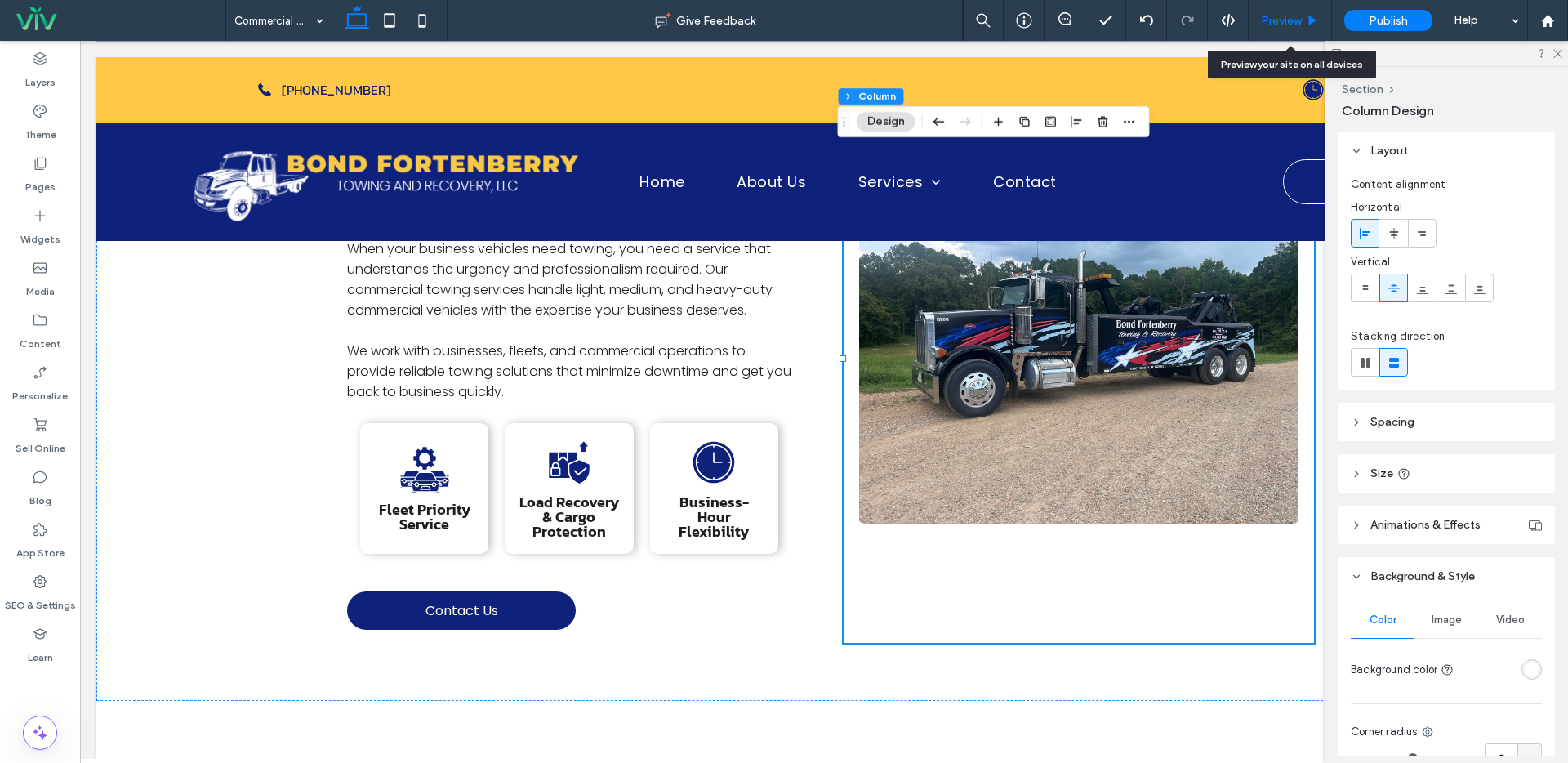
click at [1278, 17] on span "Preview" at bounding box center [1281, 21] width 41 height 14
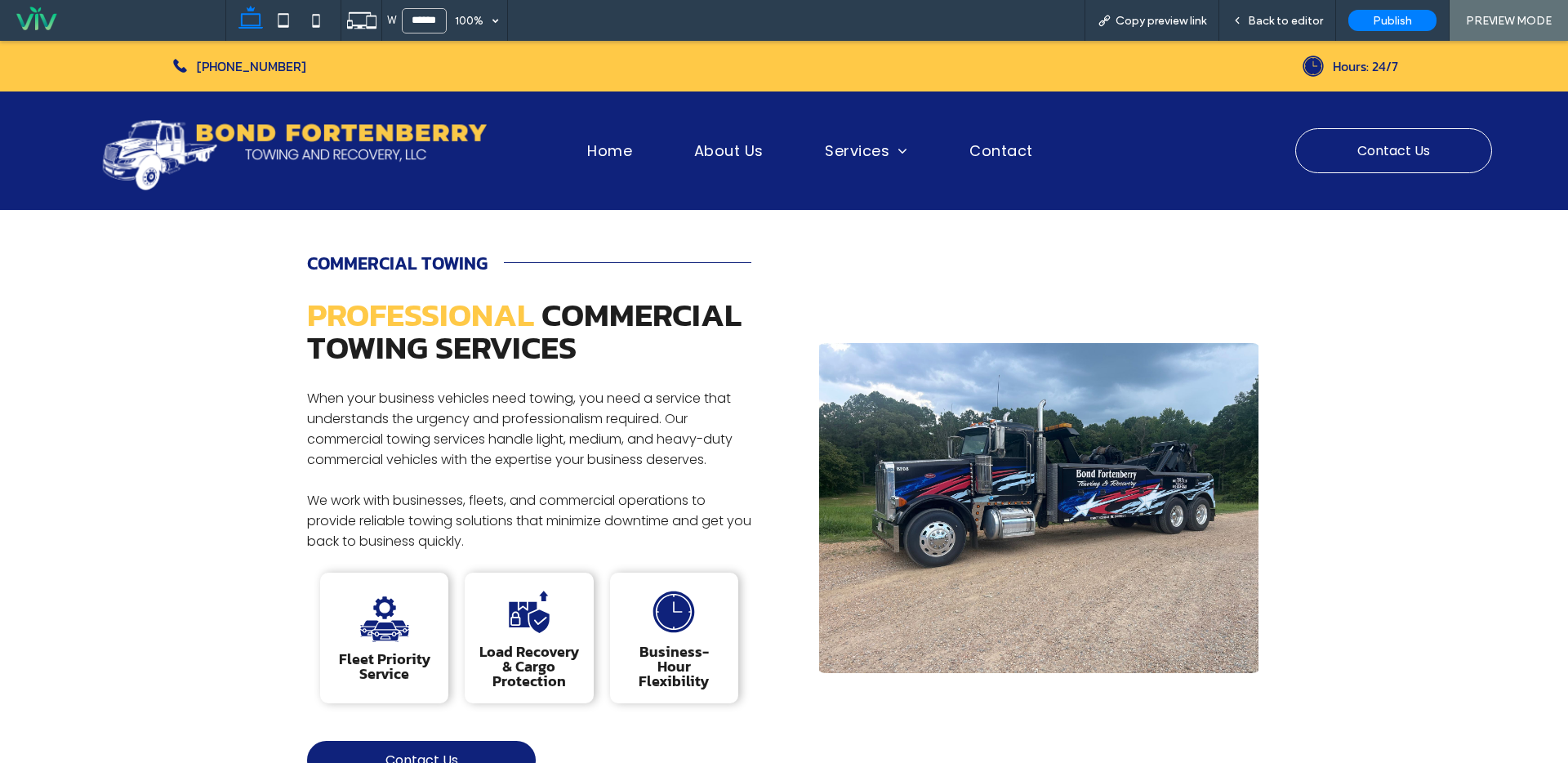
scroll to position [281, 0]
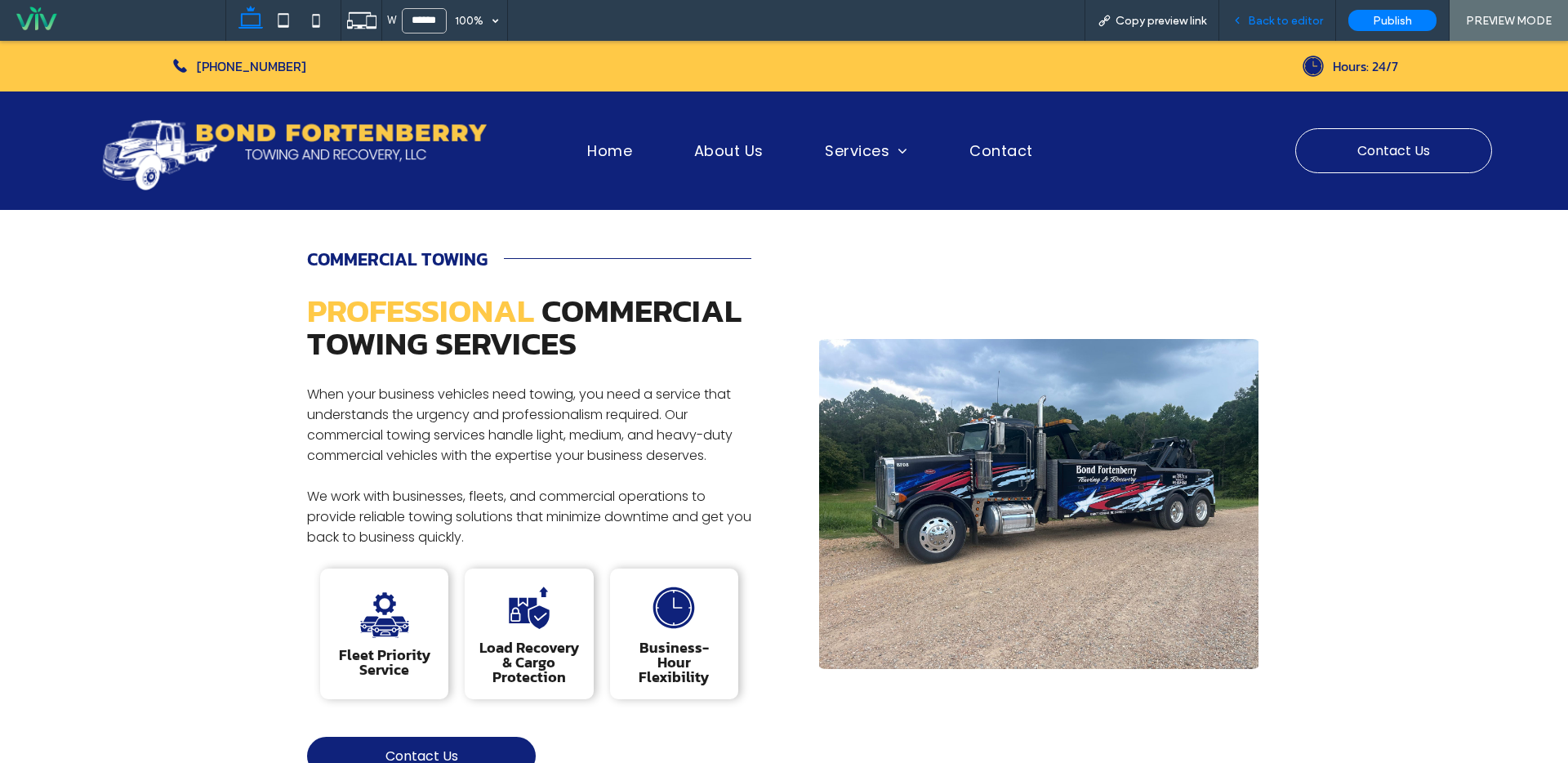
click at [1284, 14] on span "Back to editor" at bounding box center [1286, 21] width 75 height 14
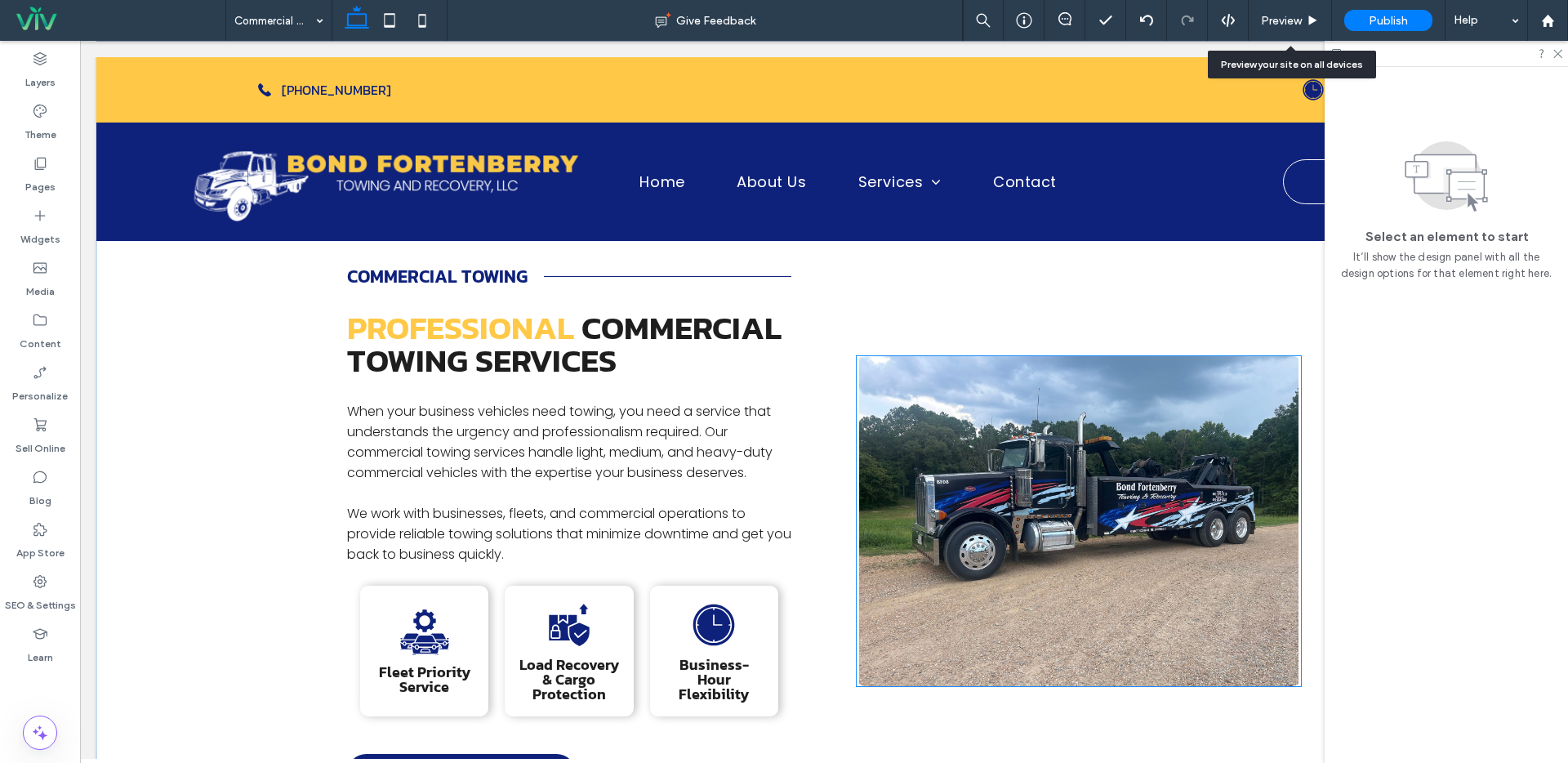
click at [1108, 430] on img at bounding box center [1078, 521] width 444 height 330
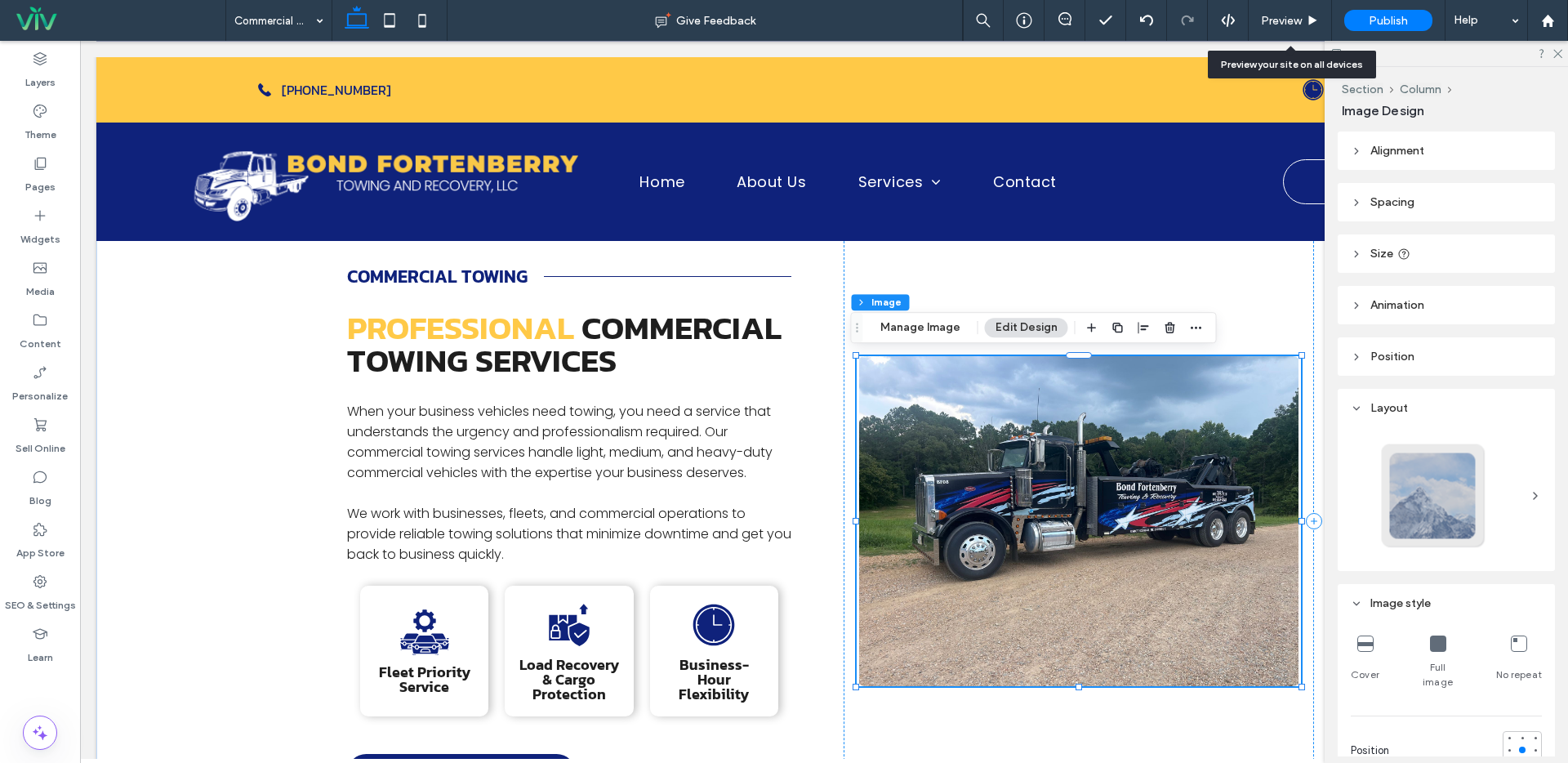
type input "**"
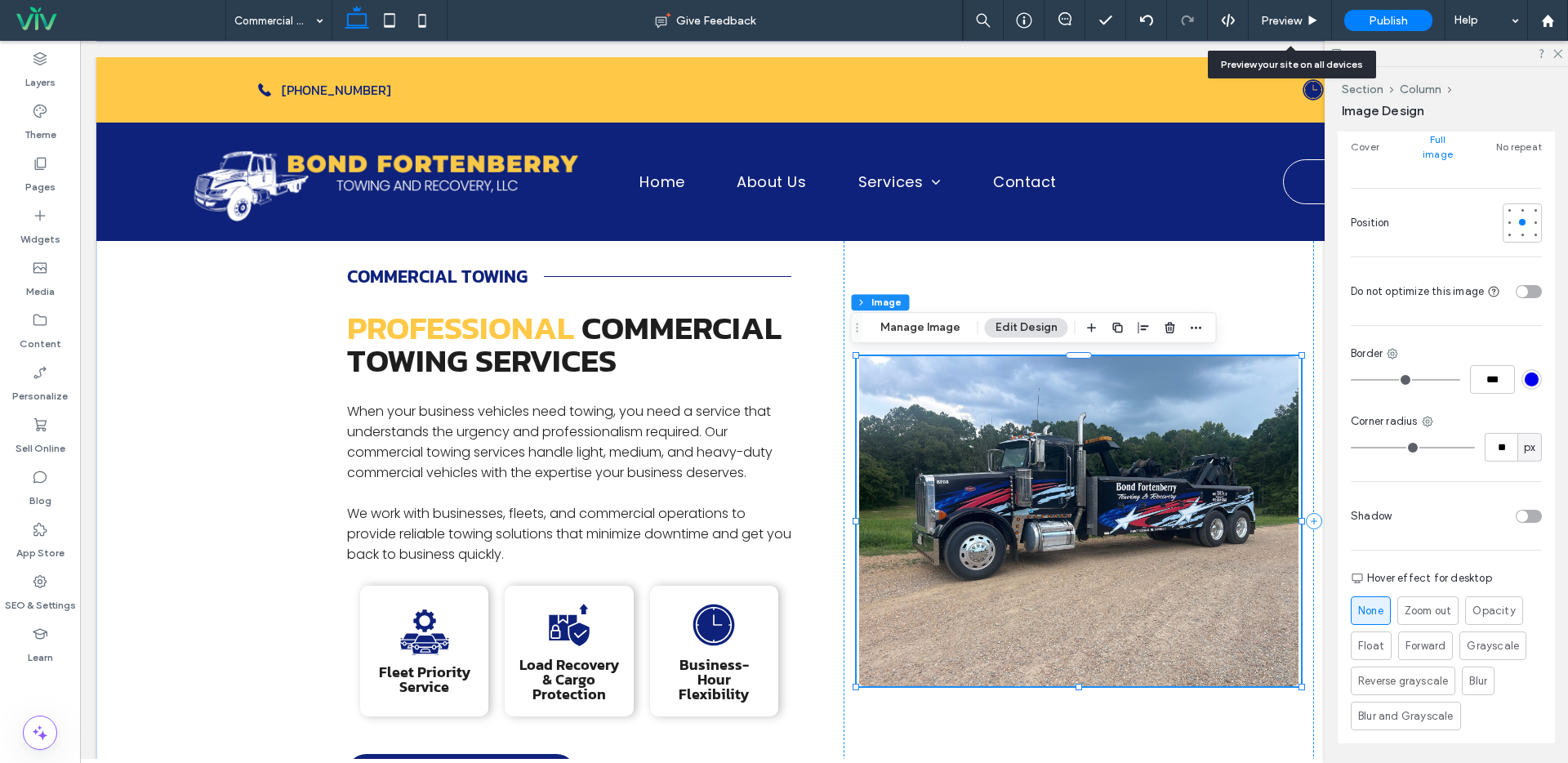
scroll to position [566, 0]
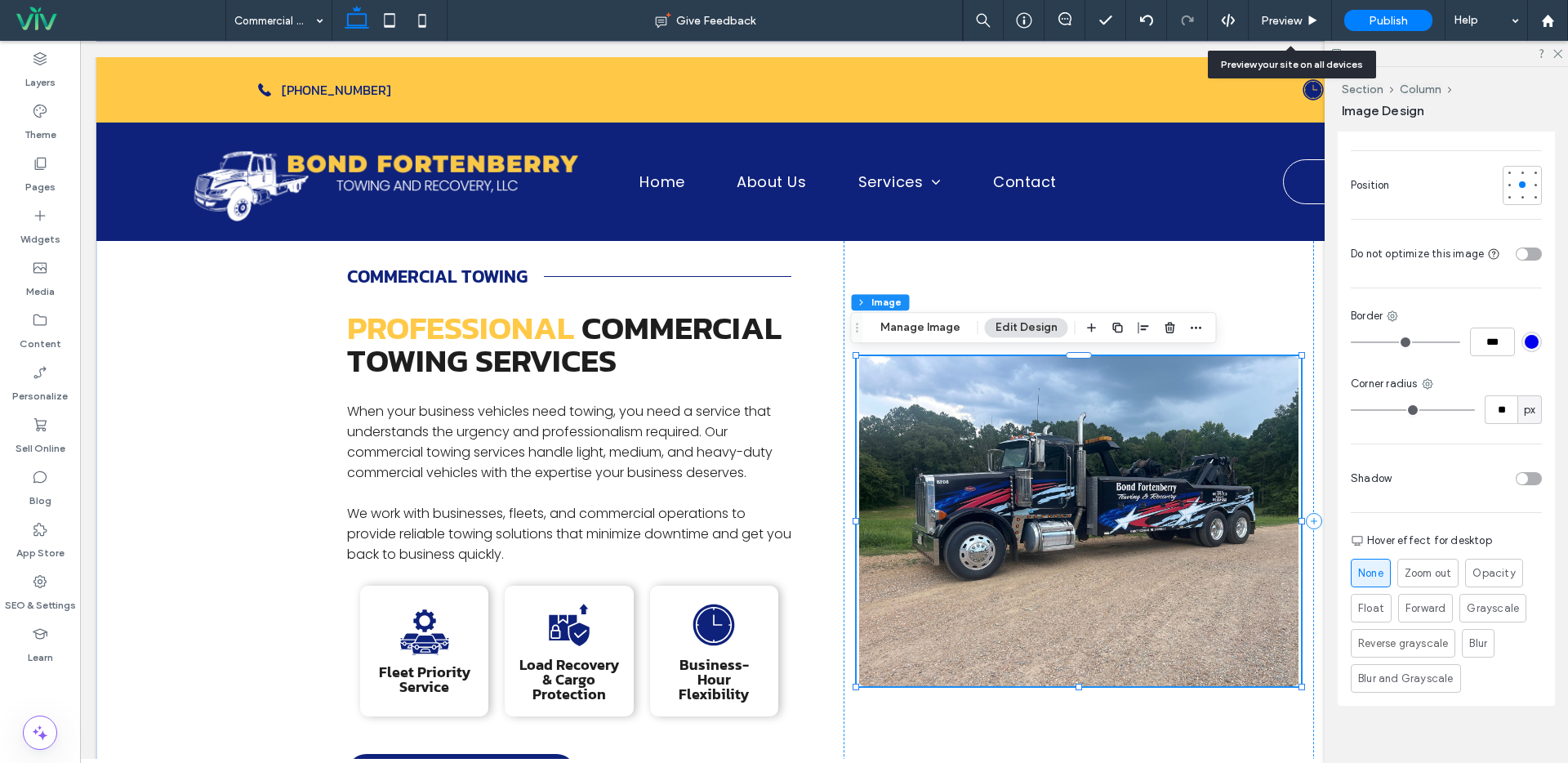
click at [1517, 473] on div "toggle" at bounding box center [1522, 478] width 12 height 12
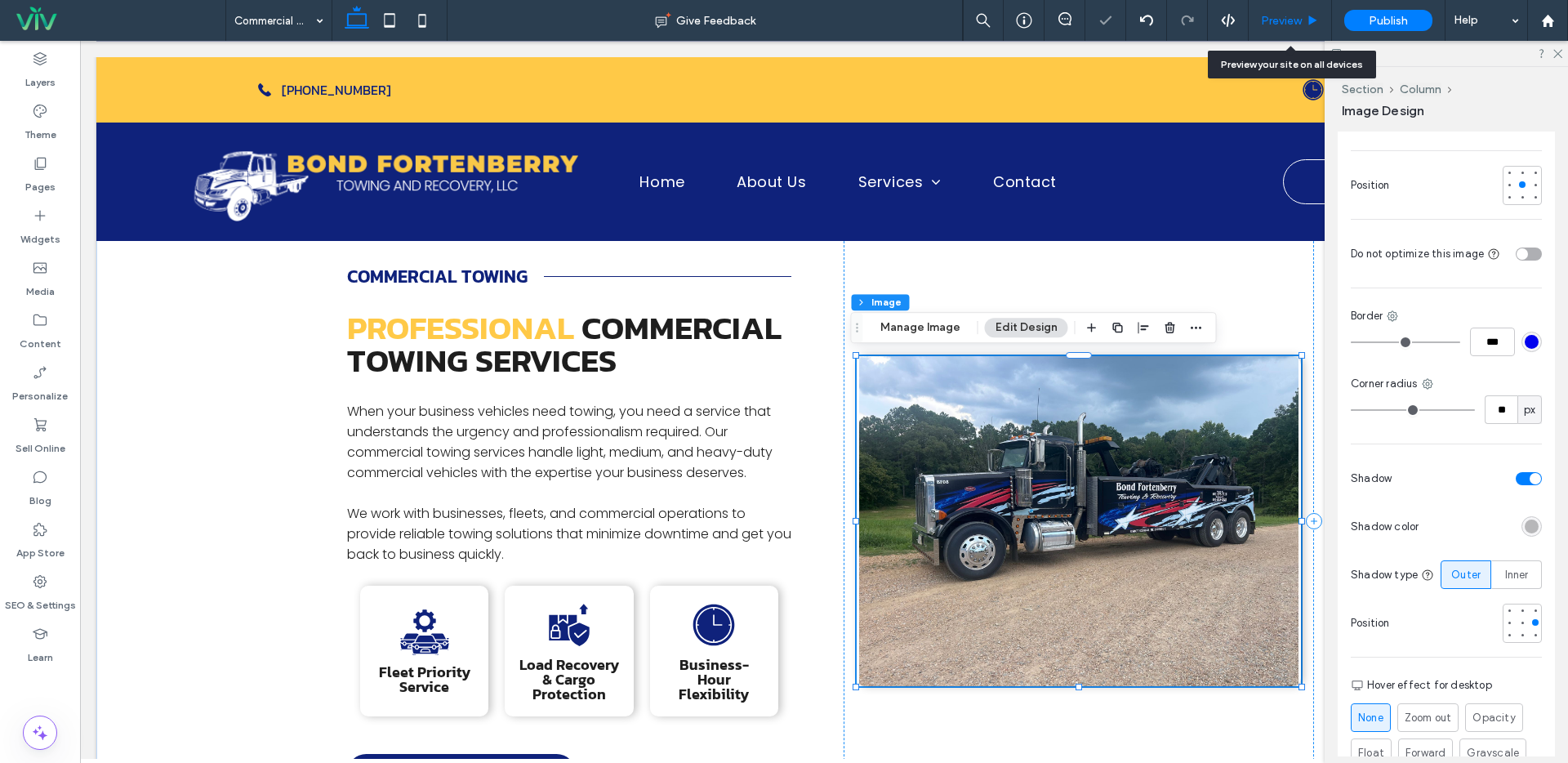
drag, startPoint x: 1292, startPoint y: 18, endPoint x: 1259, endPoint y: 213, distance: 197.8
click at [1292, 18] on span "Preview" at bounding box center [1281, 21] width 41 height 14
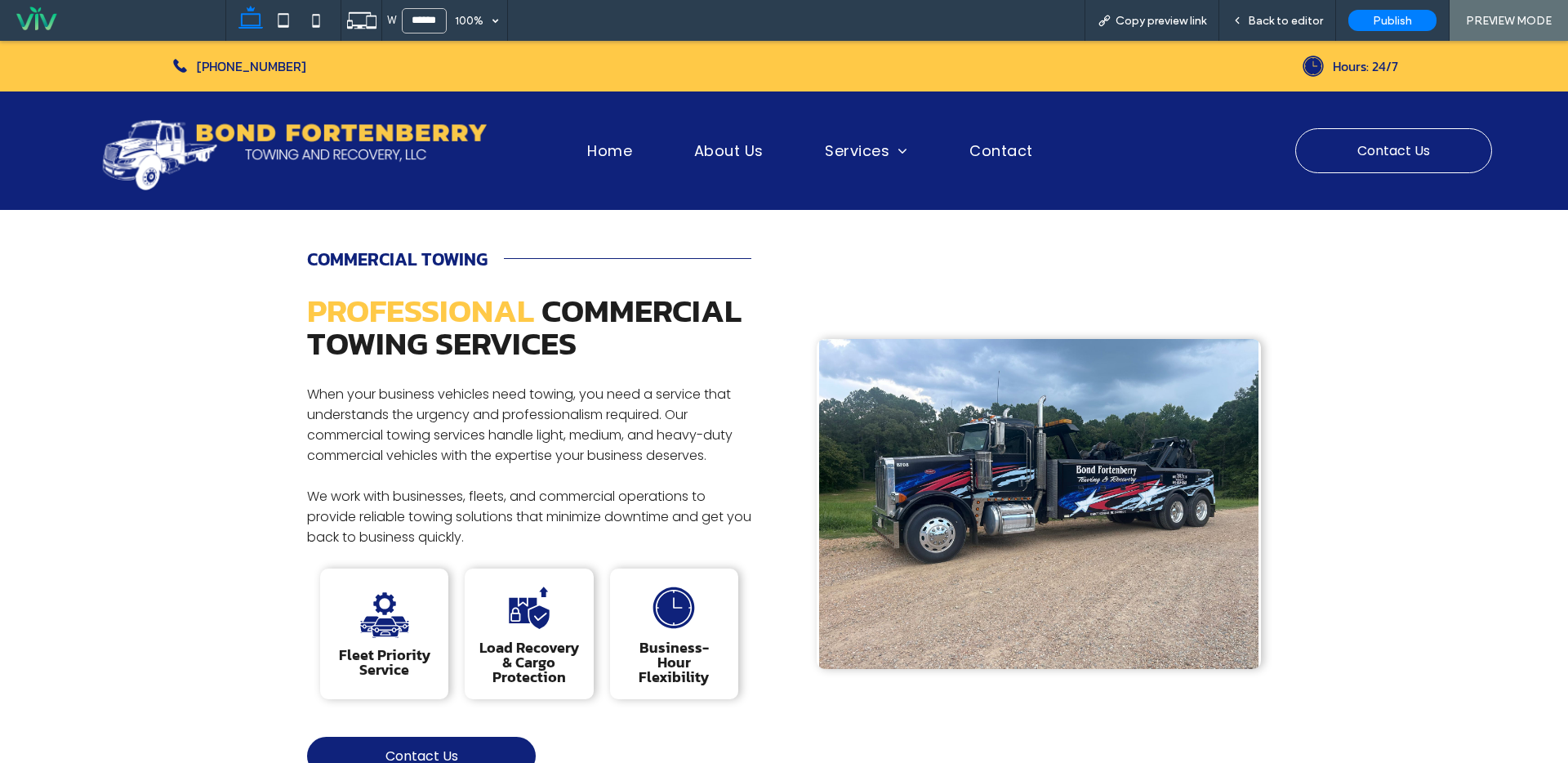
scroll to position [266, 0]
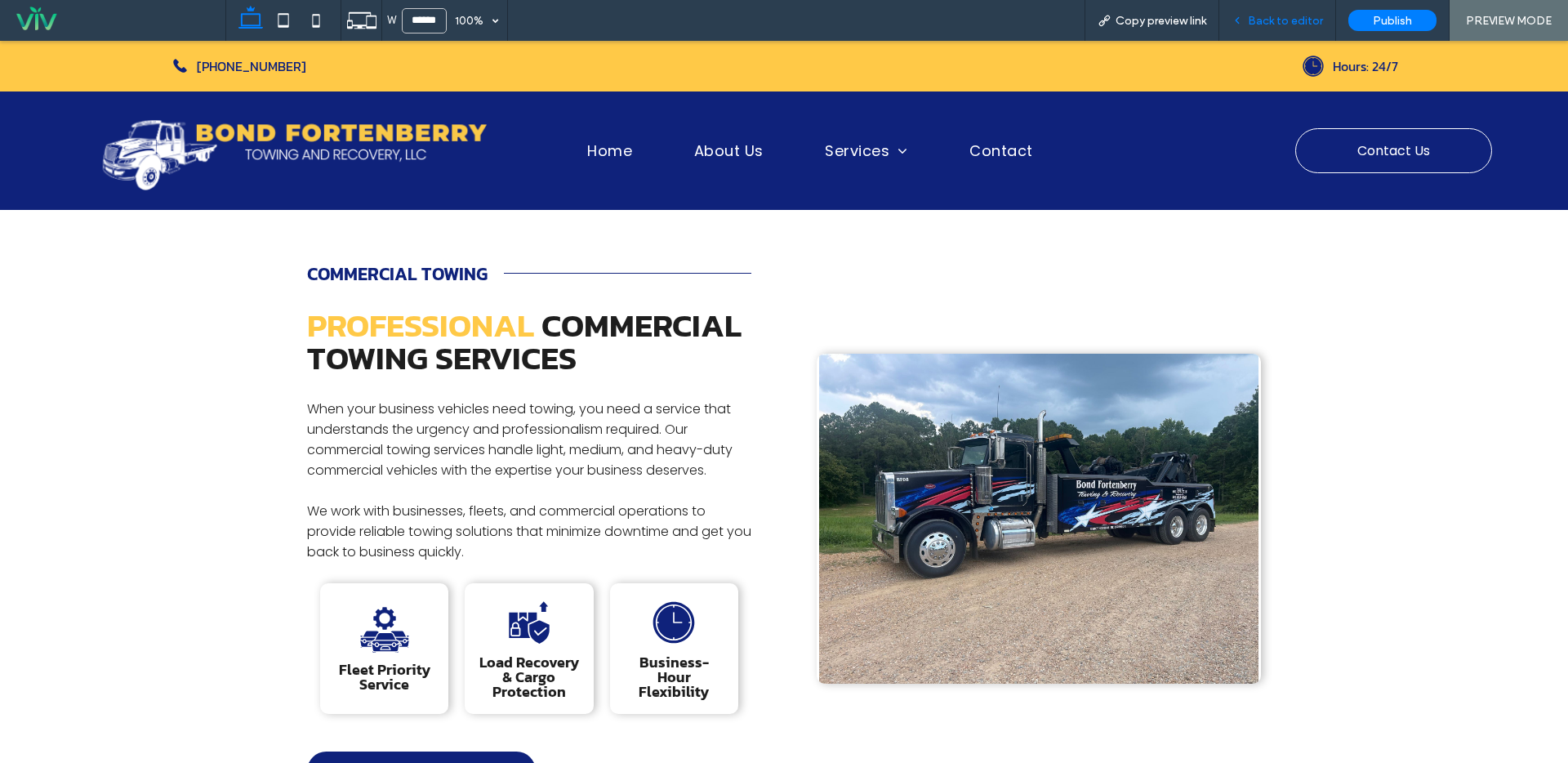
click at [1312, 10] on div "Back to editor" at bounding box center [1278, 21] width 117 height 41
drag, startPoint x: 1259, startPoint y: 9, endPoint x: 1260, endPoint y: 18, distance: 9.1
click at [1259, 10] on div "Back to editor" at bounding box center [1278, 21] width 117 height 41
click at [1299, 23] on span "Back to editor" at bounding box center [1286, 21] width 75 height 14
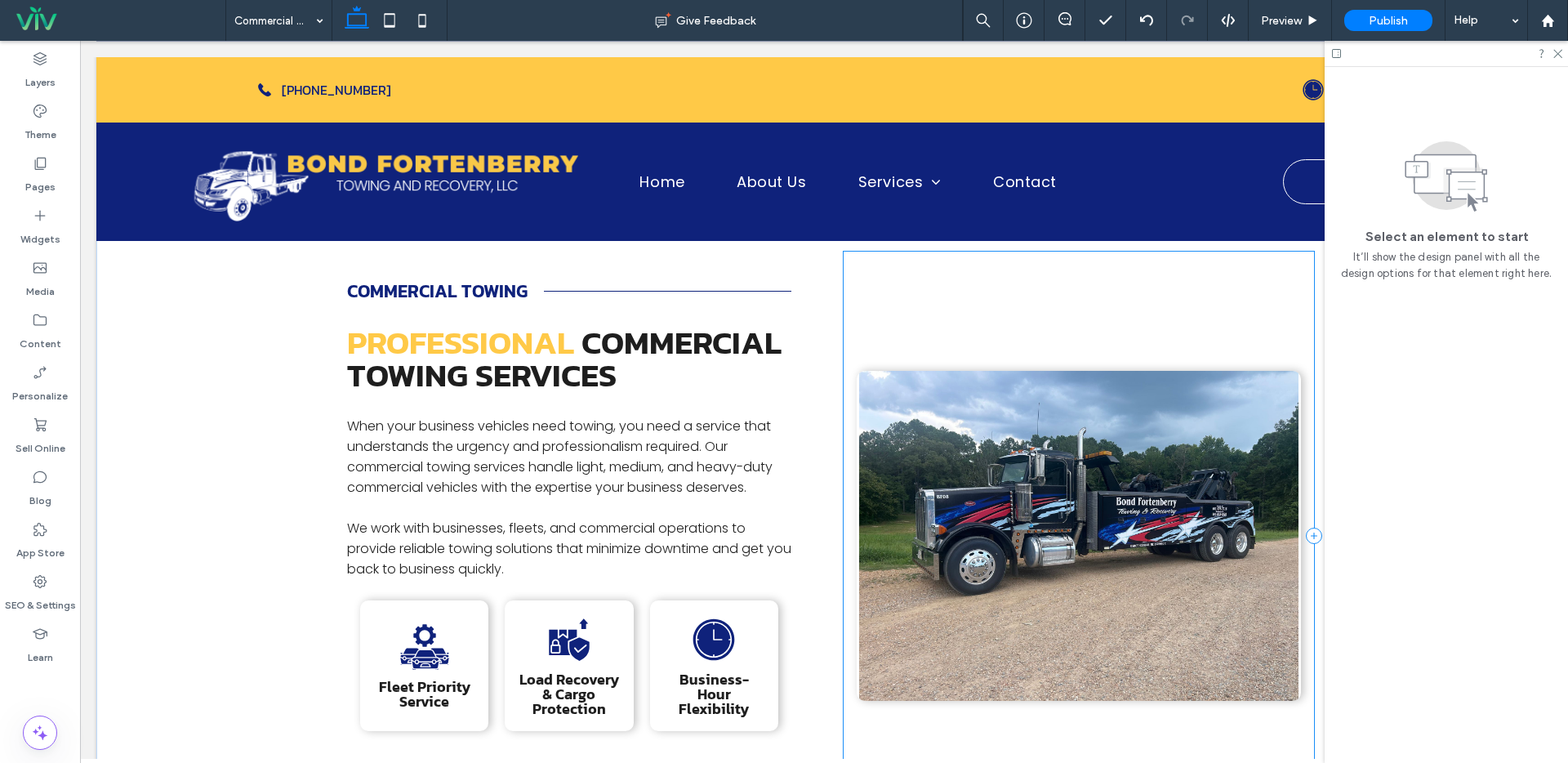
click at [1060, 333] on div at bounding box center [1078, 536] width 470 height 568
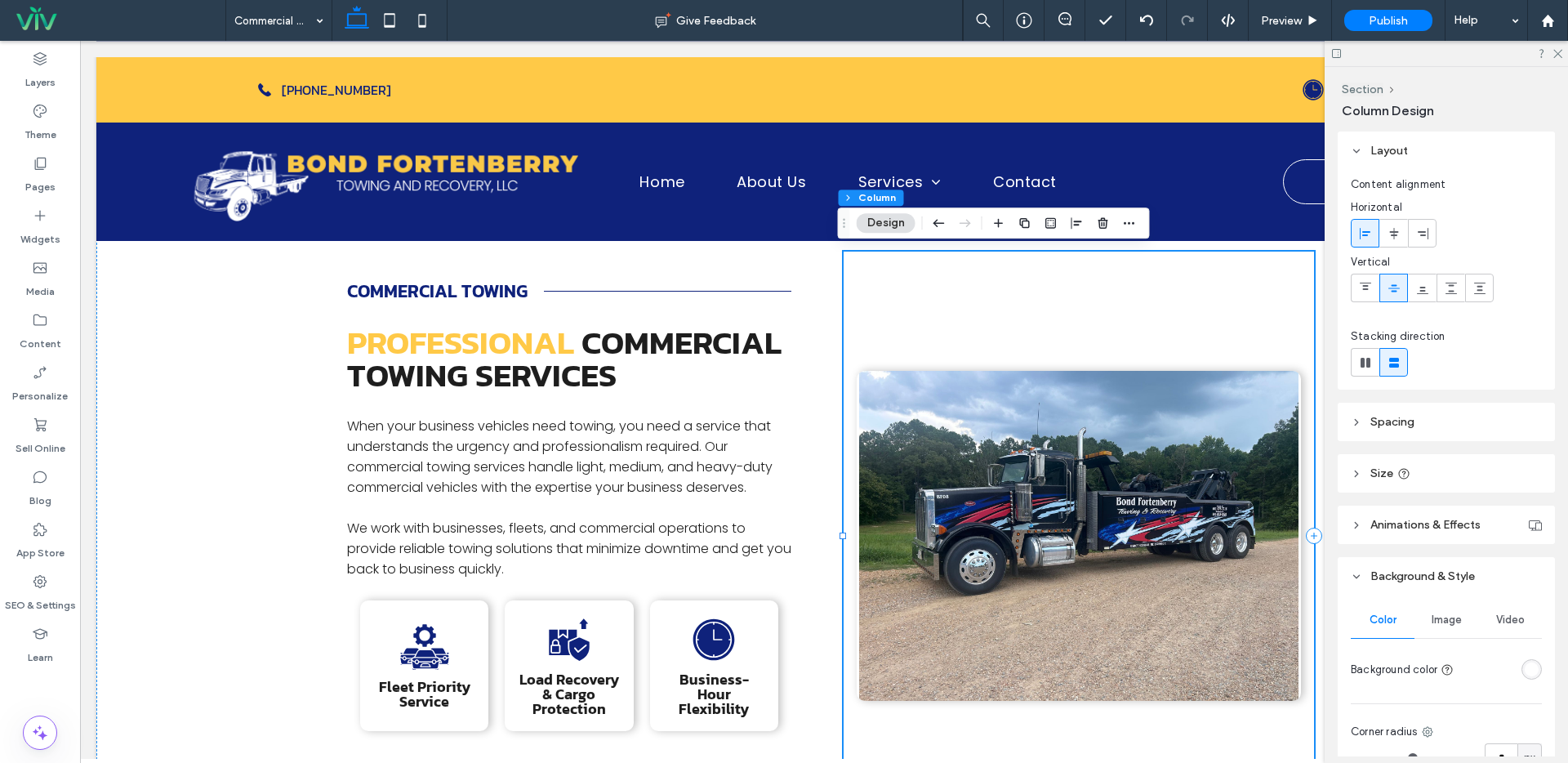
click at [1067, 315] on div at bounding box center [1078, 536] width 470 height 568
click at [51, 239] on label "Widgets" at bounding box center [40, 235] width 40 height 23
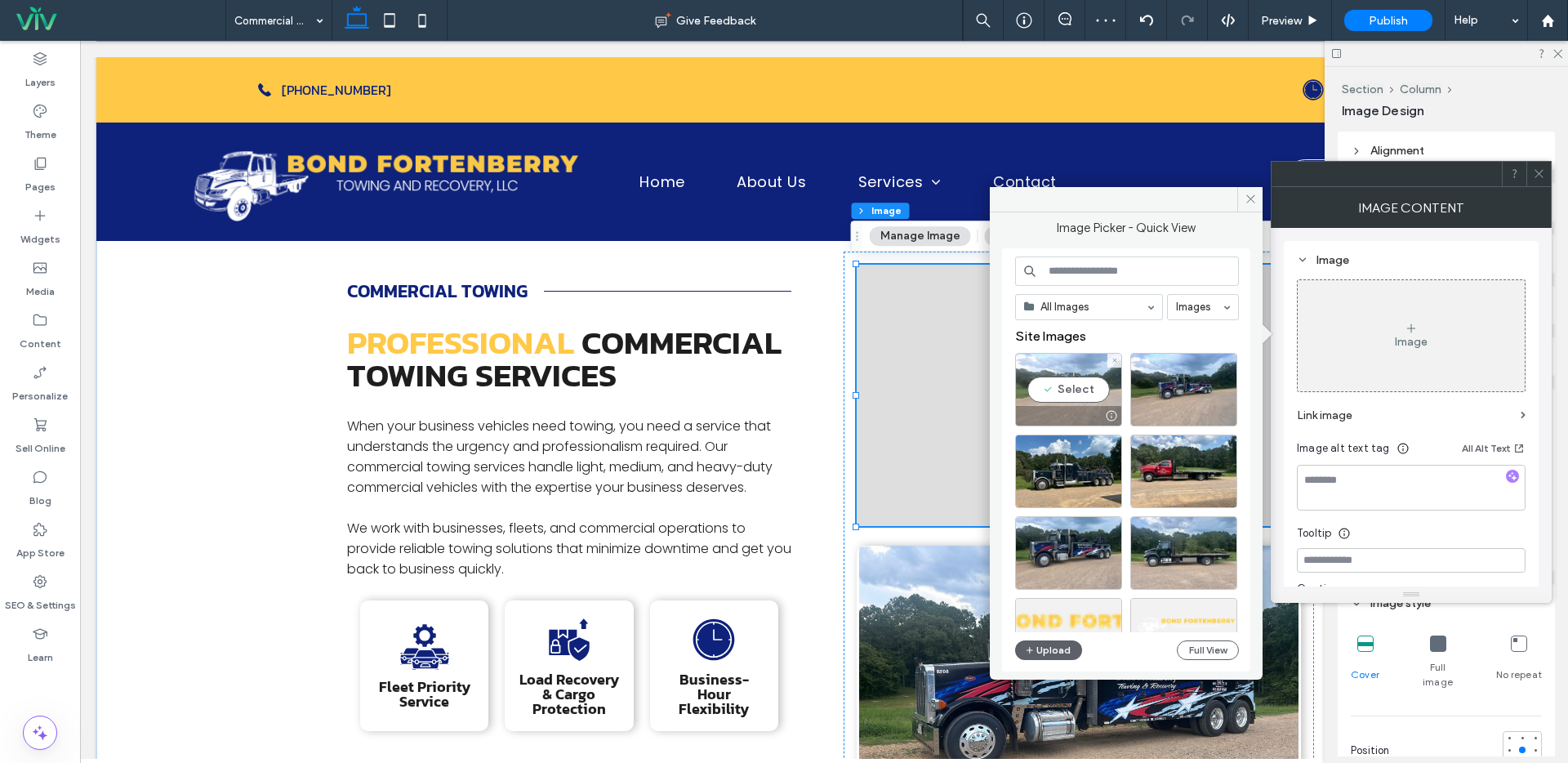
click at [1089, 385] on div "Select" at bounding box center [1069, 390] width 107 height 73
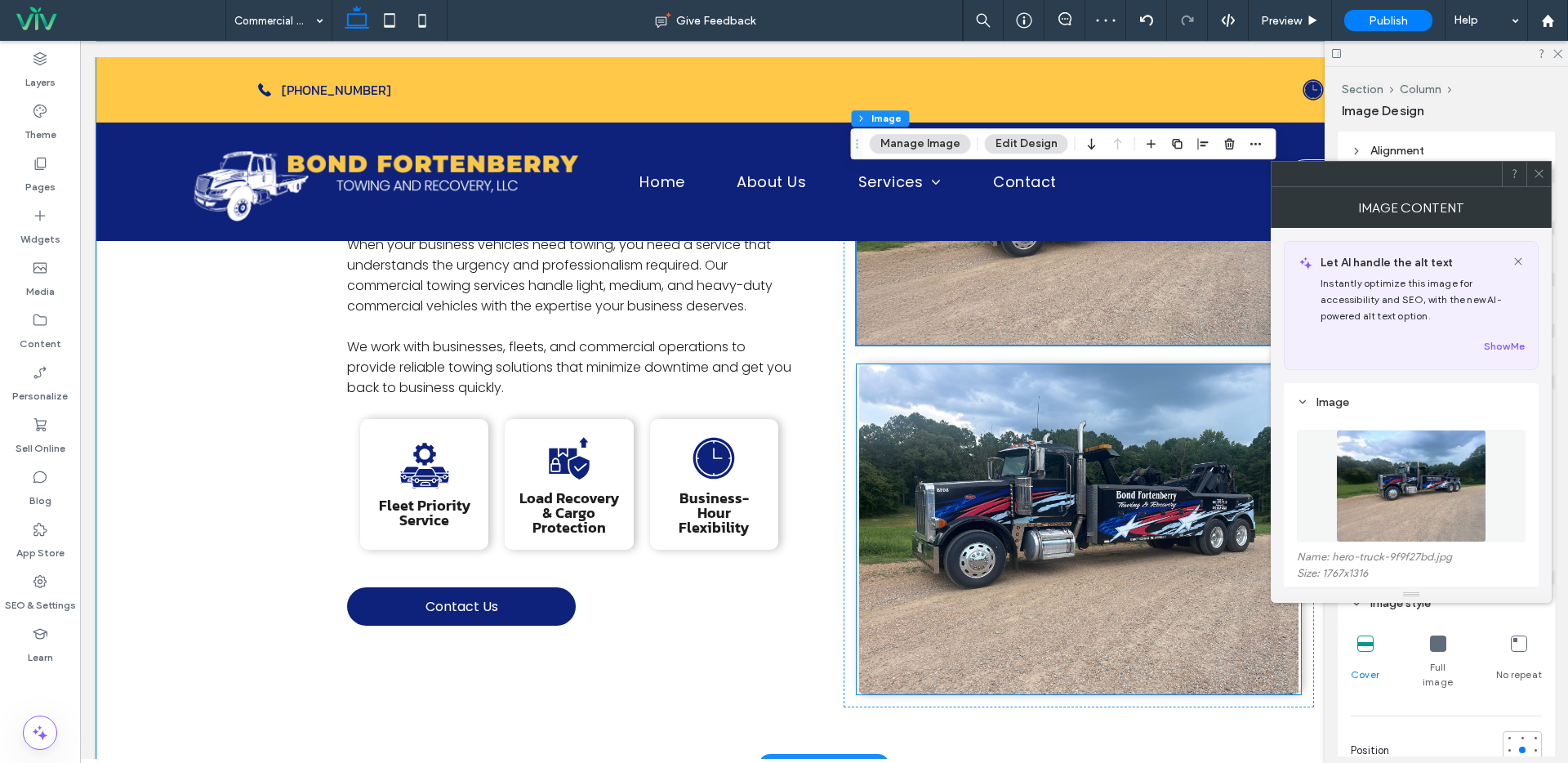
scroll to position [466, 0]
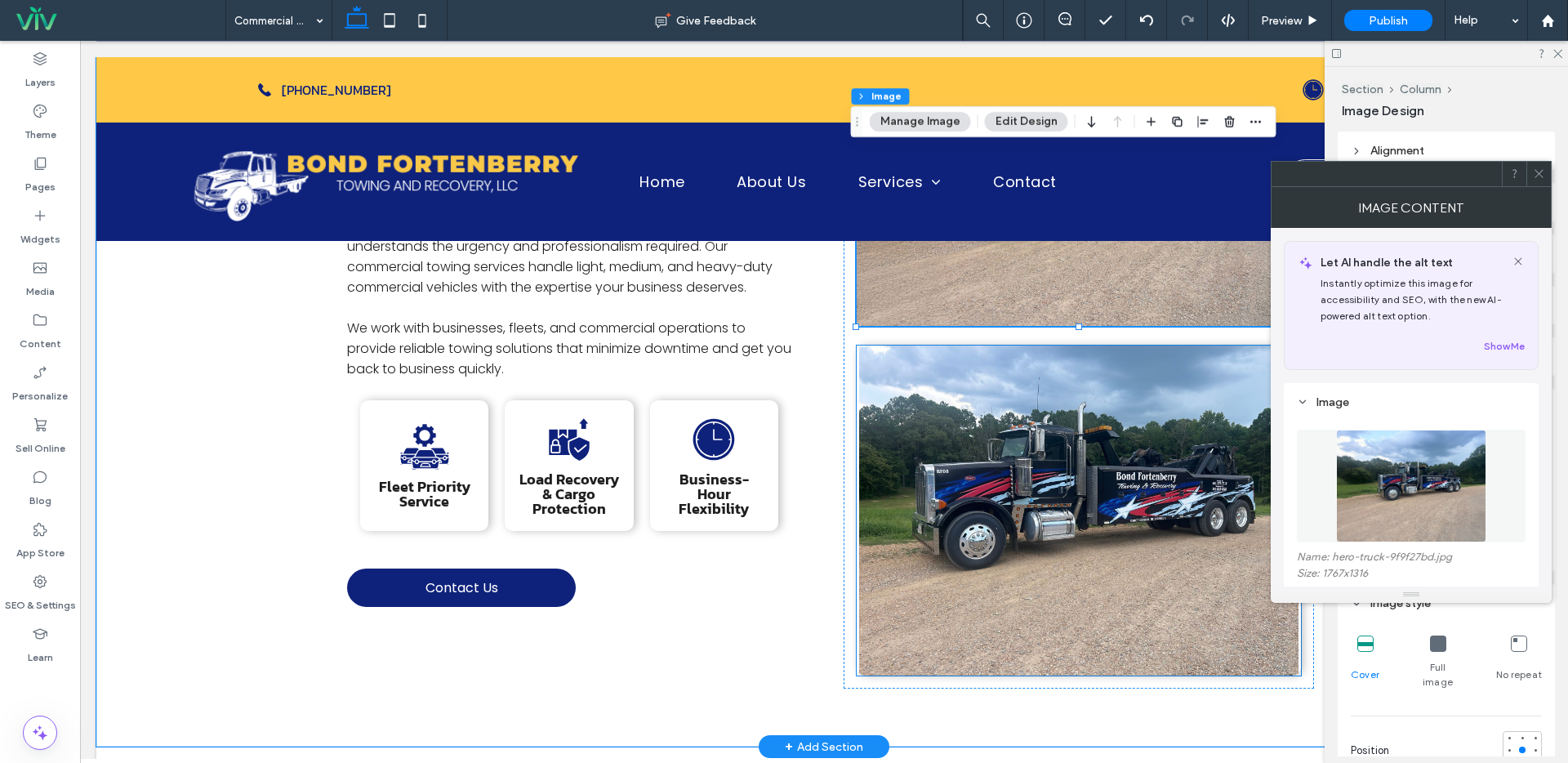
click at [1123, 450] on img at bounding box center [1078, 510] width 444 height 330
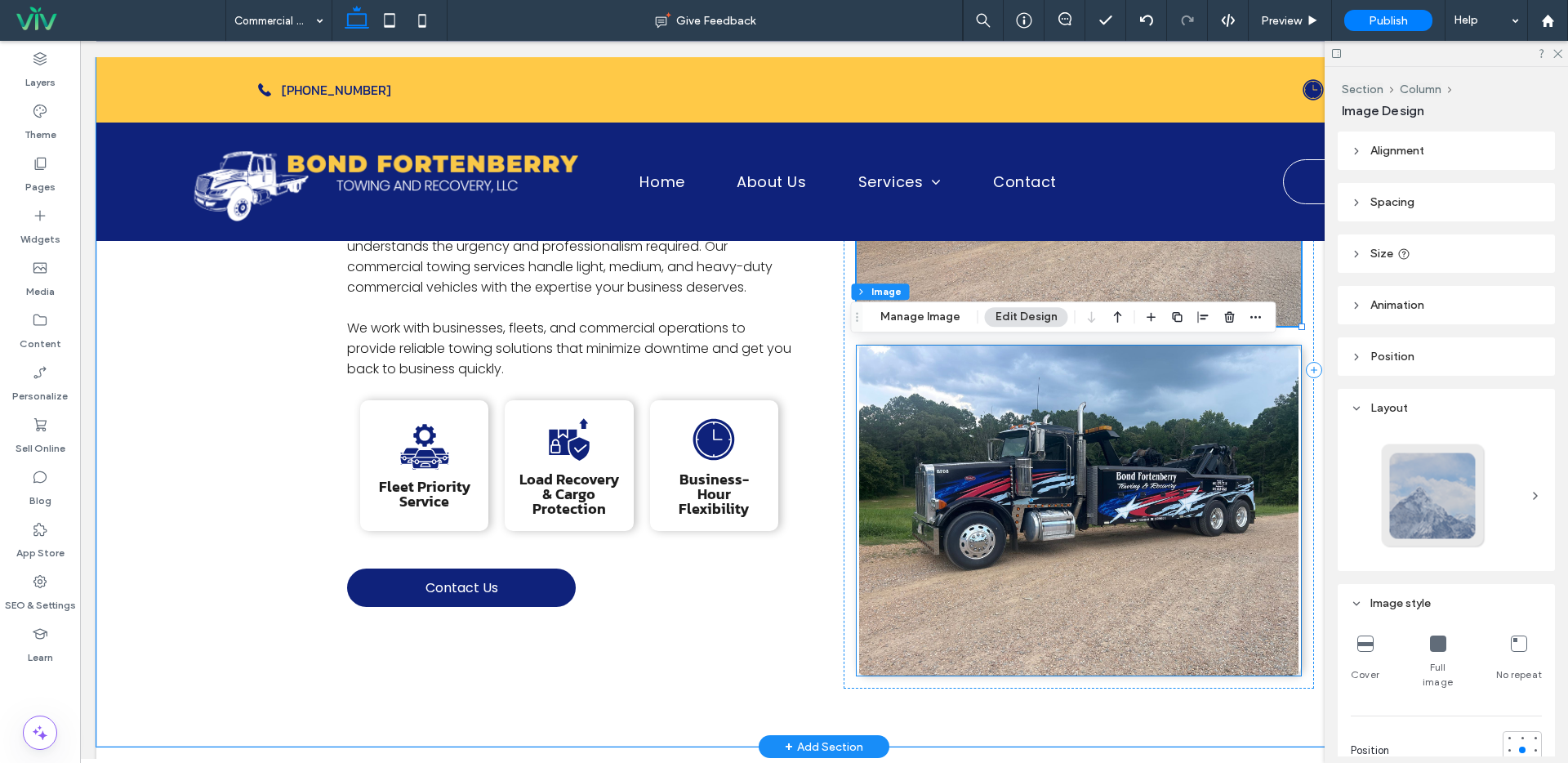
type input "**"
click at [1224, 315] on use "button" at bounding box center [1228, 316] width 10 height 11
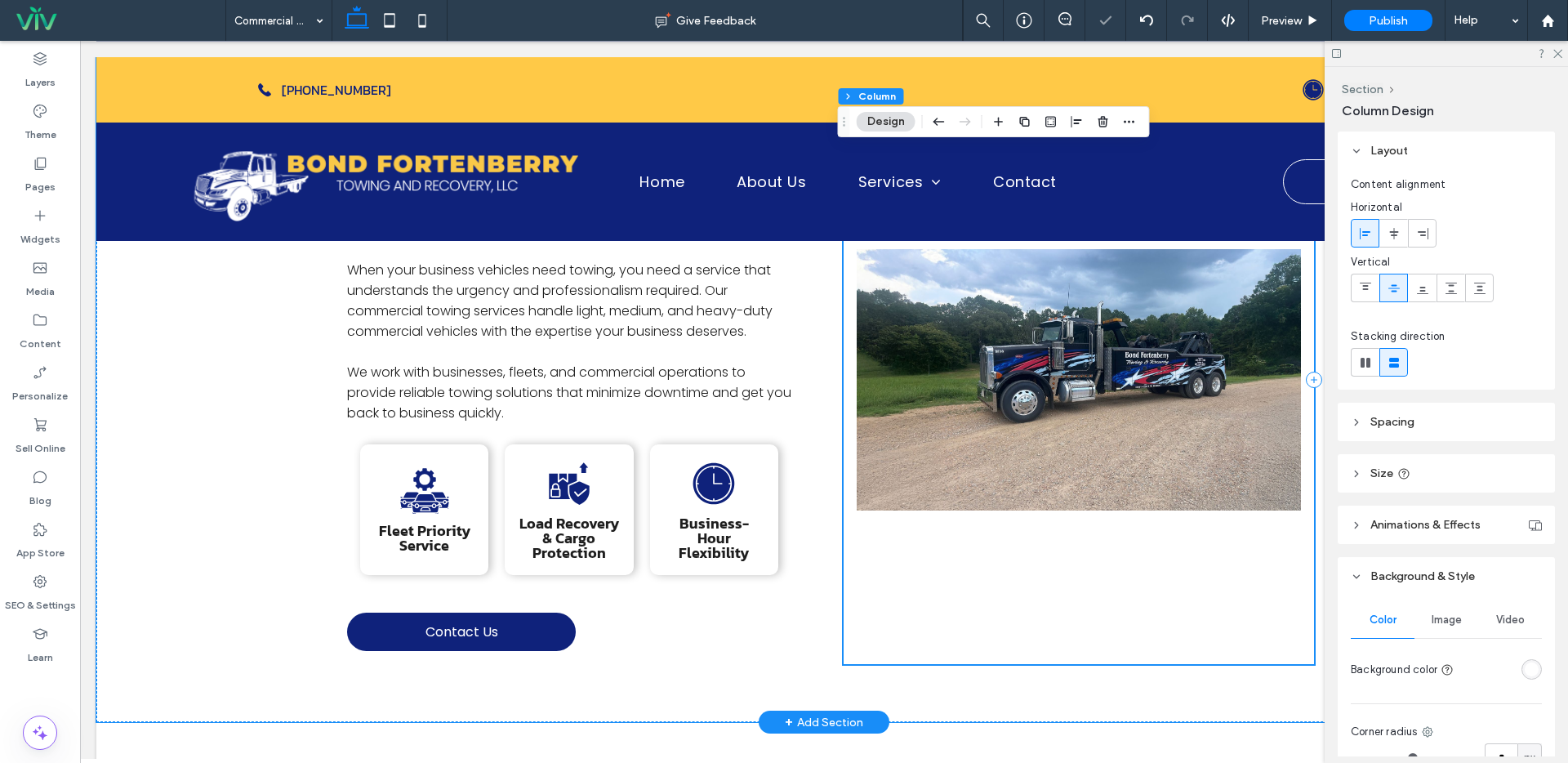
scroll to position [392, 0]
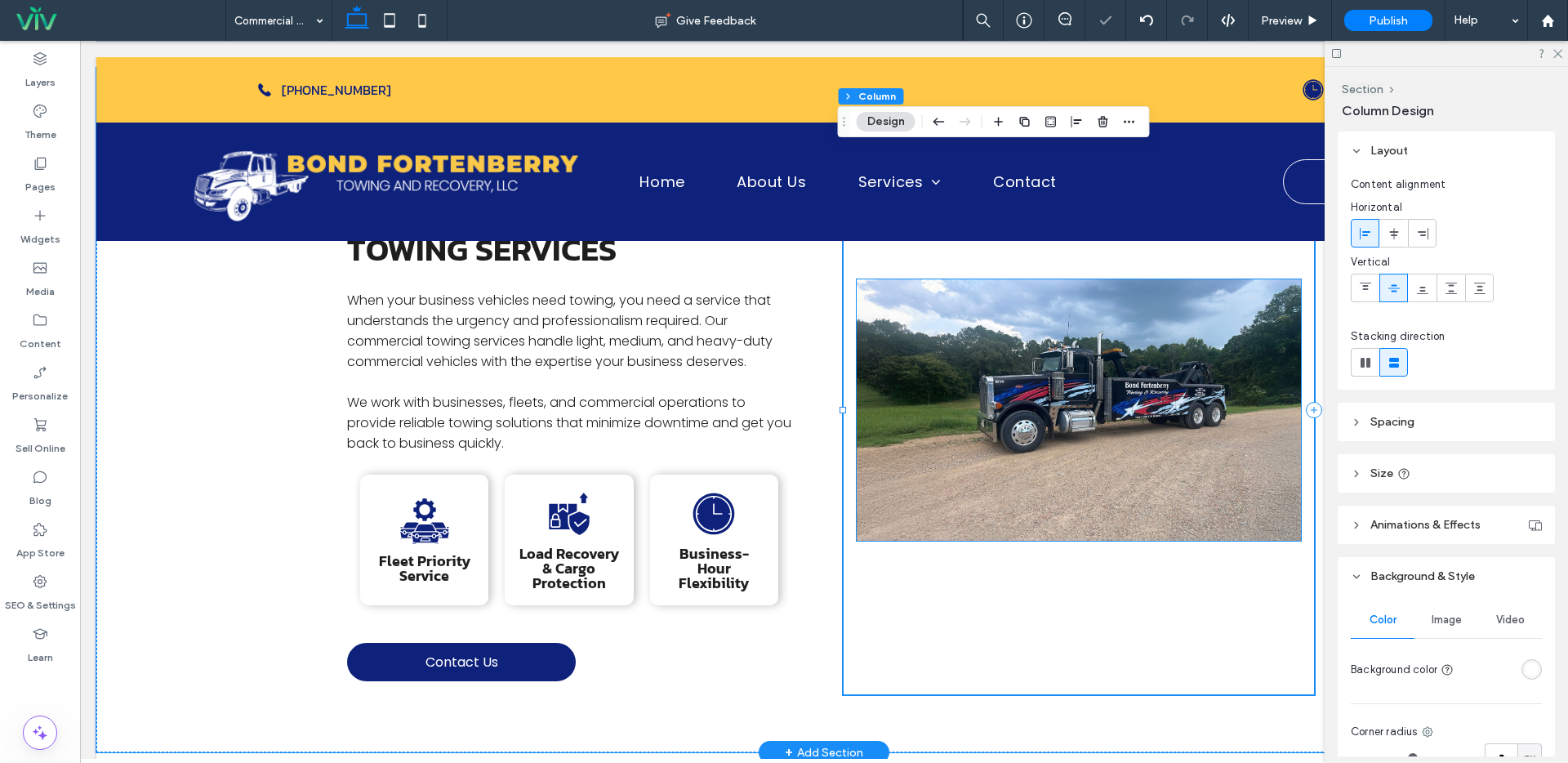
click at [1038, 470] on img at bounding box center [1078, 410] width 444 height 261
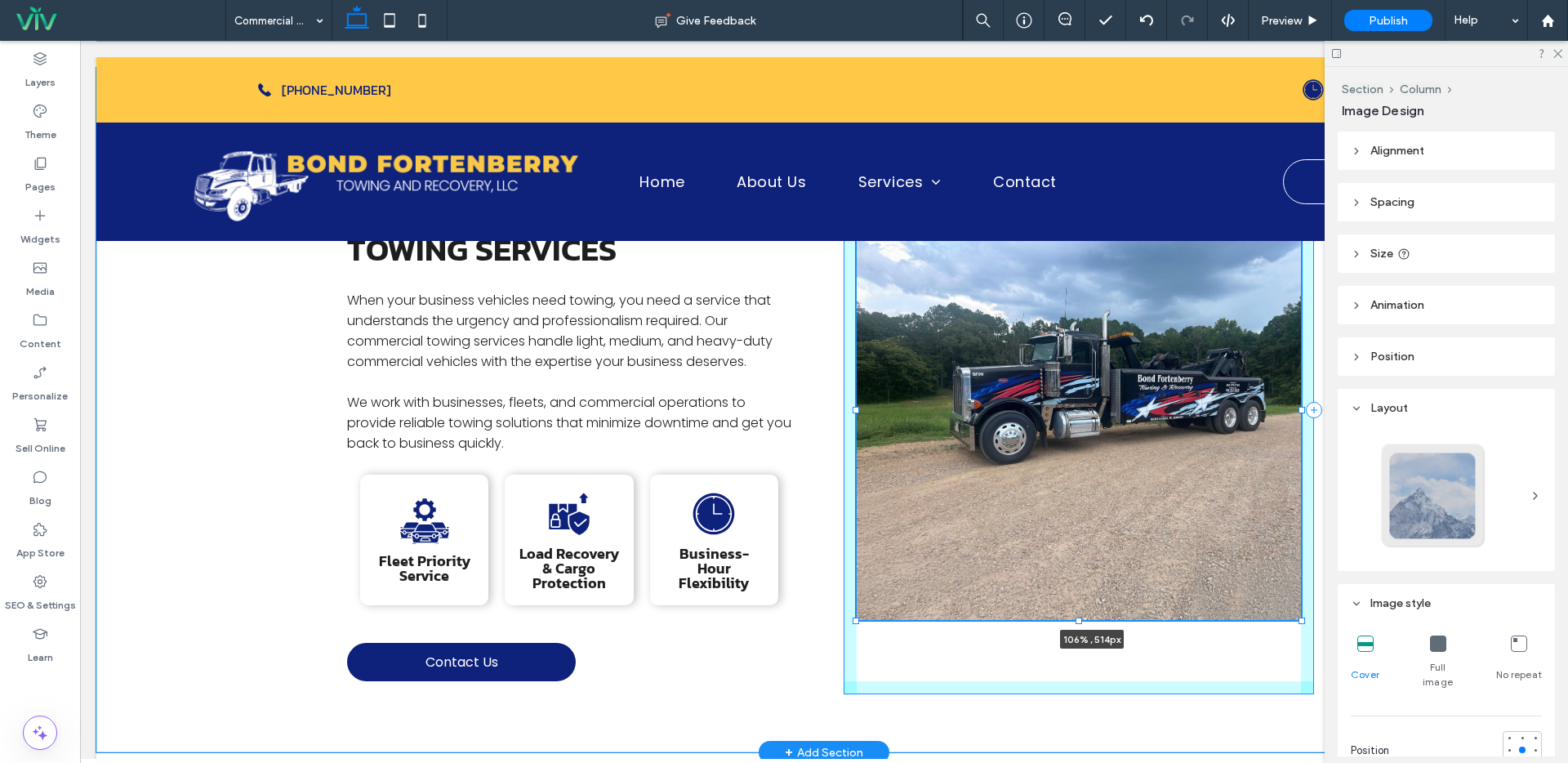
drag, startPoint x: 1294, startPoint y: 537, endPoint x: 1320, endPoint y: 616, distance: 83.2
click at [1320, 616] on div "Commercial towing Professional Commercial Towing Services When your business ve…" at bounding box center [824, 410] width 1455 height 685
type input "***"
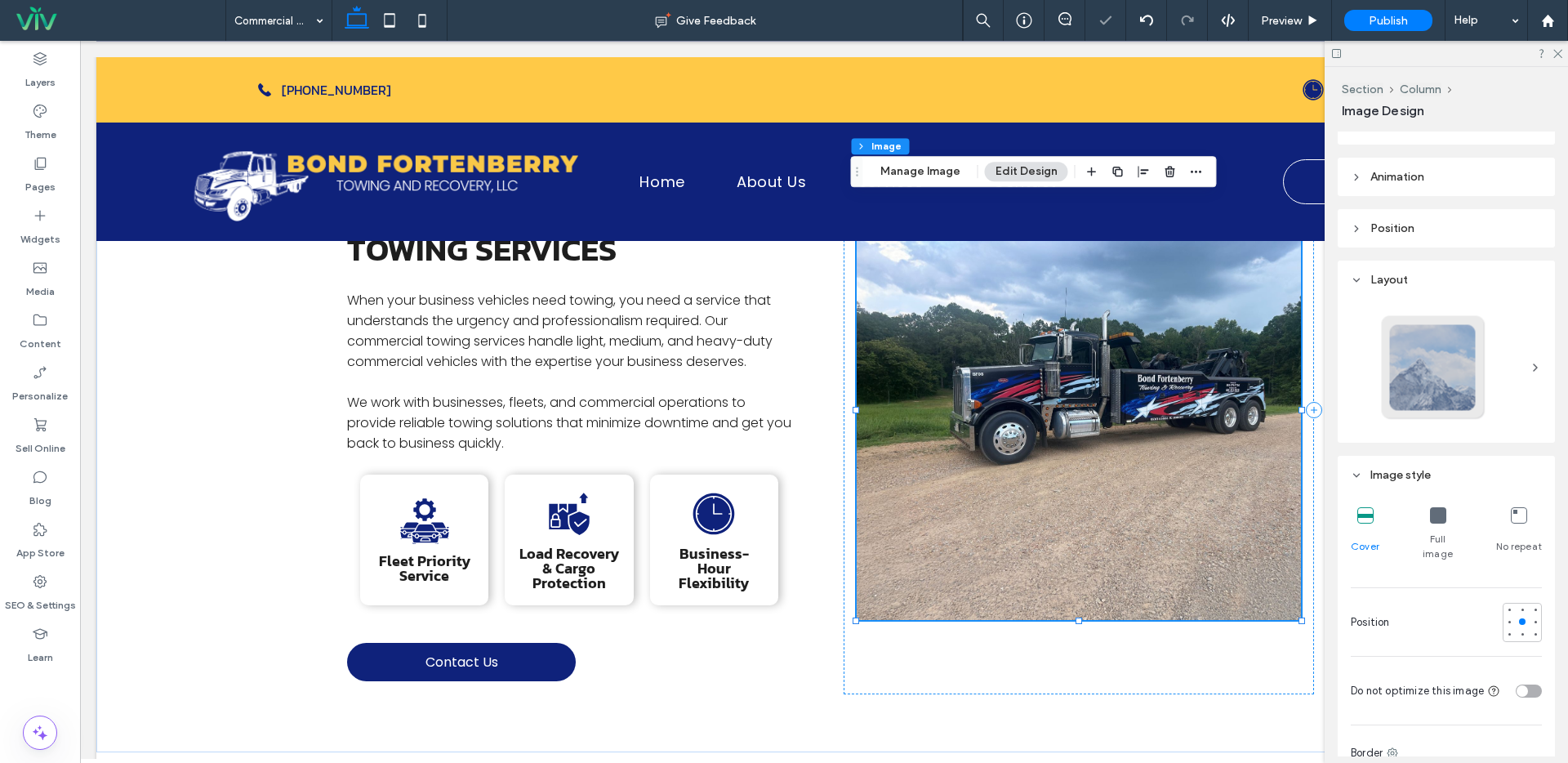
scroll to position [135, 0]
click at [1435, 516] on icon at bounding box center [1438, 508] width 16 height 16
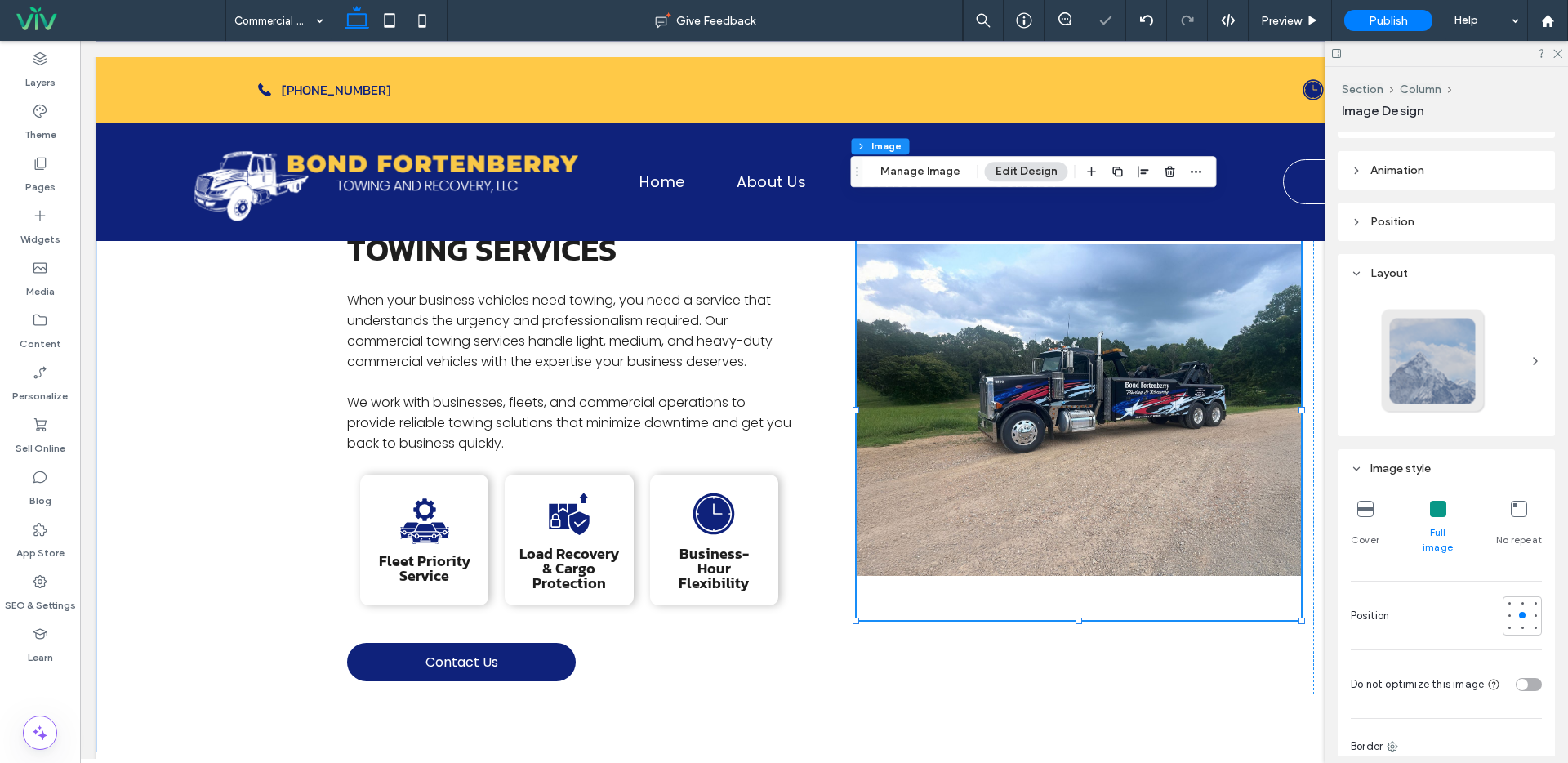
click at [1366, 511] on icon at bounding box center [1365, 508] width 16 height 16
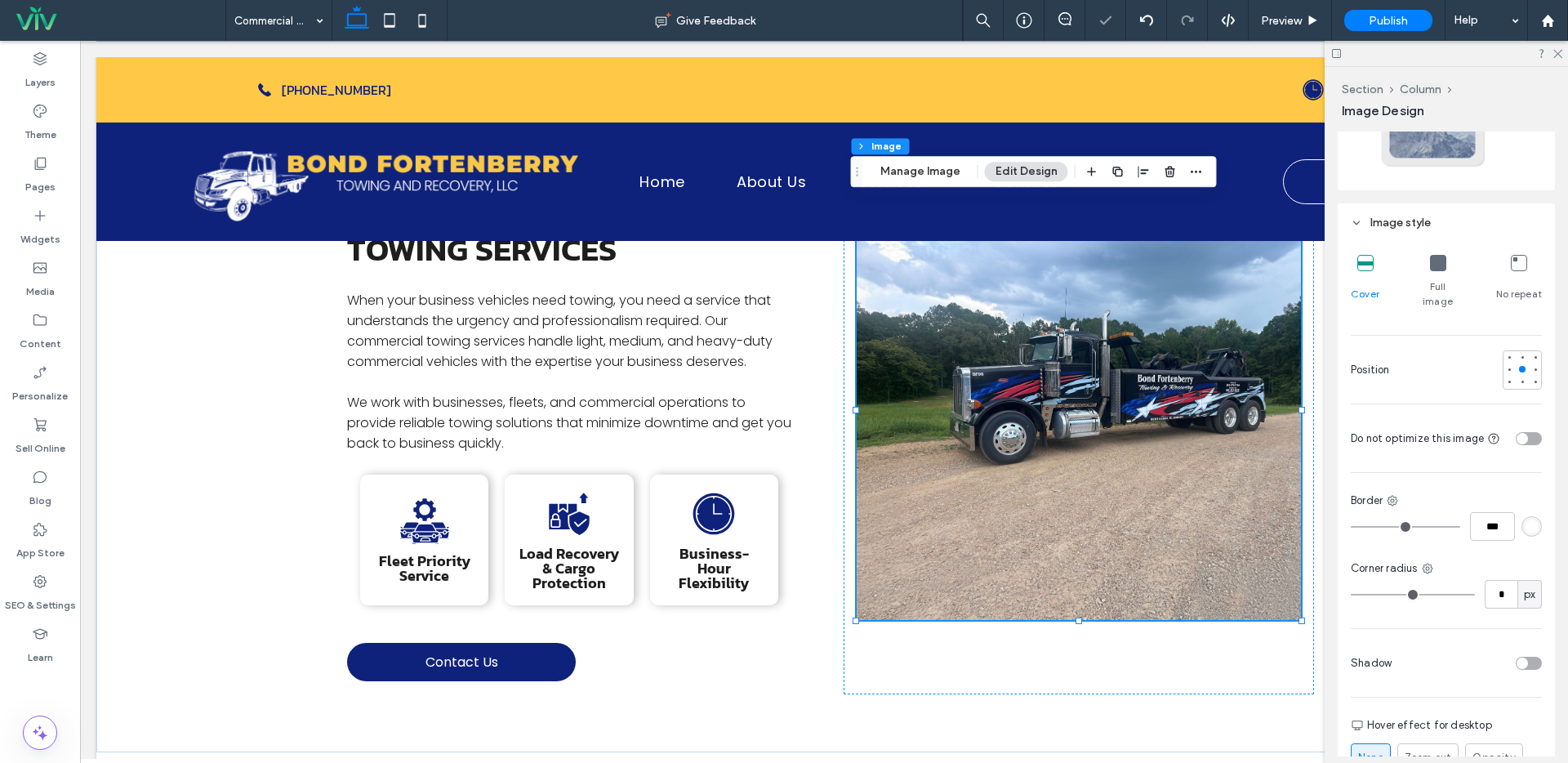
scroll to position [404, 0]
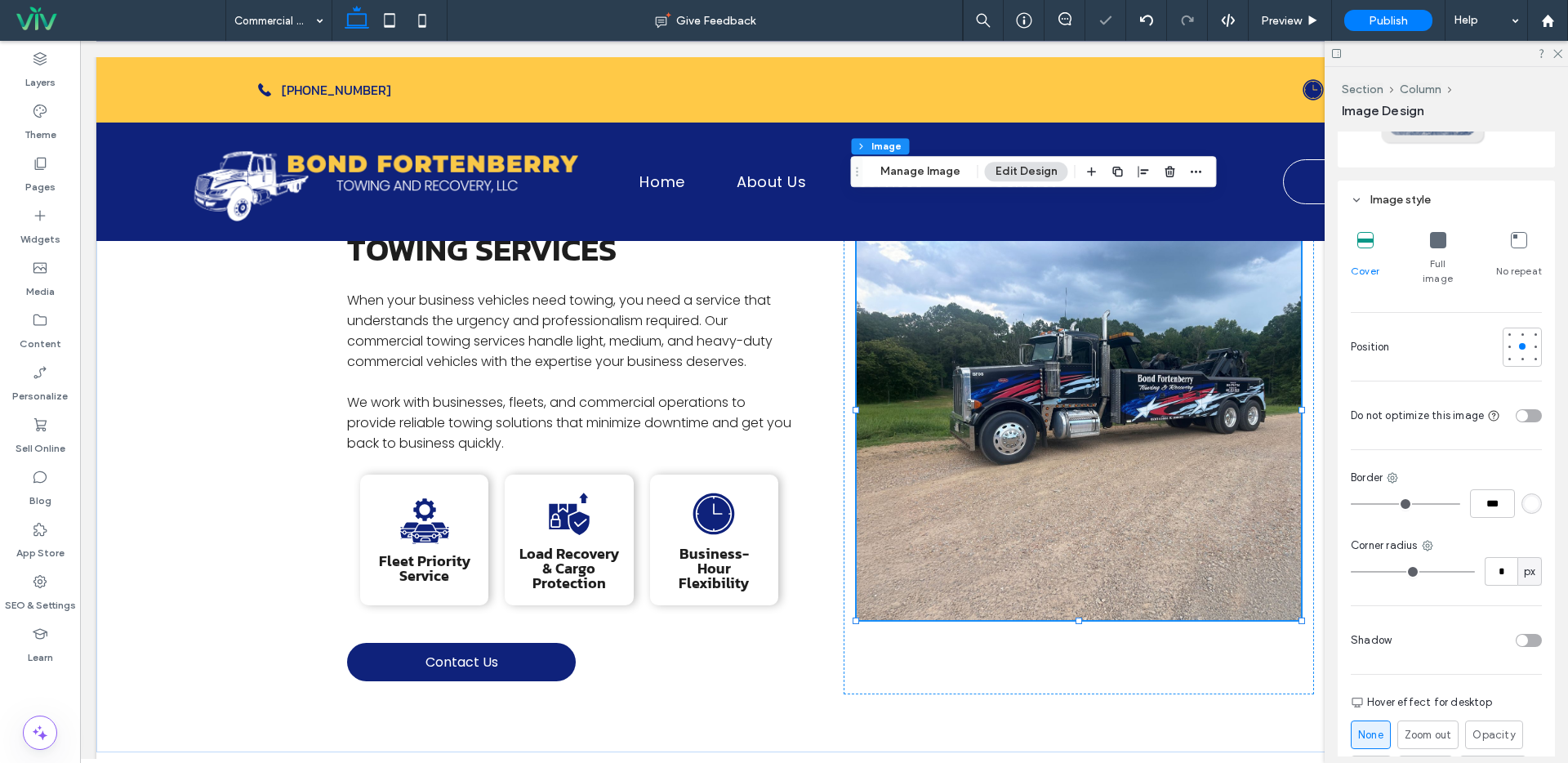
type input "*"
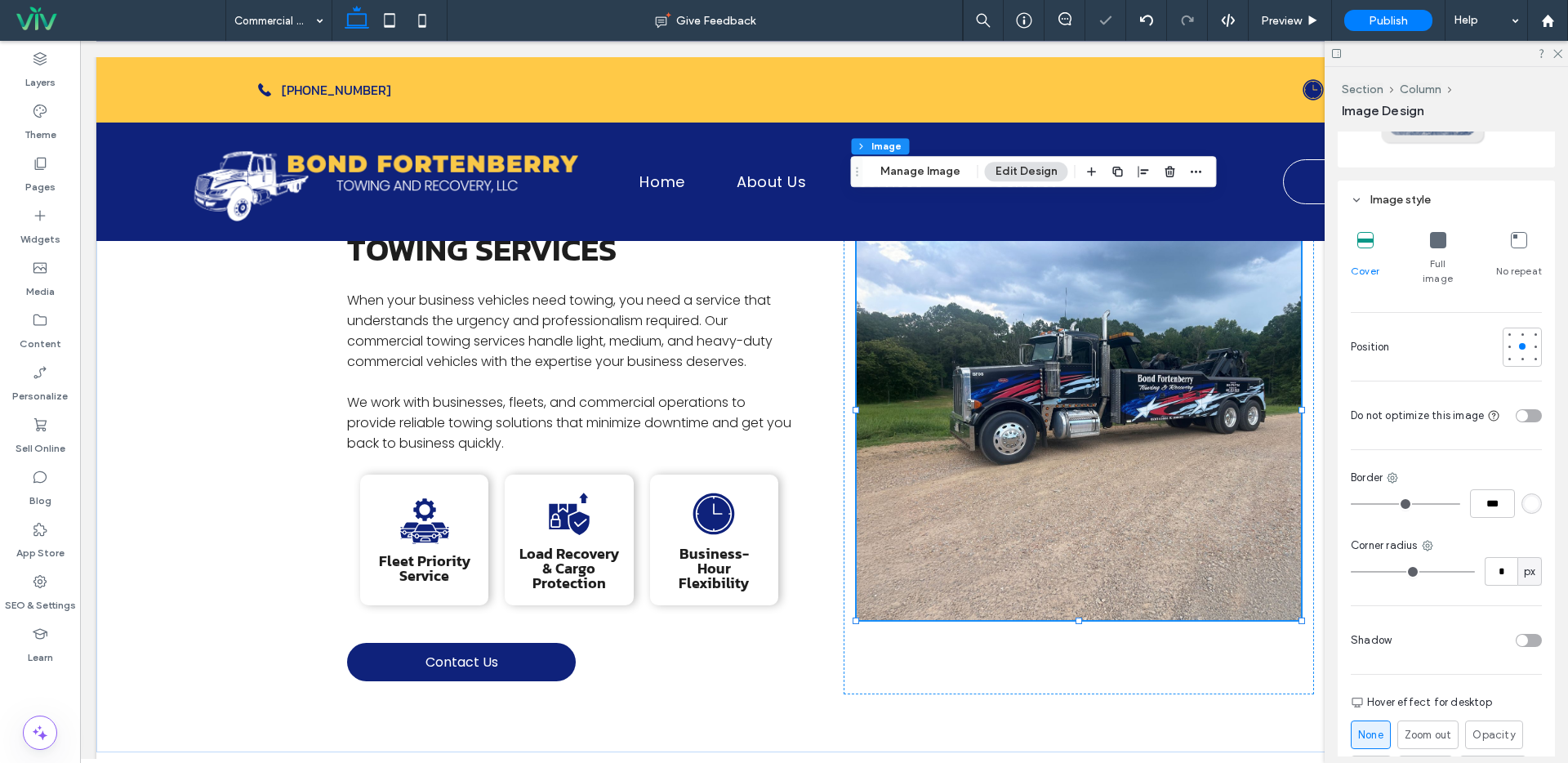
type input "*"
type input "**"
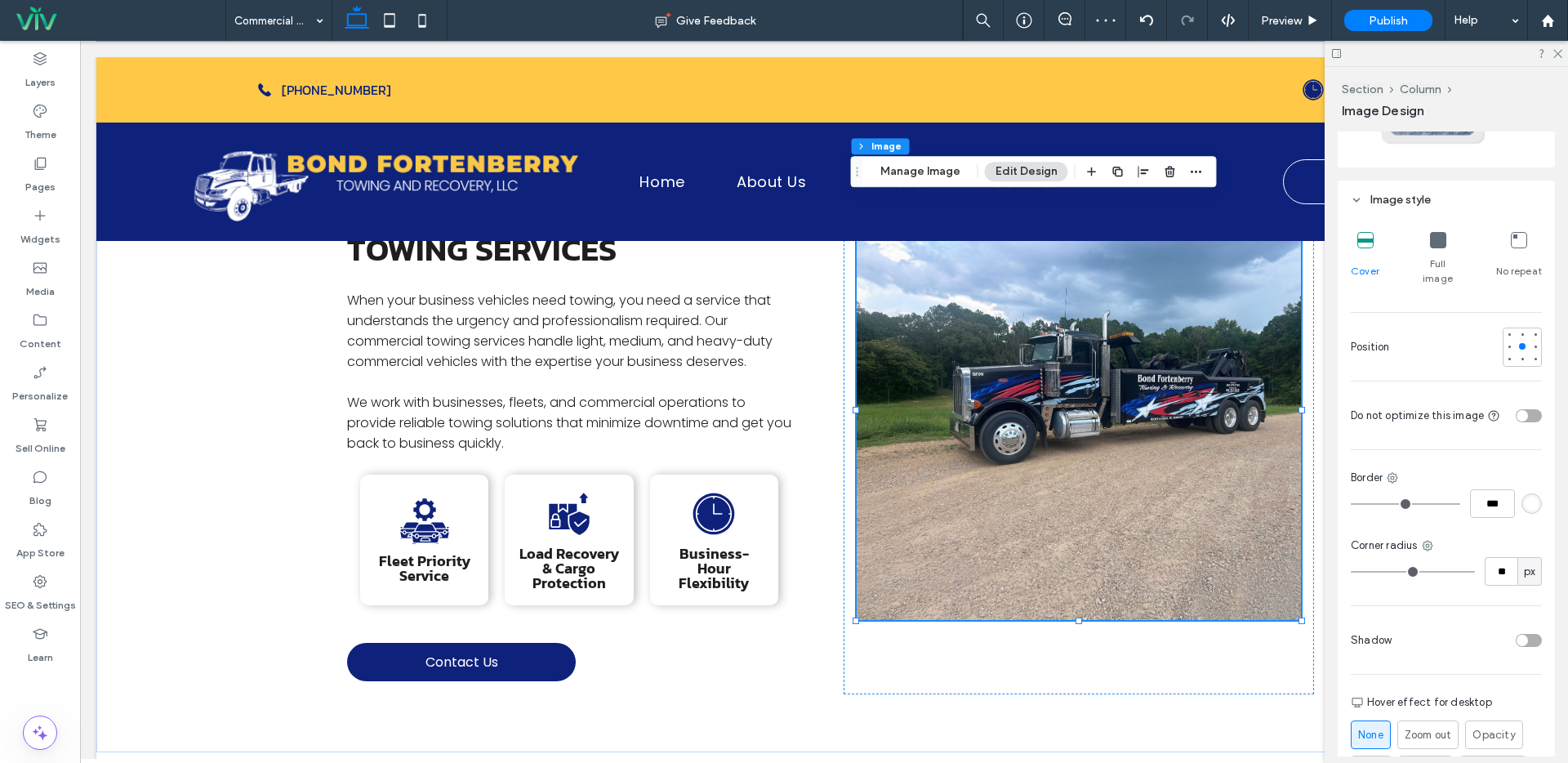
type input "**"
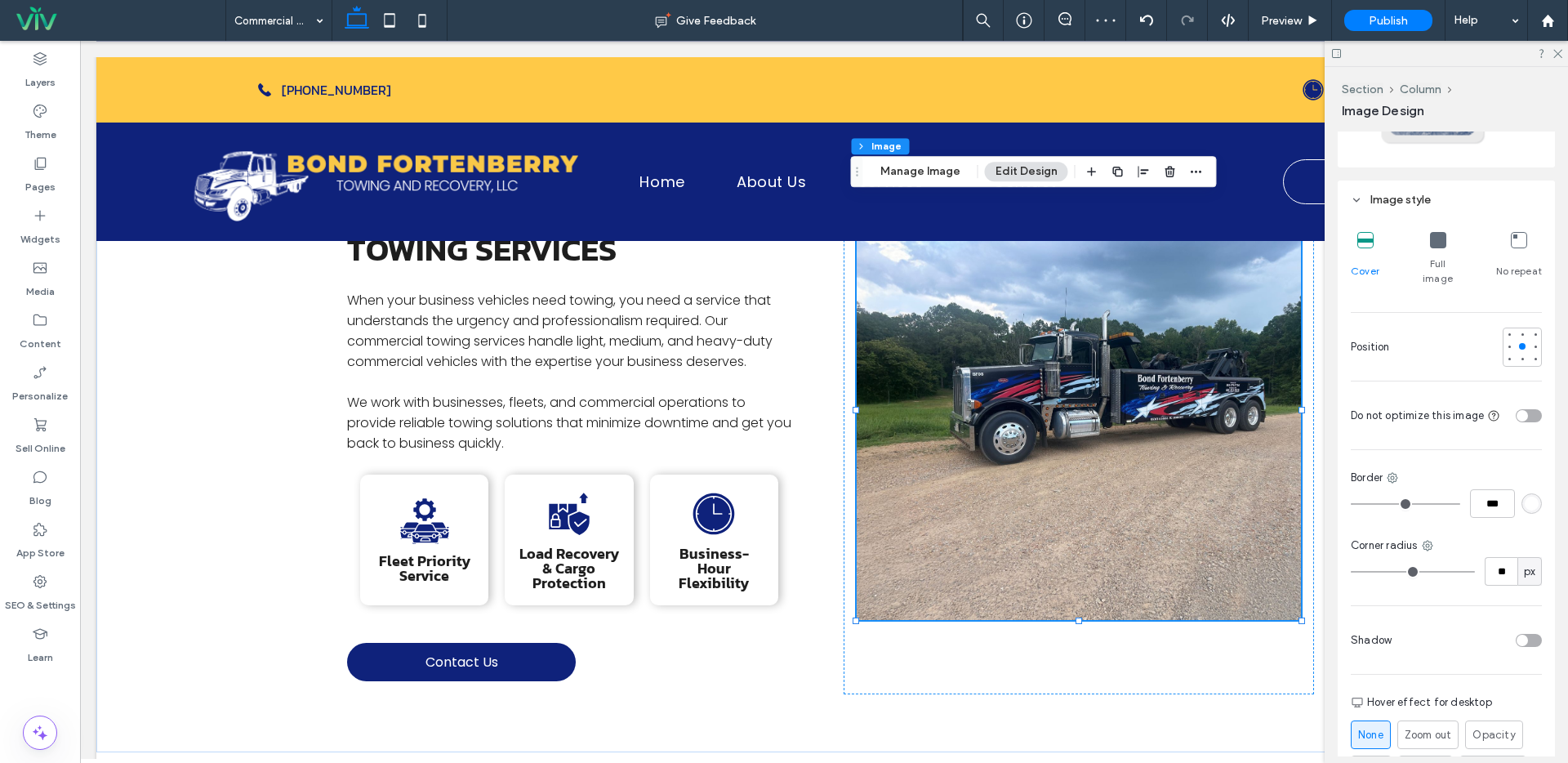
type input "**"
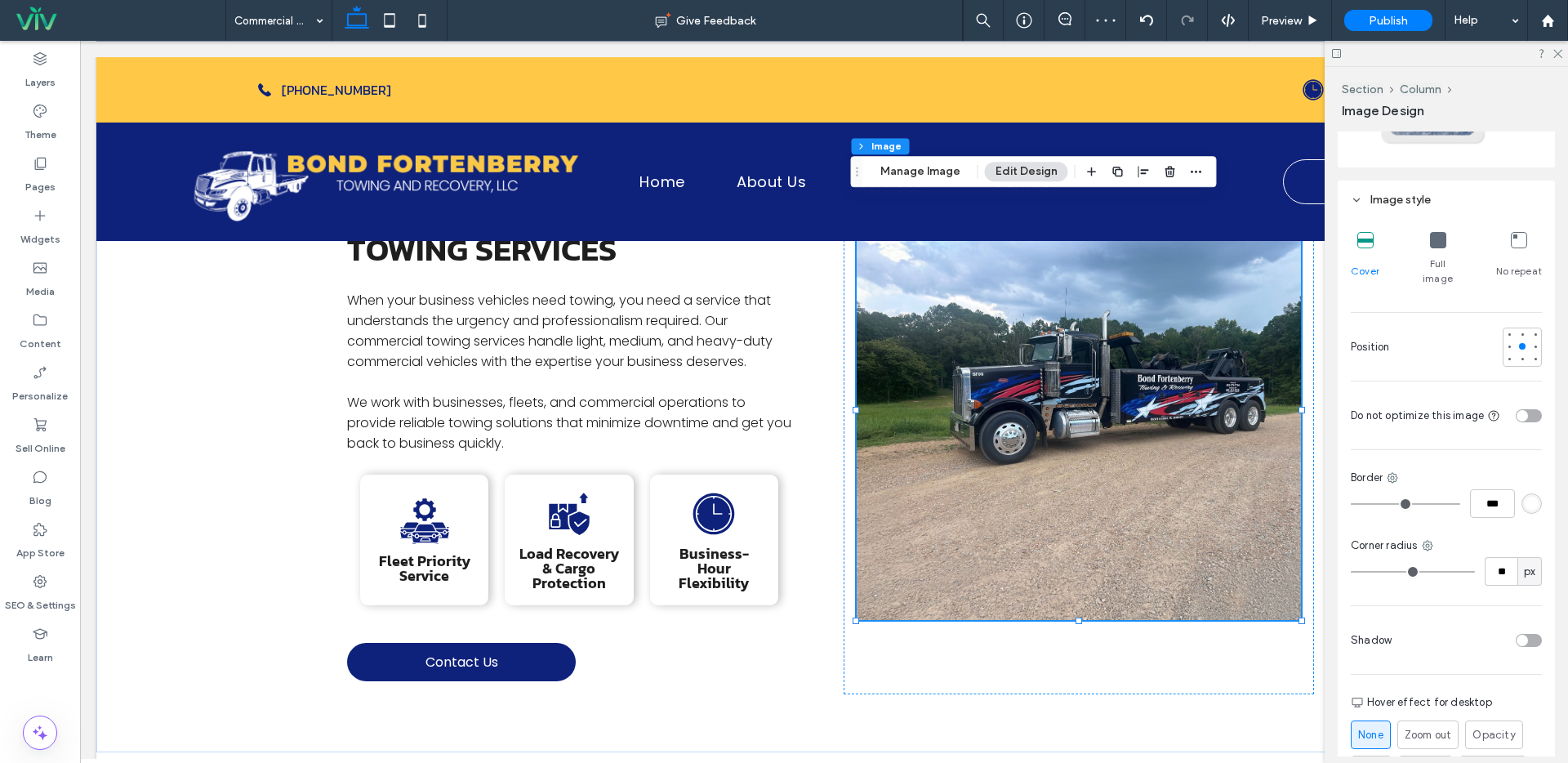
type input "**"
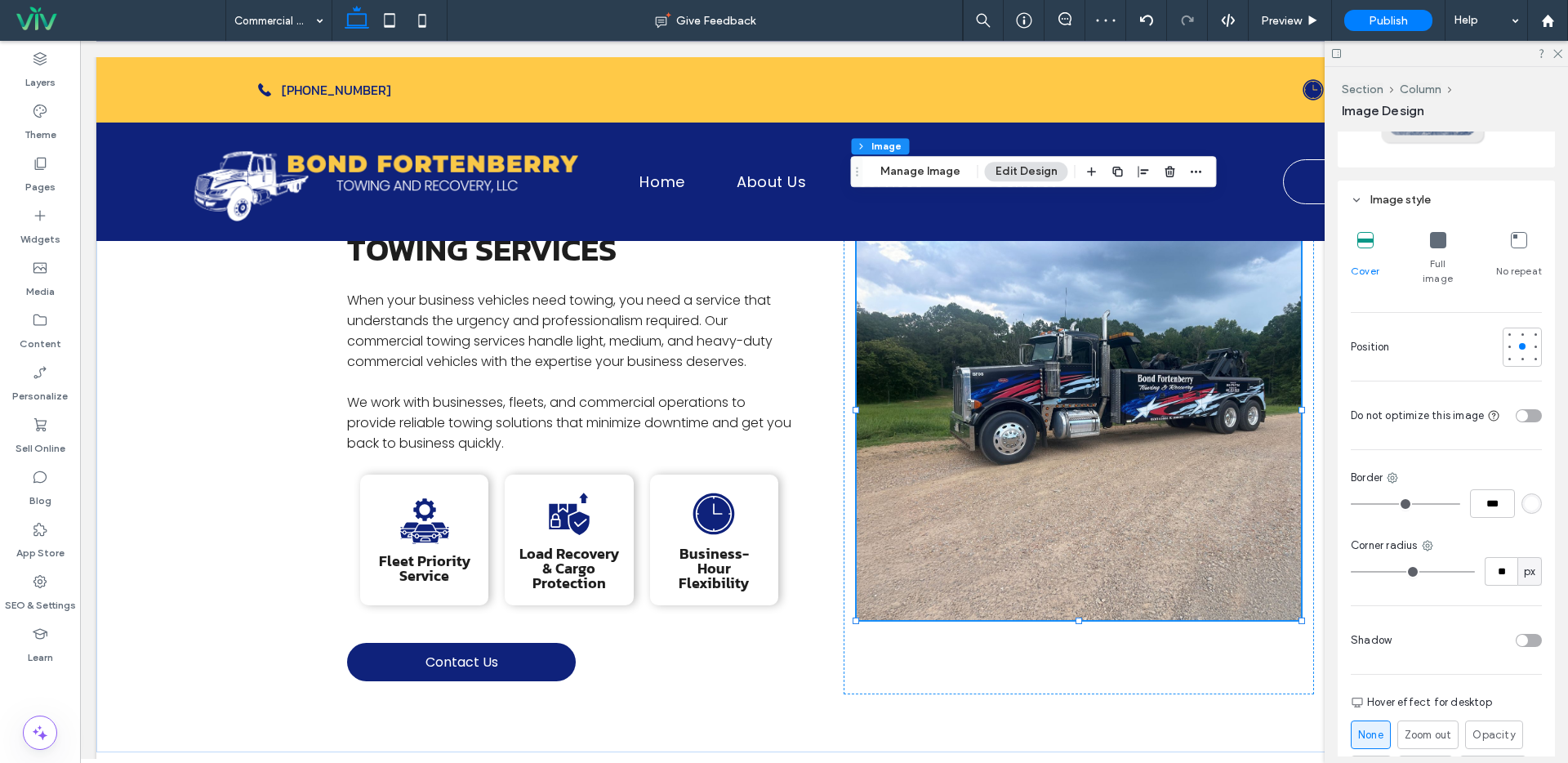
type input "**"
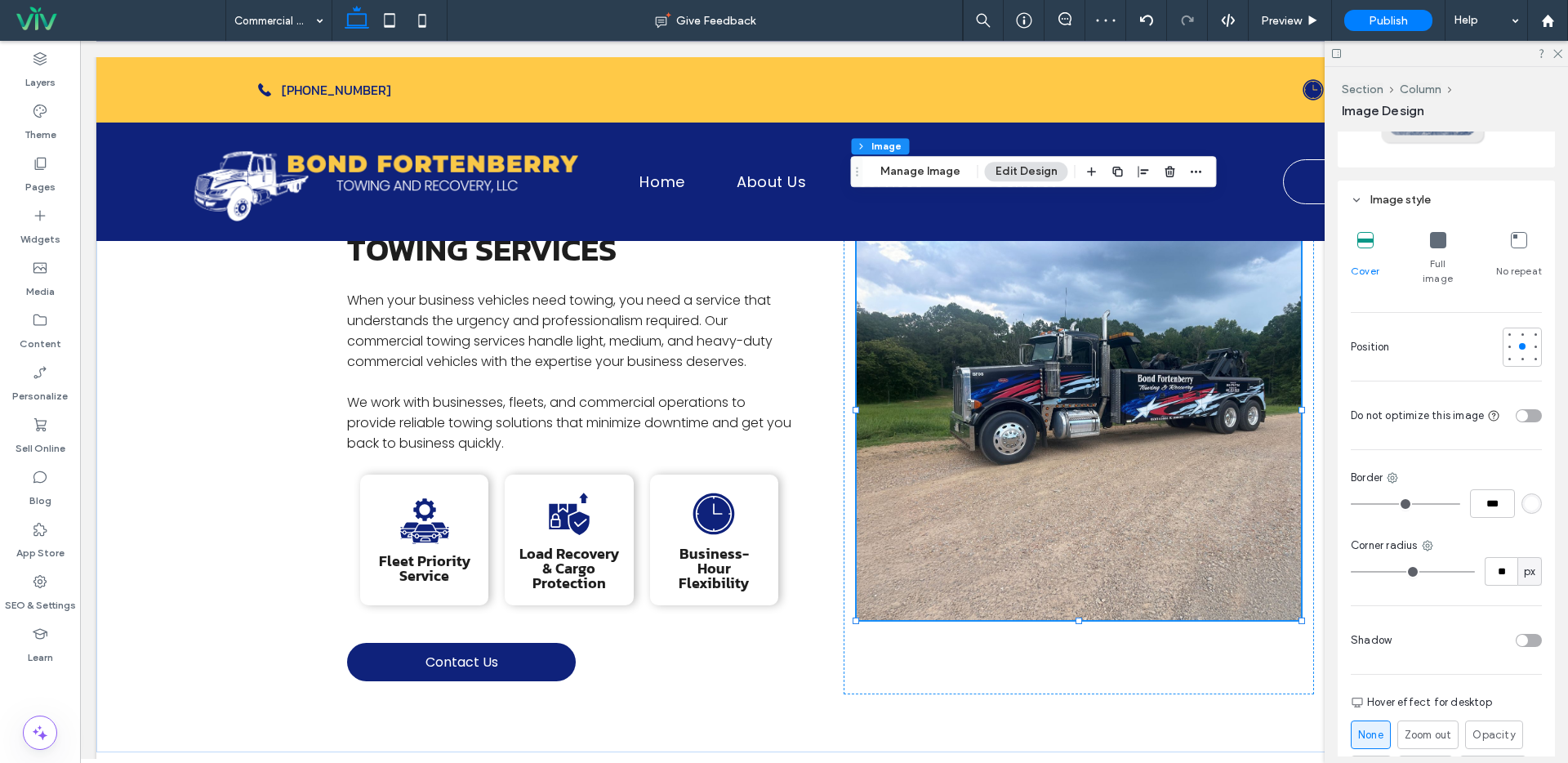
type input "**"
click at [1367, 571] on input "range" at bounding box center [1413, 572] width 124 height 2
click at [1521, 635] on div at bounding box center [1470, 640] width 144 height 29
click at [1523, 633] on div "toggle" at bounding box center [1528, 640] width 26 height 13
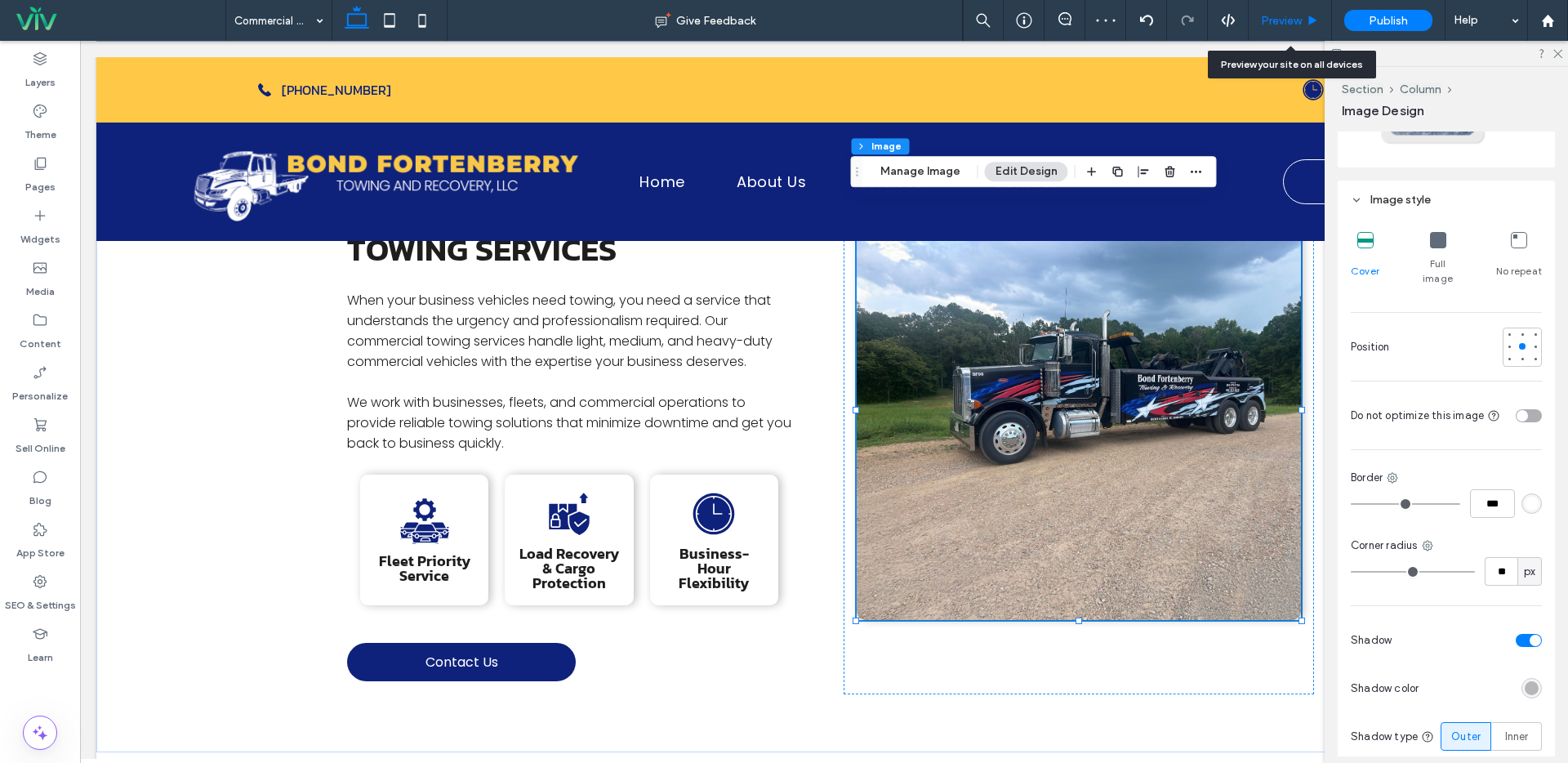
drag, startPoint x: 1305, startPoint y: 27, endPoint x: 1325, endPoint y: 393, distance: 366.5
click at [1305, 27] on div "Preview" at bounding box center [1290, 21] width 82 height 14
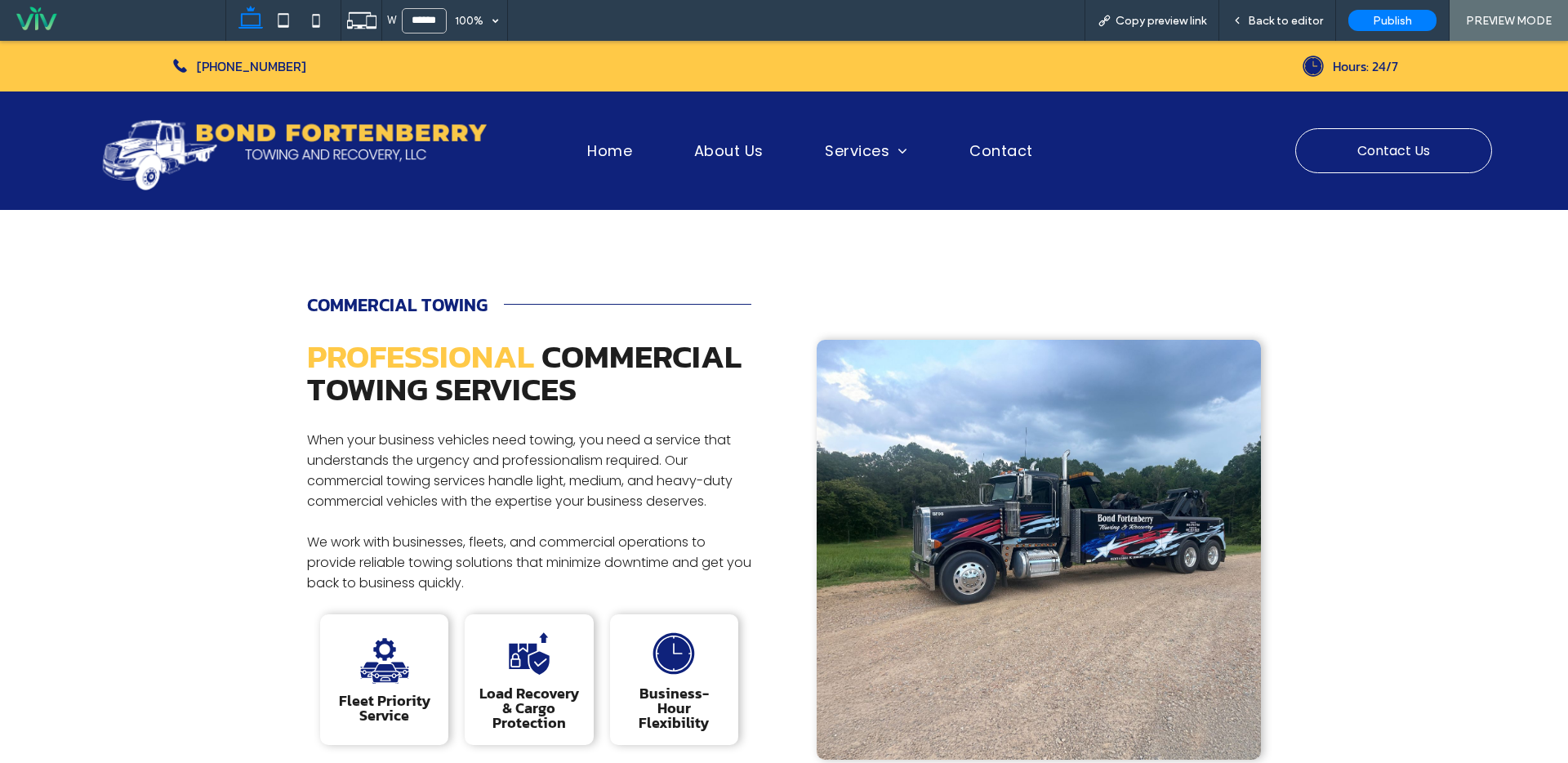
scroll to position [227, 0]
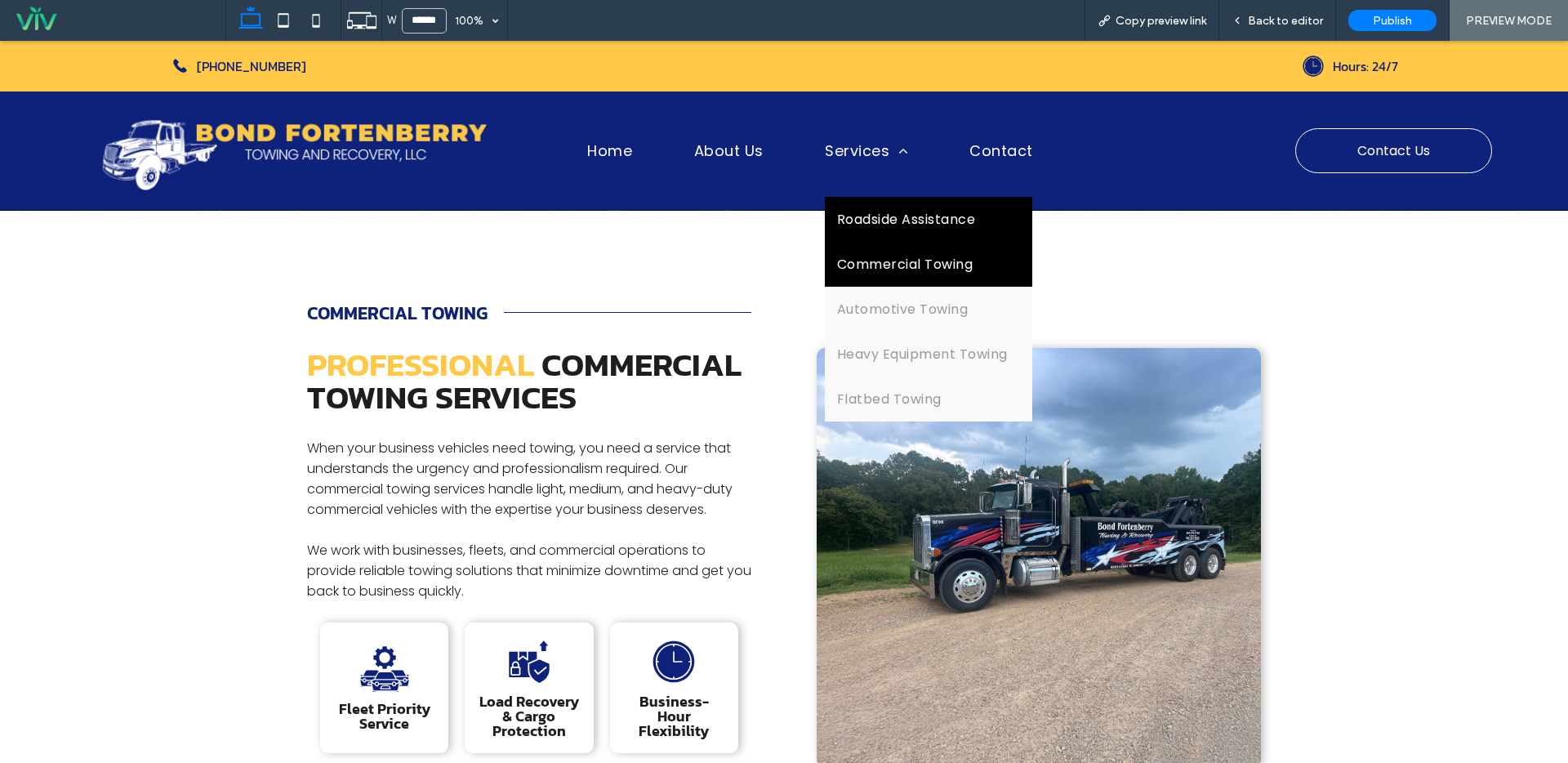
click at [865, 213] on span "Roadside Assistance" at bounding box center [906, 219] width 138 height 21
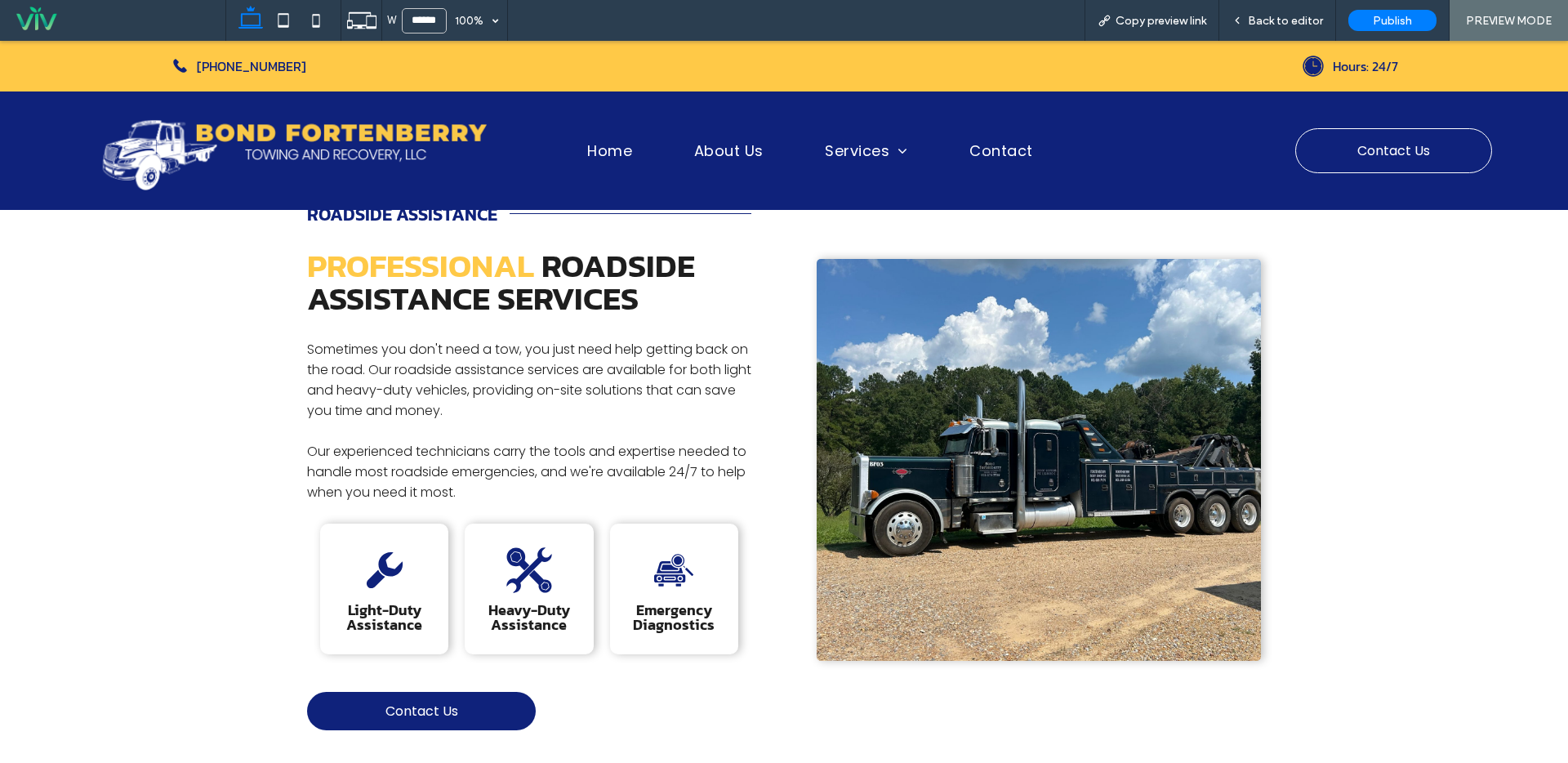
scroll to position [326, 0]
drag, startPoint x: 1300, startPoint y: 29, endPoint x: 1292, endPoint y: 4, distance: 26.2
click at [1300, 29] on div "Back to editor" at bounding box center [1278, 21] width 117 height 41
click at [1270, 27] on span "Back to editor" at bounding box center [1286, 21] width 75 height 14
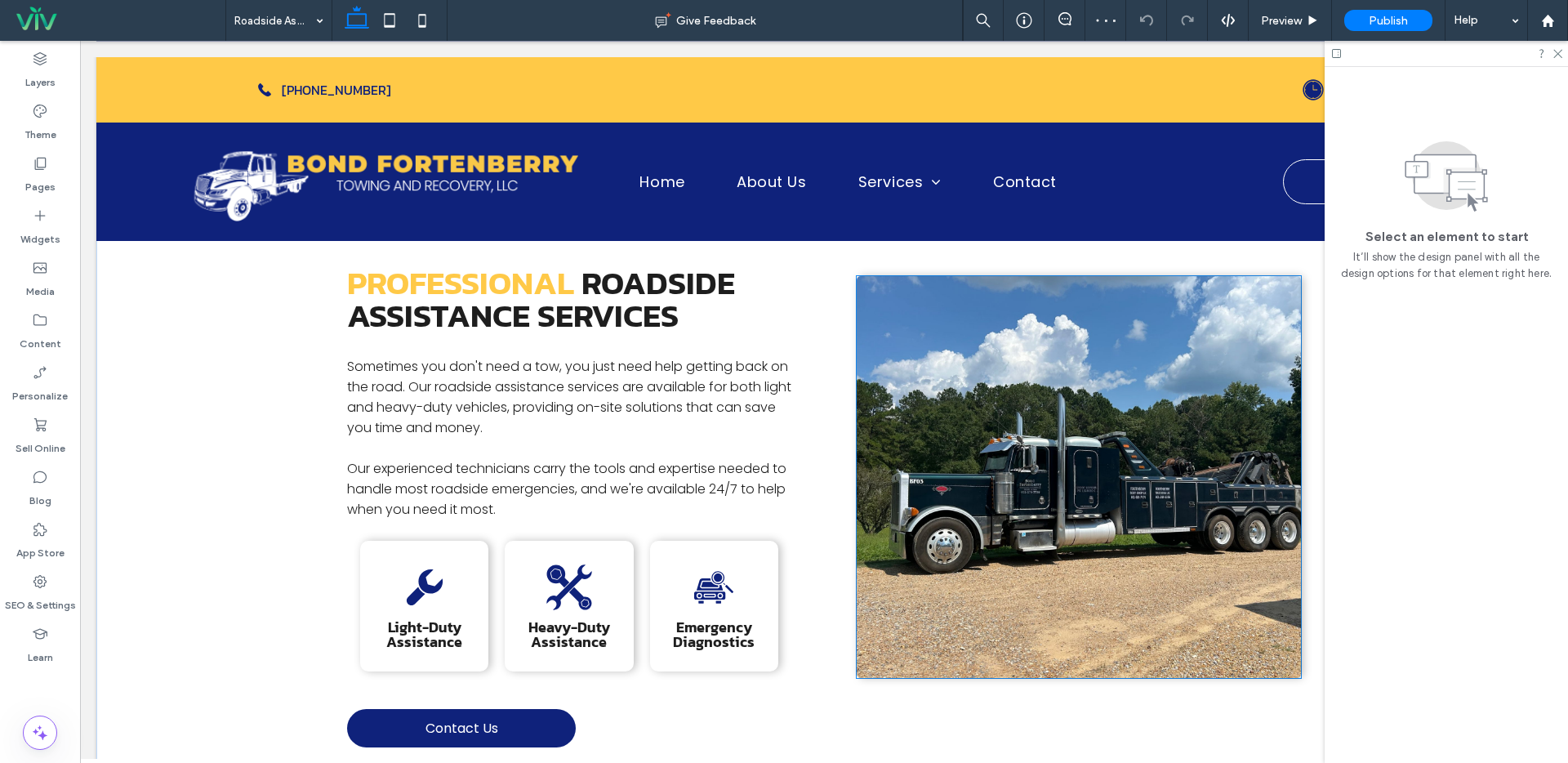
click at [1061, 390] on img at bounding box center [1078, 477] width 444 height 402
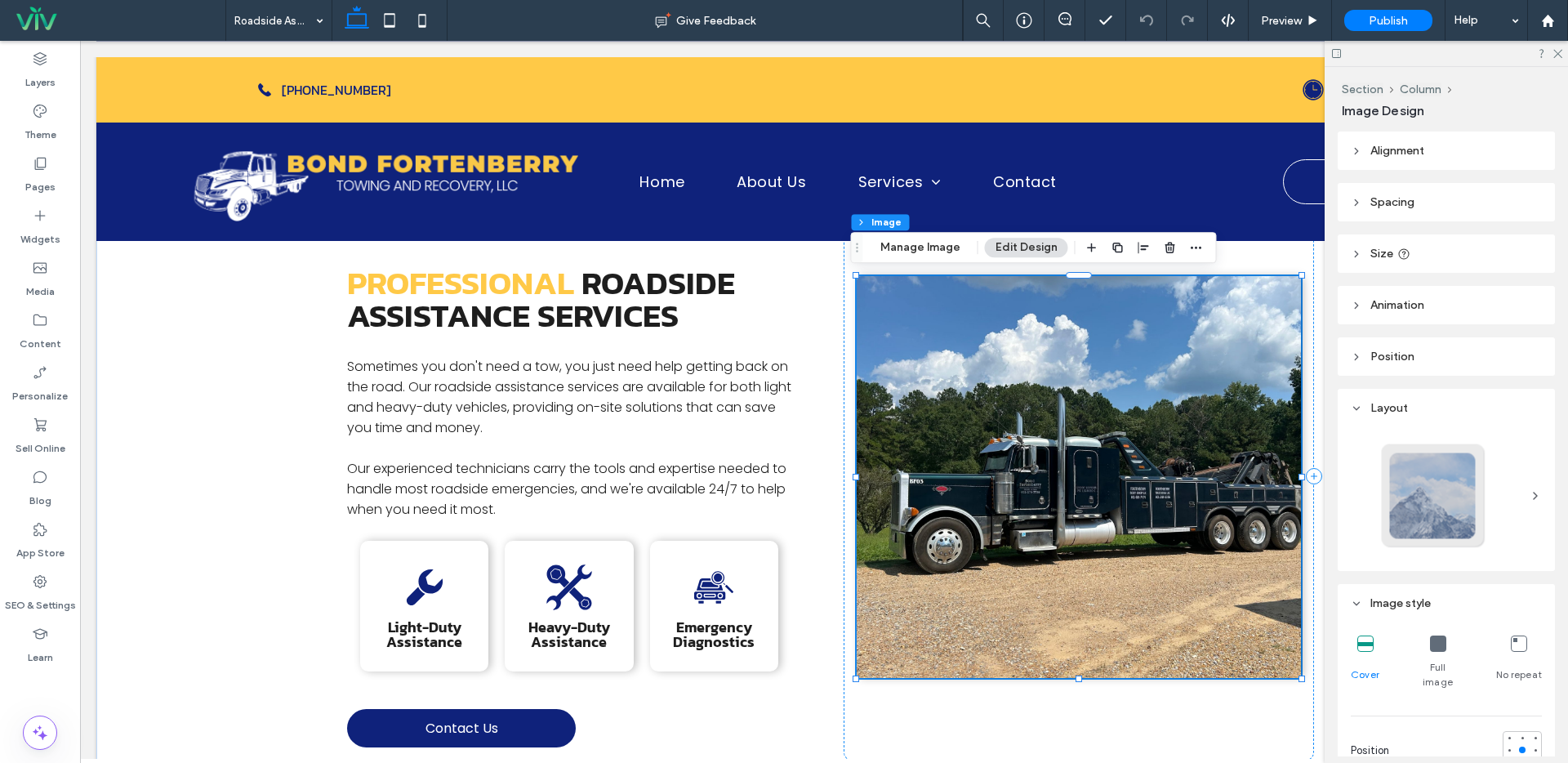
type input "*"
click at [54, 240] on label "Widgets" at bounding box center [40, 235] width 40 height 23
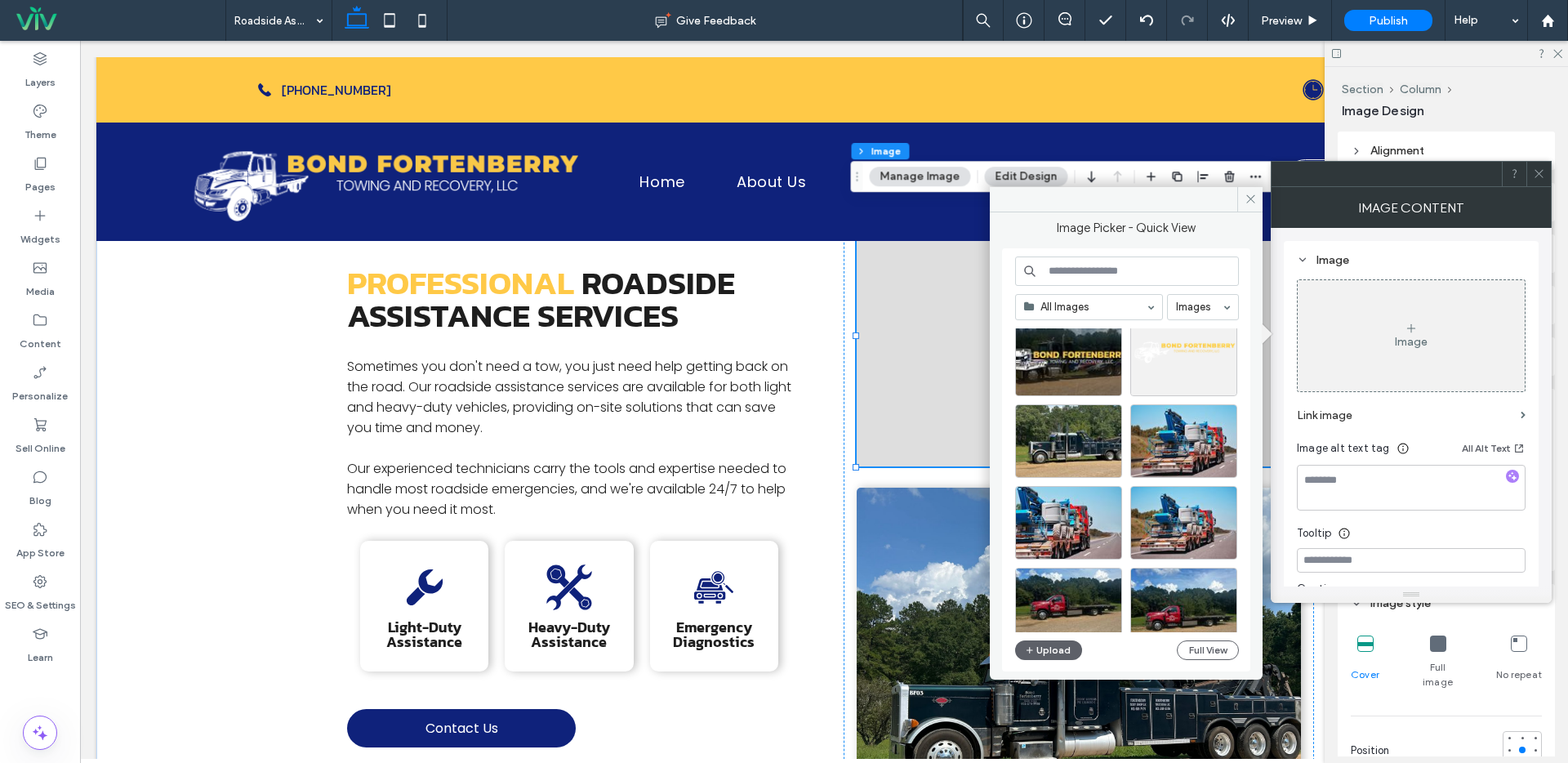
scroll to position [441, 0]
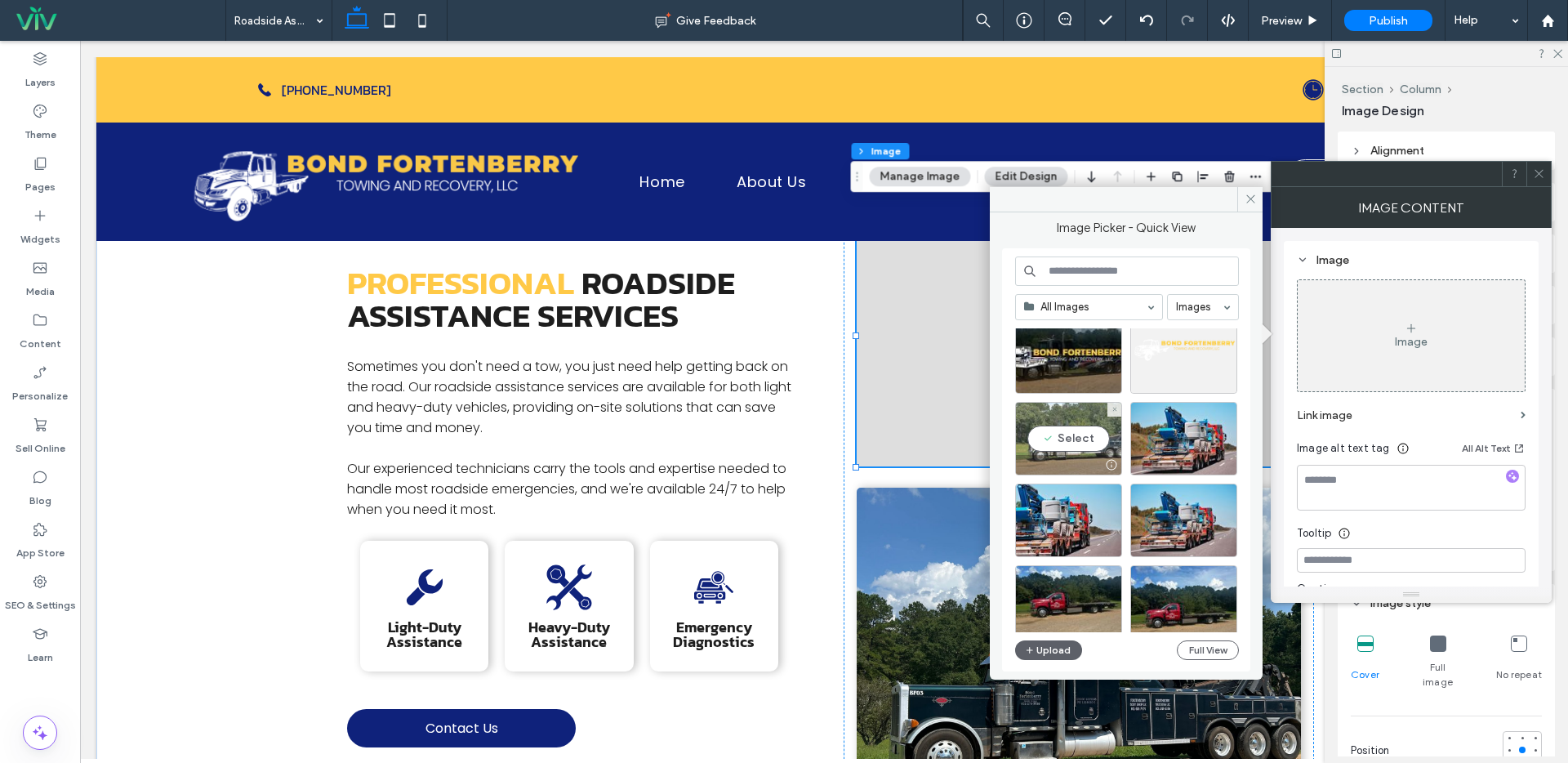
click at [1087, 450] on div "Select" at bounding box center [1069, 439] width 107 height 73
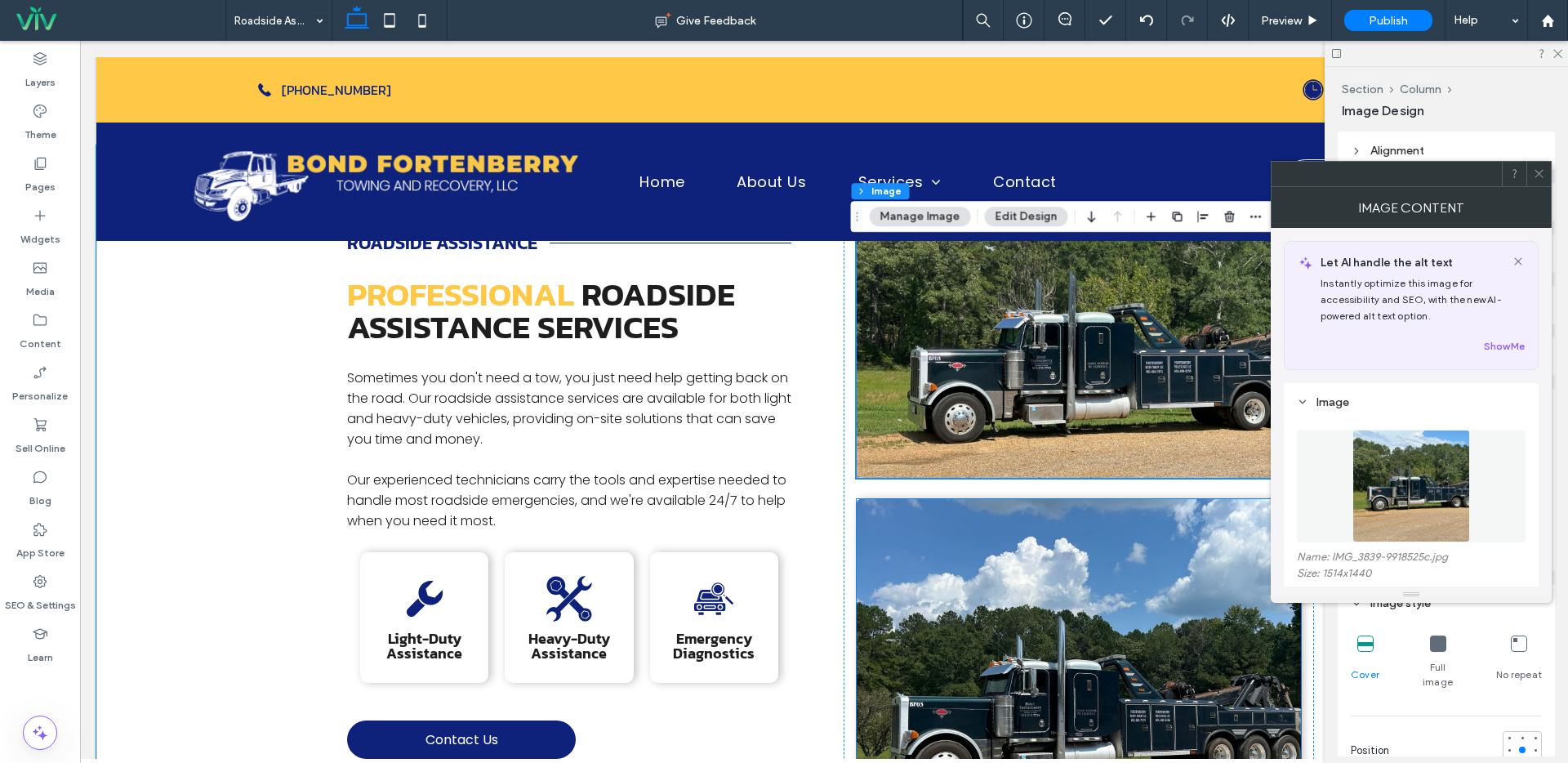
scroll to position [335, 0]
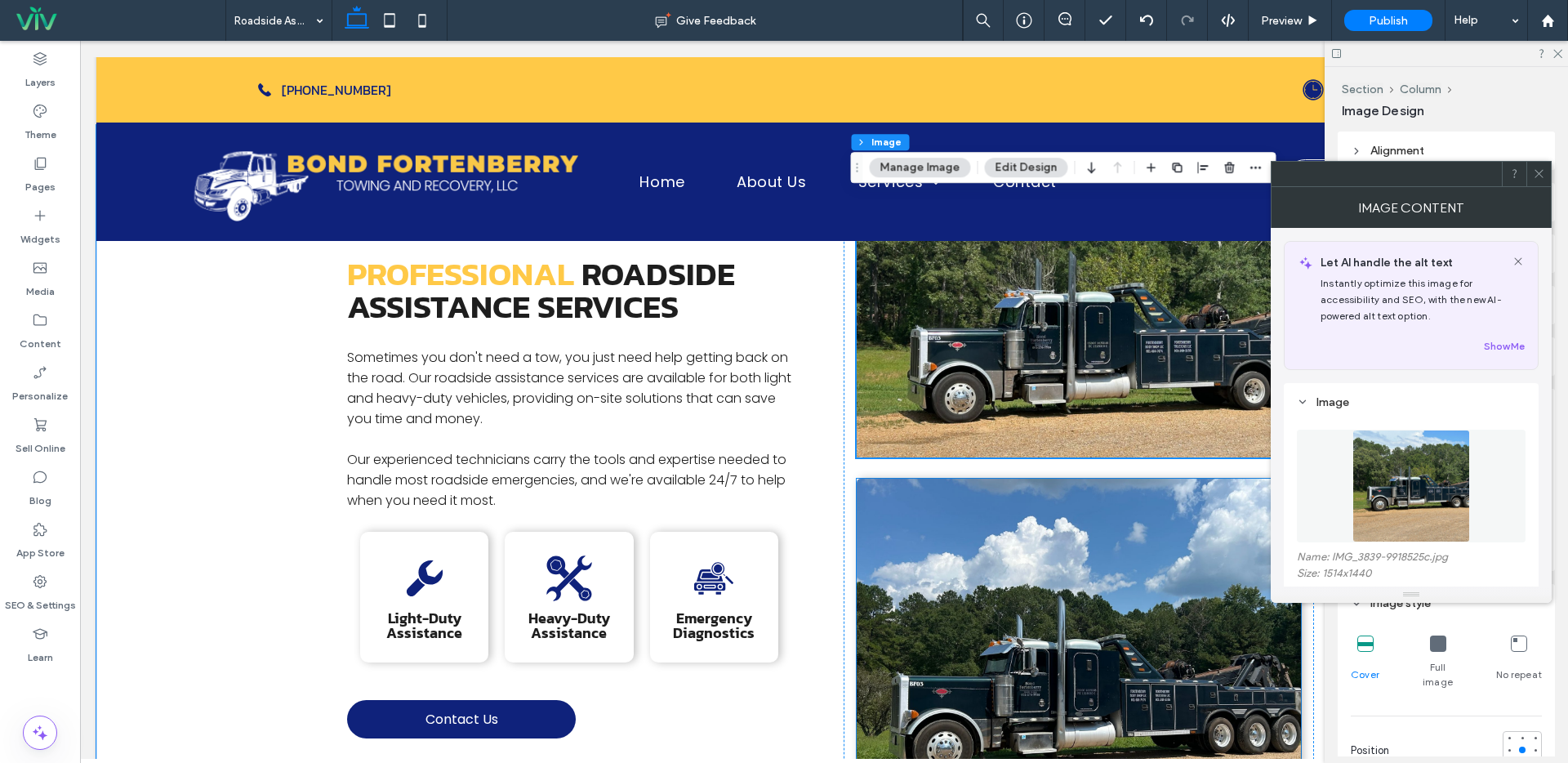
click at [1083, 580] on img at bounding box center [1078, 680] width 444 height 402
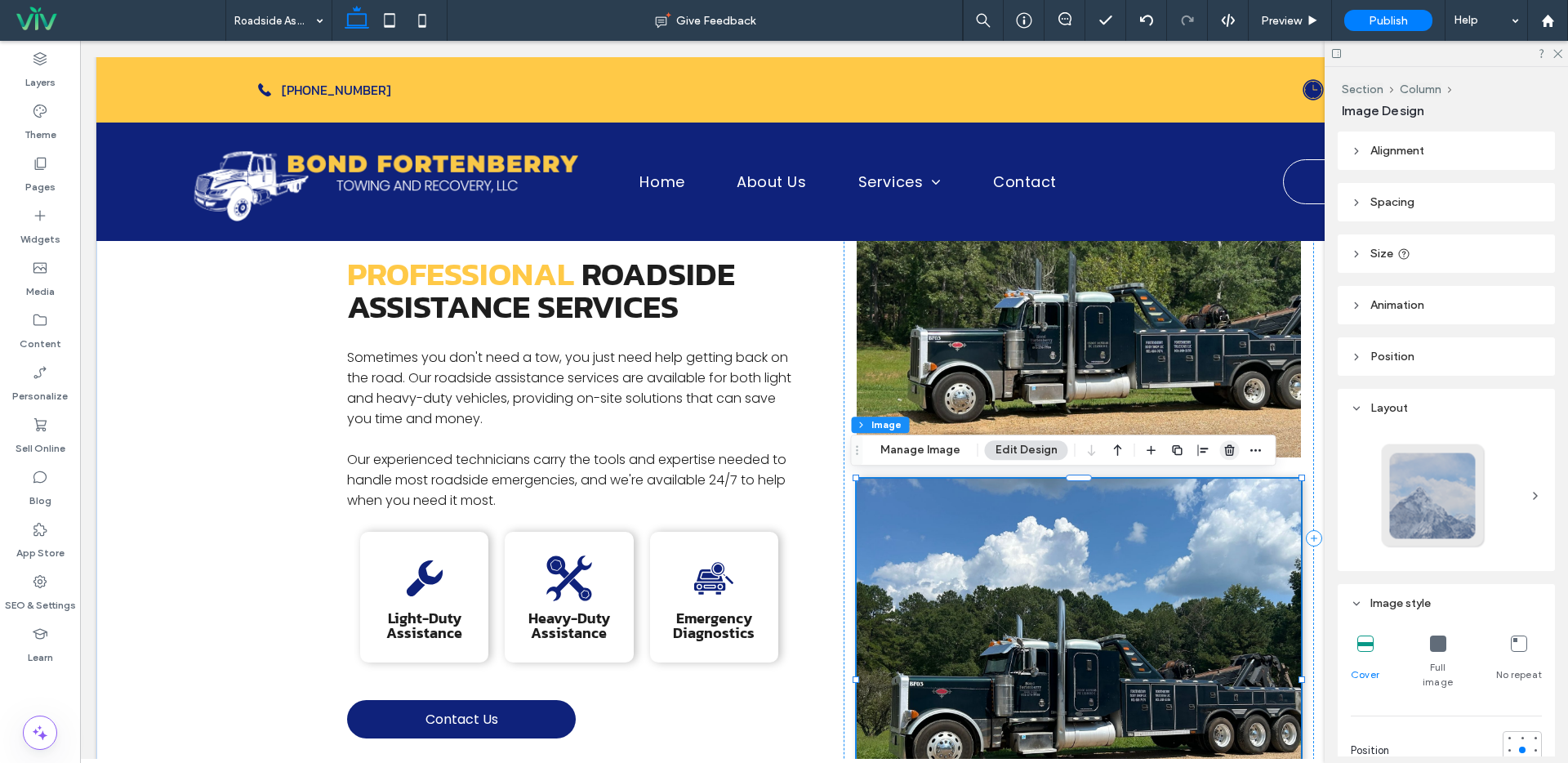
click at [1228, 453] on icon "button" at bounding box center [1229, 449] width 13 height 13
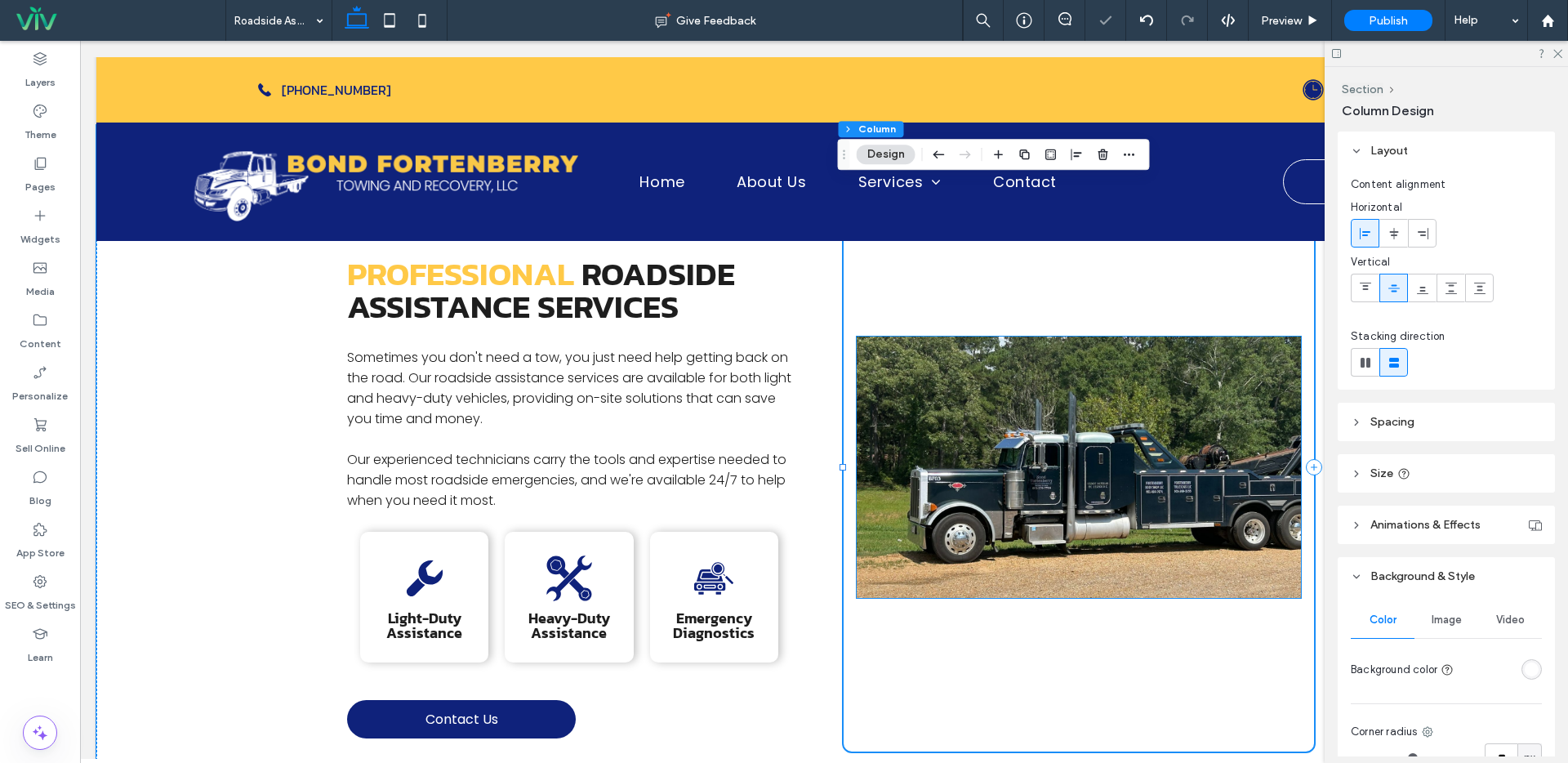
click at [1067, 480] on img at bounding box center [1078, 467] width 444 height 261
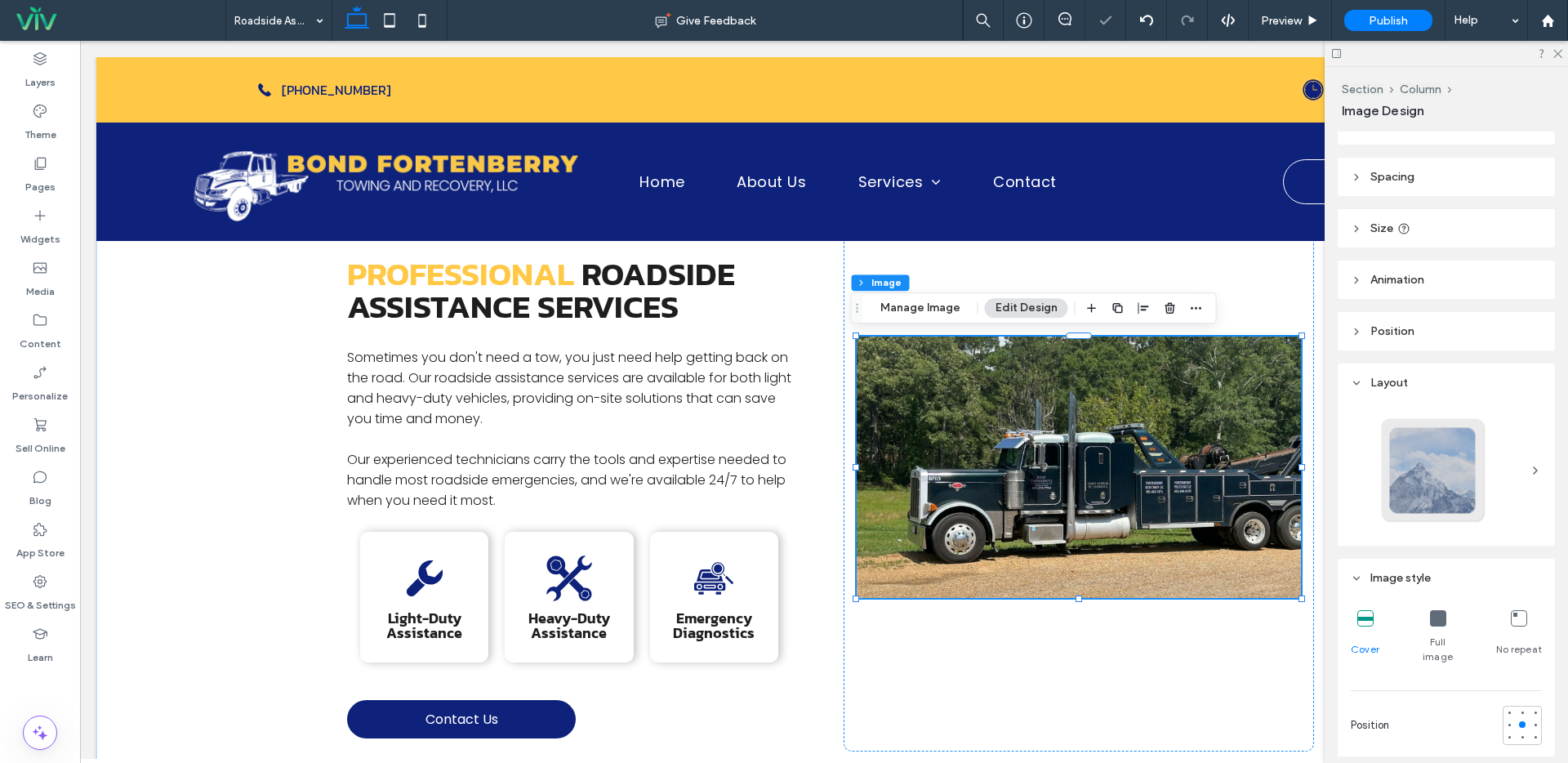
scroll to position [144, 0]
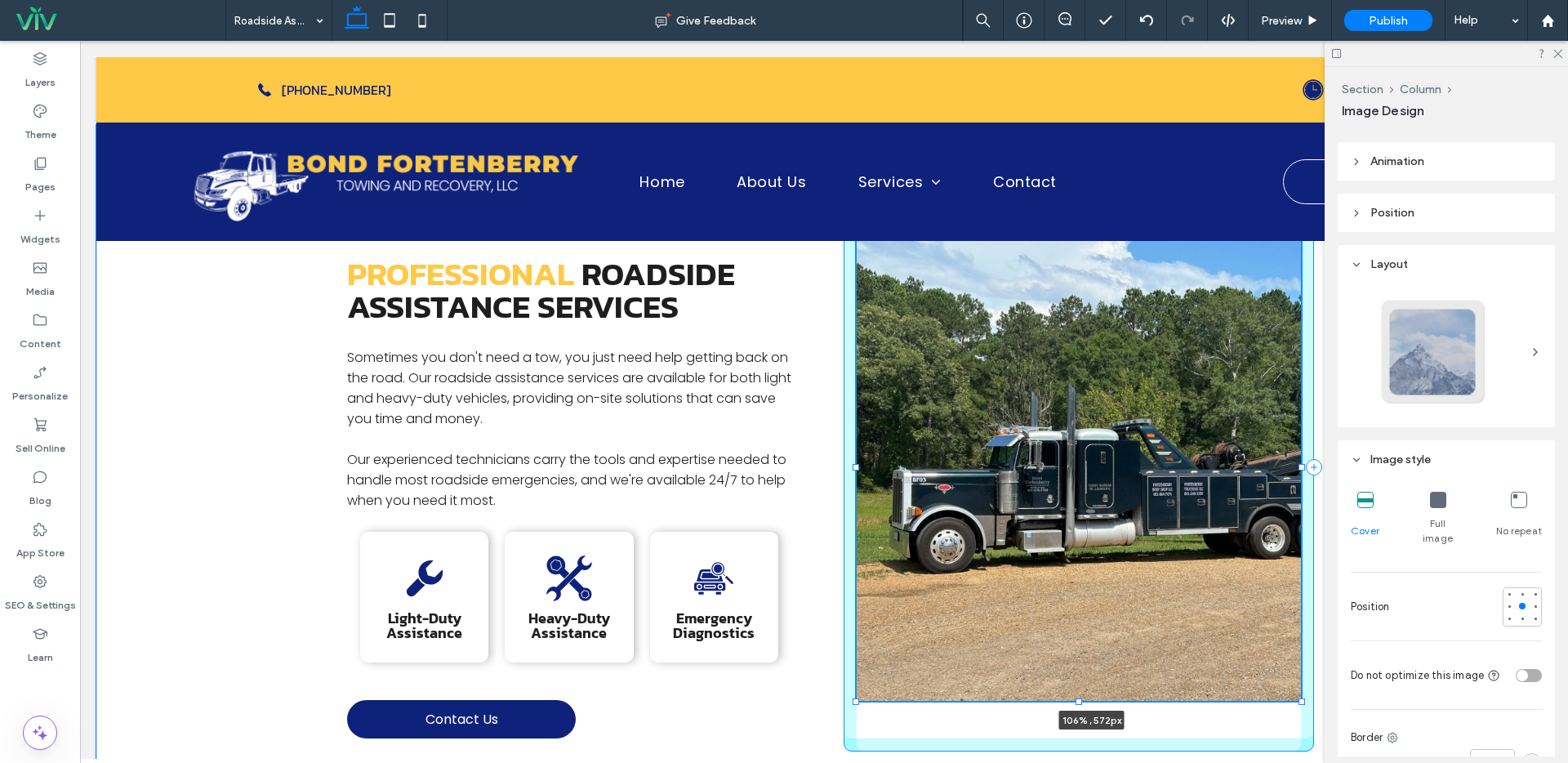
drag, startPoint x: 1296, startPoint y: 596, endPoint x: 1321, endPoint y: 699, distance: 106.0
click at [1321, 699] on div "Roadside Assistance Professional Roadside Assistance Services Sometimes you don…" at bounding box center [824, 467] width 1455 height 685
type input "***"
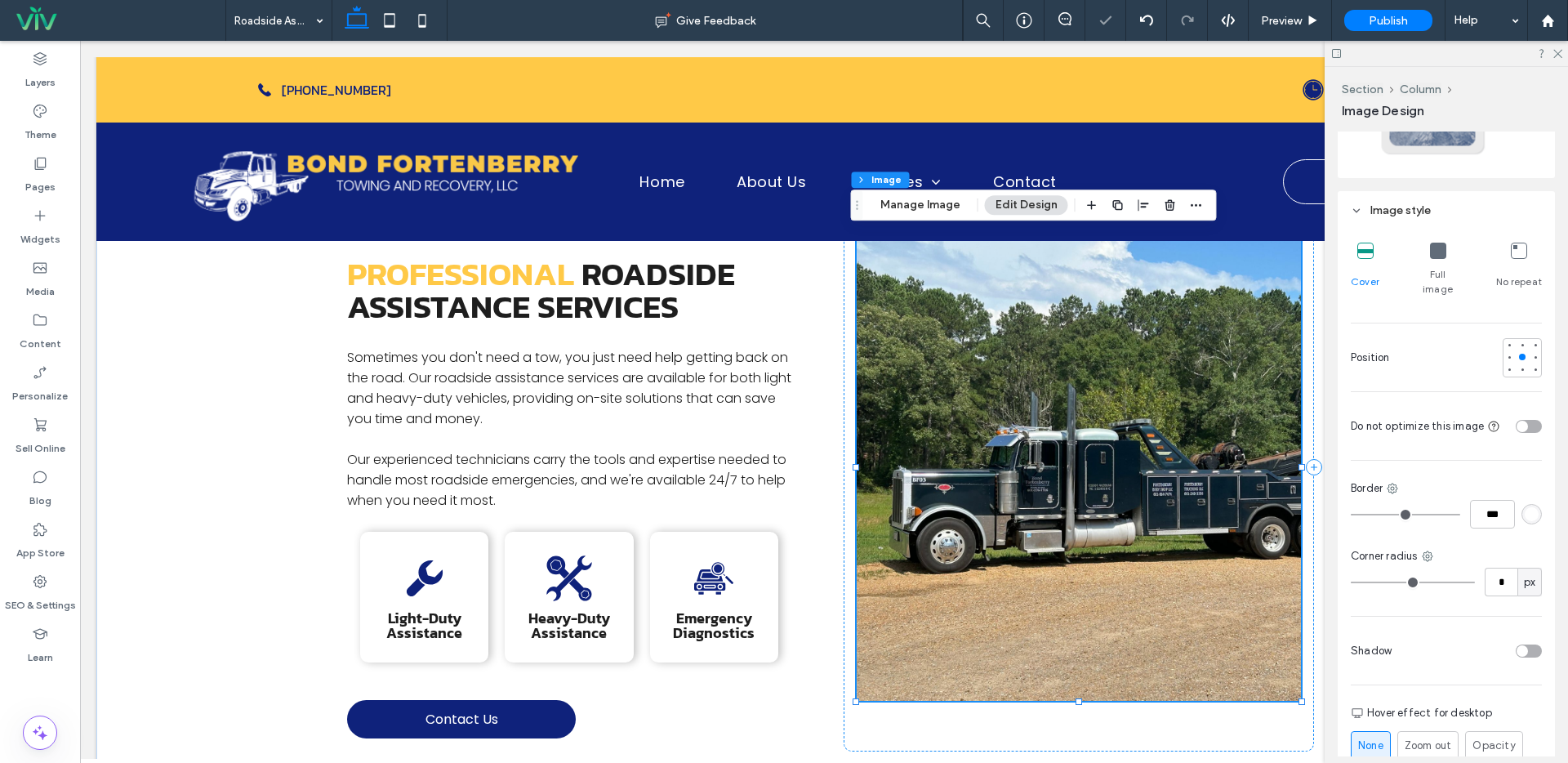
scroll to position [431, 0]
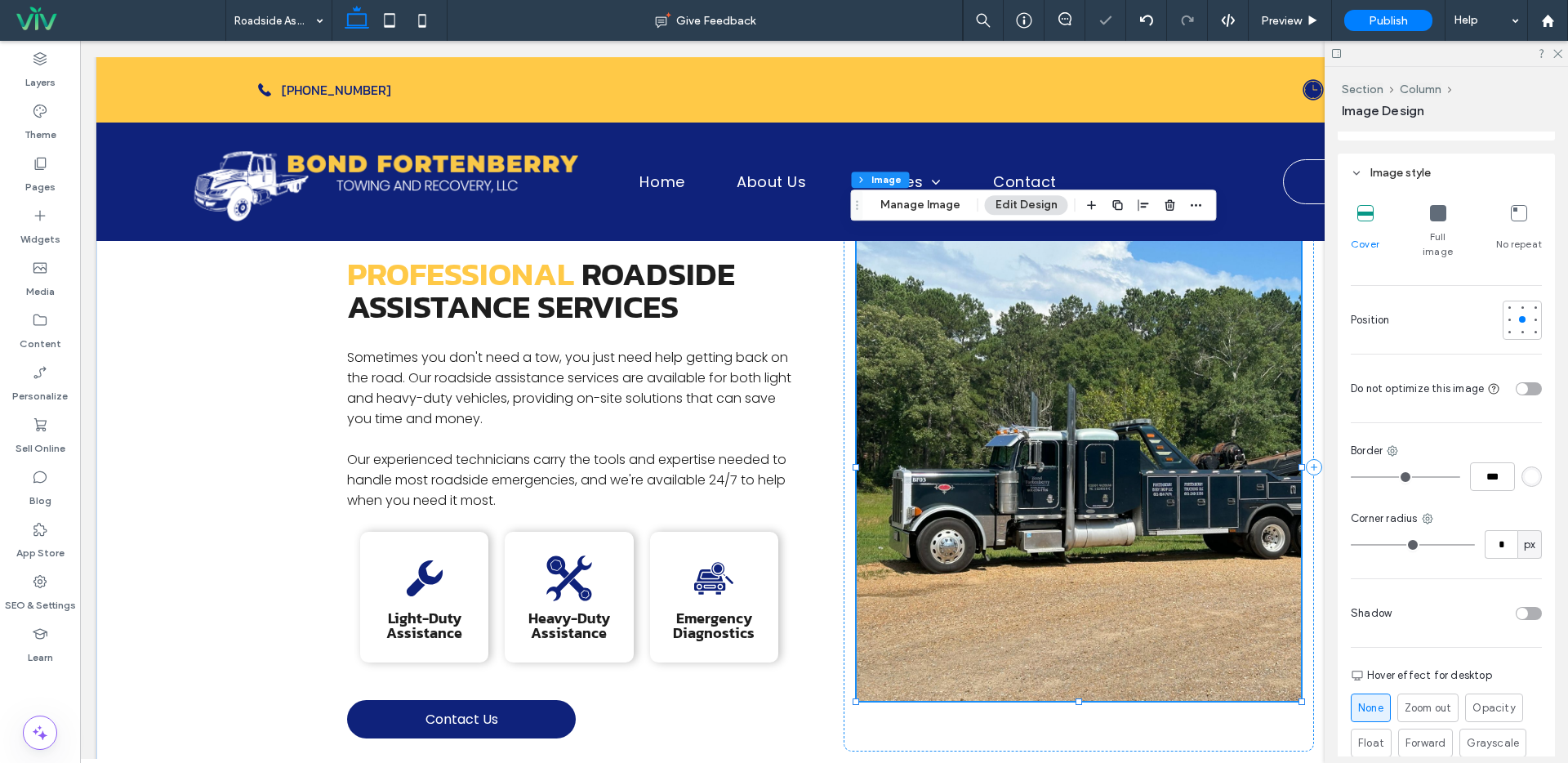
type input "*"
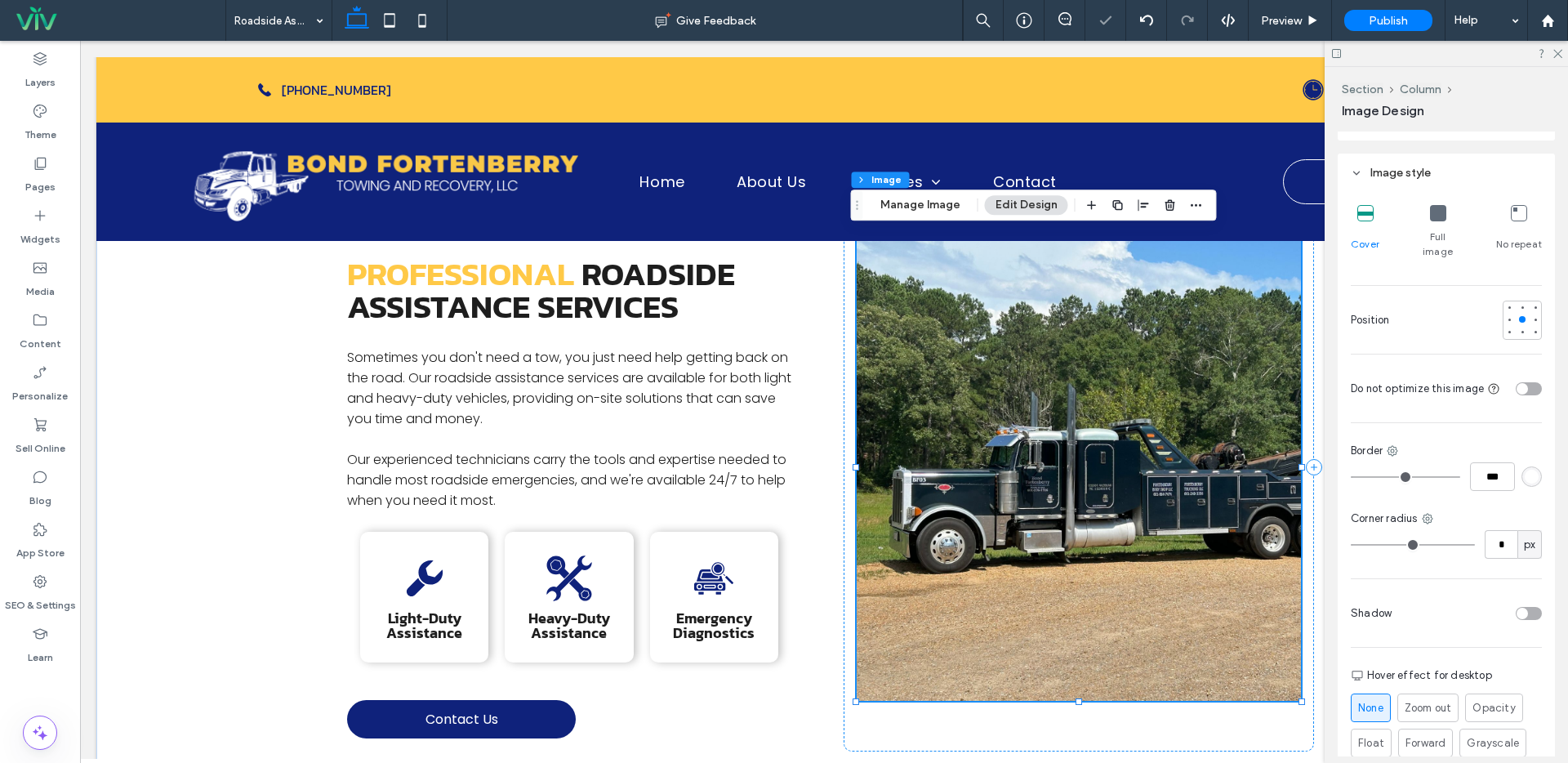
type input "*"
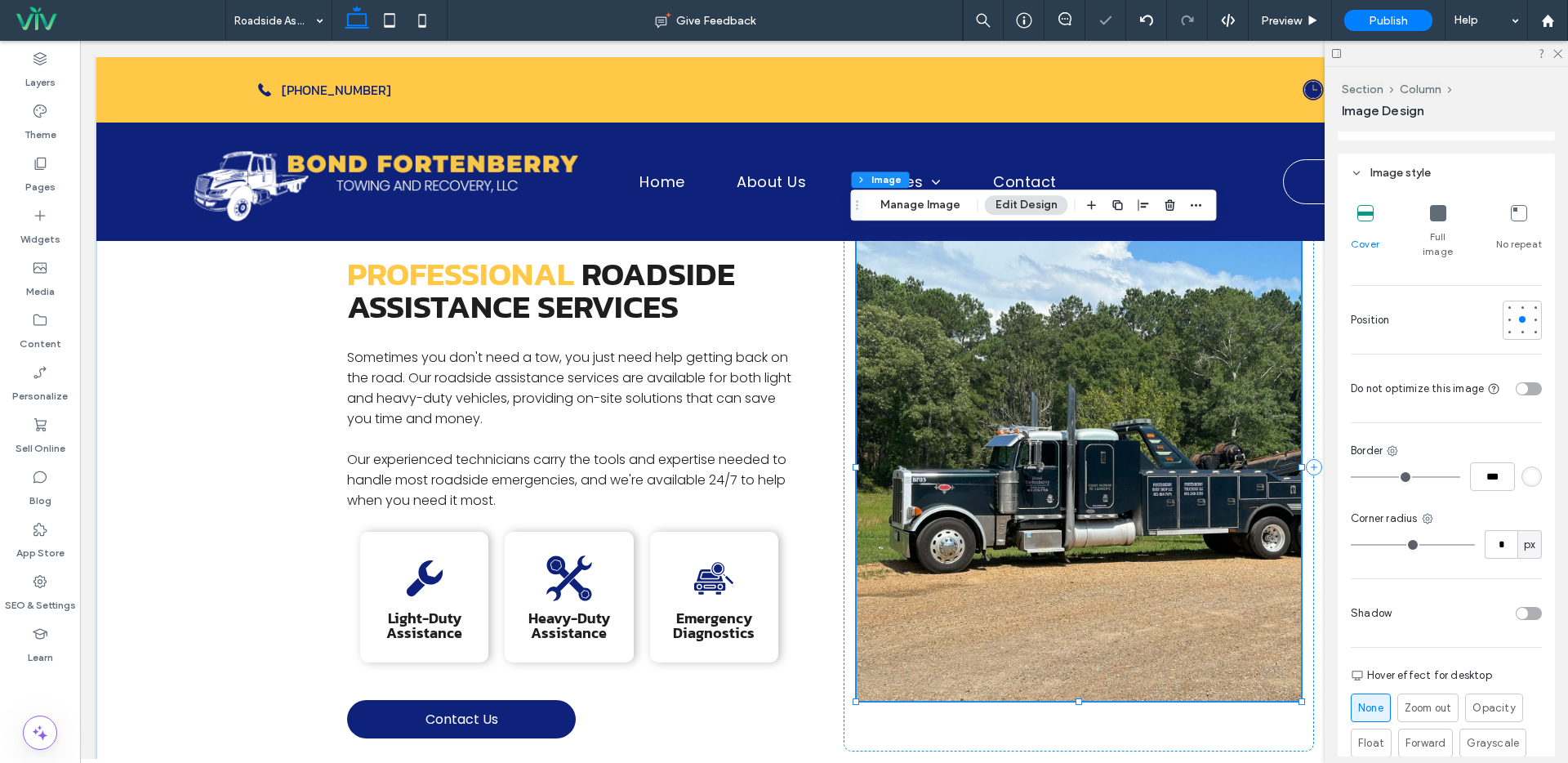
type input "*"
type input "**"
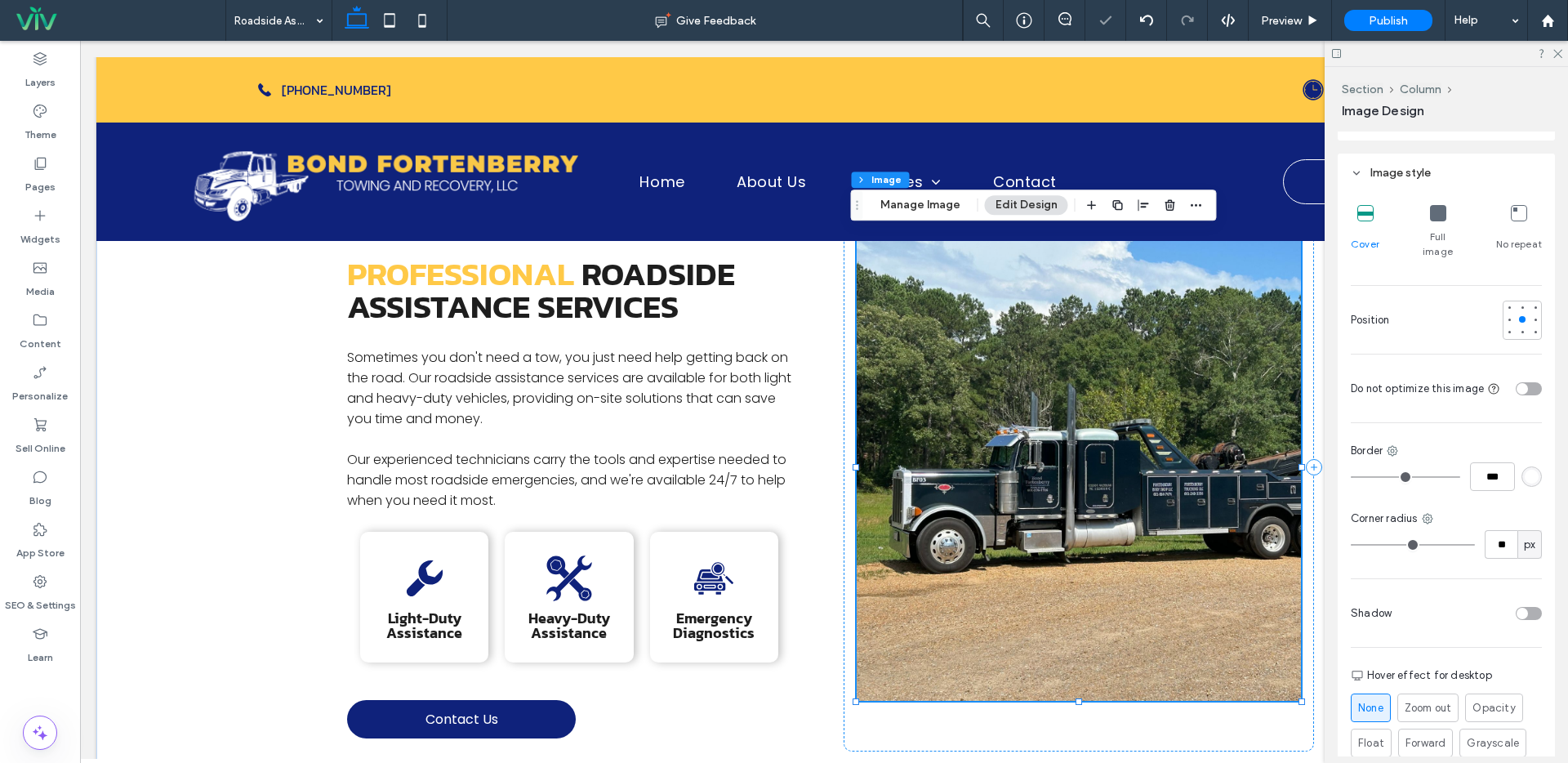
click at [1367, 544] on input "range" at bounding box center [1413, 545] width 124 height 2
click at [1522, 607] on div "toggle" at bounding box center [1528, 613] width 26 height 13
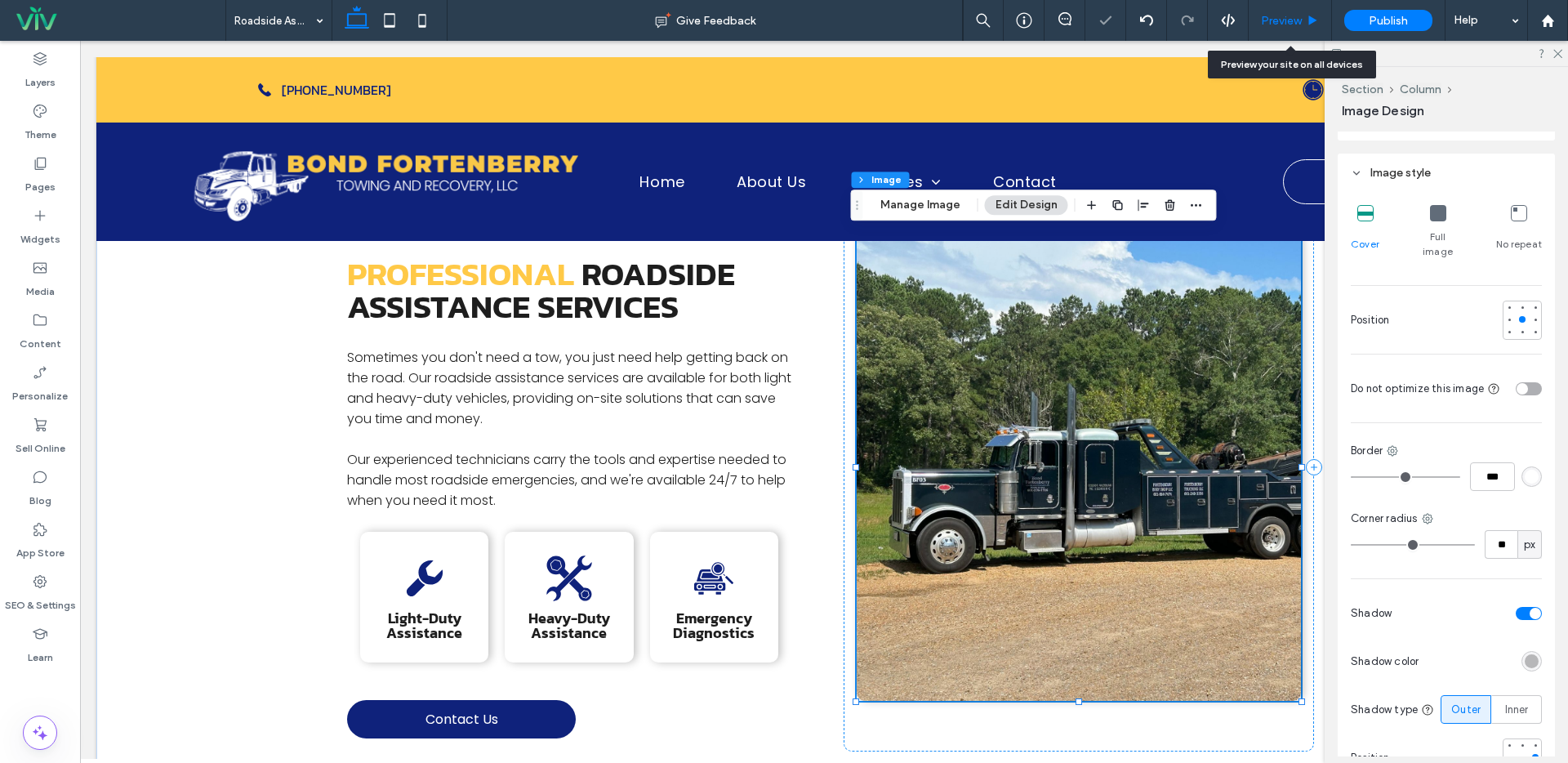
click at [1296, 21] on span "Preview" at bounding box center [1281, 21] width 41 height 14
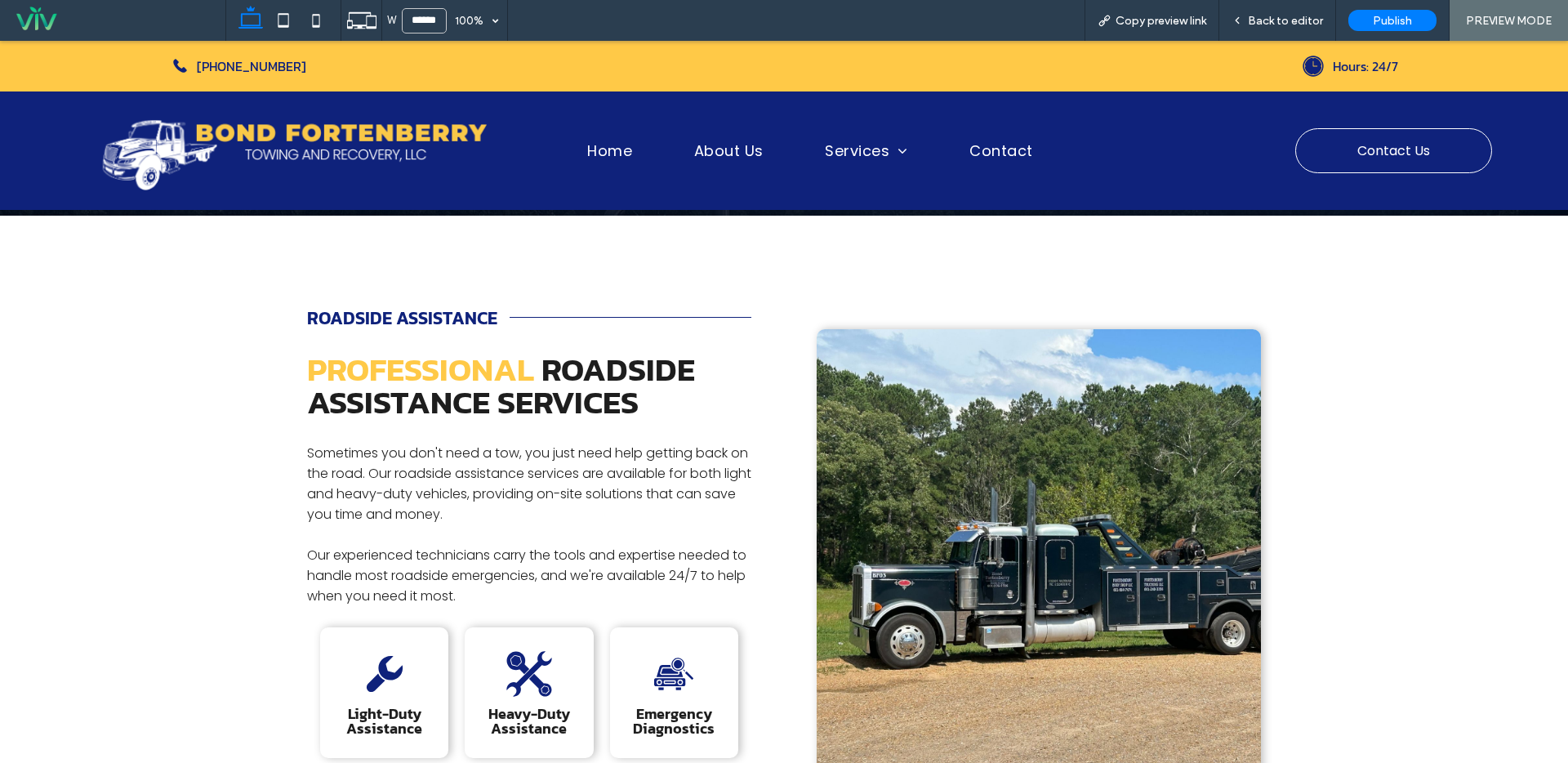
scroll to position [200, 0]
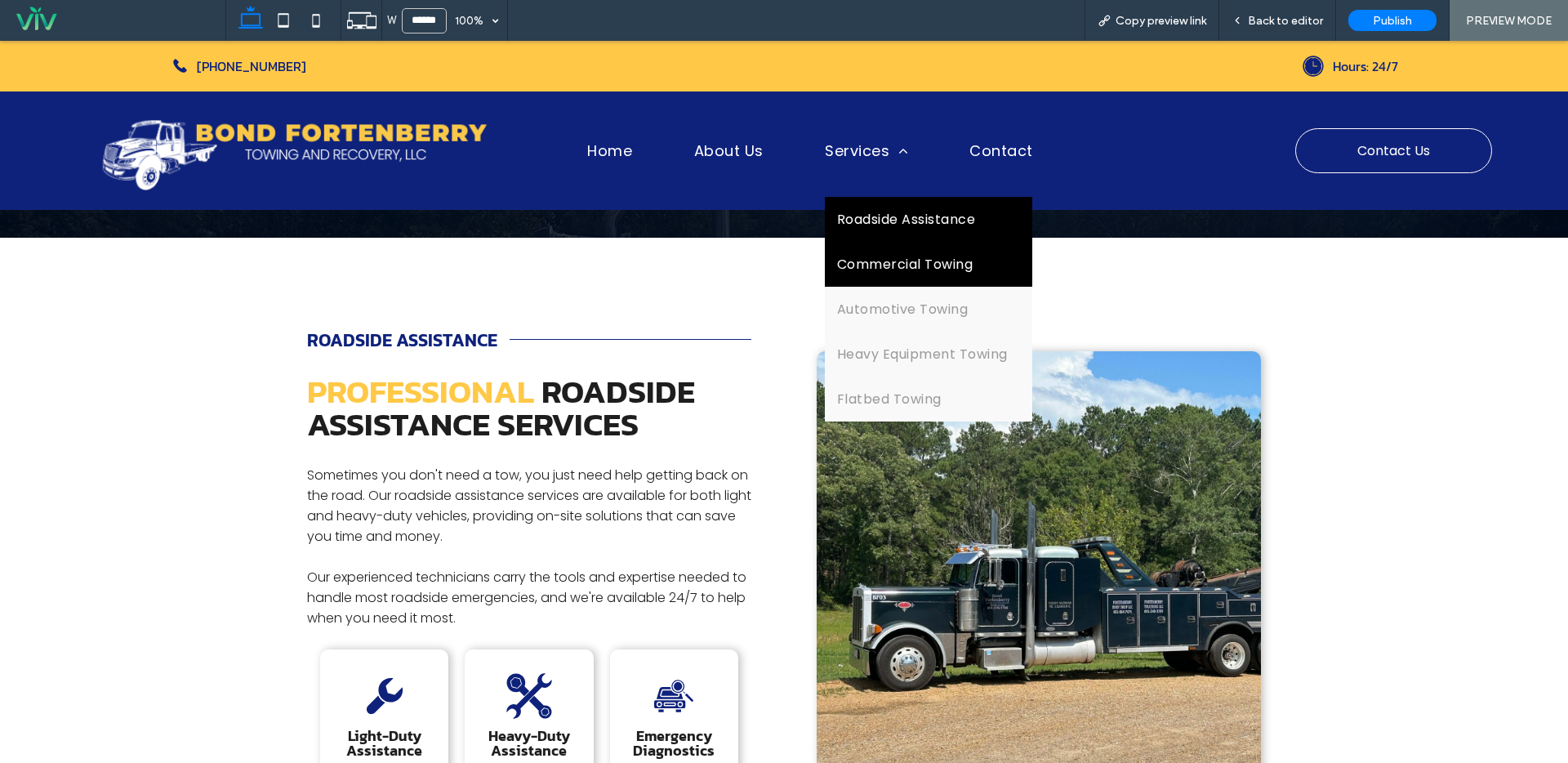
click at [903, 260] on span "Commercial Towing" at bounding box center [905, 264] width 136 height 21
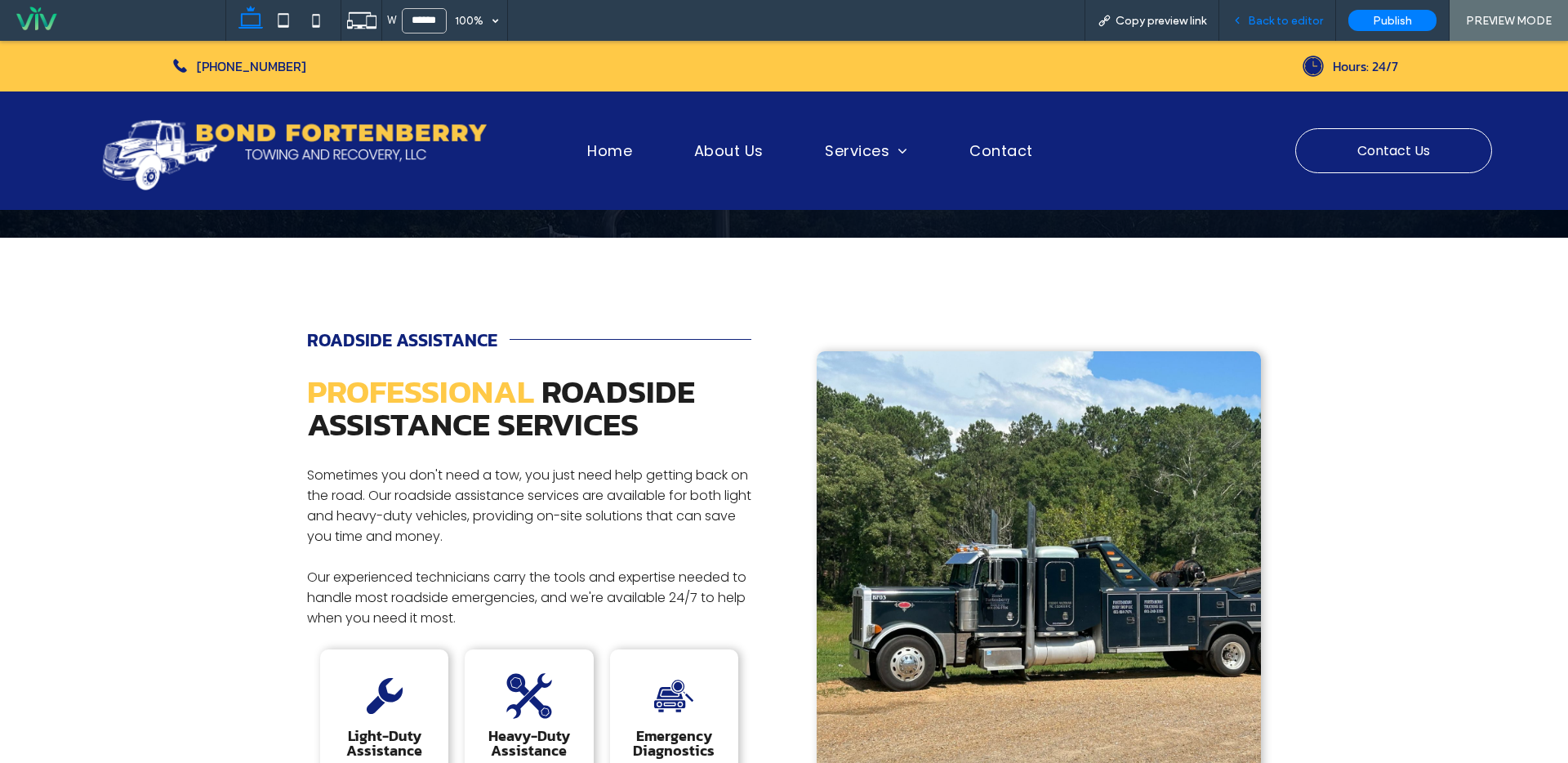
click at [1298, 27] on span "Back to editor" at bounding box center [1286, 21] width 75 height 14
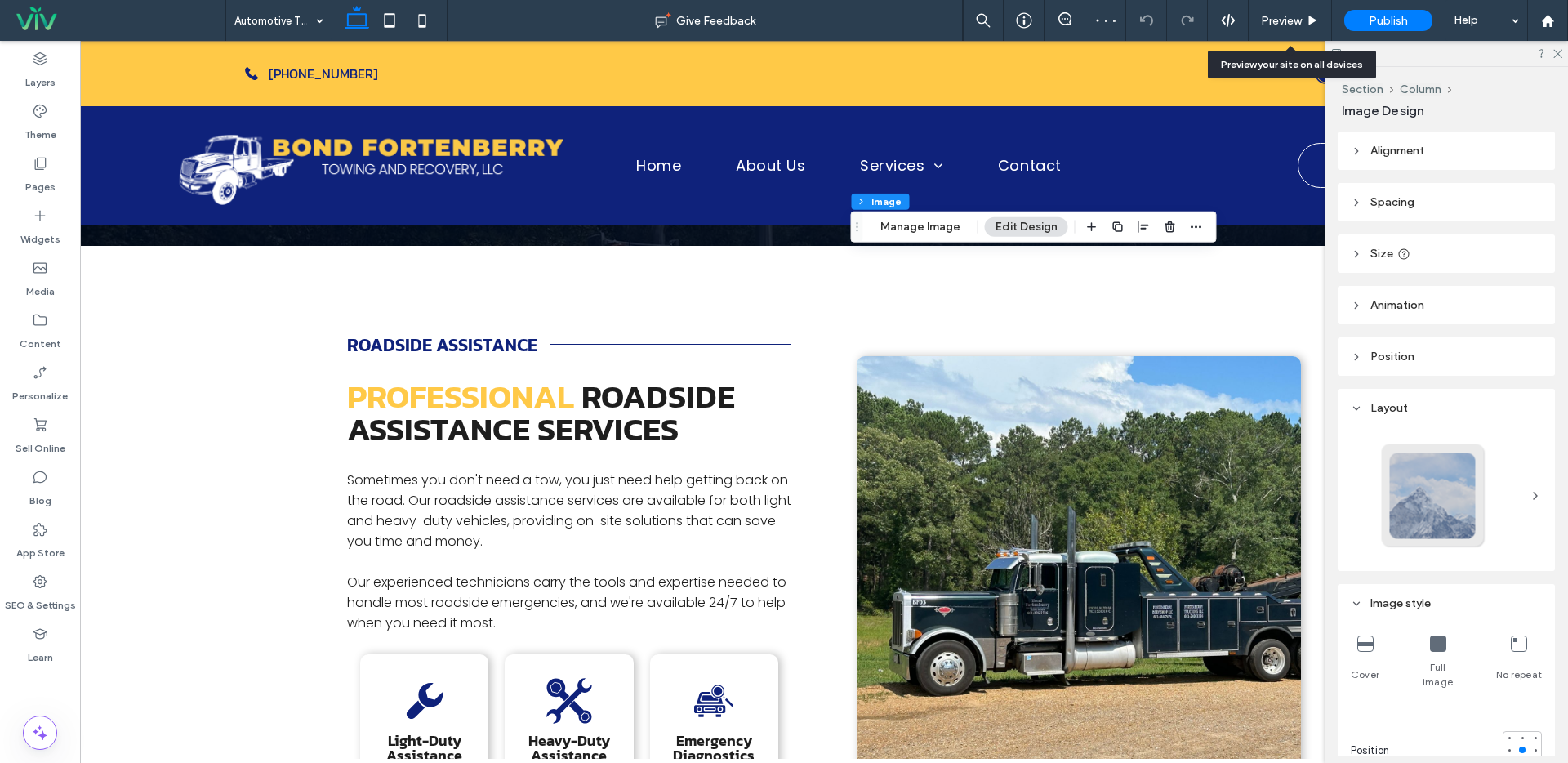
type input "*"
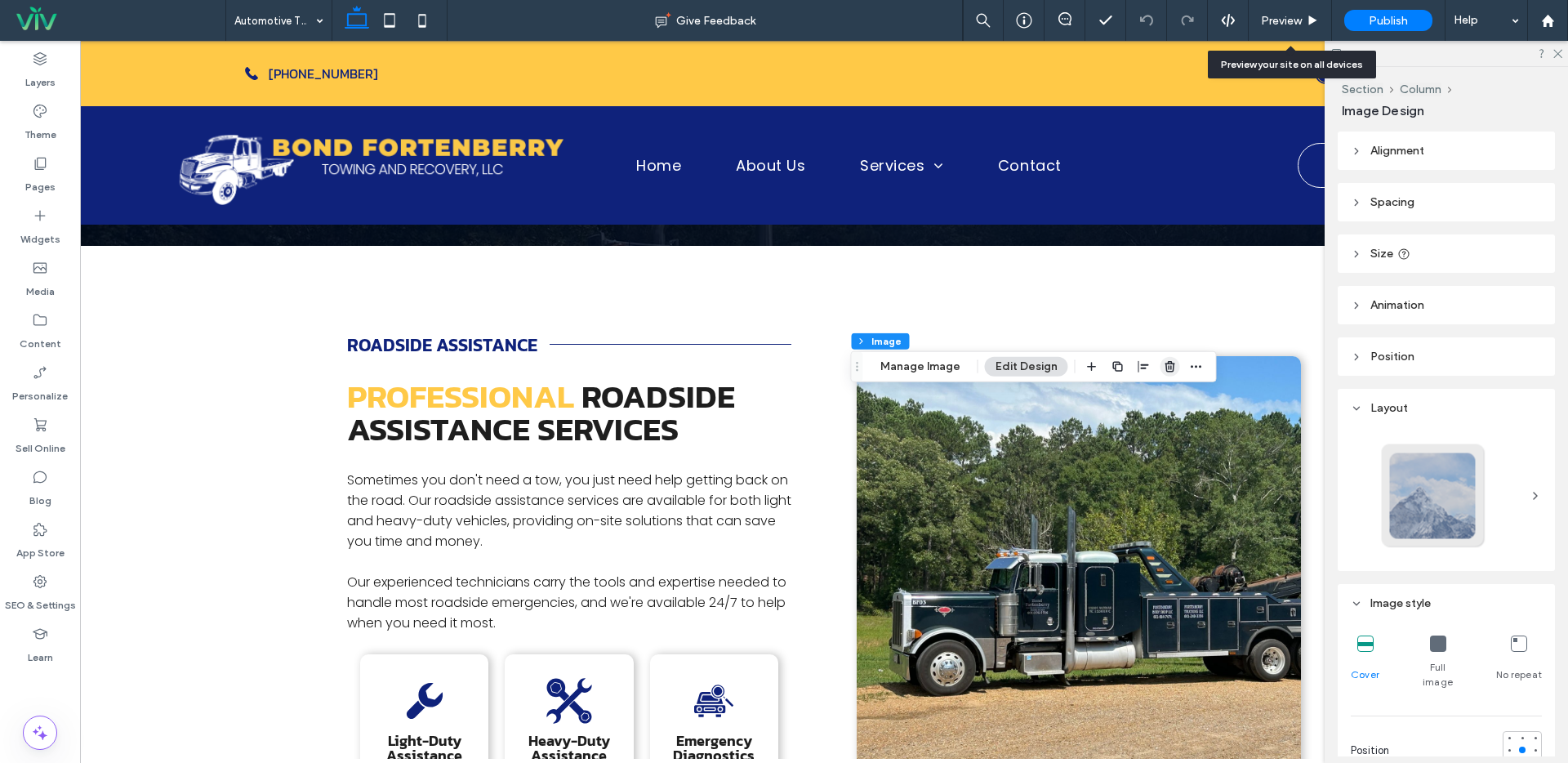
click at [1167, 365] on icon "button" at bounding box center [1170, 366] width 13 height 13
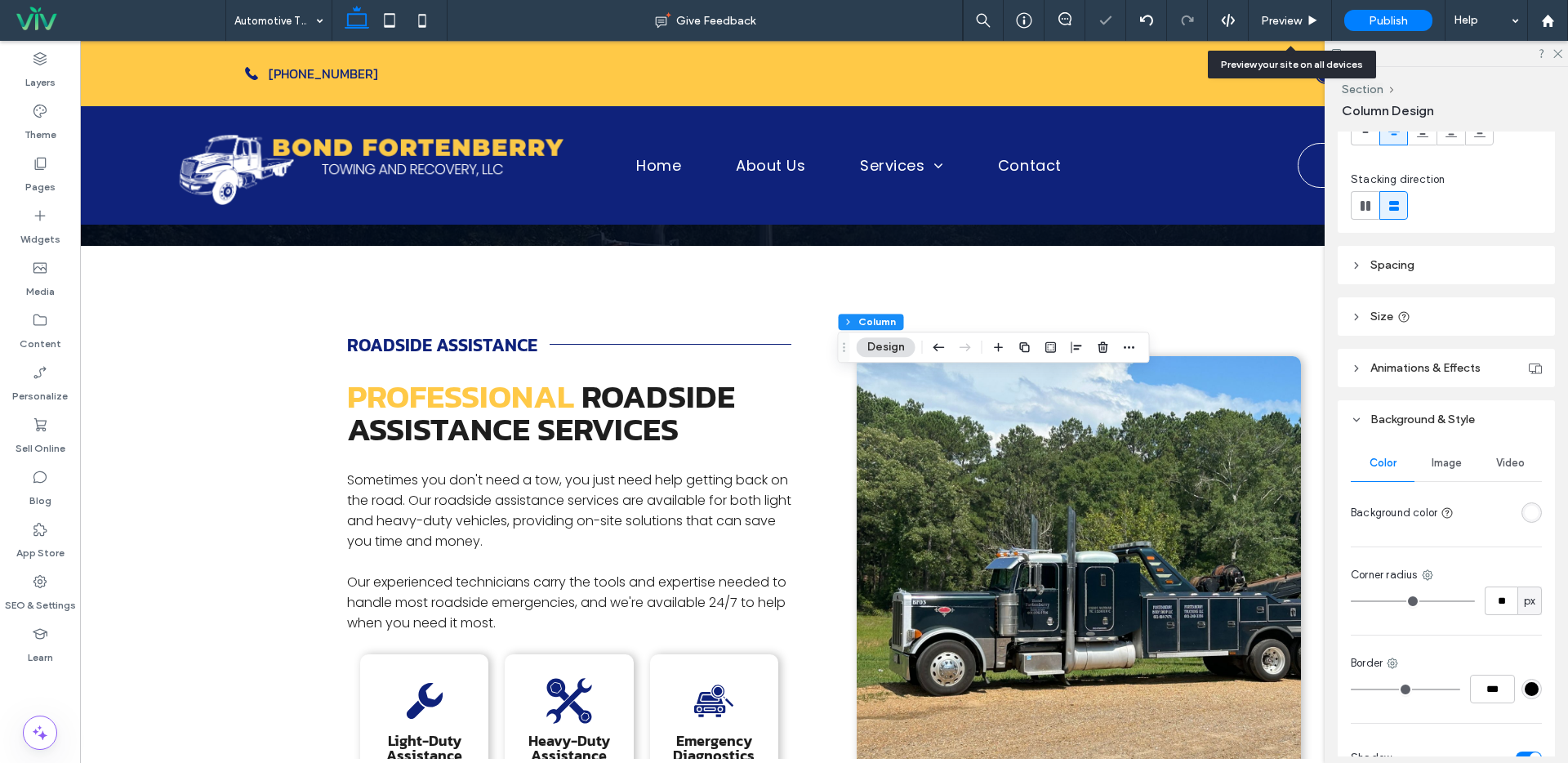
scroll to position [323, 0]
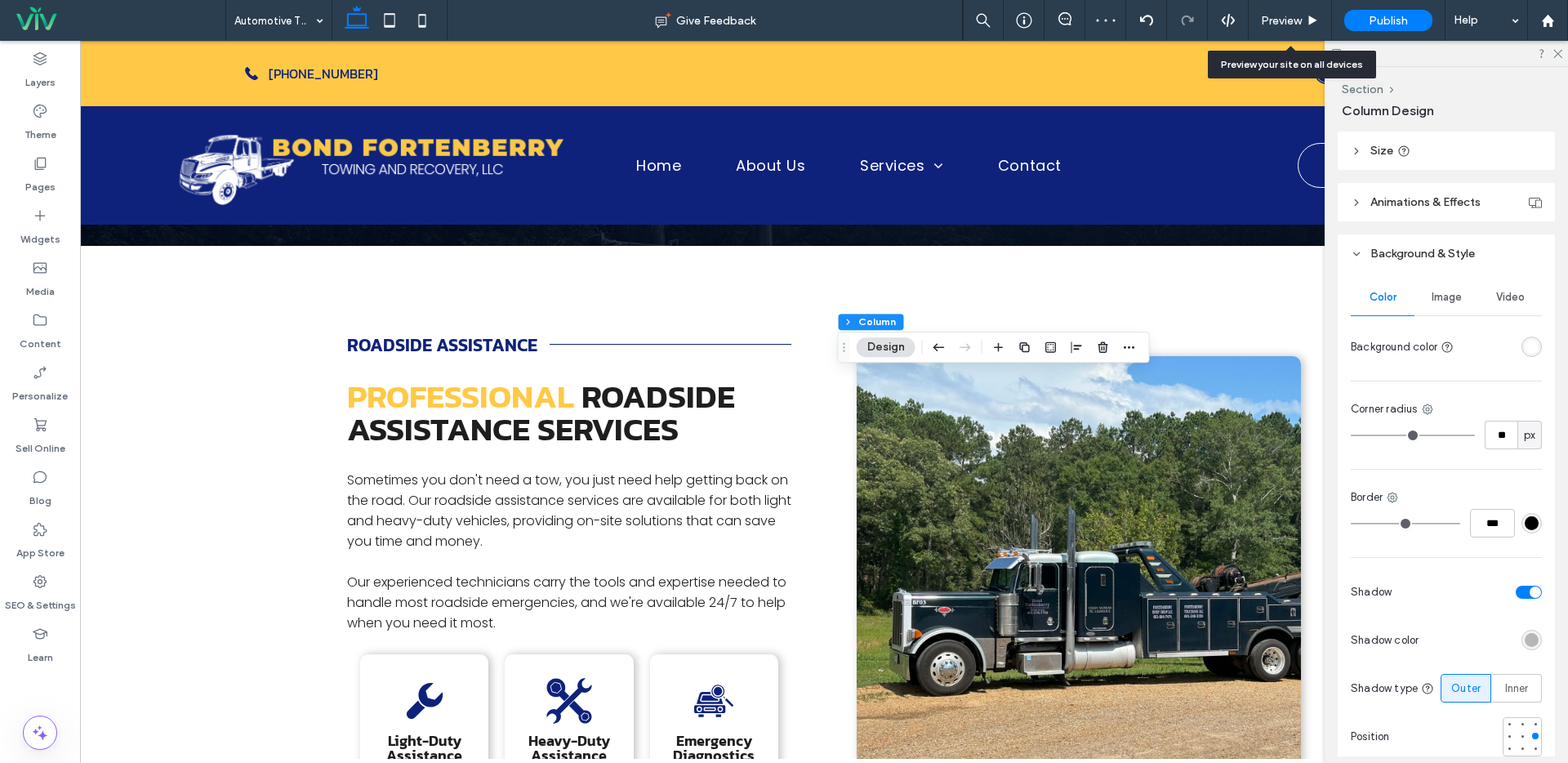
click at [1524, 598] on div at bounding box center [1470, 591] width 144 height 29
click at [1530, 589] on div "toggle" at bounding box center [1535, 591] width 12 height 12
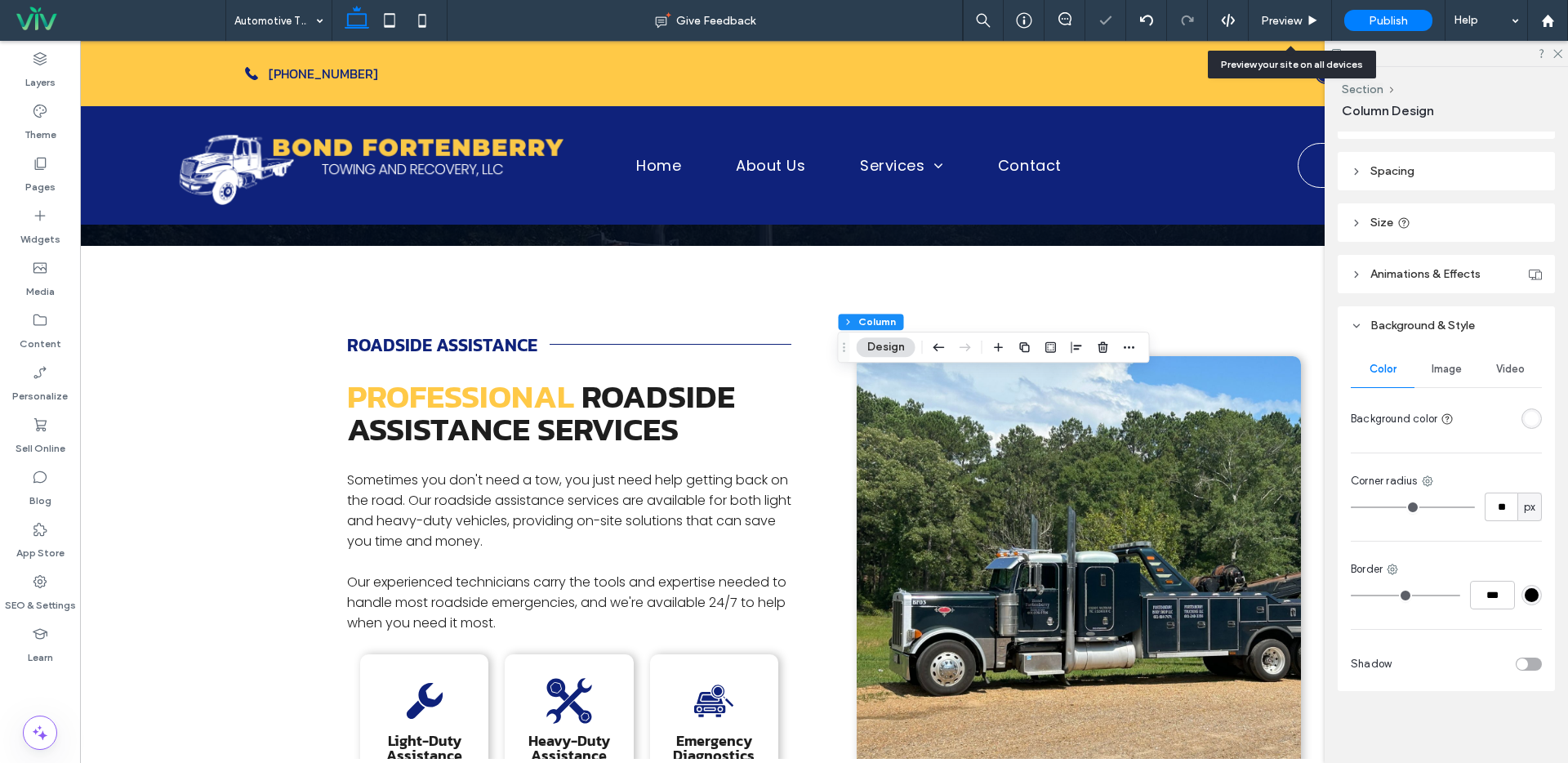
type input "*"
drag, startPoint x: 1365, startPoint y: 507, endPoint x: 1232, endPoint y: 505, distance: 133.0
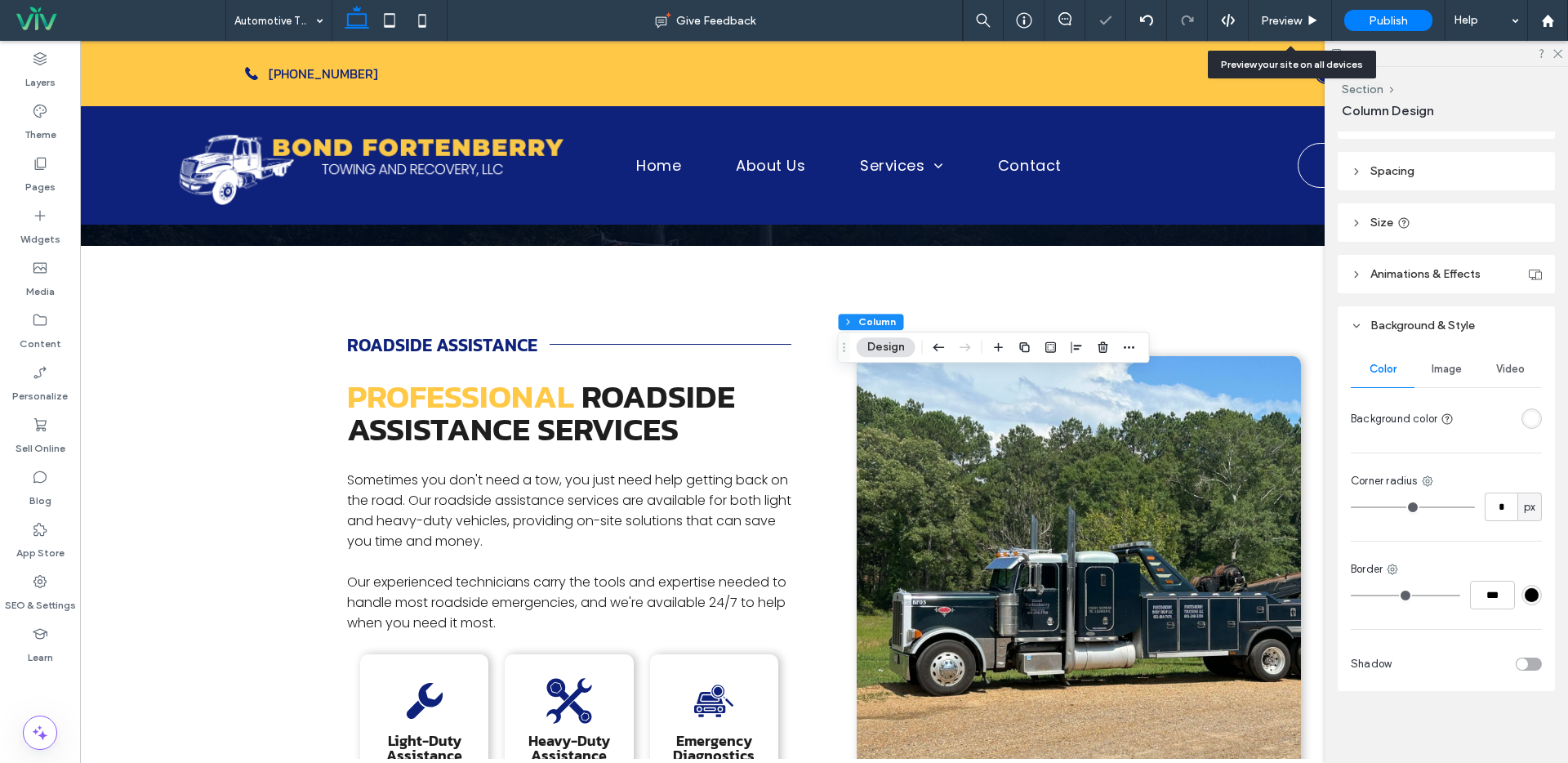
type input "*"
click at [1351, 507] on input "range" at bounding box center [1413, 507] width 124 height 2
click at [49, 218] on div "Widgets" at bounding box center [40, 227] width 80 height 52
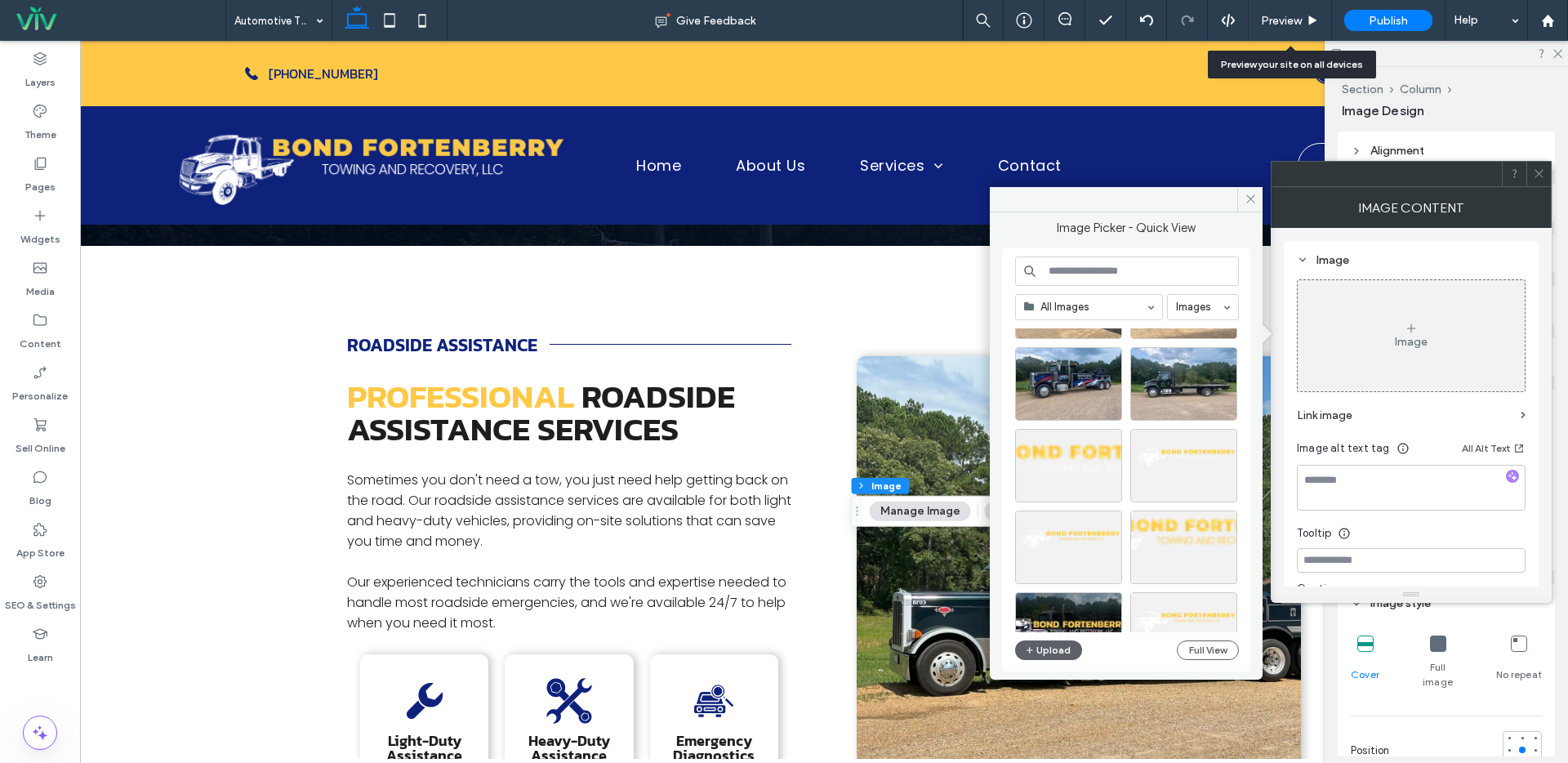
scroll to position [185, 0]
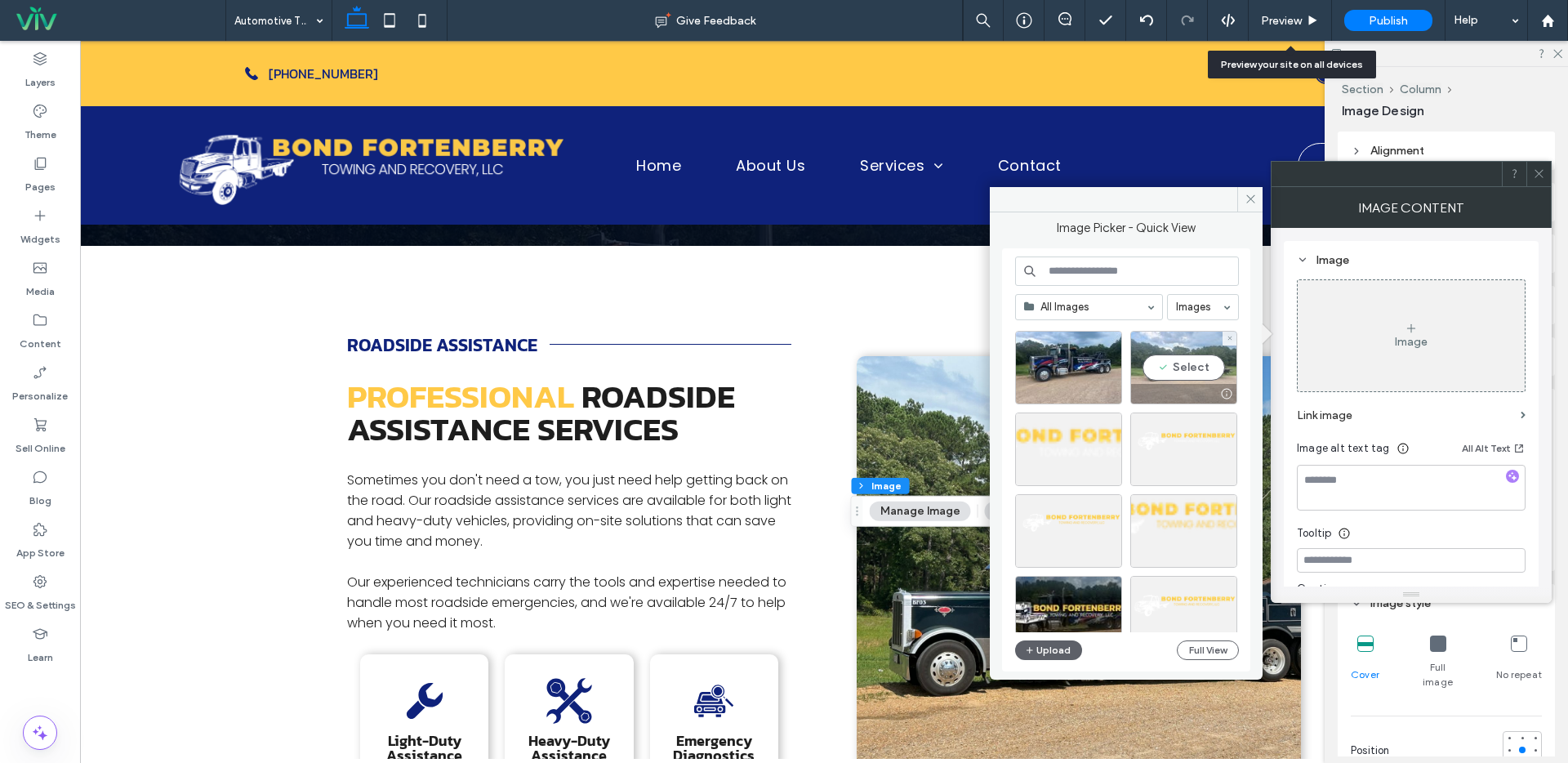
click at [1186, 373] on div "Select" at bounding box center [1184, 367] width 107 height 73
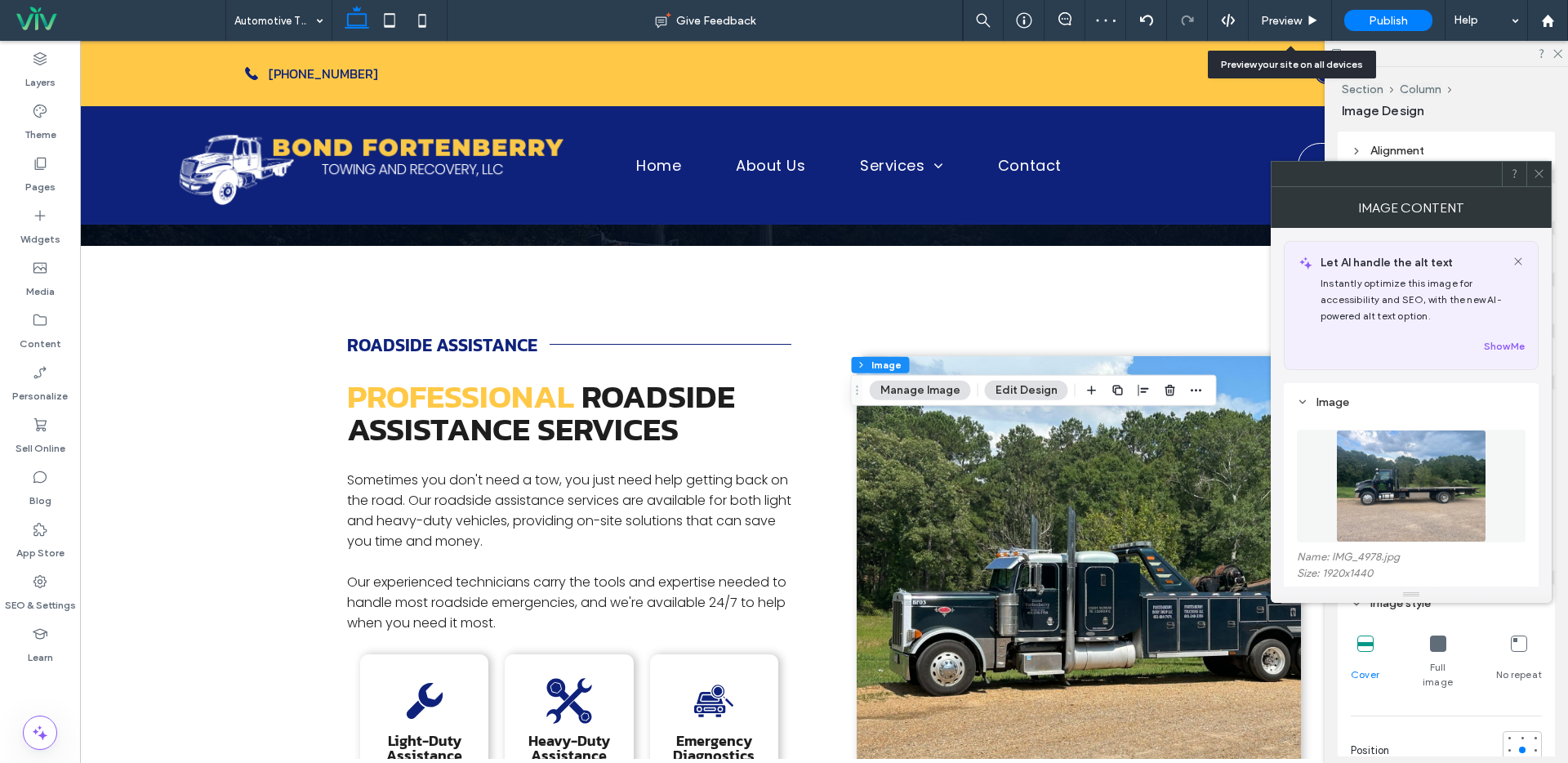
click at [1536, 172] on icon at bounding box center [1539, 173] width 13 height 13
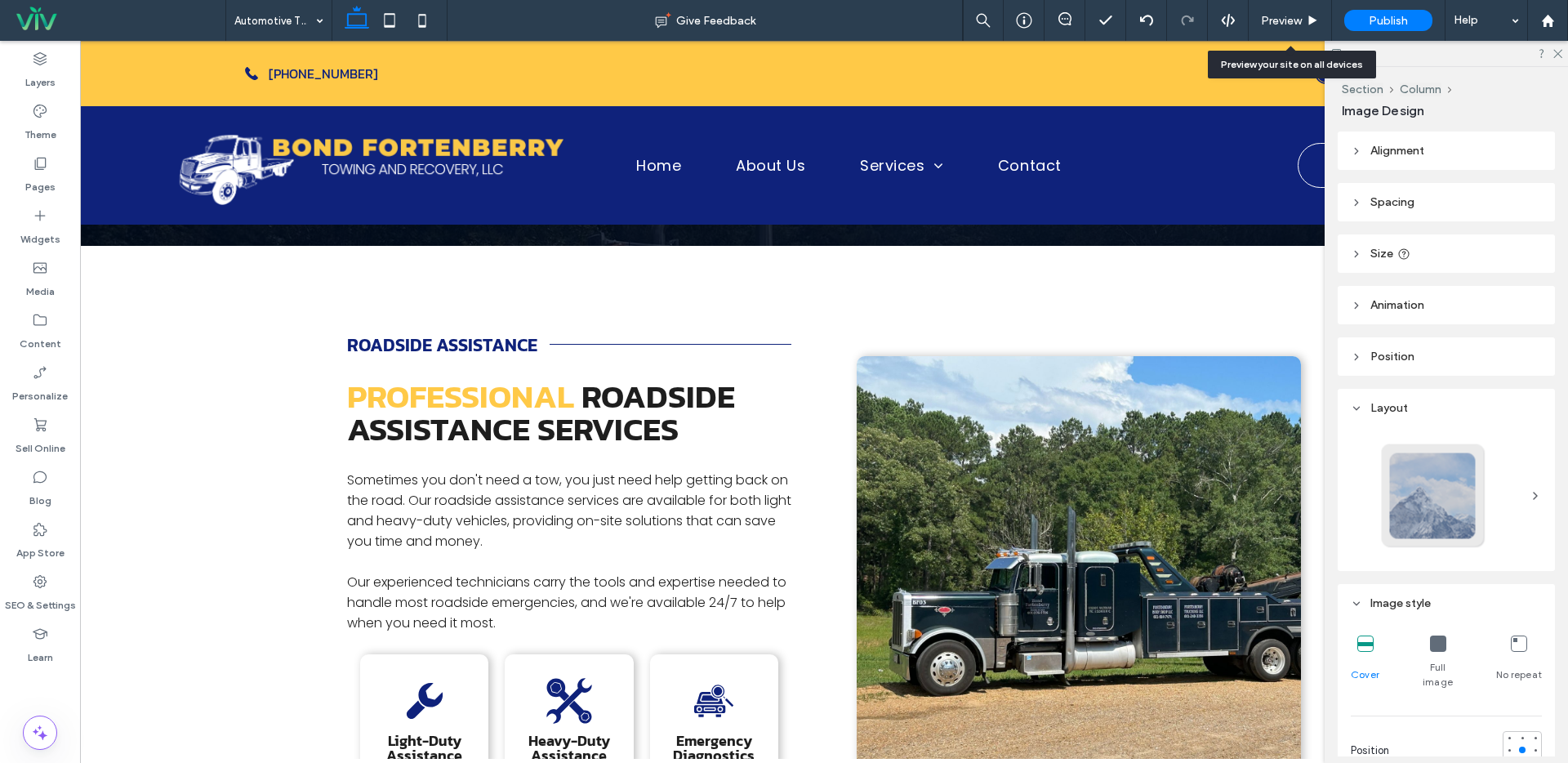
type input "***"
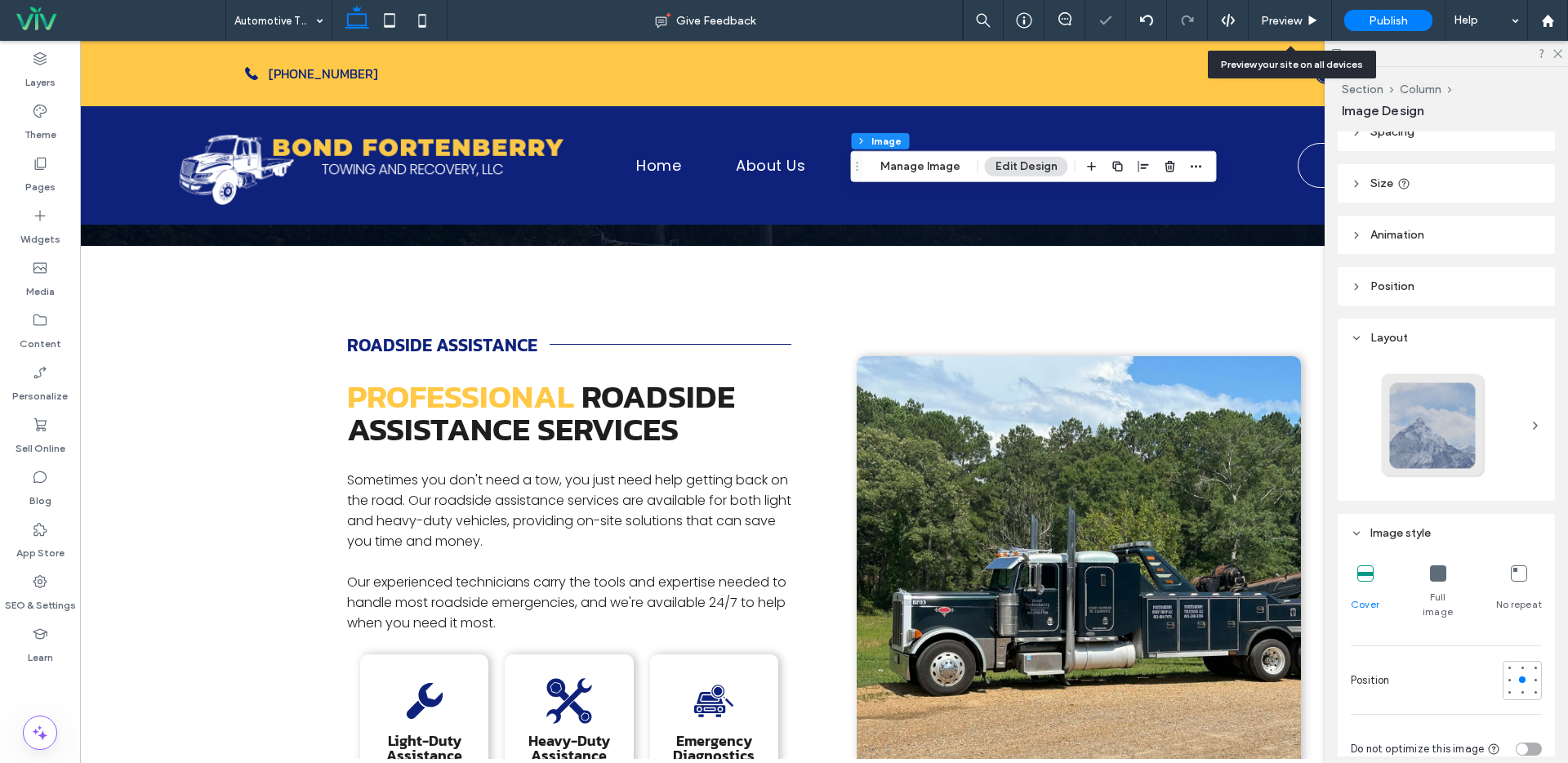
scroll to position [310, 0]
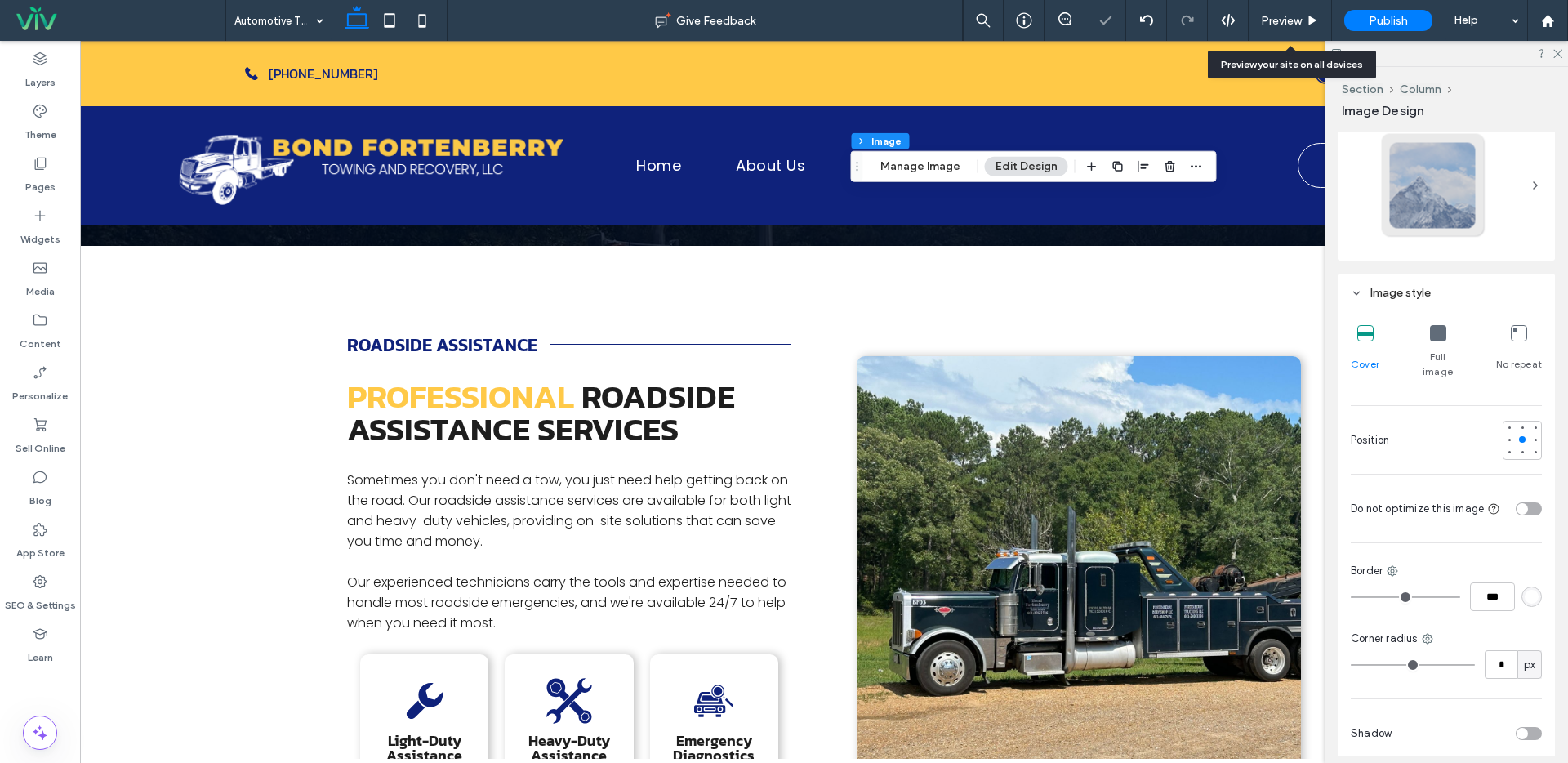
click at [1517, 727] on div "toggle" at bounding box center [1522, 733] width 12 height 12
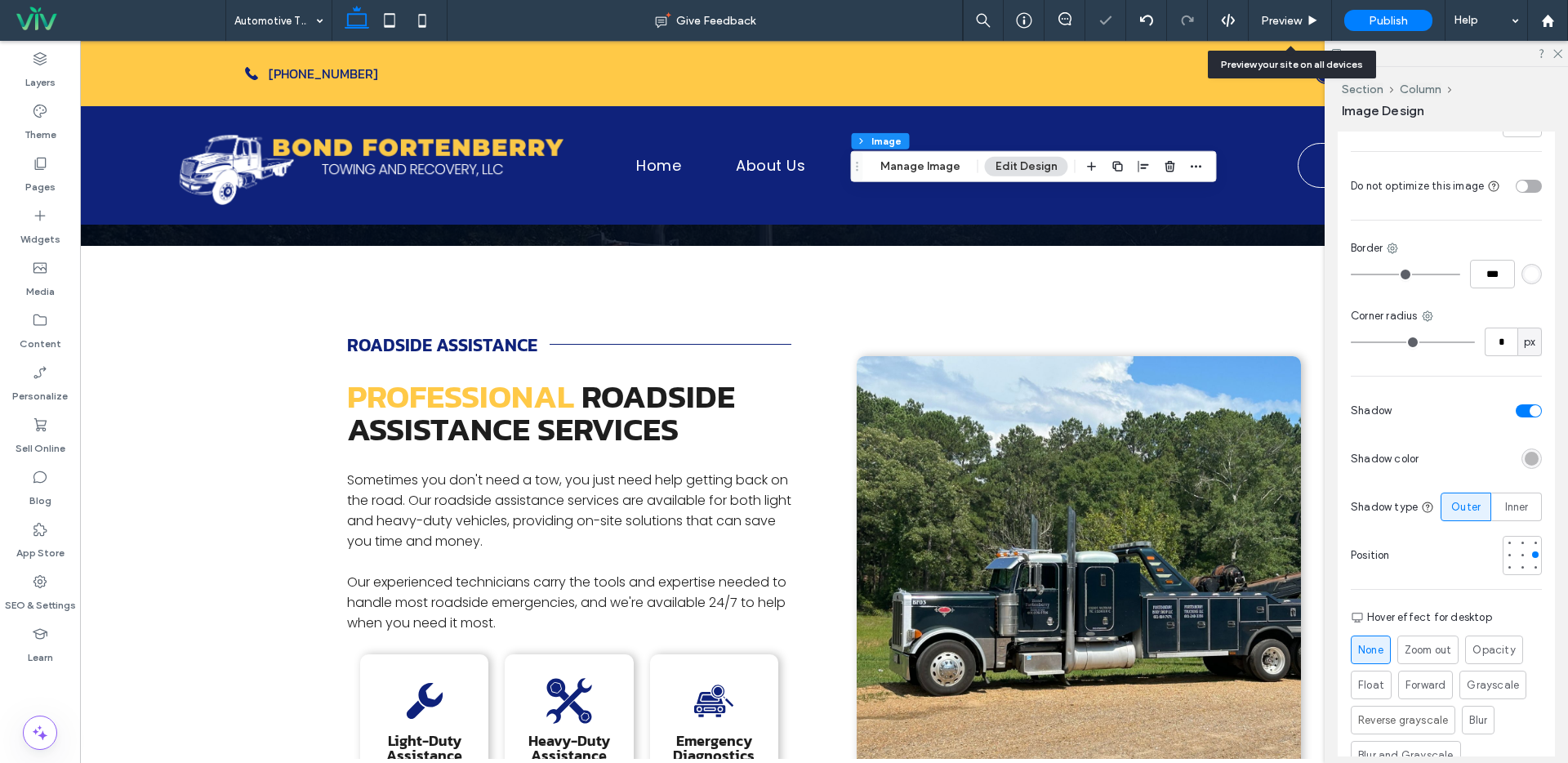
type input "*"
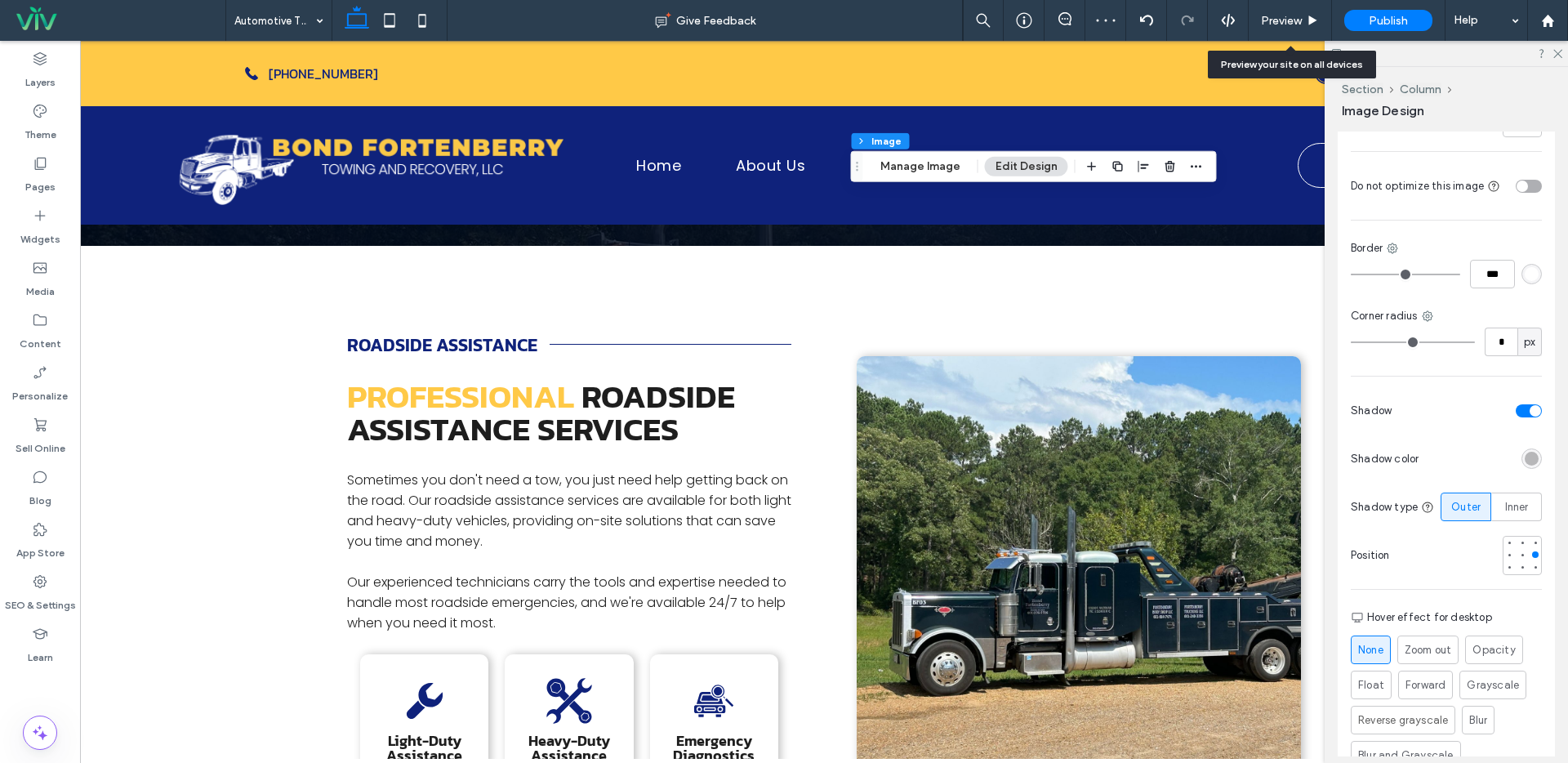
type input "*"
type input "**"
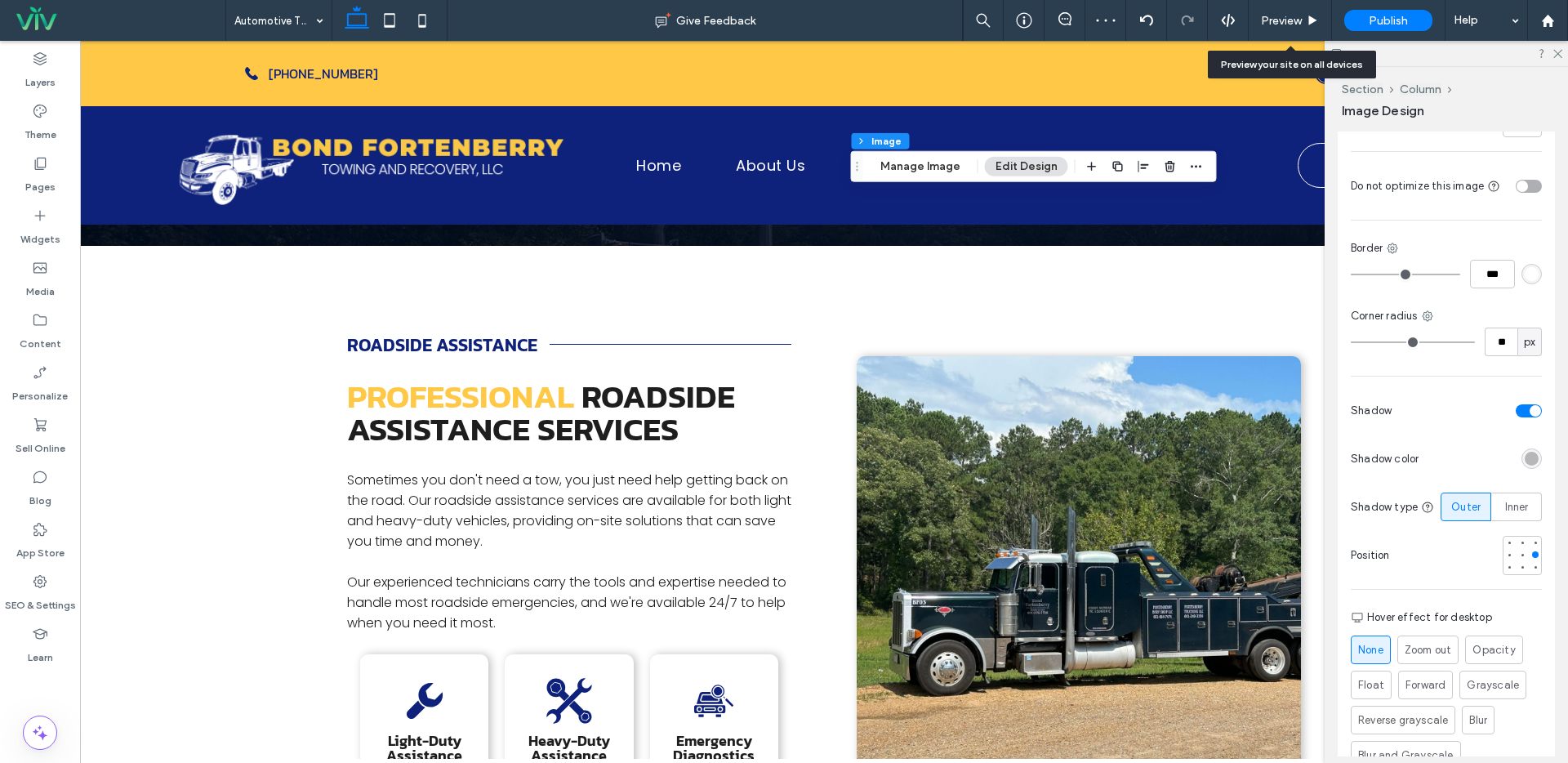
type input "**"
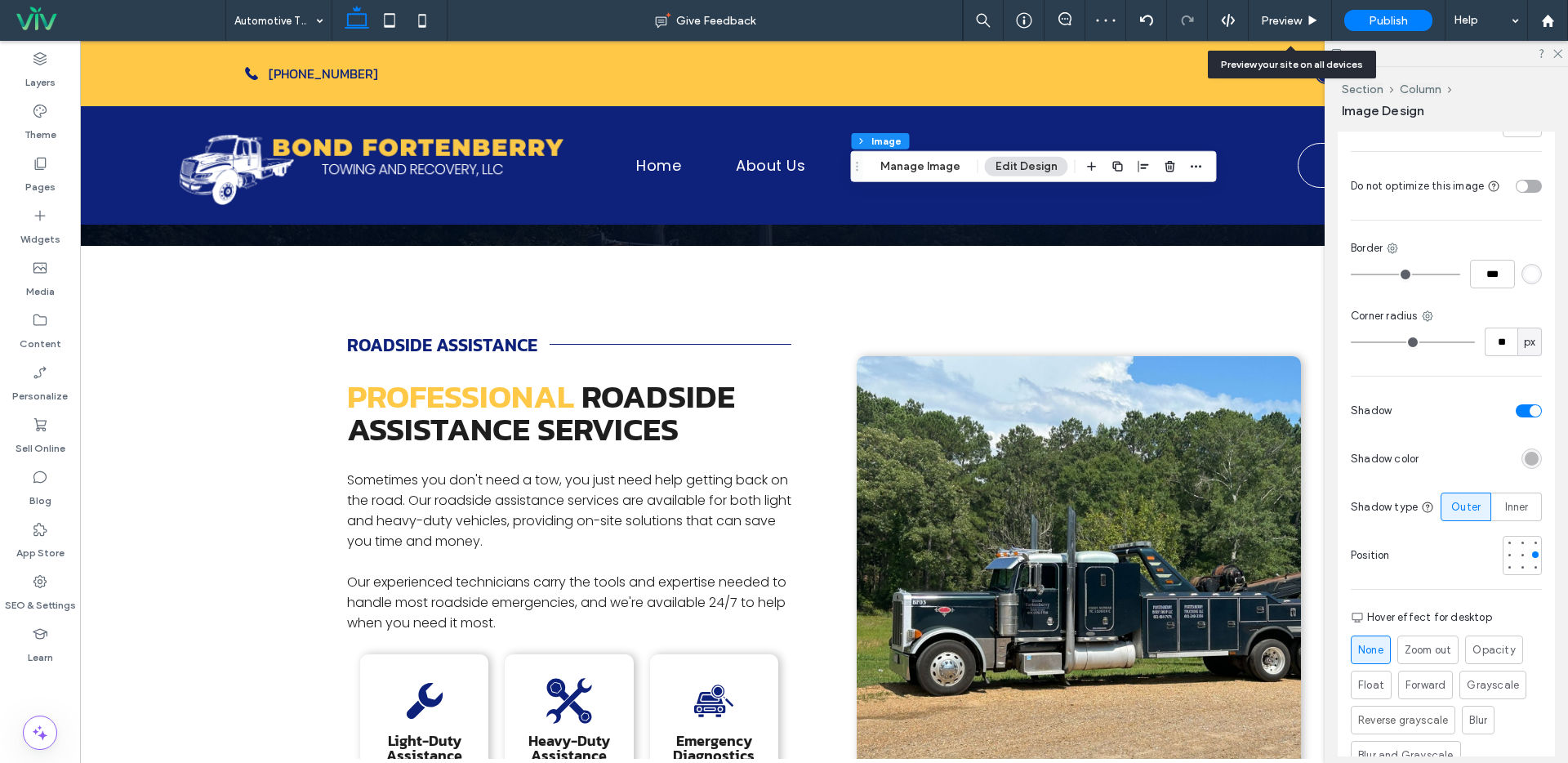
type input "**"
click at [1367, 341] on input "range" at bounding box center [1413, 342] width 124 height 2
click at [1272, 14] on span "Preview" at bounding box center [1281, 21] width 41 height 14
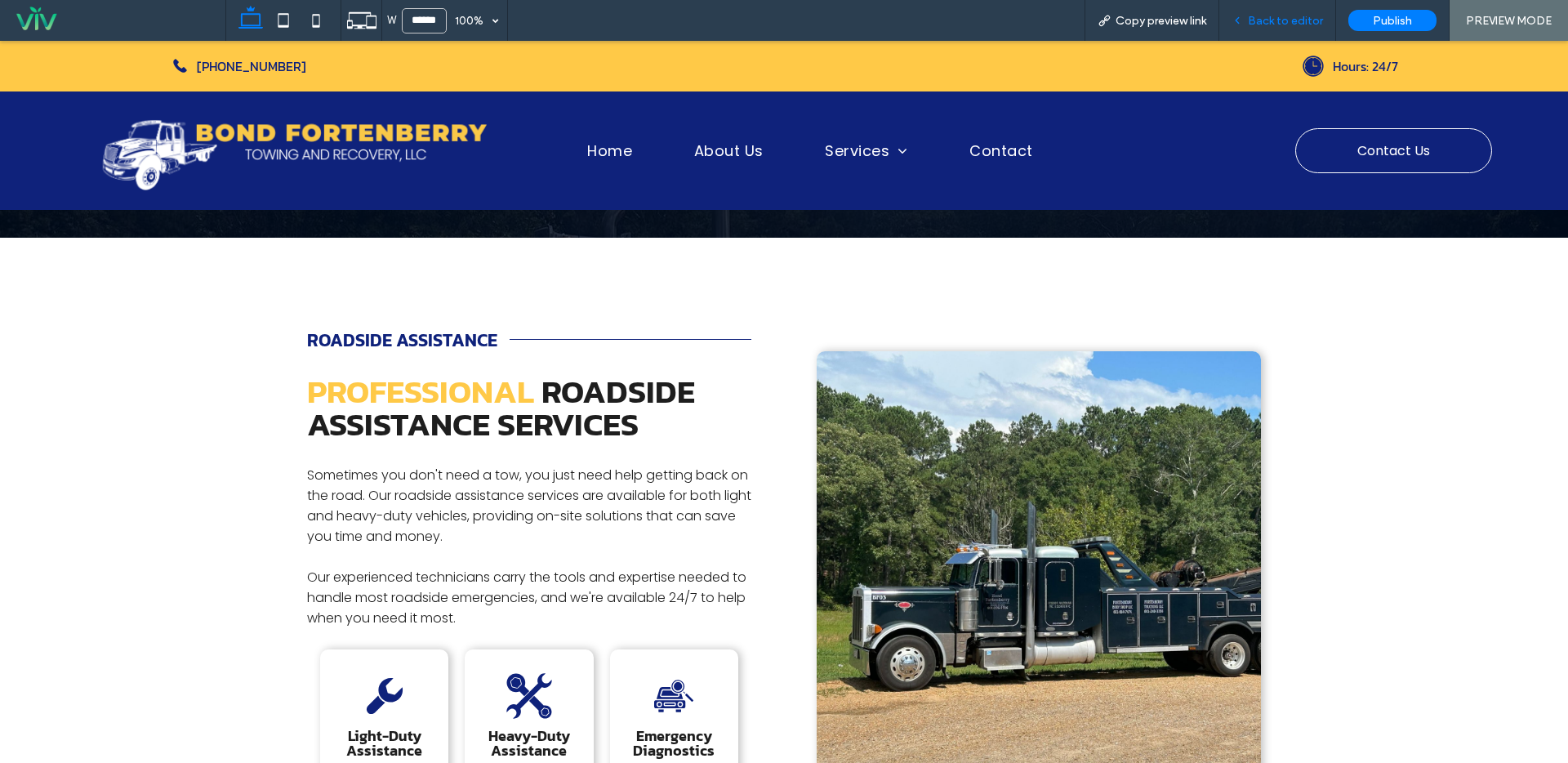
click at [1280, 21] on span "Back to editor" at bounding box center [1286, 21] width 75 height 14
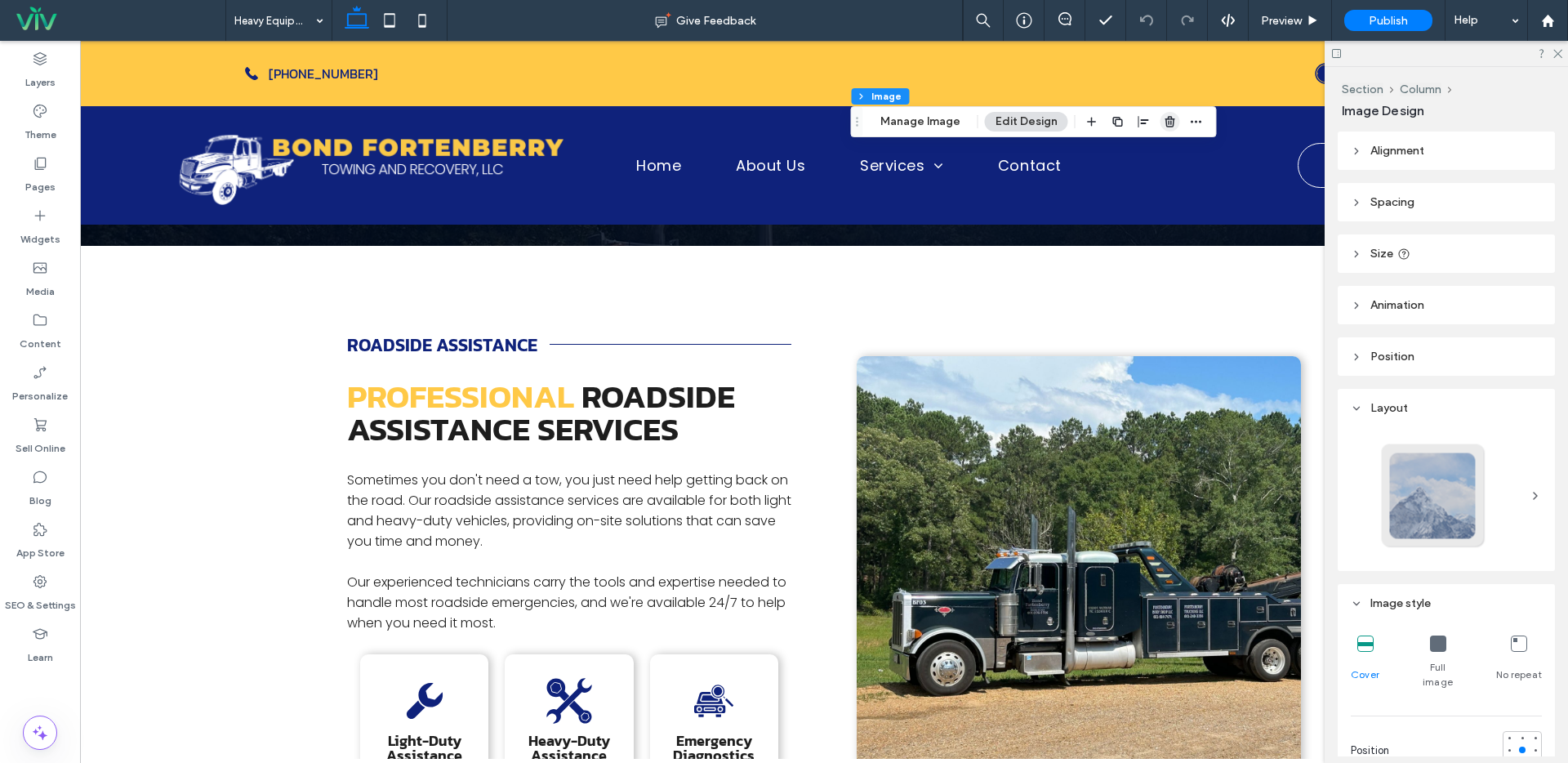
click at [1163, 122] on icon "button" at bounding box center [1170, 122] width 13 height 13
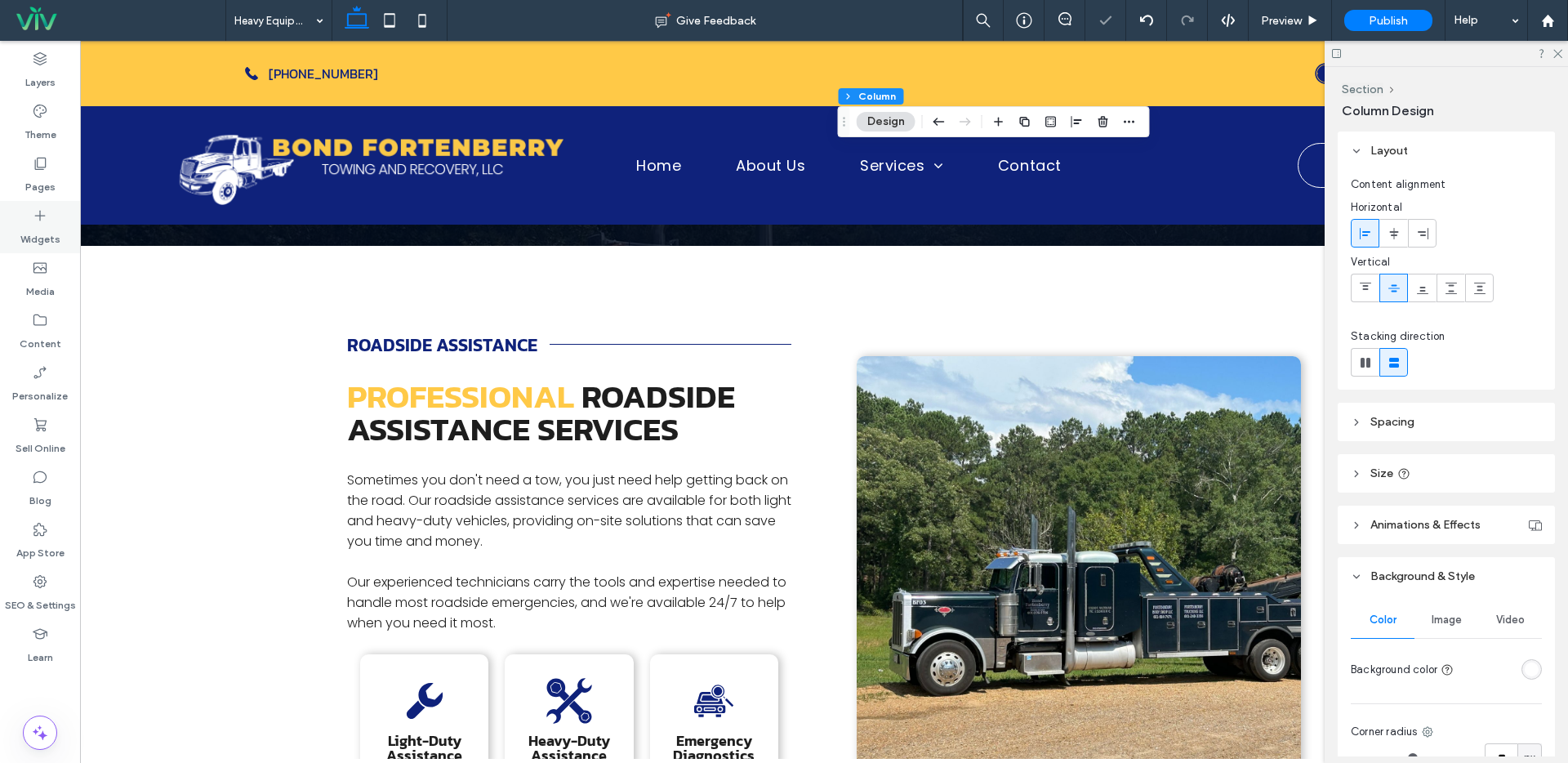
click at [58, 209] on div "Widgets" at bounding box center [40, 227] width 80 height 52
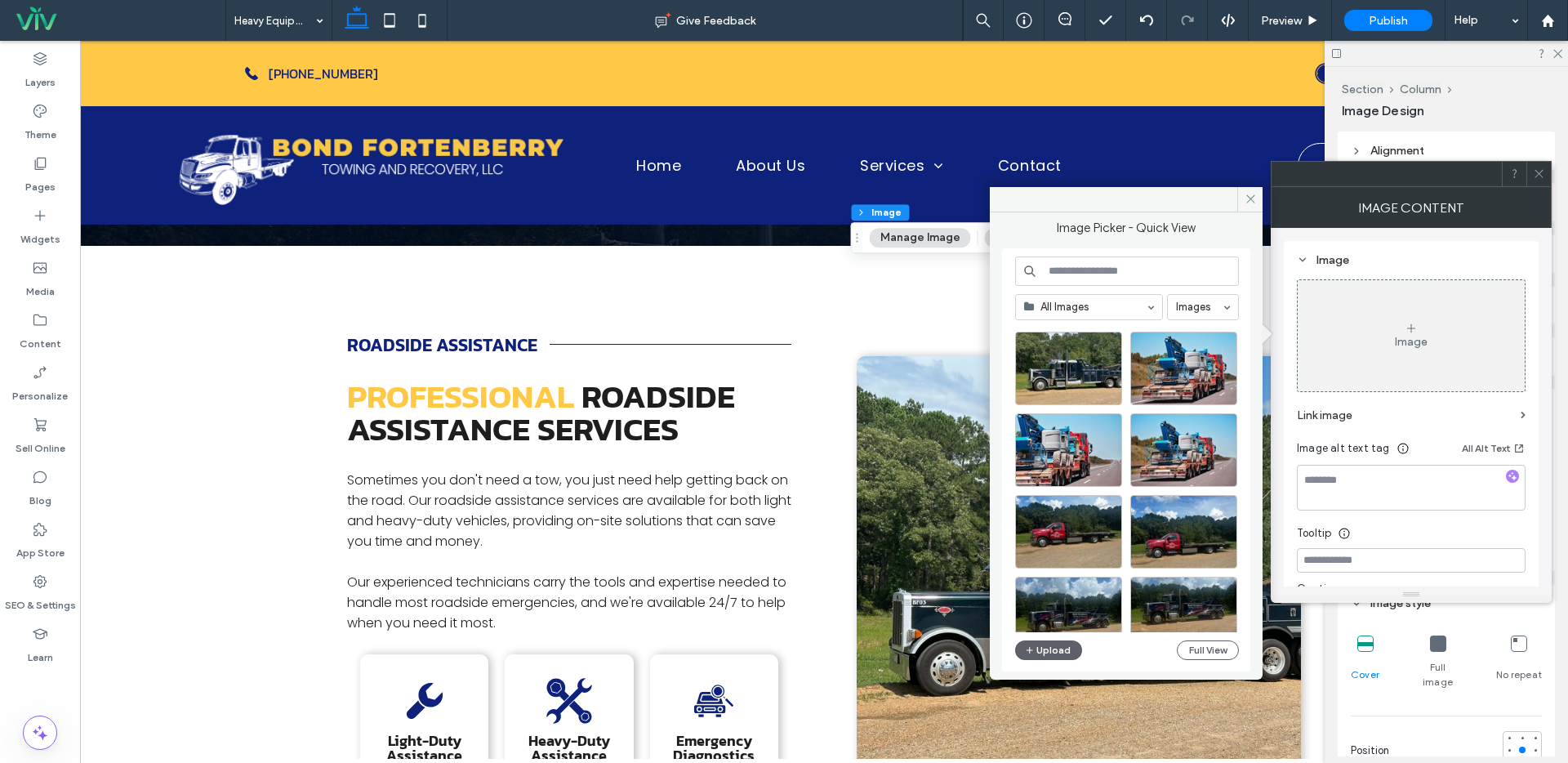
scroll to position [537, 0]
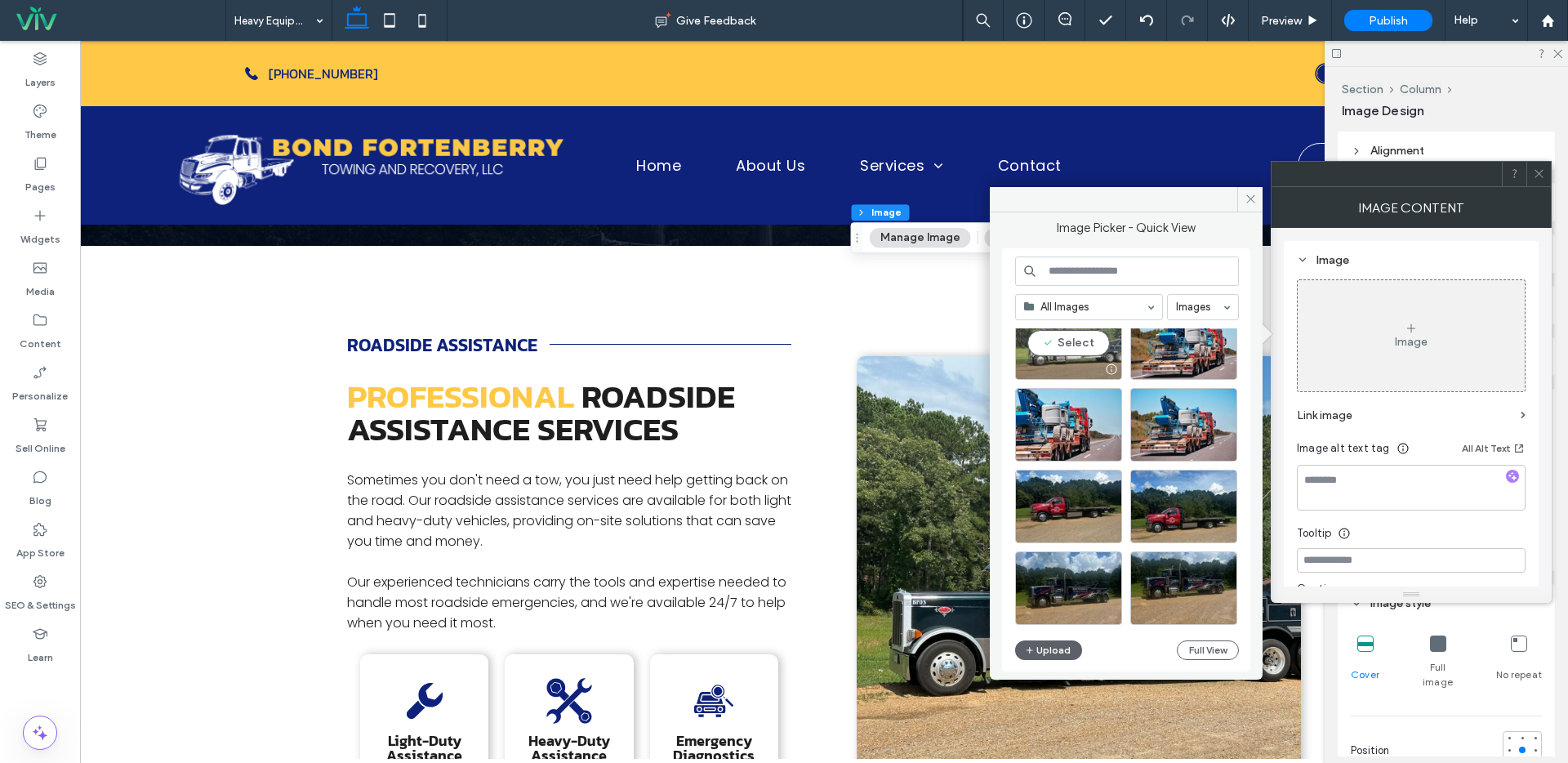
click at [1066, 344] on div "Select" at bounding box center [1069, 343] width 107 height 73
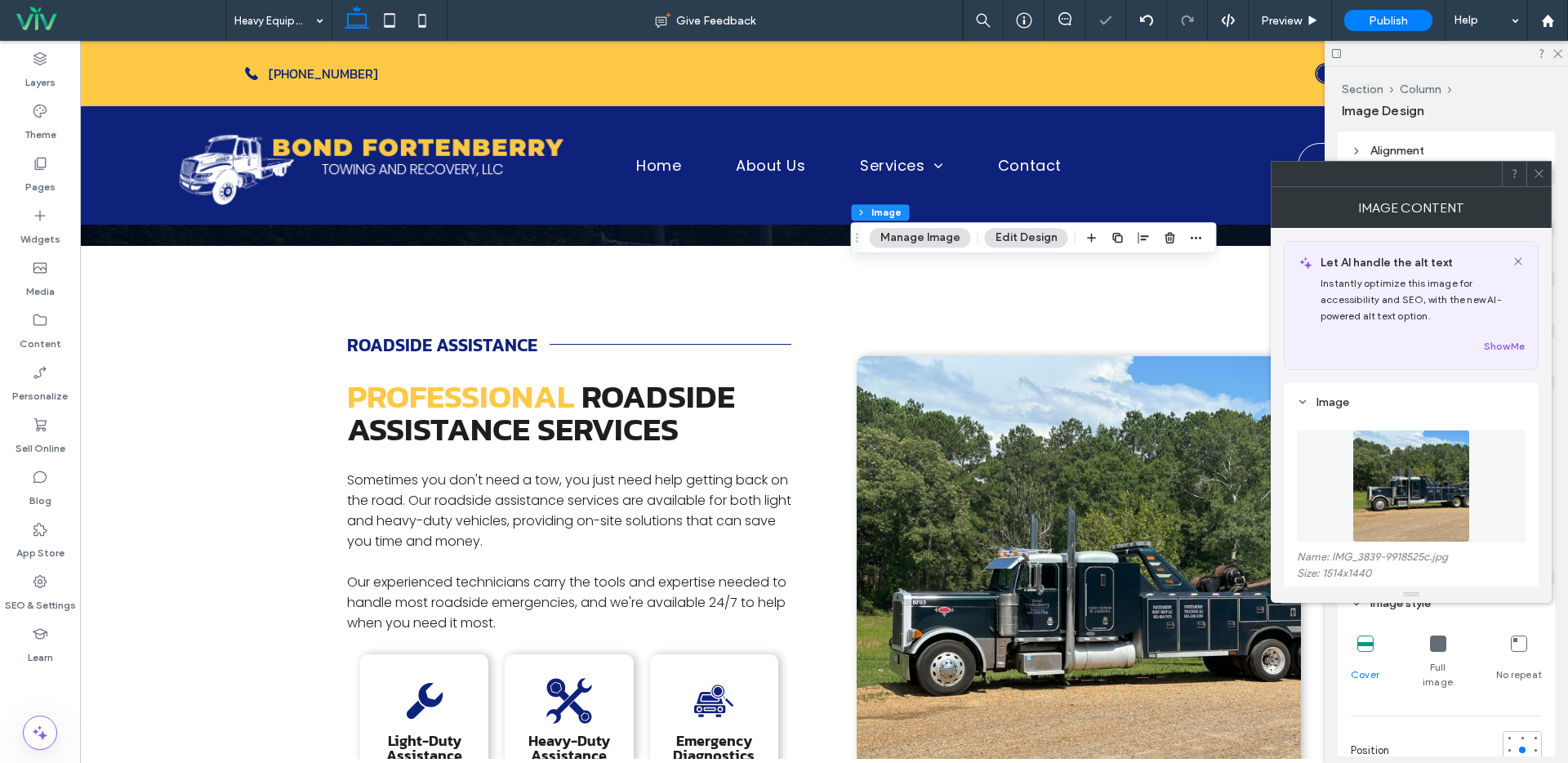
click at [1531, 172] on div at bounding box center [1538, 173] width 24 height 24
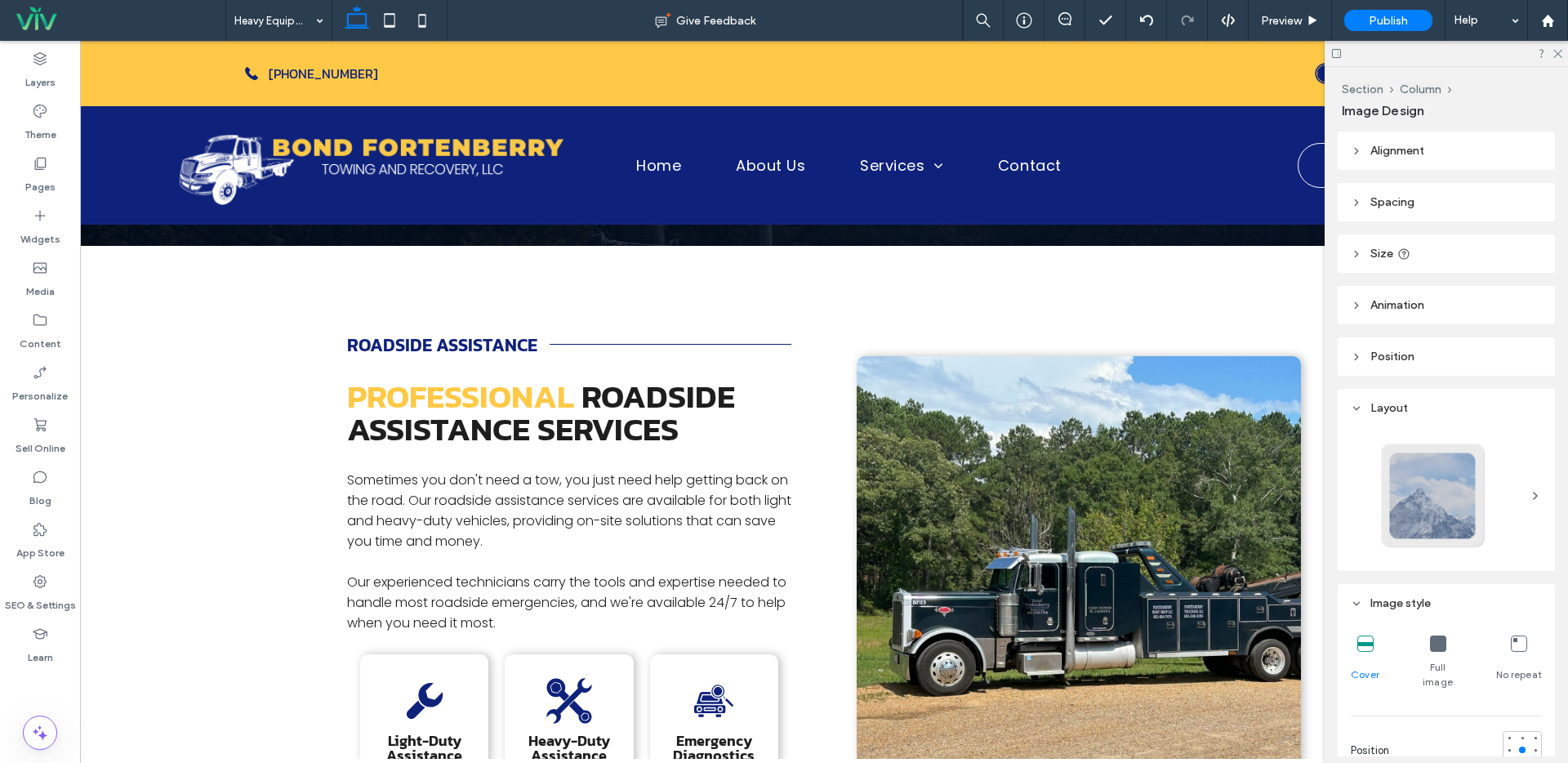
type input "***"
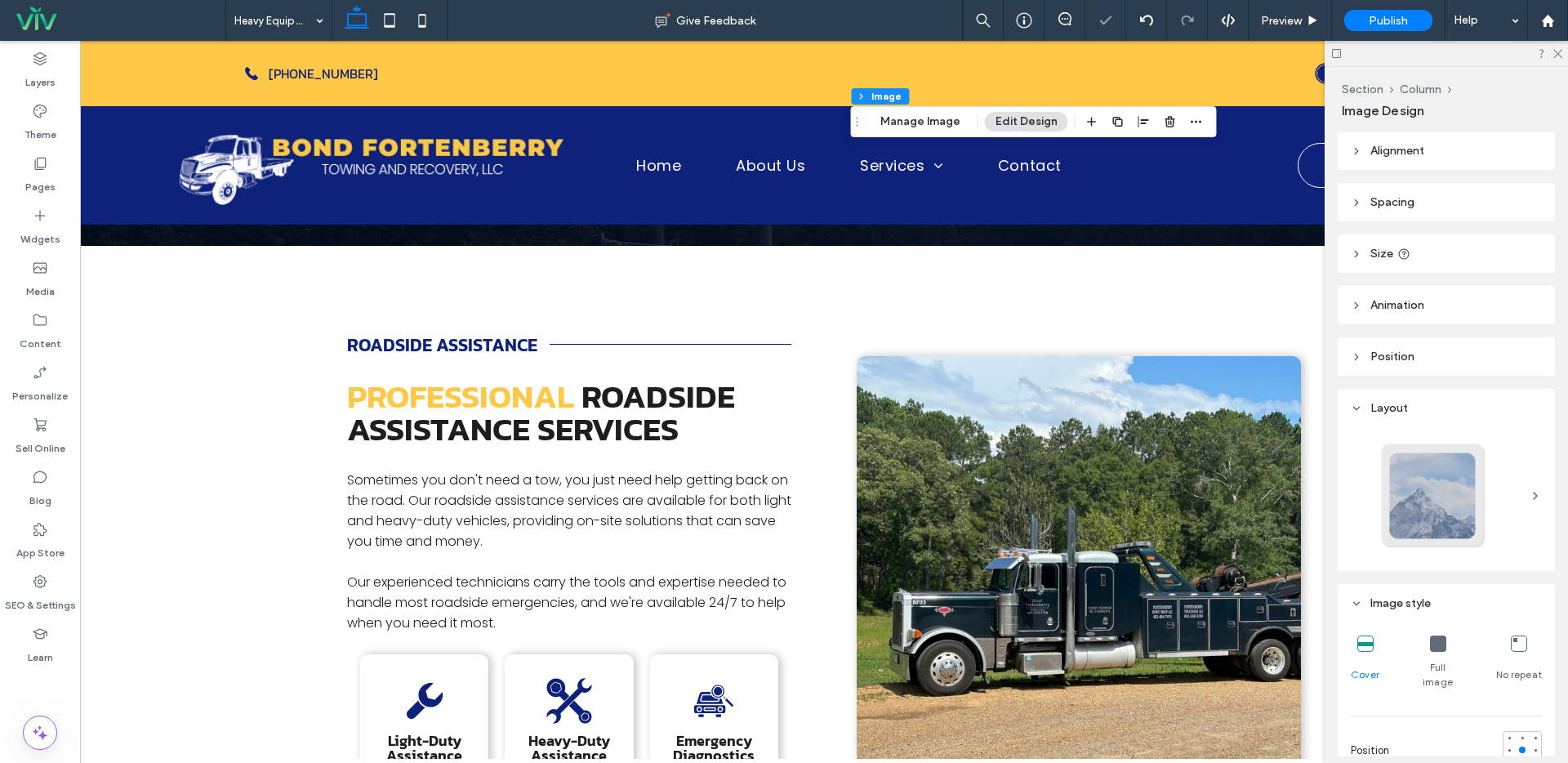
scroll to position [331, 0]
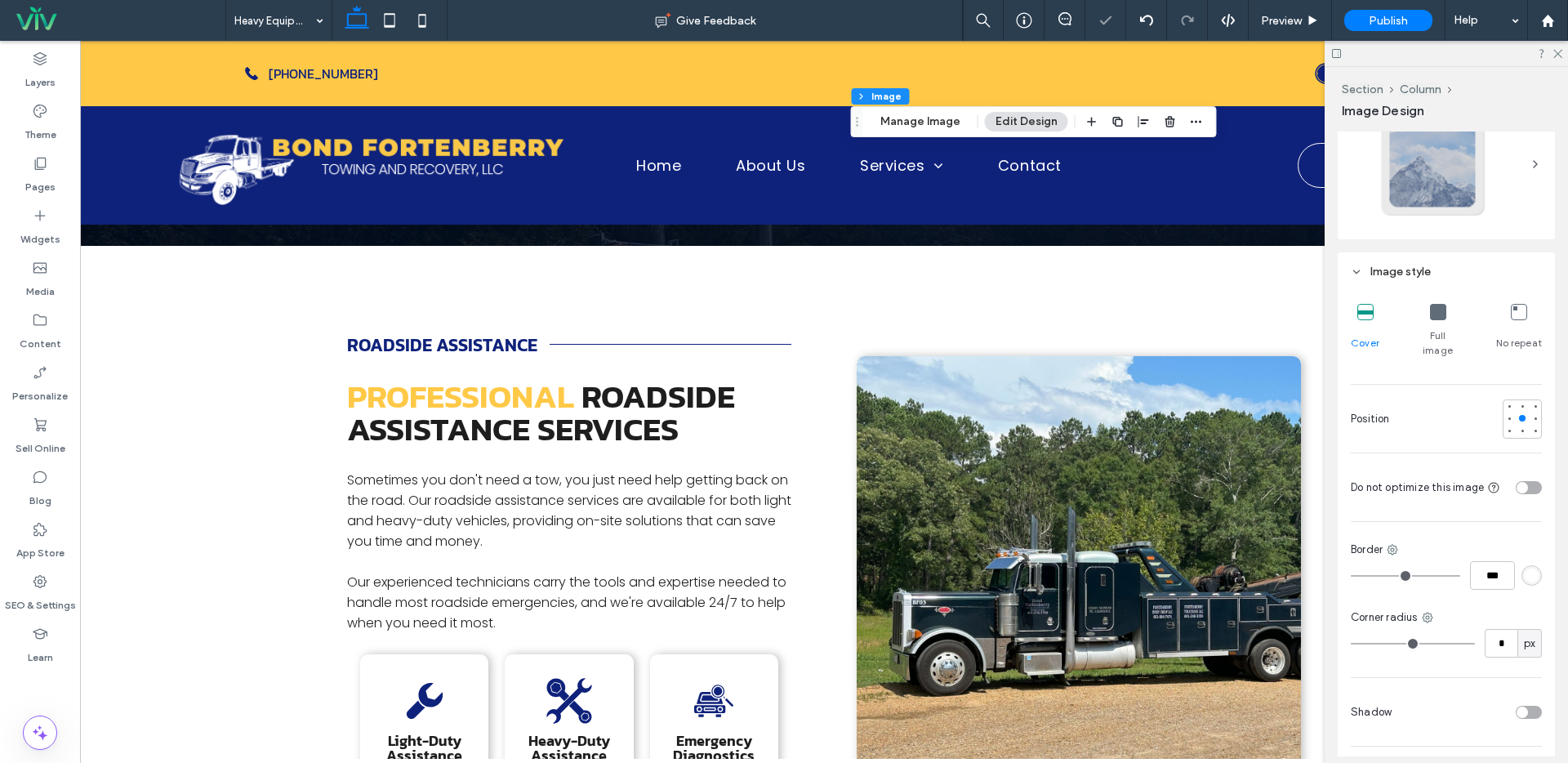
type input "*"
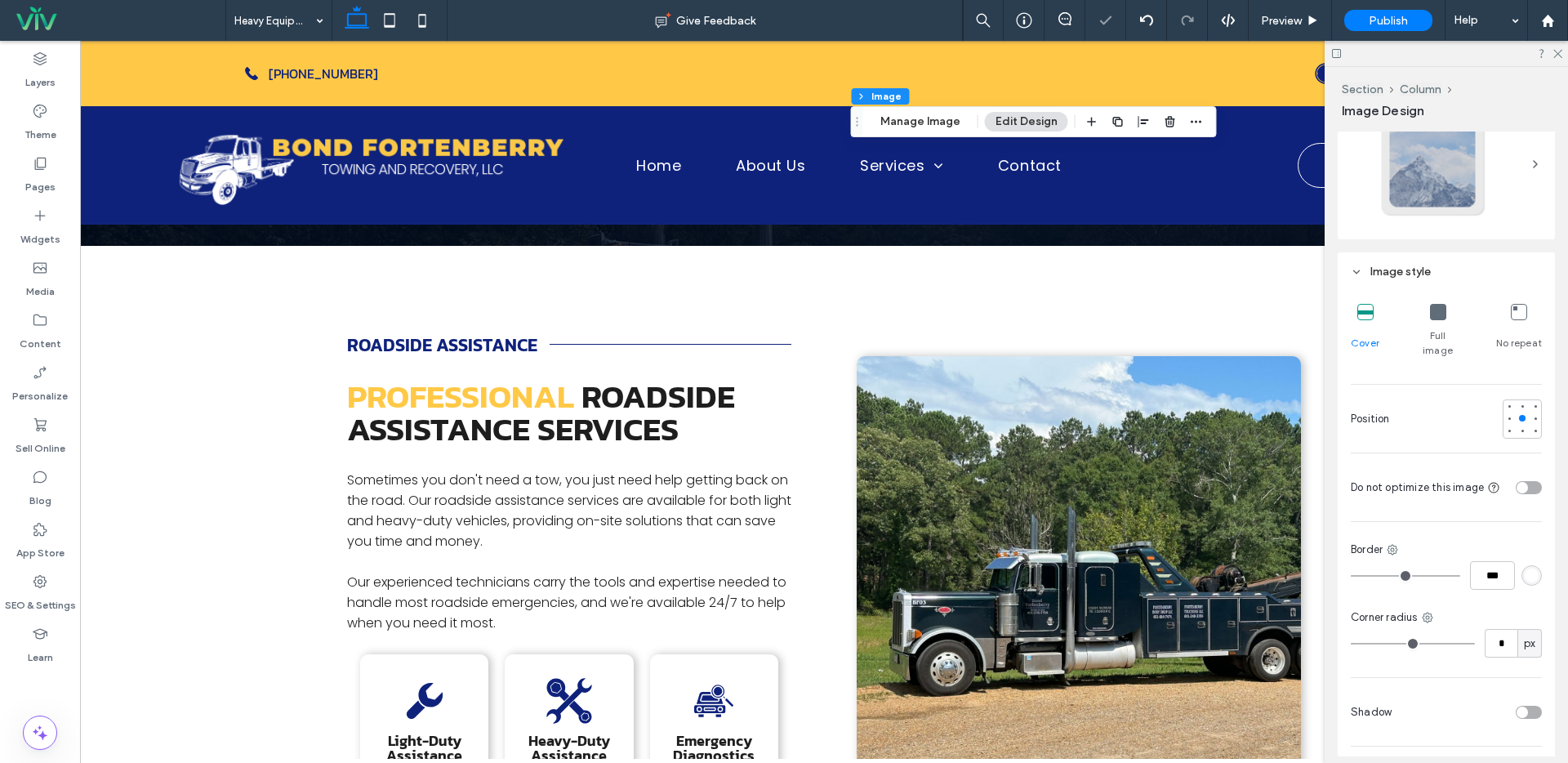
type input "*"
type input "**"
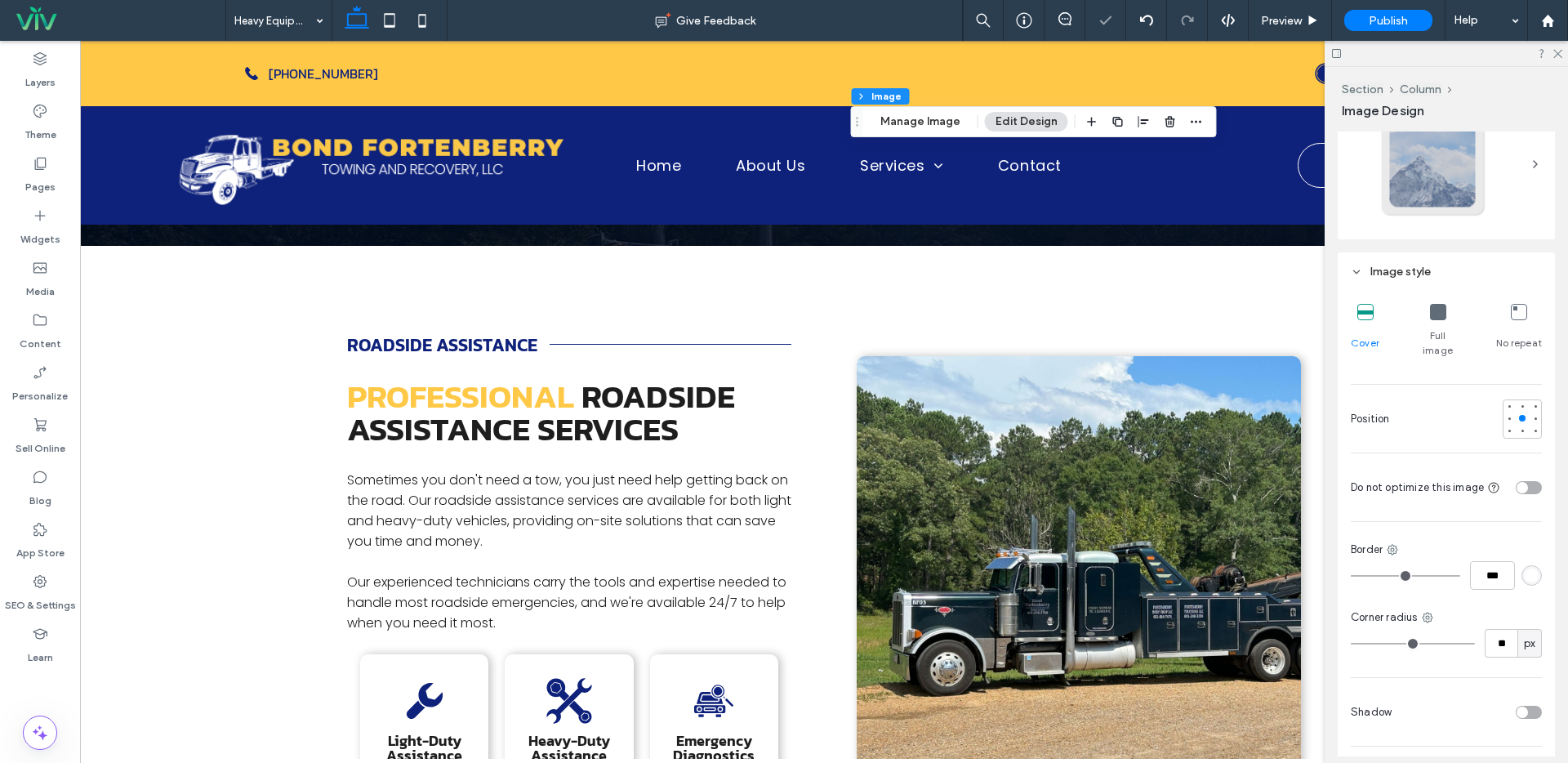
type input "**"
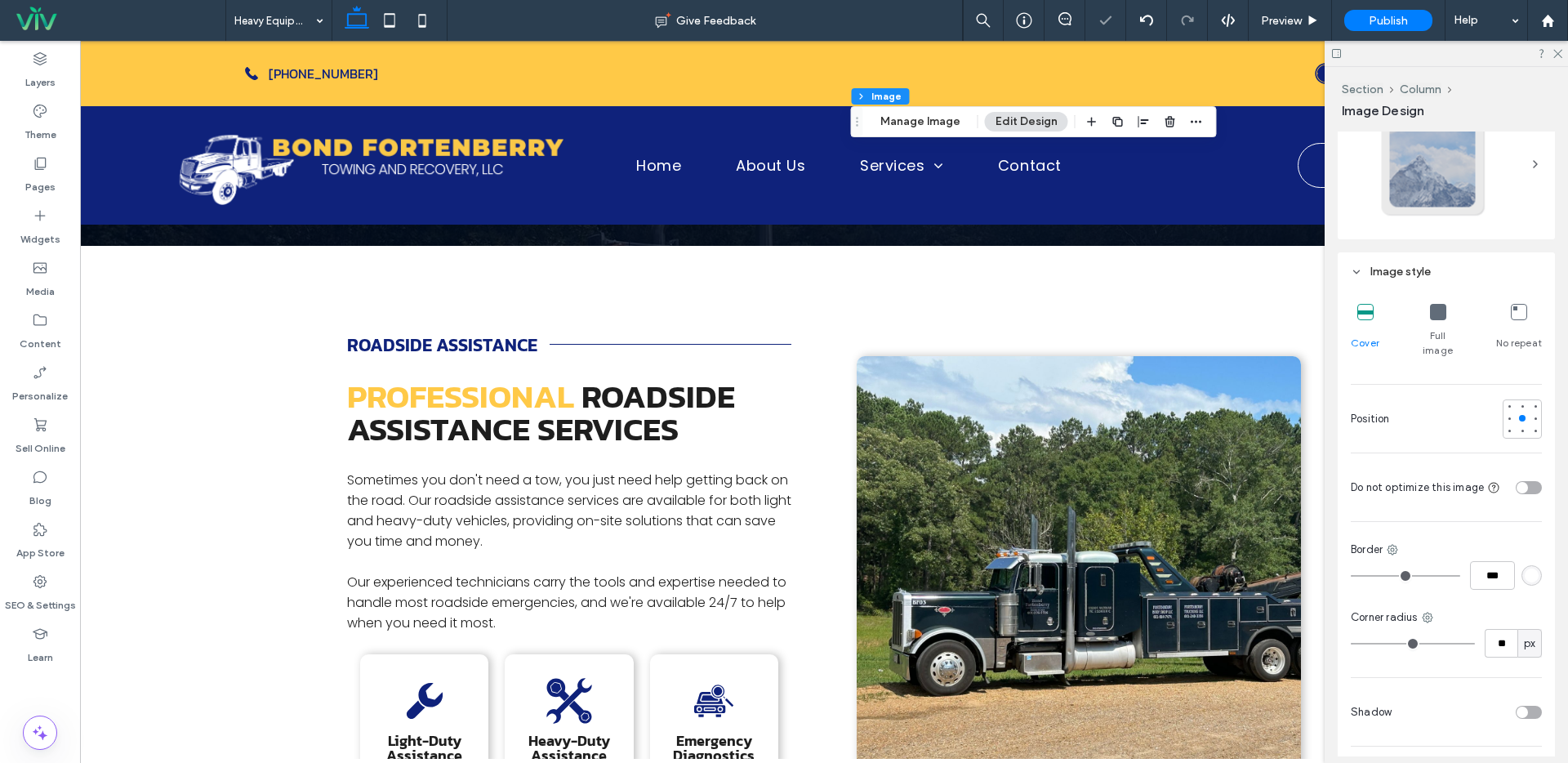
type input "**"
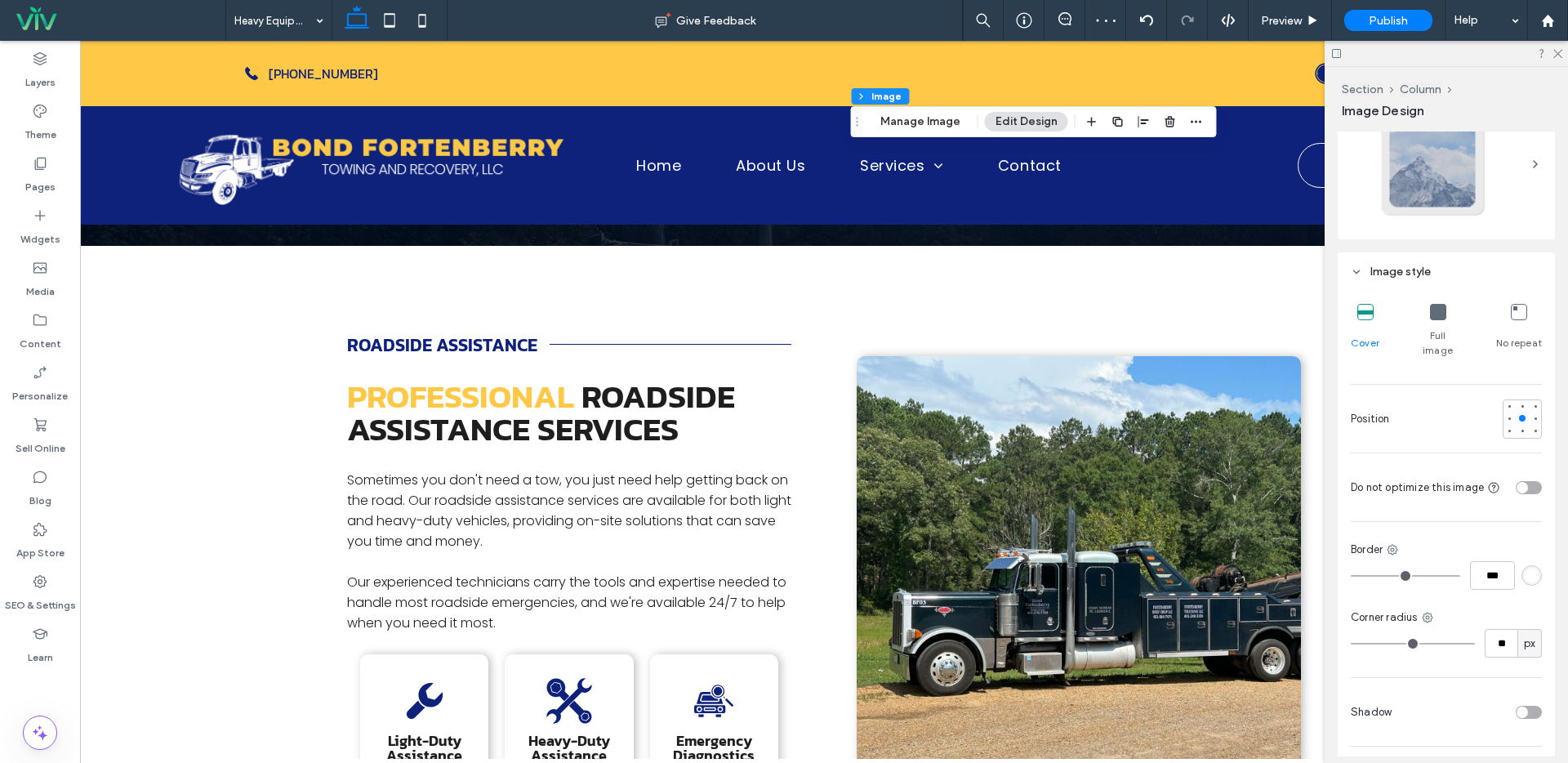
type input "**"
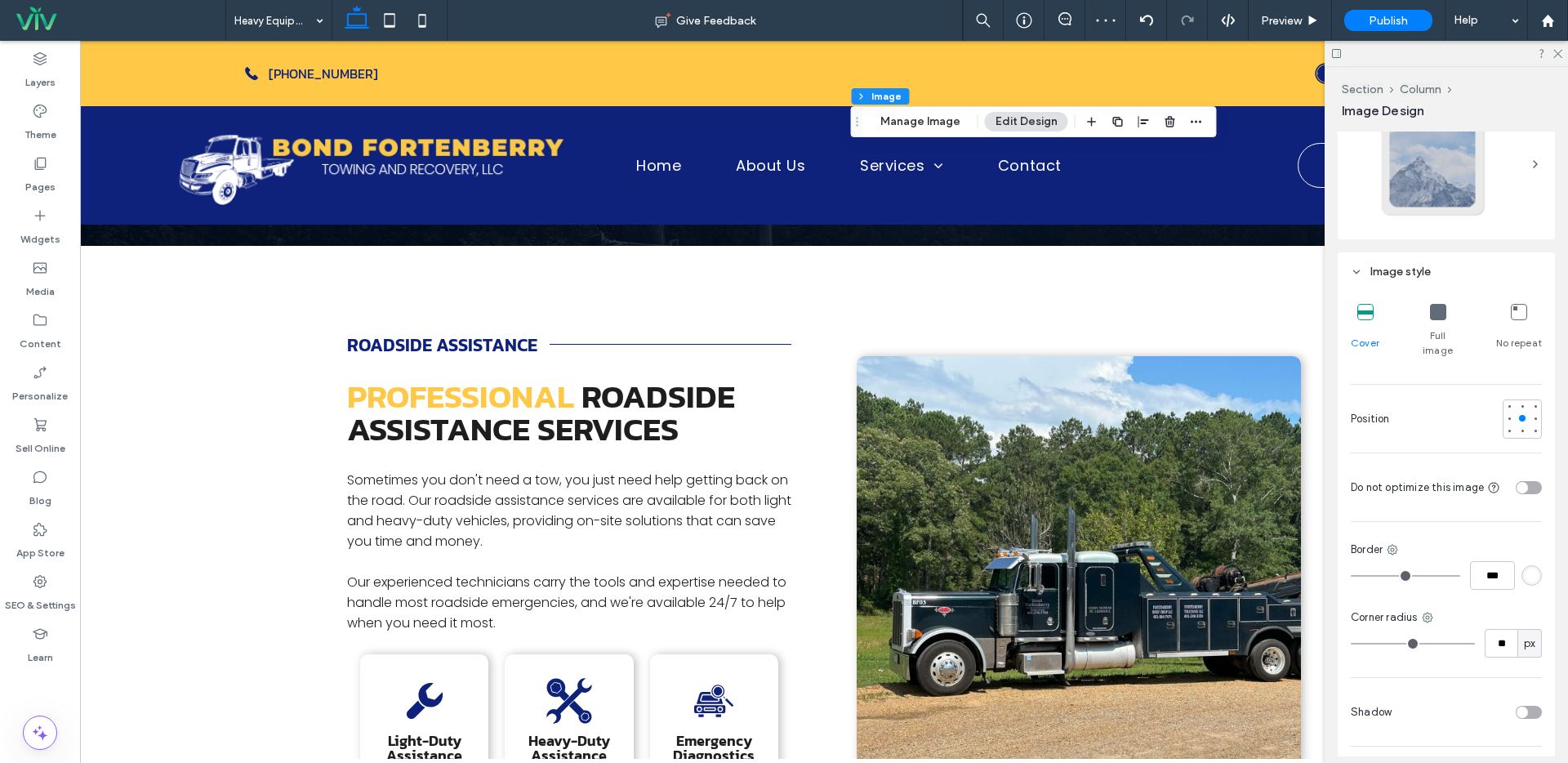
click at [1367, 642] on input "range" at bounding box center [1413, 643] width 124 height 2
click at [1524, 706] on div "toggle" at bounding box center [1528, 712] width 26 height 13
click at [1305, 17] on div "Preview" at bounding box center [1290, 21] width 82 height 14
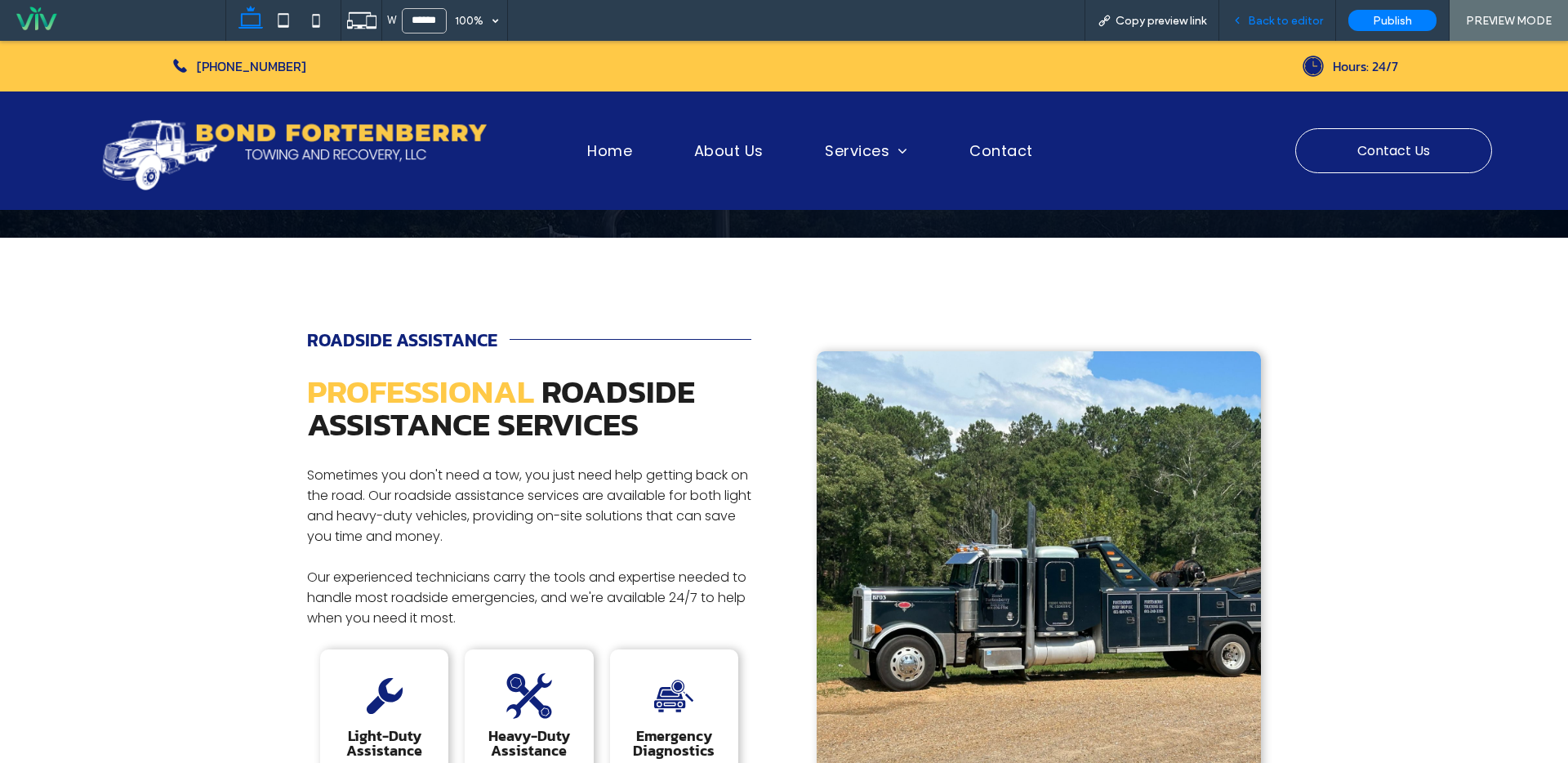
click at [1260, 16] on span "Back to editor" at bounding box center [1286, 21] width 75 height 14
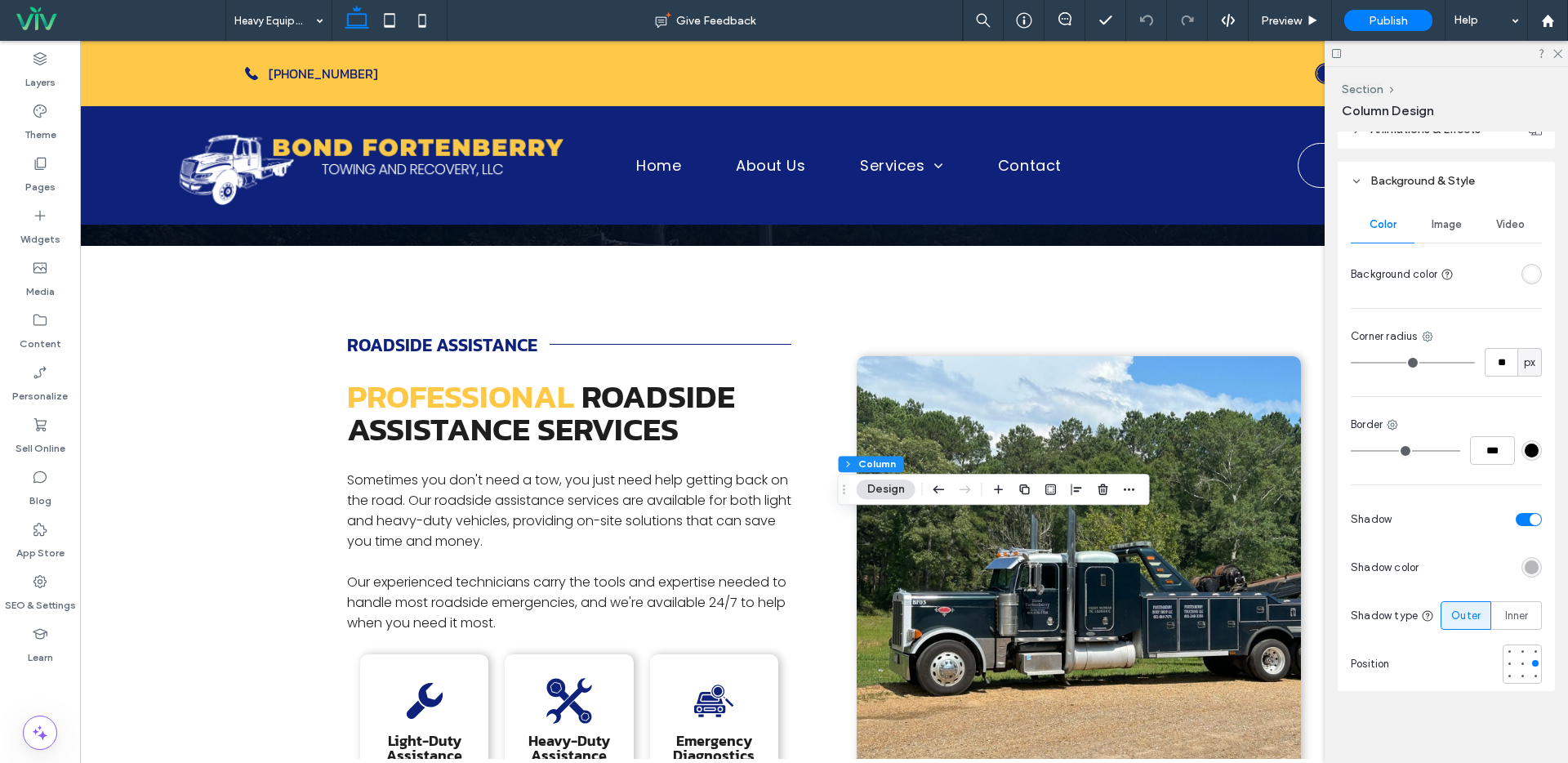
click at [1515, 513] on div "toggle" at bounding box center [1528, 519] width 26 height 13
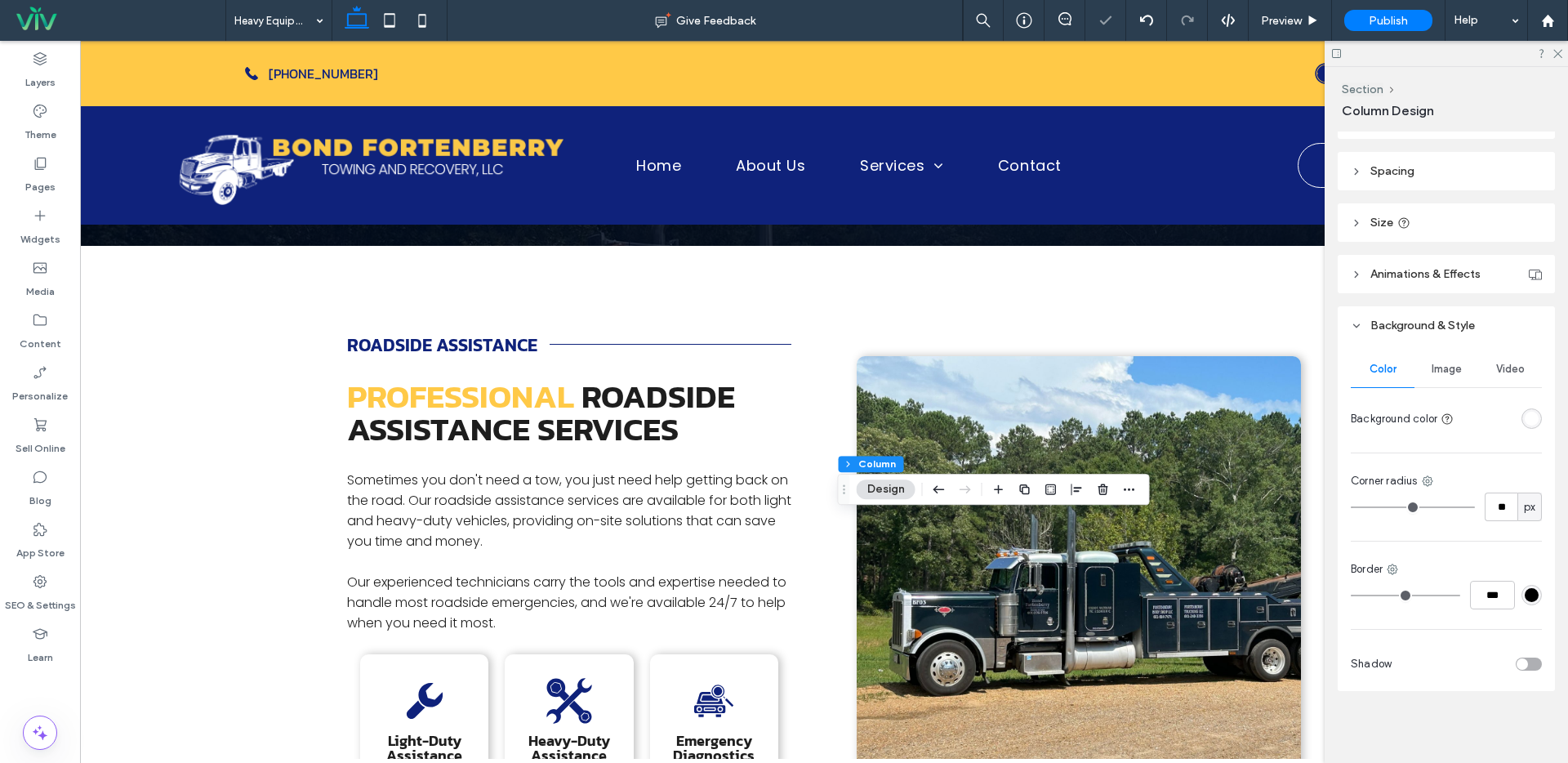
type input "**"
type input "*"
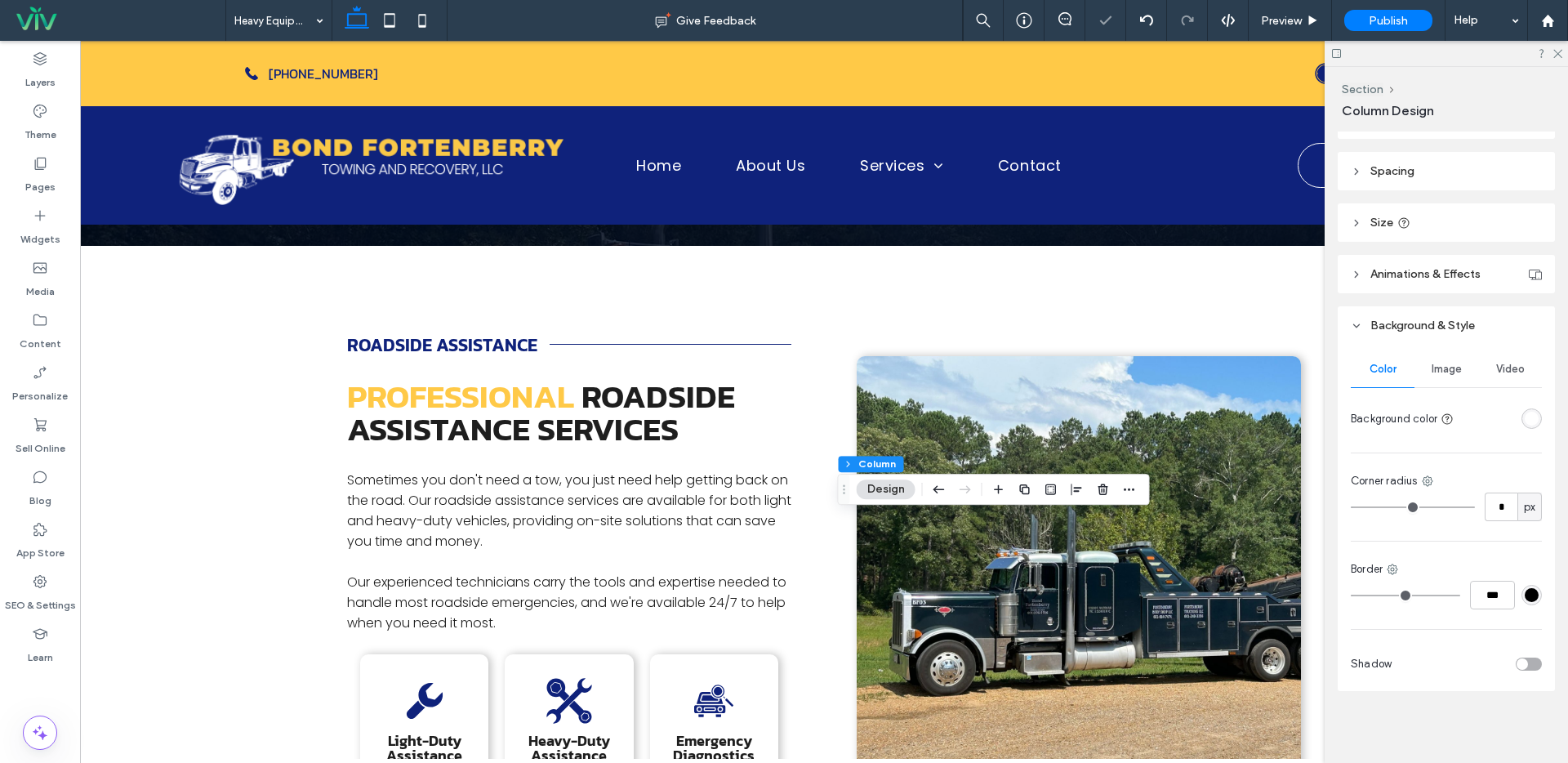
type input "*"
drag, startPoint x: 1357, startPoint y: 507, endPoint x: 1315, endPoint y: 497, distance: 43.2
type input "*"
click at [1351, 507] on input "range" at bounding box center [1413, 507] width 124 height 2
click at [1312, 29] on div "Preview" at bounding box center [1290, 21] width 83 height 41
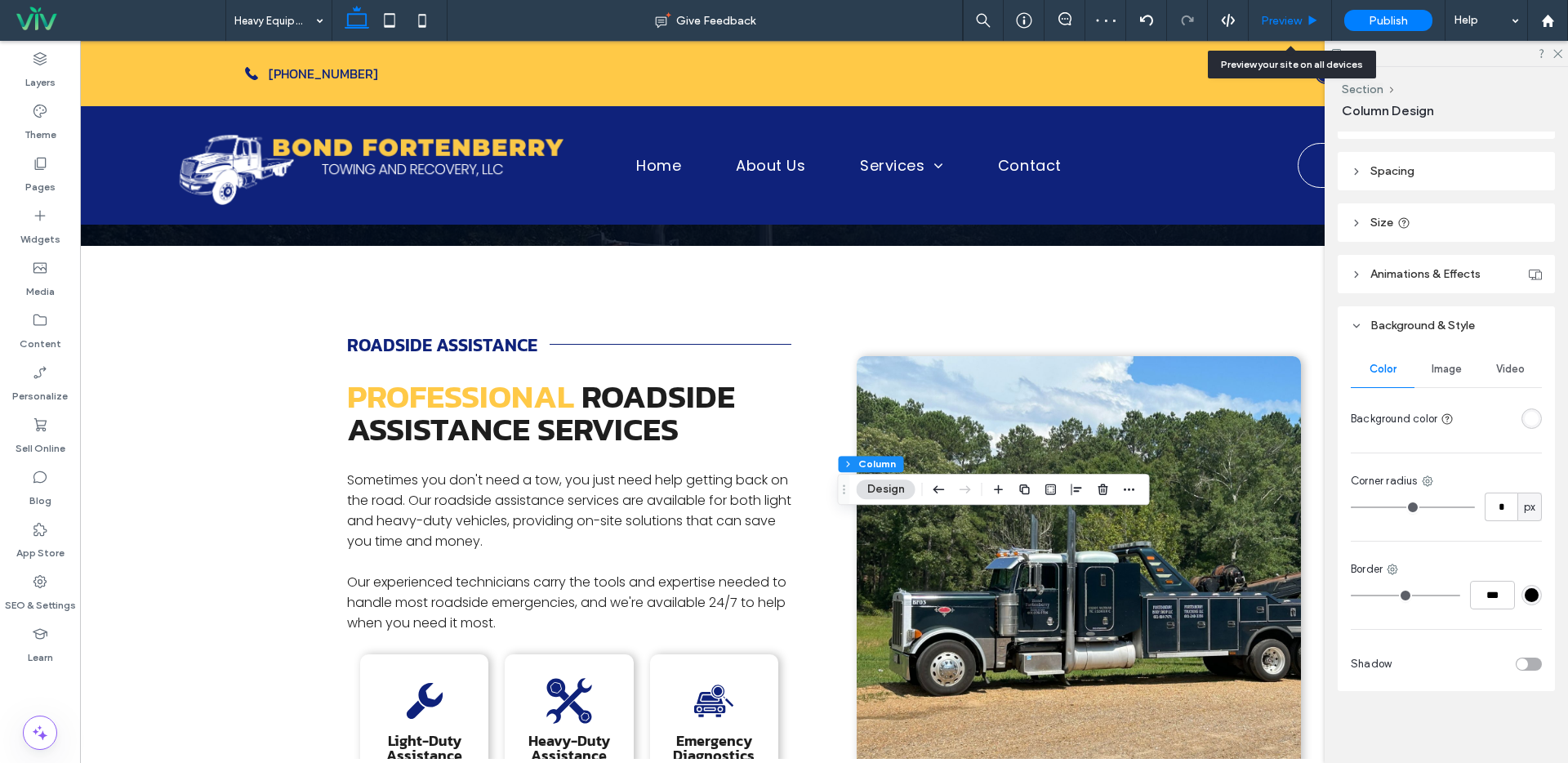
click at [1270, 24] on span "Preview" at bounding box center [1281, 21] width 41 height 14
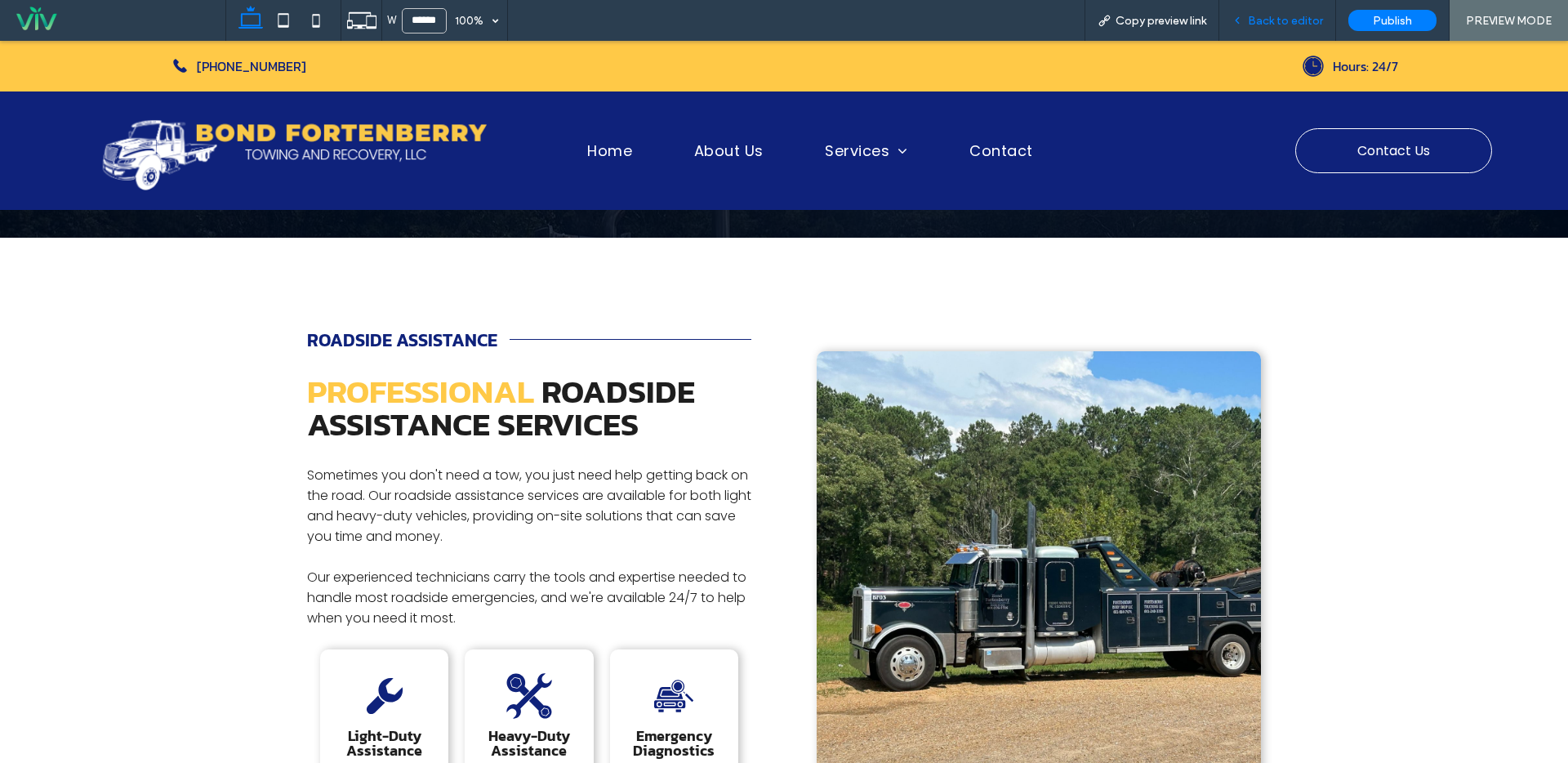
click at [1296, 23] on span "Back to editor" at bounding box center [1286, 21] width 75 height 14
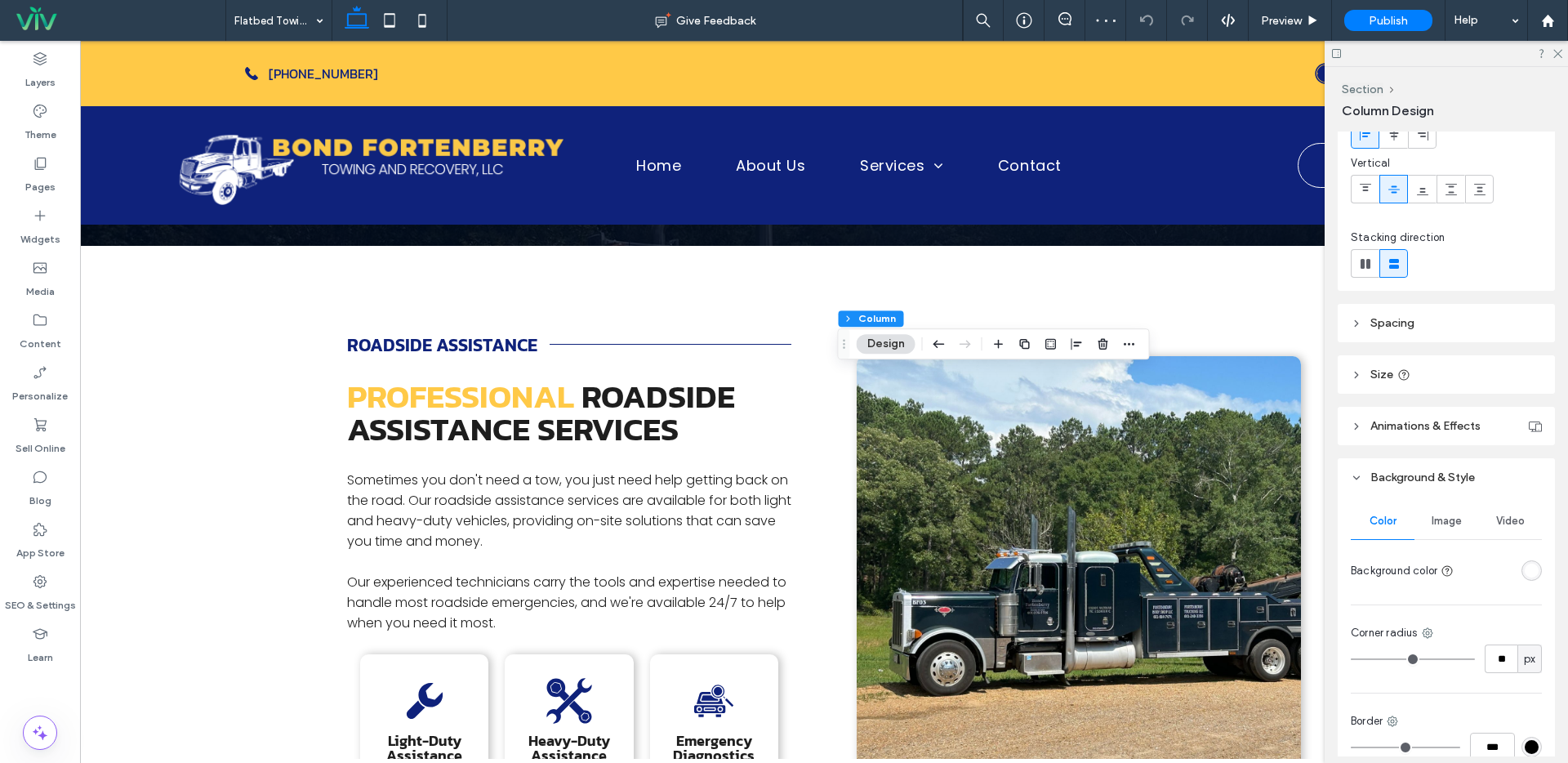
scroll to position [310, 0]
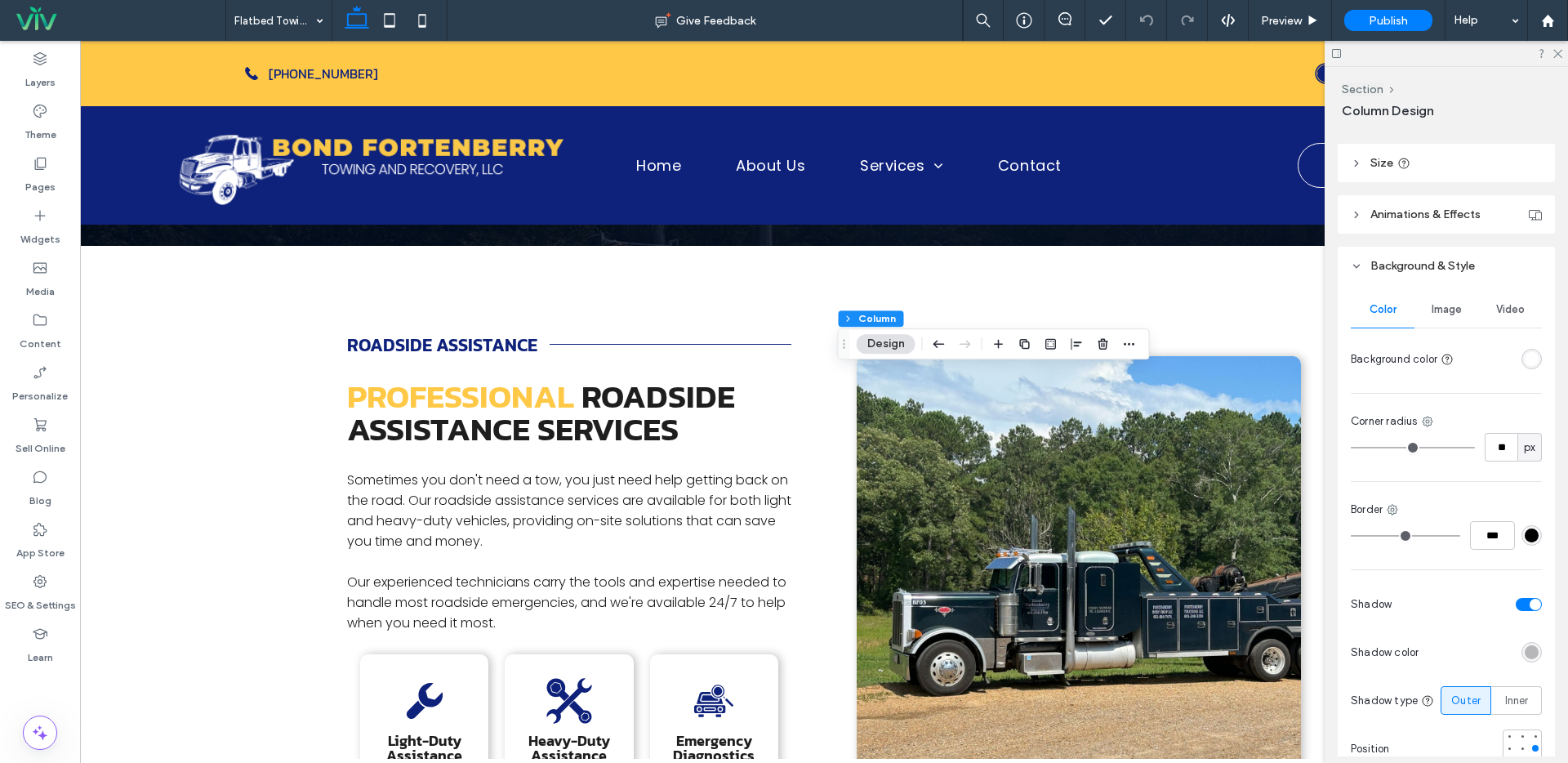
type input "**"
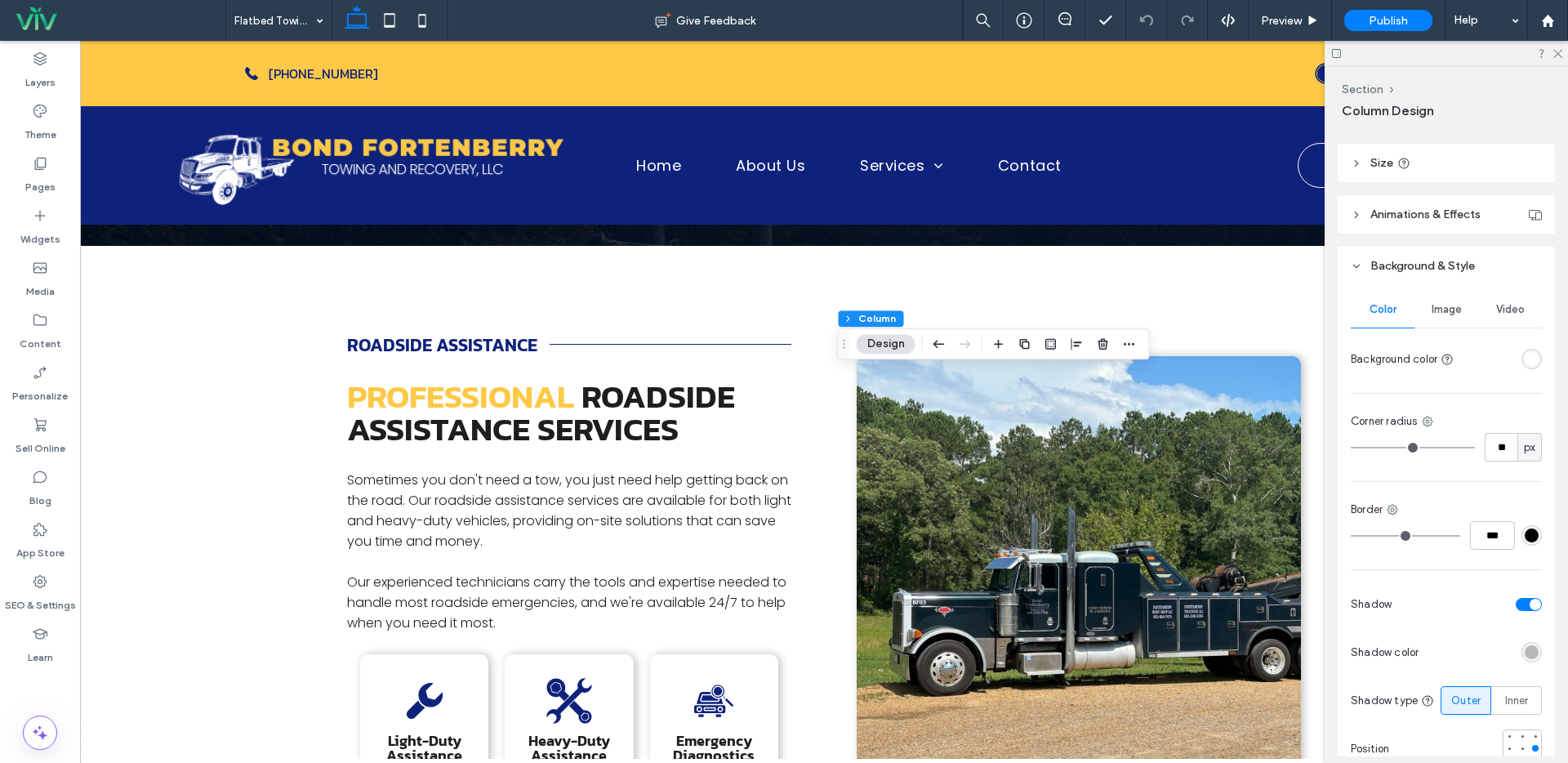
type input "**"
type input "*"
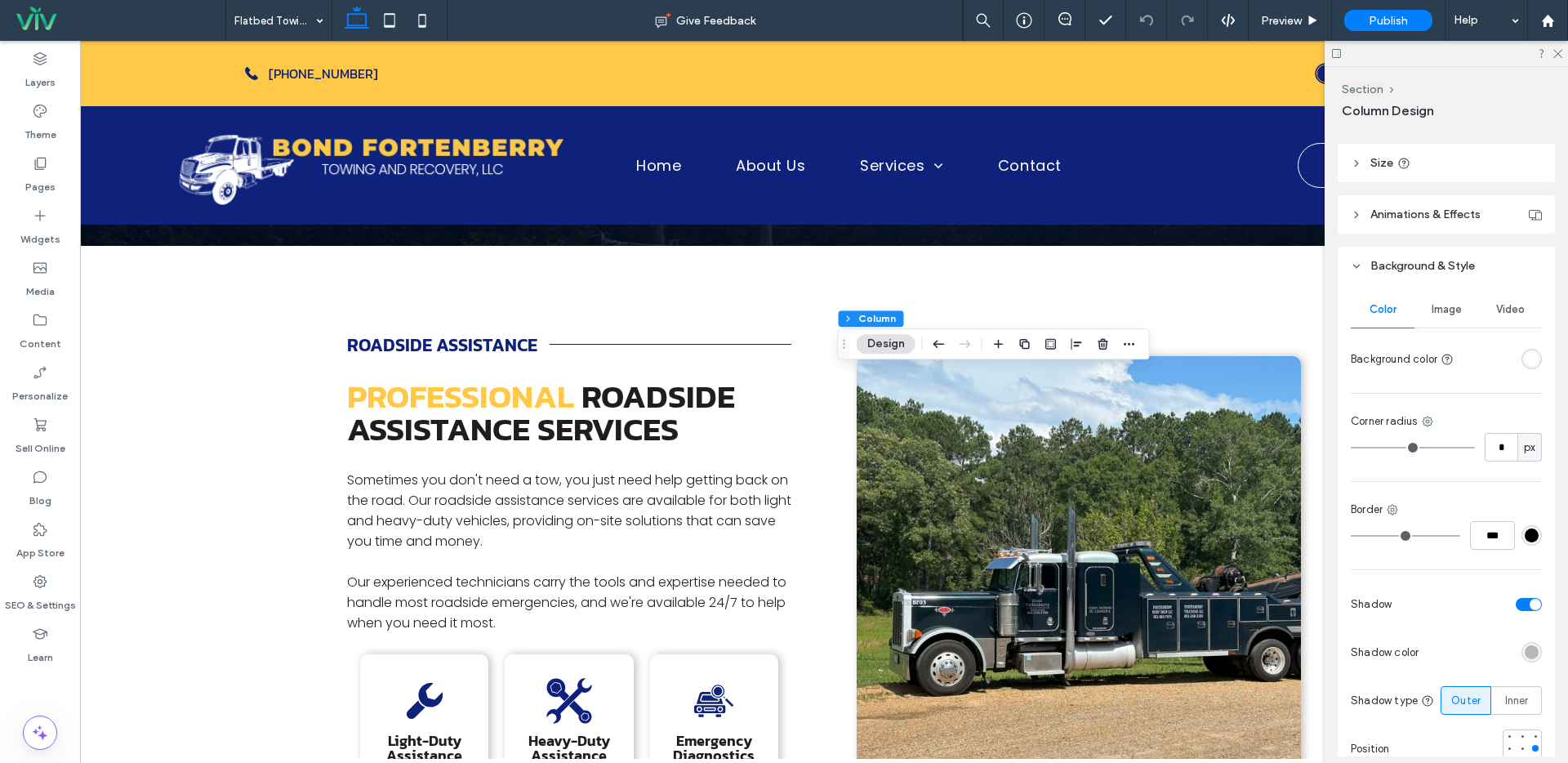
type input "*"
drag, startPoint x: 1346, startPoint y: 445, endPoint x: 1430, endPoint y: 499, distance: 99.9
type input "*"
click at [1351, 449] on input "range" at bounding box center [1413, 448] width 124 height 2
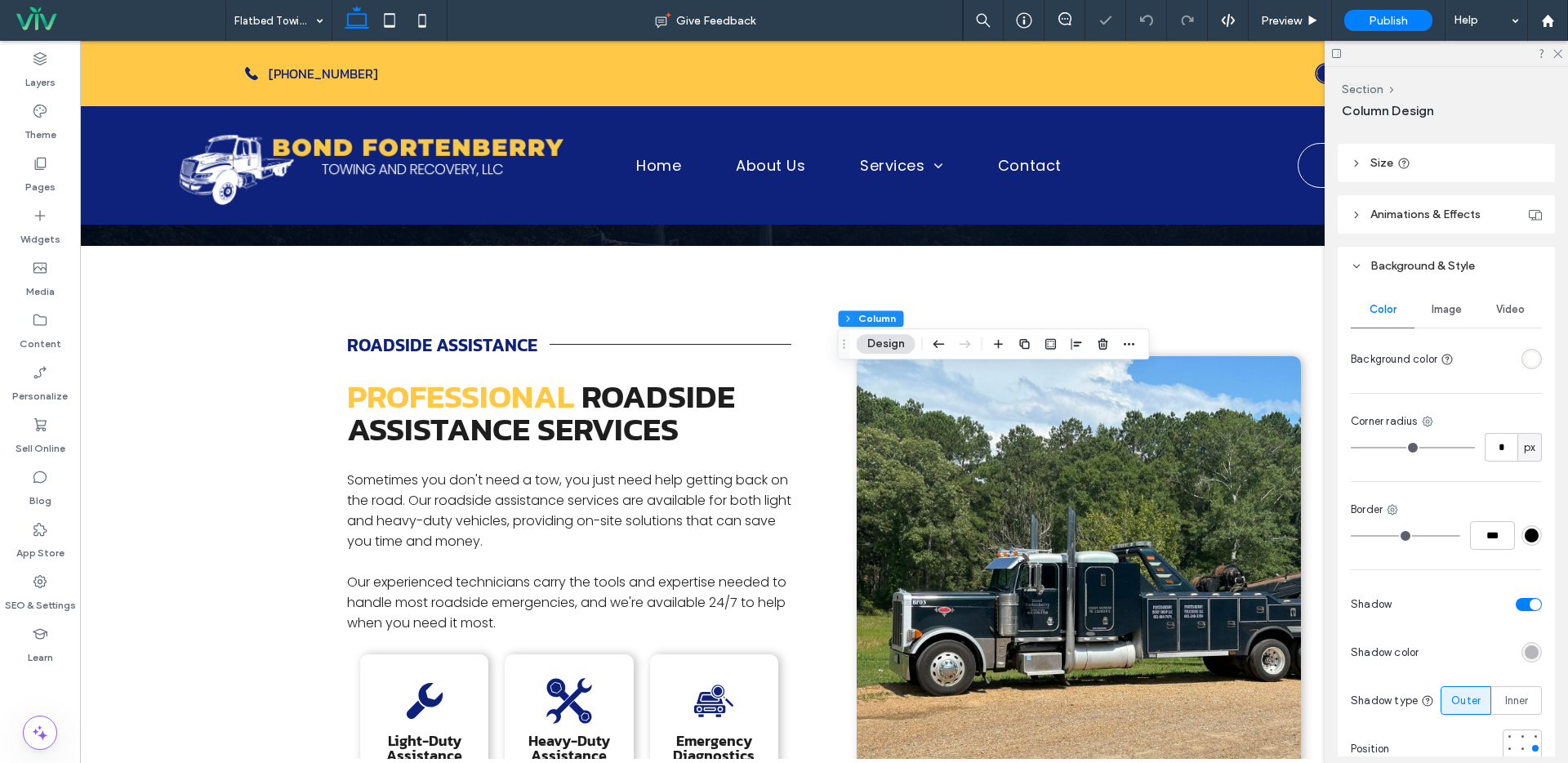
click at [1515, 603] on div "toggle" at bounding box center [1528, 604] width 26 height 13
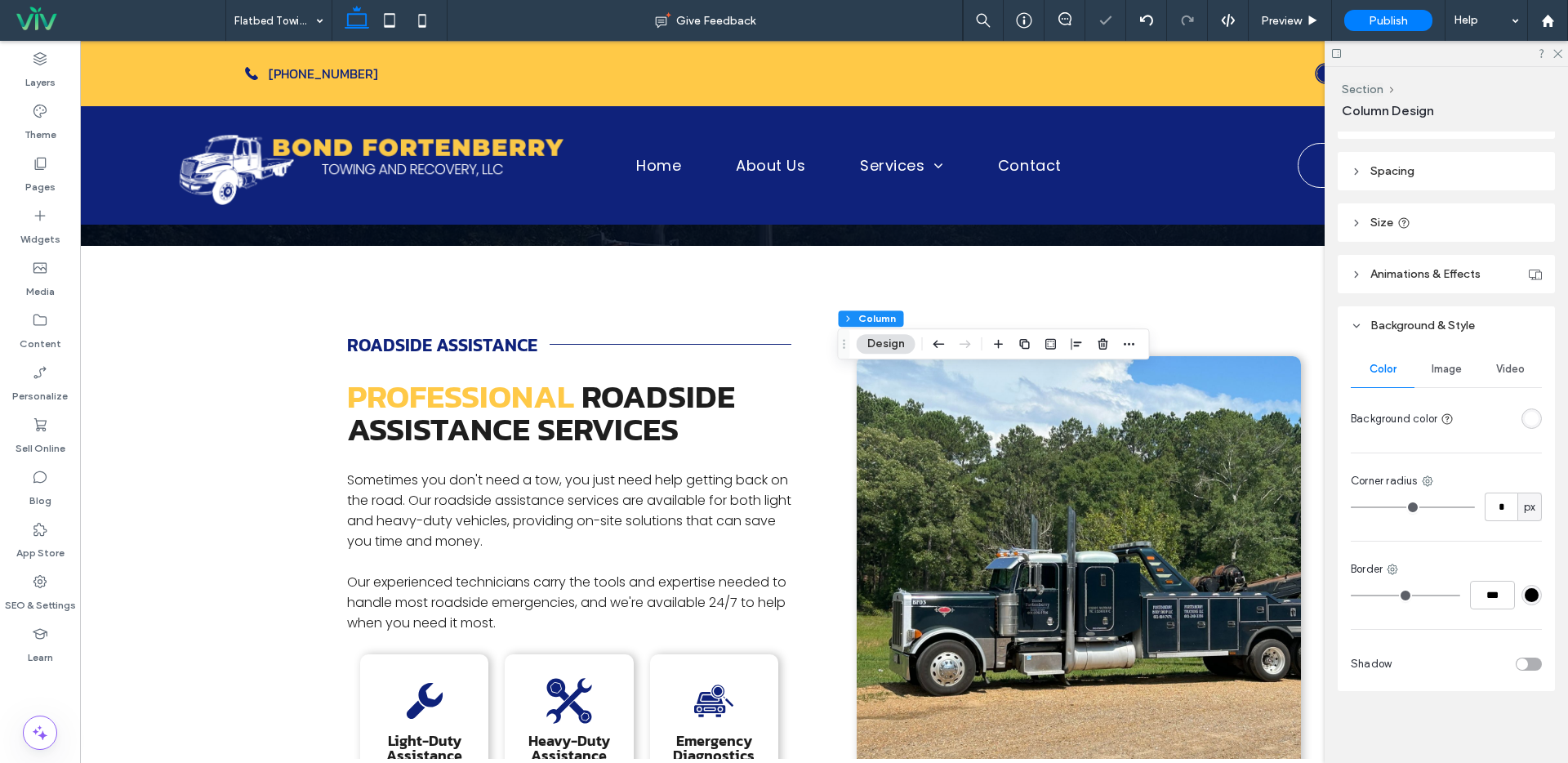
scroll to position [251, 0]
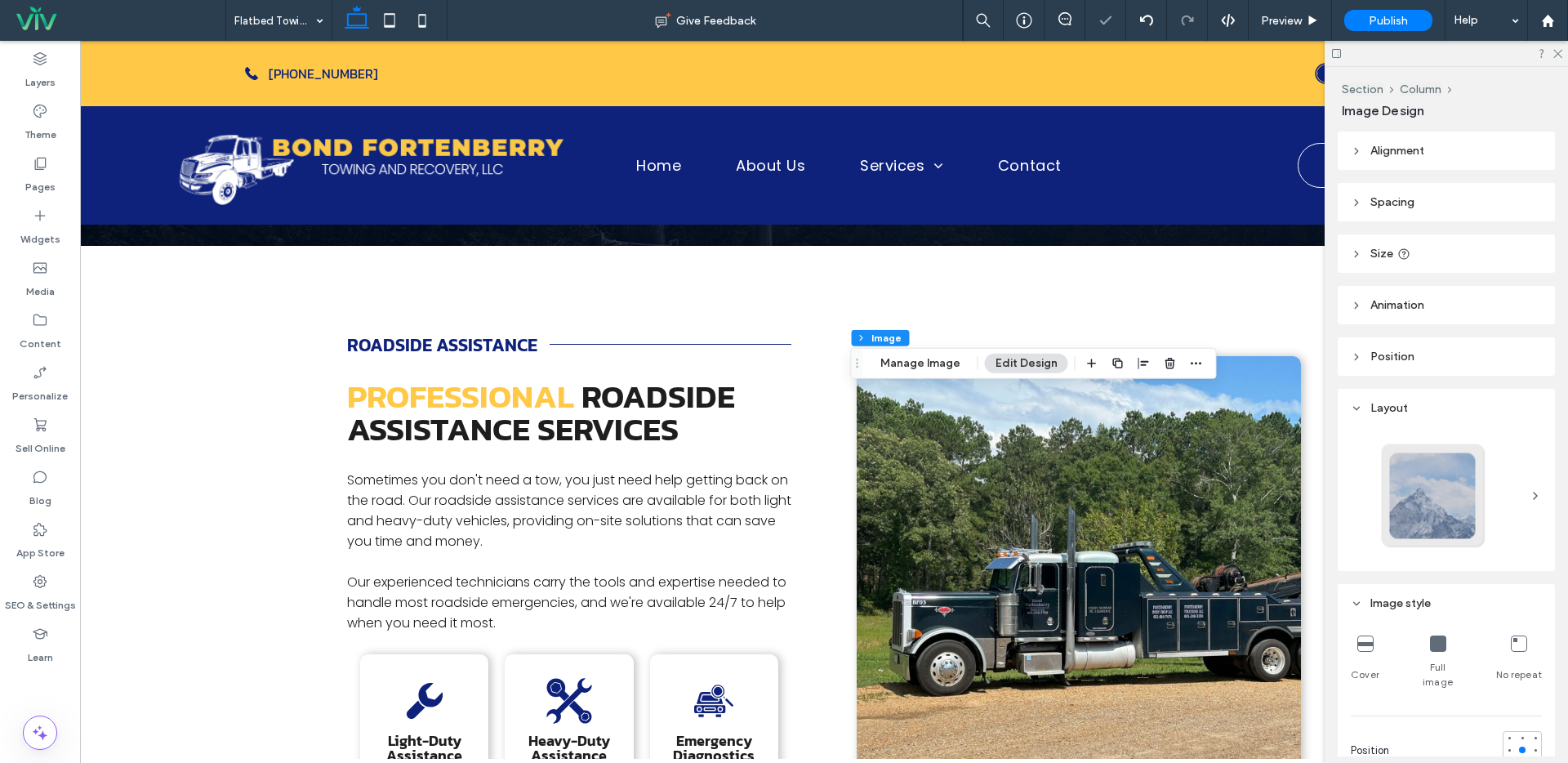
type input "*"
click at [1164, 367] on use "button" at bounding box center [1169, 363] width 10 height 11
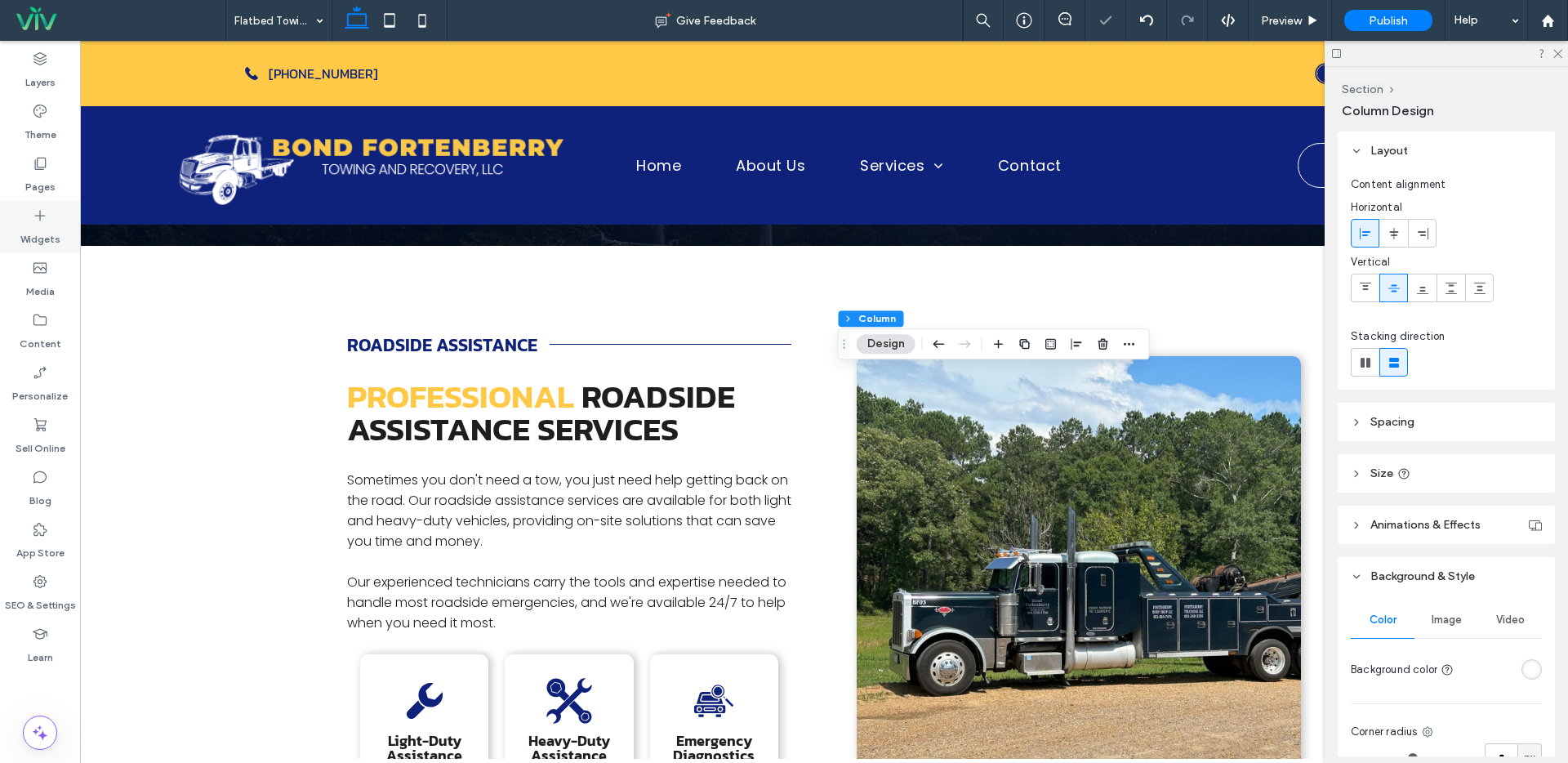
click at [49, 235] on label "Widgets" at bounding box center [40, 235] width 40 height 23
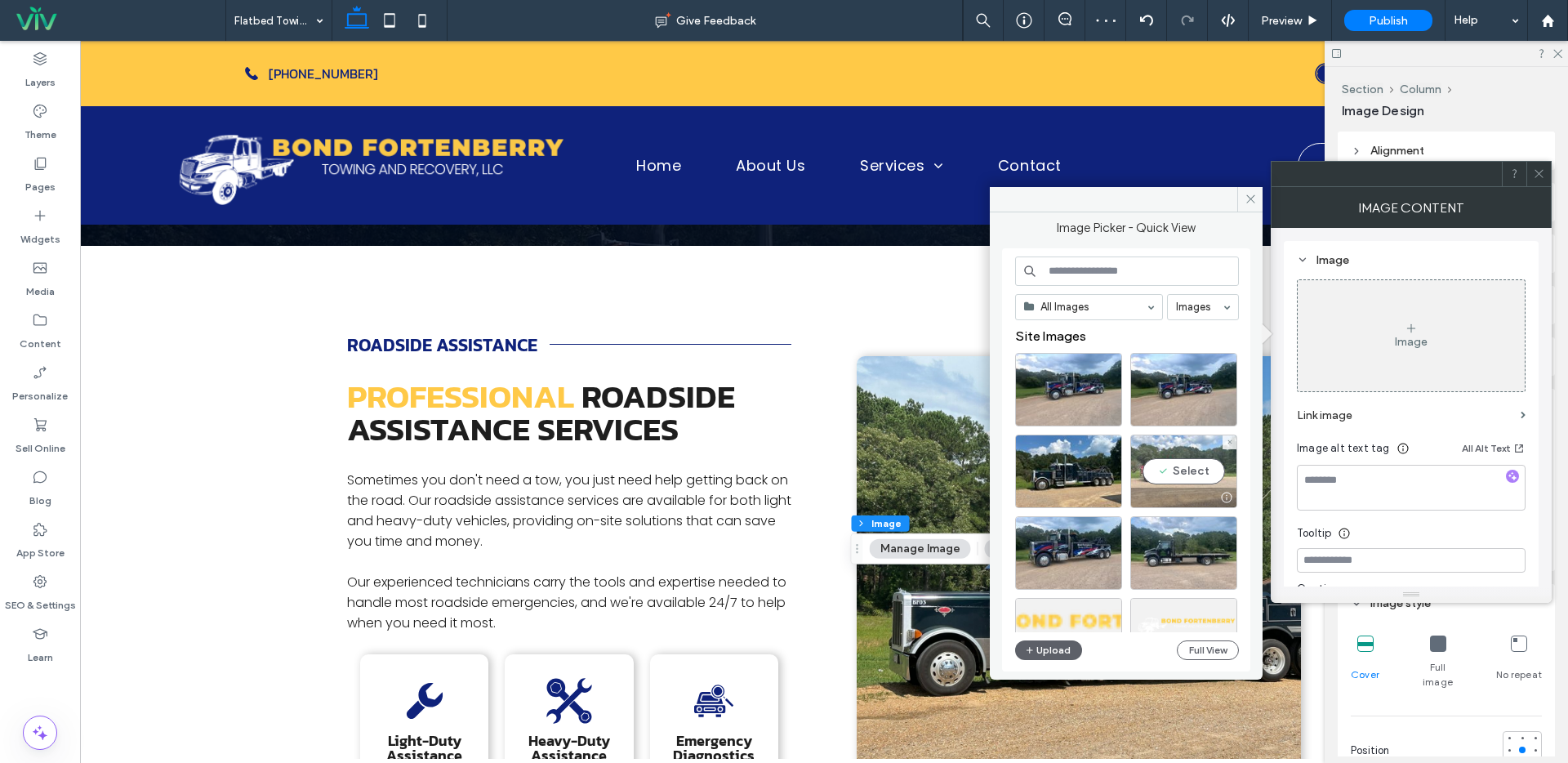
click at [1189, 484] on div "Select" at bounding box center [1184, 471] width 107 height 73
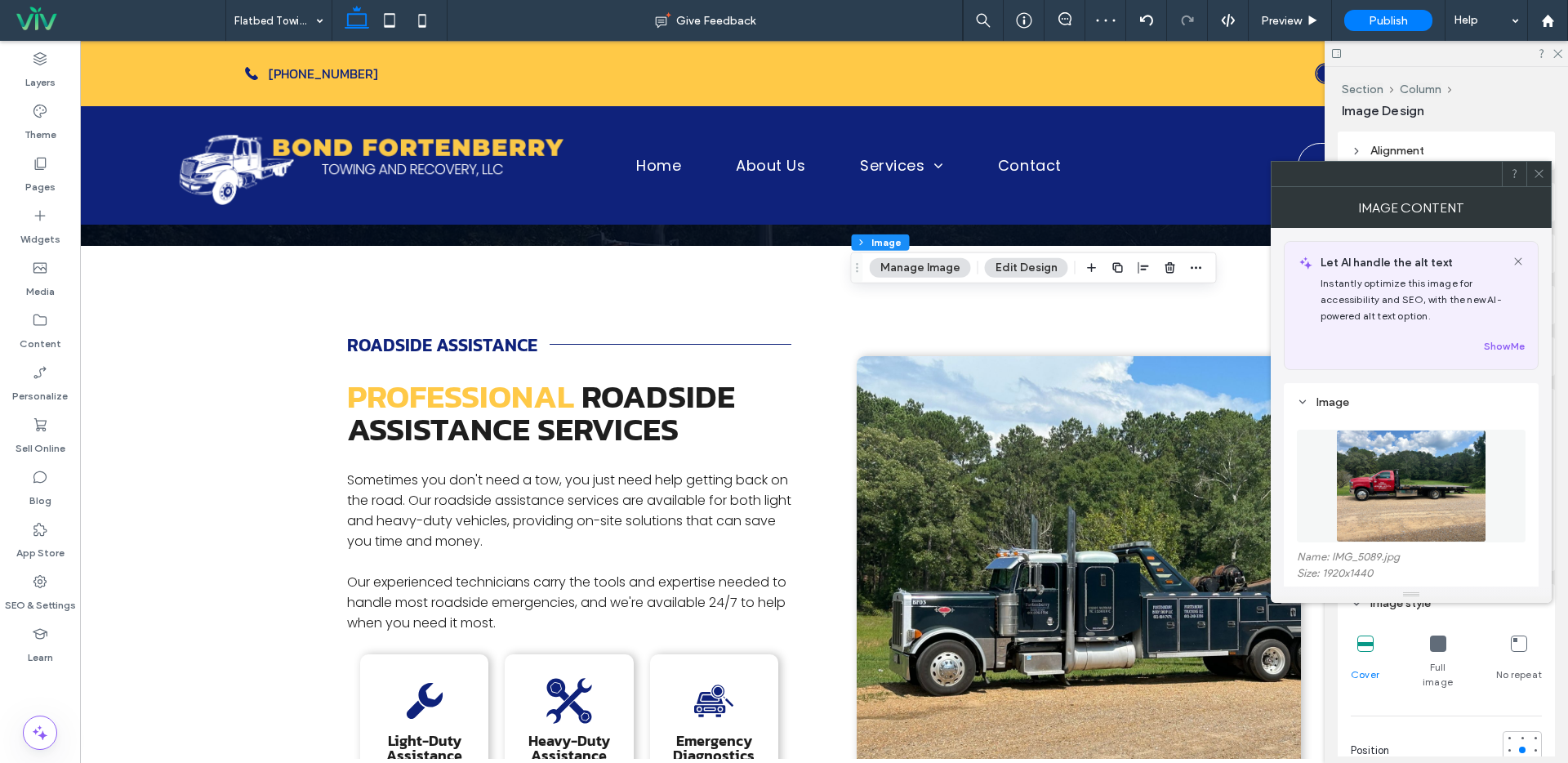
click at [1539, 172] on icon at bounding box center [1539, 173] width 13 height 13
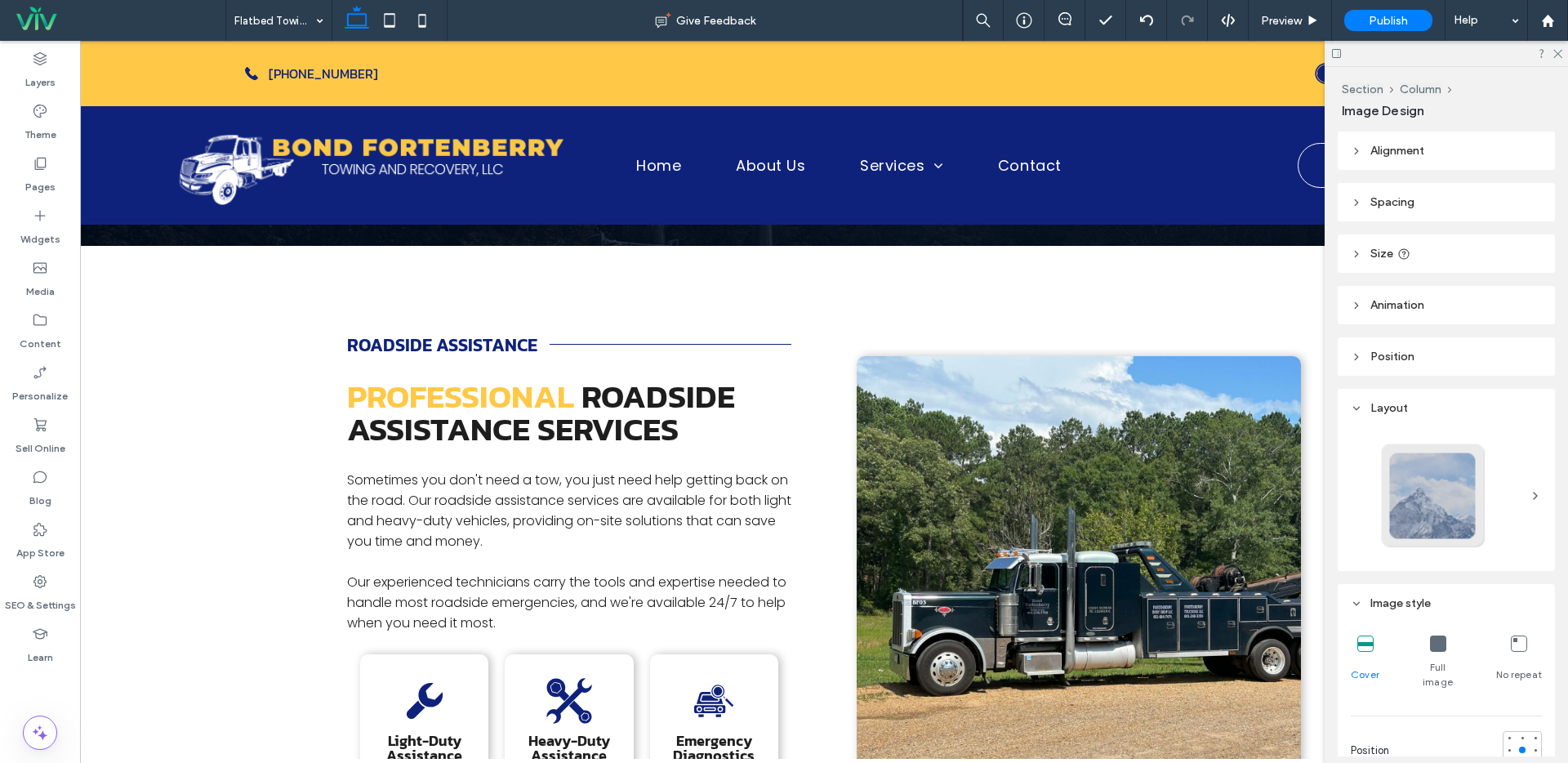
type input "***"
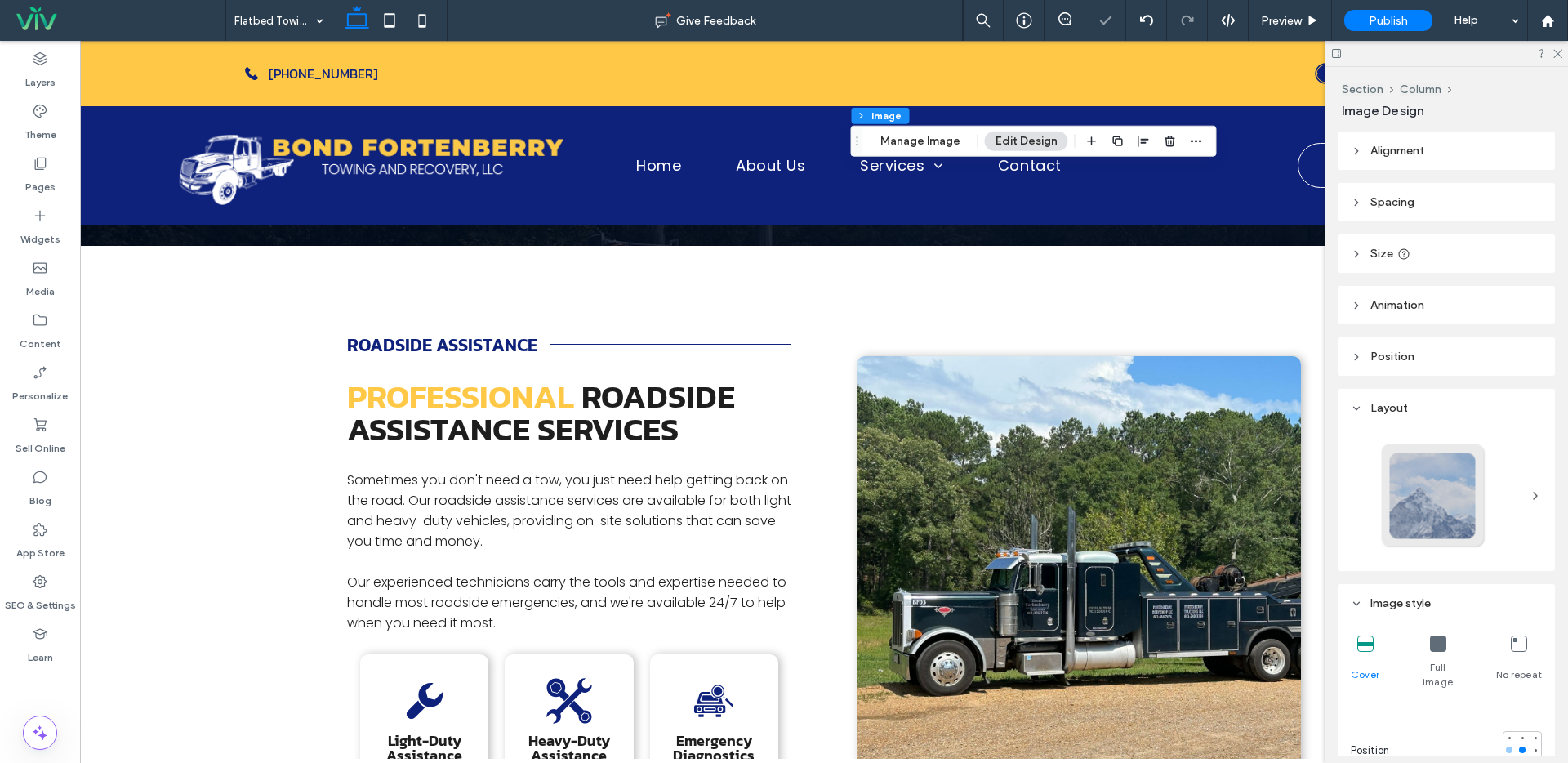
click at [1505, 746] on div at bounding box center [1508, 749] width 6 height 6
click at [1516, 744] on div at bounding box center [1522, 750] width 12 height 12
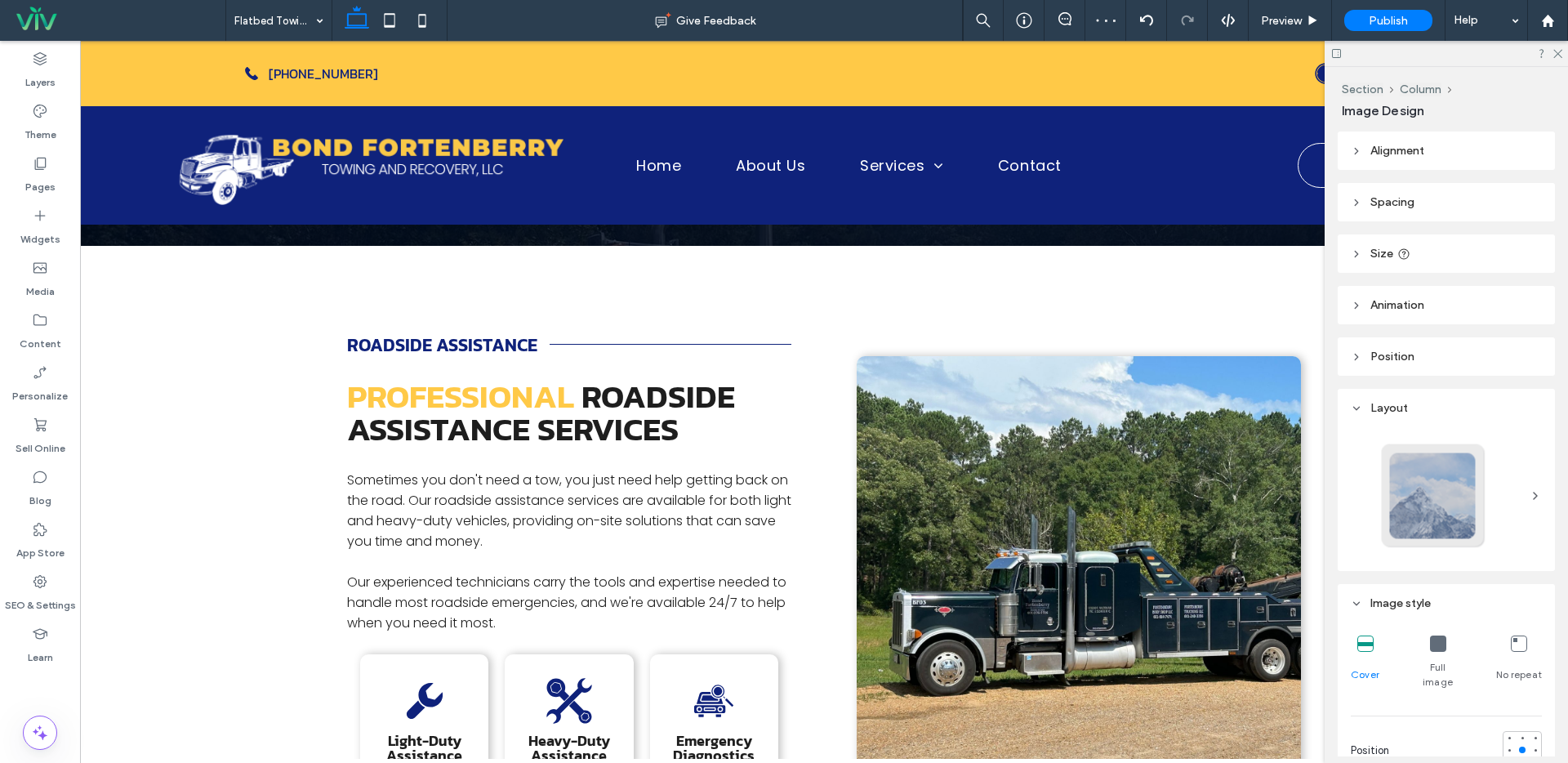
type input "***"
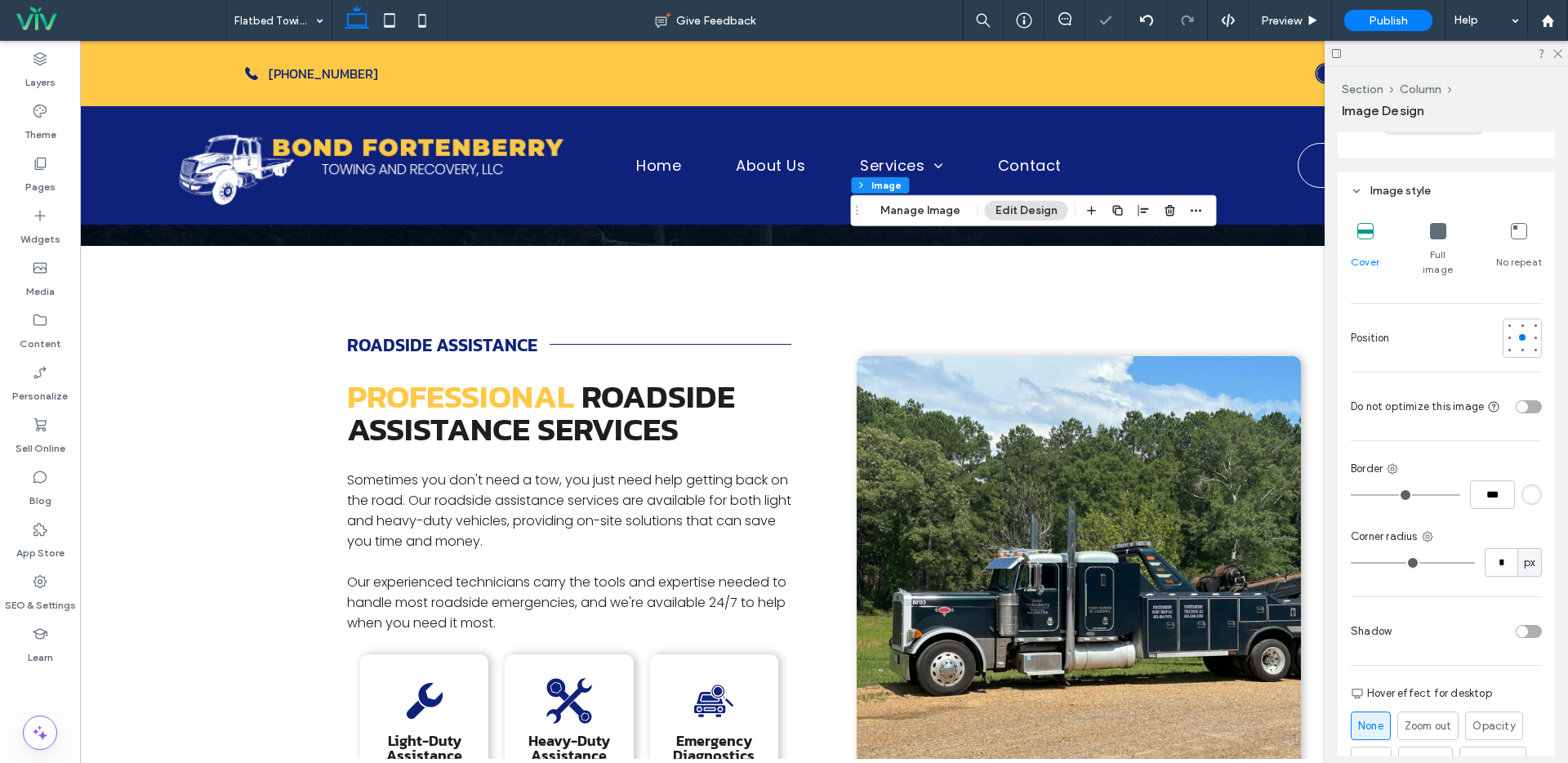
scroll to position [422, 0]
type input "*"
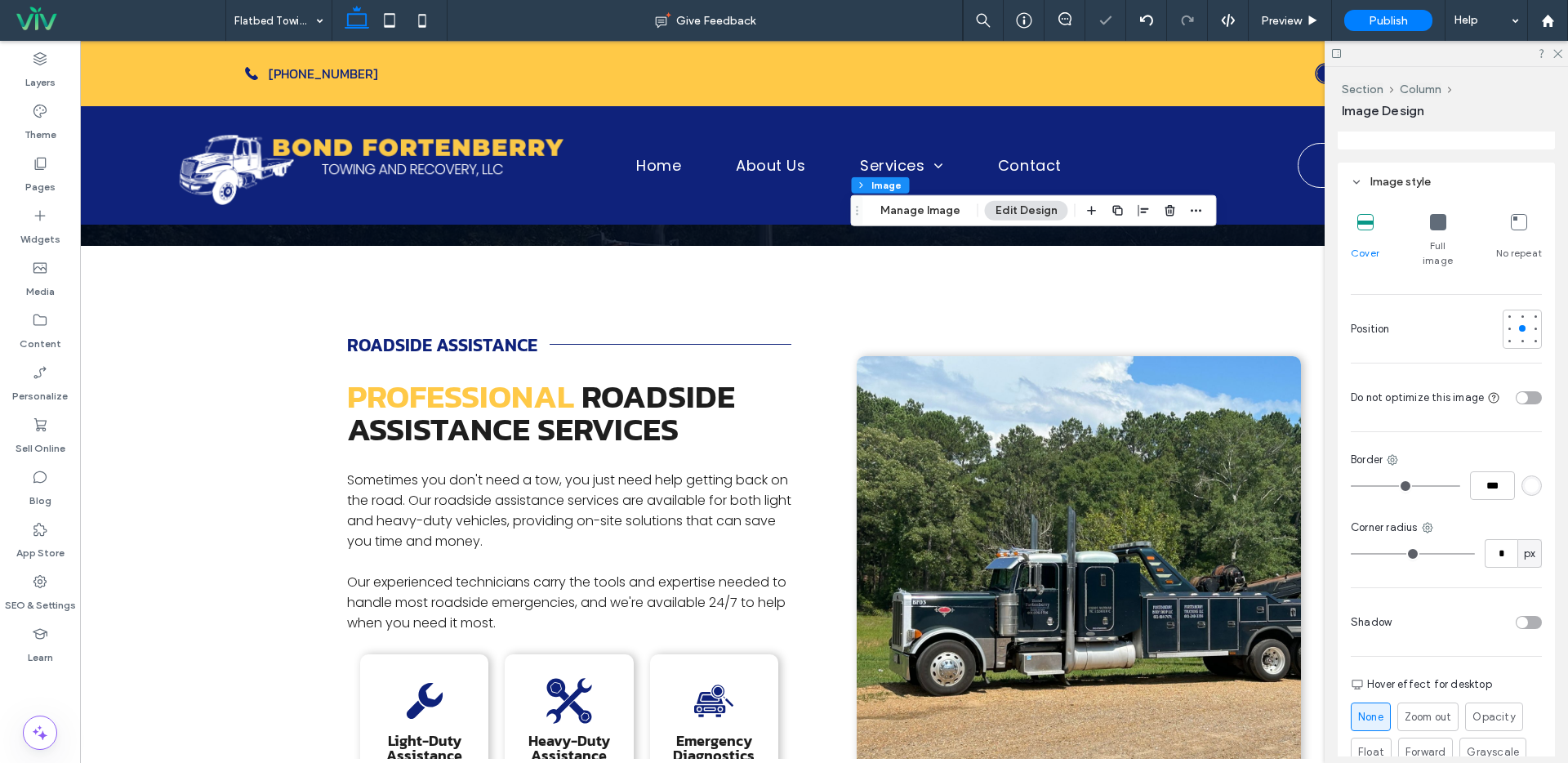
type input "**"
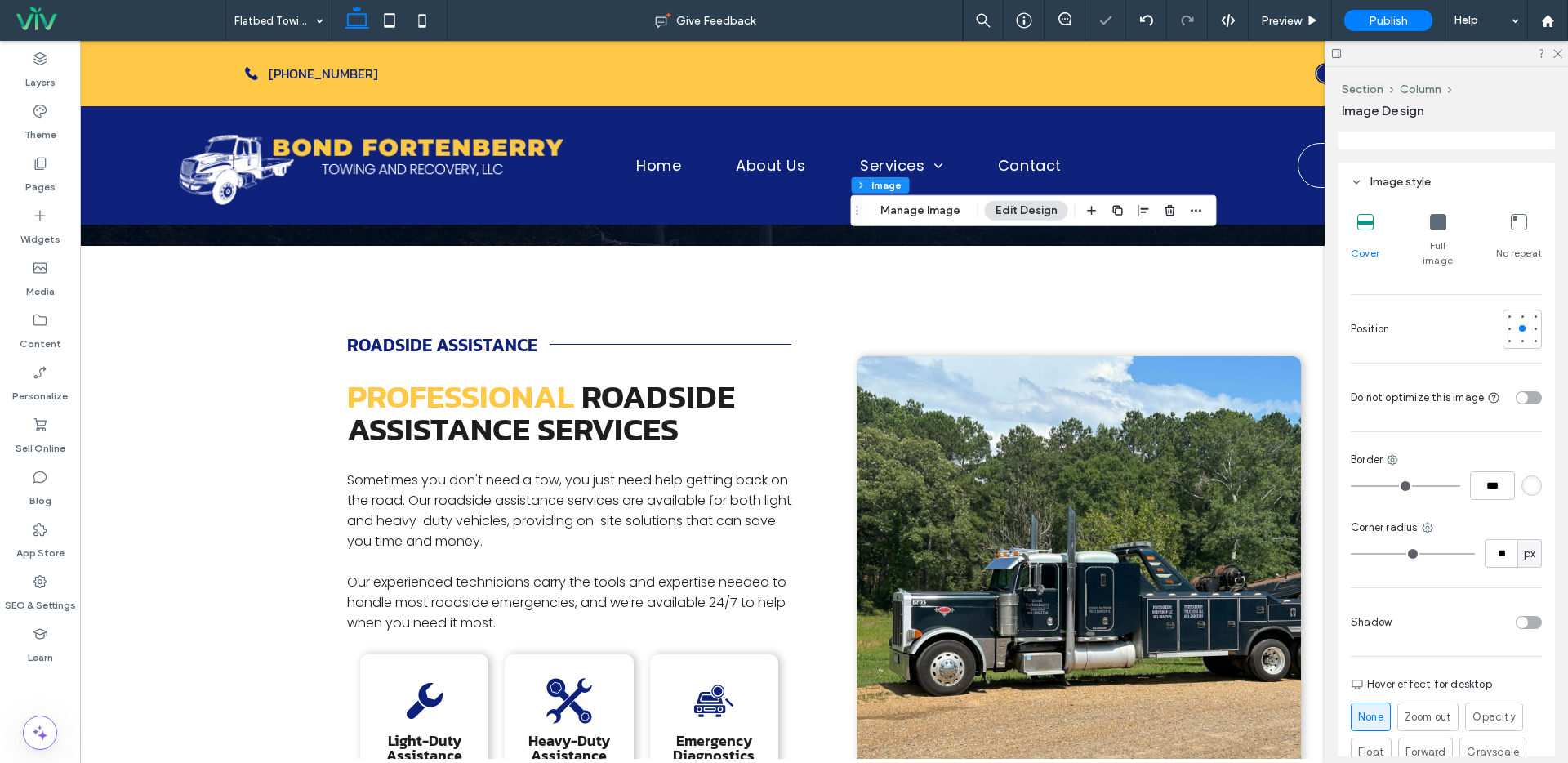
type input "**"
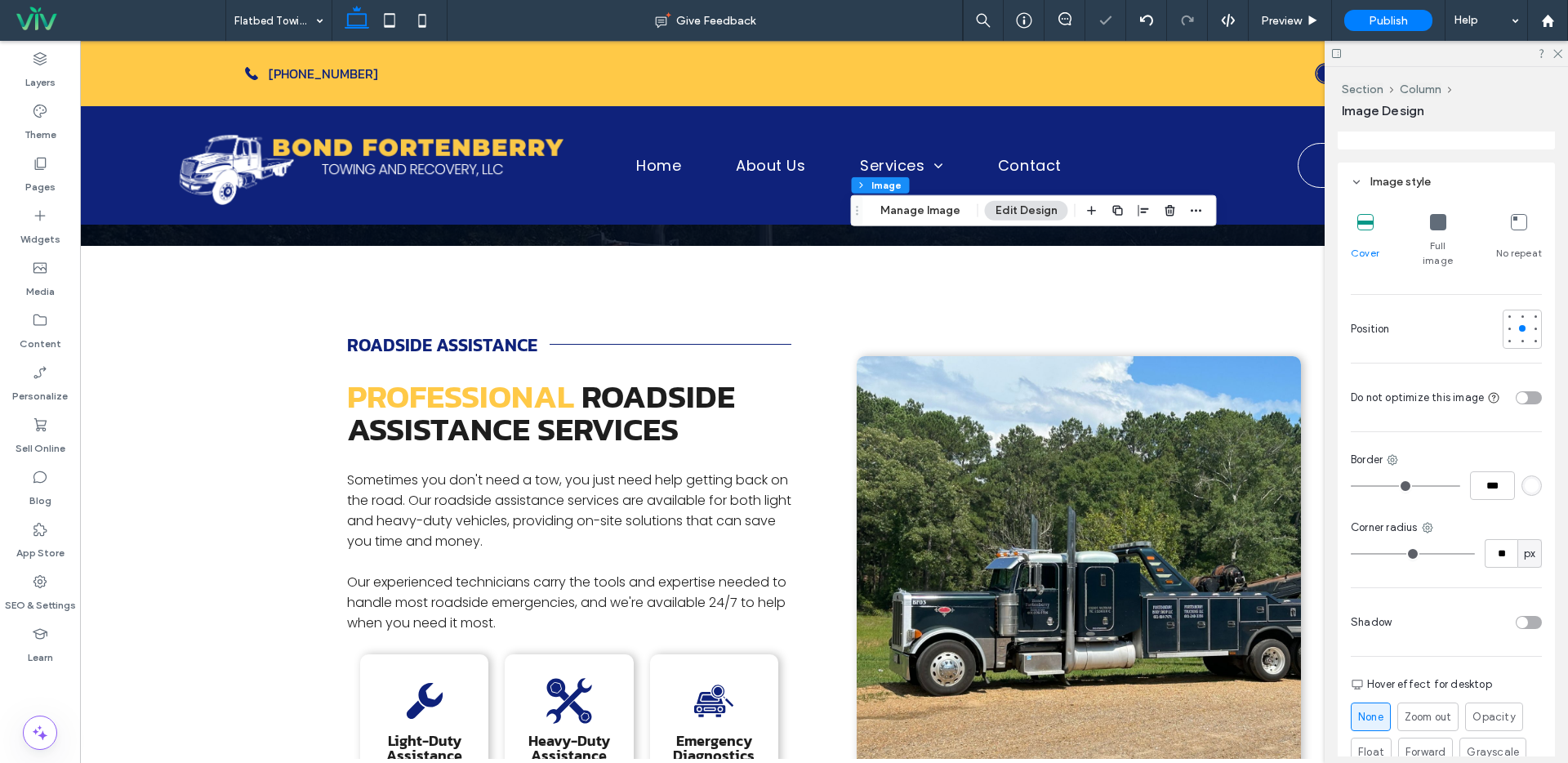
type input "**"
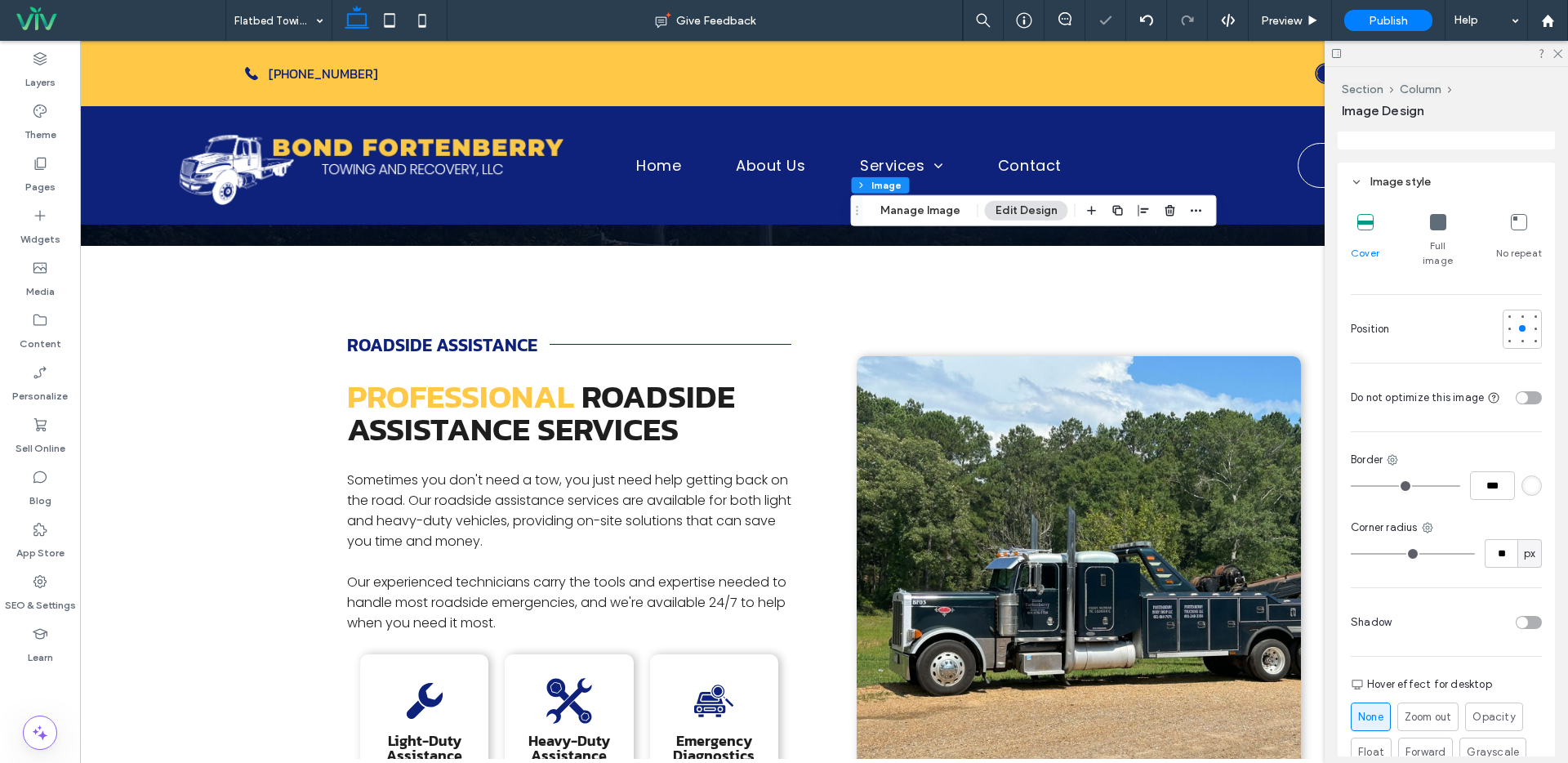
type input "**"
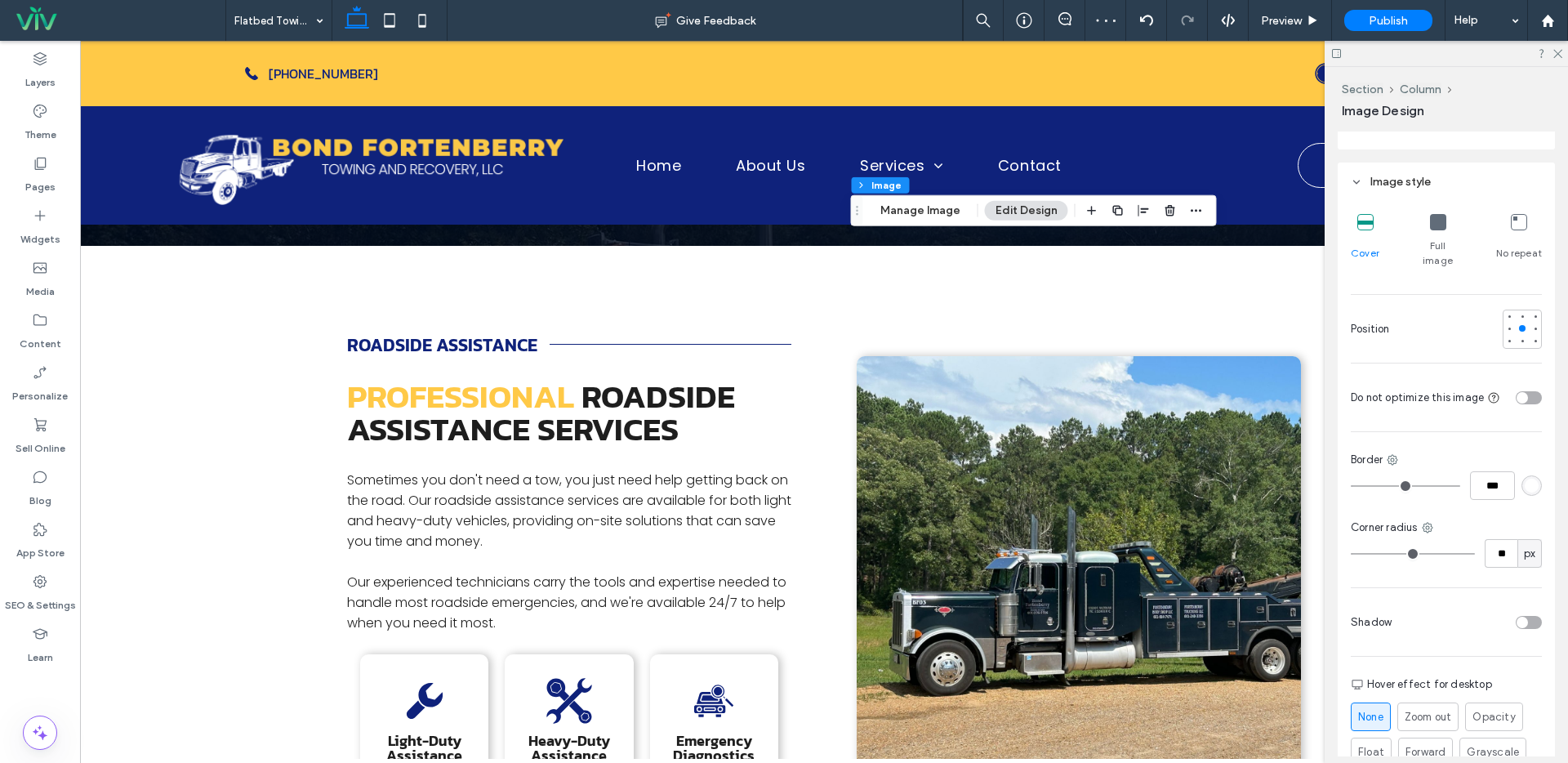
type input "**"
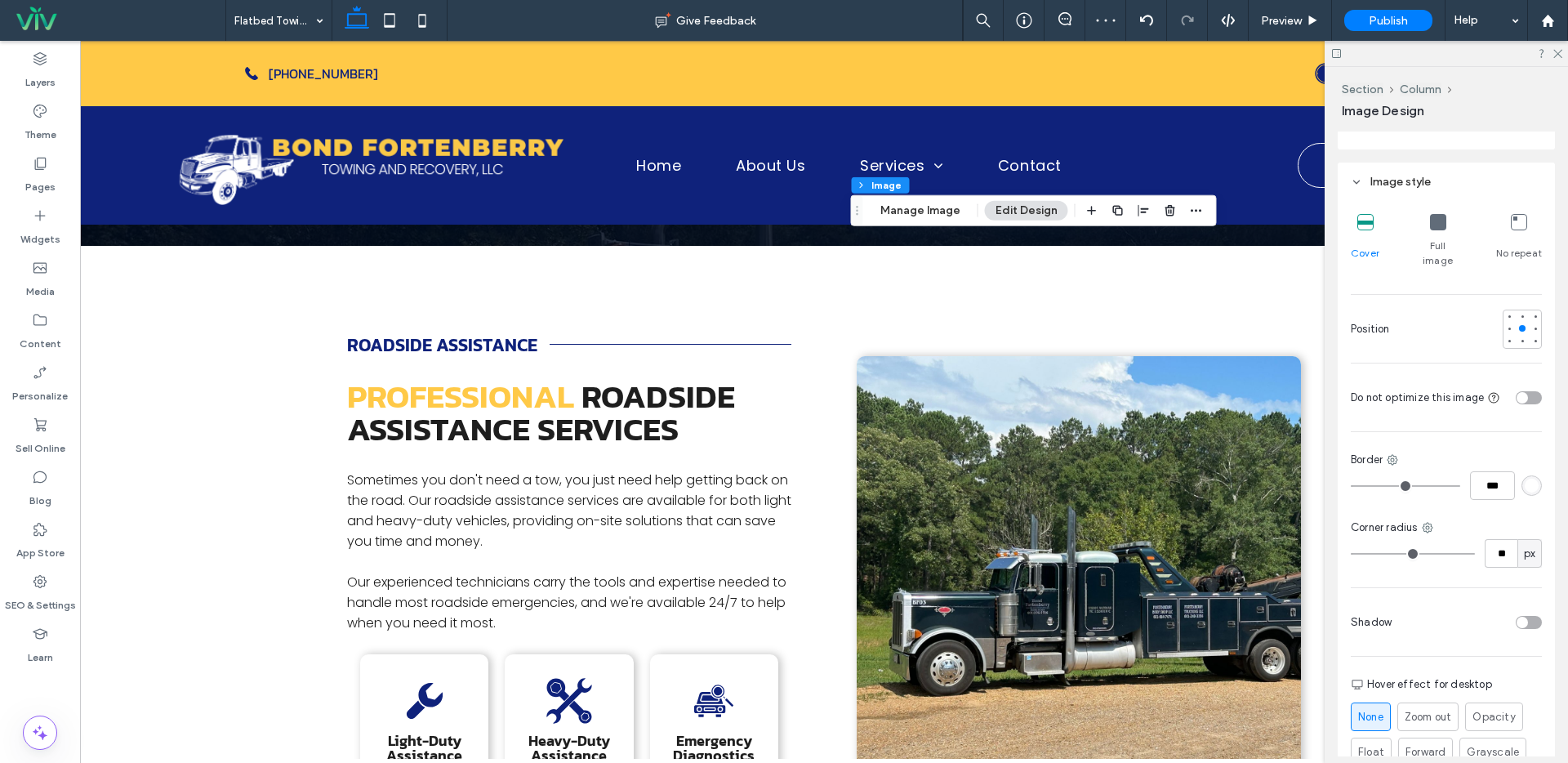
type input "**"
click at [1367, 553] on input "range" at bounding box center [1413, 554] width 124 height 2
click at [1523, 616] on div "toggle" at bounding box center [1528, 622] width 26 height 13
click at [1299, 18] on span "Preview" at bounding box center [1281, 21] width 41 height 14
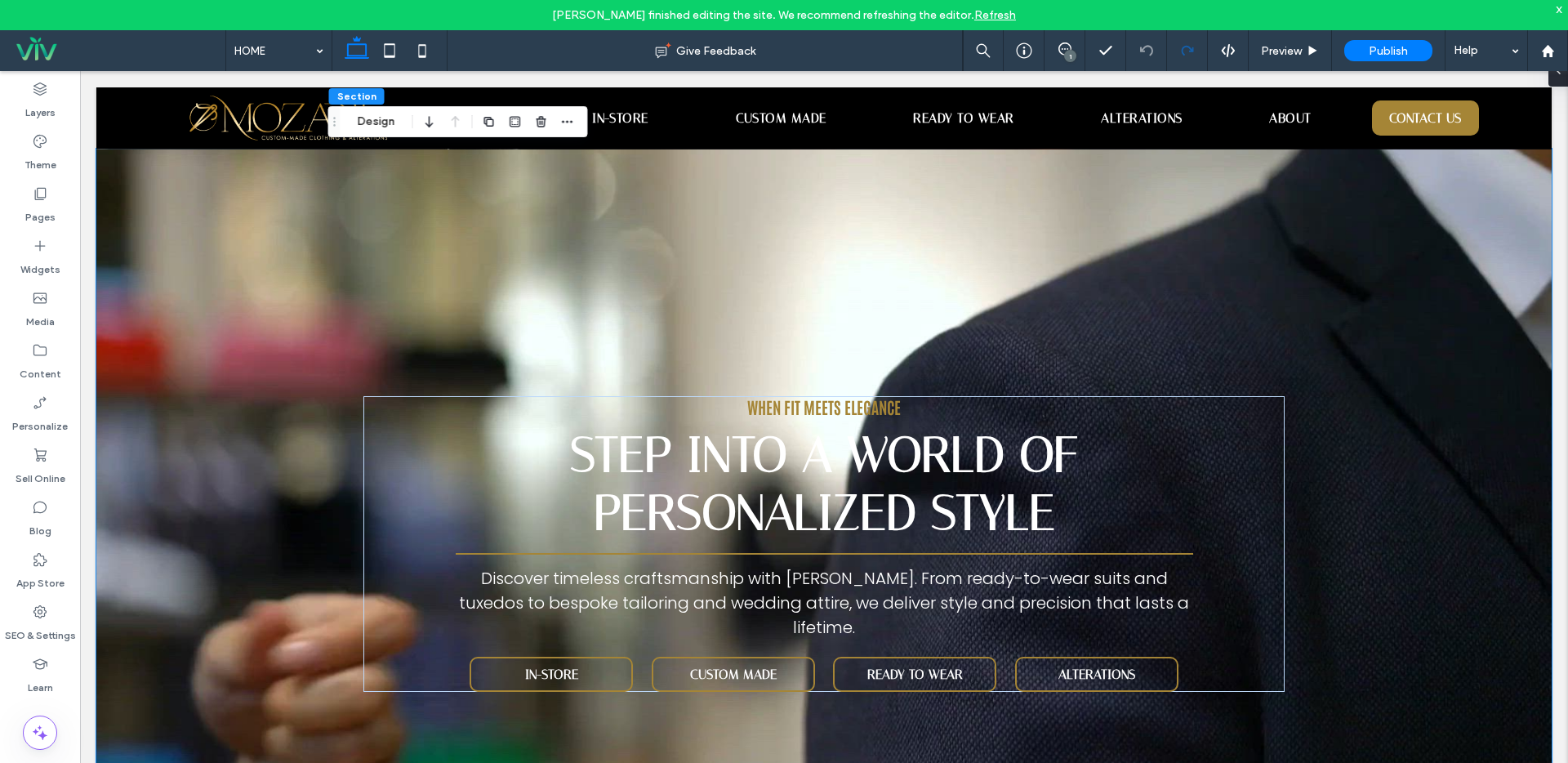
scroll to position [777, 0]
